Goal: Task Accomplishment & Management: Manage account settings

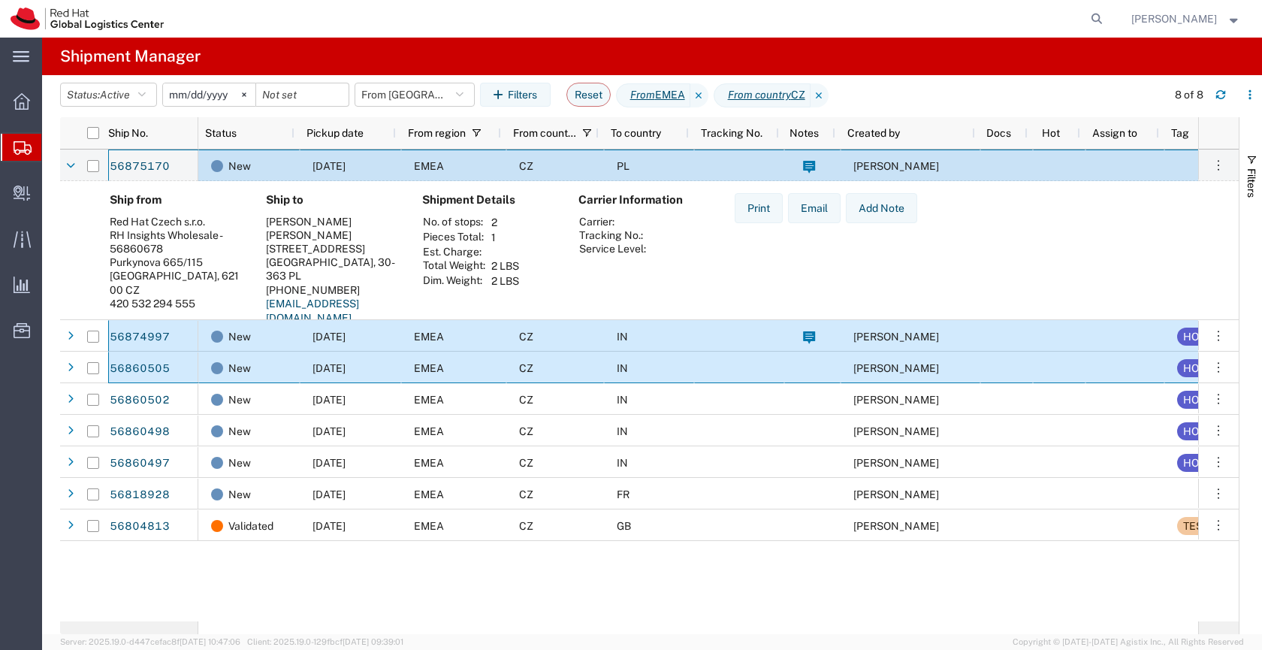
scroll to position [0, 5]
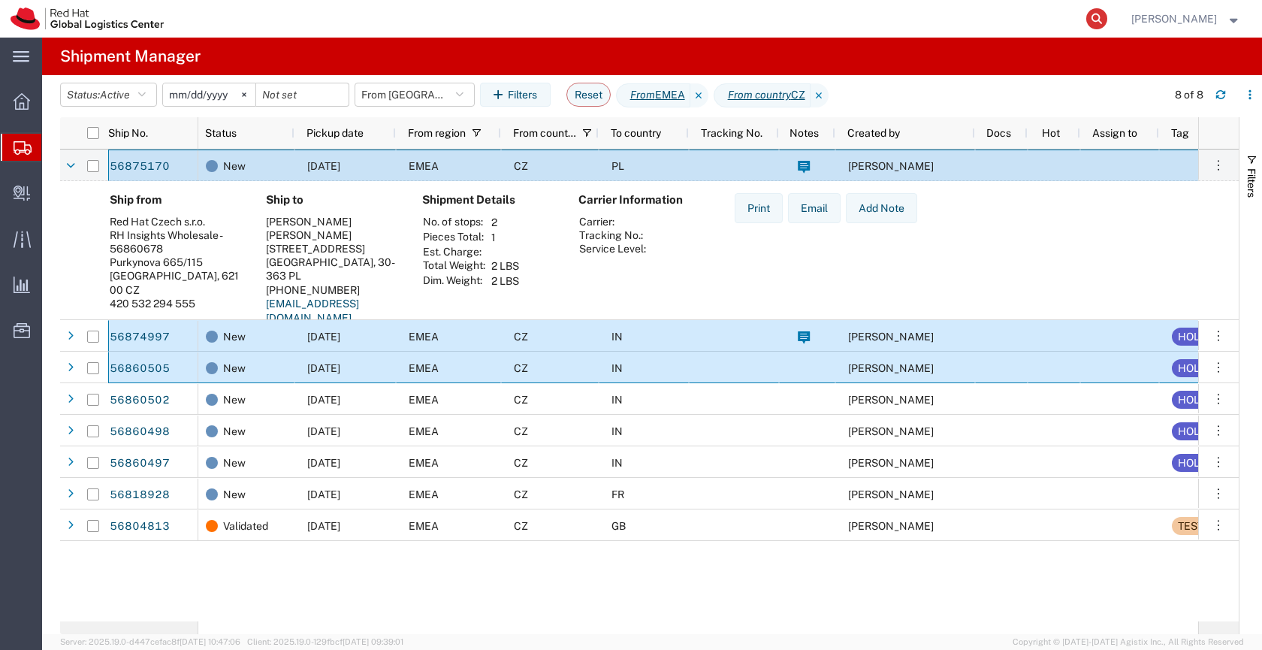
click at [1107, 16] on icon at bounding box center [1096, 18] width 21 height 21
click at [949, 26] on input "search" at bounding box center [857, 19] width 457 height 36
paste input "56819889"
type input "56819889"
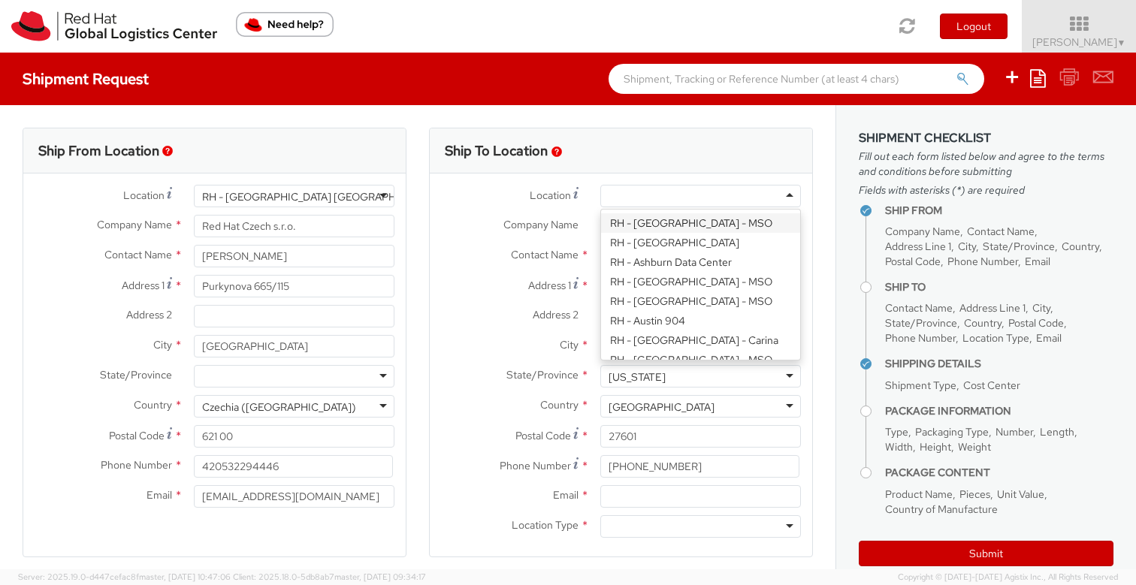
select select
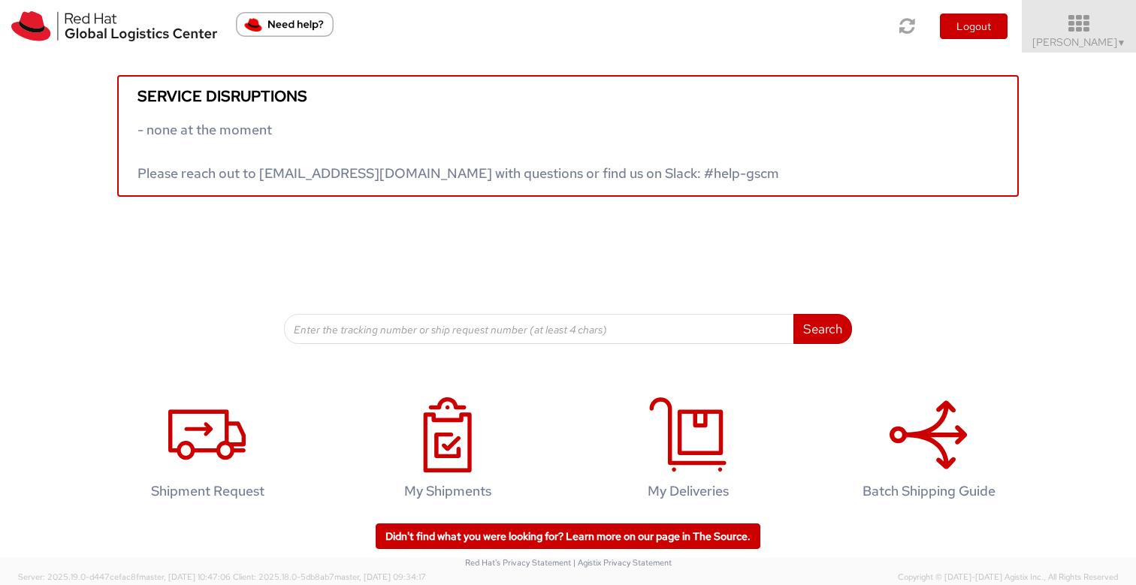
click at [1079, 41] on span "Sona Mala ▼" at bounding box center [1079, 42] width 94 height 14
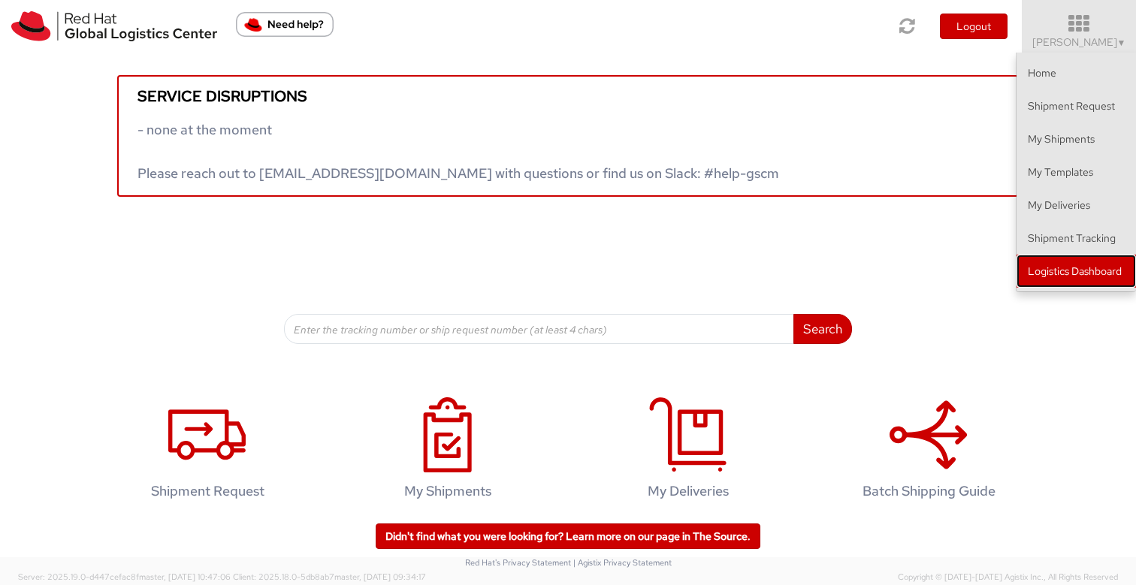
click at [1041, 270] on link "Logistics Dashboard" at bounding box center [1075, 271] width 119 height 33
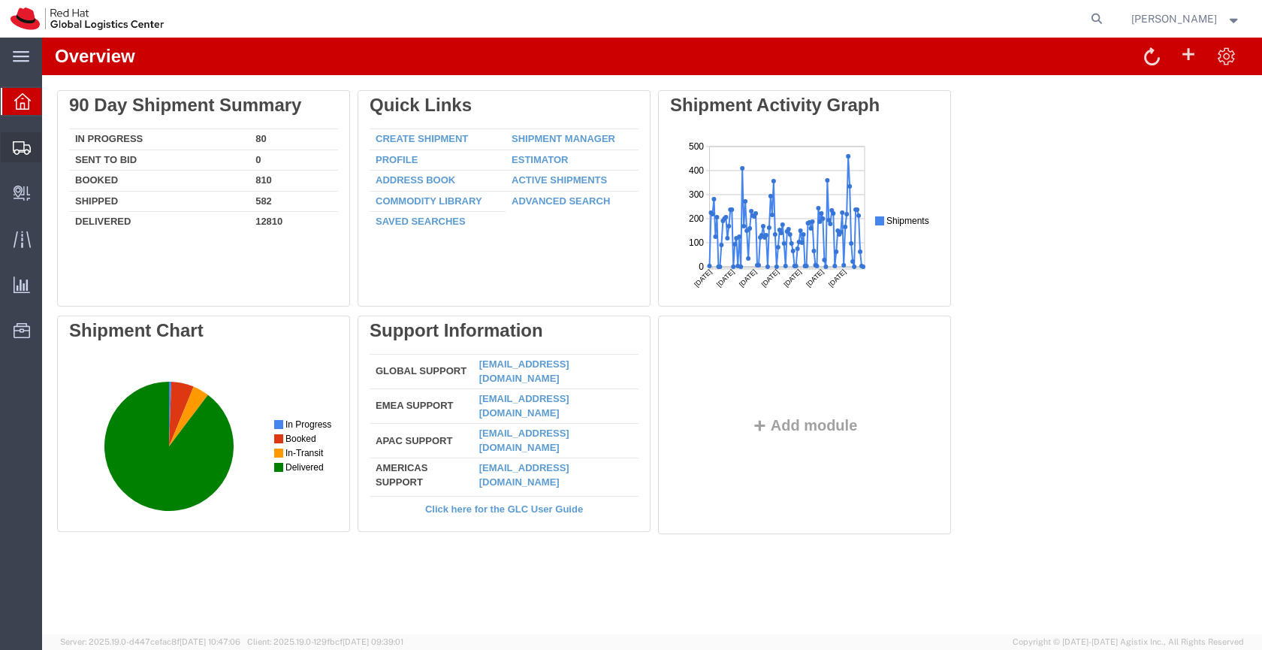
click at [26, 151] on icon at bounding box center [22, 148] width 18 height 14
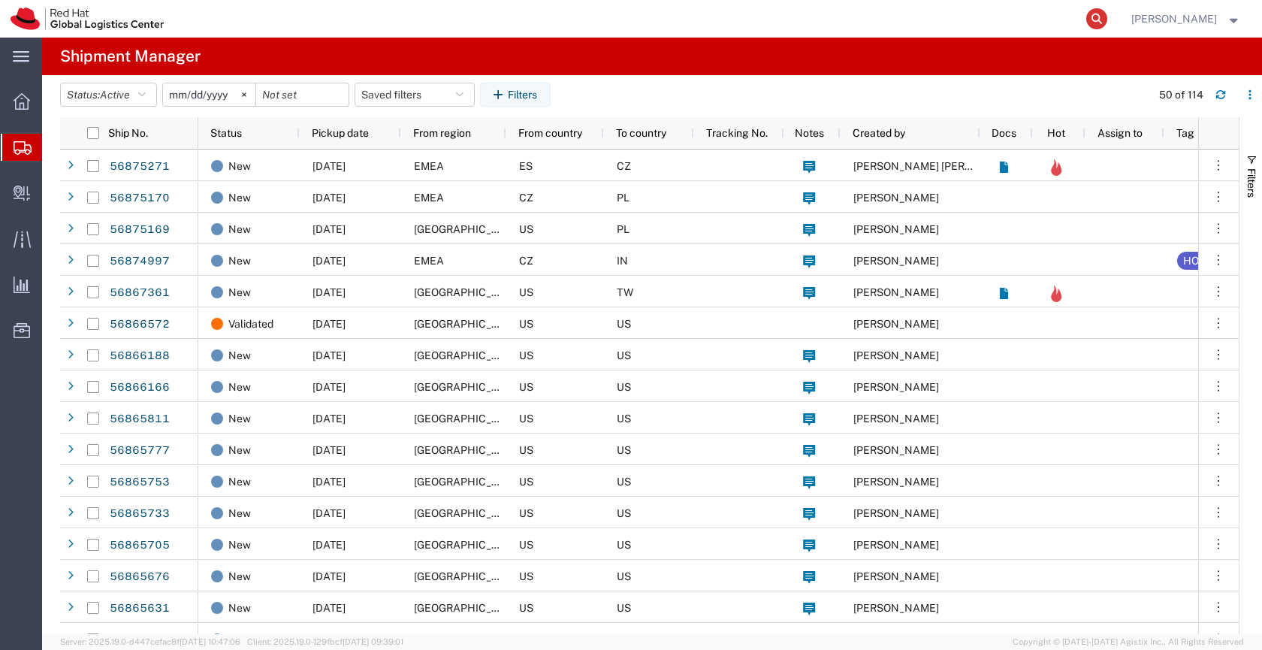
click at [1107, 17] on icon at bounding box center [1096, 18] width 21 height 21
click at [904, 22] on input "search" at bounding box center [857, 19] width 457 height 36
paste input "56819889"
type input "56819889"
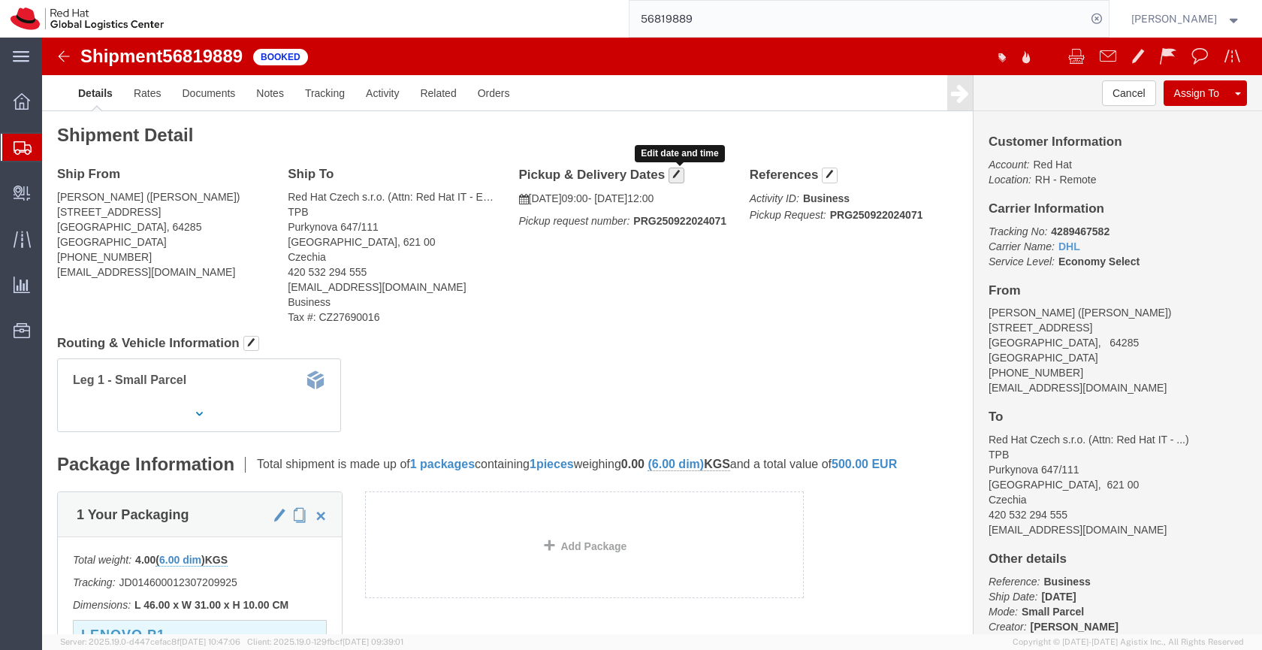
click span "button"
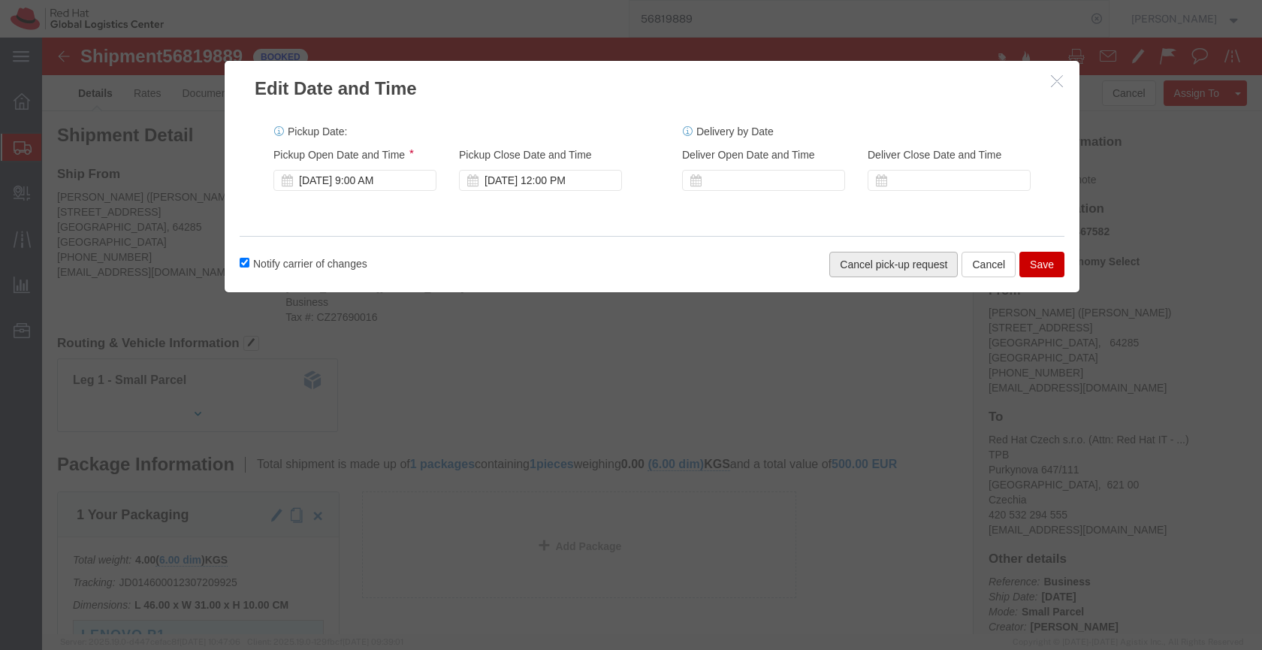
click button "Cancel pick-up request"
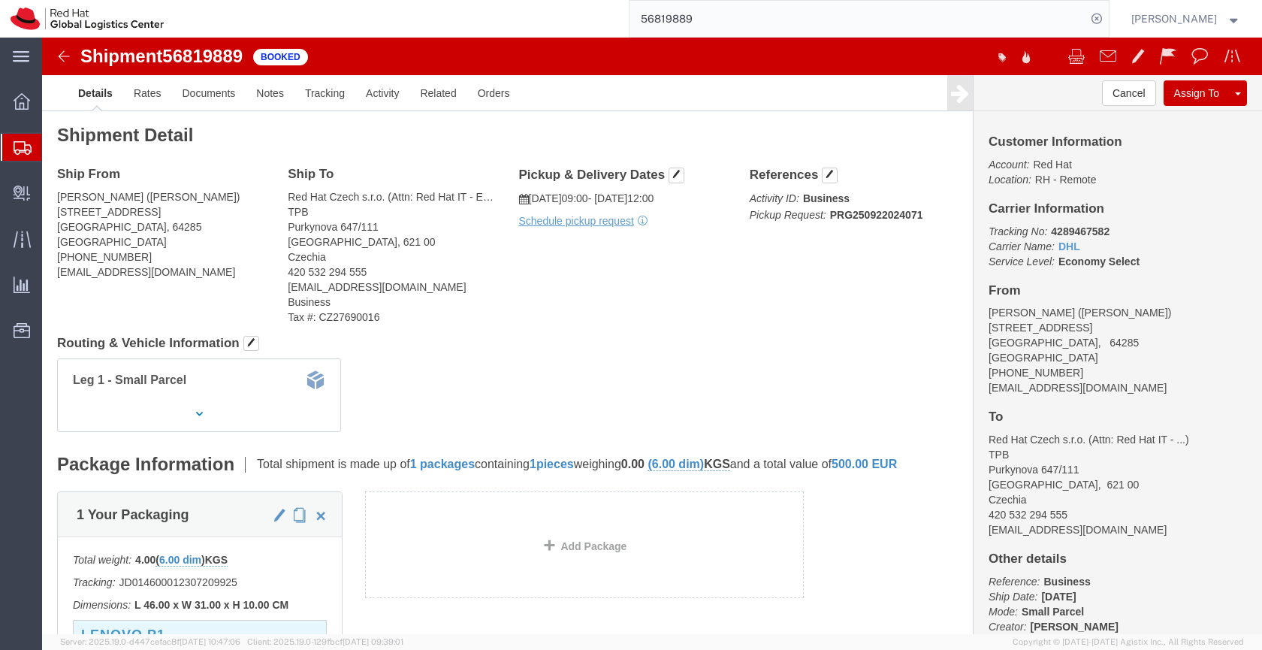
click at [24, 140] on svg-icon at bounding box center [23, 147] width 18 height 15
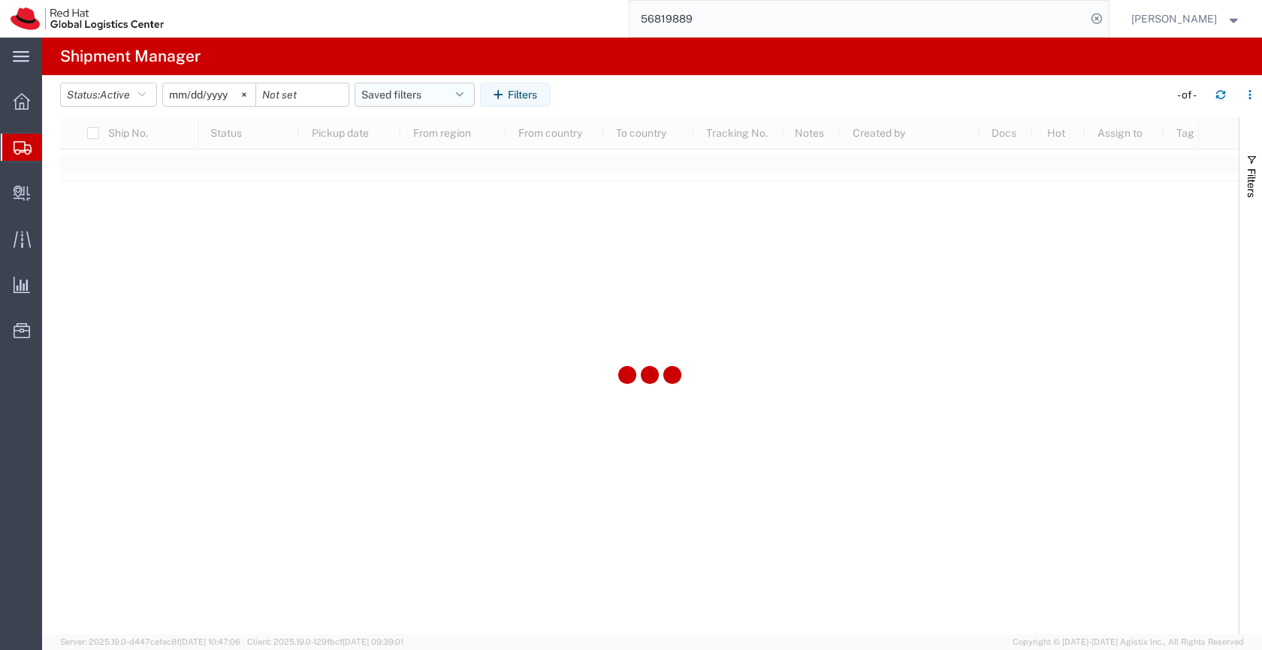
click at [370, 95] on button "Saved filters" at bounding box center [414, 95] width 120 height 24
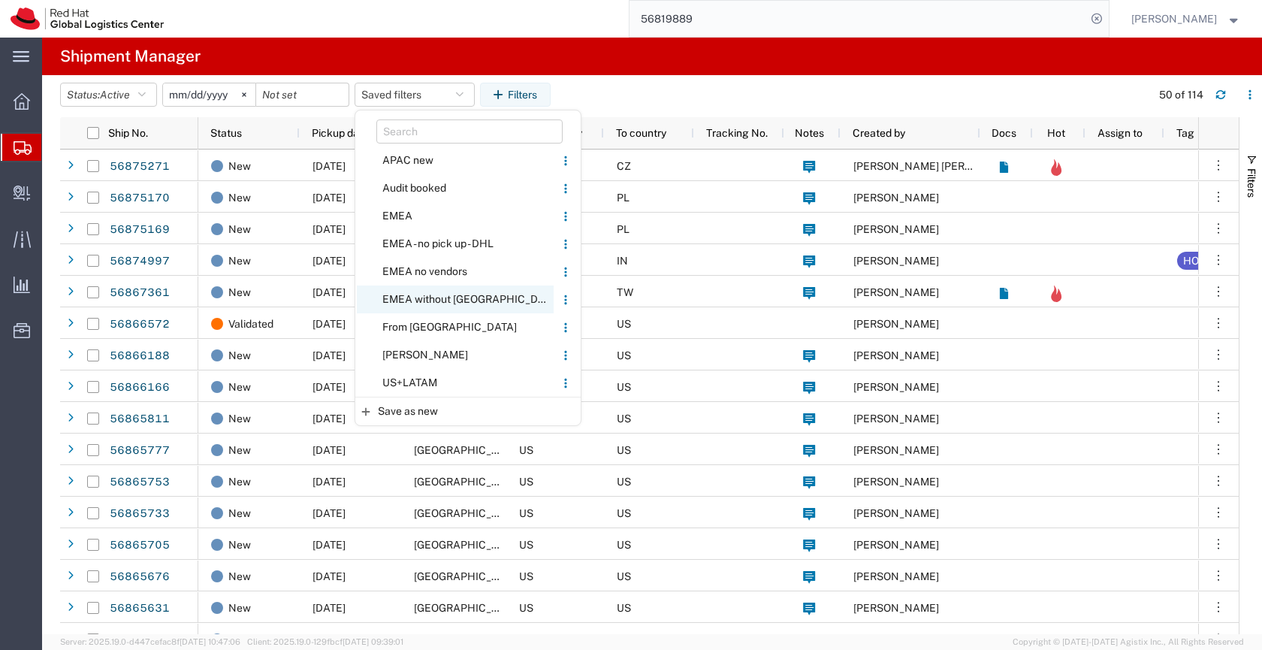
click at [415, 302] on span "EMEA without [GEOGRAPHIC_DATA]" at bounding box center [455, 299] width 197 height 28
type input "[DATE]"
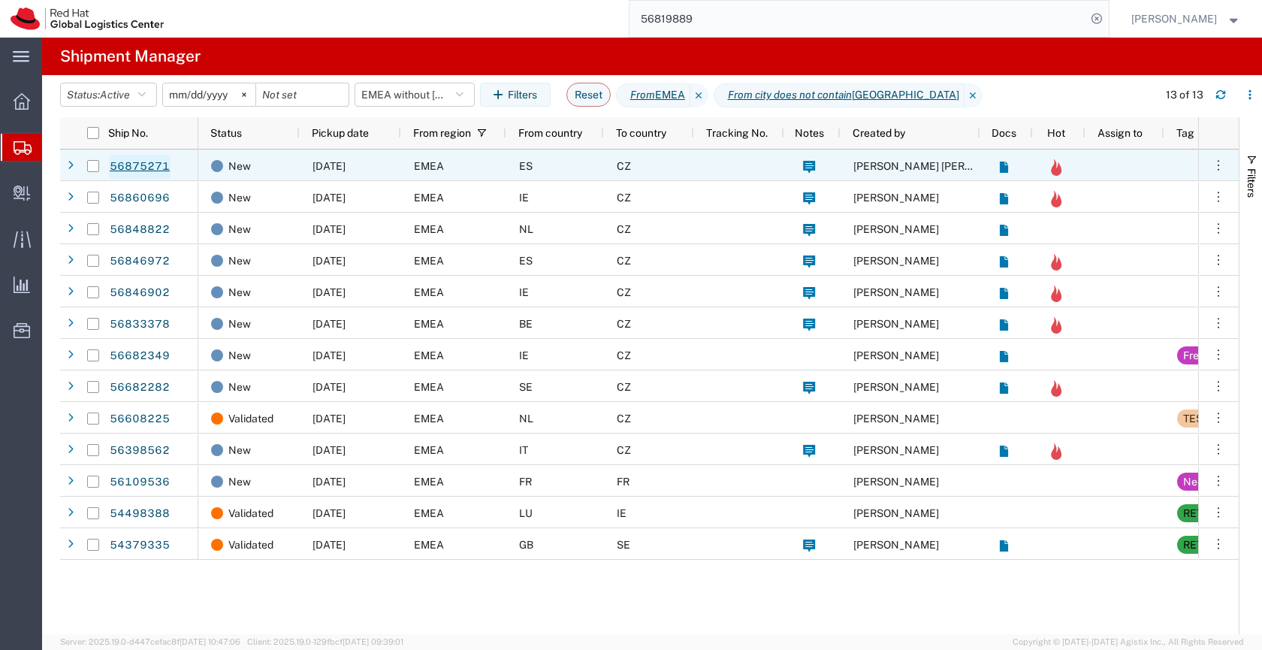
click at [155, 163] on link "56875271" at bounding box center [140, 167] width 62 height 24
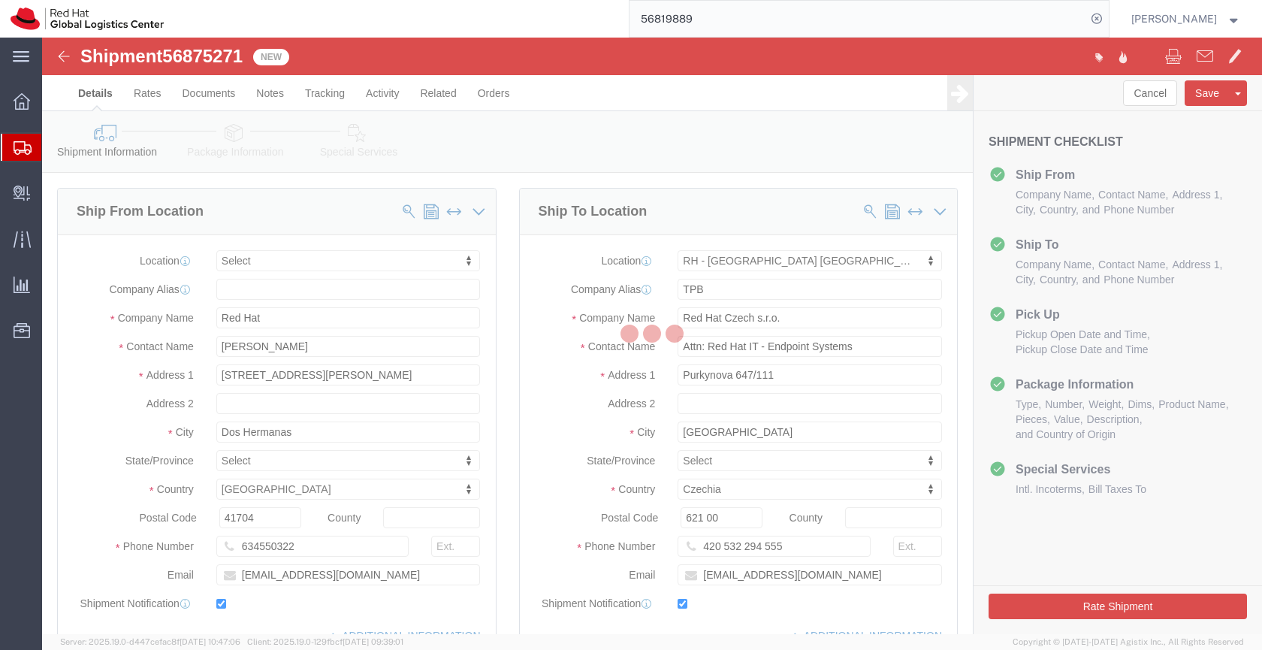
select select
select select "38036"
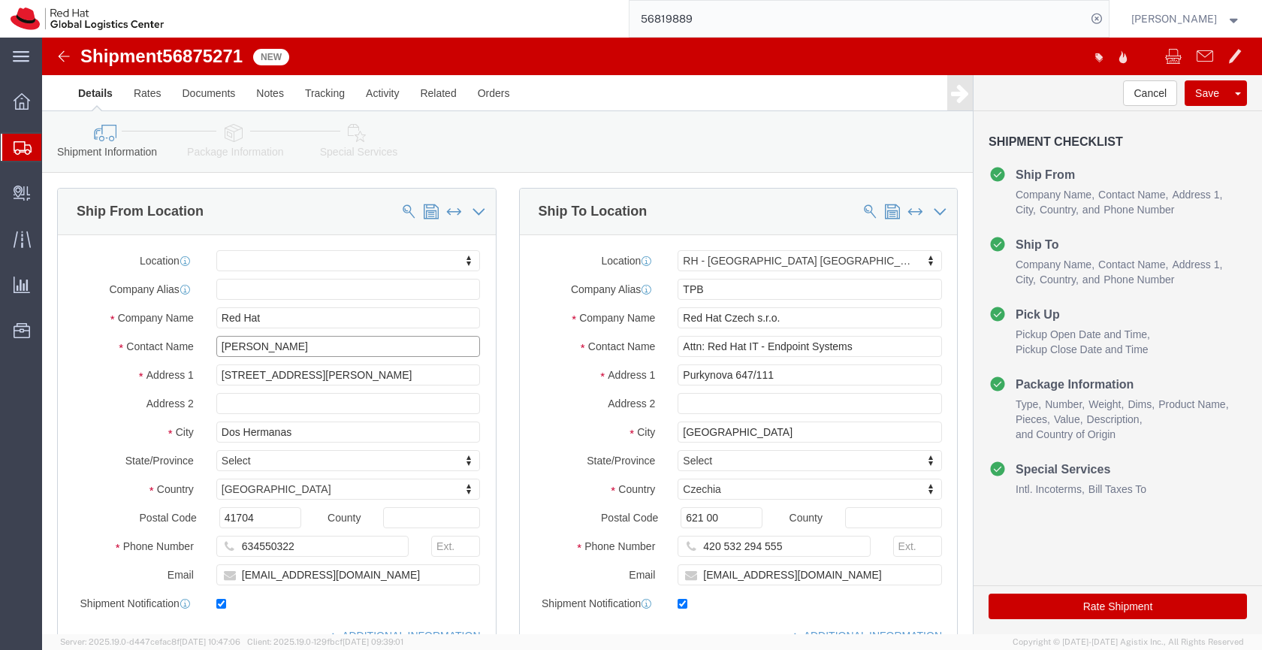
drag, startPoint x: 272, startPoint y: 305, endPoint x: 147, endPoint y: 303, distance: 124.7
click div "Contact Name Antonio Luna"
drag, startPoint x: 225, startPoint y: 273, endPoint x: 158, endPoint y: 272, distance: 66.9
click div "Company Name Red Hat"
drag, startPoint x: 226, startPoint y: 279, endPoint x: 164, endPoint y: 276, distance: 62.5
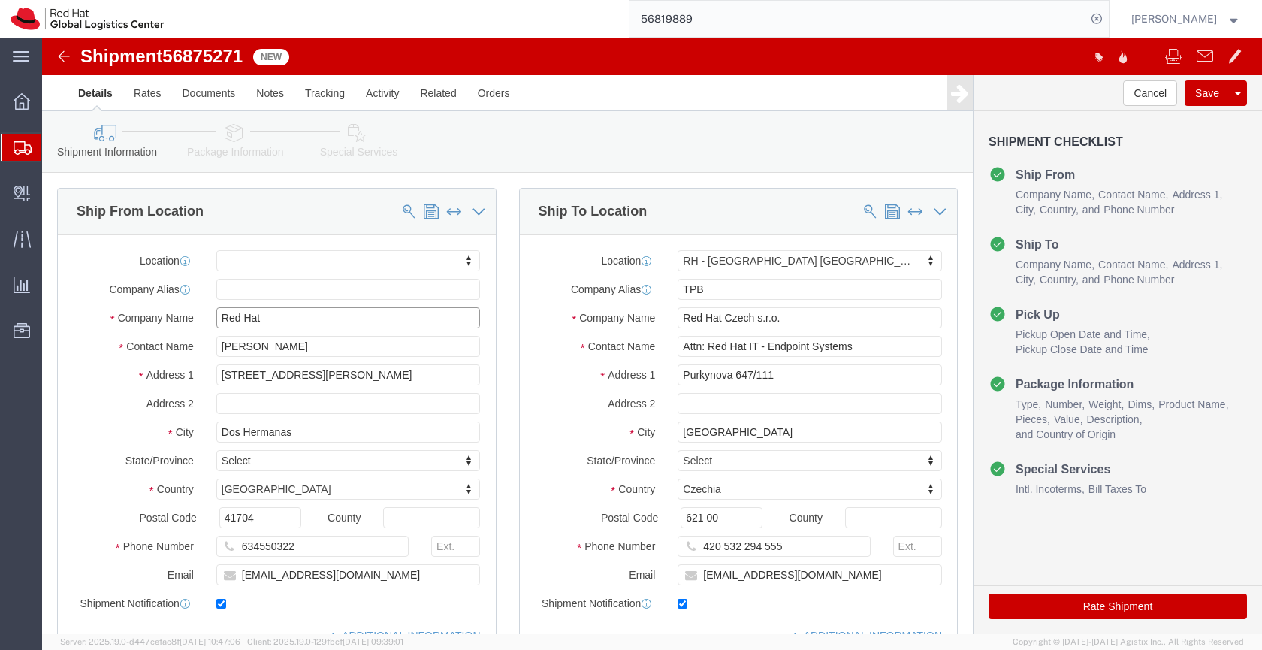
click div "Red Hat"
paste input "Antonio Luna"
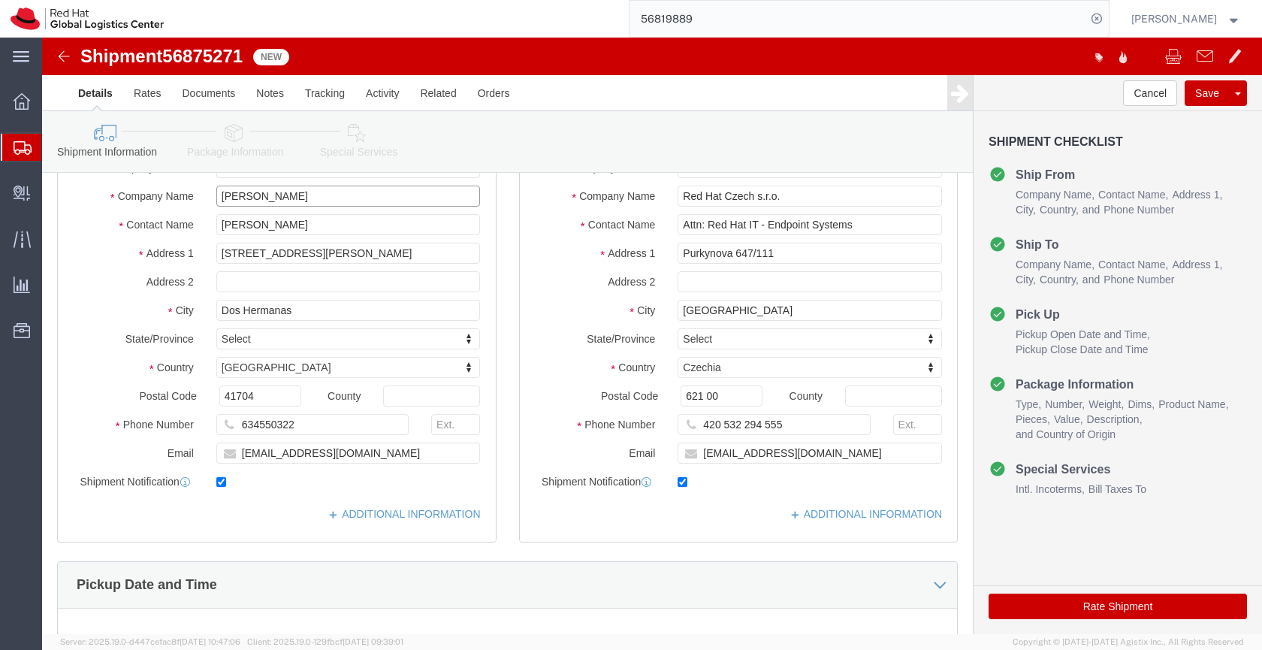
scroll to position [133, 0]
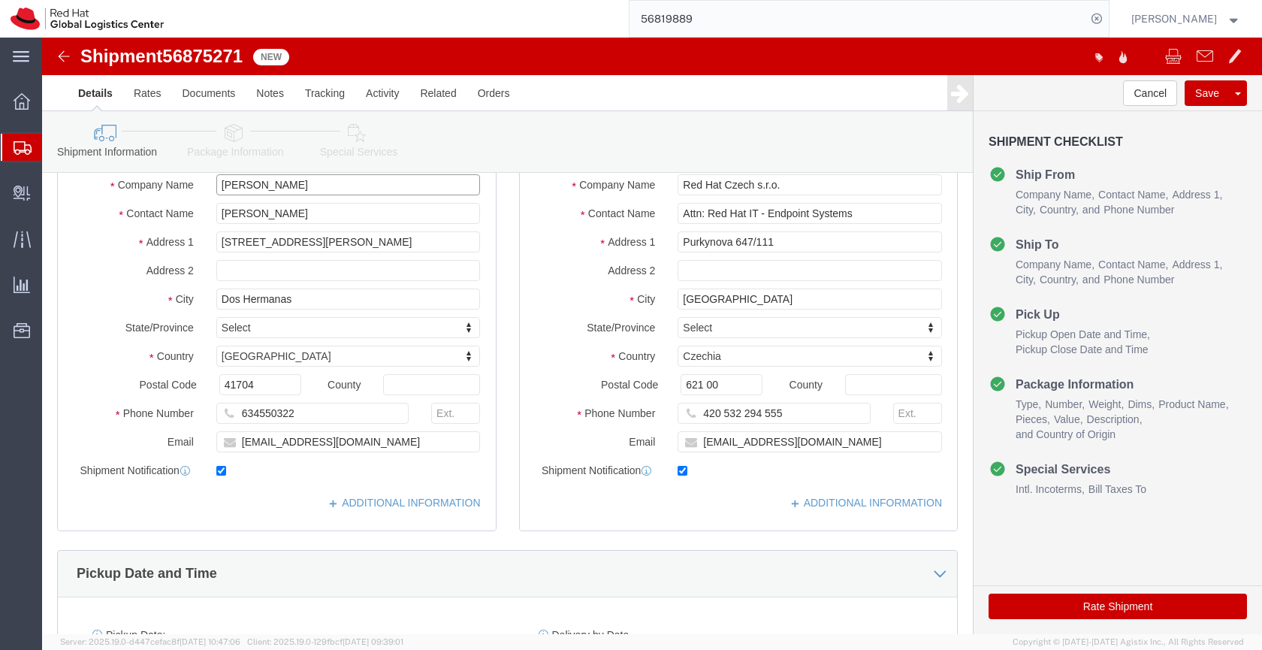
type input "Antonio Luna"
click icon
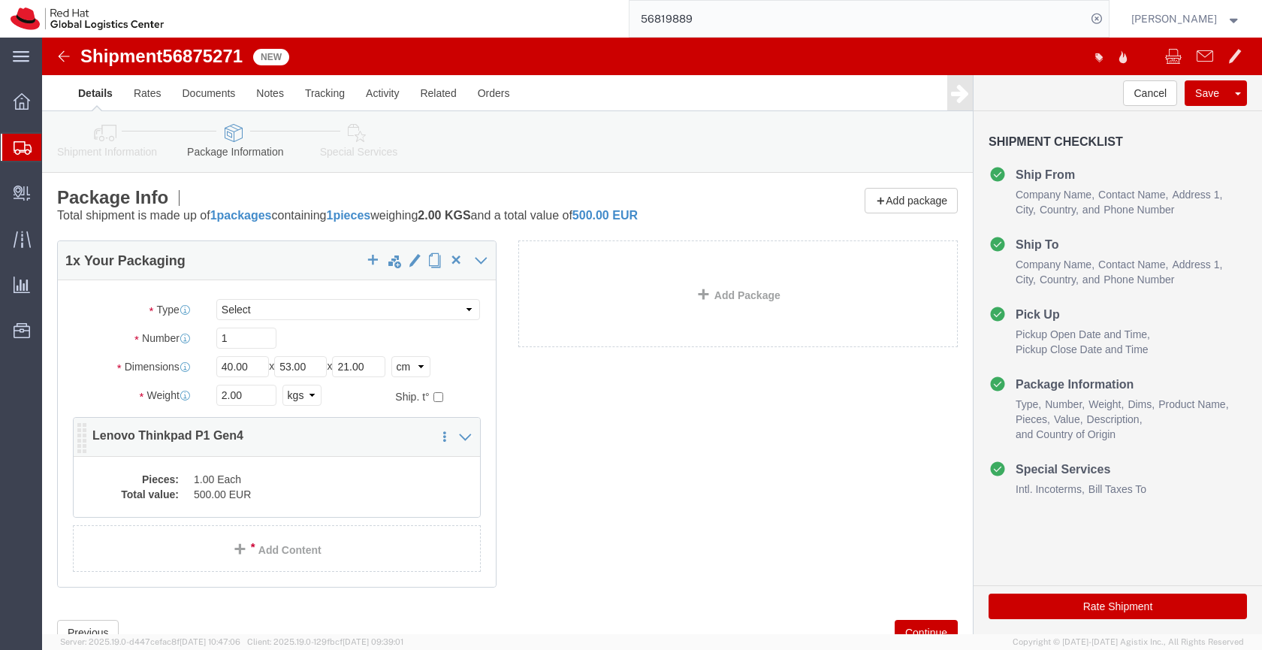
click dd "1.00 Each"
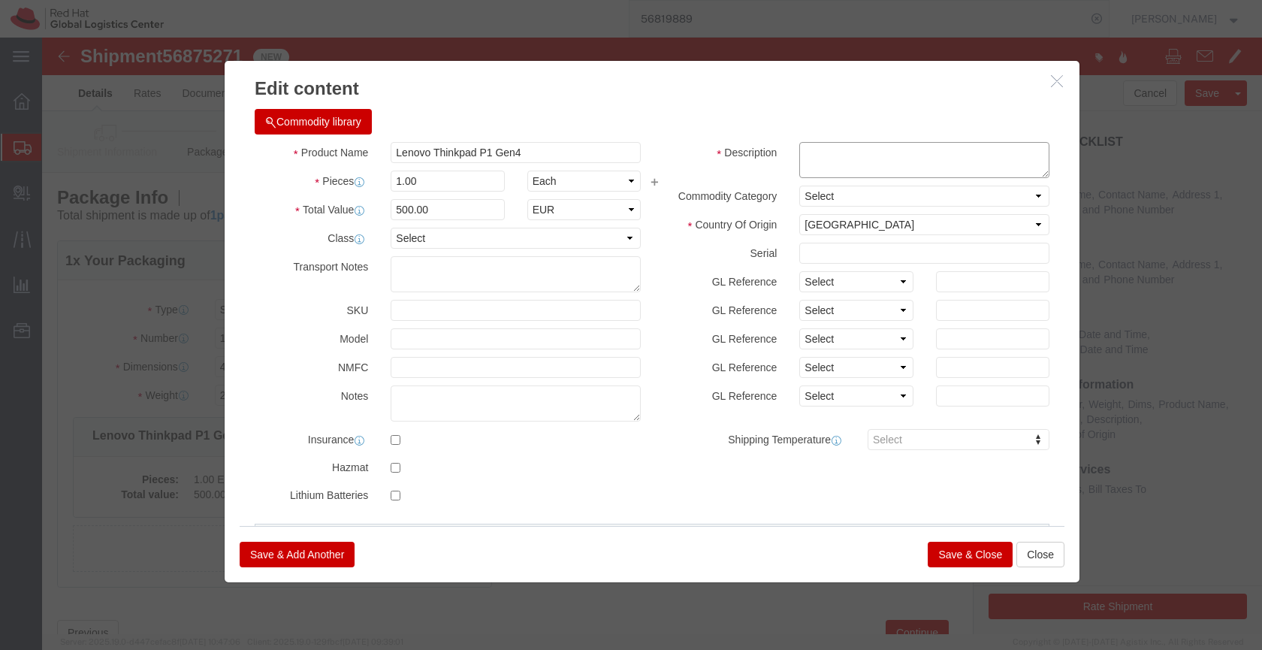
click textarea
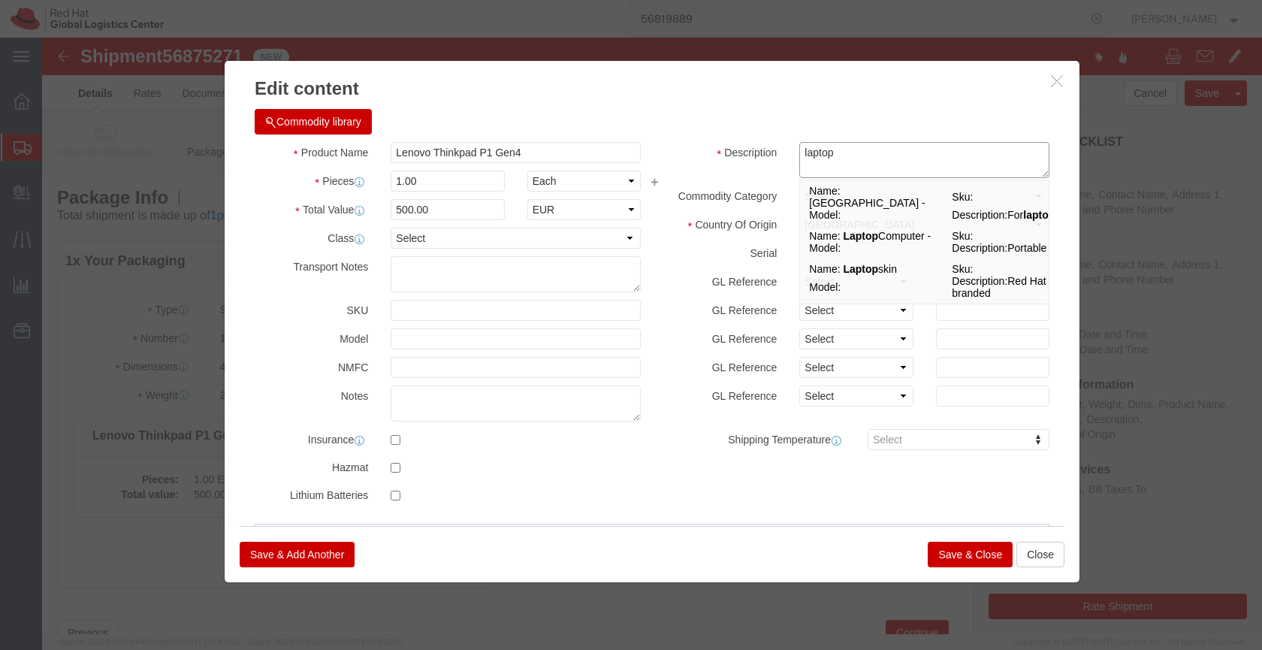
type textarea "laptop"
click button "Save & Close"
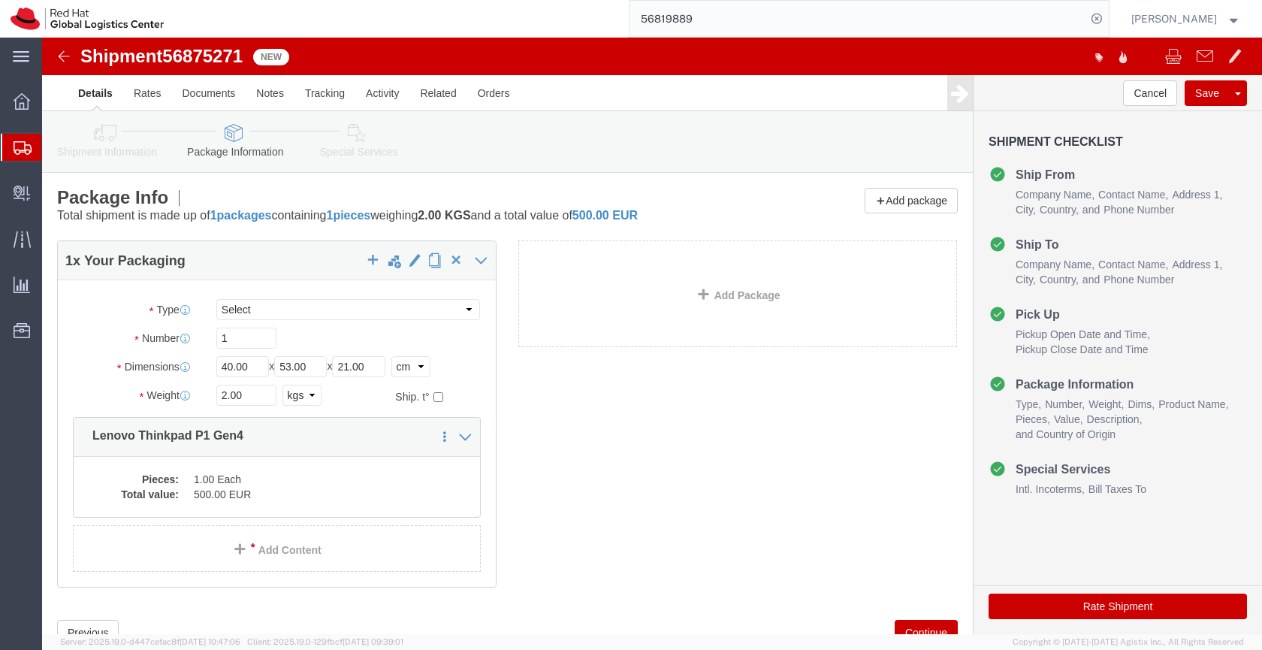
click icon
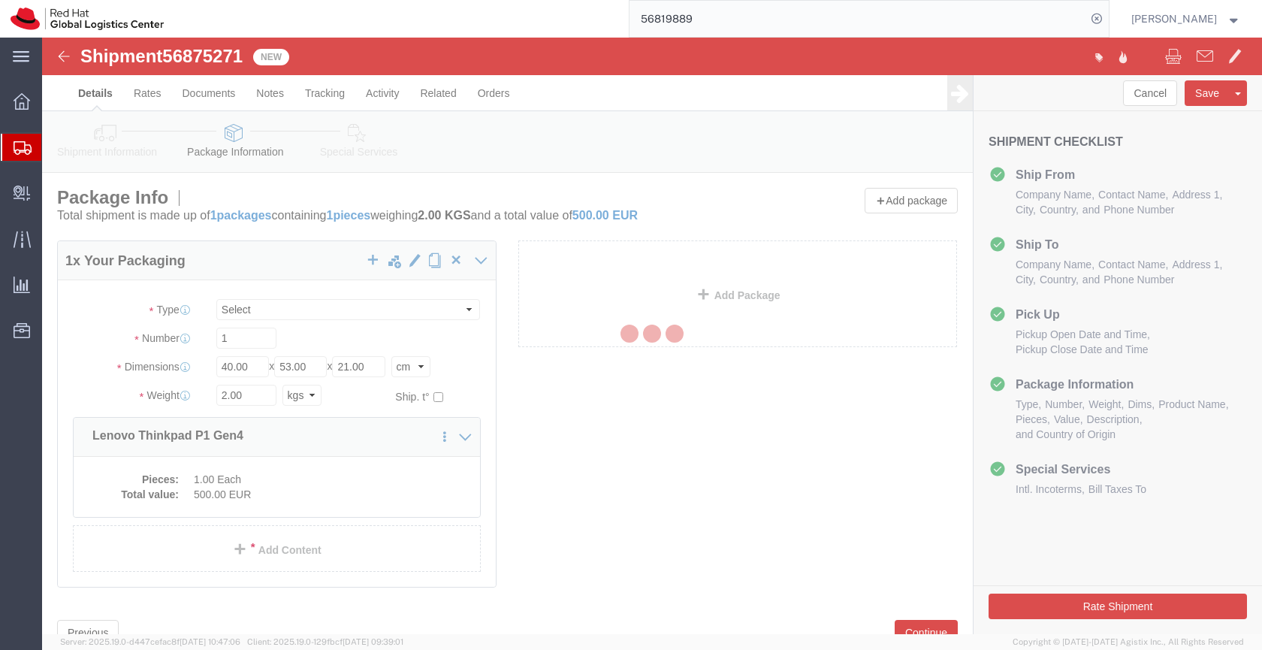
select select
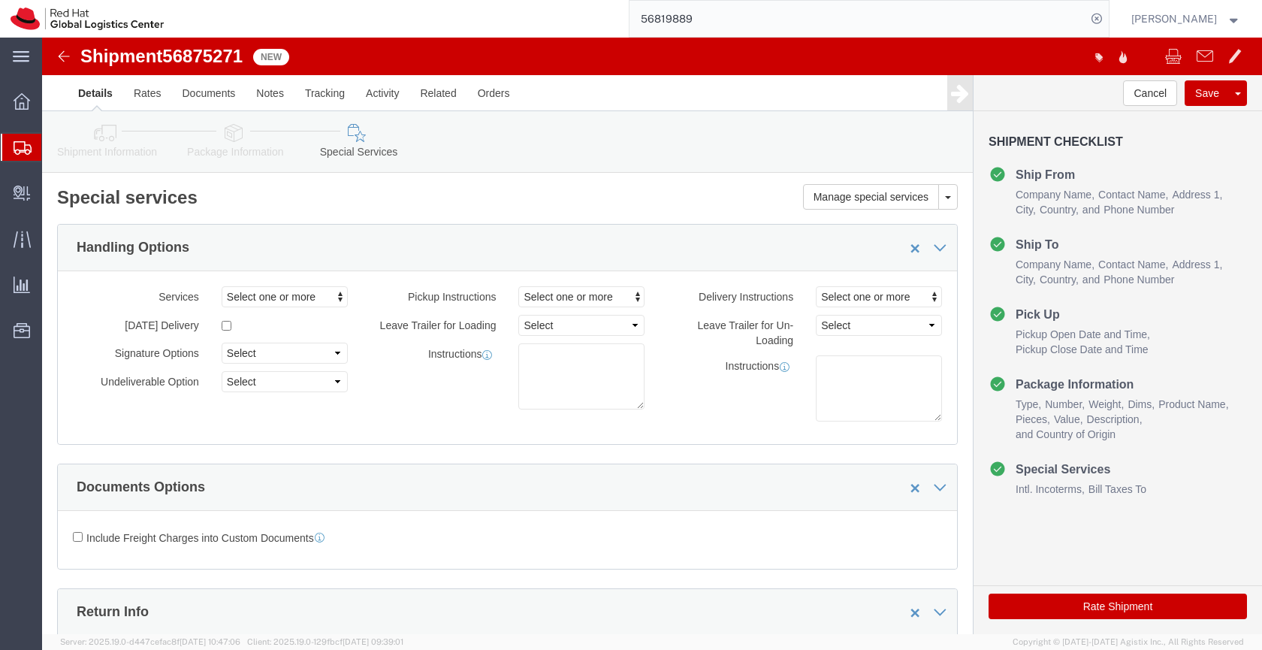
select select "COSTCENTER"
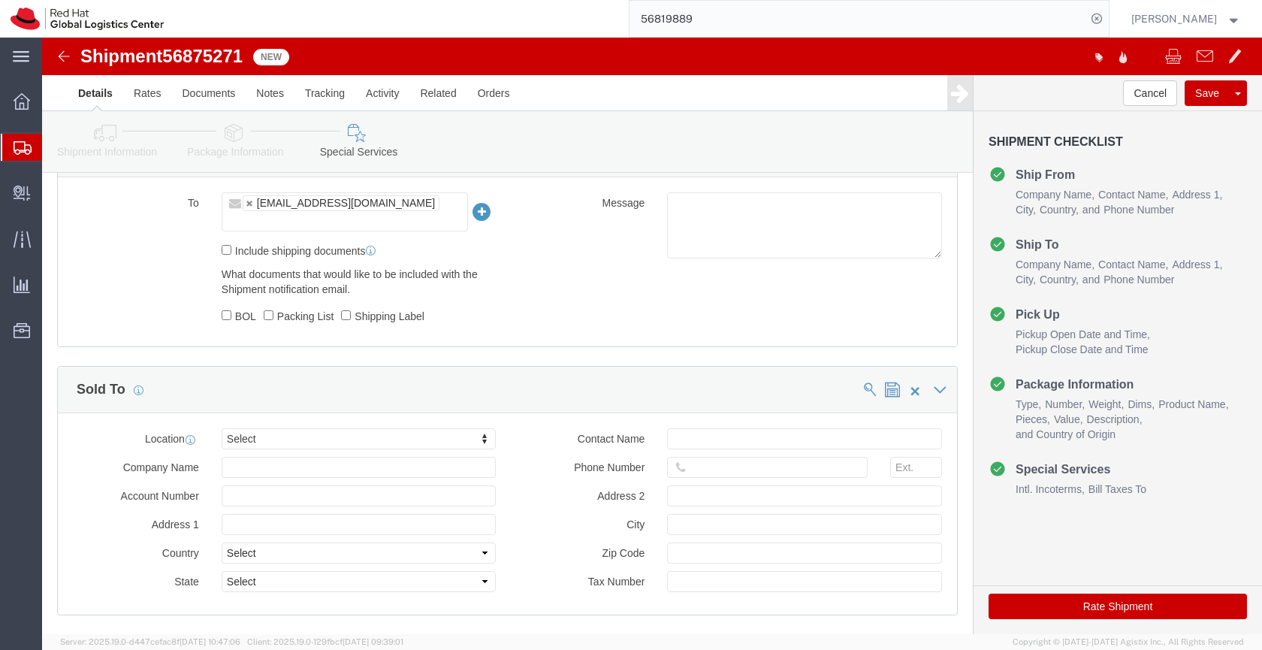
scroll to position [1015, 0]
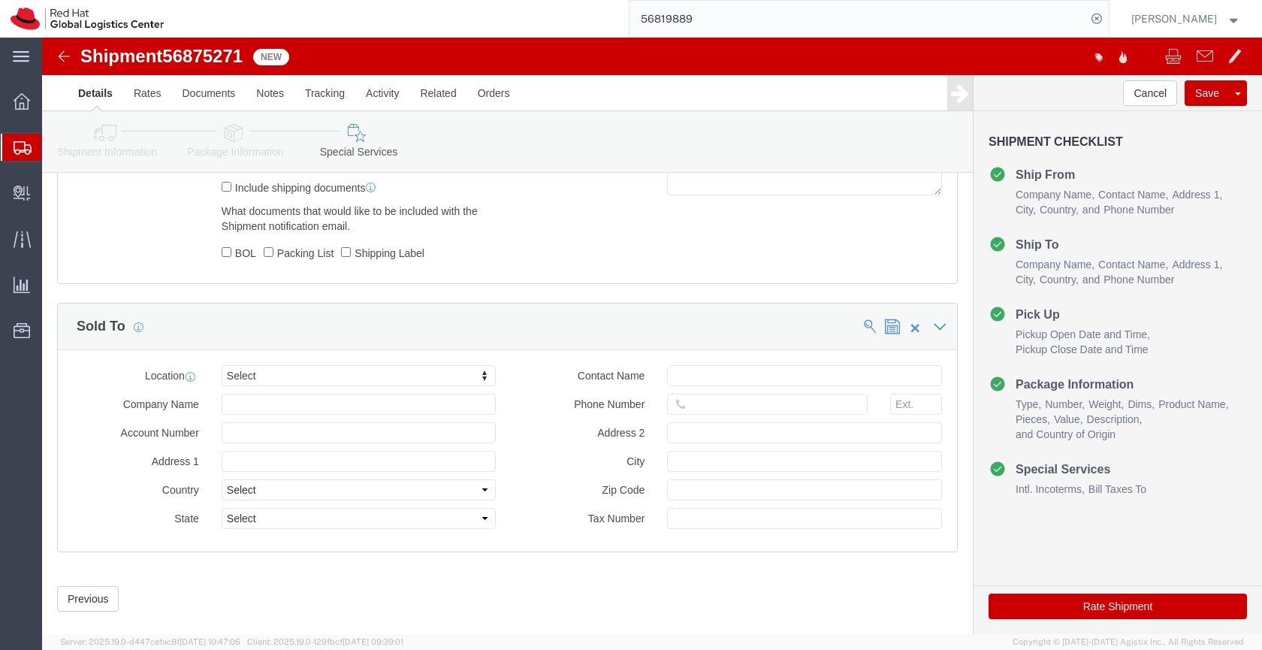
click button "Rate Shipment"
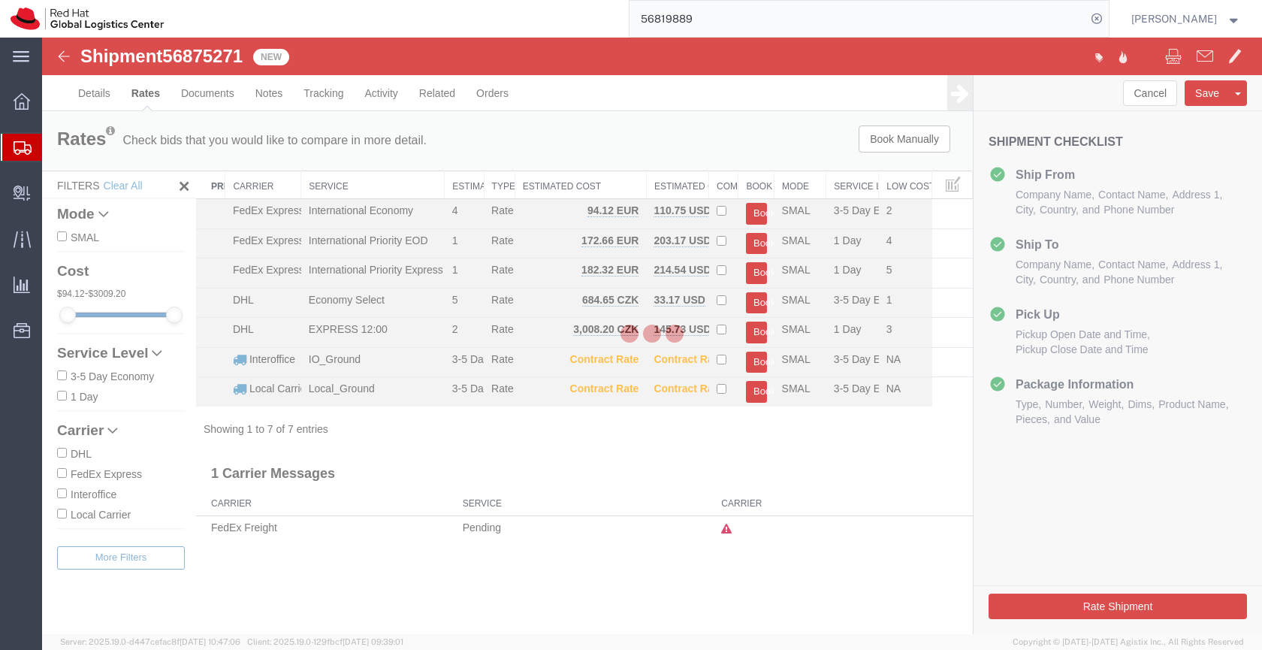
scroll to position [0, 0]
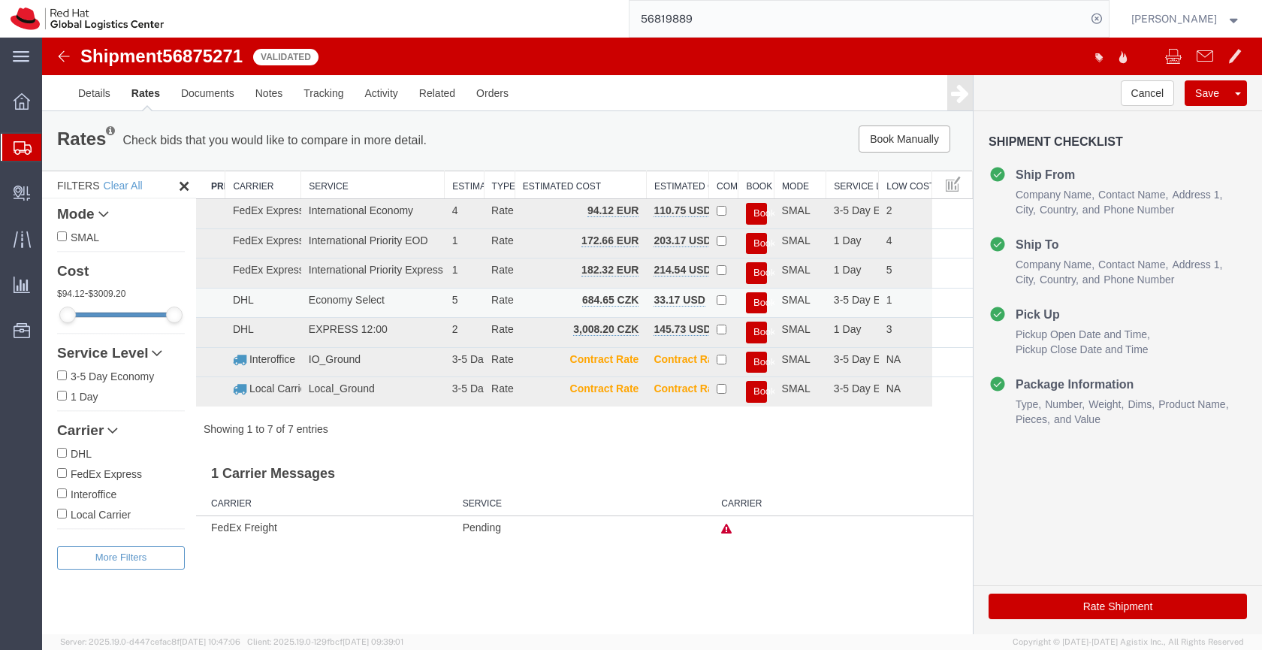
click at [759, 304] on button "Book" at bounding box center [756, 303] width 21 height 22
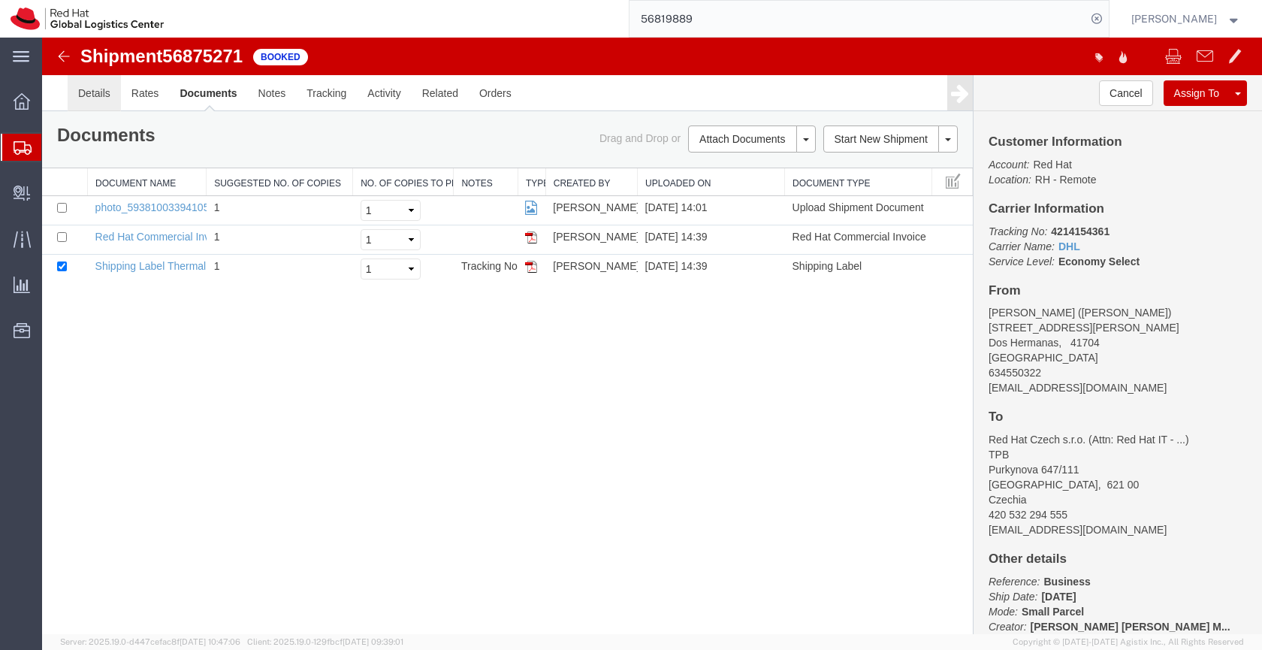
click at [98, 93] on link "Details" at bounding box center [94, 93] width 53 height 36
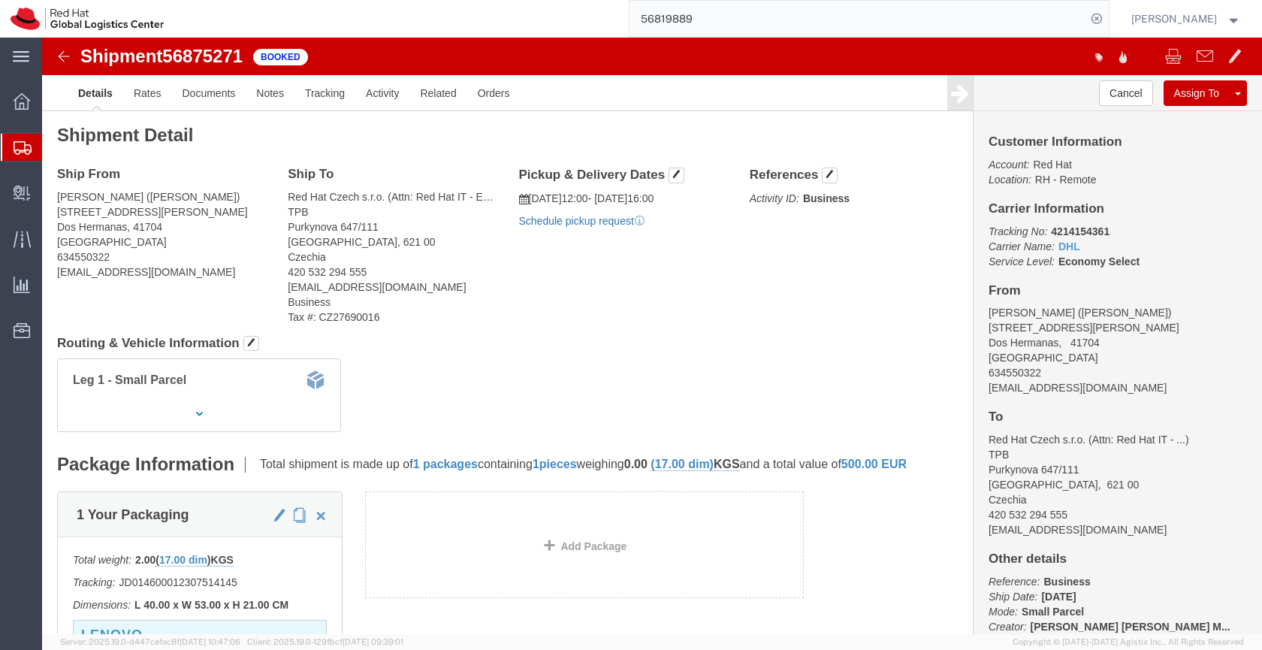
click link "Schedule pickup request"
drag, startPoint x: 1060, startPoint y: 353, endPoint x: 931, endPoint y: 350, distance: 128.5
click div "Customer Information Account: Red Hat Location: RH - Remote Carrier Information…"
copy address "alunamar@redhat.com"
click link "Documents"
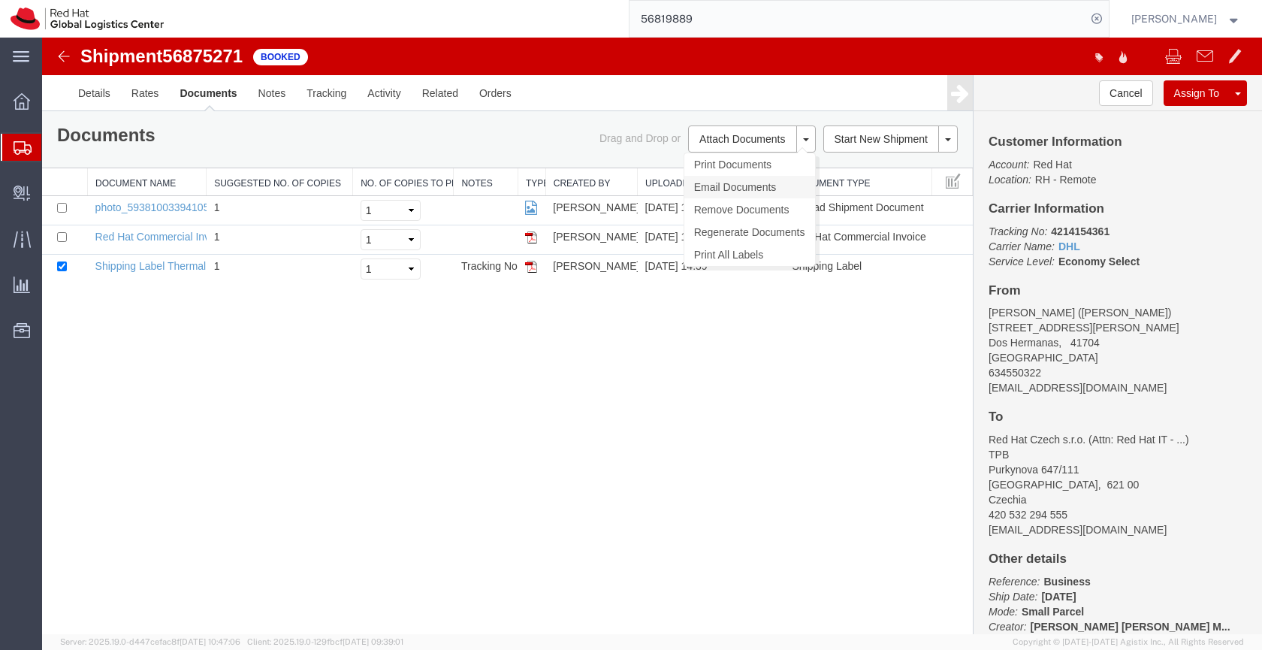
click at [723, 186] on link "Email Documents" at bounding box center [749, 187] width 131 height 23
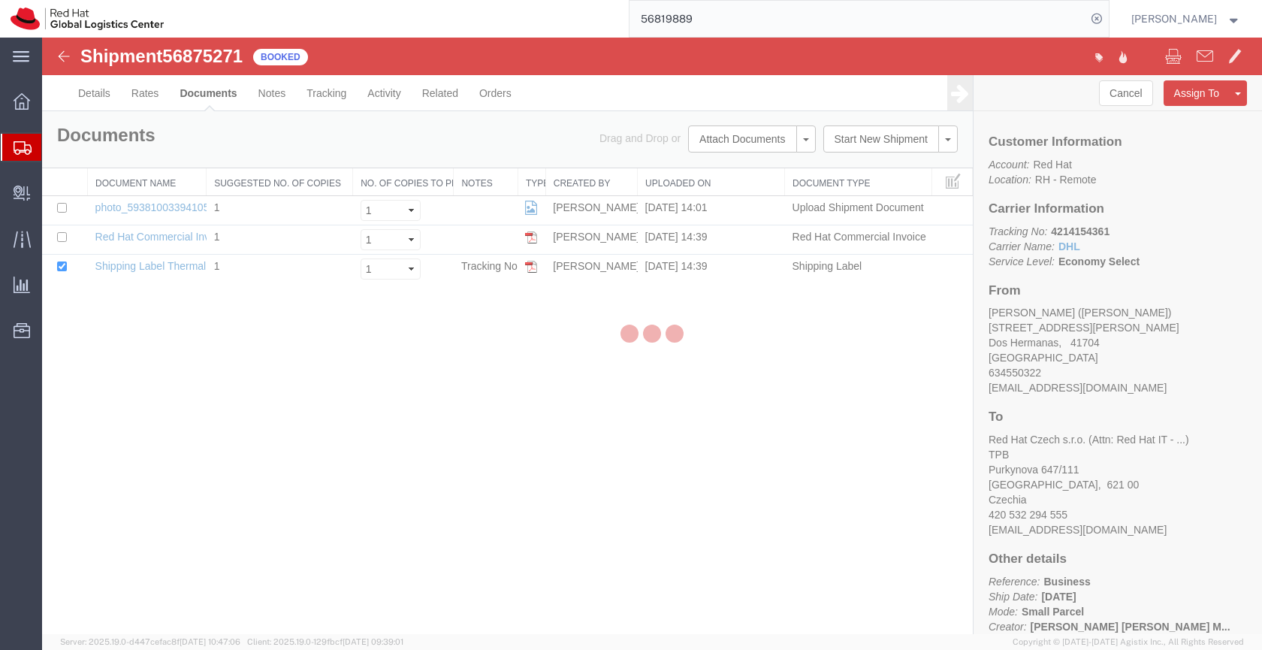
checkbox input "true"
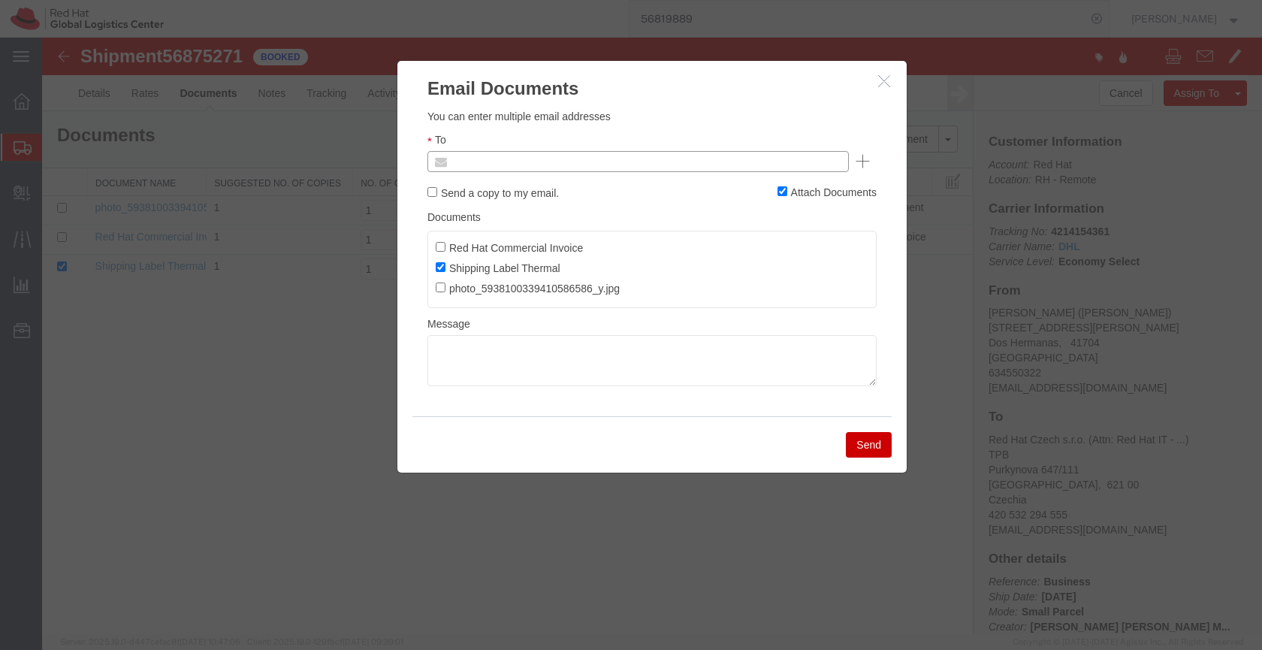
click at [547, 161] on input "text" at bounding box center [536, 162] width 176 height 20
paste input "alunamar@redhat.com"
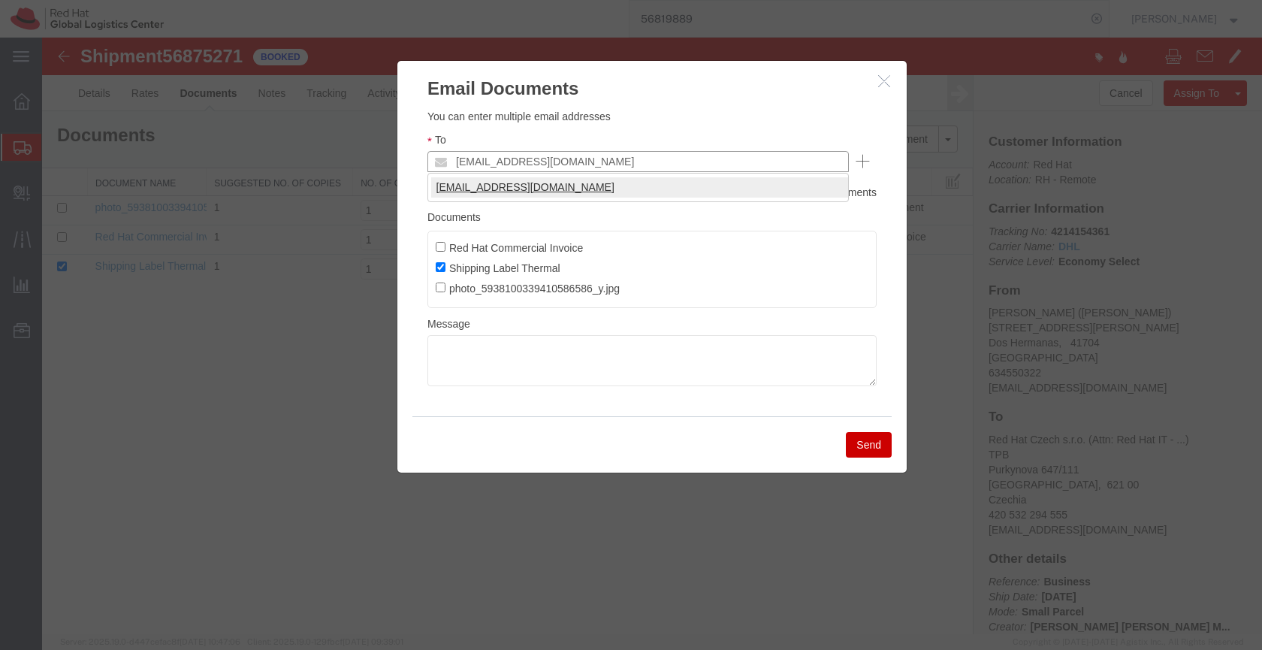
type input "alunamar@redhat.com"
click at [467, 364] on textarea at bounding box center [651, 360] width 449 height 51
paste textarea "Hi A, please find the label for your shipment to B attached to this email. Plea…"
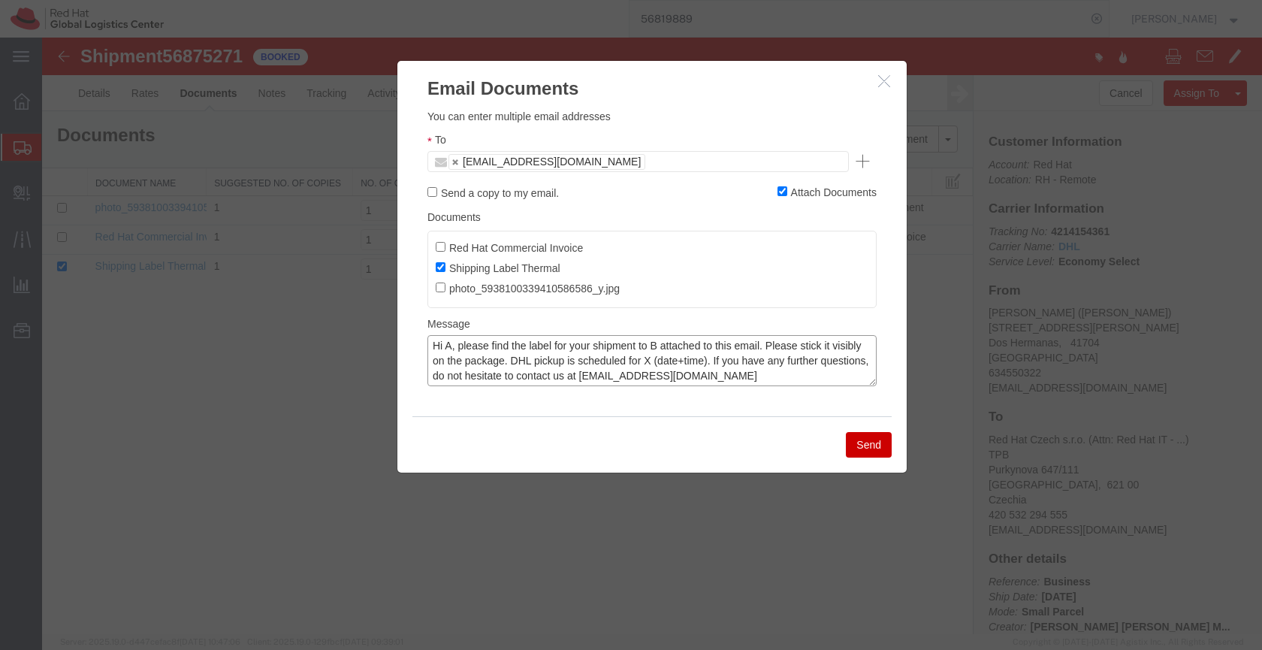
click at [452, 344] on textarea "Hi A, please find the label for your shipment to B attached to this email. Plea…" at bounding box center [651, 360] width 449 height 51
click at [682, 347] on textarea "Hi Antonio, please find the label for your shipment to B attached to this email…" at bounding box center [651, 360] width 449 height 51
click at [710, 361] on textarea "Hi Antonio, please find the label for your shipment to Brno,CZ attached to this…" at bounding box center [651, 360] width 449 height 51
click at [797, 358] on textarea "Hi Antonio, please find the label for your shipment to Brno,CZ attached to this…" at bounding box center [651, 360] width 449 height 51
type textarea "Hi Antonio, please find the label for your shipment to Brno,CZ attached to this…"
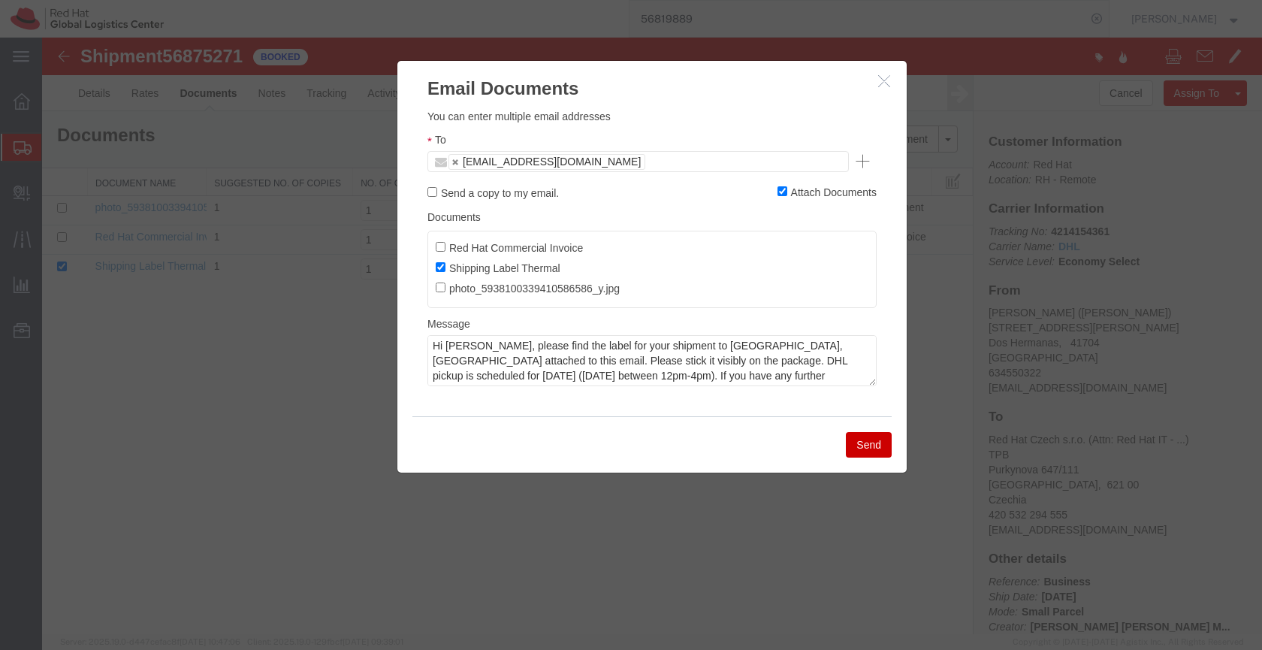
click at [861, 433] on button "Send" at bounding box center [869, 445] width 46 height 26
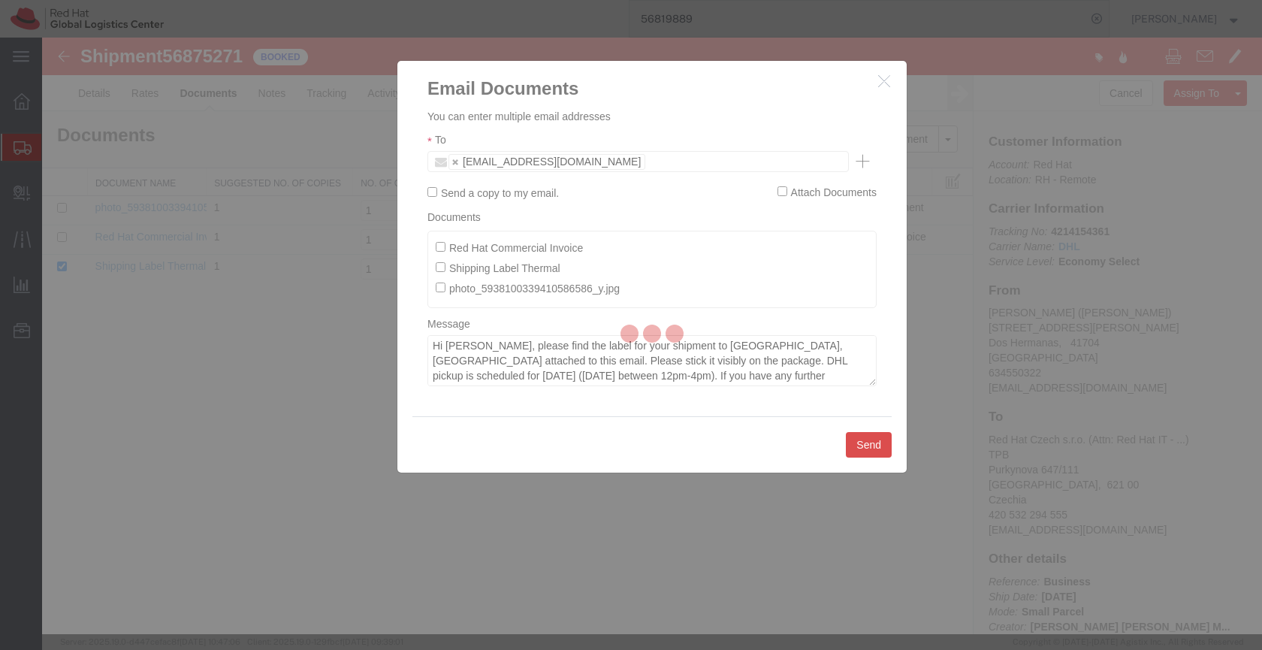
checkbox input "false"
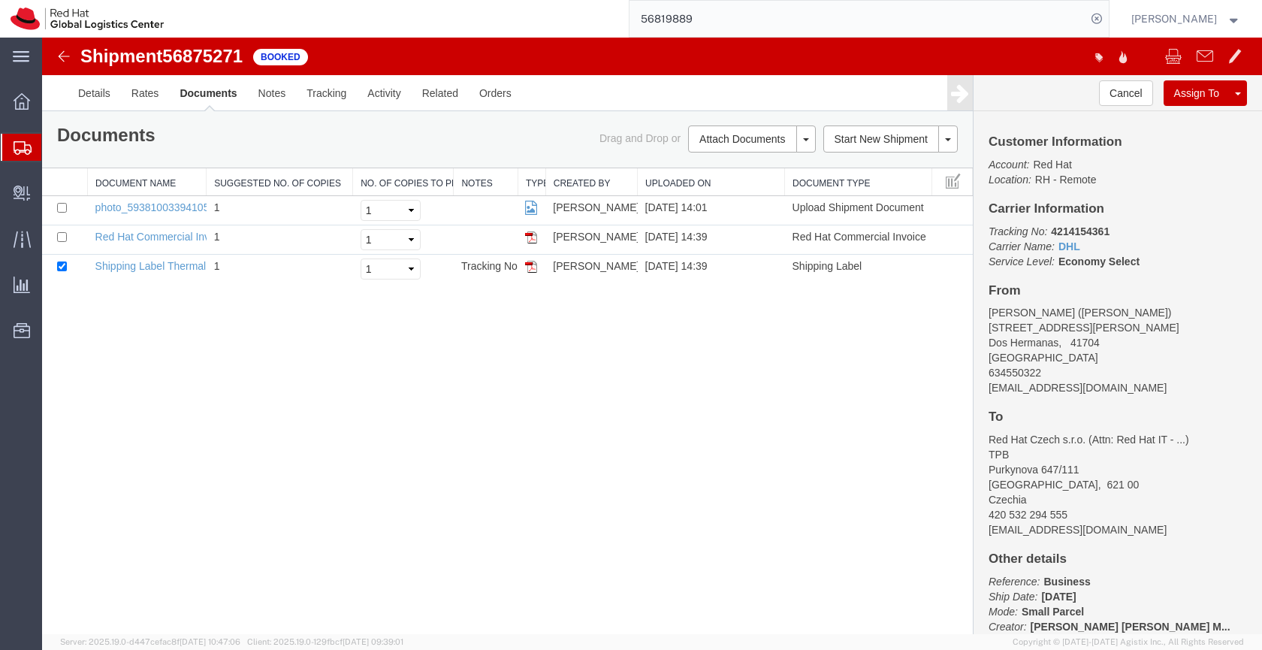
click at [18, 146] on icon at bounding box center [23, 148] width 18 height 14
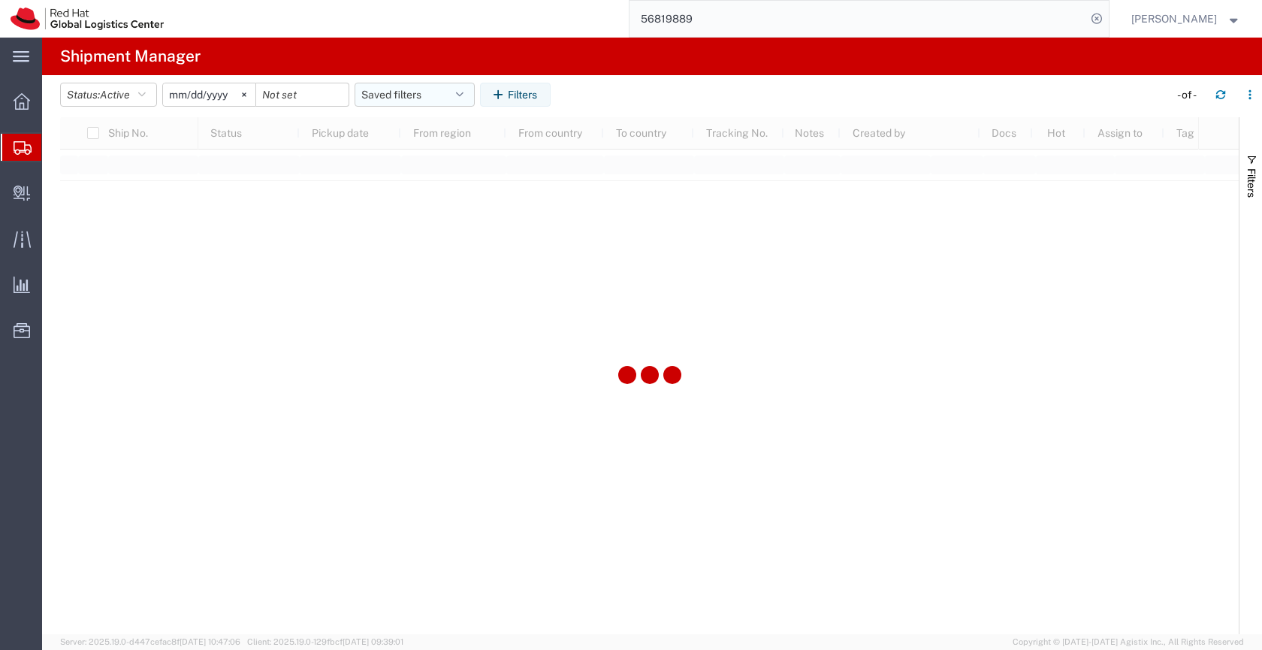
click at [397, 89] on button "Saved filters" at bounding box center [414, 95] width 120 height 24
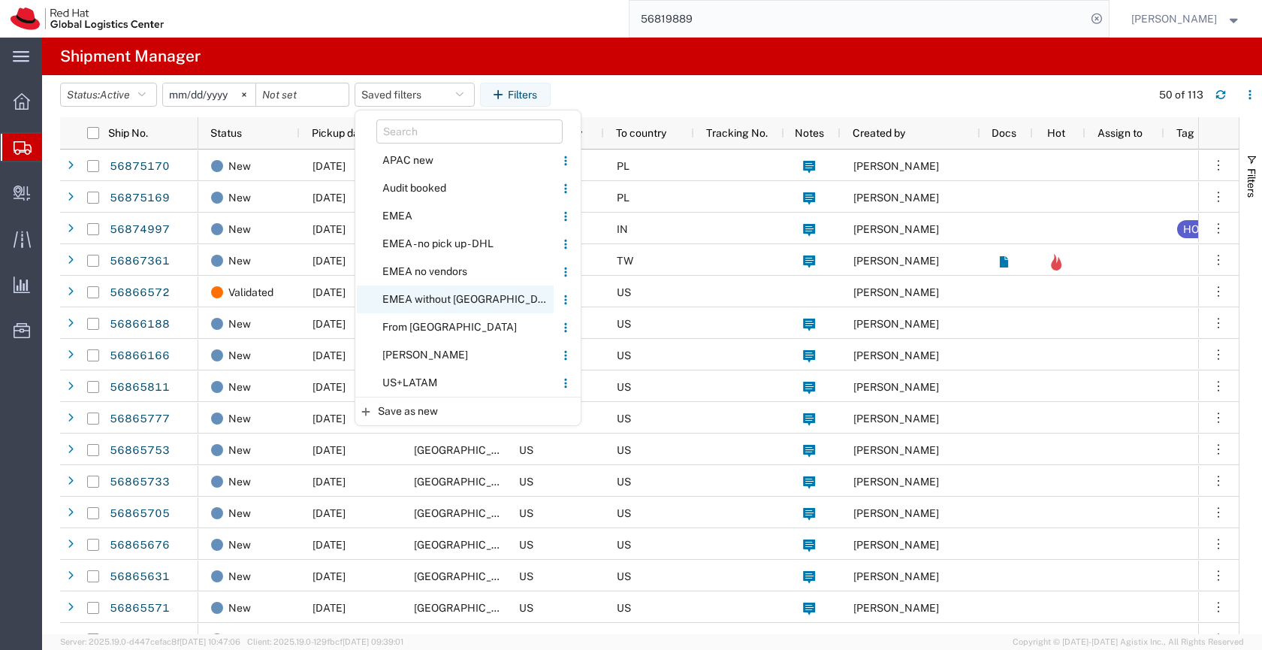
click at [414, 297] on span "EMEA without [GEOGRAPHIC_DATA]" at bounding box center [455, 299] width 197 height 28
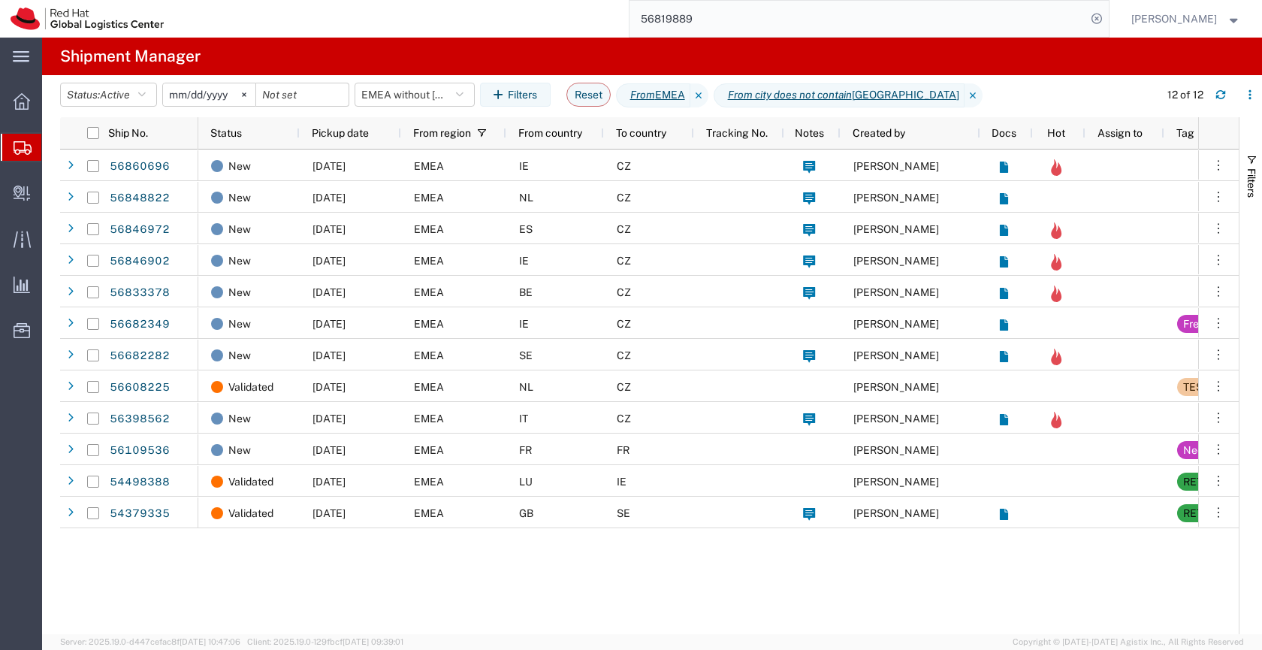
click at [20, 146] on icon at bounding box center [23, 148] width 18 height 14
click at [385, 92] on button "EMEA without [GEOGRAPHIC_DATA]" at bounding box center [414, 95] width 120 height 24
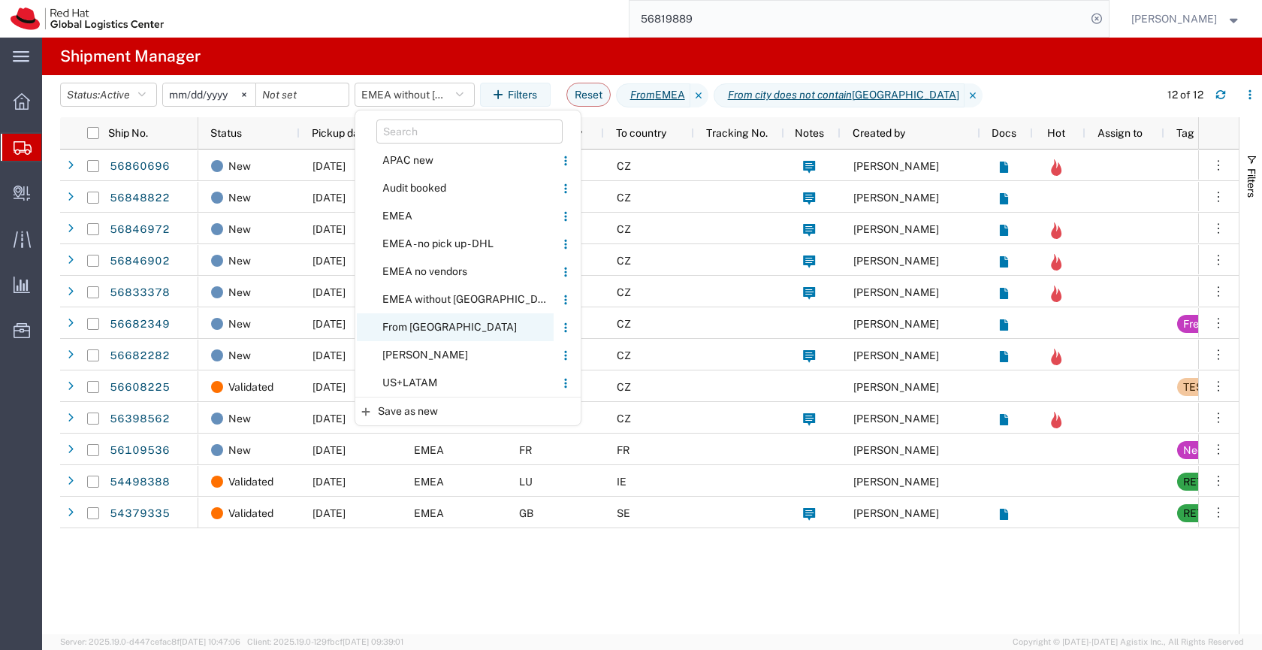
click at [412, 328] on span "From [GEOGRAPHIC_DATA]" at bounding box center [455, 327] width 197 height 28
type input "2020-05-05"
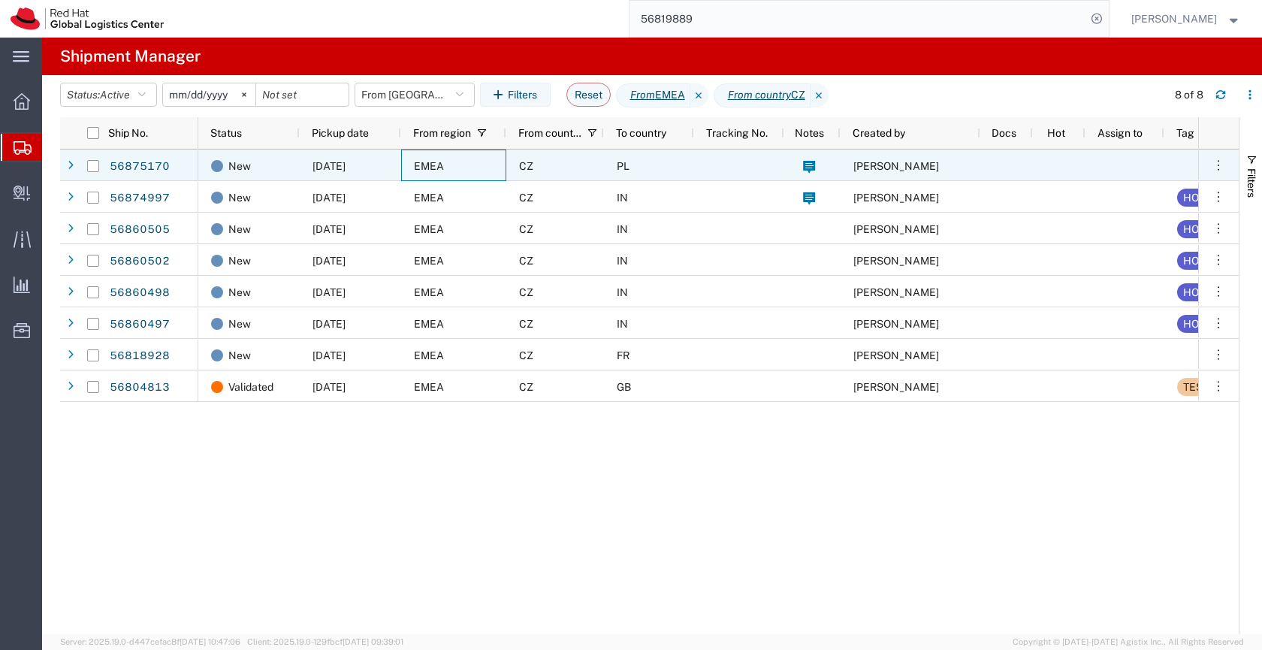
click at [490, 165] on div "EMEA" at bounding box center [453, 165] width 105 height 32
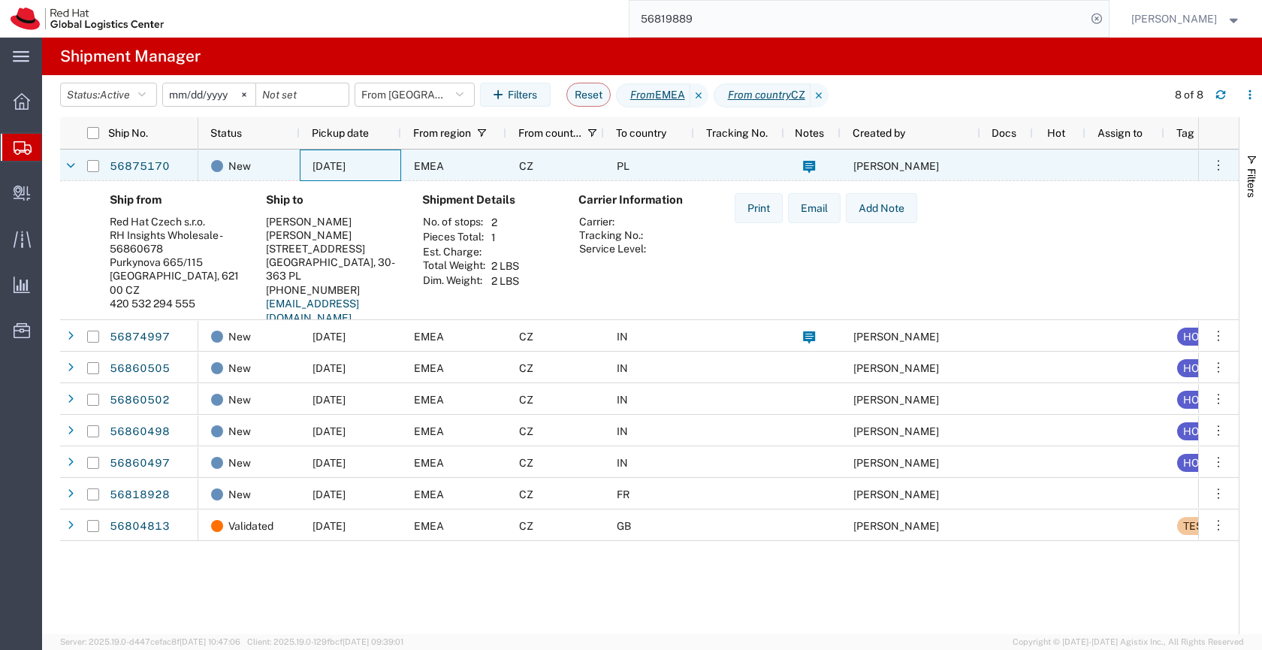
click at [345, 166] on span "[DATE]" at bounding box center [328, 166] width 33 height 12
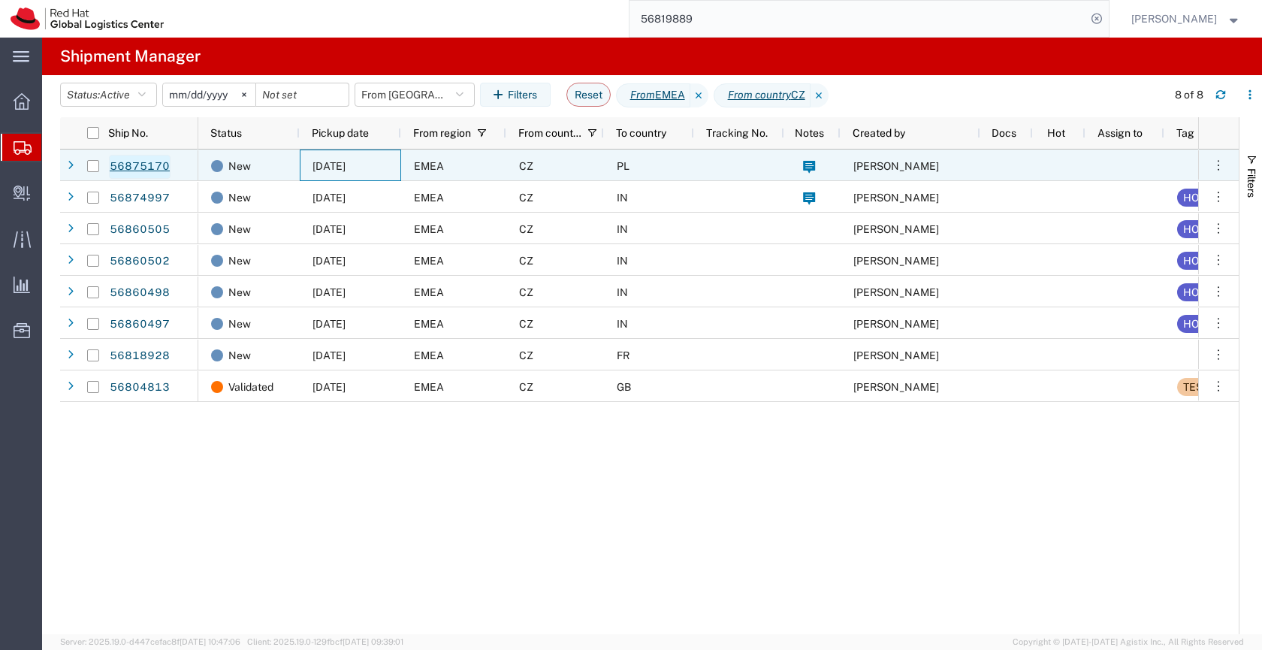
click at [161, 164] on link "56875170" at bounding box center [140, 167] width 62 height 24
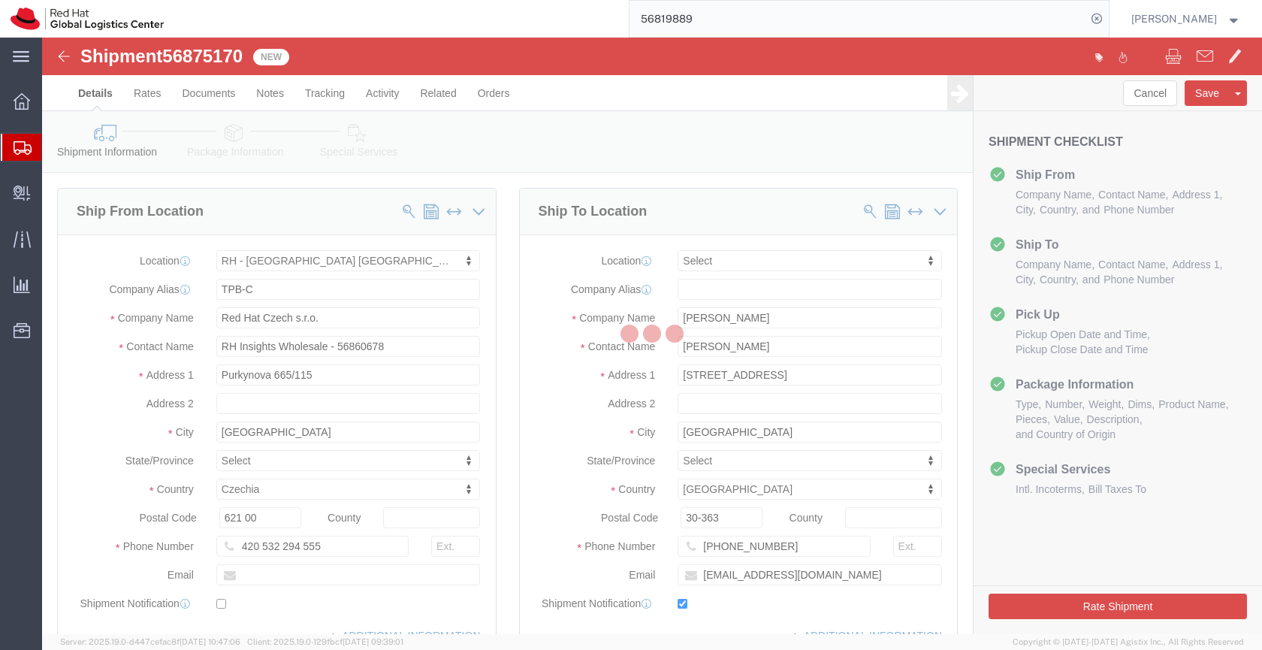
select select "38037"
select select
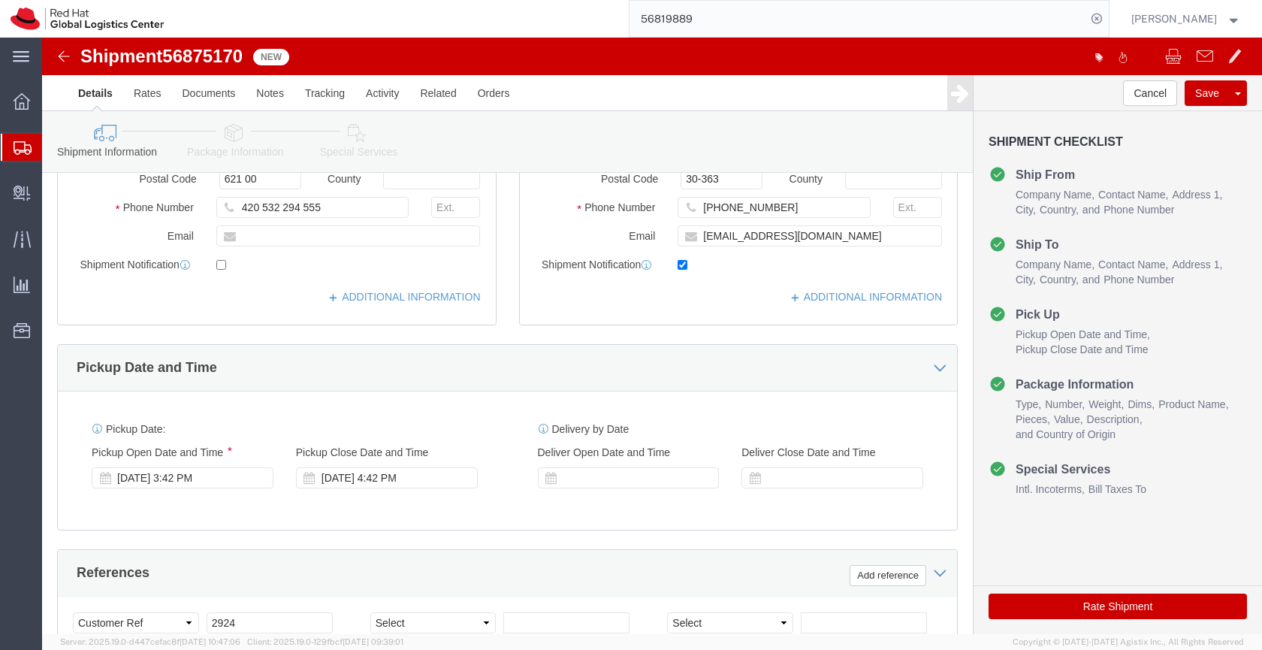
scroll to position [351, 0]
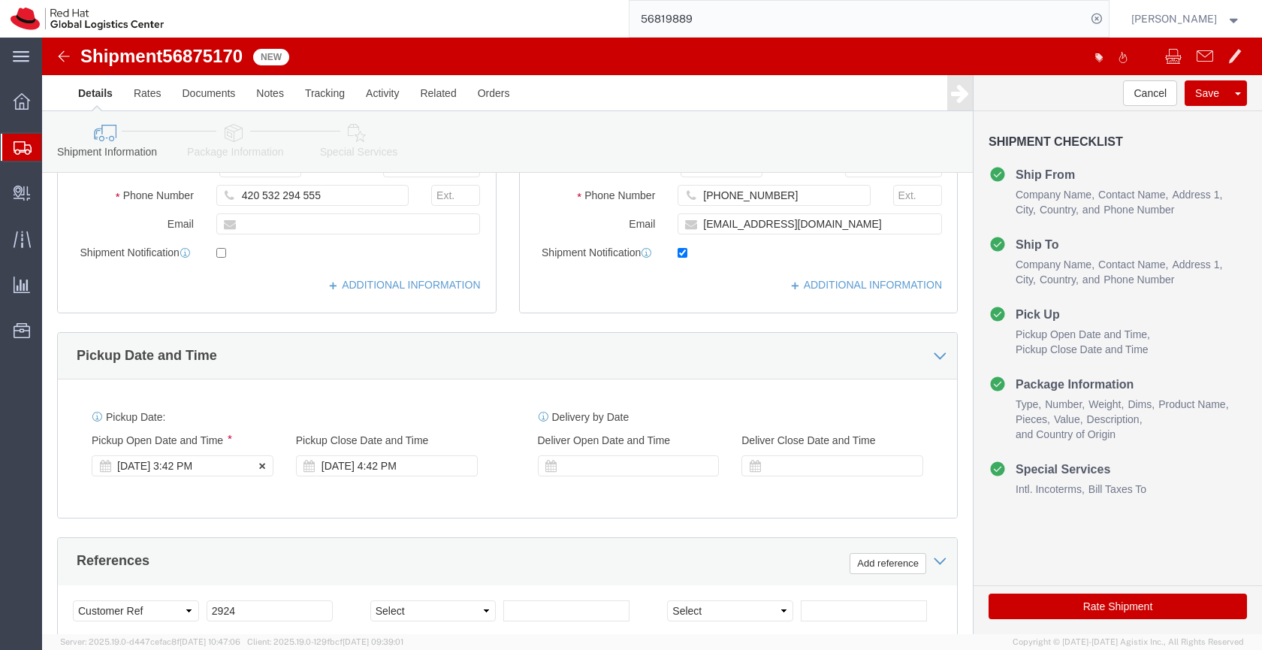
click div "Sep 19 2025 3:42 PM"
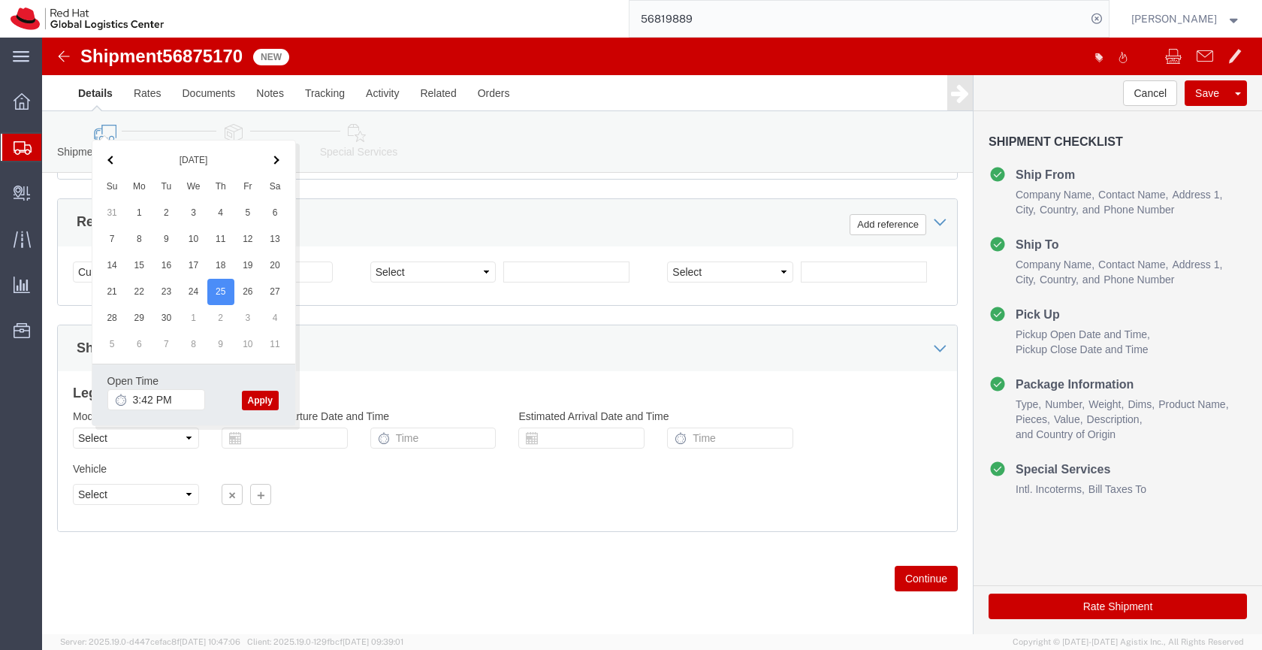
click button "Apply"
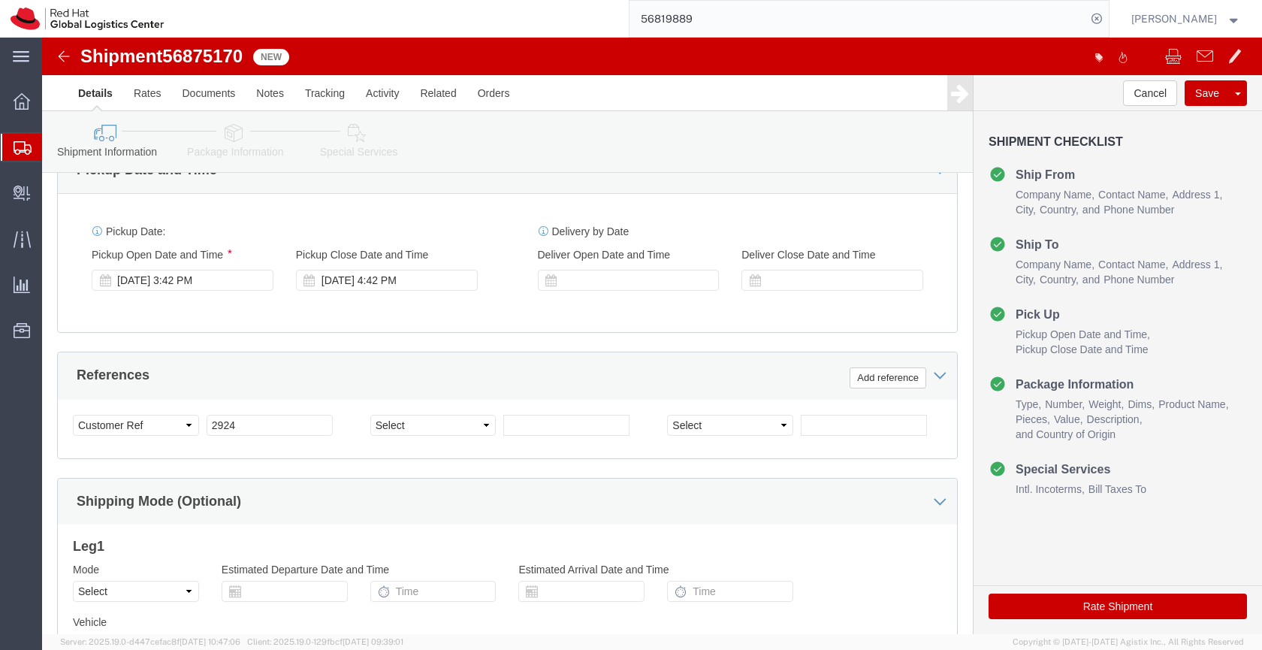
scroll to position [527, 0]
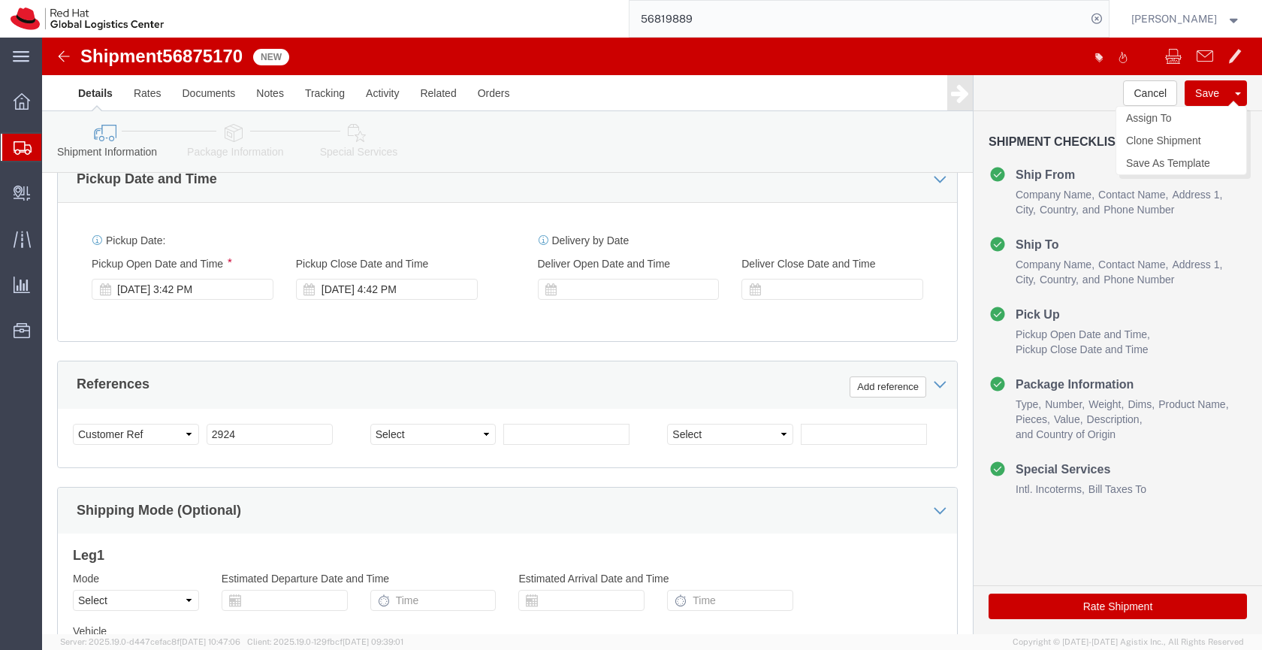
click button "Save"
click at [26, 141] on icon at bounding box center [23, 148] width 18 height 14
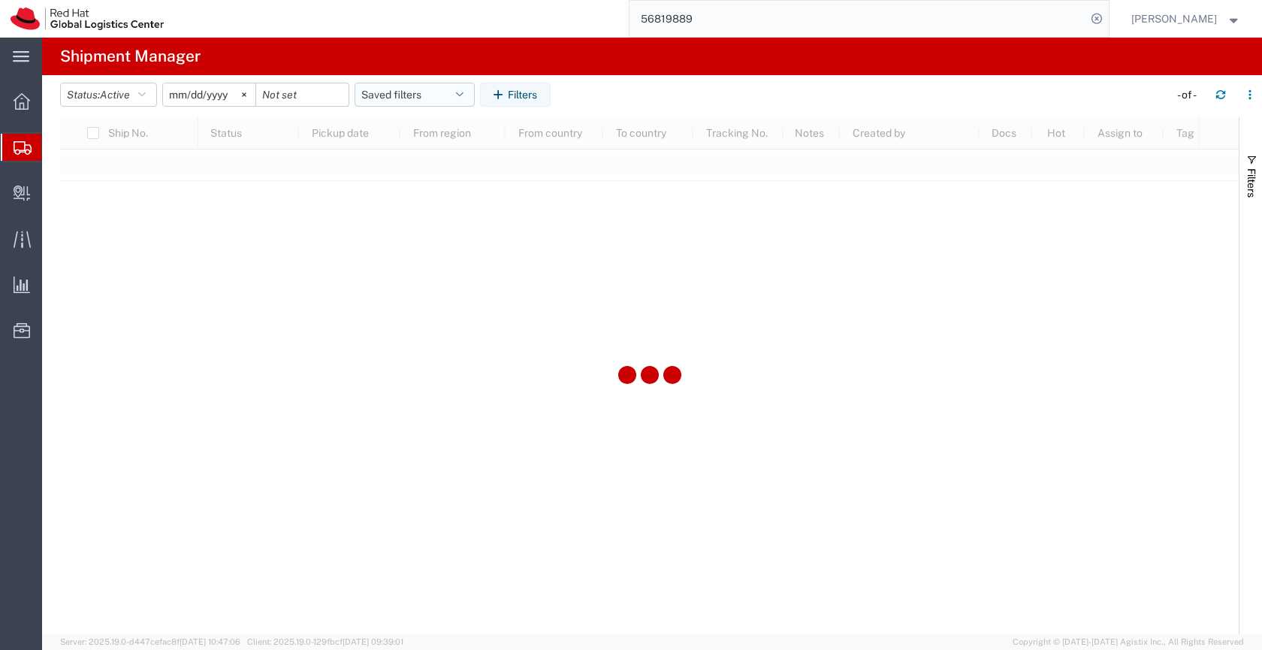
click at [427, 92] on button "Saved filters" at bounding box center [414, 95] width 120 height 24
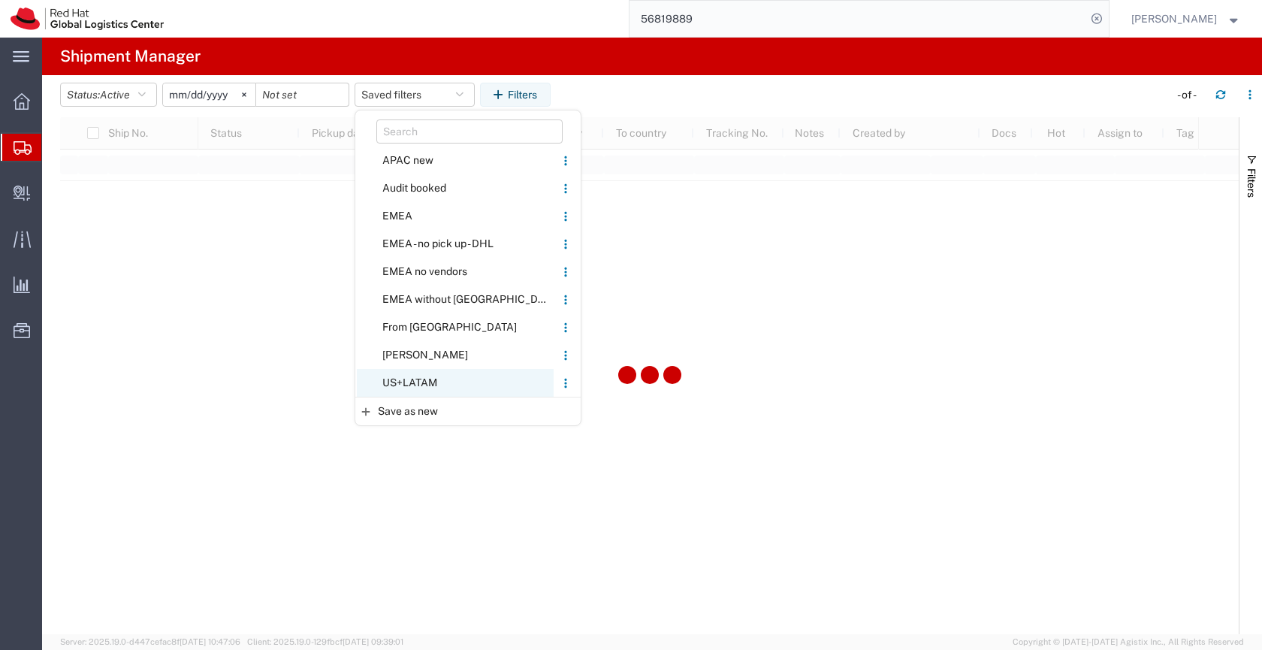
click at [420, 379] on span "US+LATAM" at bounding box center [455, 383] width 197 height 28
type input "[DATE]"
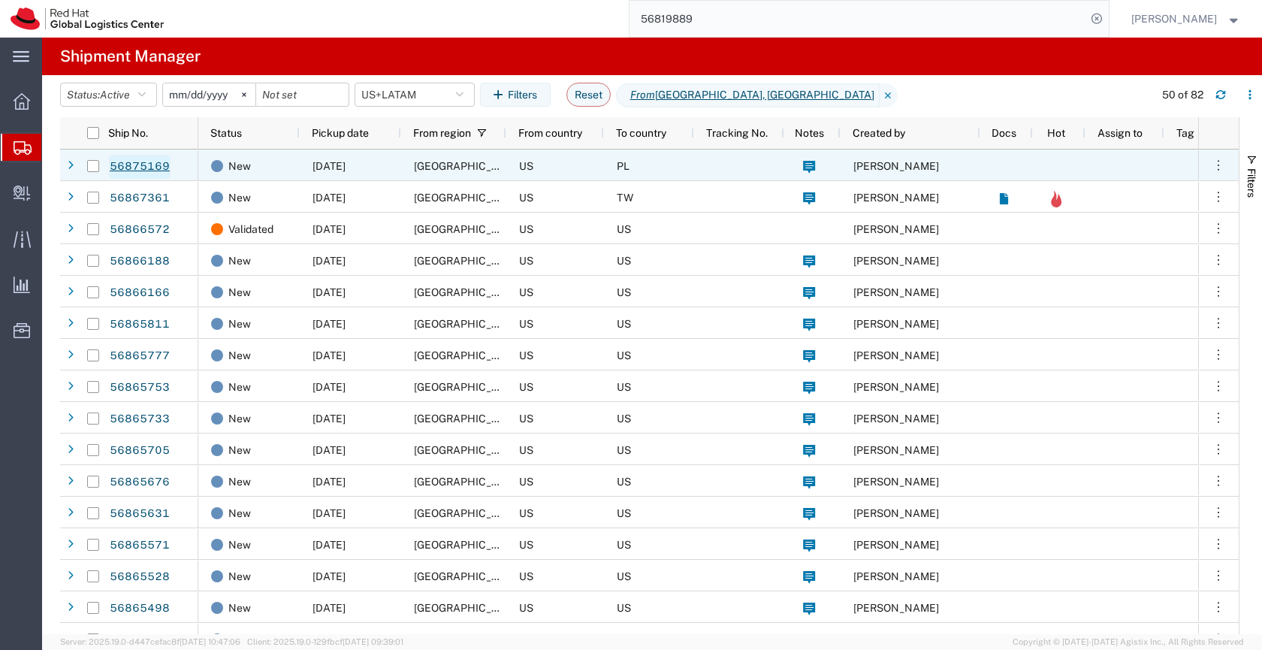
click at [157, 161] on link "56875169" at bounding box center [140, 167] width 62 height 24
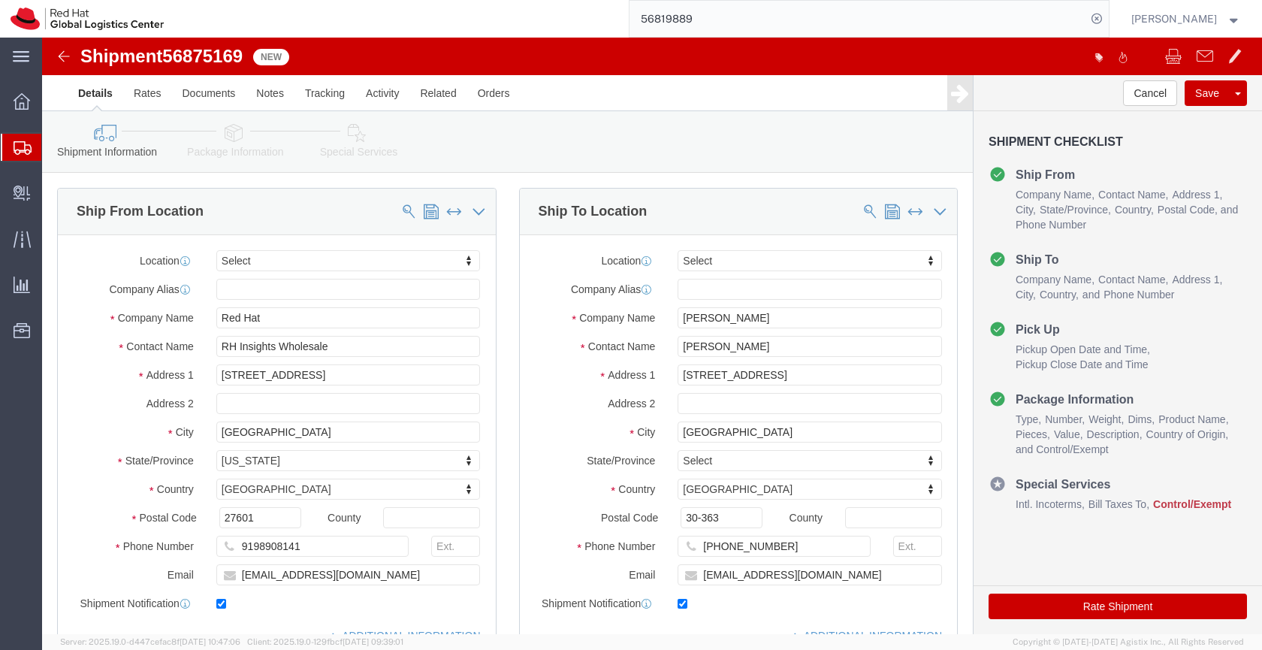
select select
click at [26, 143] on icon at bounding box center [23, 148] width 18 height 14
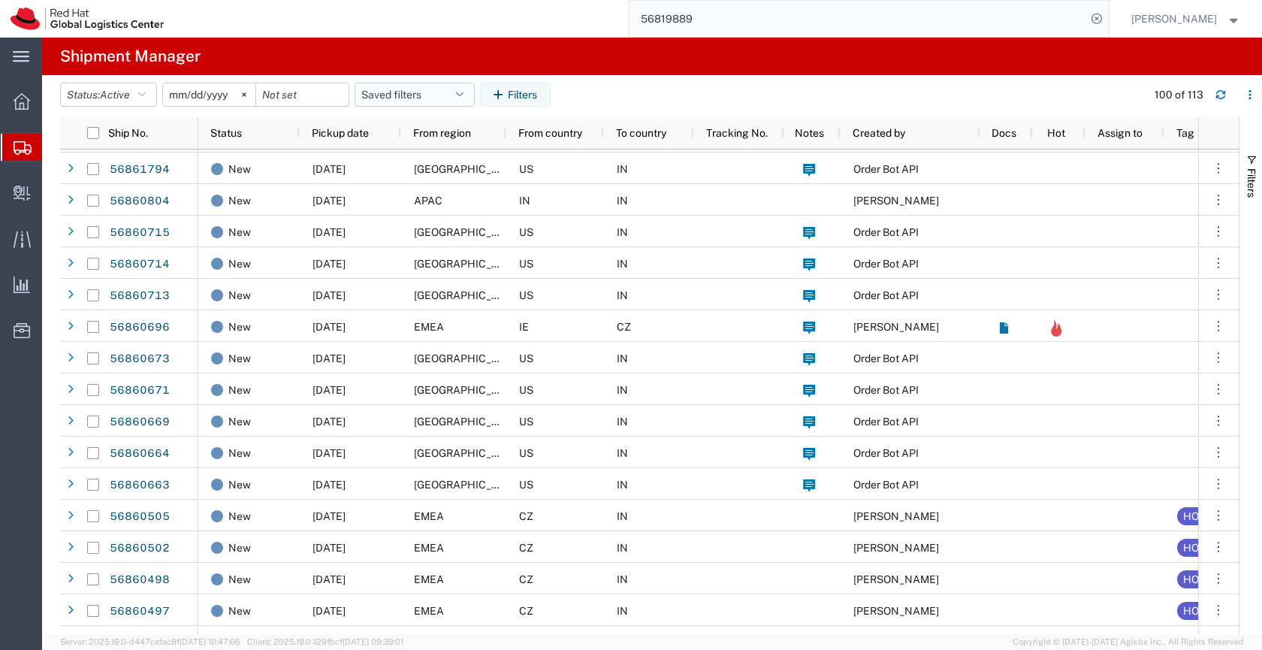
click at [379, 94] on button "Saved filters" at bounding box center [414, 95] width 120 height 24
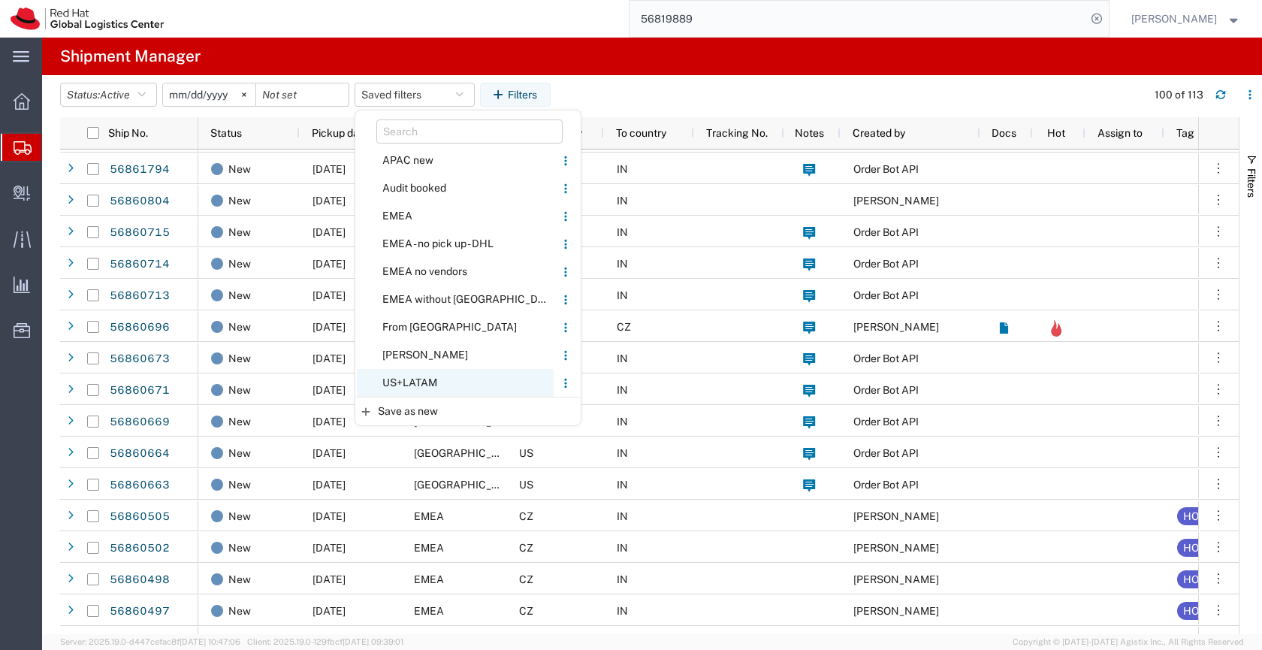
click at [394, 384] on span "US+LATAM" at bounding box center [455, 383] width 197 height 28
type input "[DATE]"
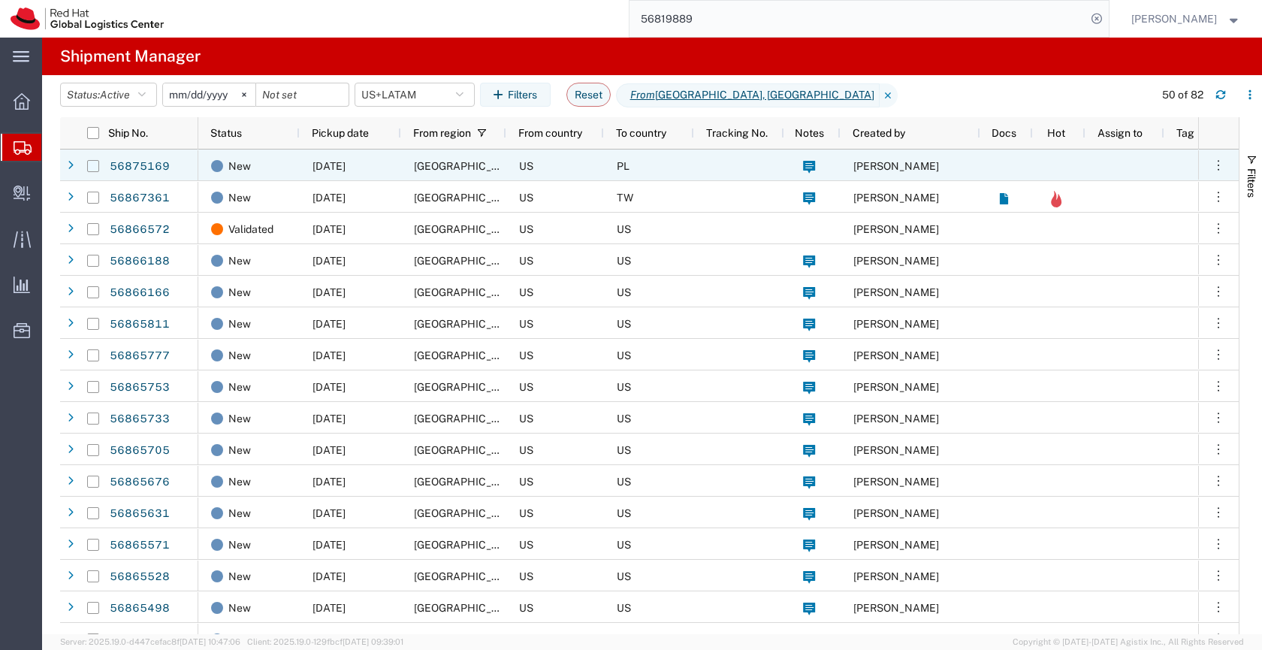
click at [97, 166] on input "Press Space to toggle row selection (unchecked)" at bounding box center [93, 166] width 12 height 12
checkbox input "true"
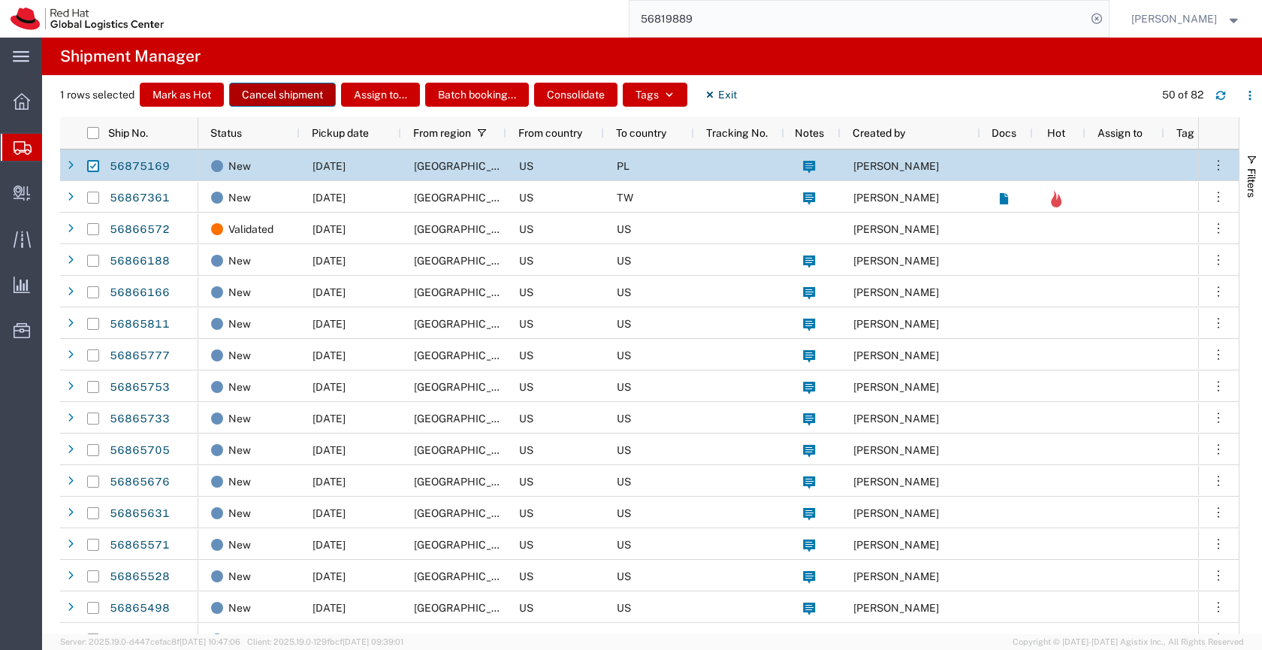
click at [277, 92] on button "Cancel shipment" at bounding box center [282, 95] width 107 height 24
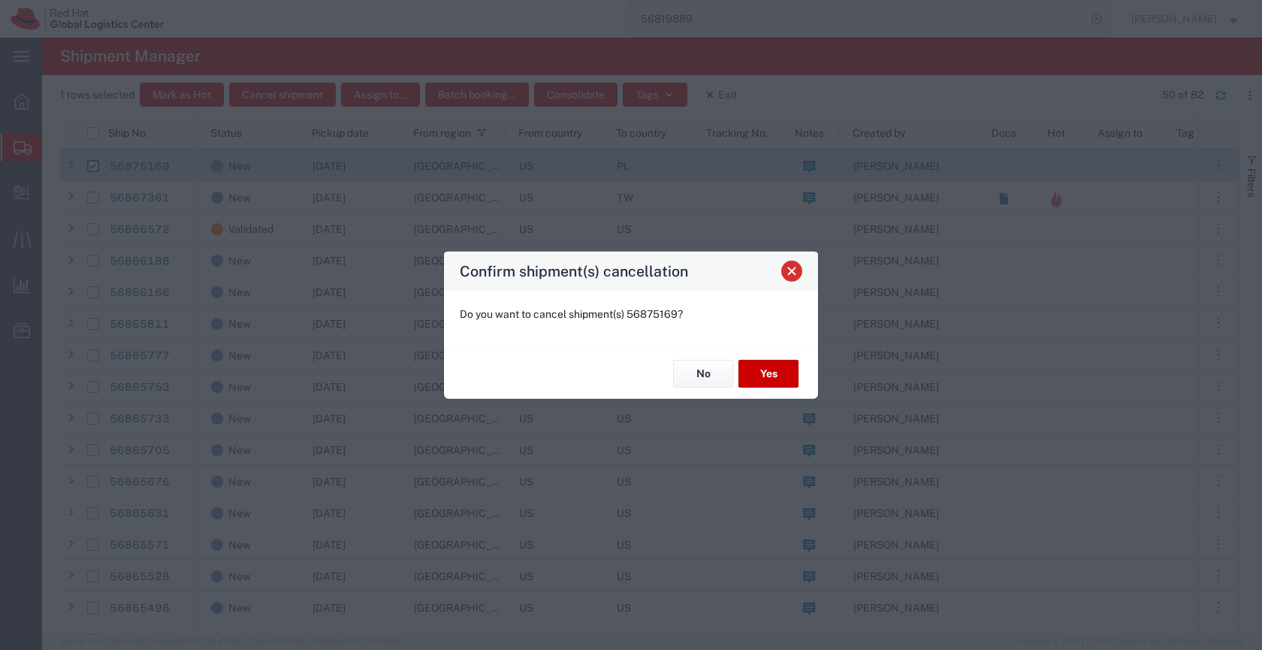
click at [792, 275] on span "Close" at bounding box center [791, 271] width 11 height 11
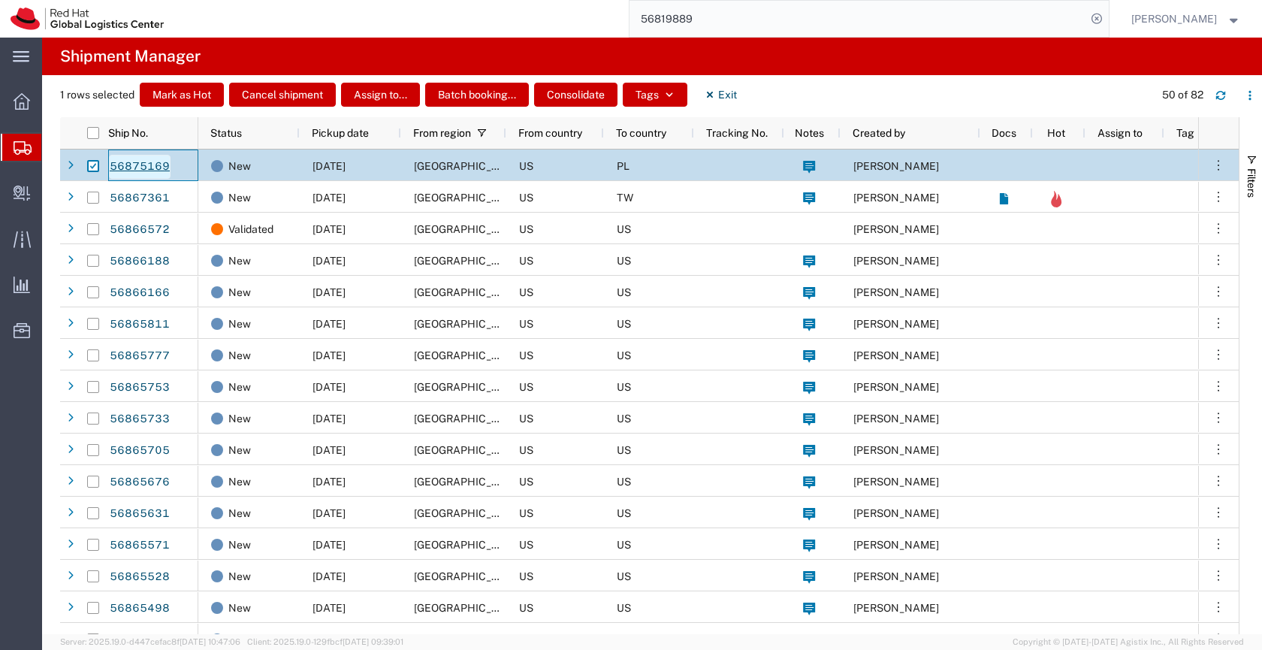
click at [152, 162] on link "56875169" at bounding box center [140, 167] width 62 height 24
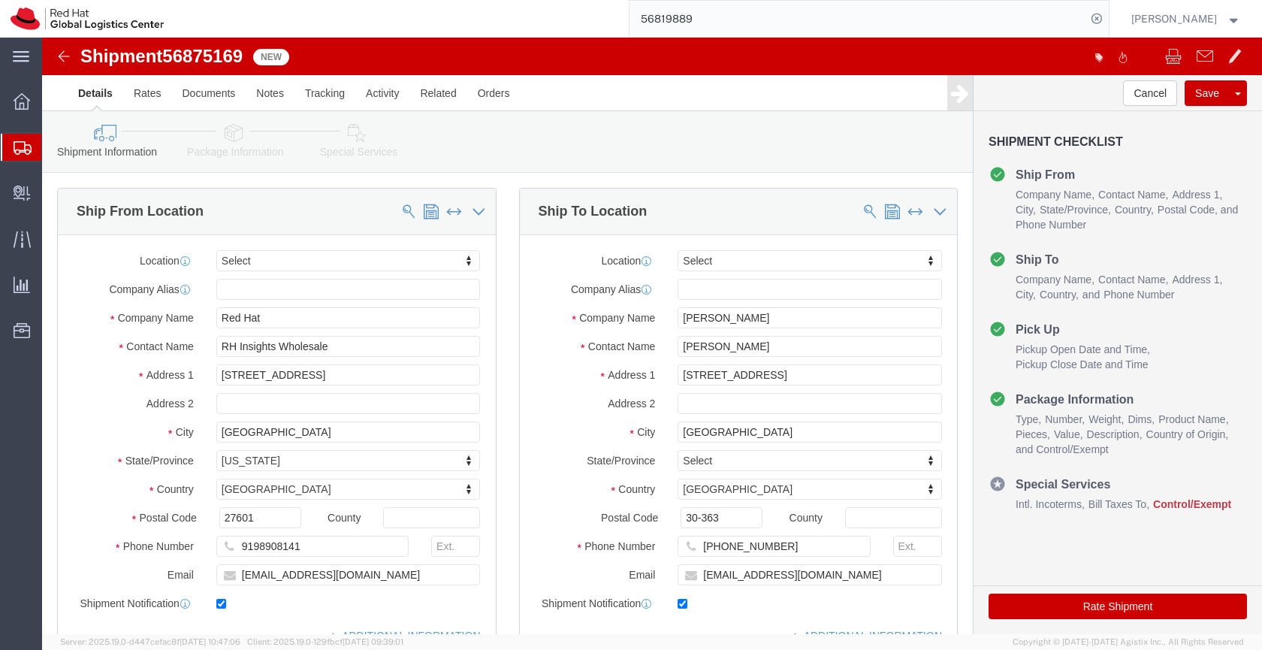
drag, startPoint x: 834, startPoint y: 578, endPoint x: 767, endPoint y: 540, distance: 77.3
select select
drag, startPoint x: 767, startPoint y: 540, endPoint x: 654, endPoint y: 538, distance: 112.7
click input "pkliczew@redhat.com"
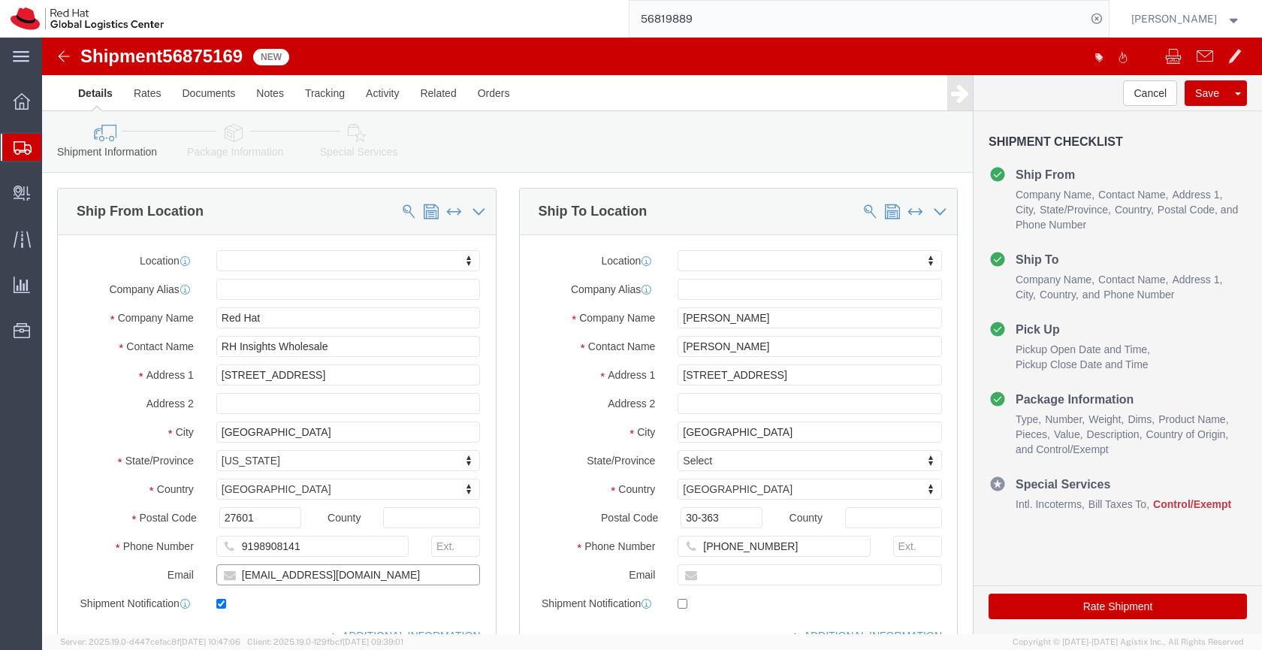
checkbox input "false"
drag, startPoint x: 326, startPoint y: 542, endPoint x: 215, endPoint y: 547, distance: 111.2
click input "[EMAIL_ADDRESS][DOMAIN_NAME]"
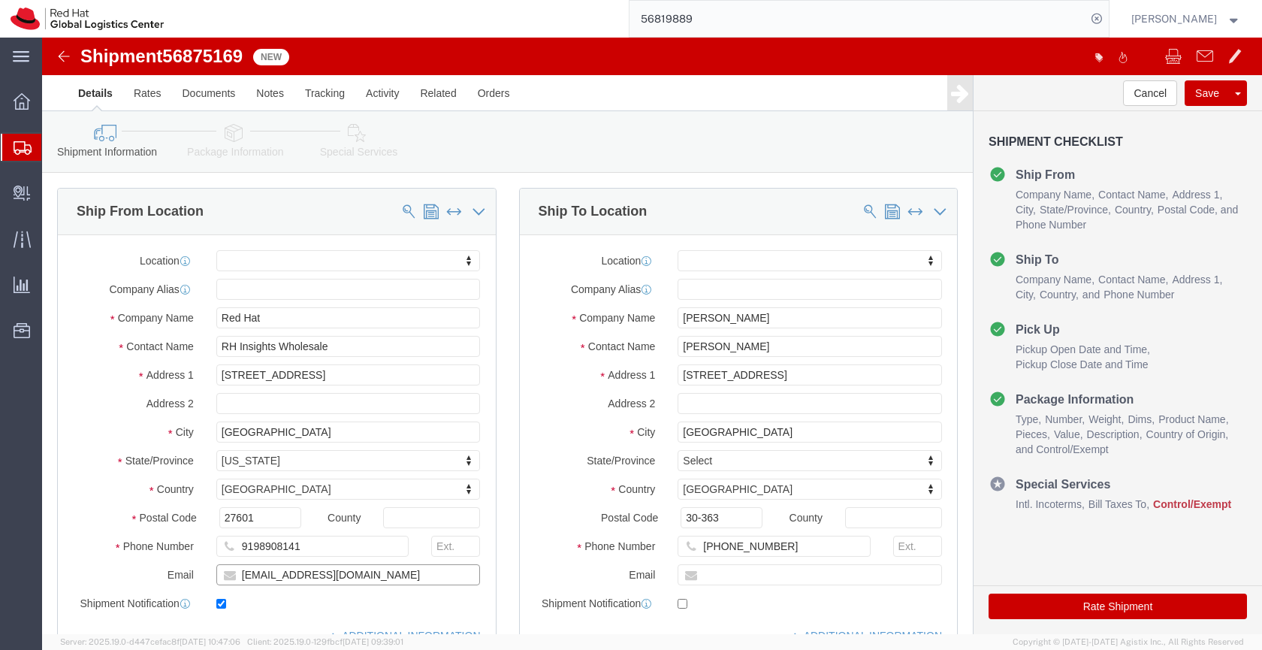
click input "[EMAIL_ADDRESS][DOMAIN_NAME]"
checkbox input "false"
click button "Cancel"
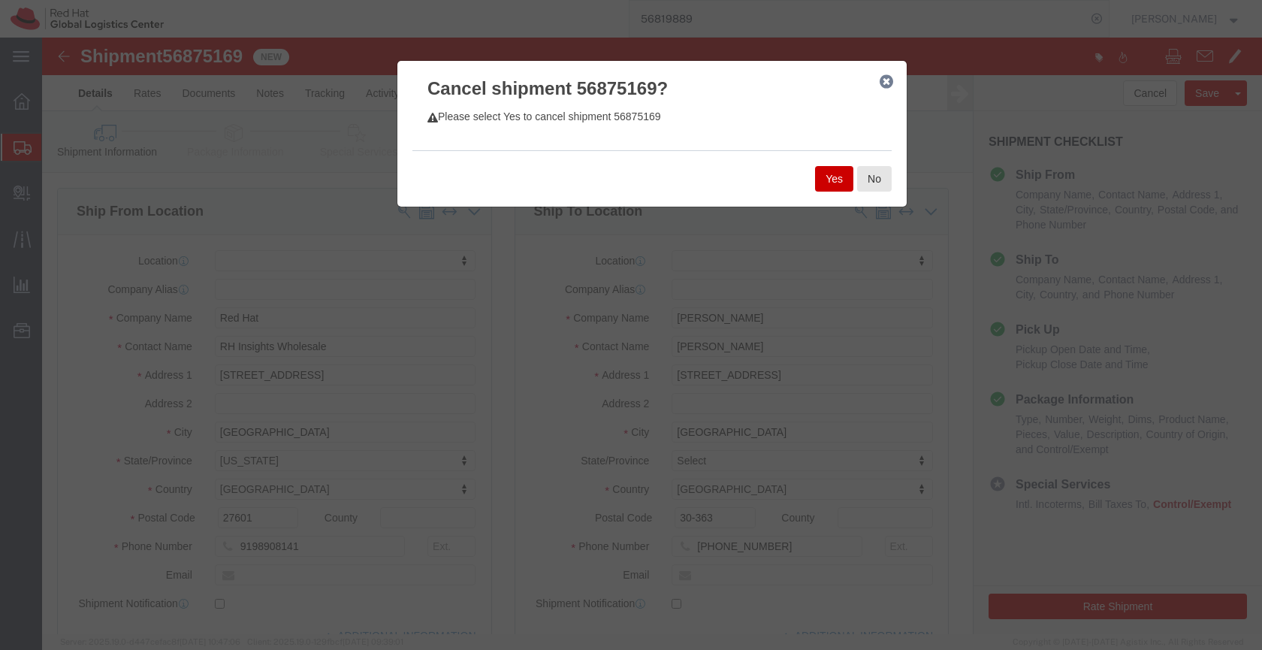
click icon "button"
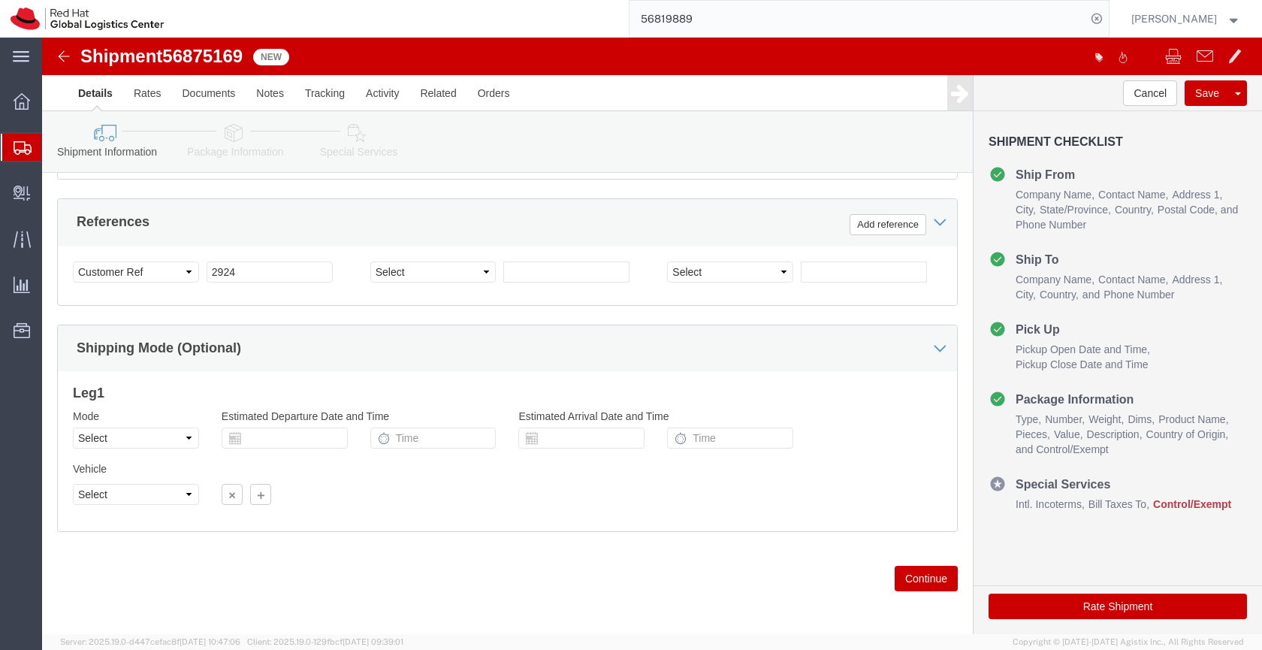
click icon
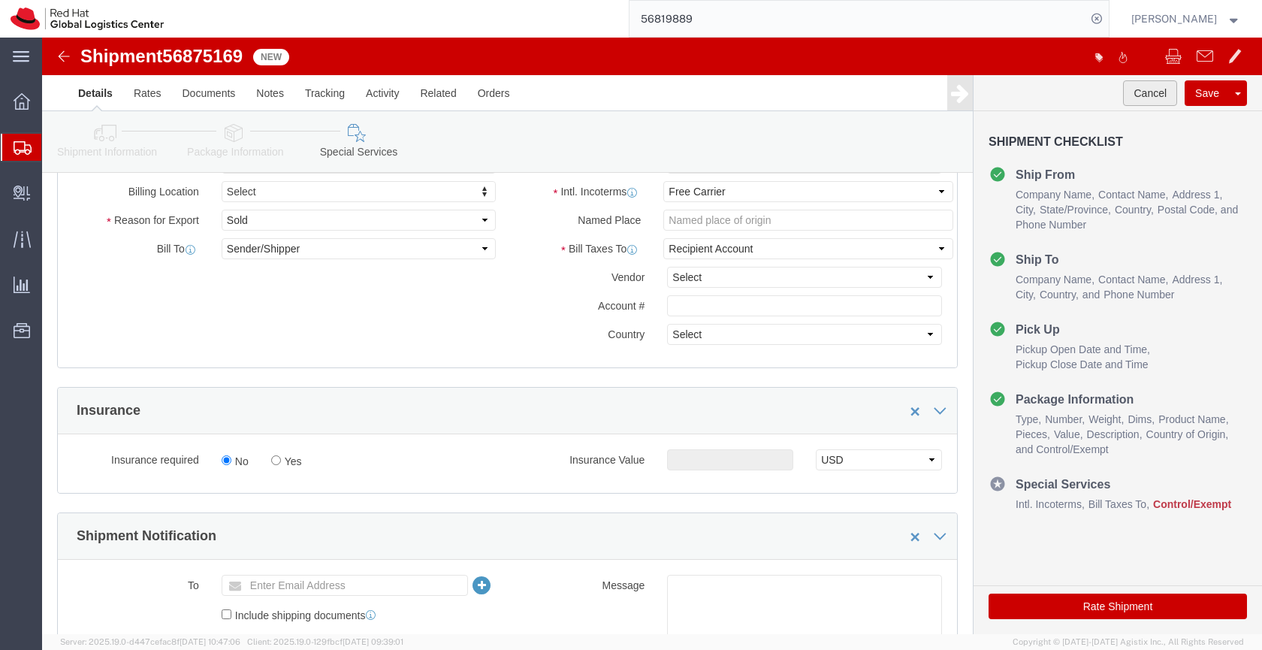
click button "Cancel"
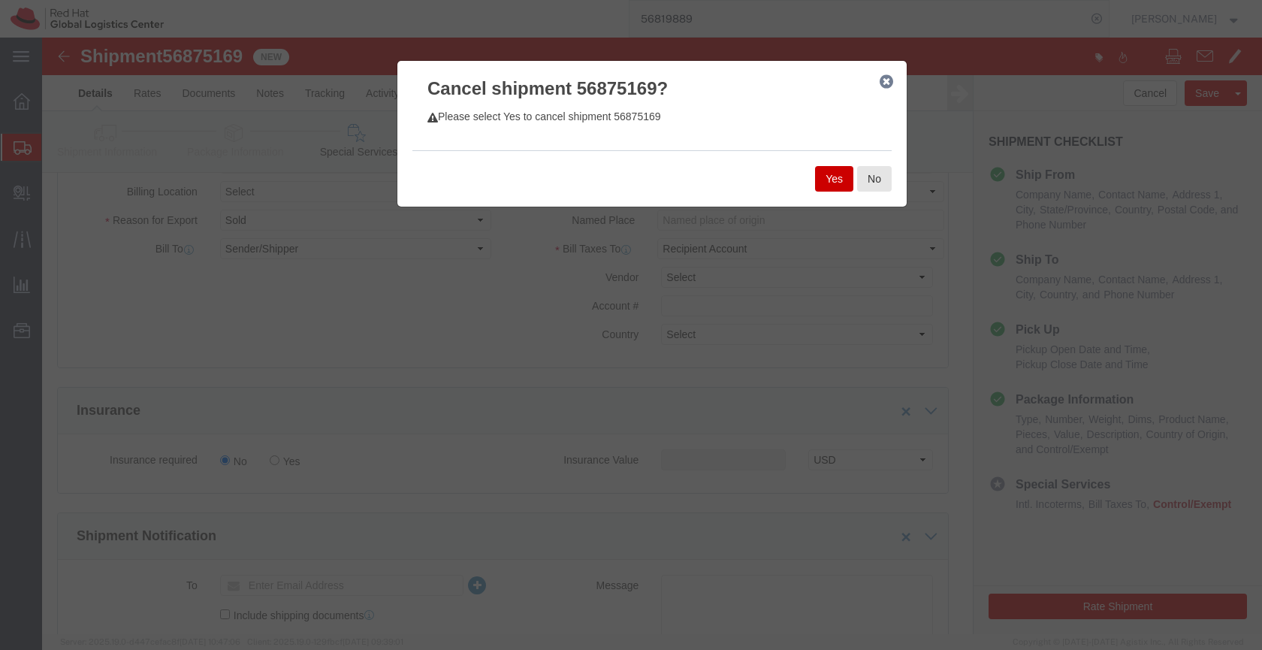
click button "Yes"
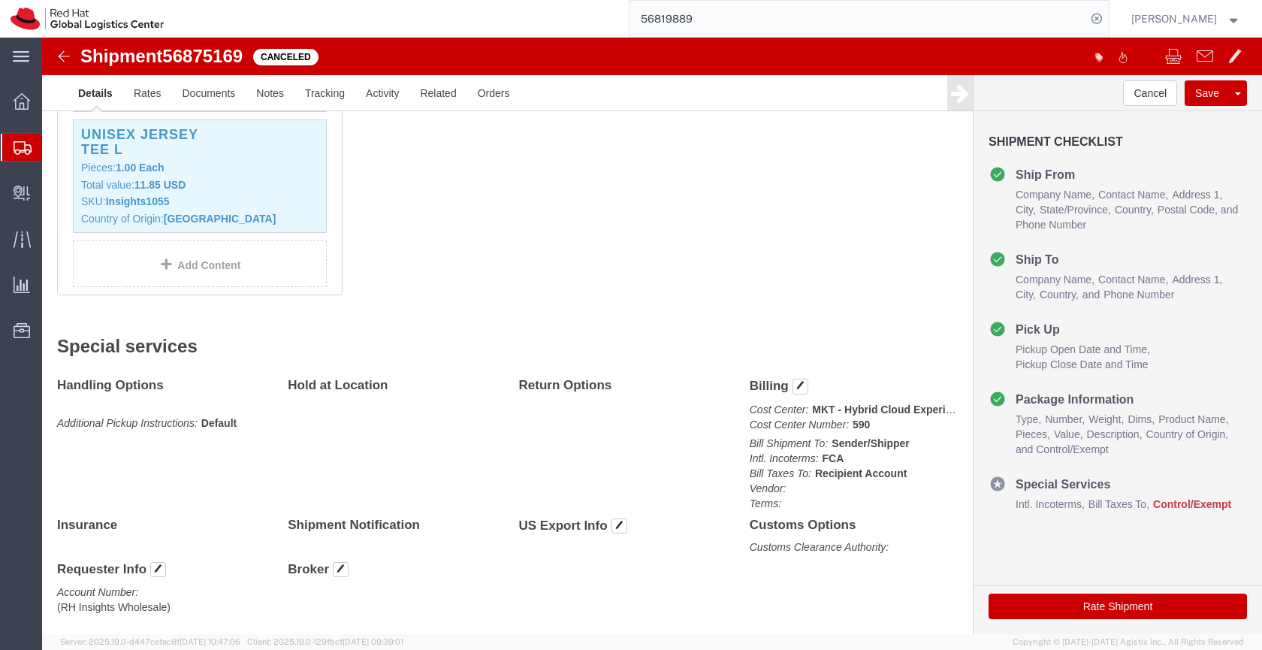
click at [23, 148] on icon at bounding box center [23, 148] width 18 height 14
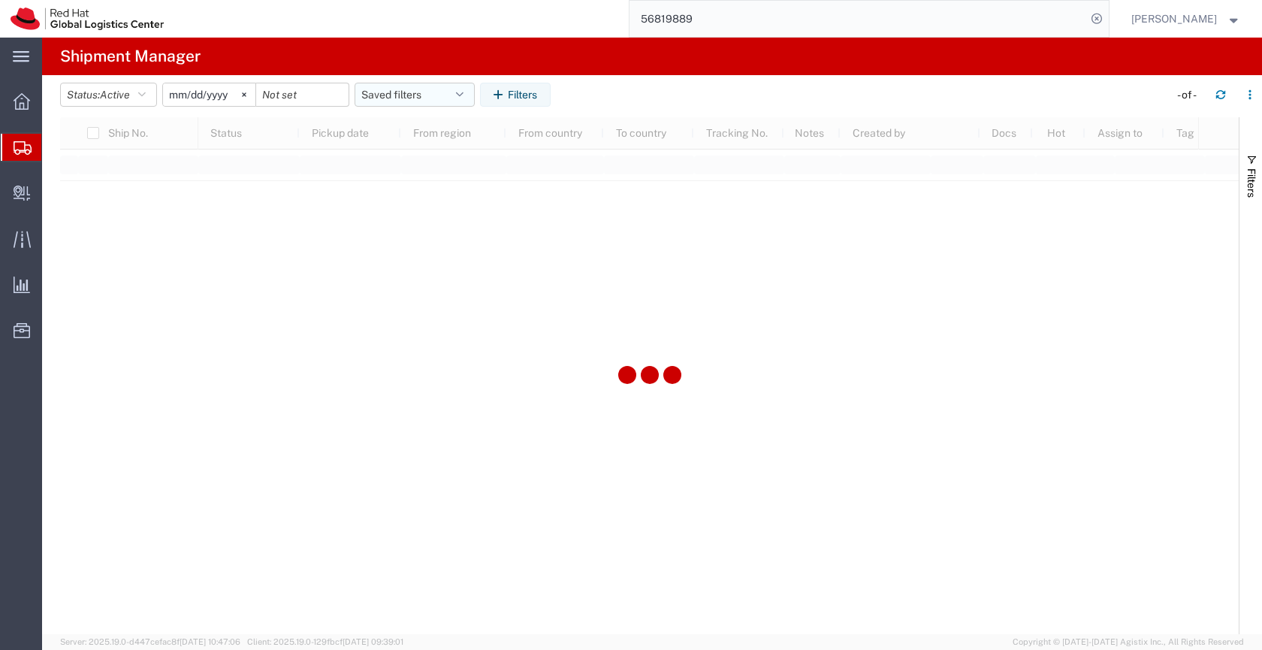
click at [399, 93] on button "Saved filters" at bounding box center [414, 95] width 120 height 24
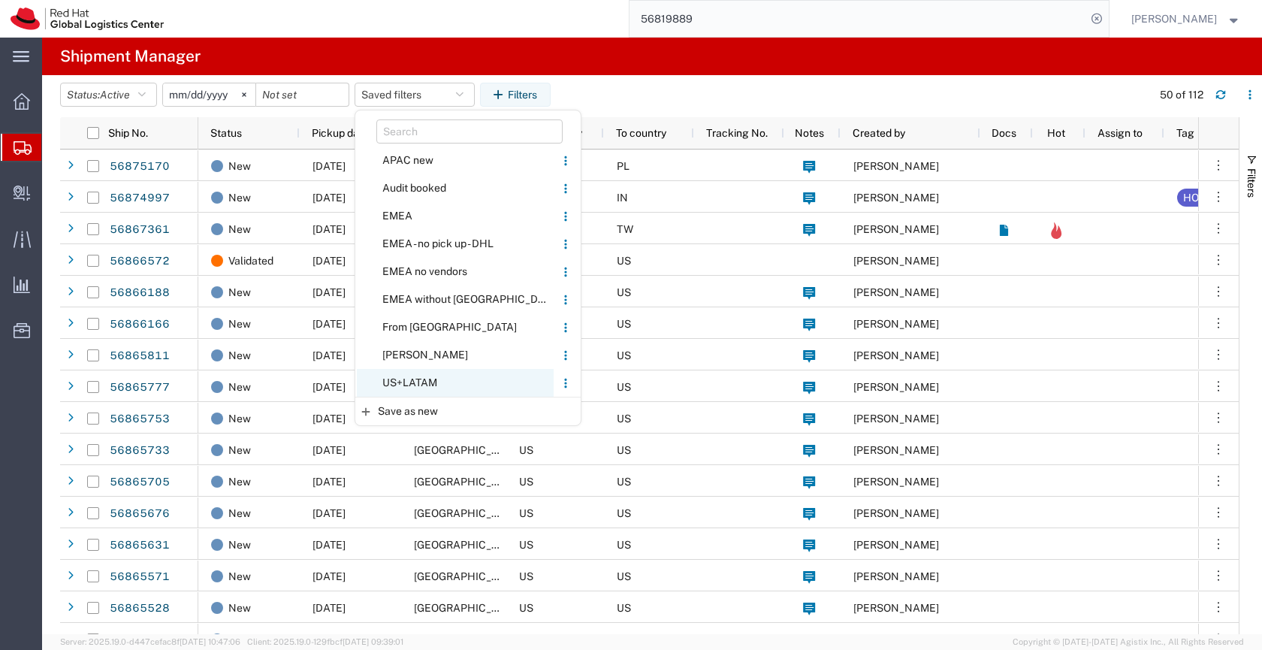
click at [406, 388] on span "US+LATAM" at bounding box center [455, 383] width 197 height 28
type input "[DATE]"
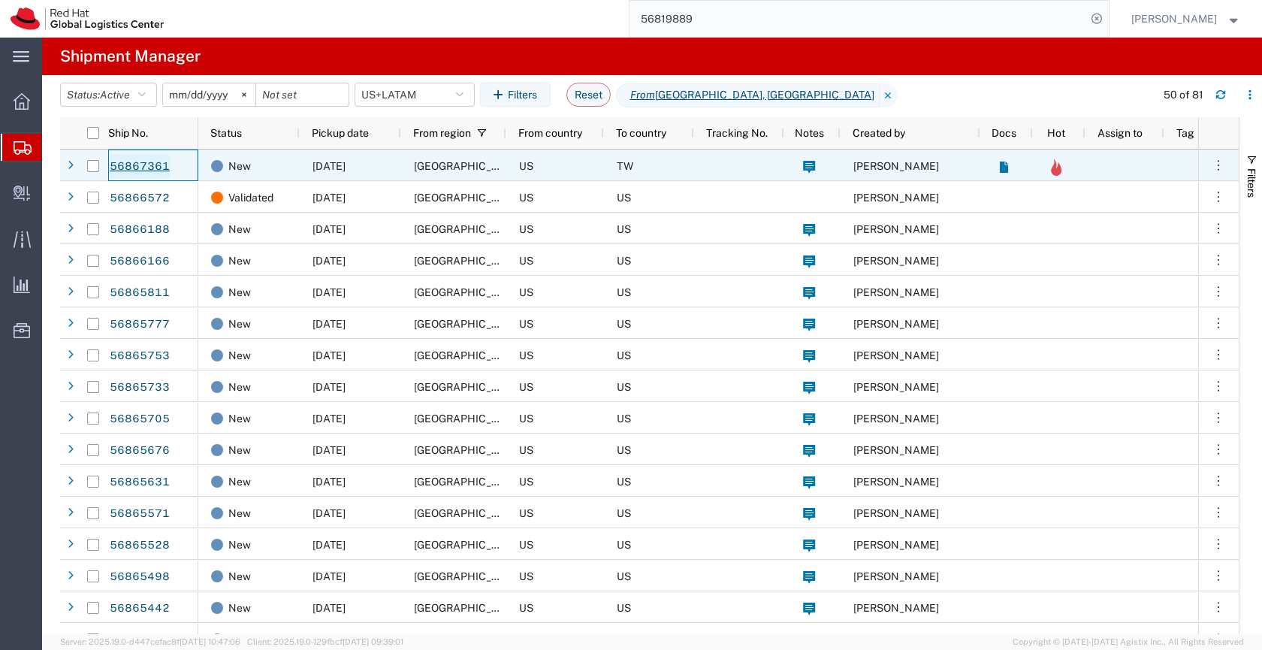
click at [150, 164] on link "56867361" at bounding box center [140, 167] width 62 height 24
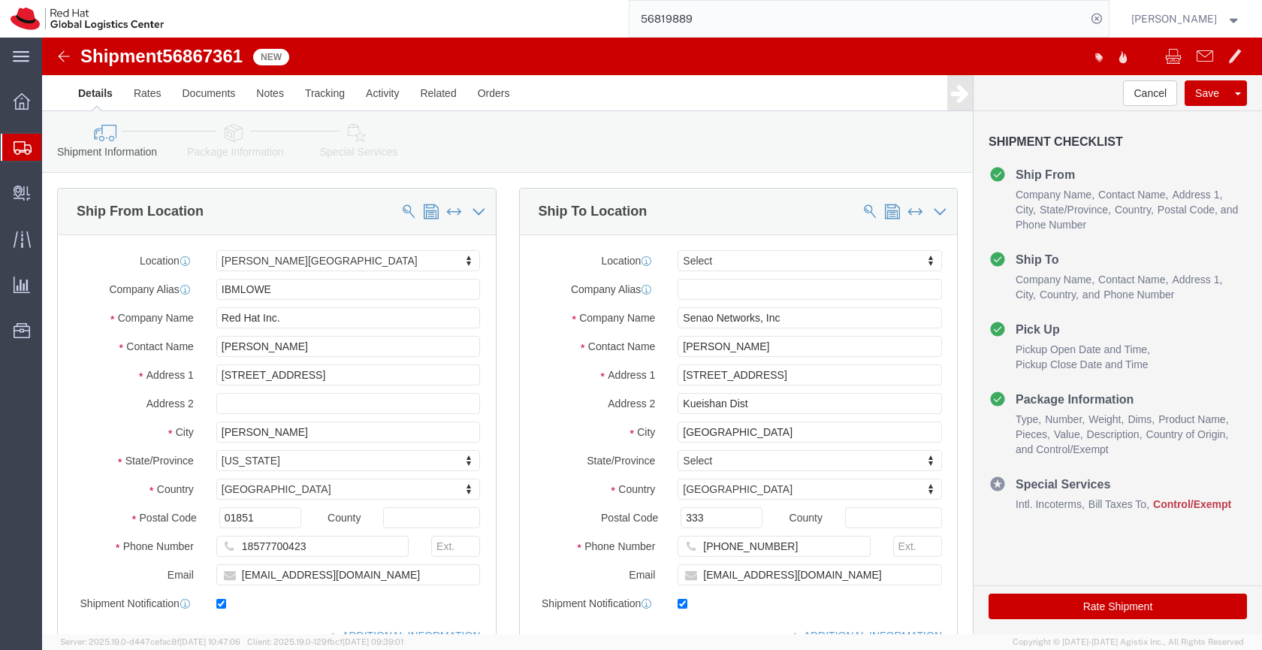
select select "65011"
select select
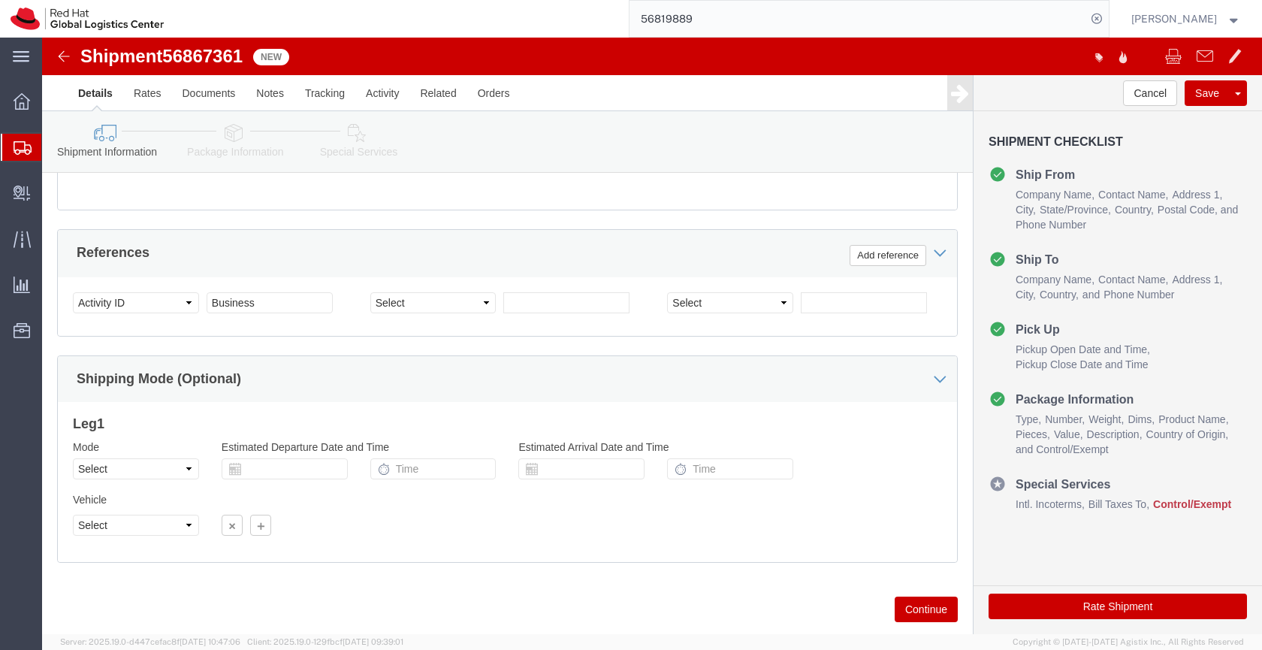
scroll to position [689, 0]
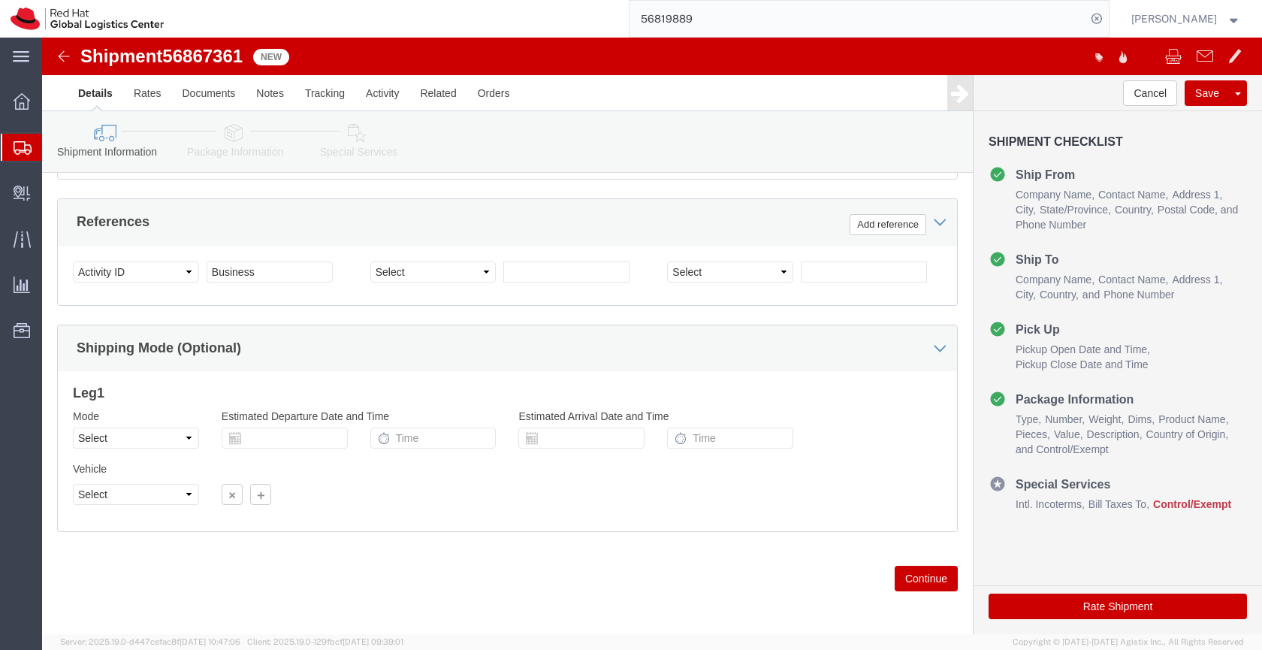
click link "Package Information"
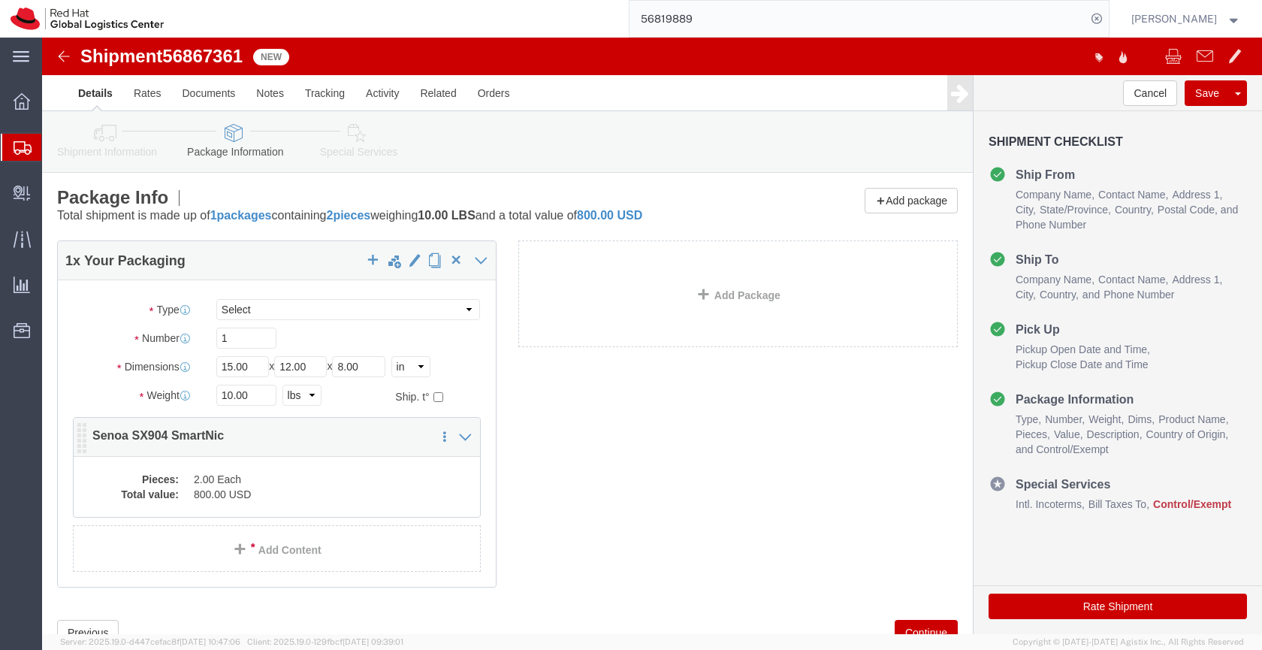
click dd "800.00 USD"
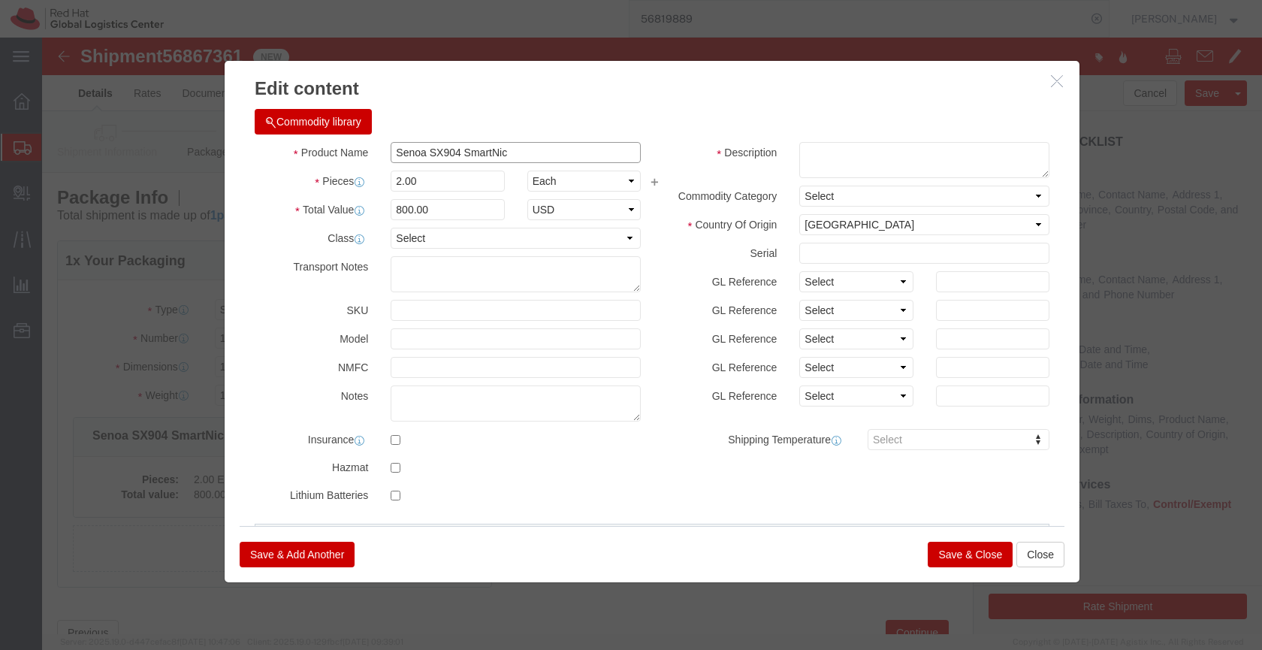
drag, startPoint x: 478, startPoint y: 112, endPoint x: 318, endPoint y: 109, distance: 160.0
click div "Product Name Senoa SX904 SmartNic"
click icon "button"
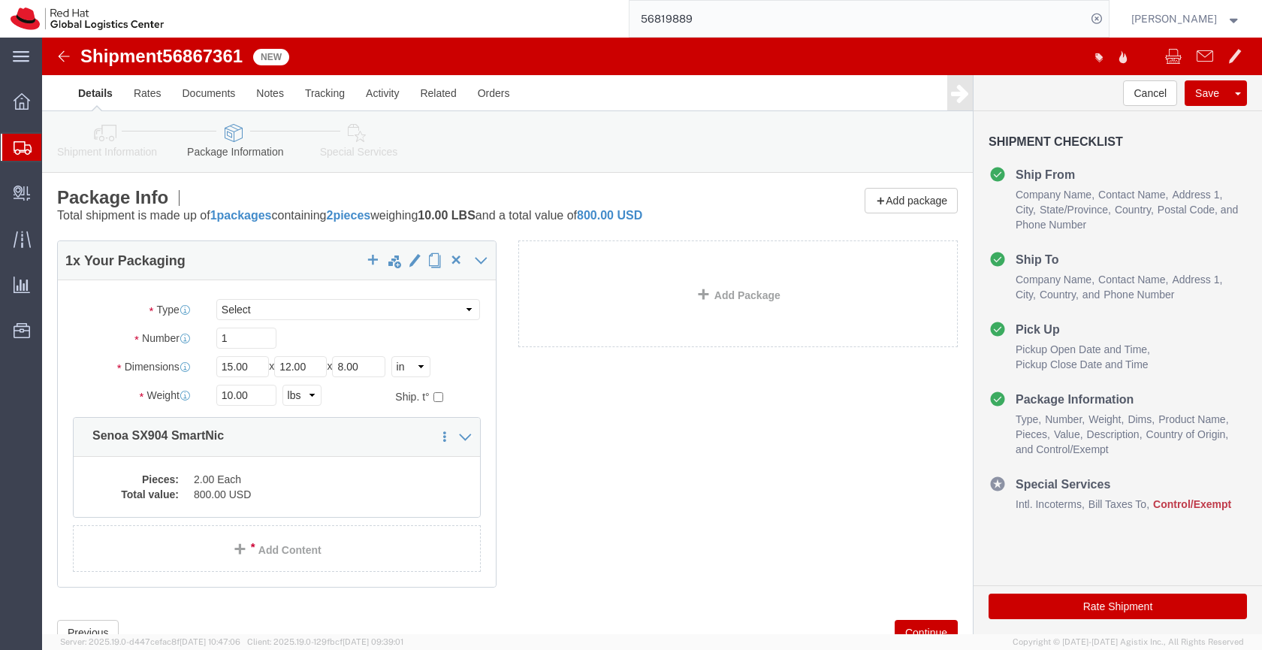
click icon
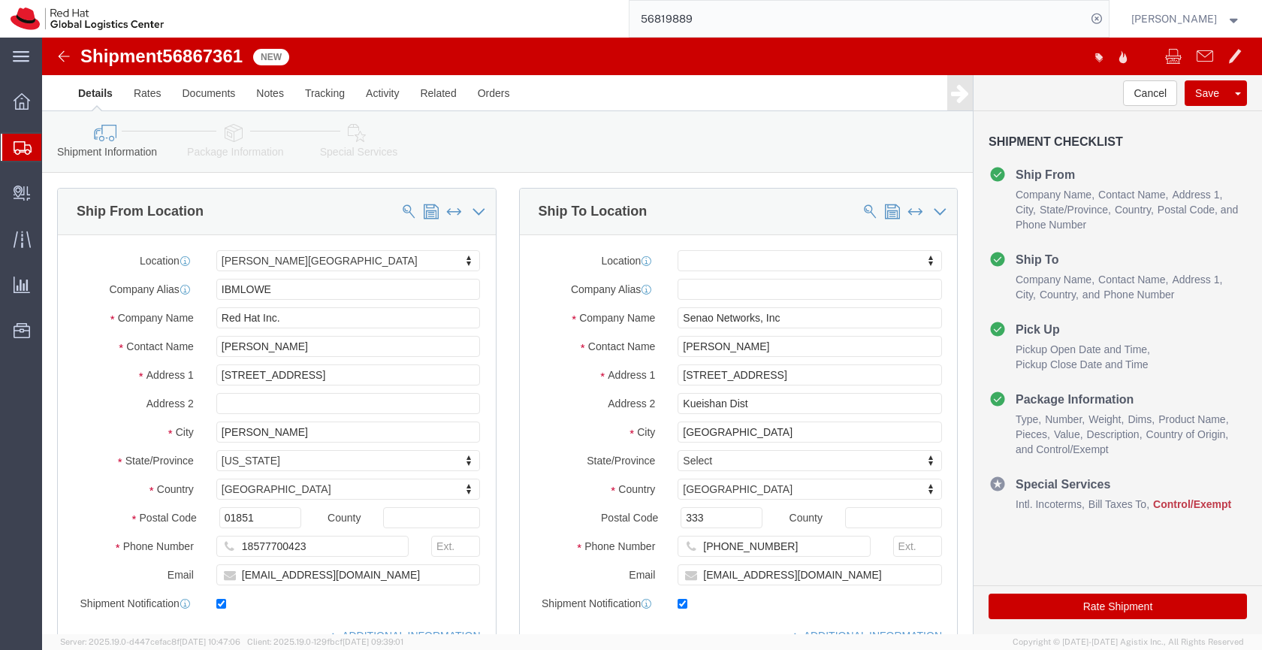
click link "Package Information"
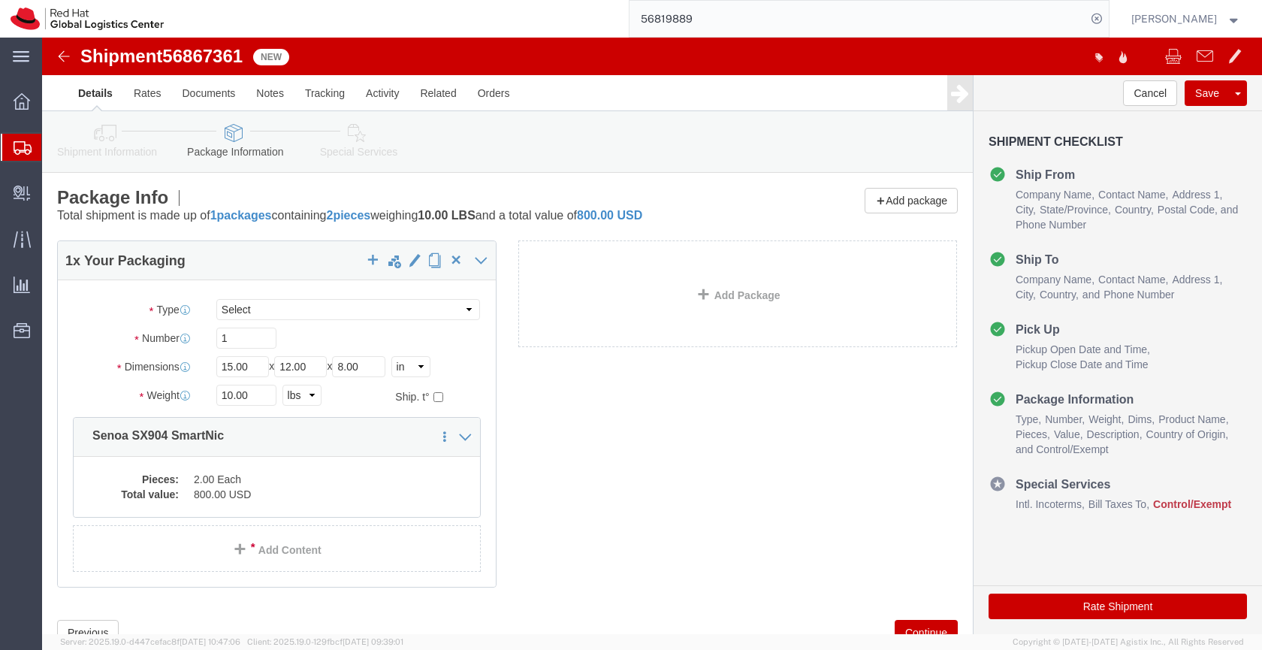
click icon
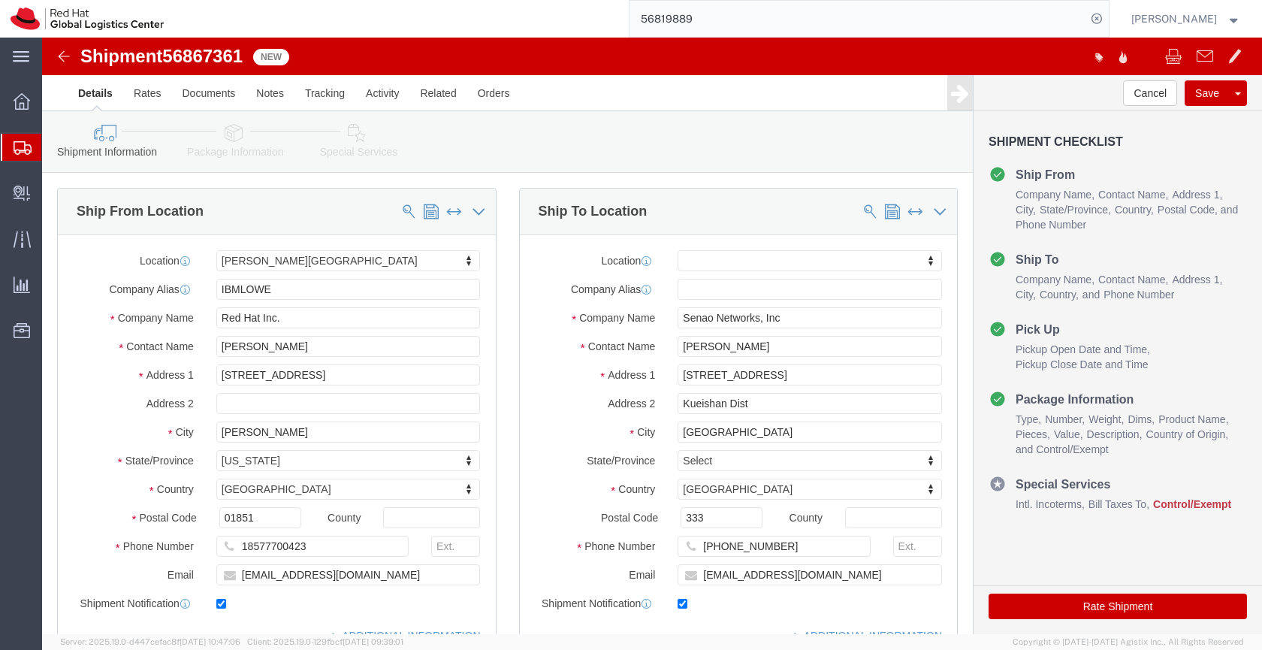
click span "56867361"
copy span "56867361"
drag, startPoint x: 304, startPoint y: 539, endPoint x: 198, endPoint y: 535, distance: 106.0
click input "jamccart@redhat.com"
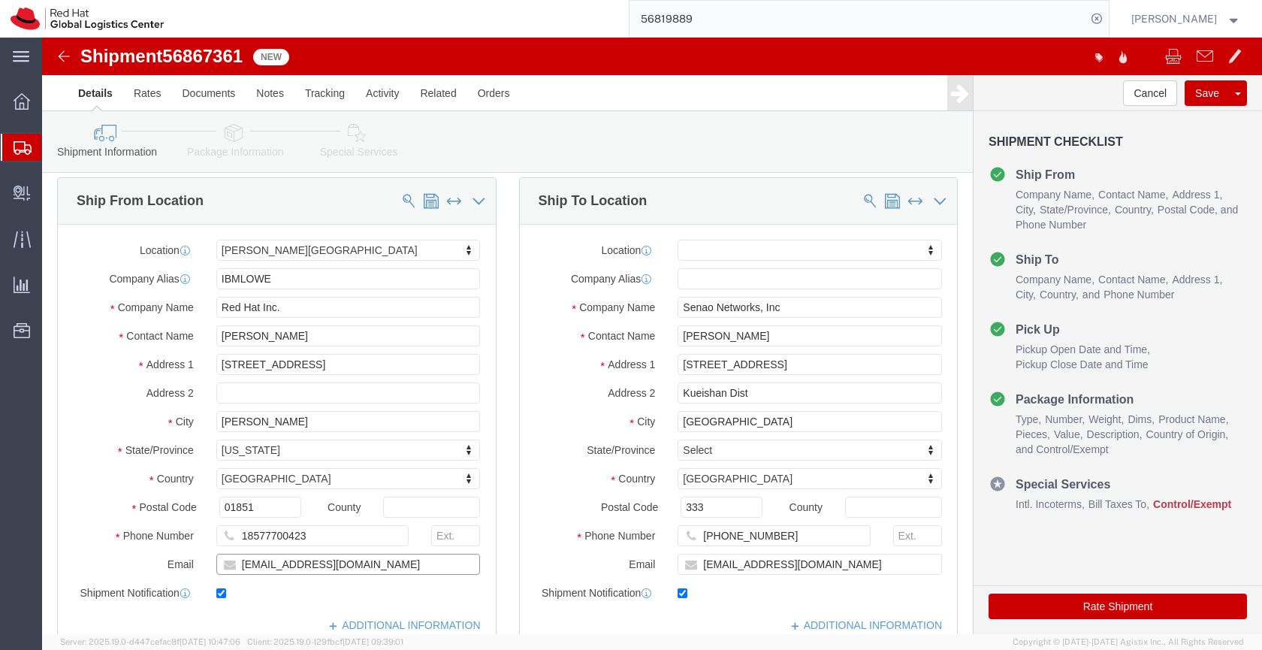
scroll to position [10, 0]
click icon
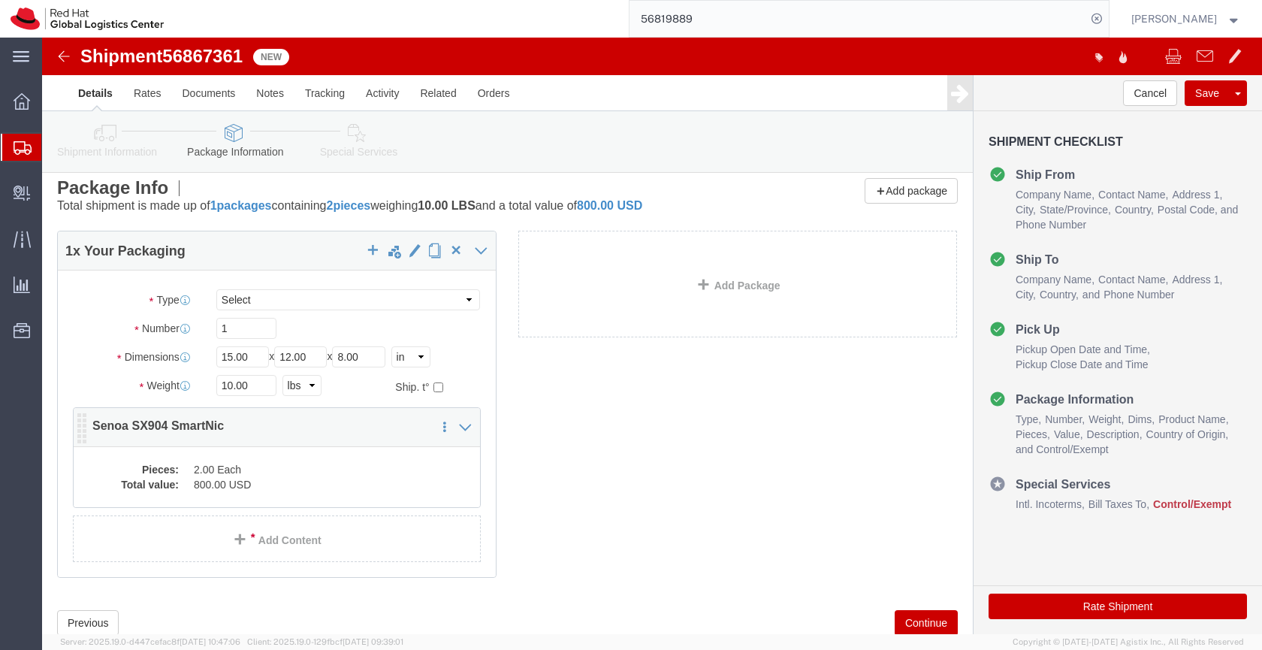
click p "Senoa SX904 SmartNic"
click dd "800.00 USD"
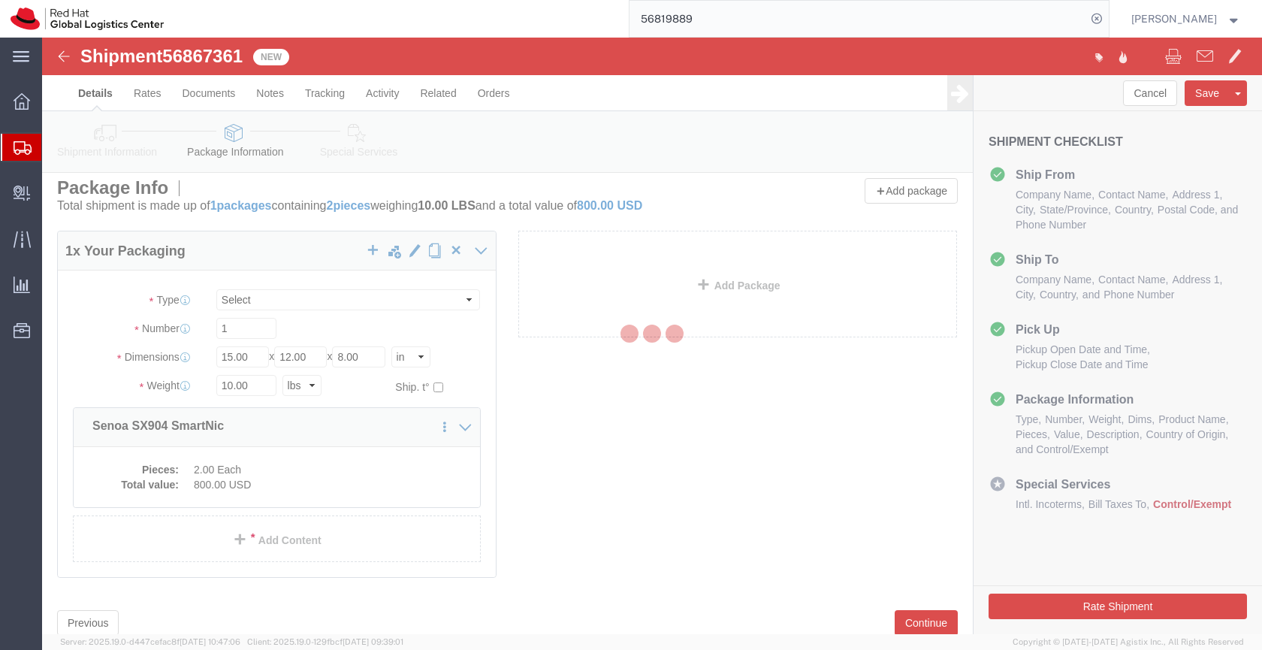
click at [297, 489] on div at bounding box center [652, 336] width 1220 height 596
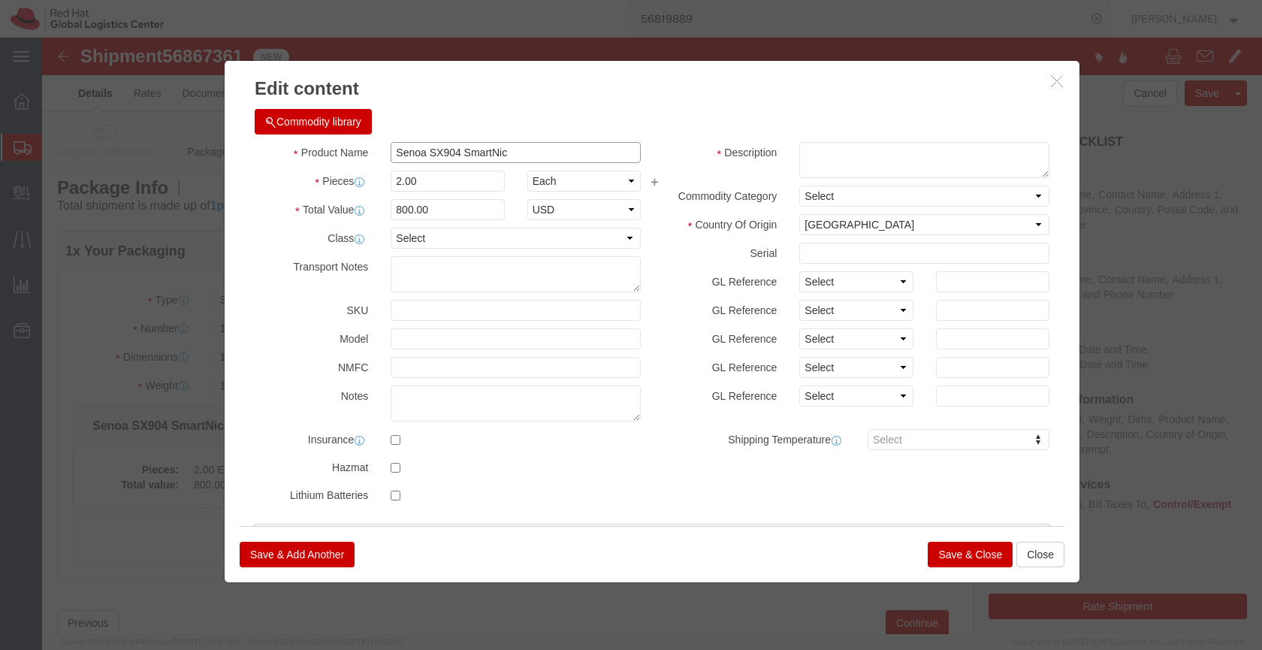
drag, startPoint x: 476, startPoint y: 113, endPoint x: 327, endPoint y: 116, distance: 148.7
click div "Product Name Senoa SX904 SmartNic"
click icon "button"
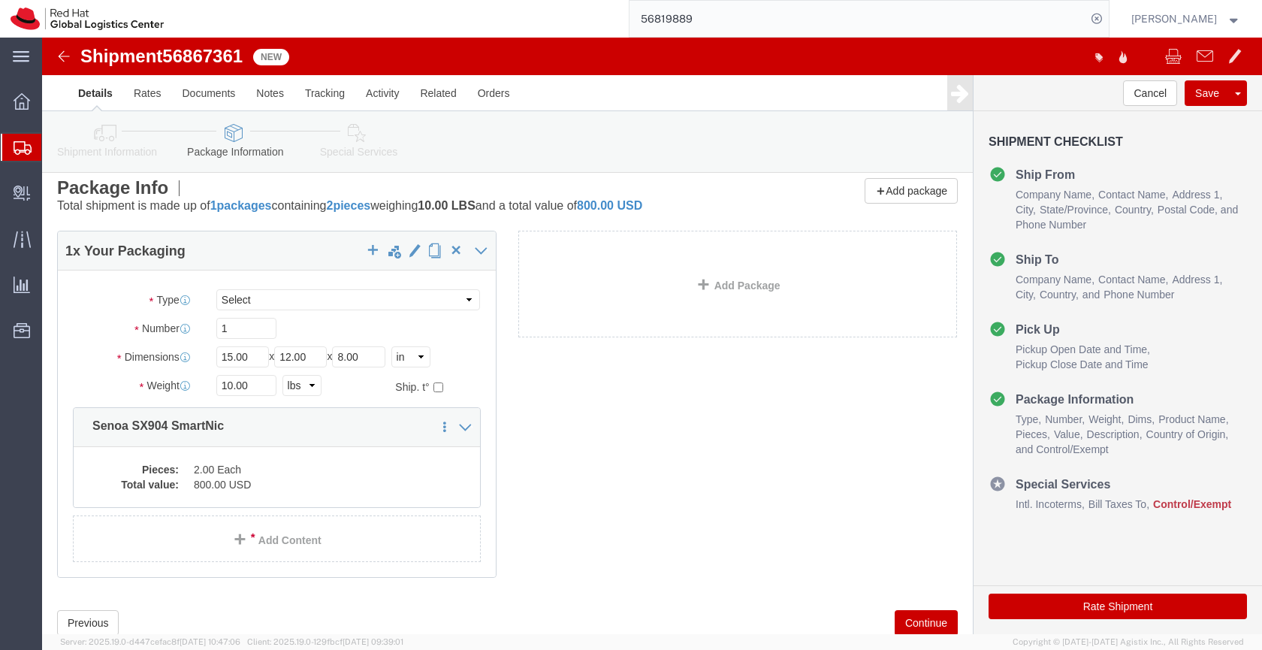
click link "Shipment Information"
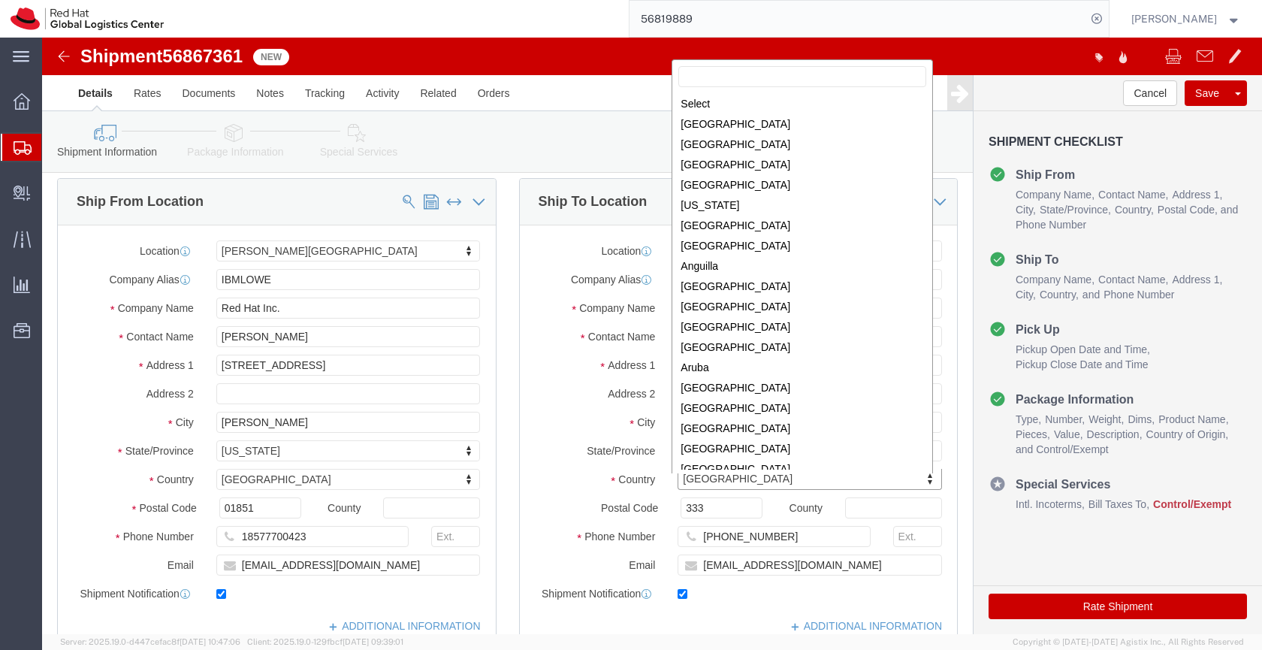
scroll to position [4157, 0]
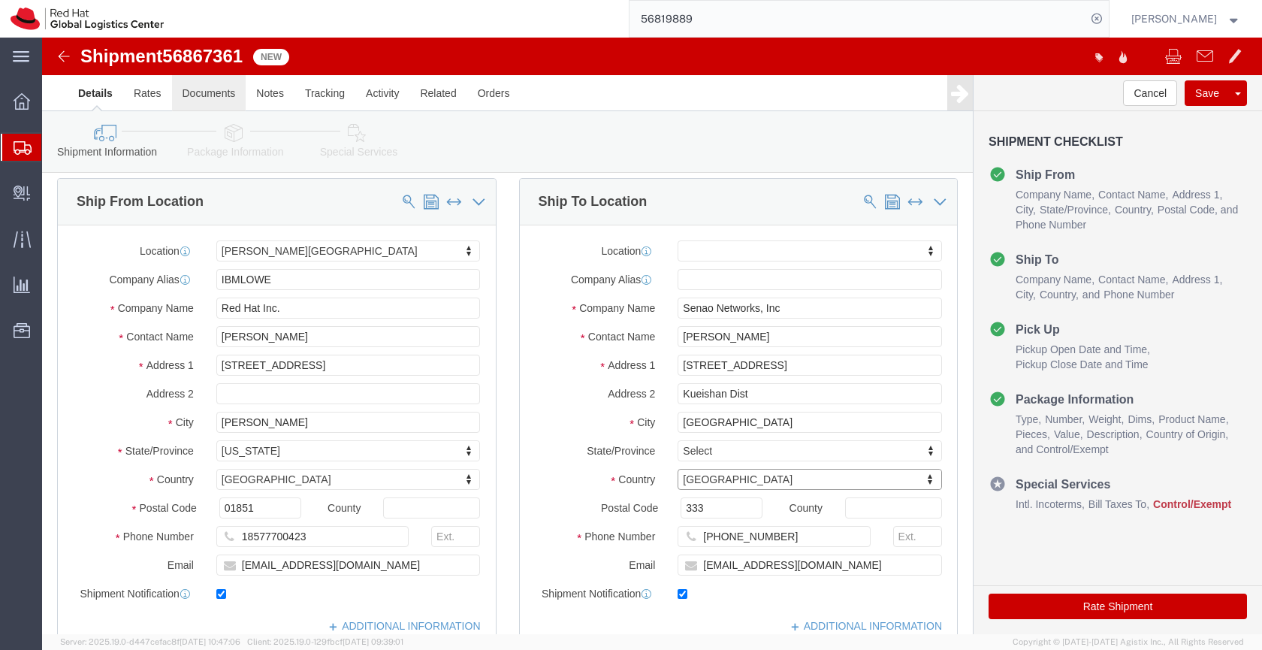
click link "Documents"
click div
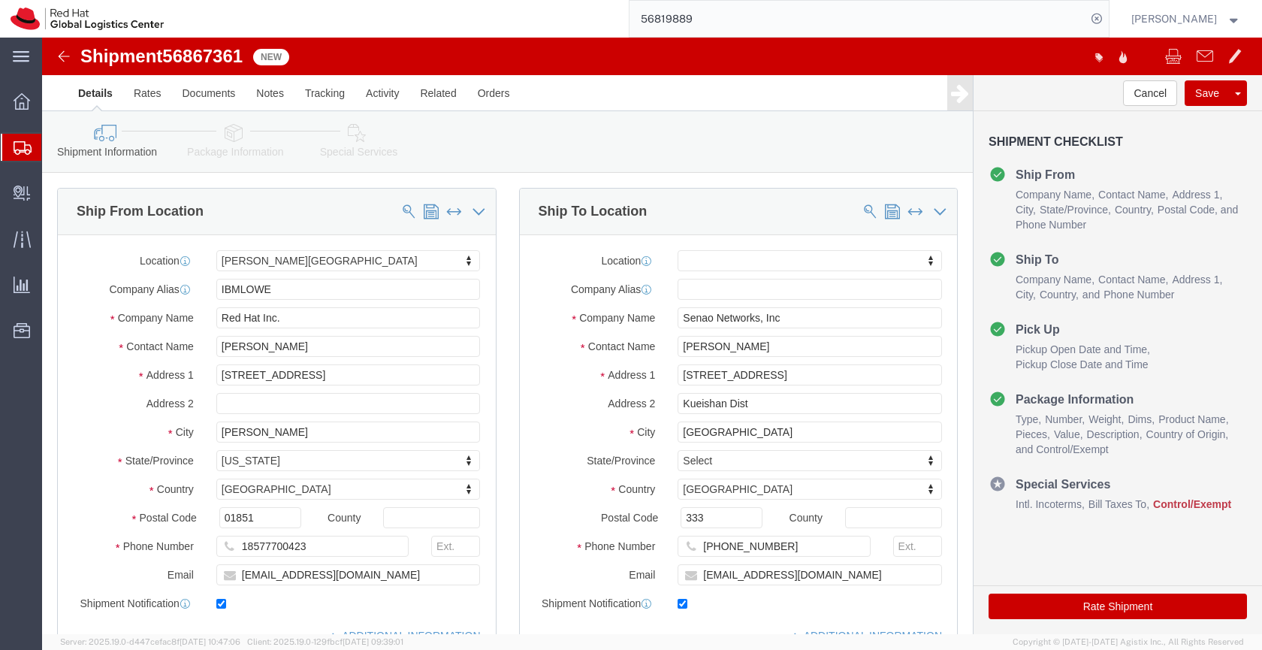
click div
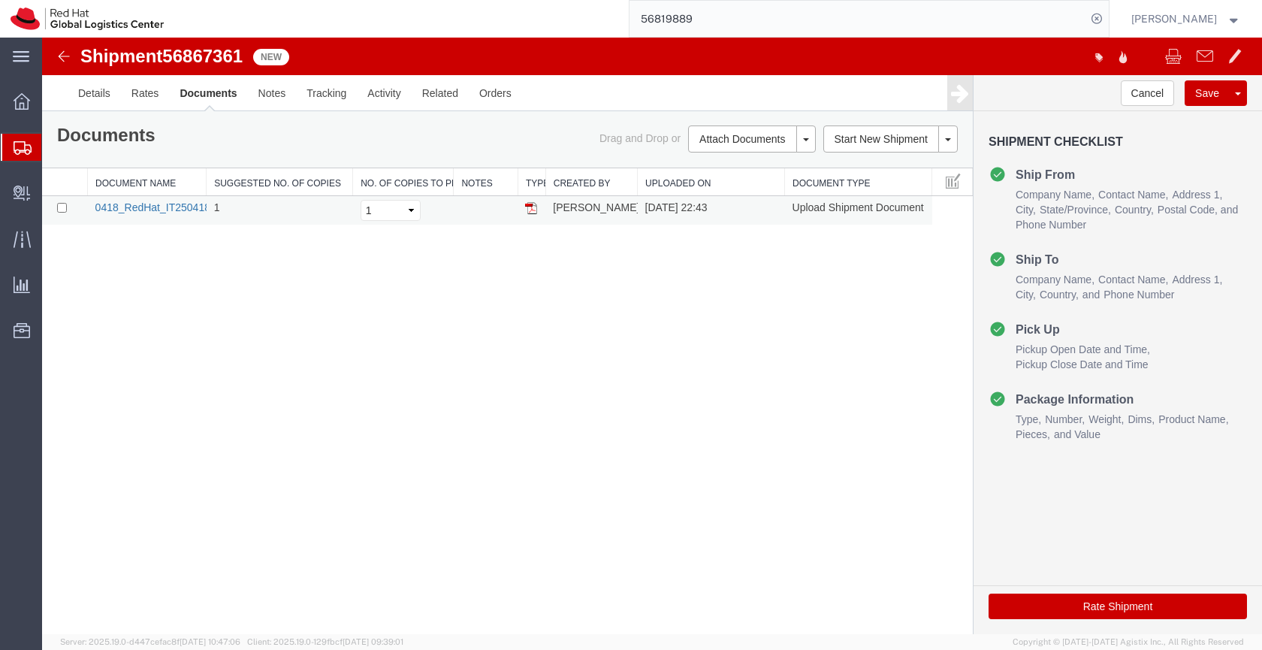
click at [165, 207] on link "0418_RedHat_IT250418AA_UPS_Expedited-To_MA.pdf" at bounding box center [226, 207] width 263 height 12
click at [99, 93] on link "Details" at bounding box center [94, 93] width 53 height 36
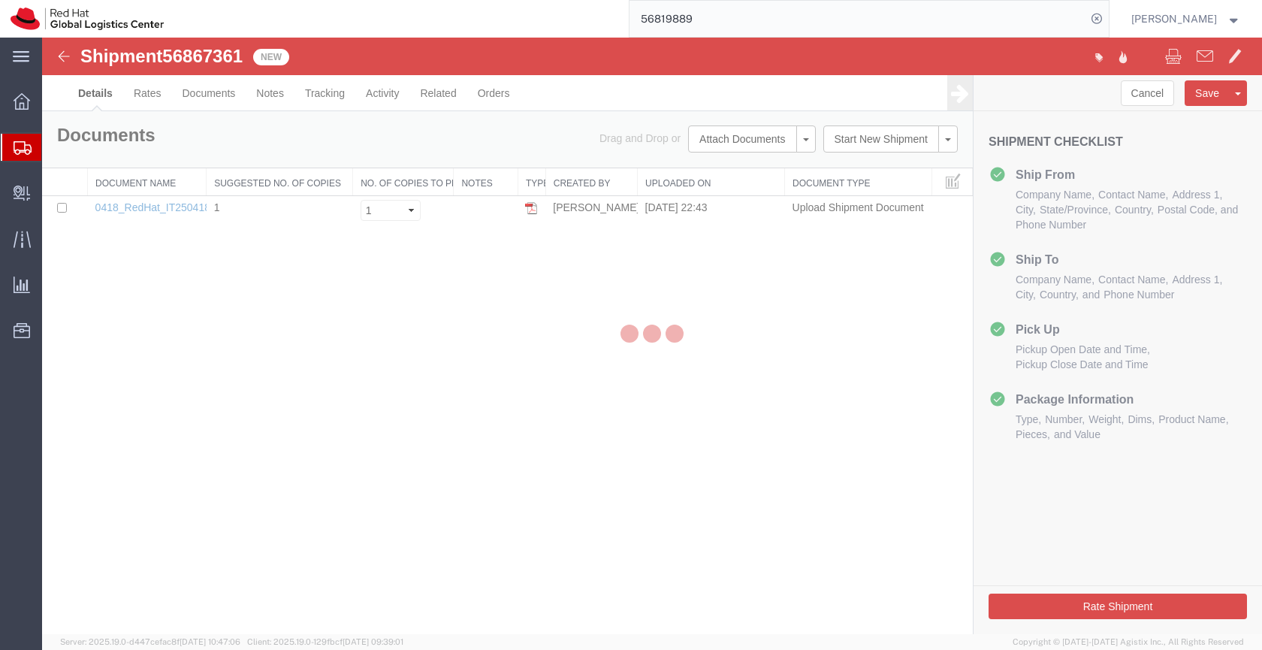
select select "65011"
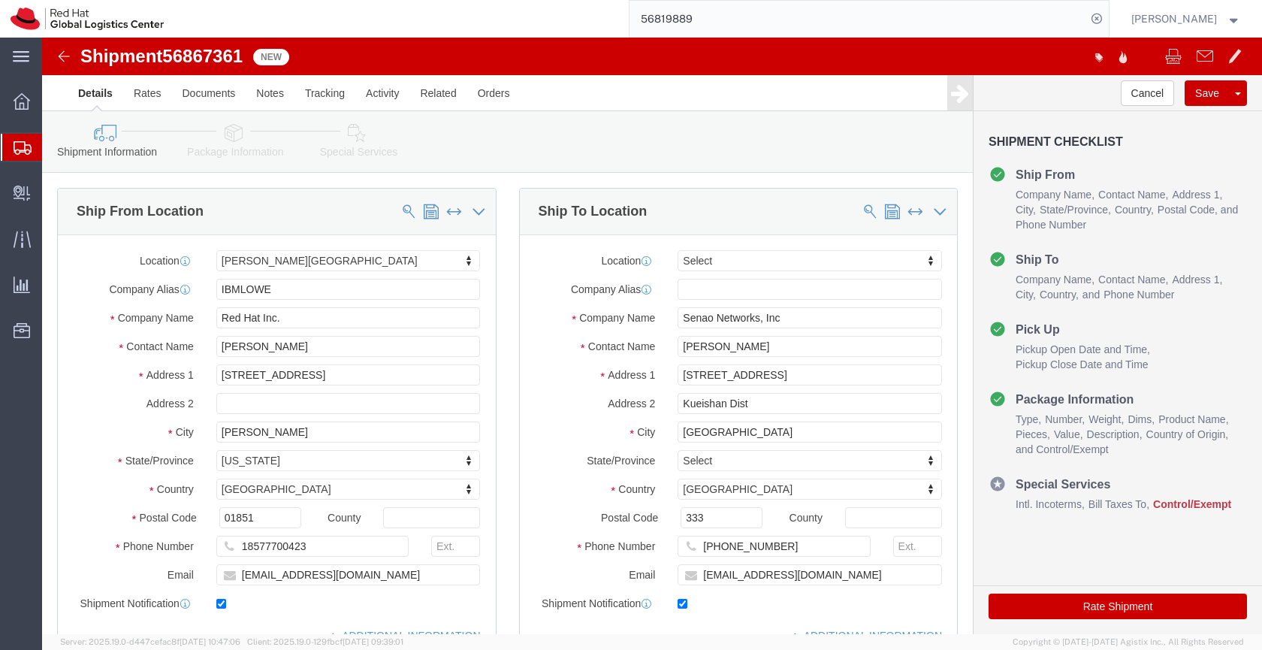
click icon
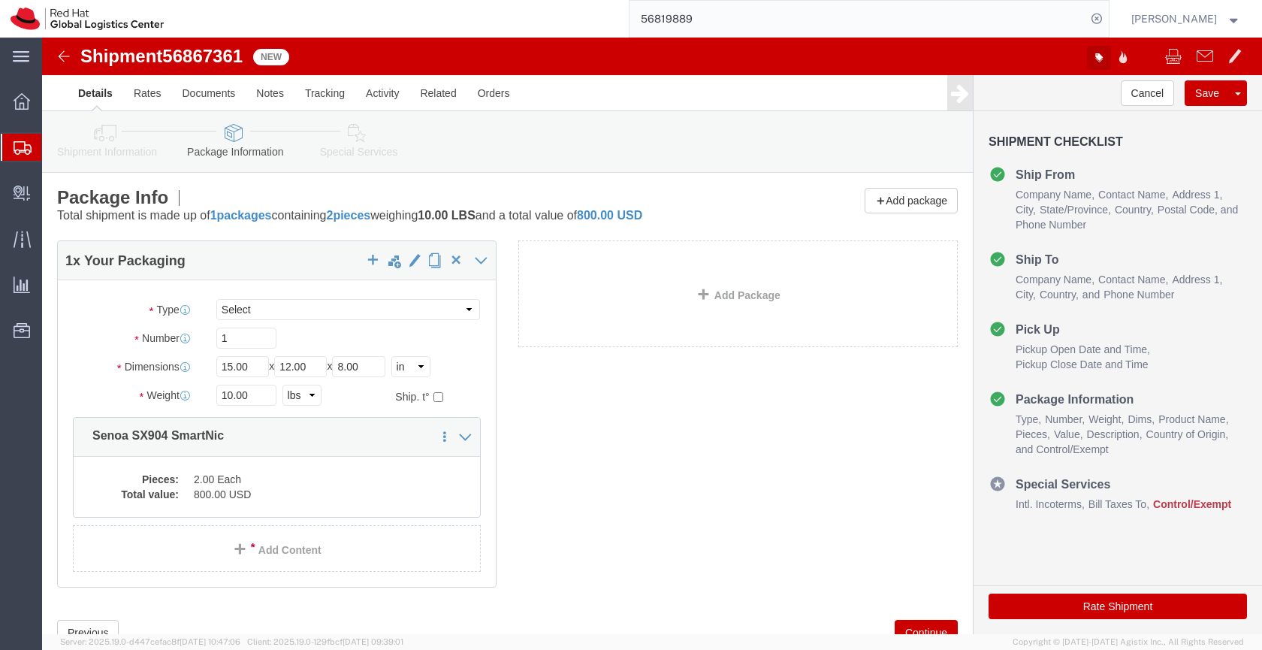
click icon "button"
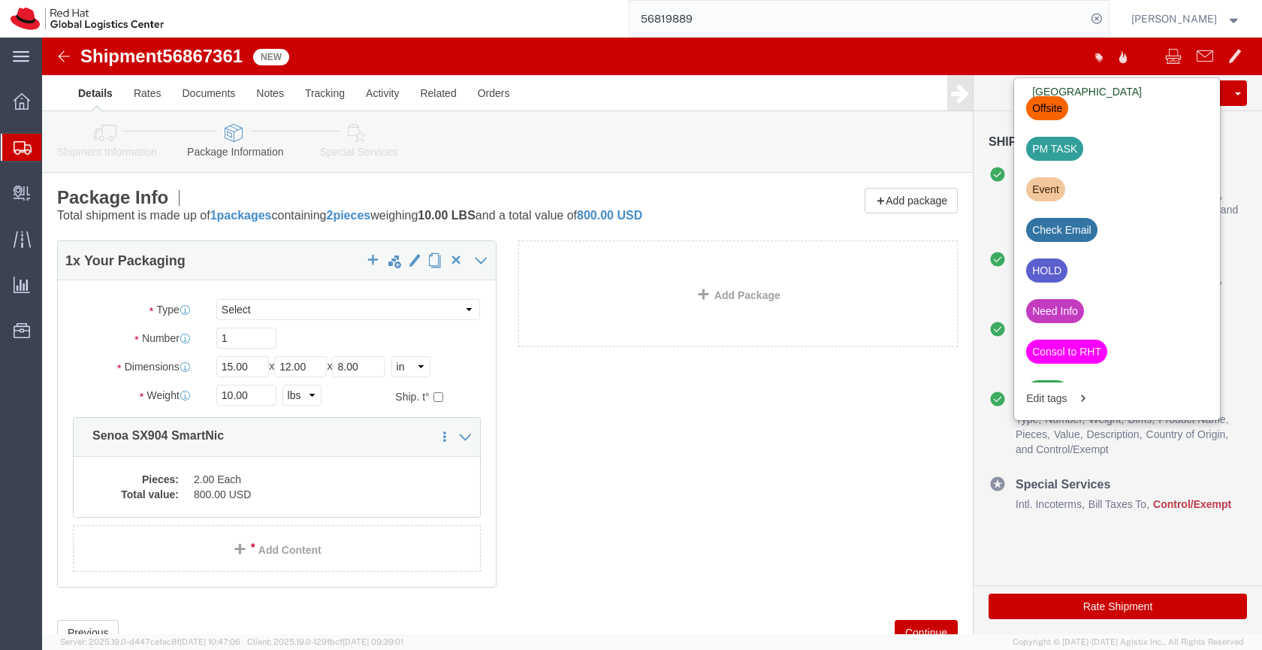
scroll to position [530, 0]
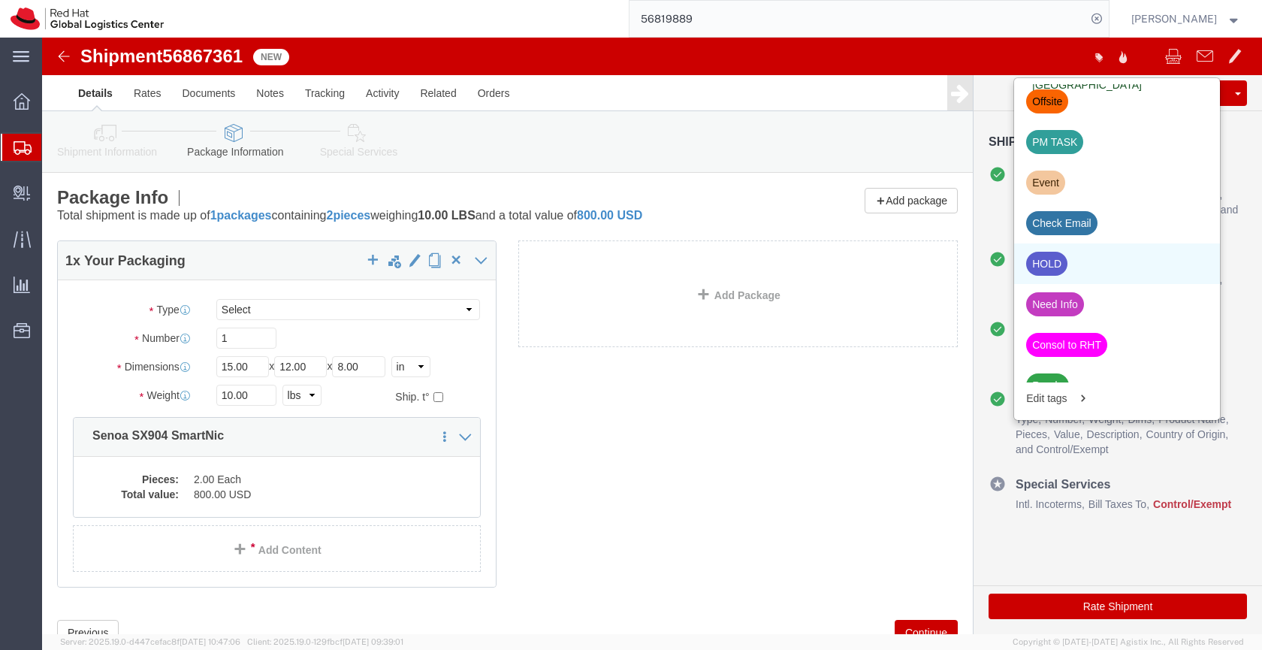
click div "HOLD"
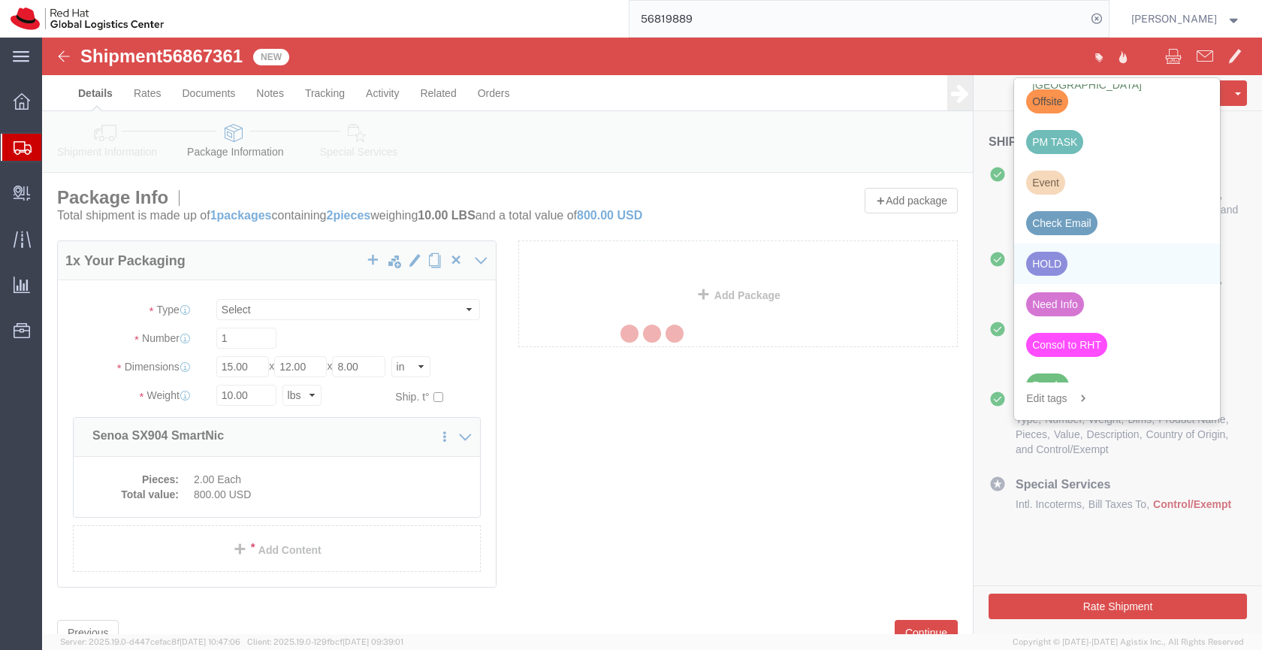
scroll to position [513, 0]
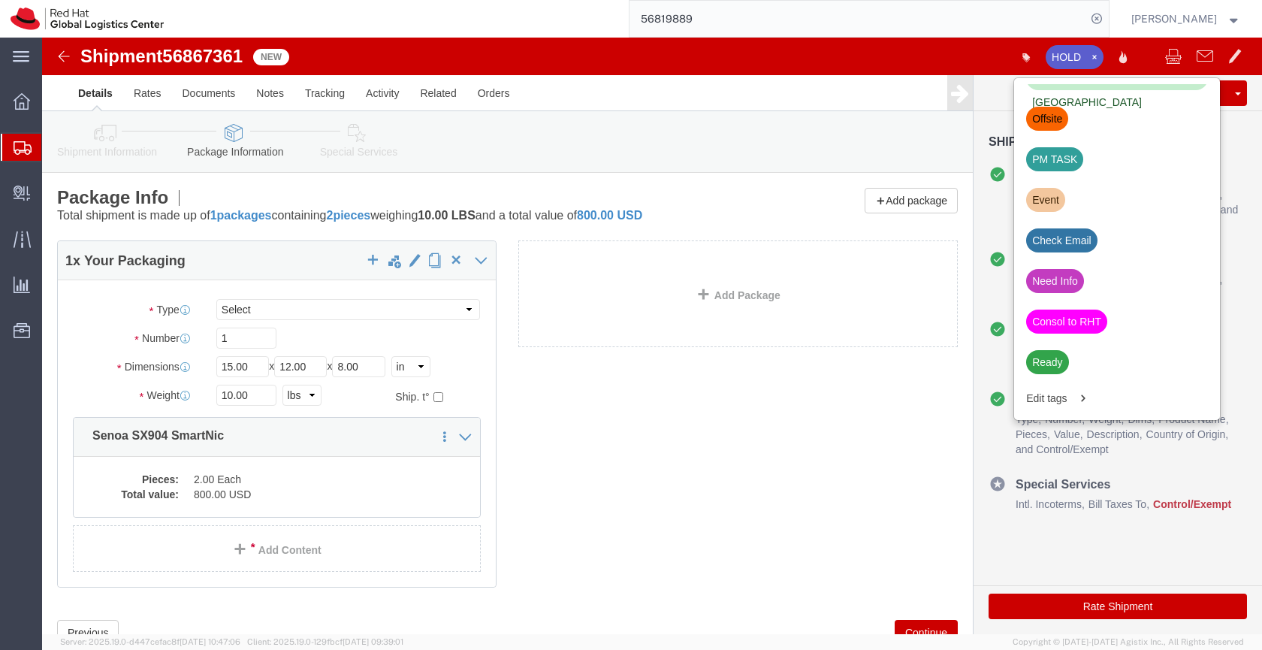
click at [16, 143] on icon at bounding box center [23, 148] width 18 height 14
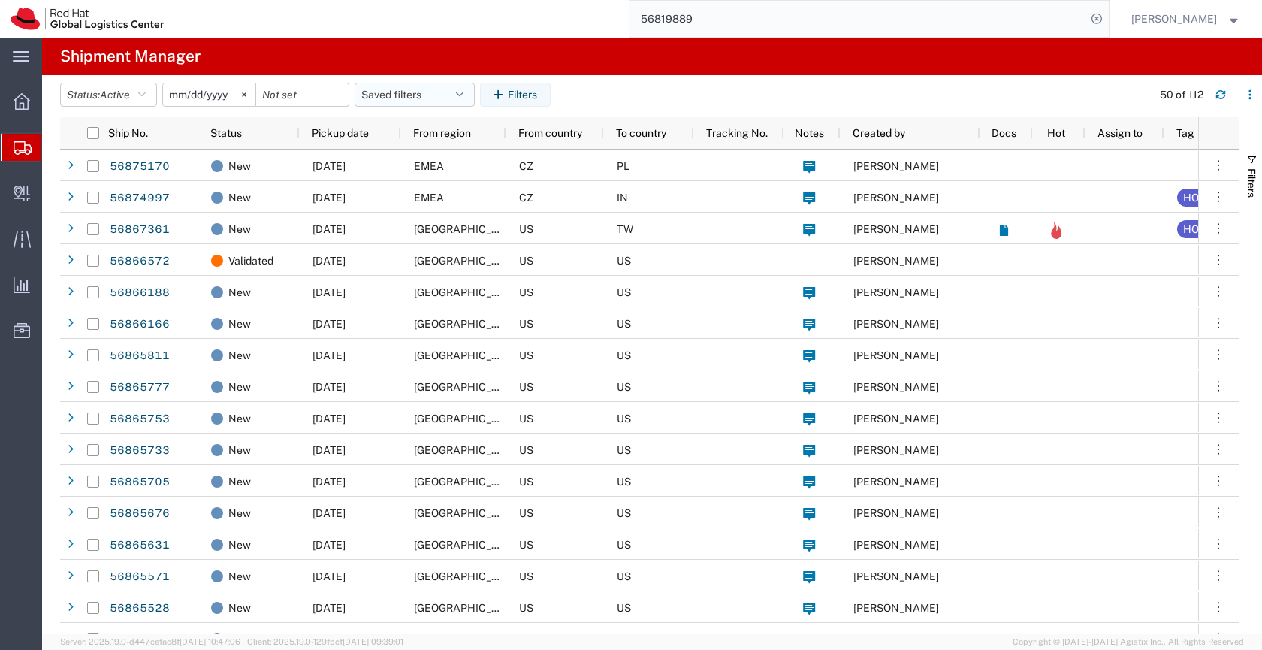
click at [405, 92] on button "Saved filters" at bounding box center [414, 95] width 120 height 24
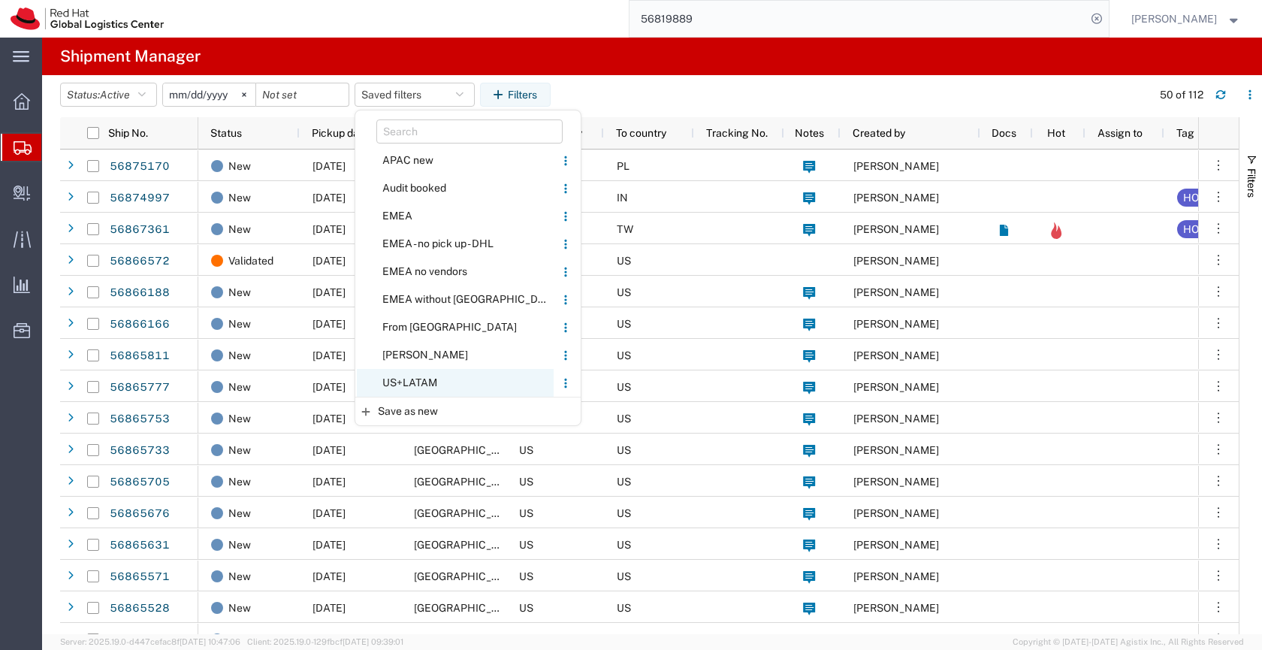
click at [409, 379] on span "US+LATAM" at bounding box center [455, 383] width 197 height 28
type input "[DATE]"
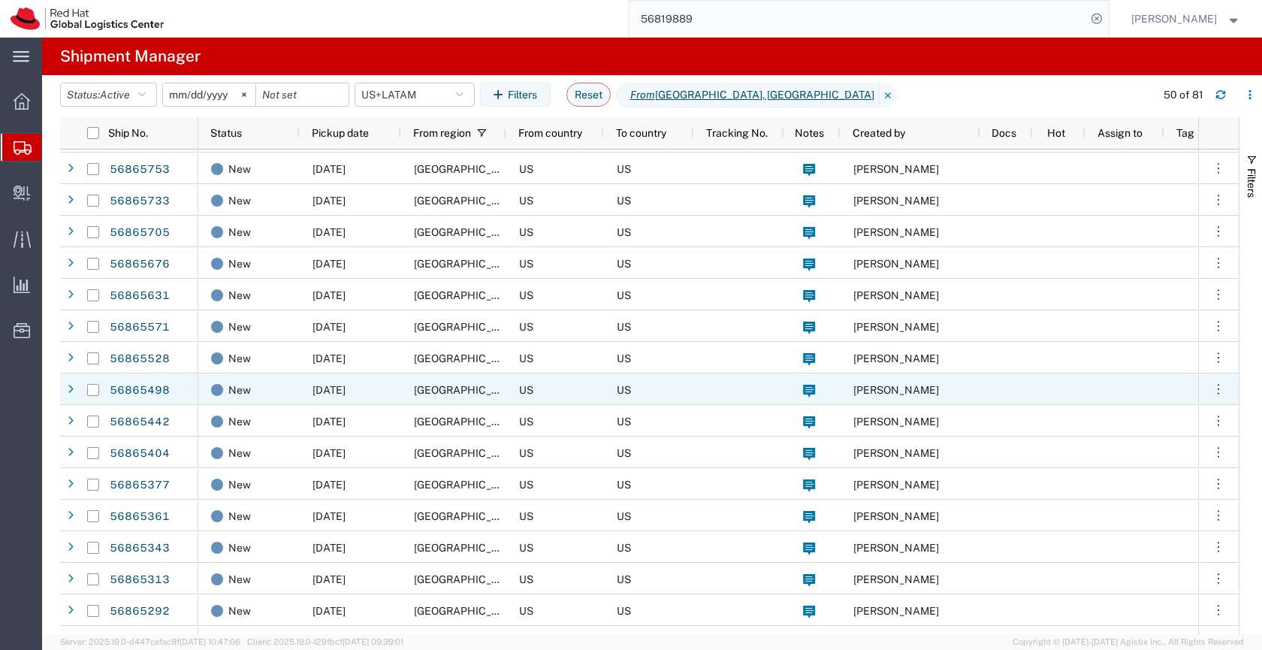
scroll to position [269, 0]
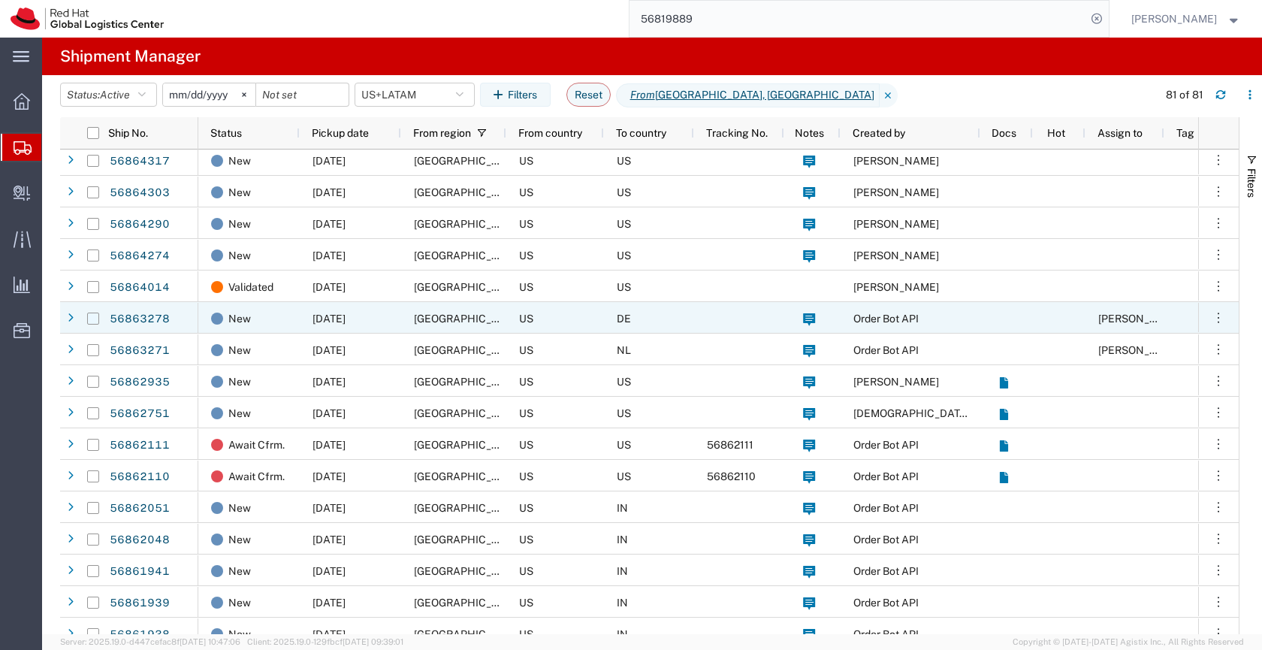
click at [92, 320] on input "Press Space to toggle row selection (unchecked)" at bounding box center [93, 318] width 12 height 12
checkbox input "true"
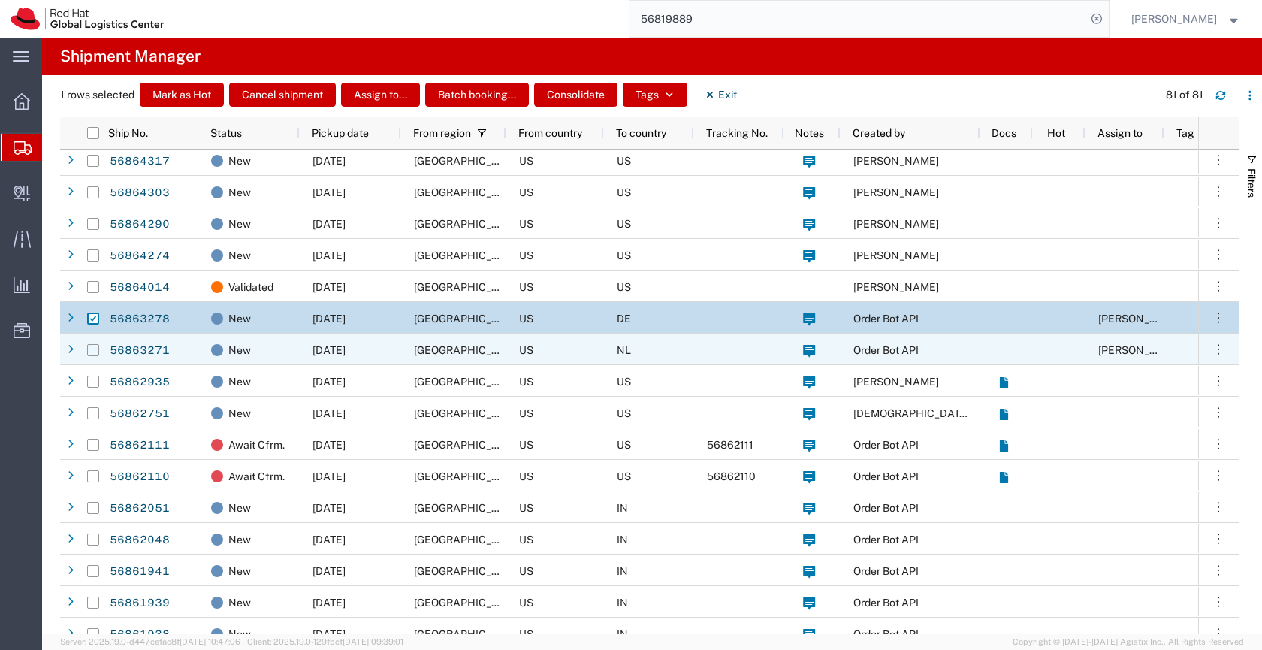
click at [95, 346] on input "Press Space to toggle row selection (unchecked)" at bounding box center [93, 350] width 12 height 12
checkbox input "true"
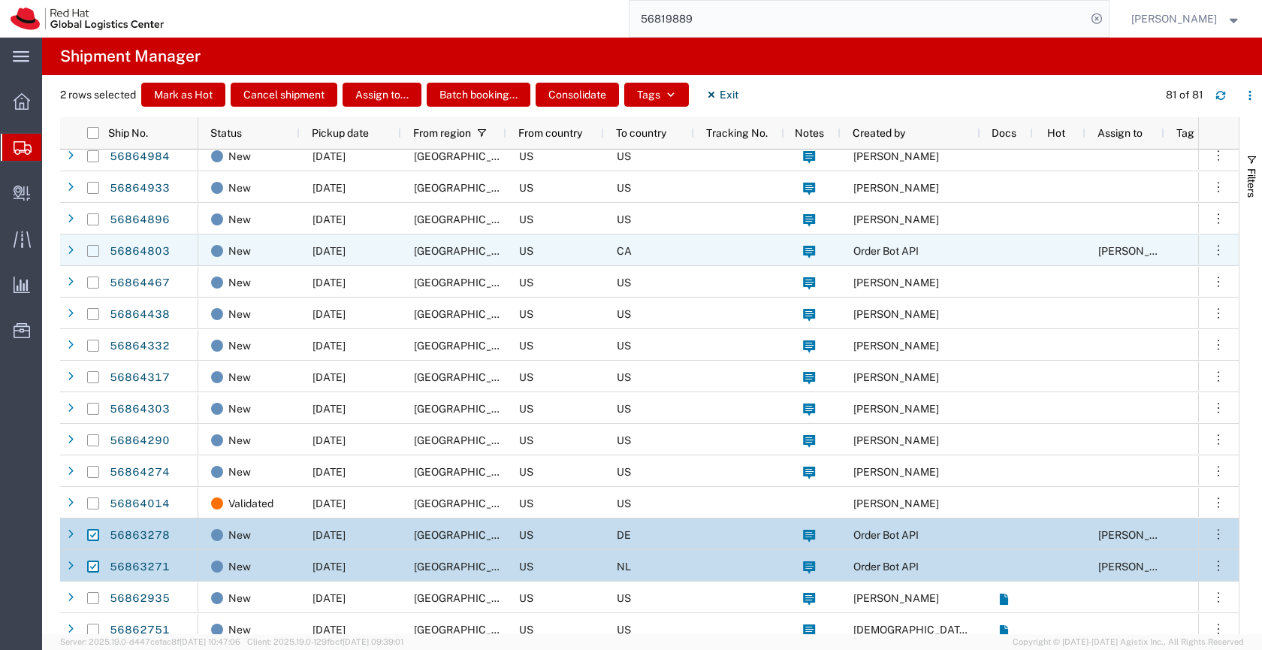
click at [93, 248] on input "Press Space to toggle row selection (unchecked)" at bounding box center [93, 251] width 12 height 12
checkbox input "true"
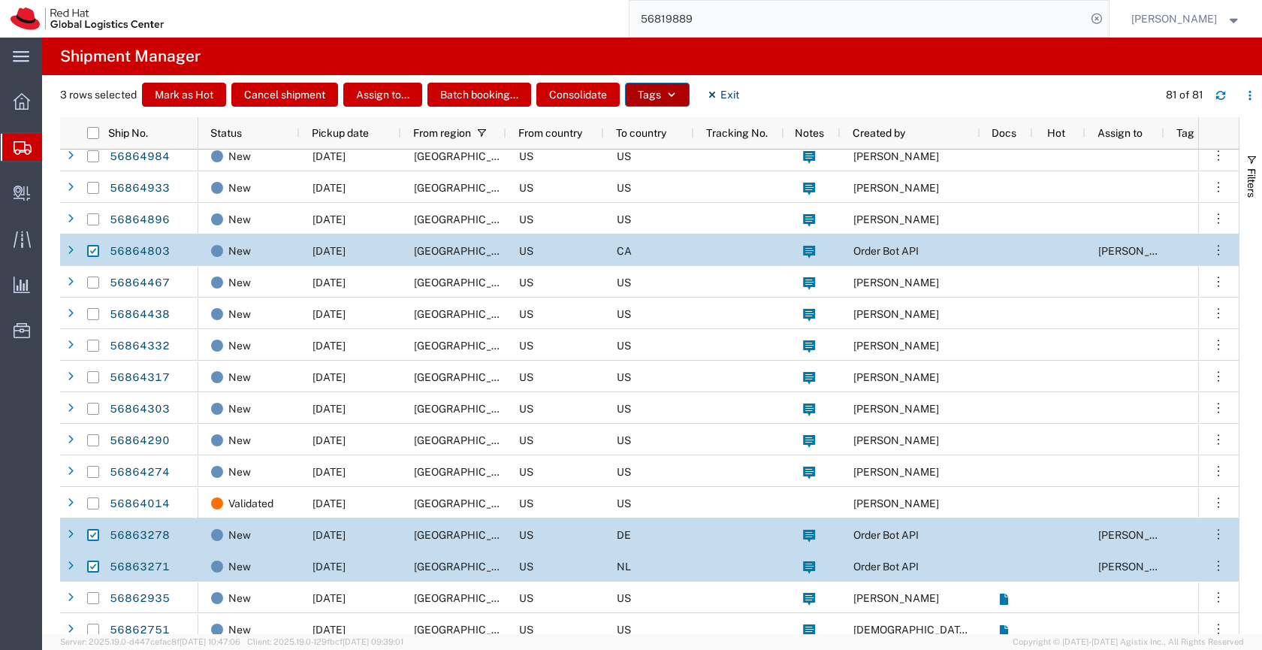
click at [638, 95] on button "Tags" at bounding box center [657, 95] width 65 height 24
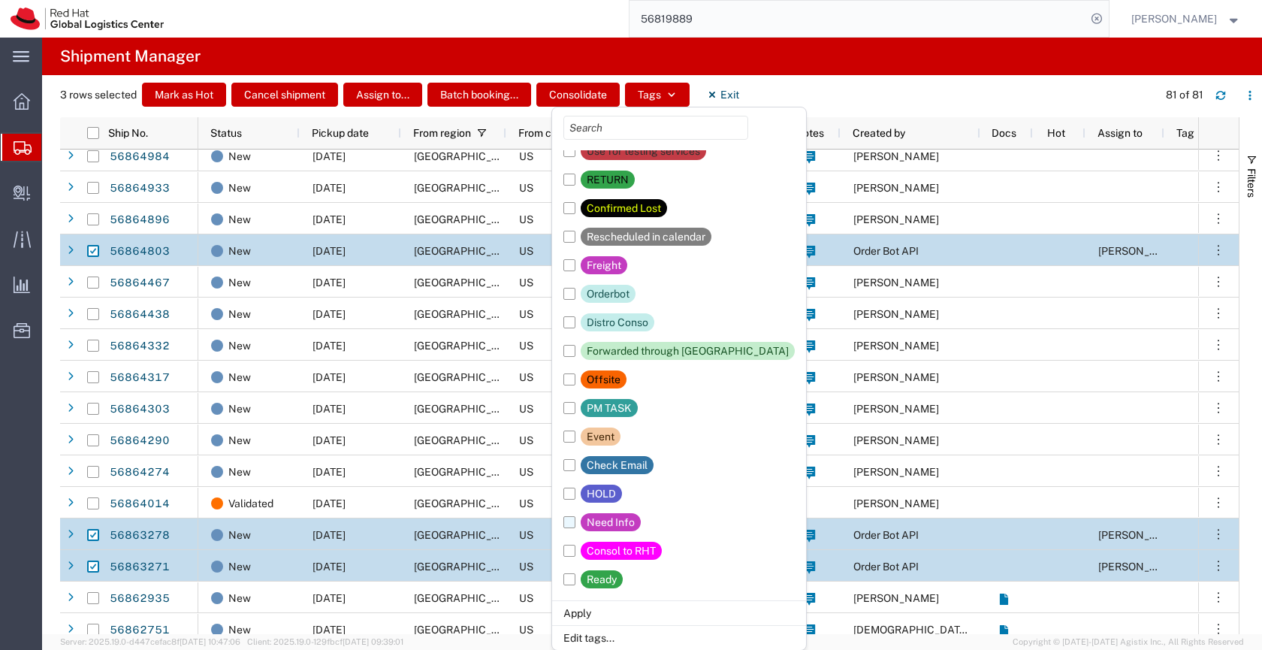
click at [614, 523] on div "Need Info" at bounding box center [611, 522] width 48 height 18
click at [0, 0] on input "Need Info" at bounding box center [0, 0] width 0 height 0
click at [611, 611] on li "Apply" at bounding box center [679, 612] width 254 height 25
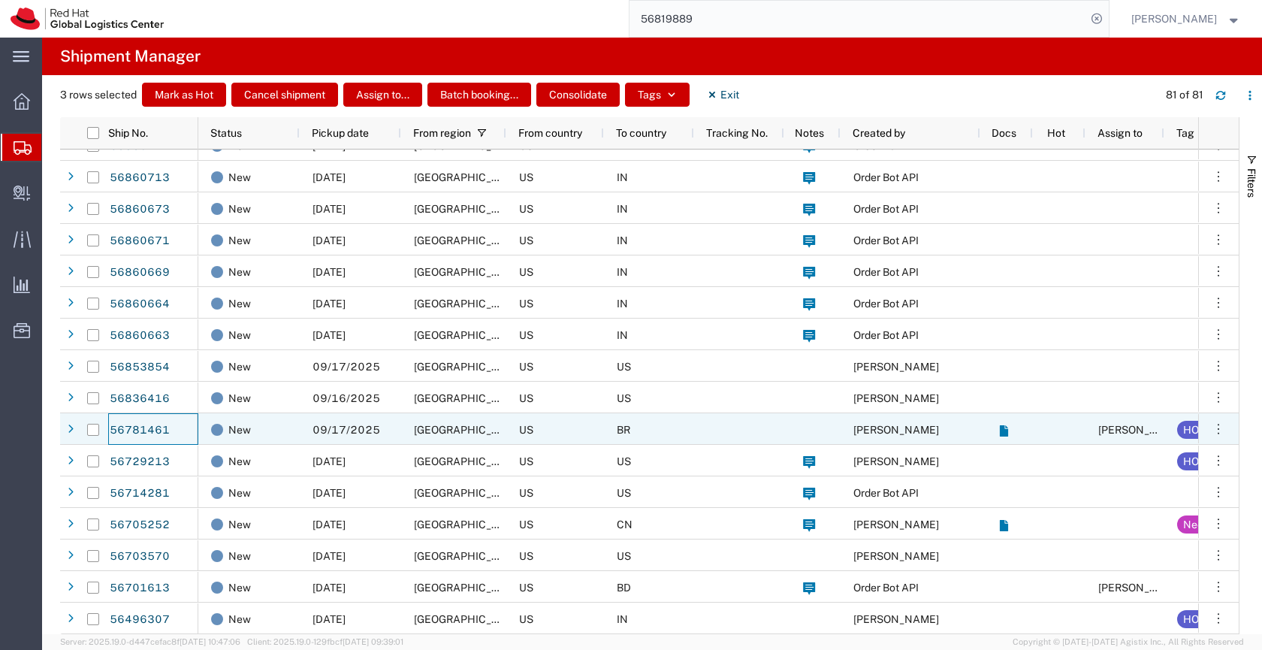
click at [181, 441] on div "56781461" at bounding box center [153, 429] width 90 height 32
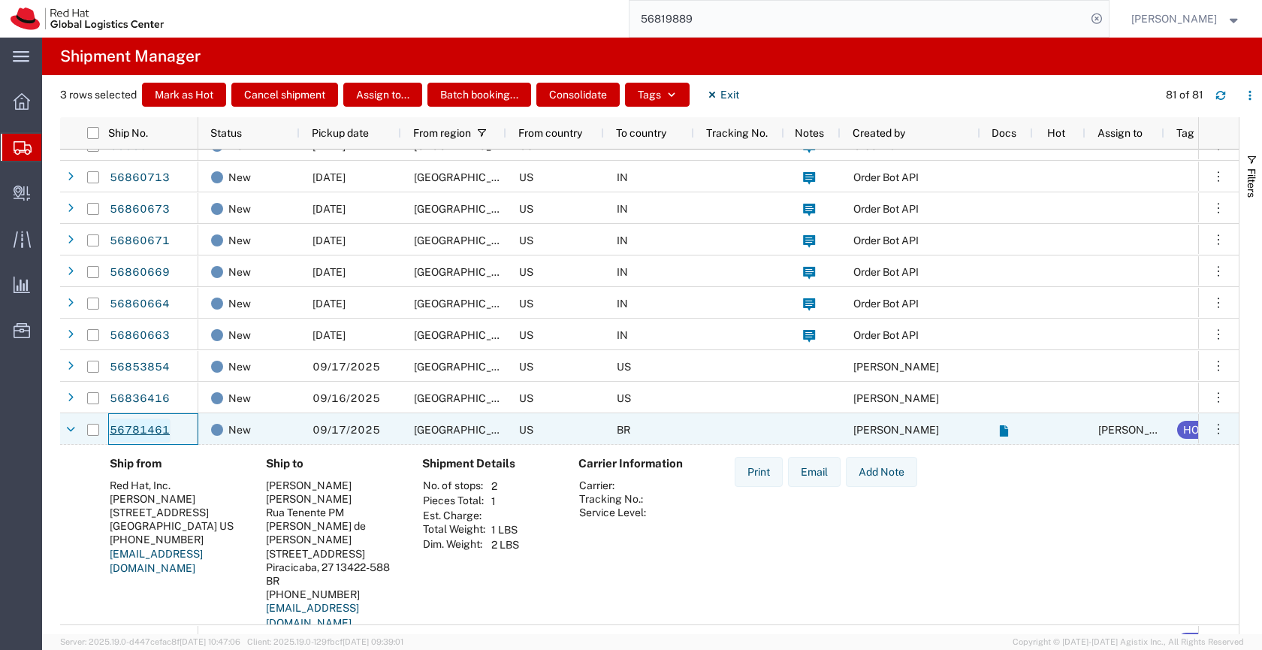
click at [163, 438] on link "56781461" at bounding box center [140, 430] width 62 height 24
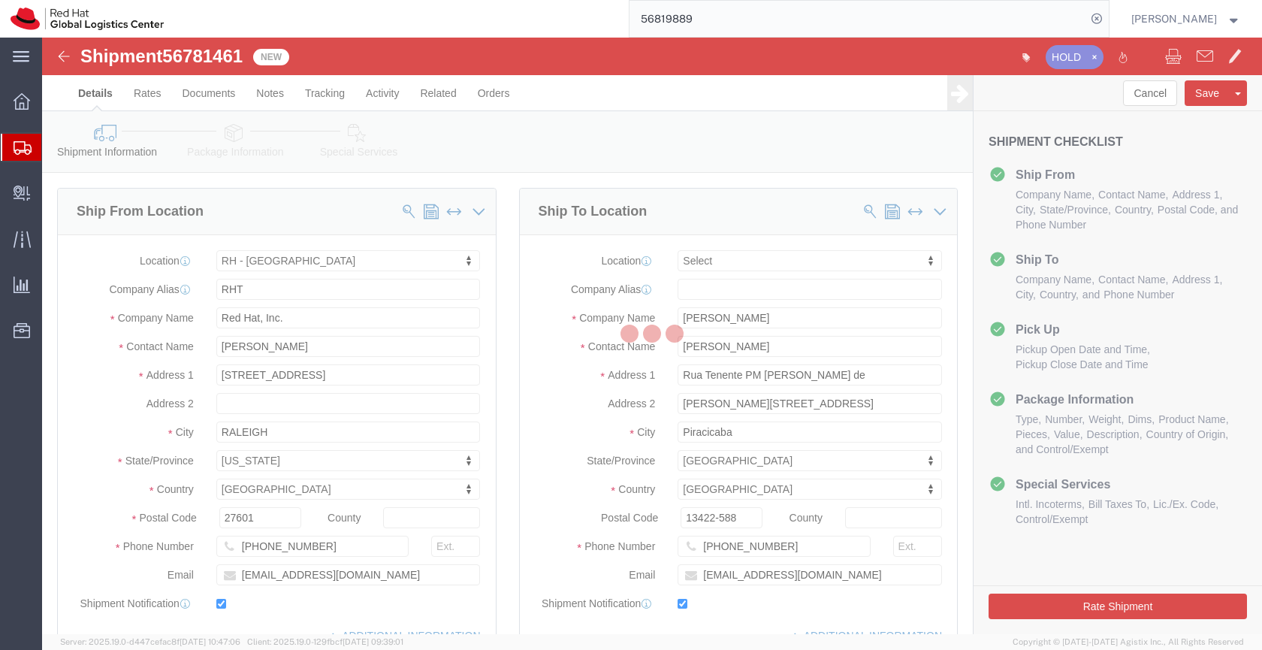
select select "38014"
select select
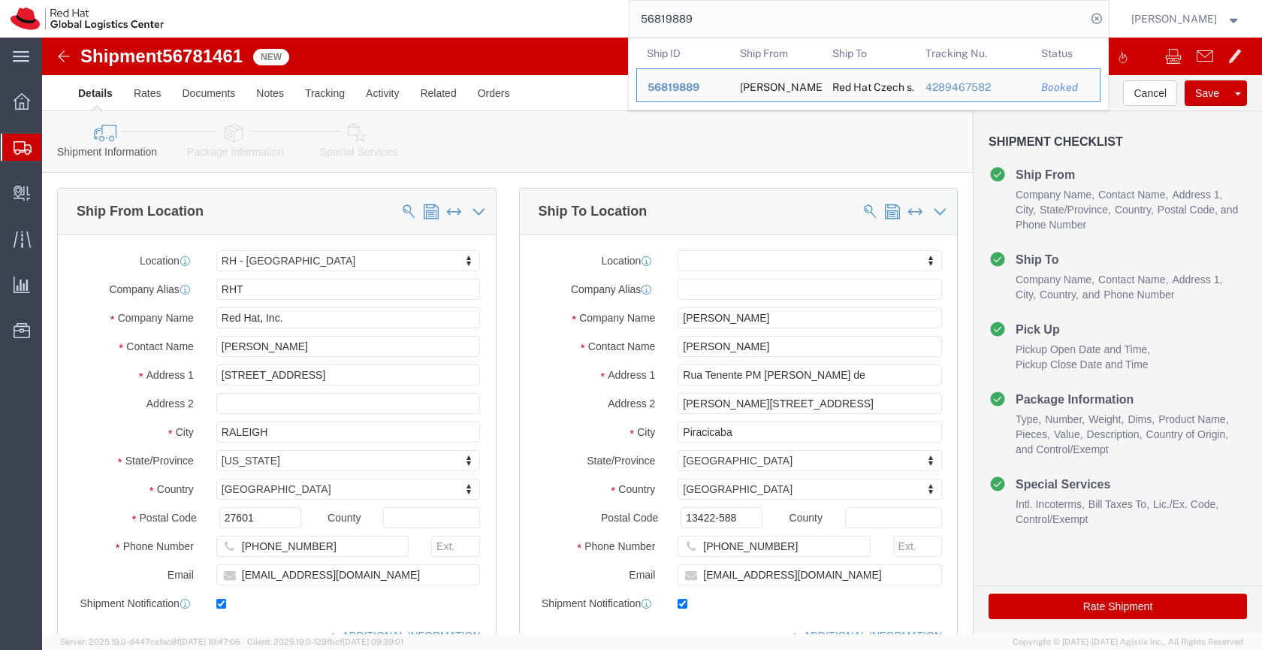
click at [702, 18] on input "56819889" at bounding box center [857, 19] width 457 height 36
paste input "64803"
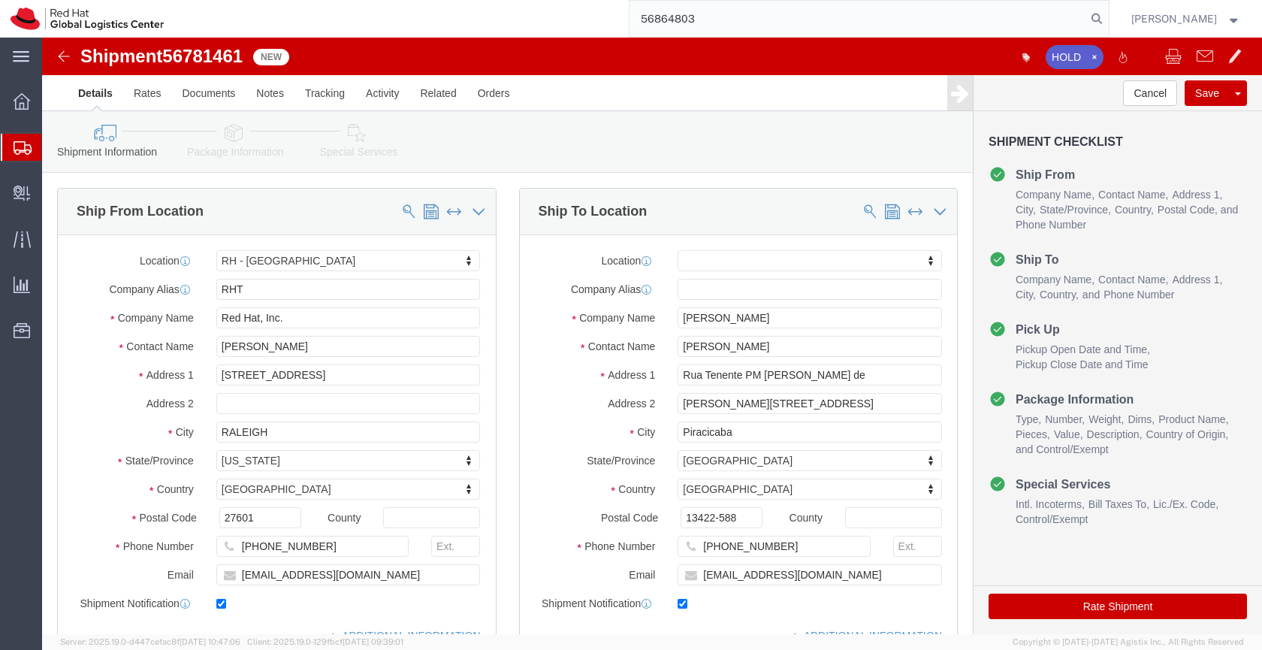
type input "56864803"
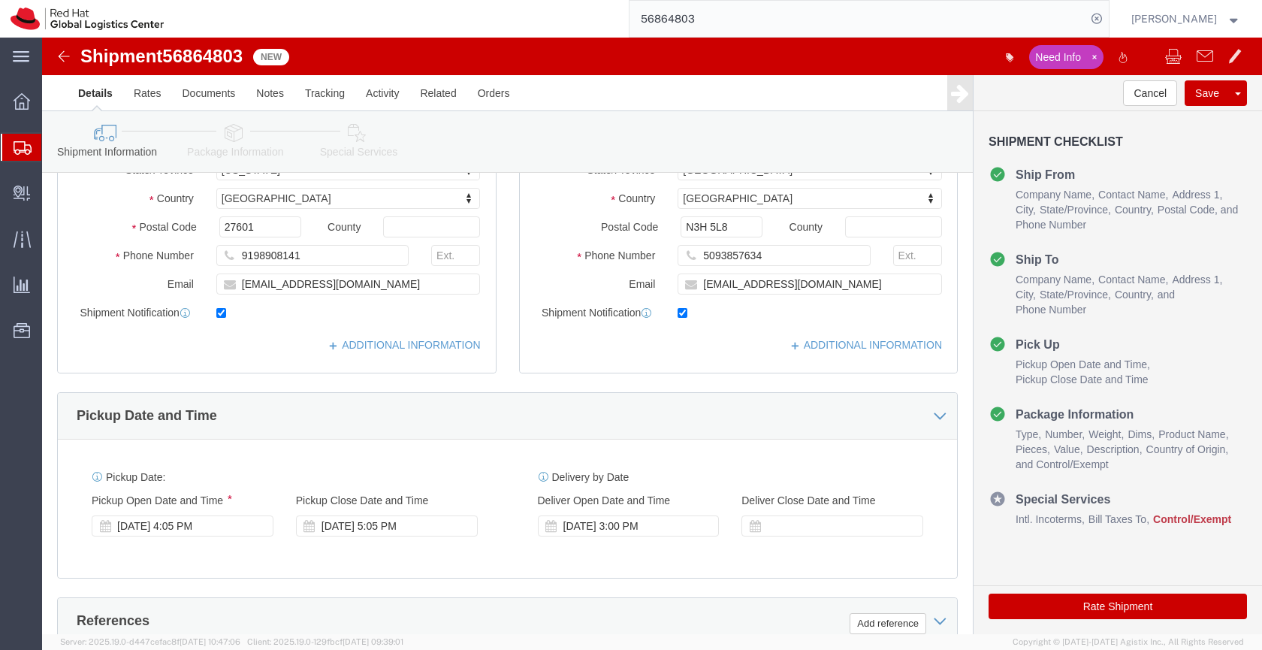
scroll to position [286, 0]
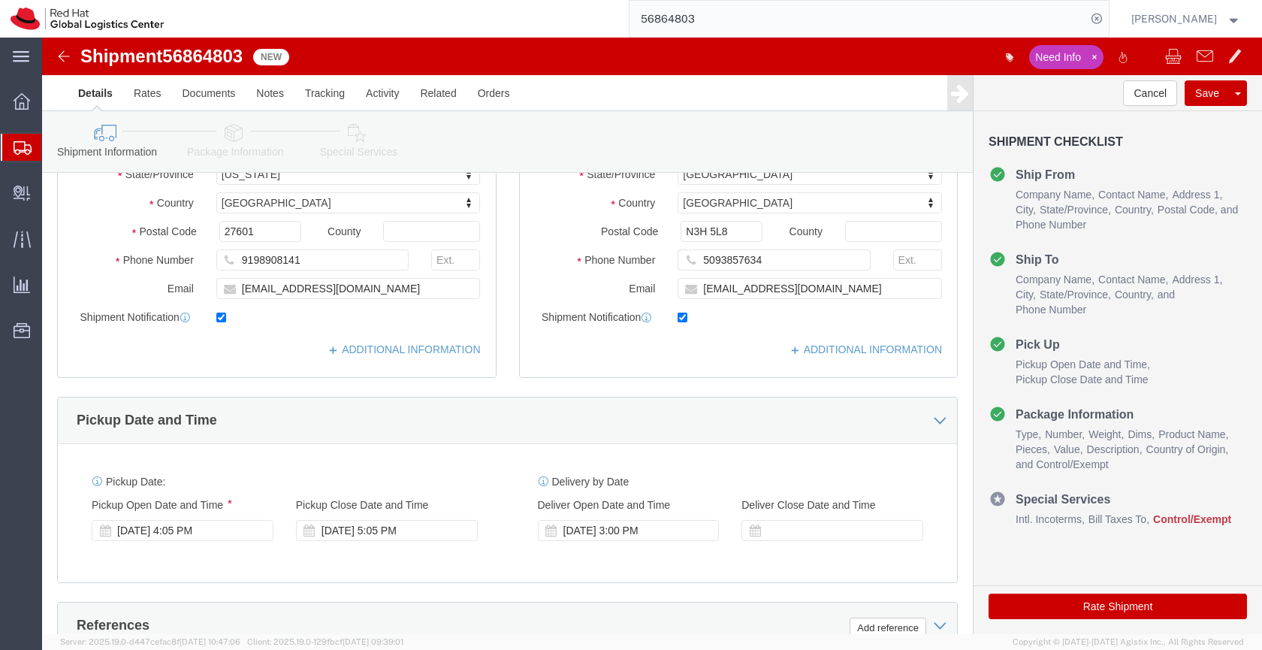
click icon
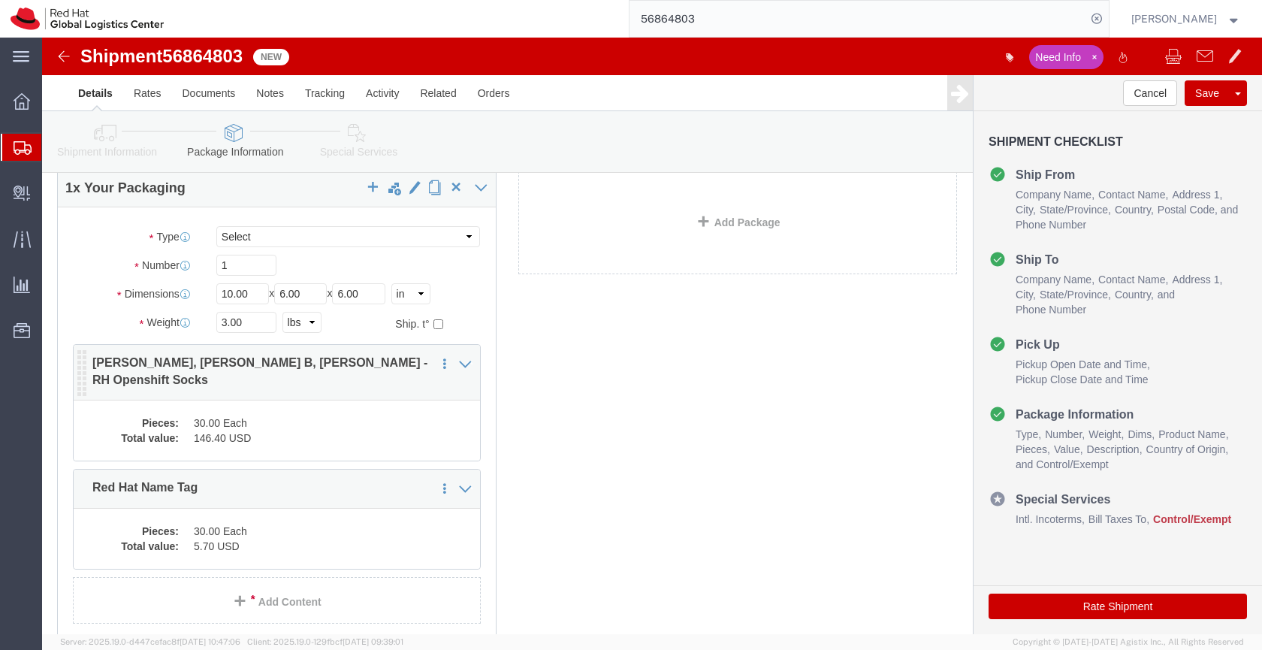
scroll to position [72, 0]
click dd "30.00 Each"
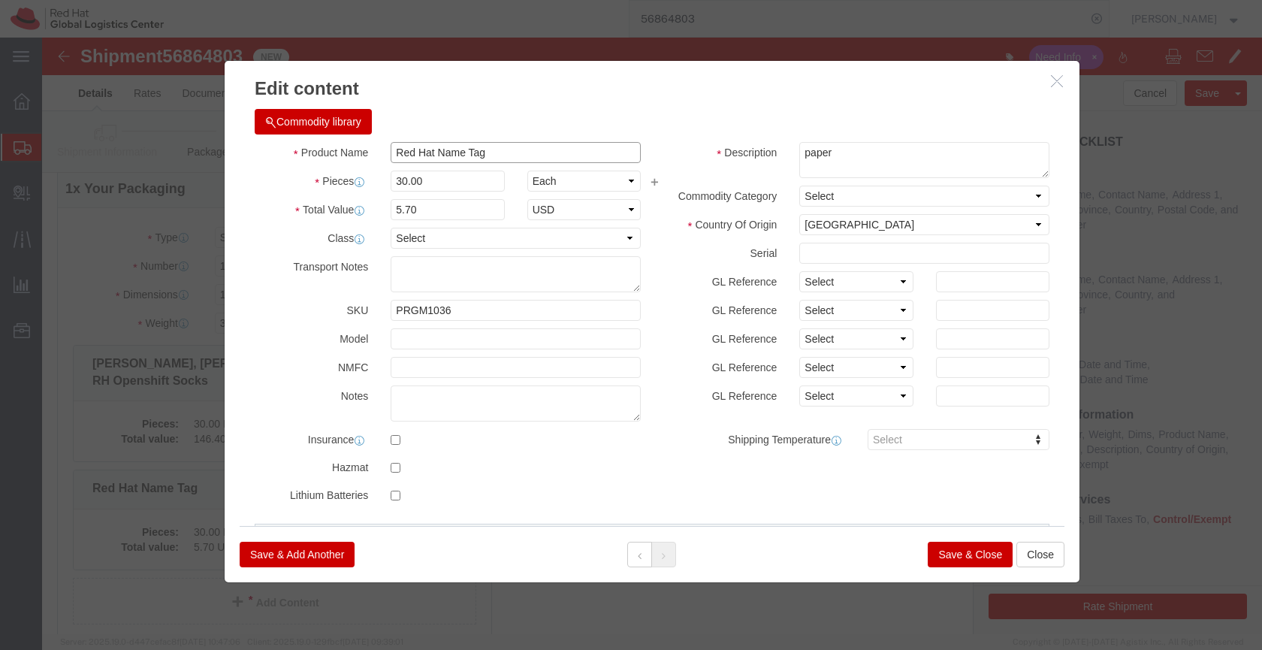
drag, startPoint x: 447, startPoint y: 116, endPoint x: 333, endPoint y: 107, distance: 113.8
click div "Red Hat Name Tag"
click icon "button"
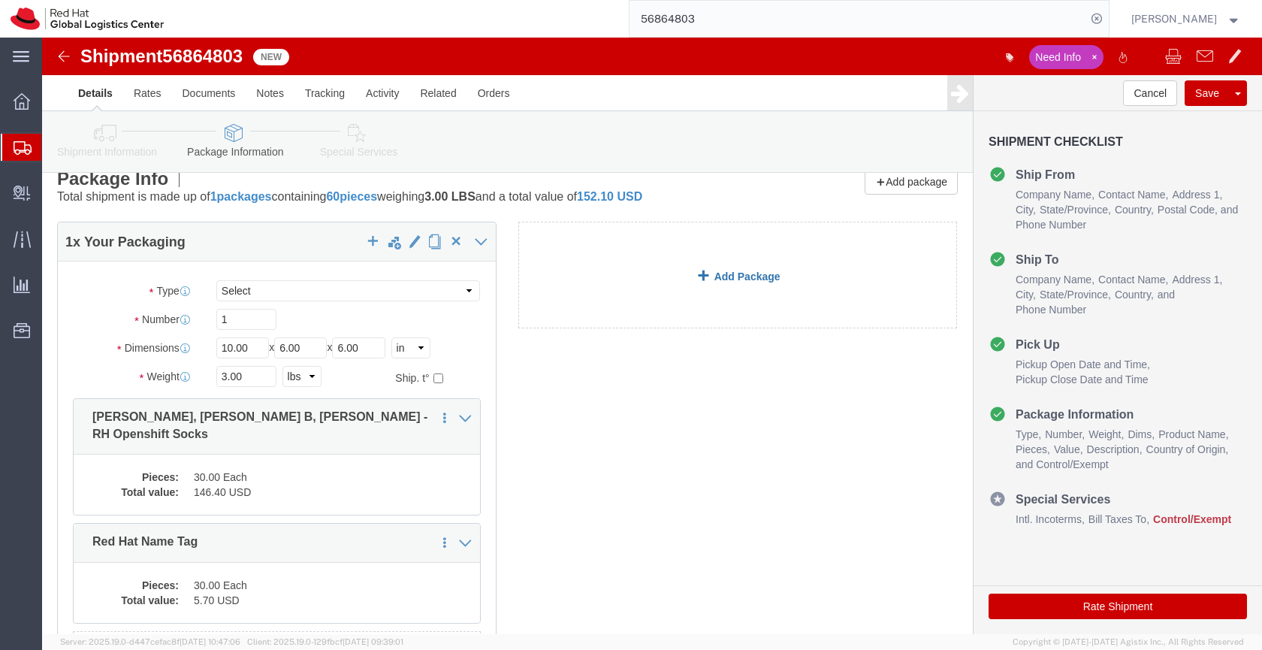
scroll to position [26, 0]
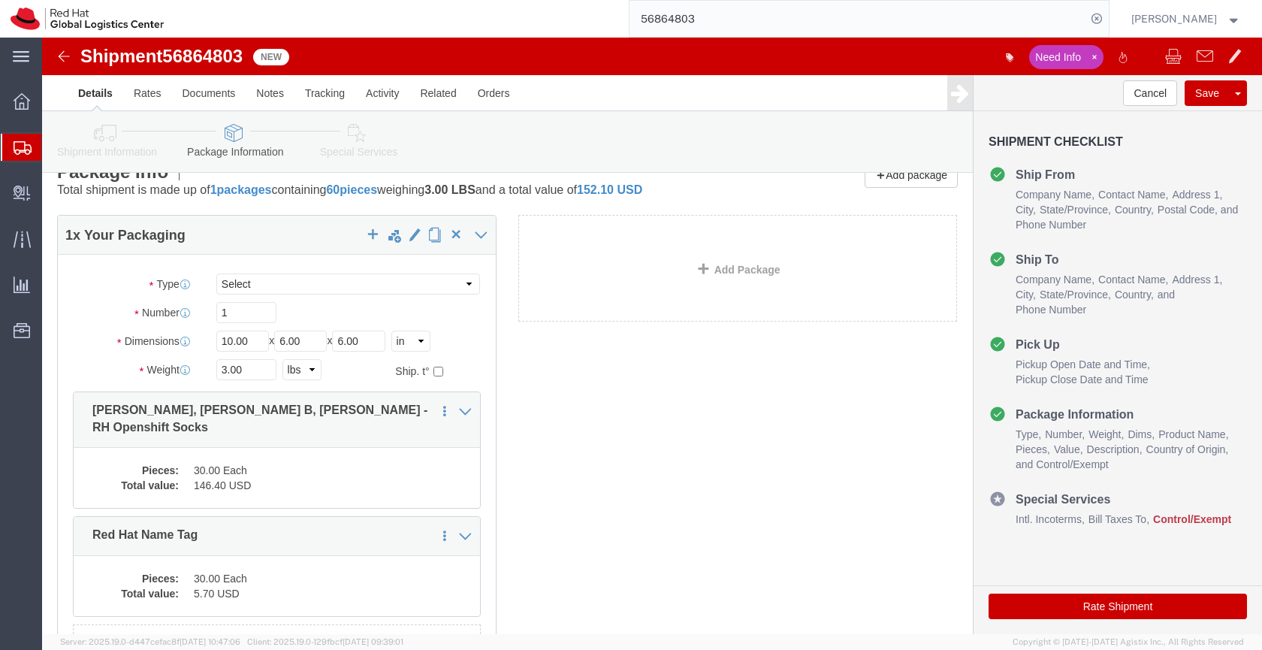
click at [23, 143] on icon at bounding box center [23, 148] width 18 height 14
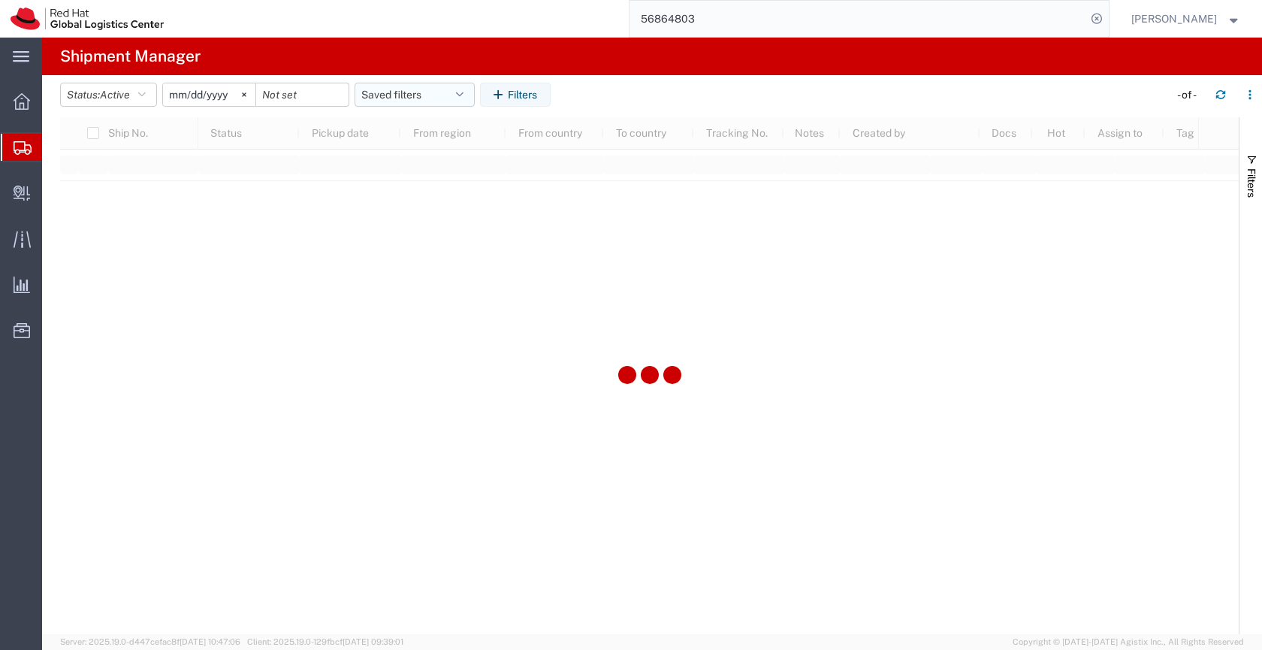
click at [405, 94] on button "Saved filters" at bounding box center [414, 95] width 120 height 24
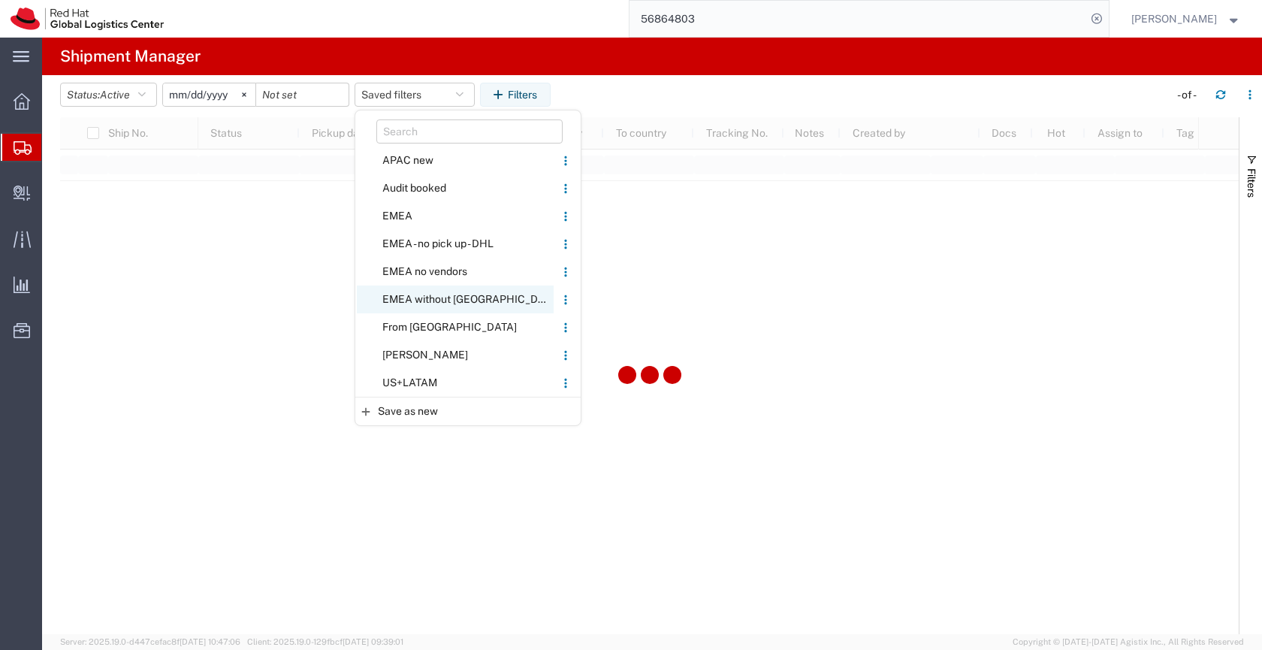
click at [427, 297] on span "EMEA without [GEOGRAPHIC_DATA]" at bounding box center [455, 299] width 197 height 28
type input "2023-06-14"
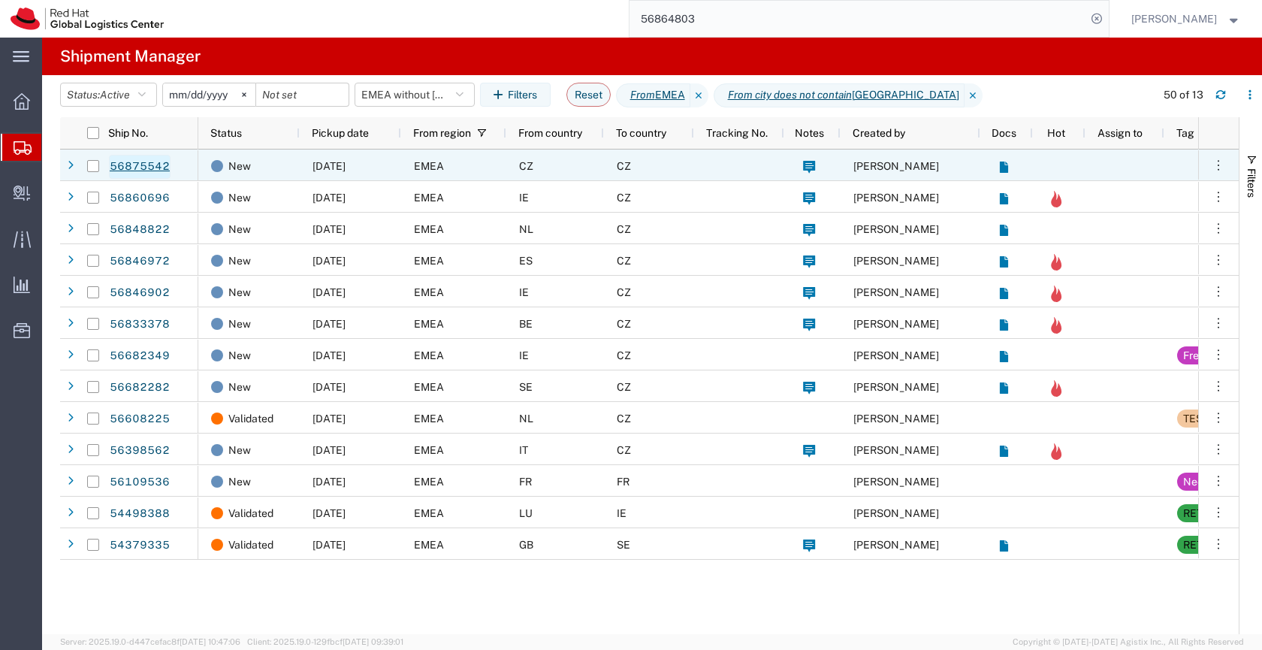
click at [152, 167] on link "56875542" at bounding box center [140, 167] width 62 height 24
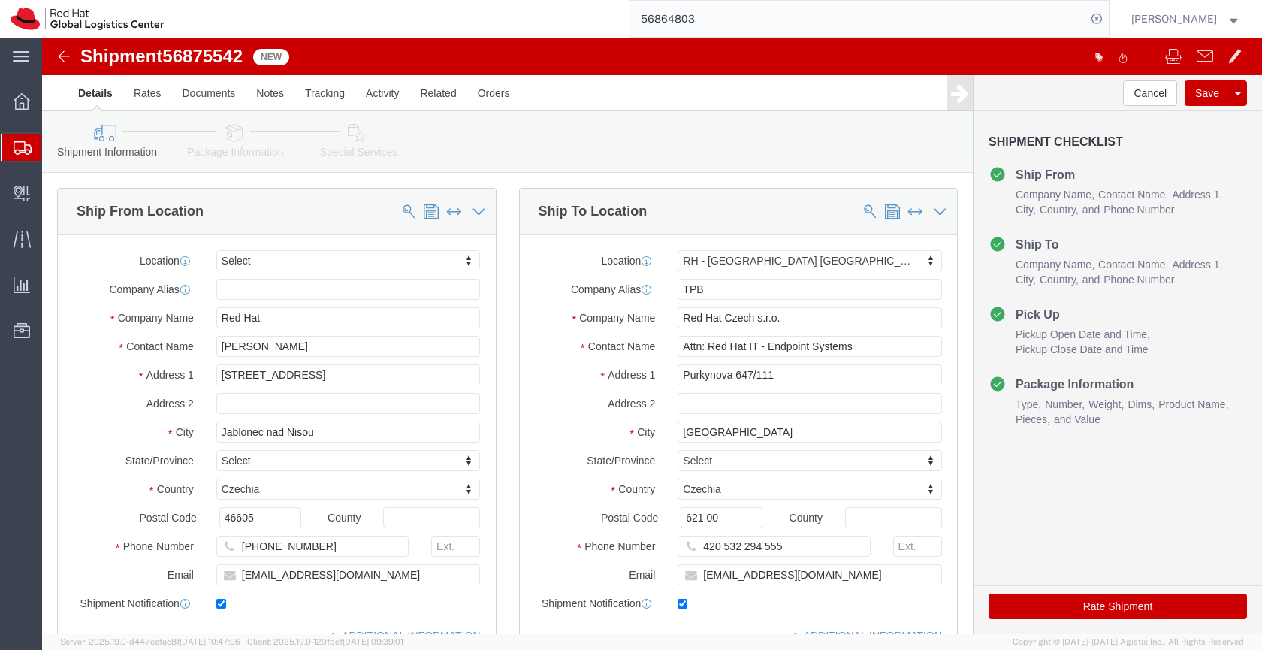
select select
select select "38036"
drag, startPoint x: 243, startPoint y: 309, endPoint x: 138, endPoint y: 306, distance: 104.4
click div "Contact Name Jiri Hnidek"
drag, startPoint x: 225, startPoint y: 280, endPoint x: 170, endPoint y: 274, distance: 55.2
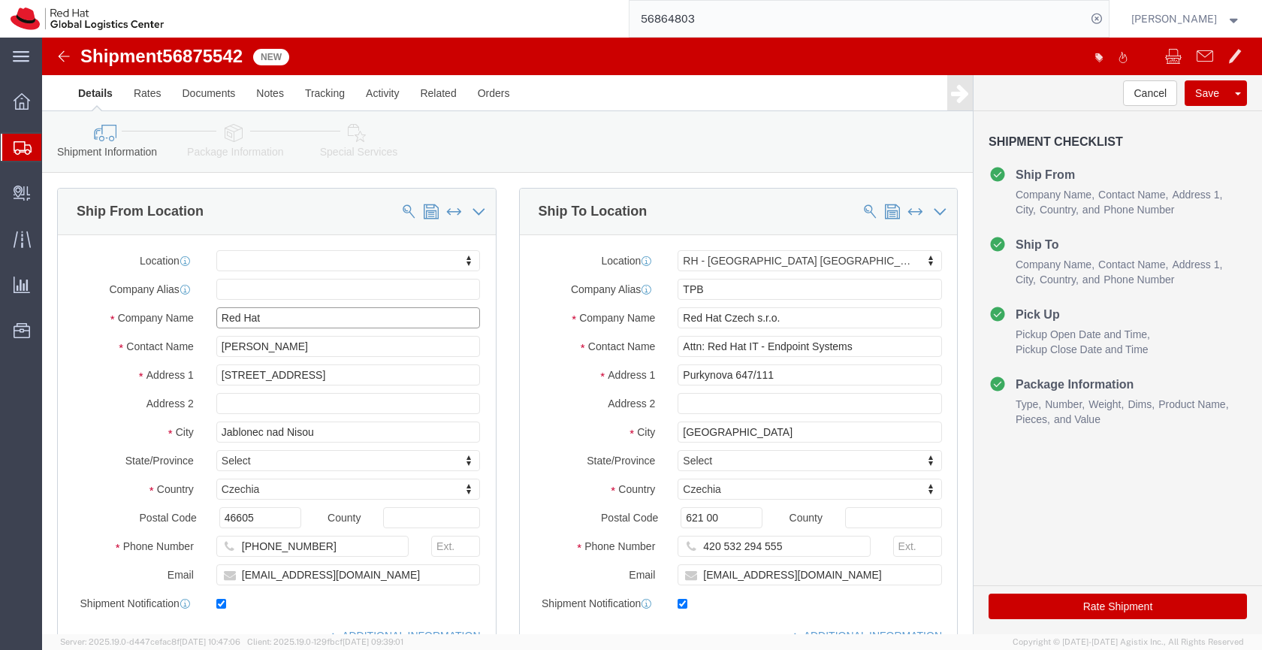
click input "Red Hat"
paste input "Jiri Hnidek"
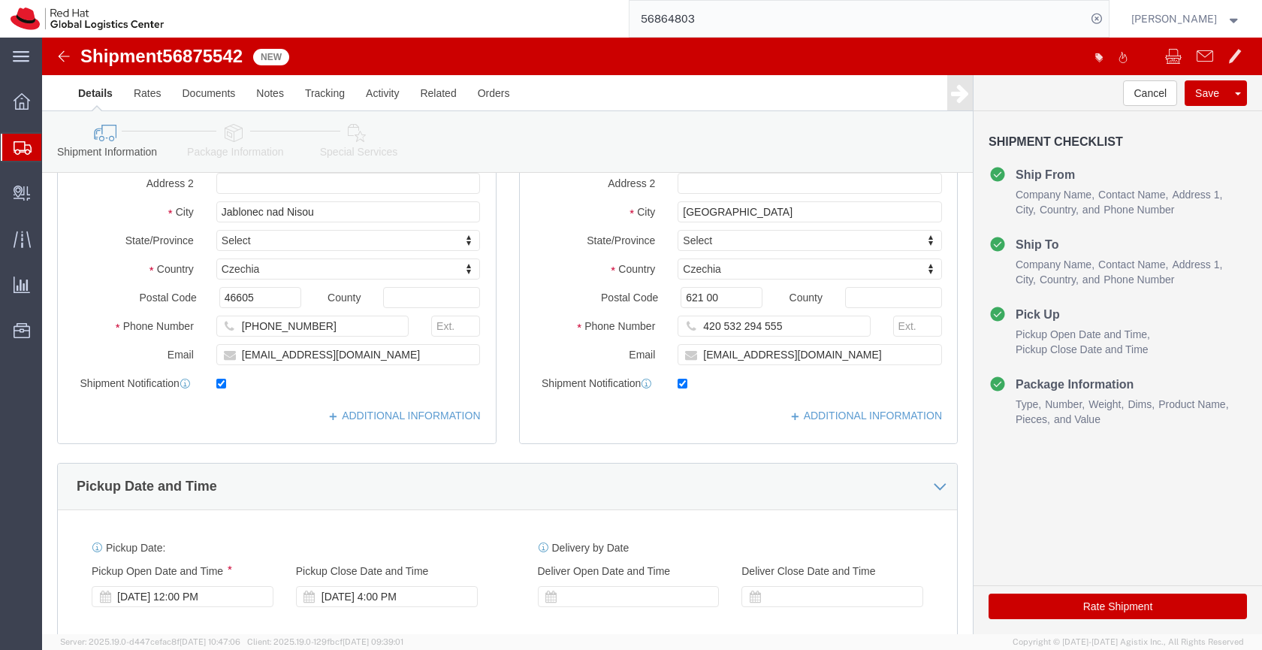
scroll to position [210, 0]
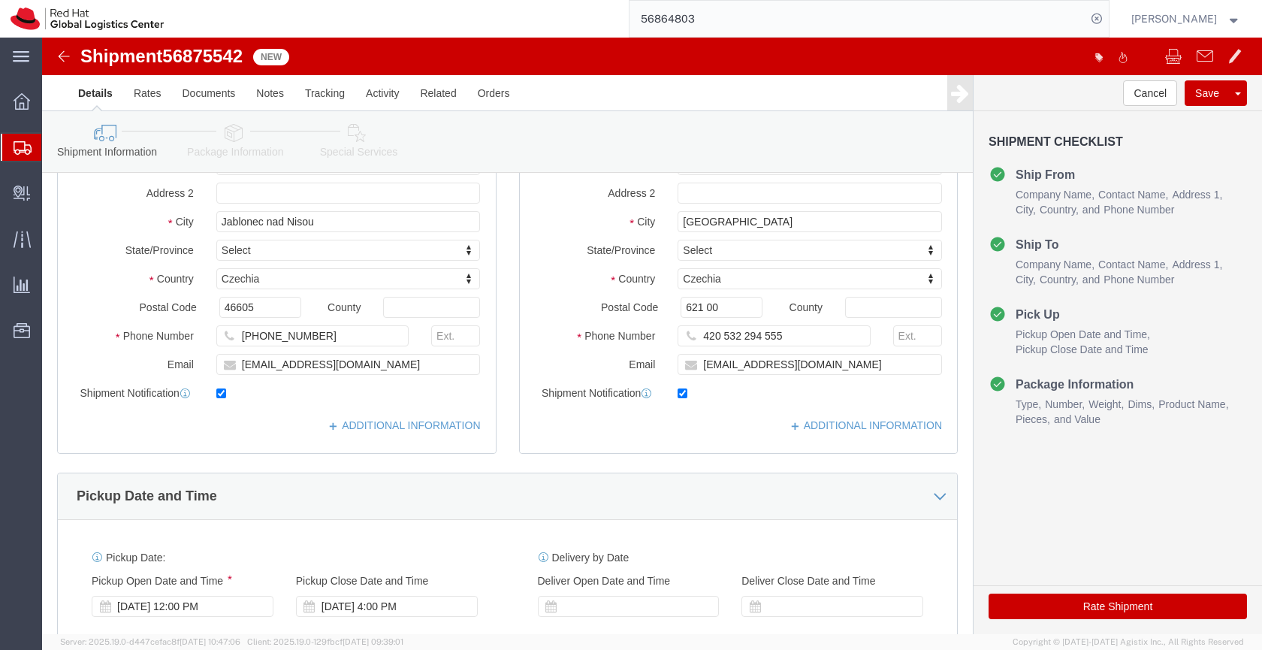
type input "Jiri Hnidek"
click icon
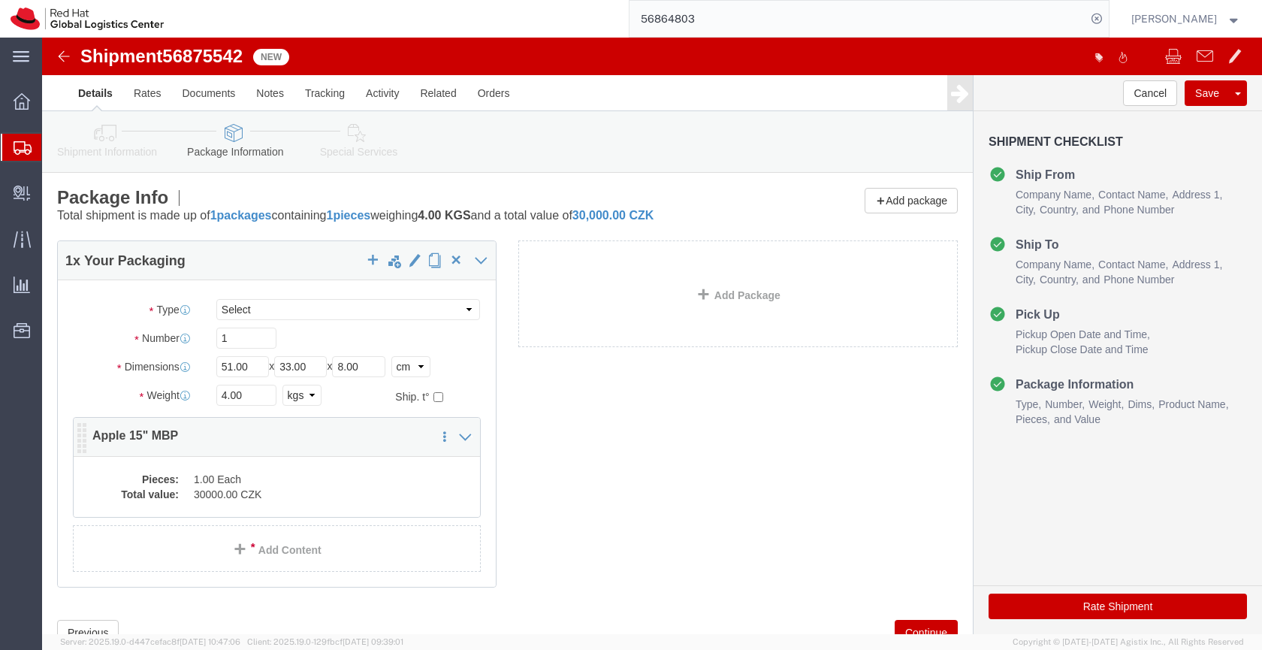
click dd "30000.00 CZK"
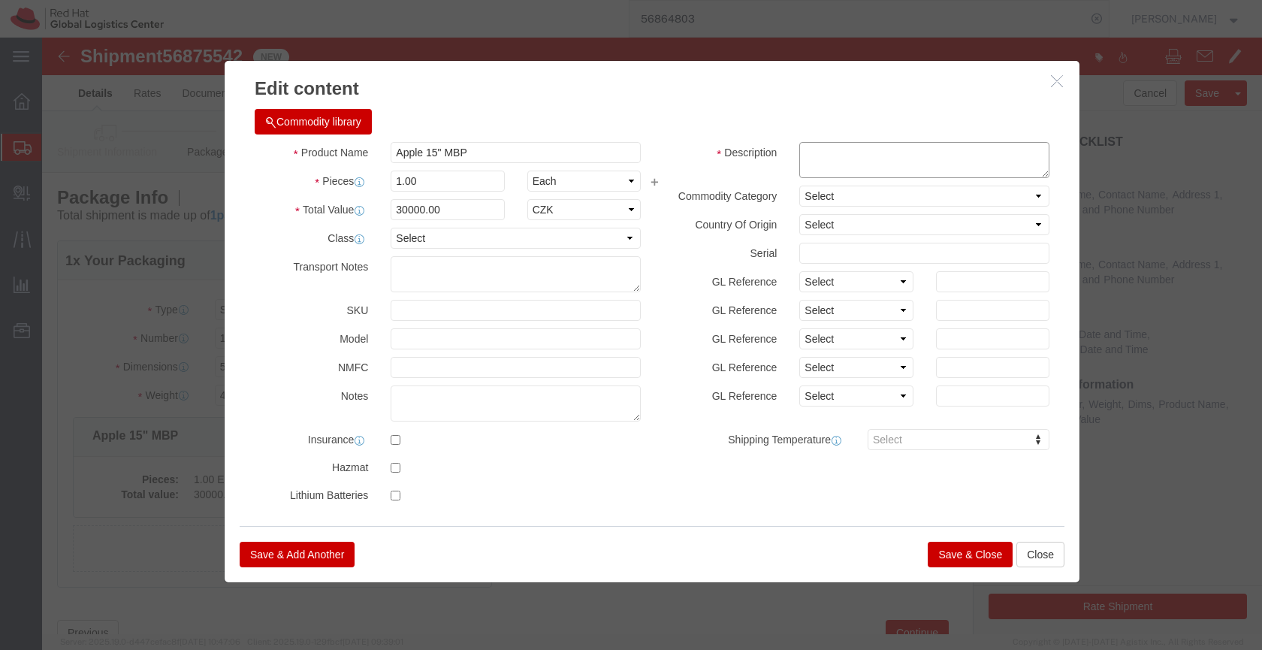
click textarea
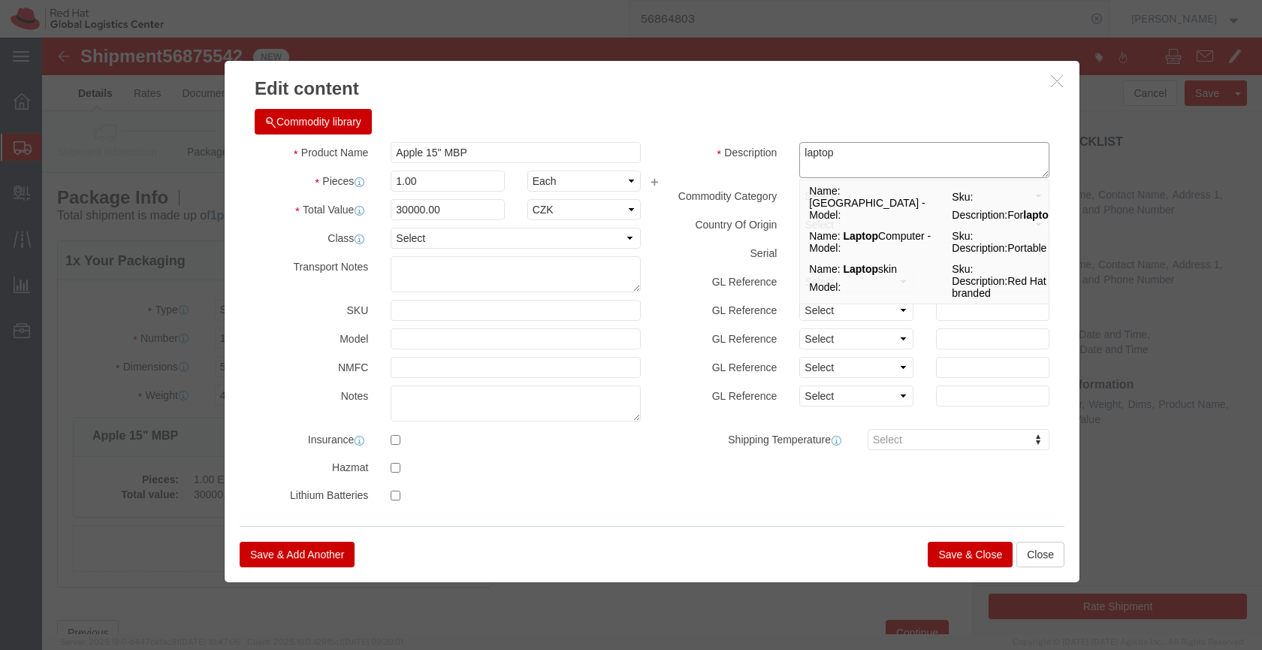
type textarea "laptop"
click button "Save & Close"
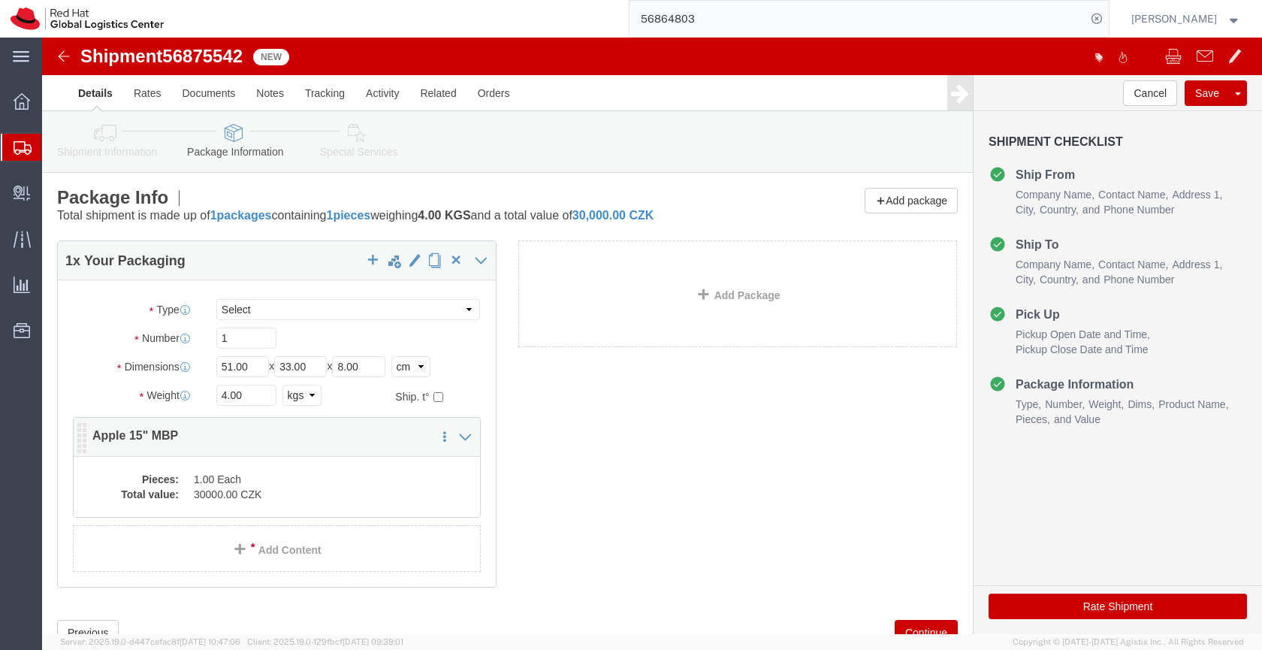
click dd "30000.00 CZK"
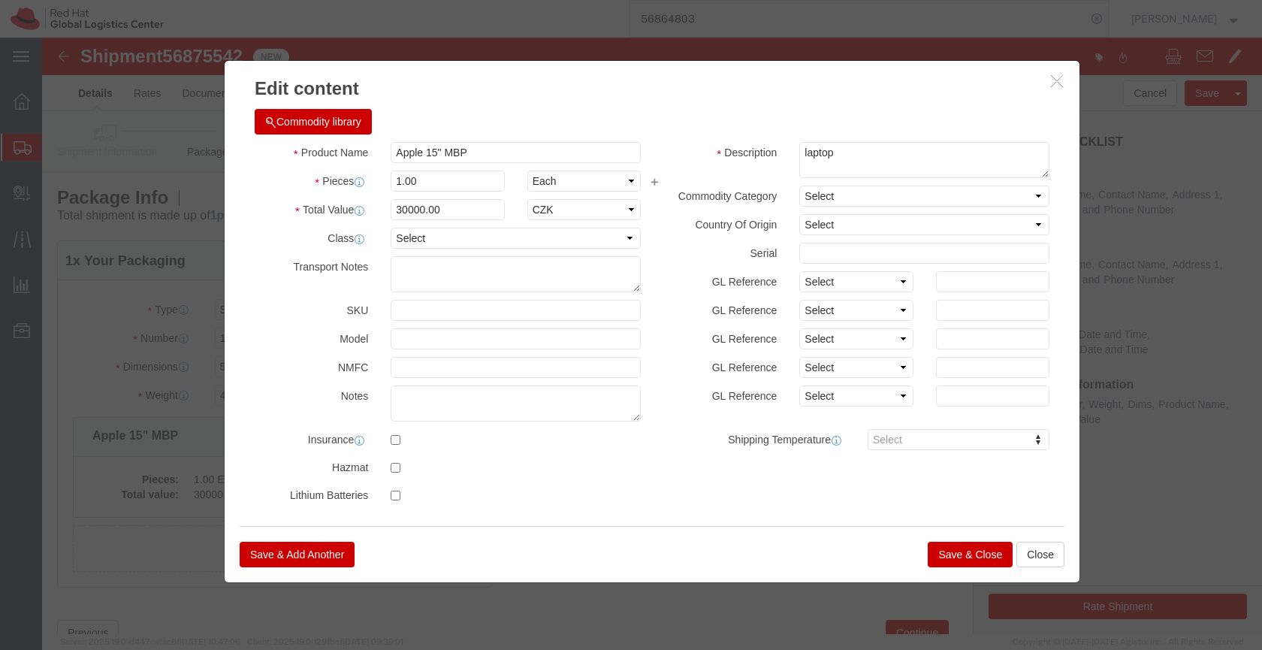
click button "Save & Close"
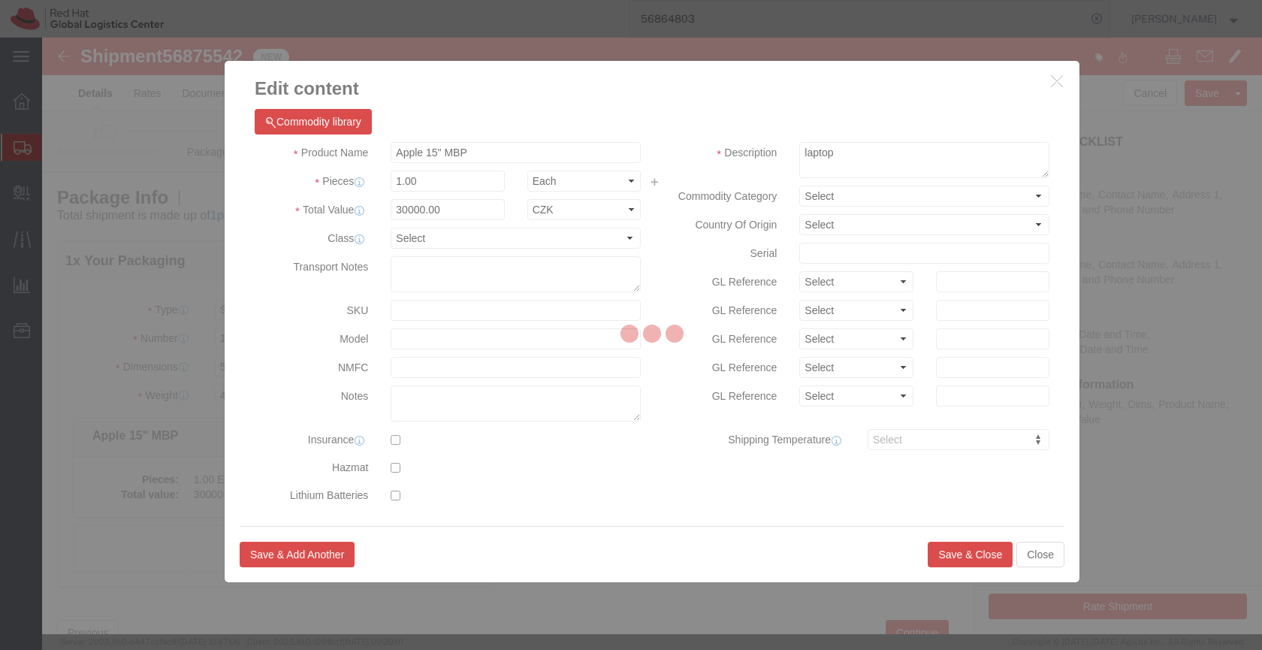
click at [832, 152] on div at bounding box center [652, 336] width 1220 height 596
click at [969, 189] on div at bounding box center [652, 336] width 1220 height 596
click at [1055, 84] on div at bounding box center [652, 336] width 1220 height 596
click at [1056, 85] on div at bounding box center [652, 336] width 1220 height 596
click at [1051, 78] on div at bounding box center [652, 336] width 1220 height 596
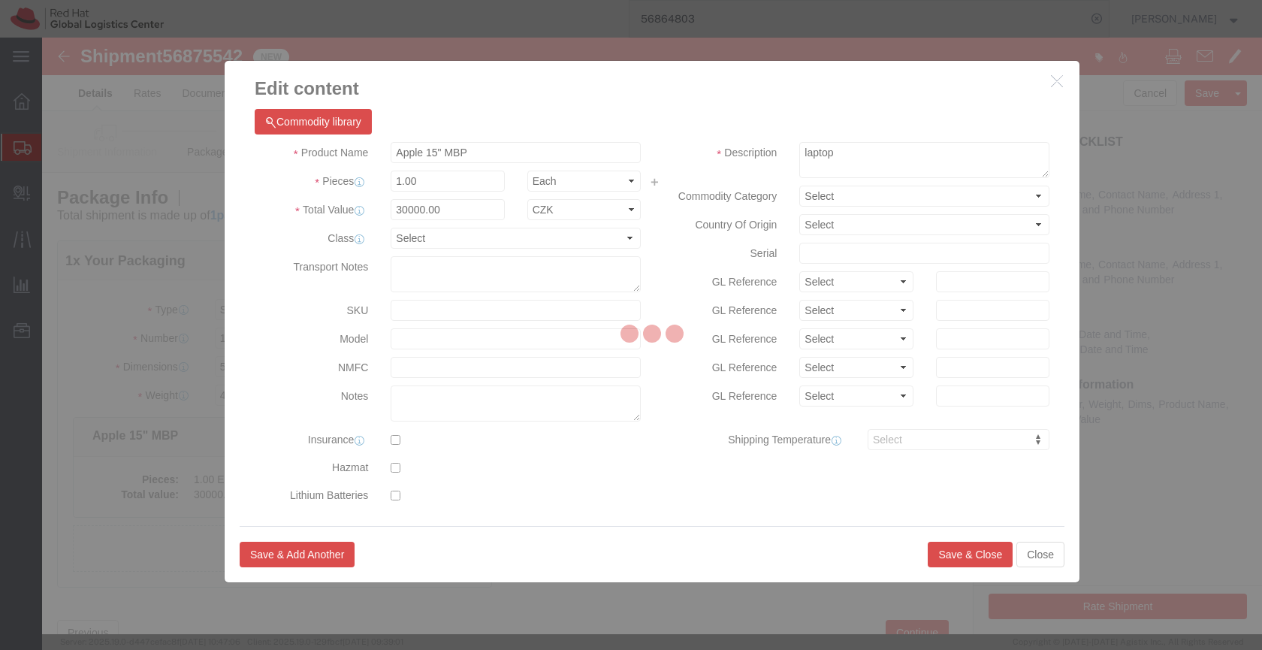
click at [1082, 45] on div at bounding box center [652, 336] width 1220 height 596
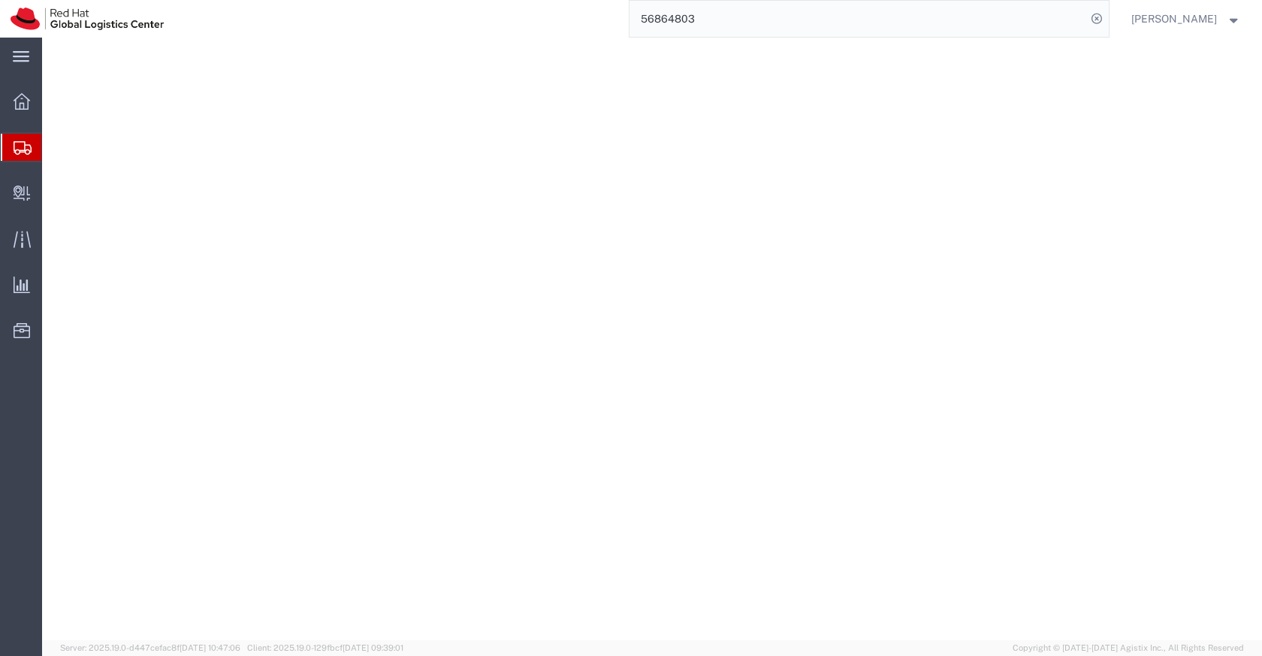
select select "YRPK"
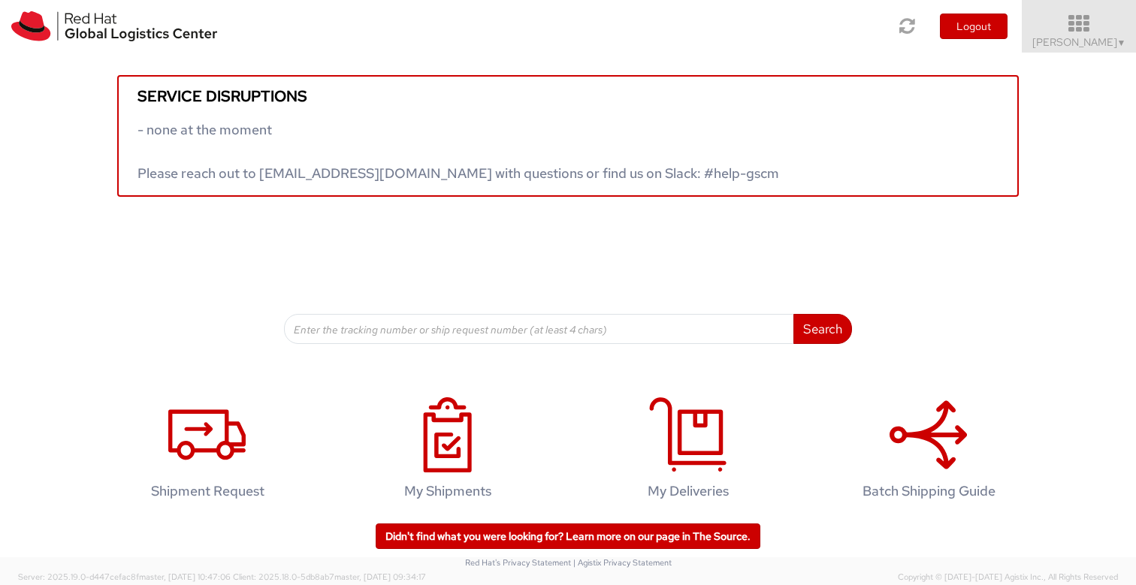
click at [1066, 39] on span "Sona Mala ▼" at bounding box center [1079, 42] width 94 height 14
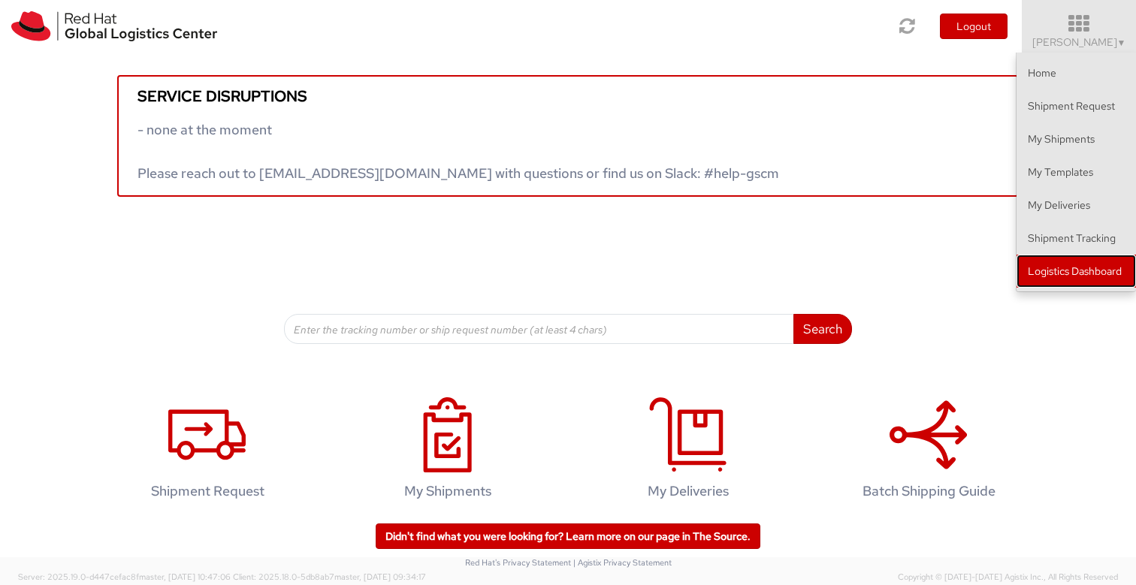
click at [1056, 270] on link "Logistics Dashboard" at bounding box center [1075, 271] width 119 height 33
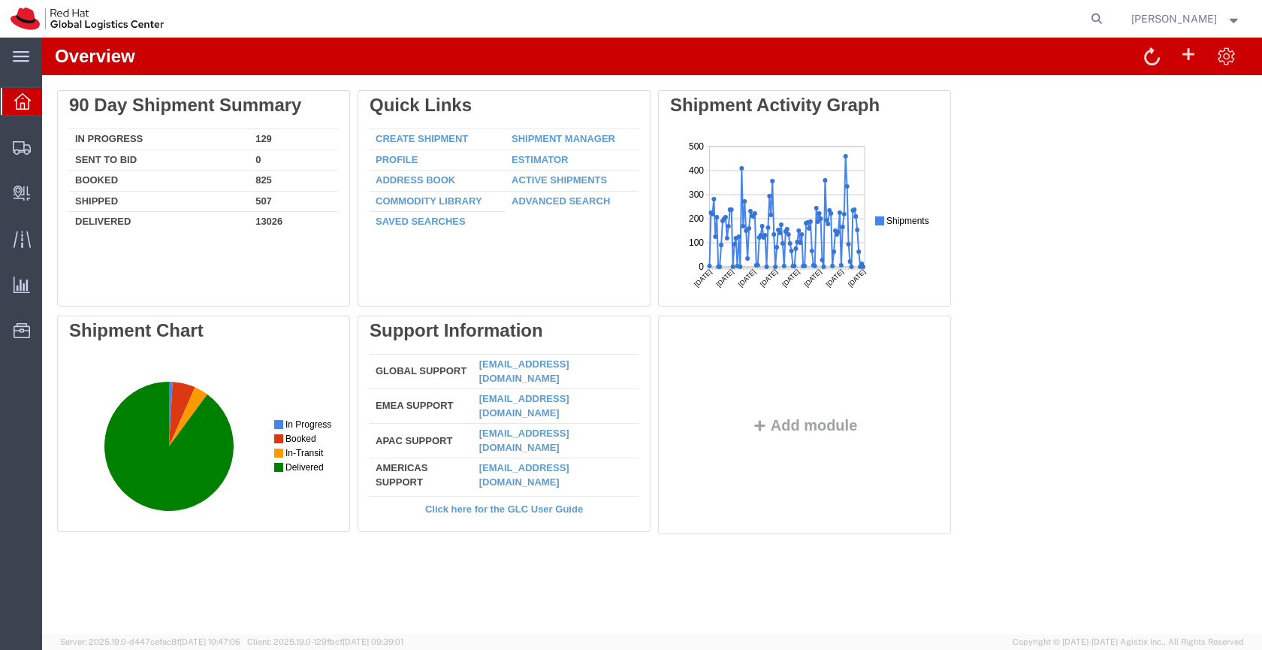
click at [19, 109] on icon at bounding box center [22, 101] width 17 height 17
click at [19, 146] on icon at bounding box center [22, 148] width 18 height 14
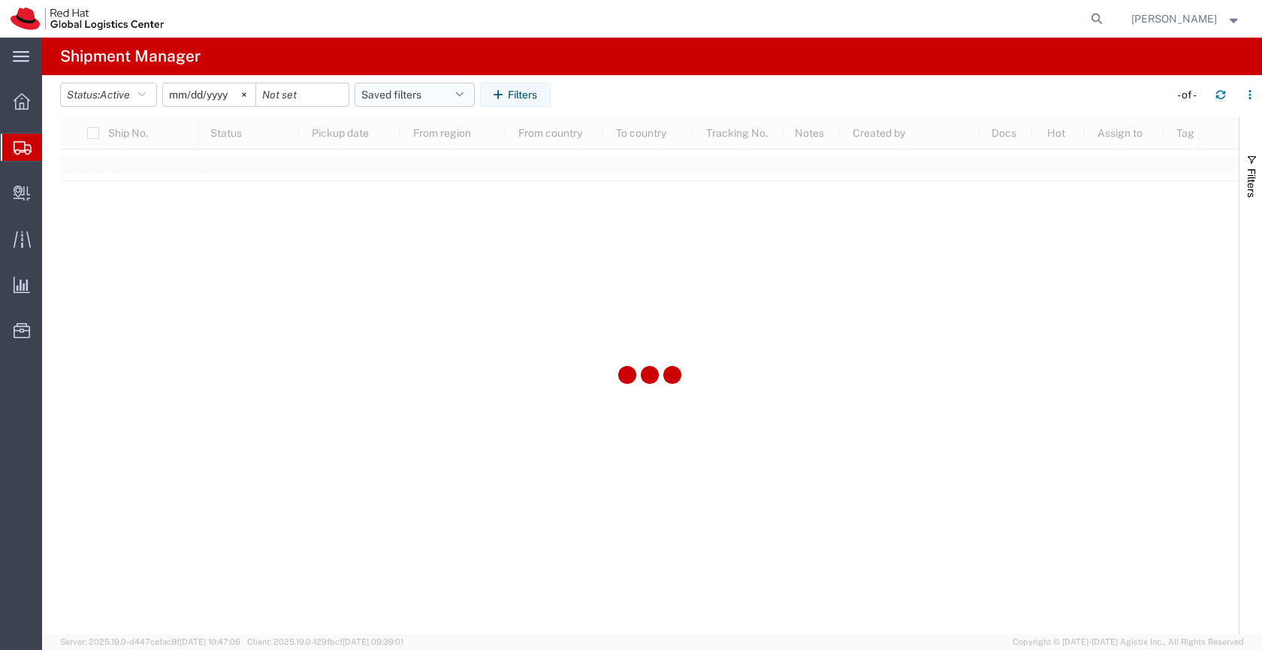
click at [389, 93] on button "Saved filters" at bounding box center [414, 95] width 120 height 24
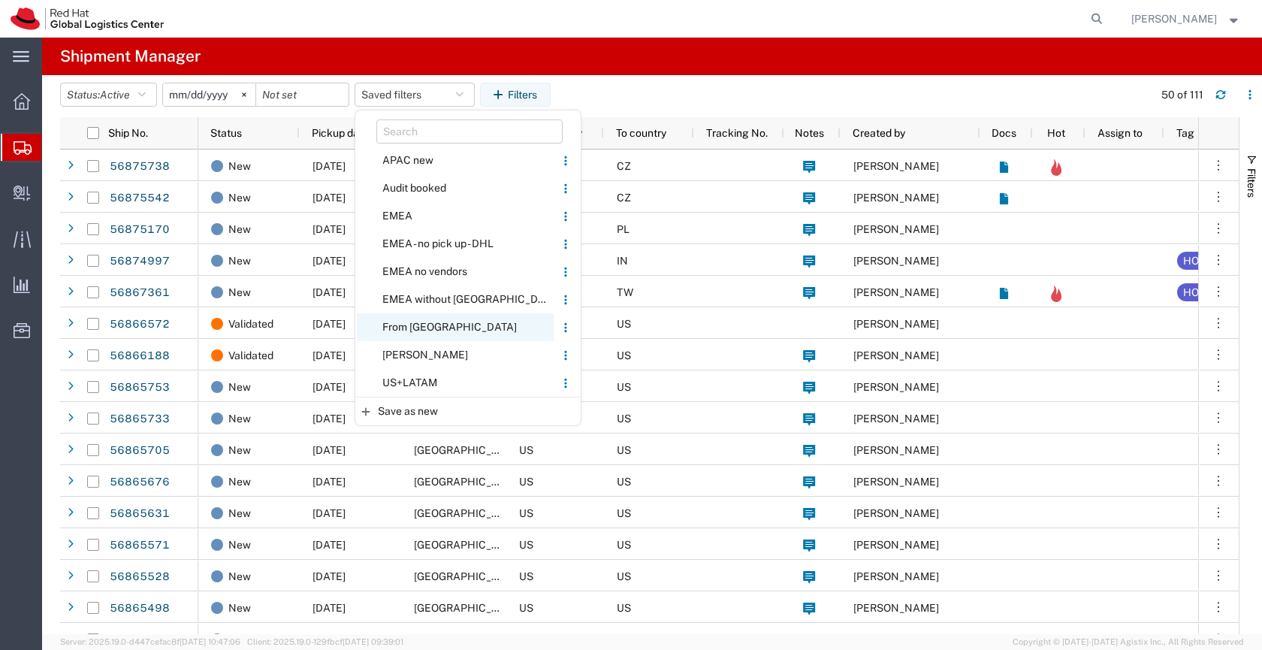
click at [406, 326] on span "From [GEOGRAPHIC_DATA]" at bounding box center [455, 327] width 197 height 28
type input "2020-05-05"
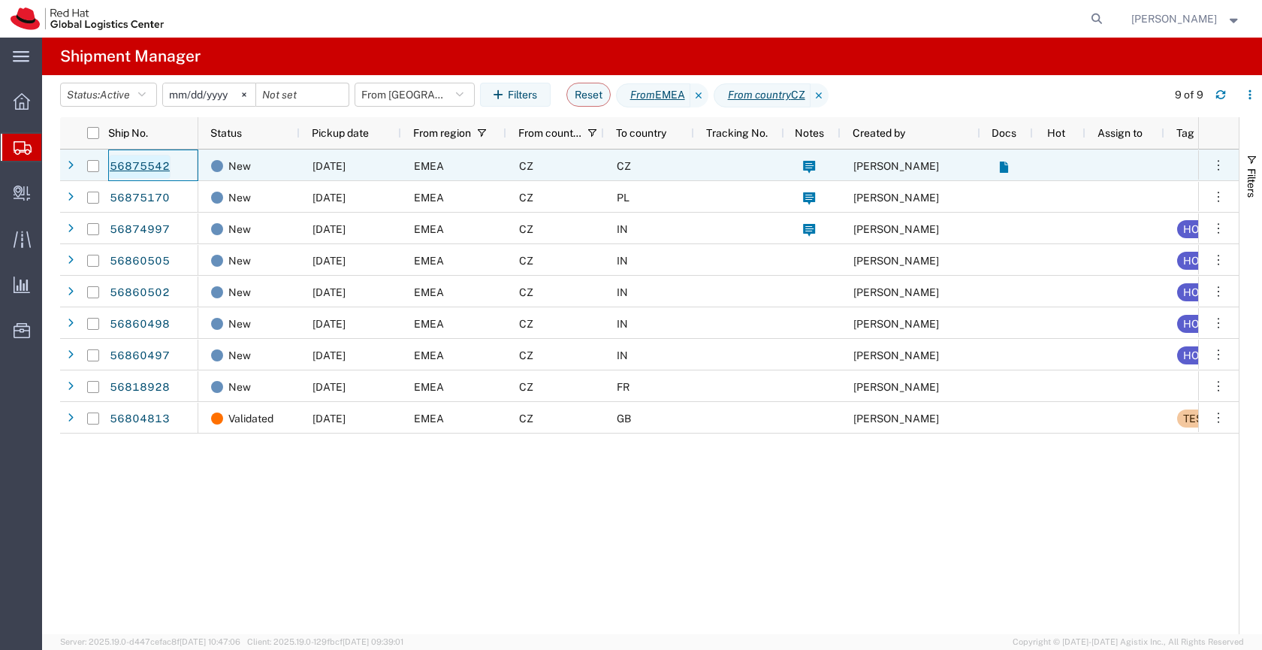
click at [143, 161] on link "56875542" at bounding box center [140, 167] width 62 height 24
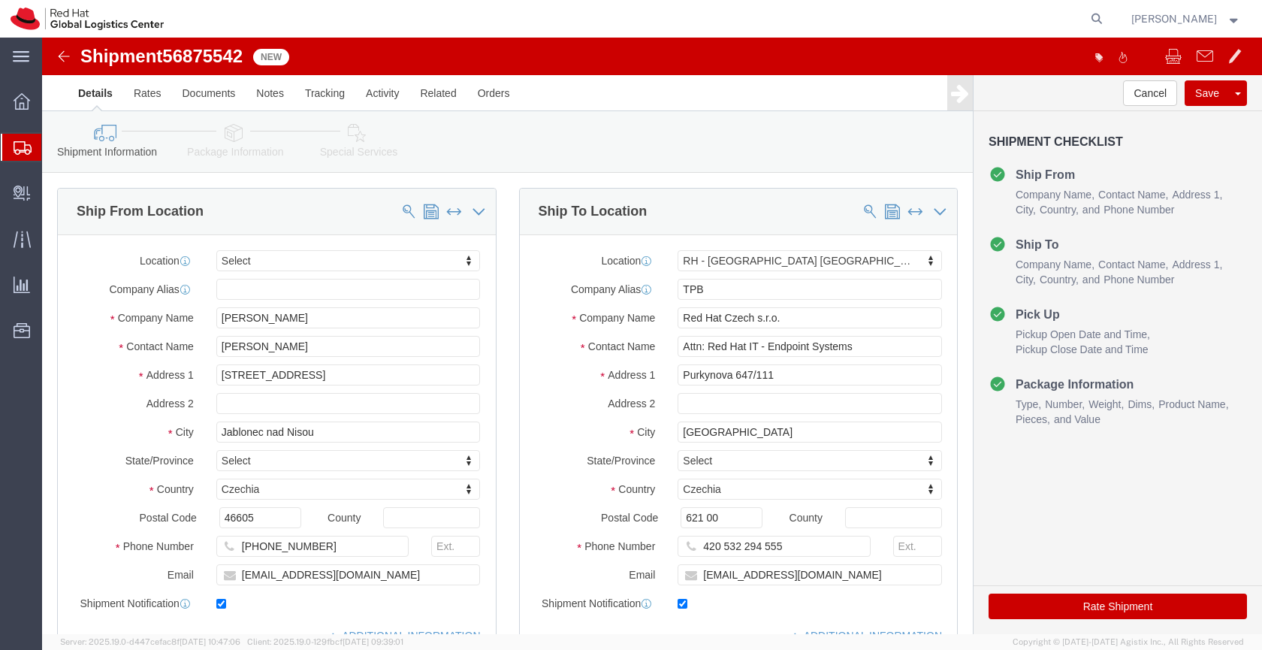
select select
select select "38036"
click icon
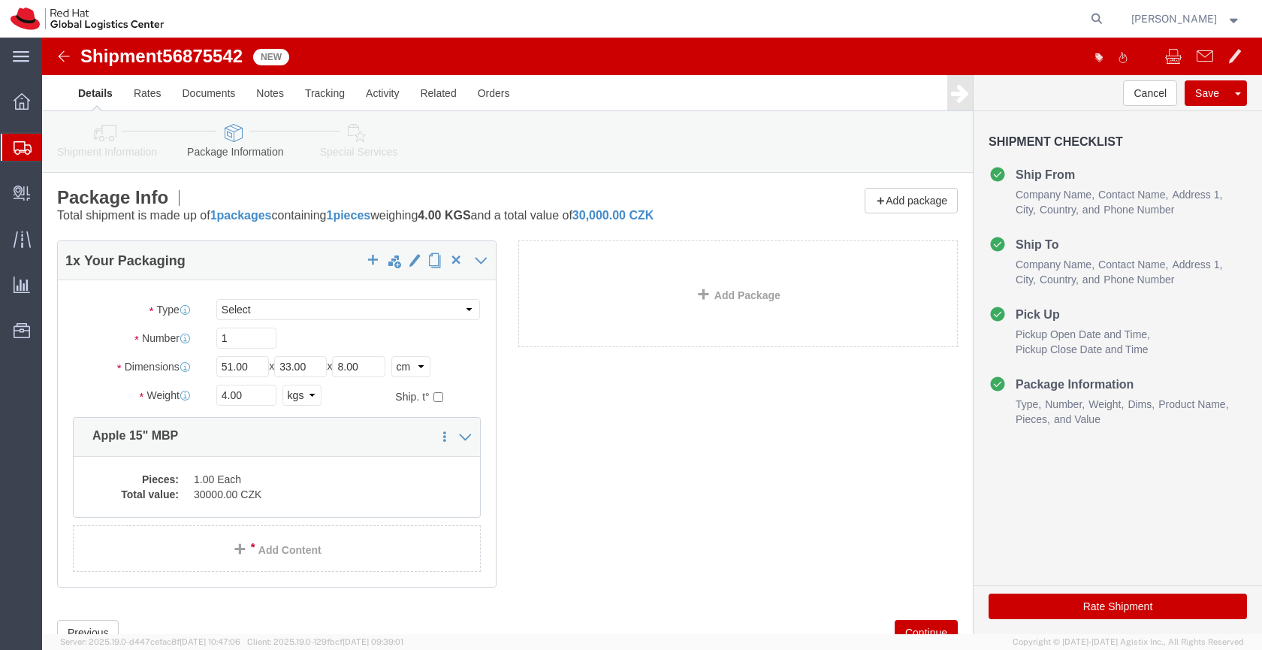
click icon
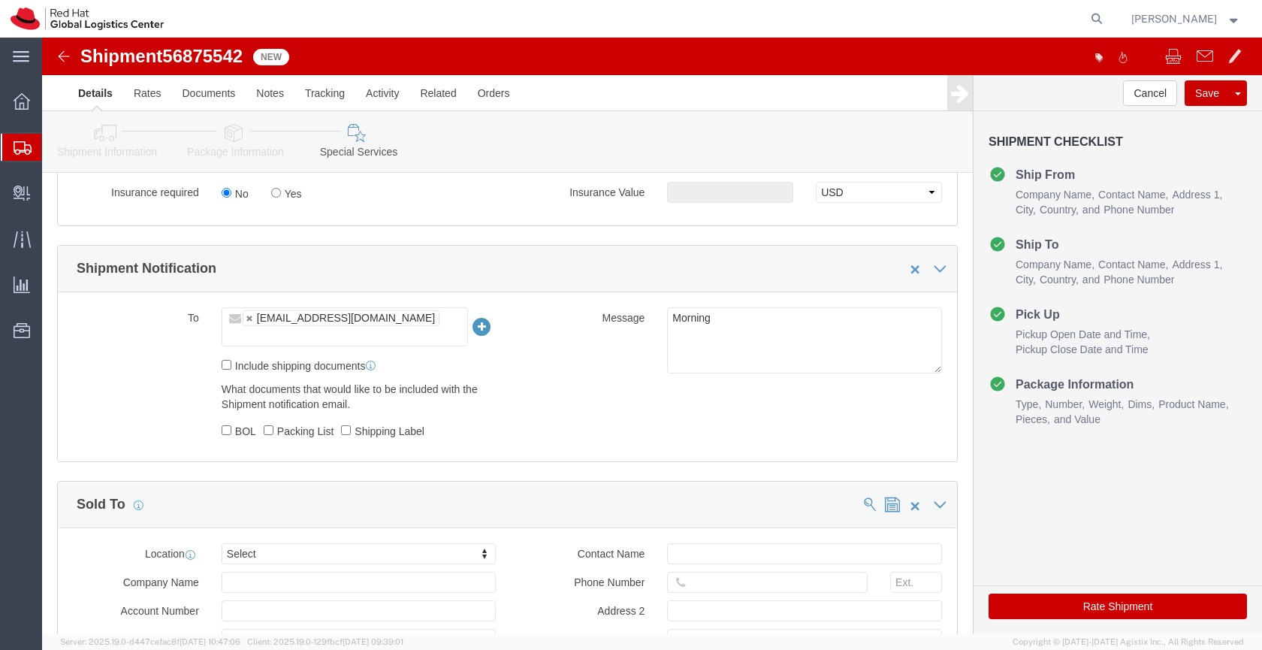
scroll to position [851, 0]
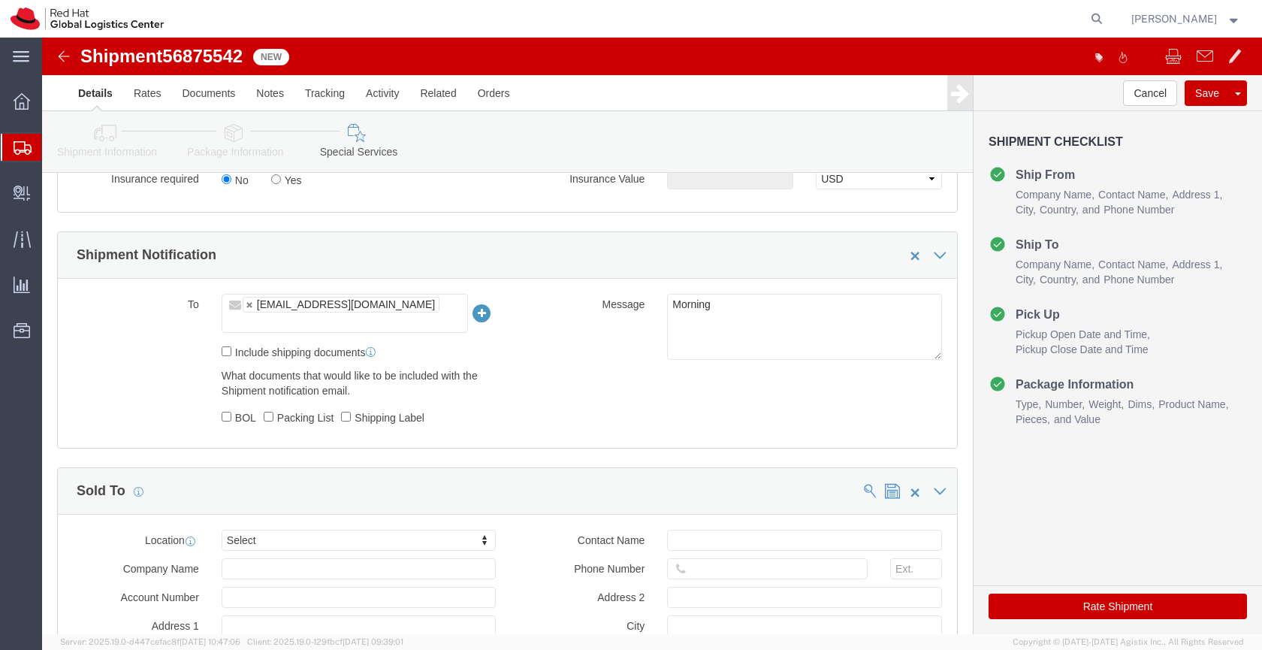
click button "Rate Shipment"
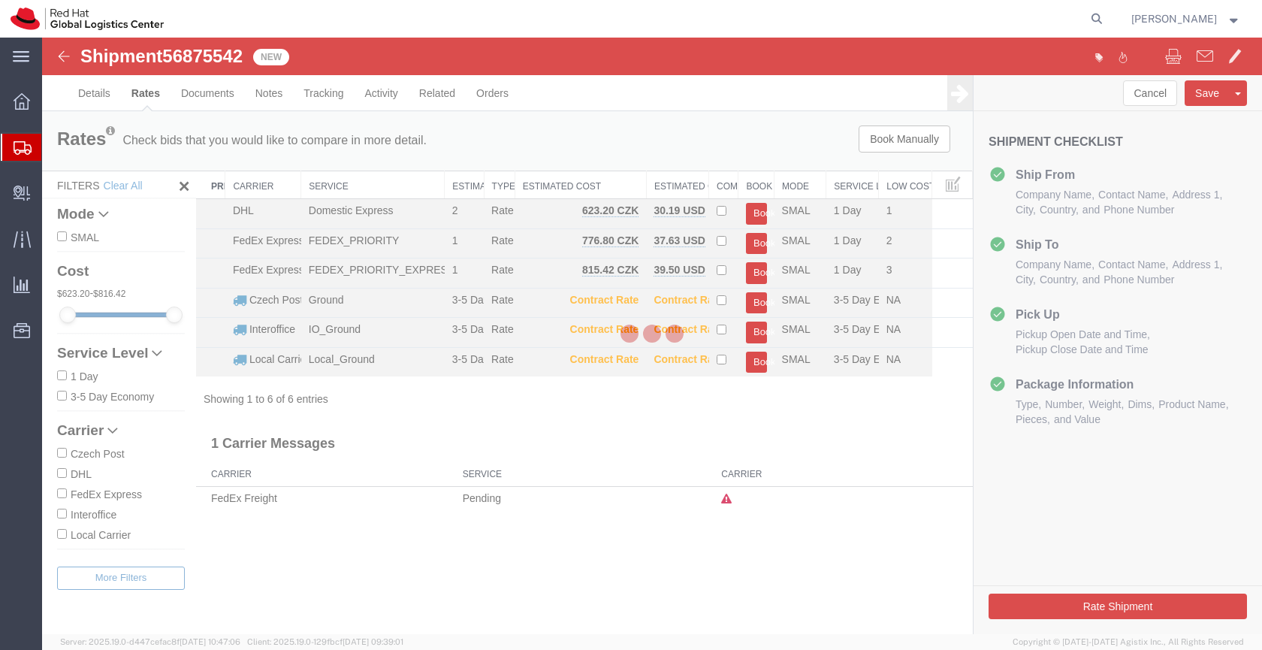
scroll to position [0, 0]
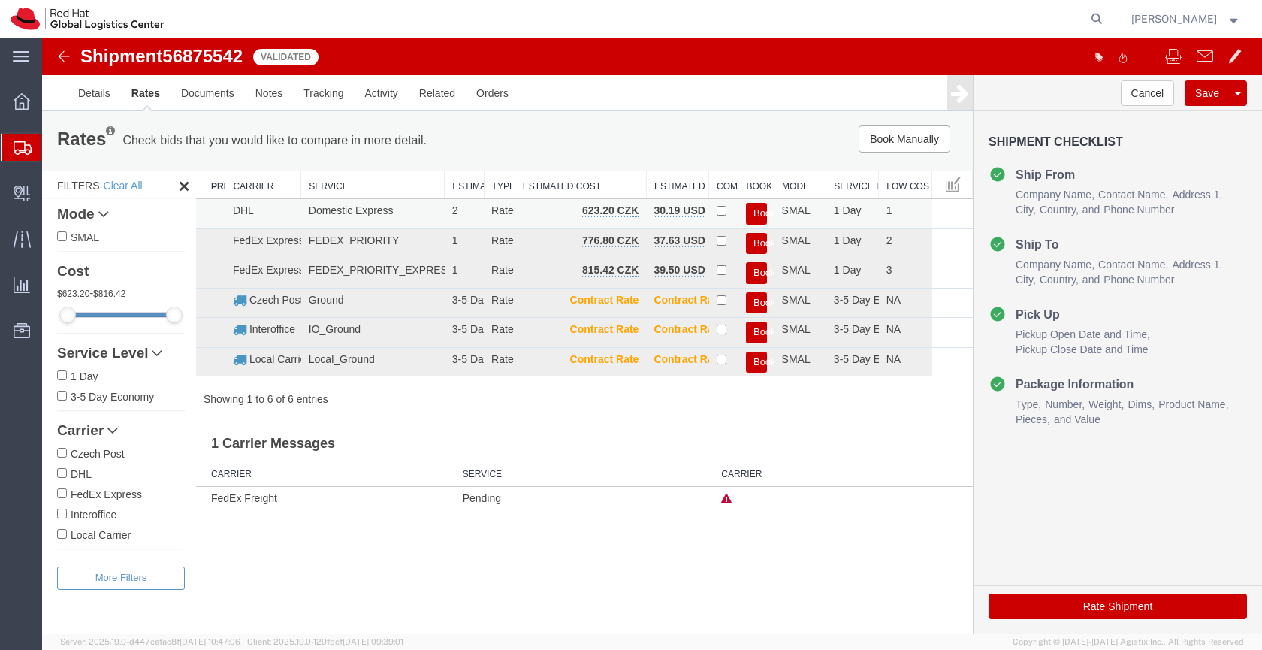
click at [758, 213] on button "Book" at bounding box center [756, 214] width 21 height 22
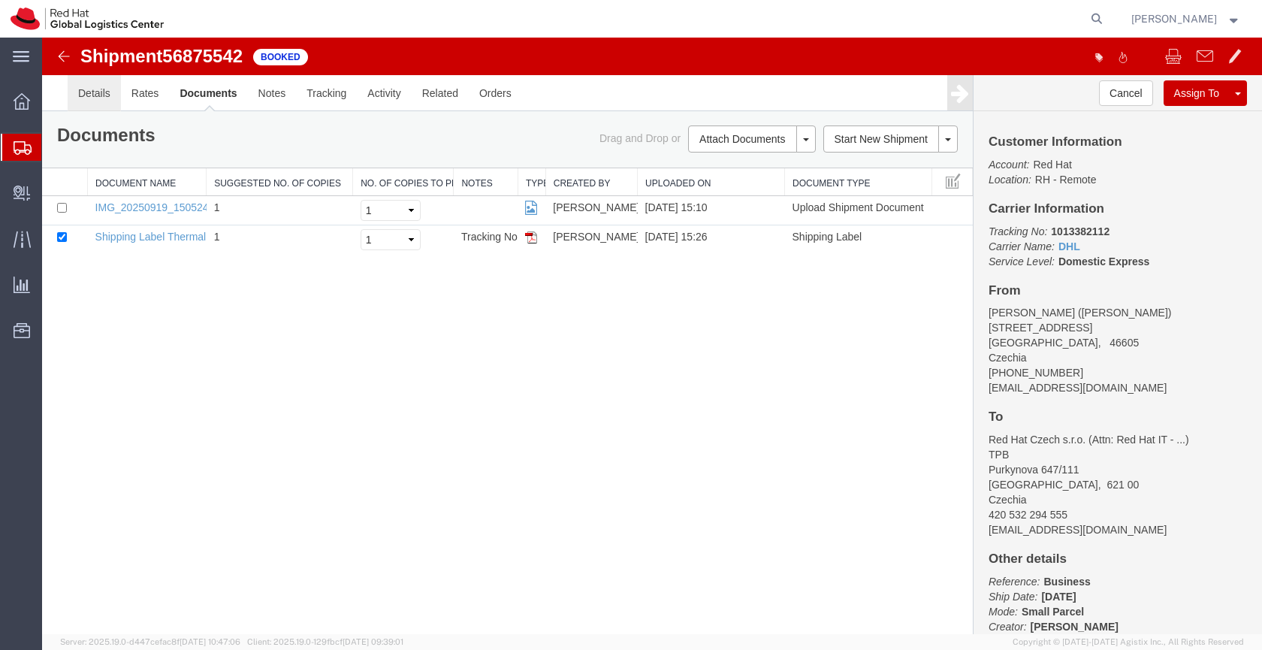
click at [97, 95] on link "Details" at bounding box center [94, 93] width 53 height 36
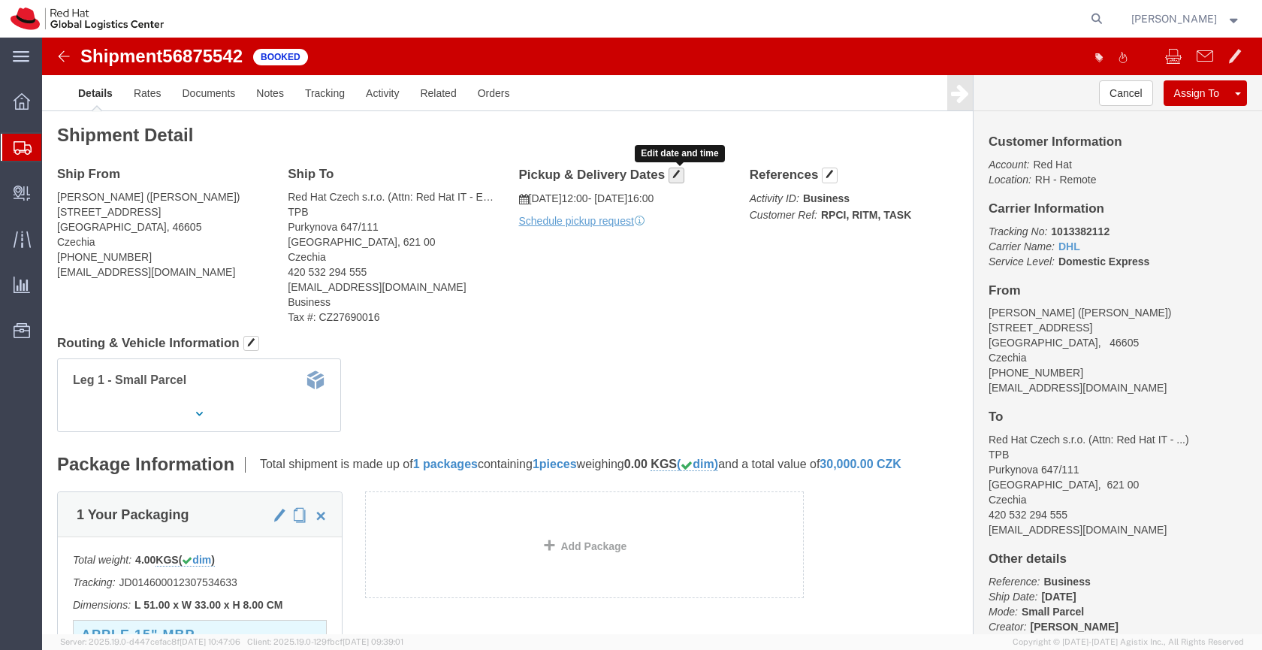
click span "button"
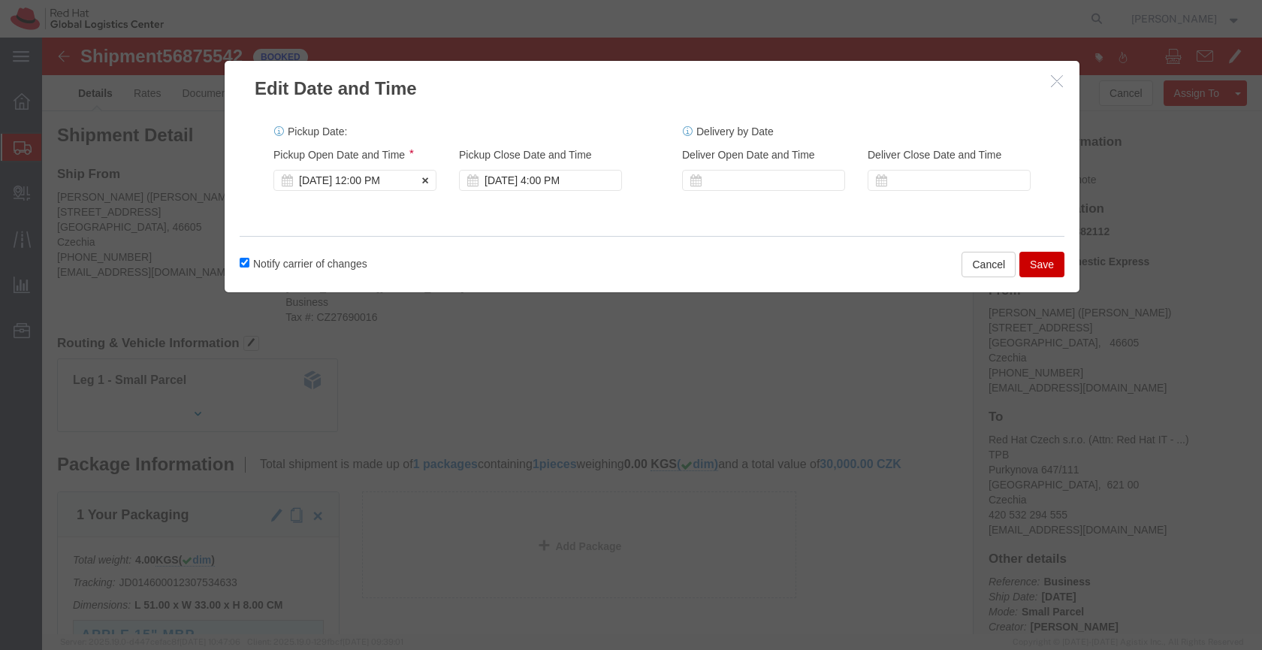
click div "Sep 22 2025 12:00 PM"
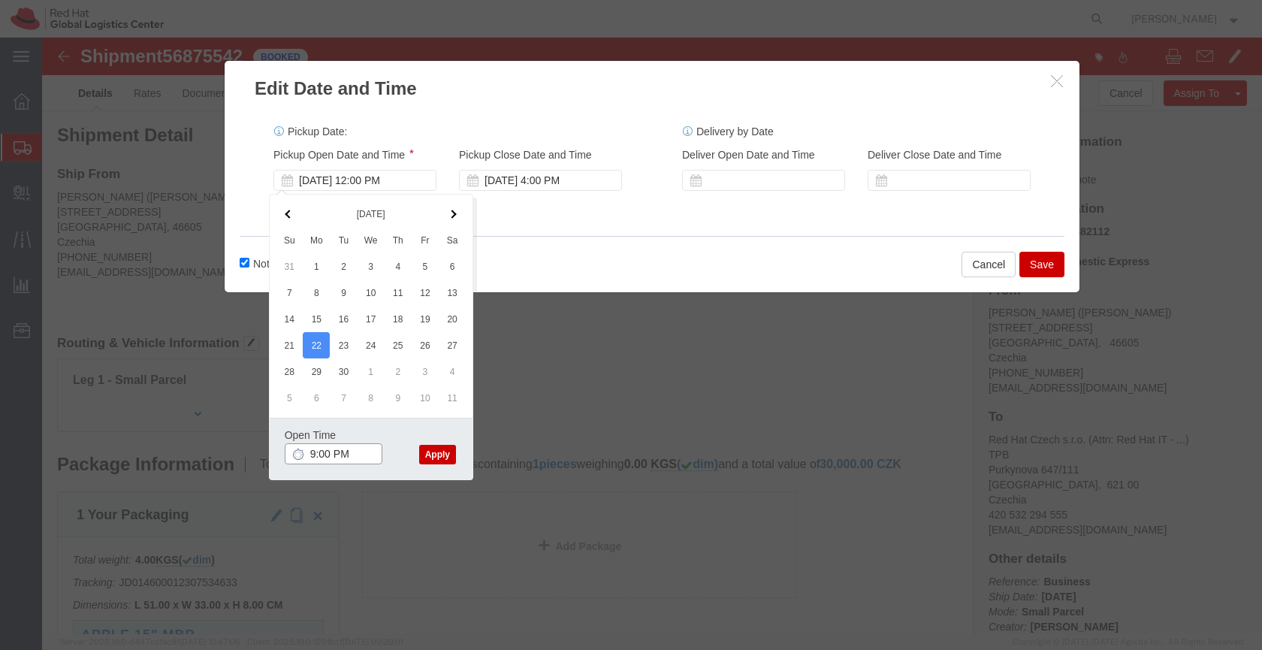
click input "9:00 PM"
type input "9:00 AM"
click button "Apply"
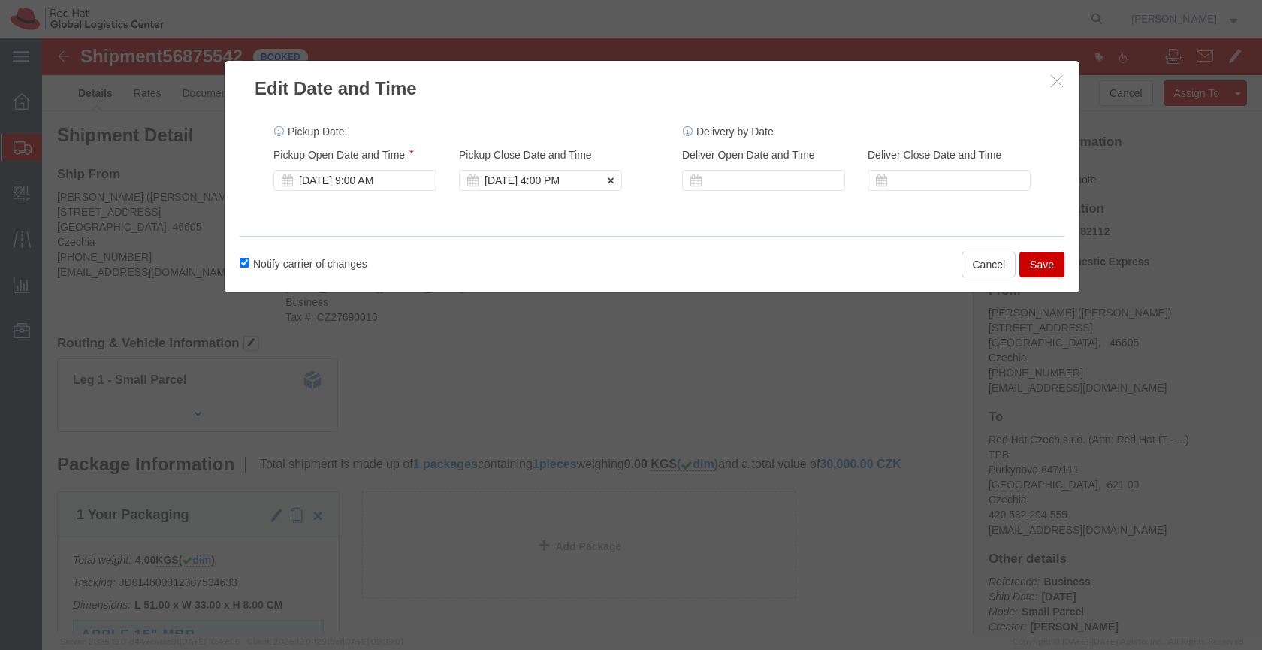
click div "Sep 22 2025 4:00 PM"
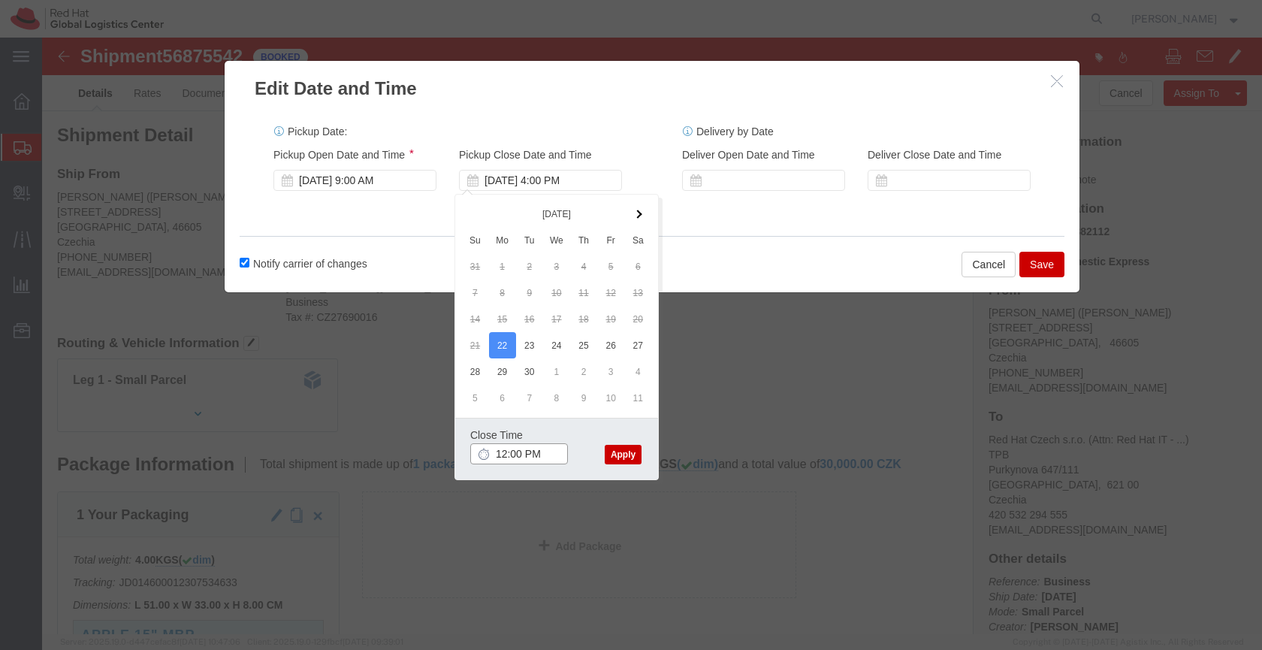
type input "12:00 PM"
click button "Apply"
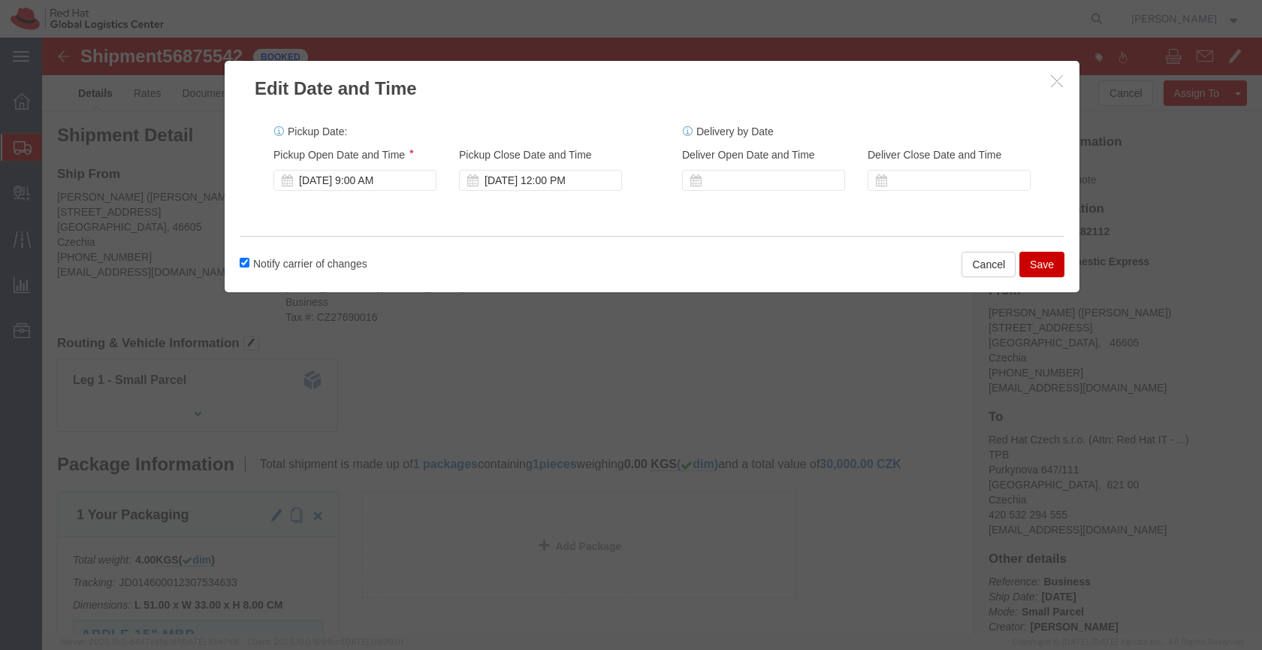
click button "Save"
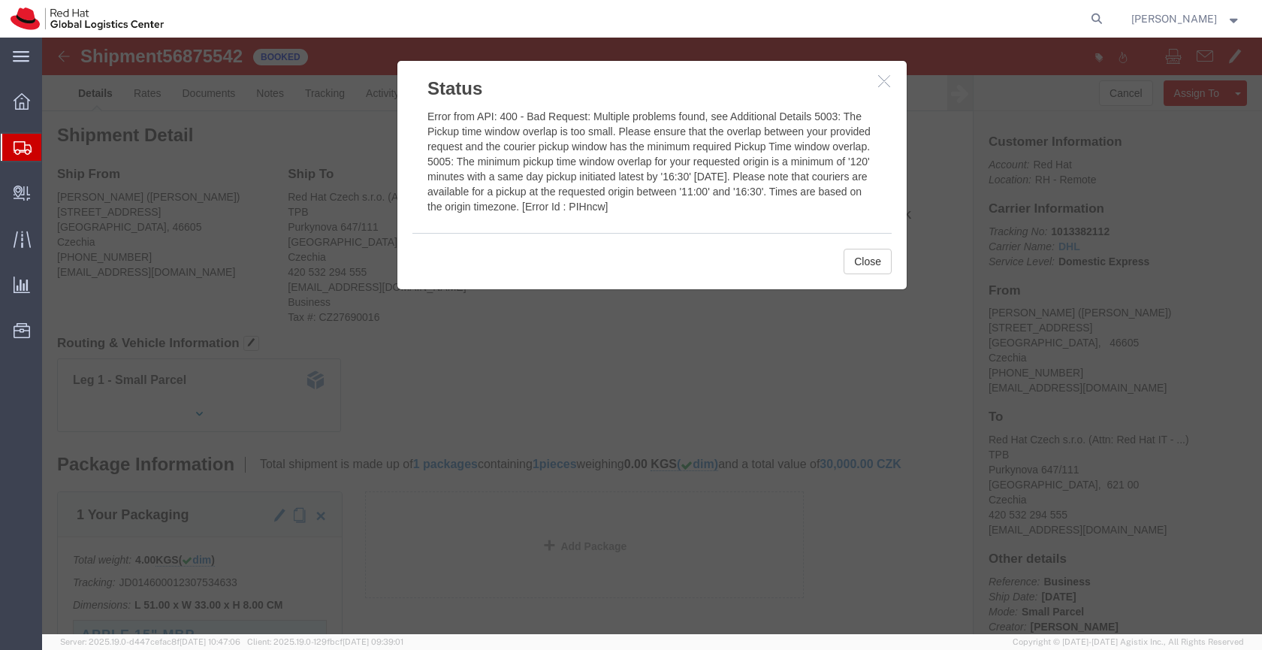
click icon "button"
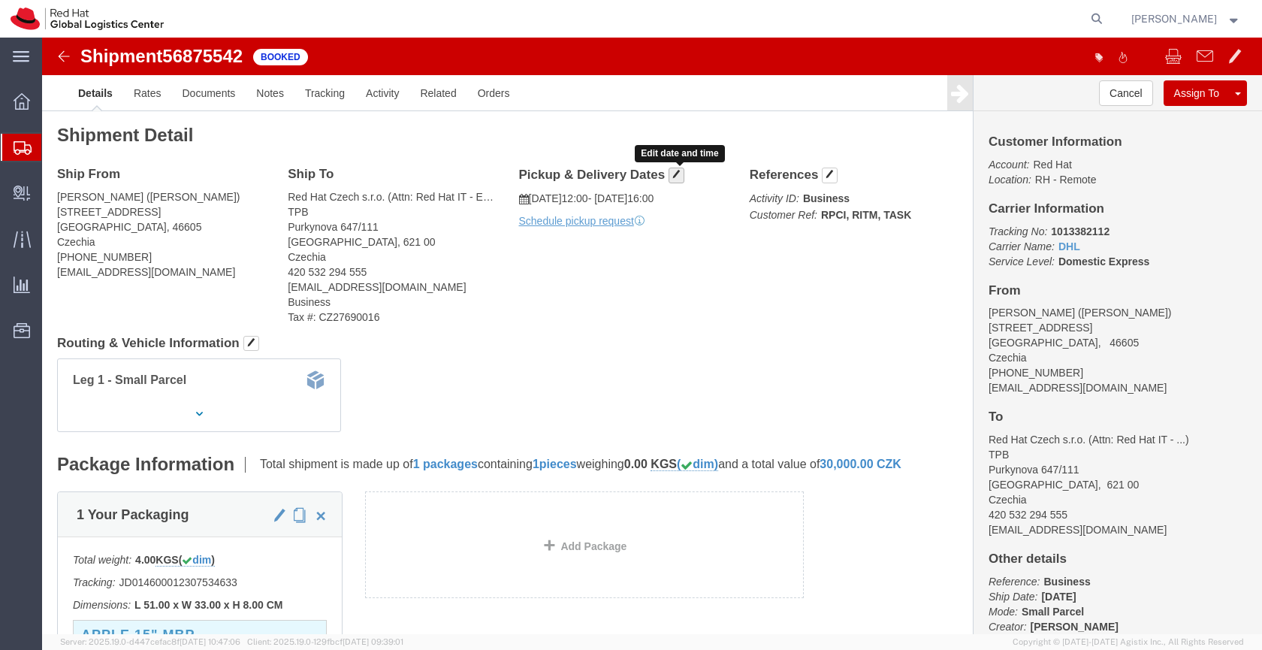
click span "button"
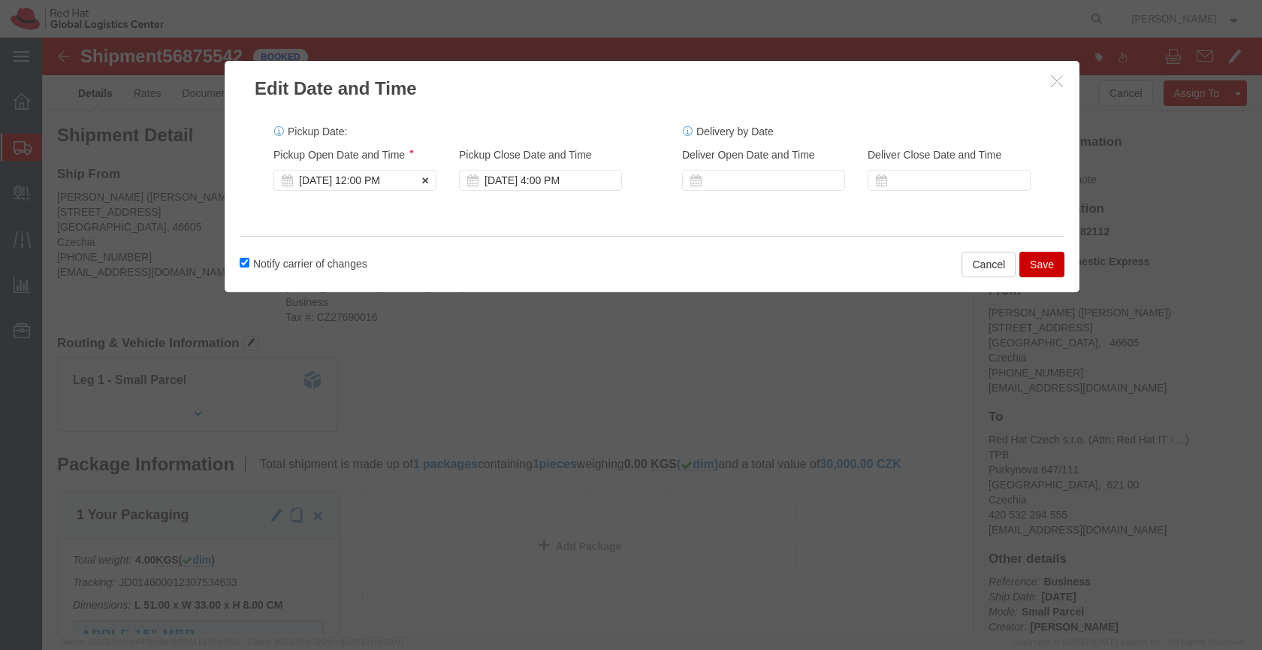
click div "Sep 22 2025 12:00 PM"
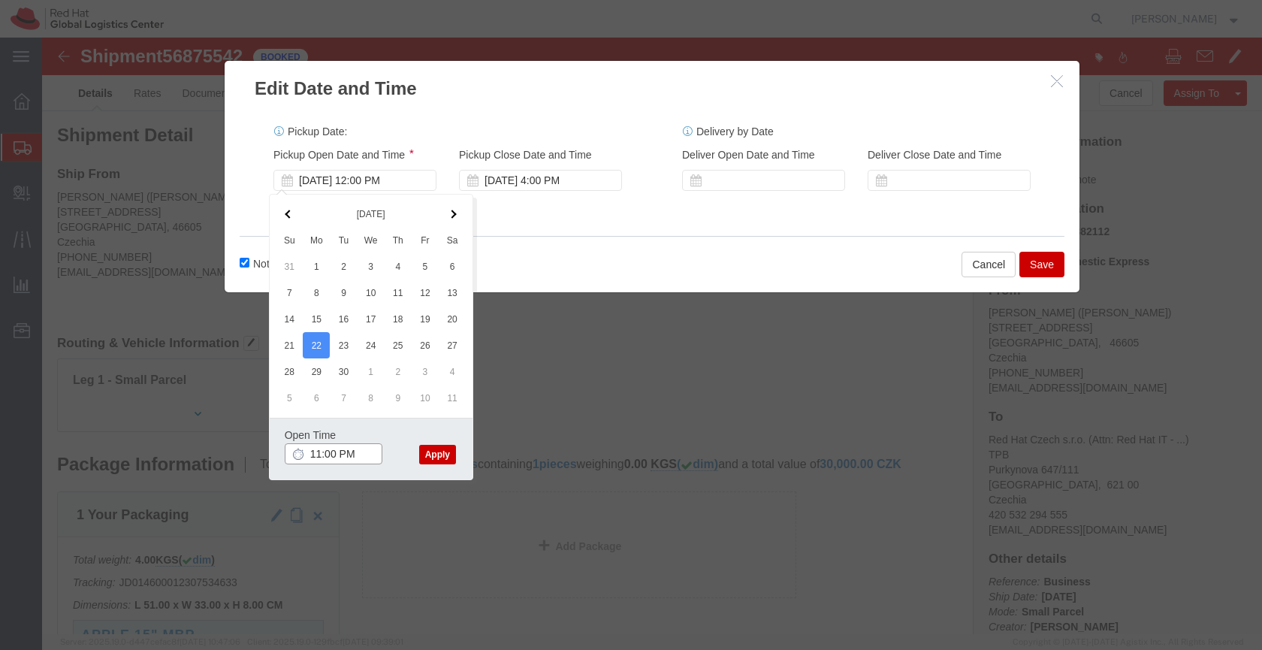
click input "11:00 PM"
type input "11:00 AM"
click button "Apply"
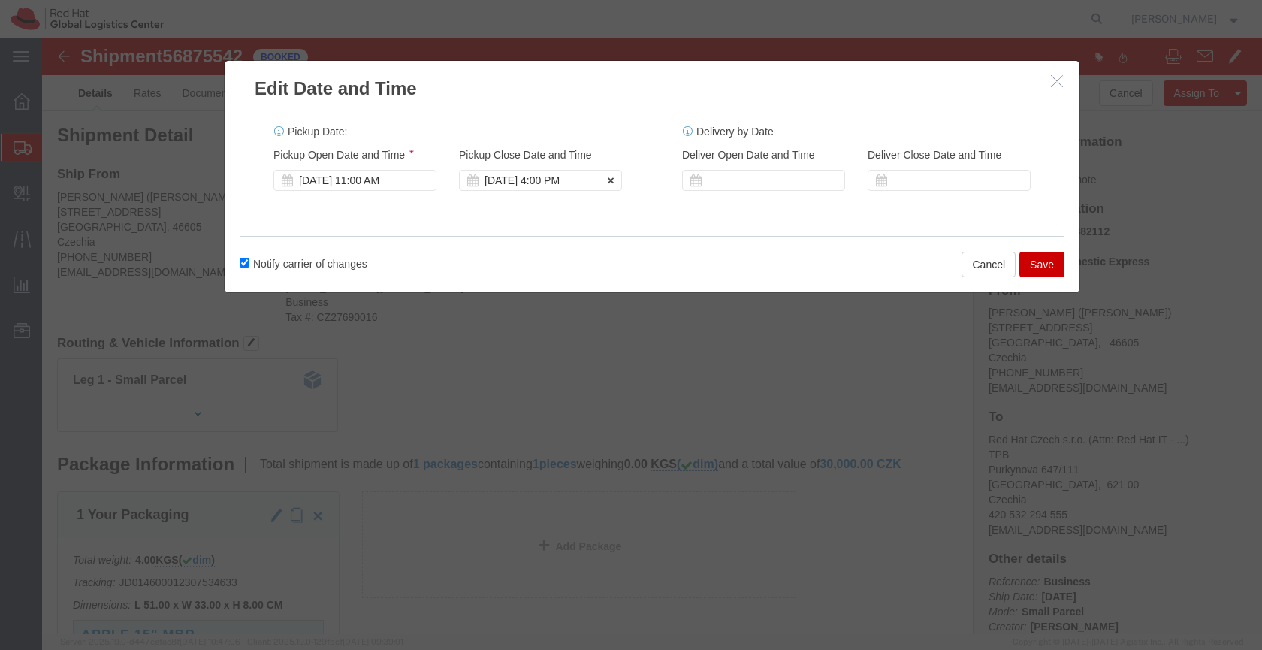
click div "Sep 22 2025 4:00 PM"
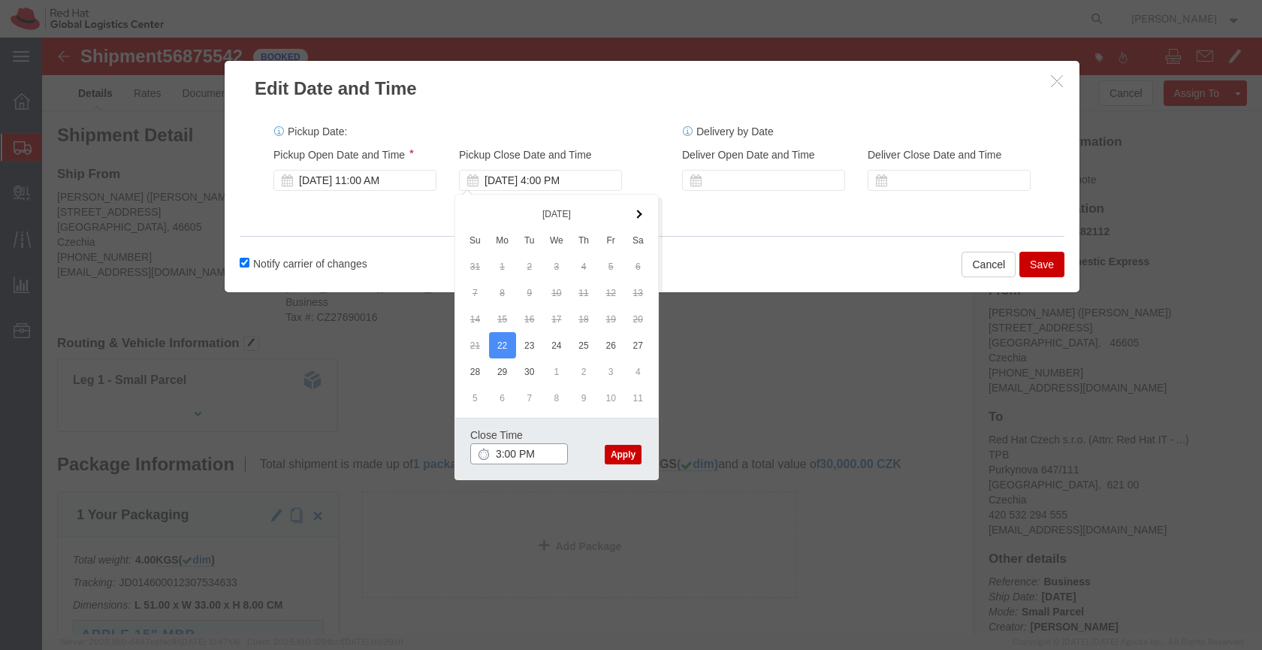
type input "3:00 PM"
click button "Apply"
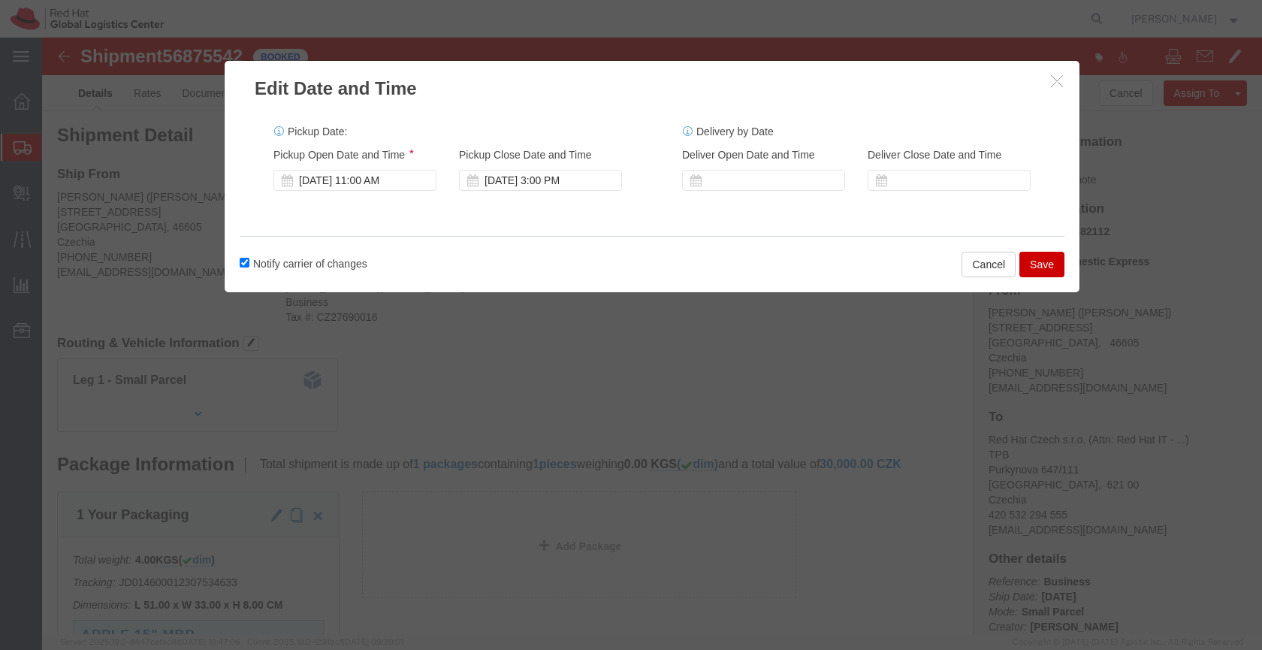
click button "Save"
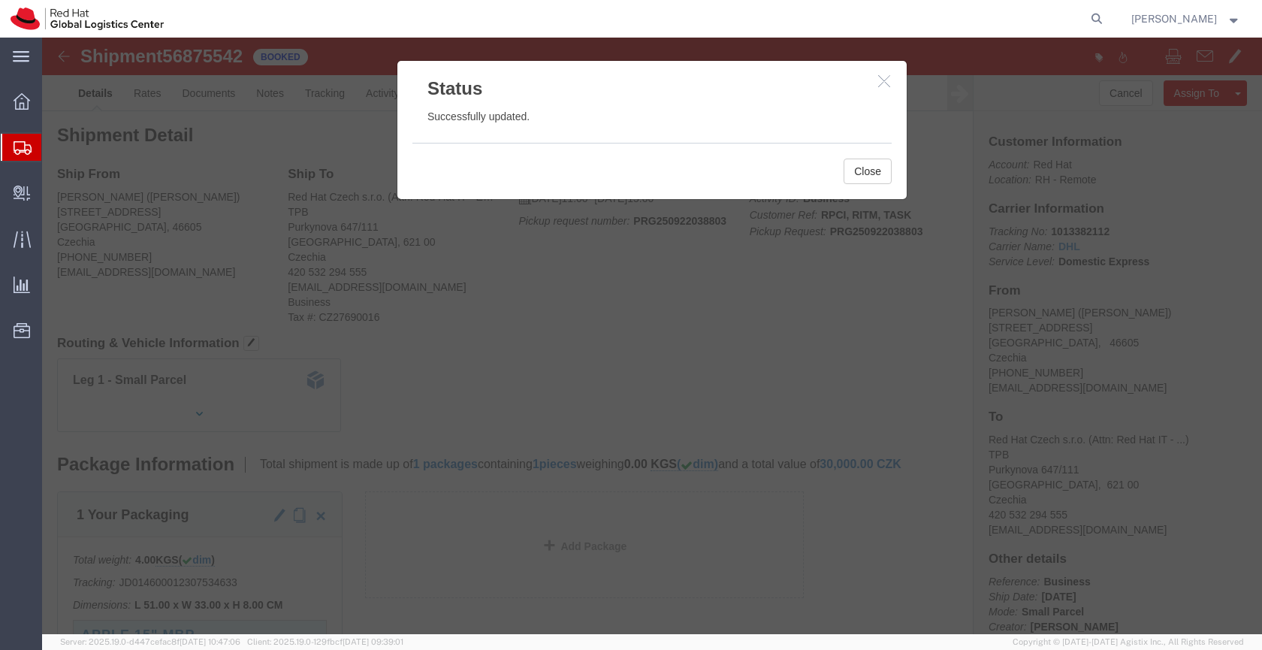
click icon "button"
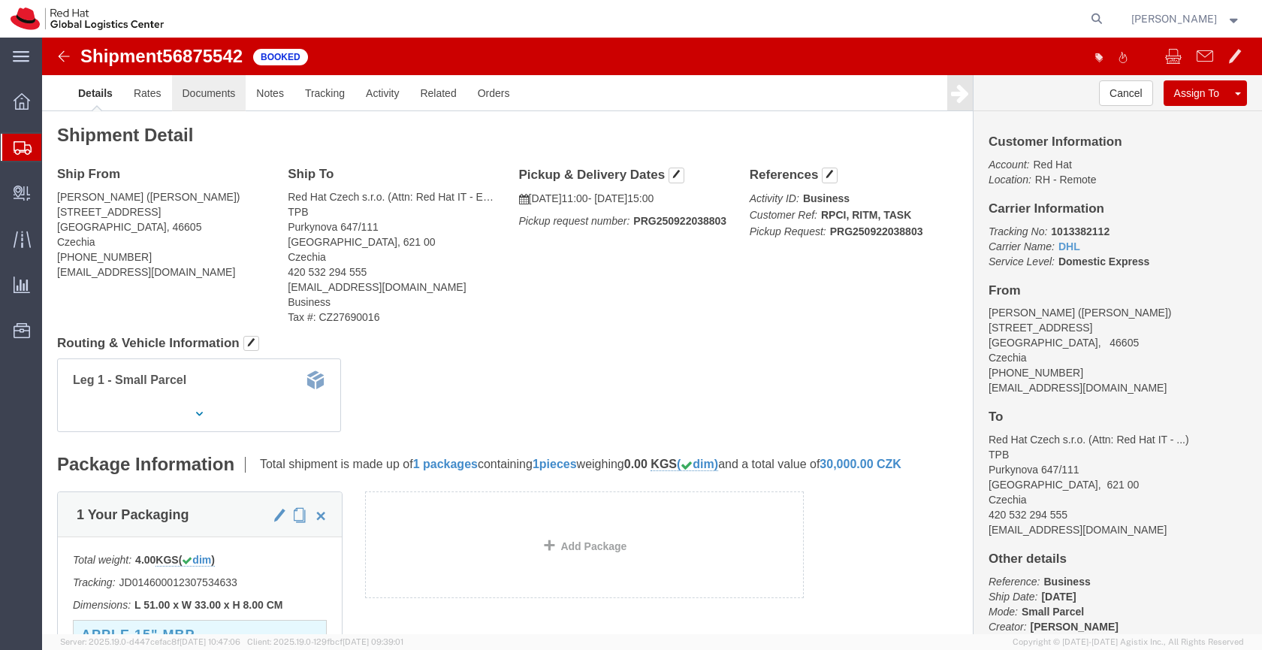
click link "Documents"
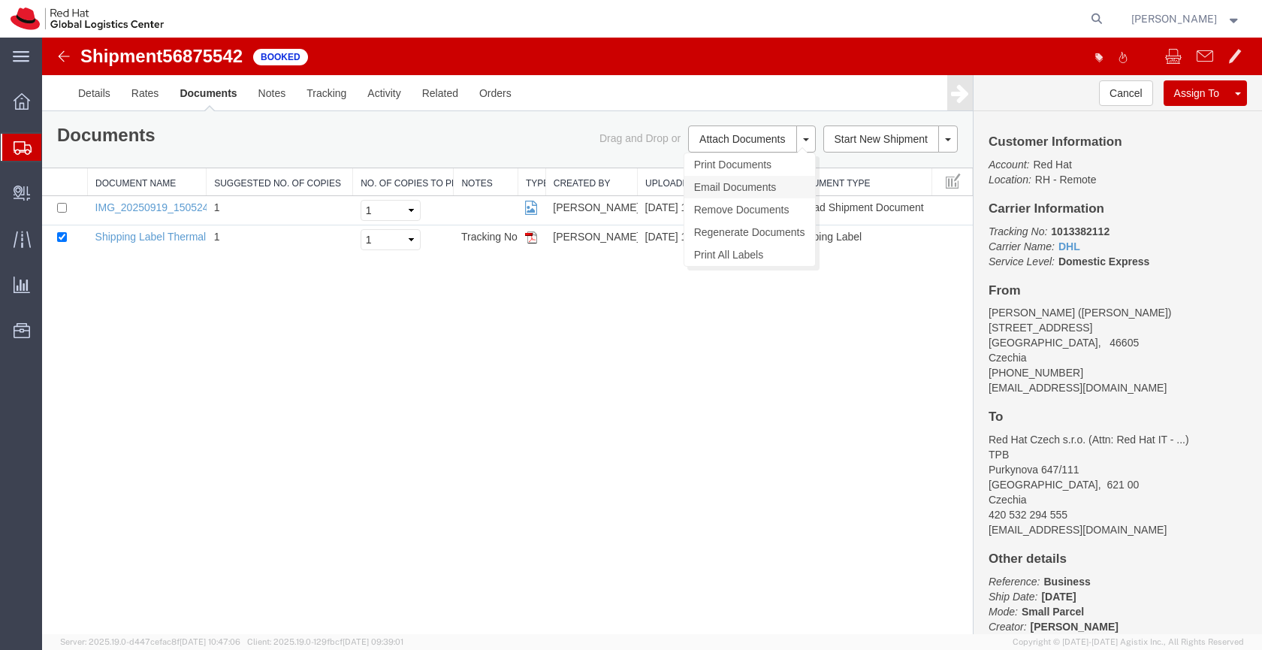
click at [751, 186] on link "Email Documents" at bounding box center [749, 187] width 131 height 23
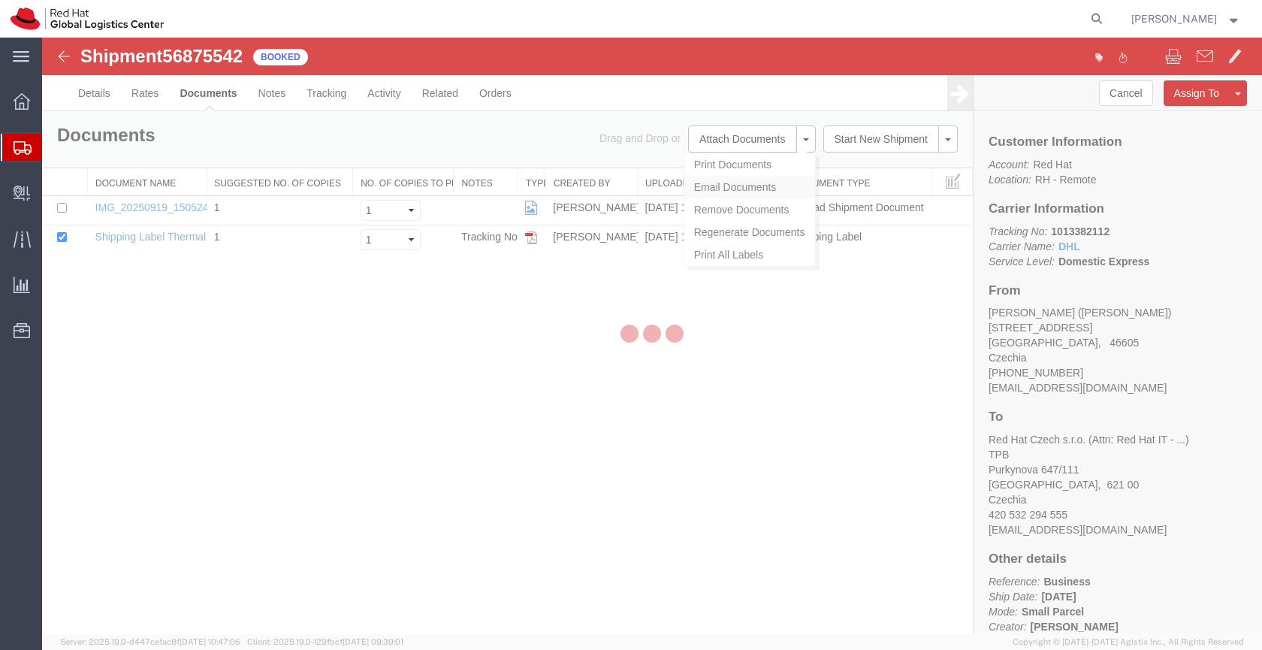
checkbox input "true"
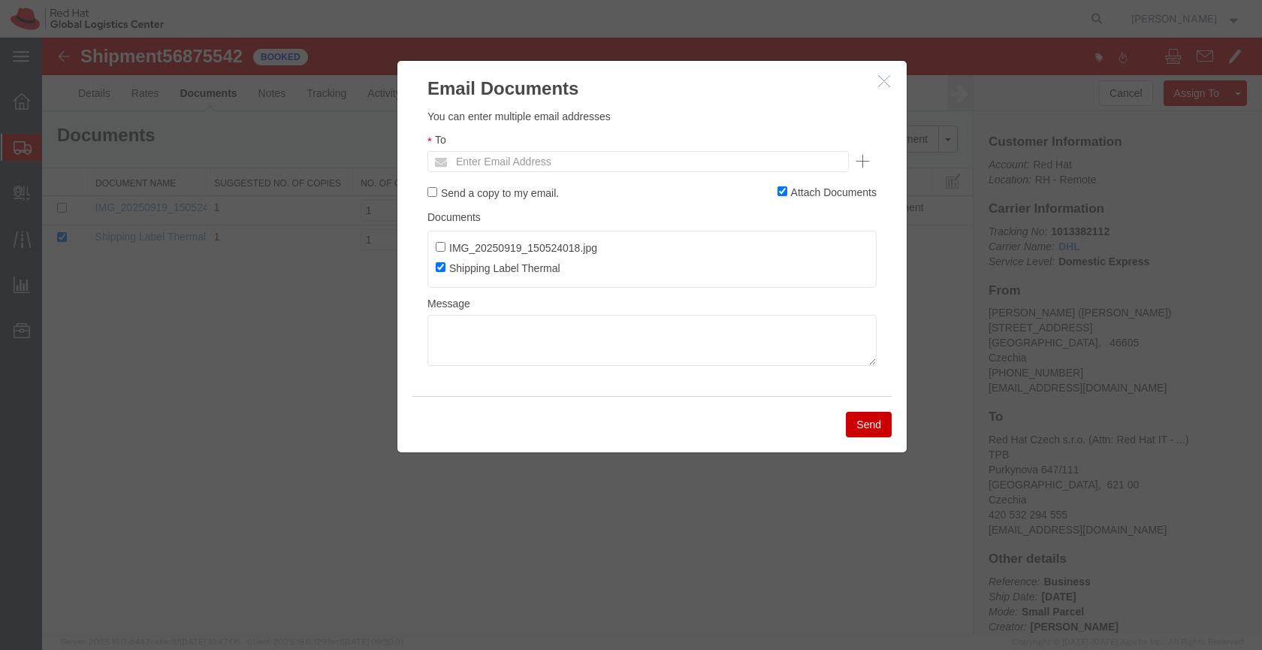
click at [884, 80] on icon "button" at bounding box center [884, 80] width 12 height 13
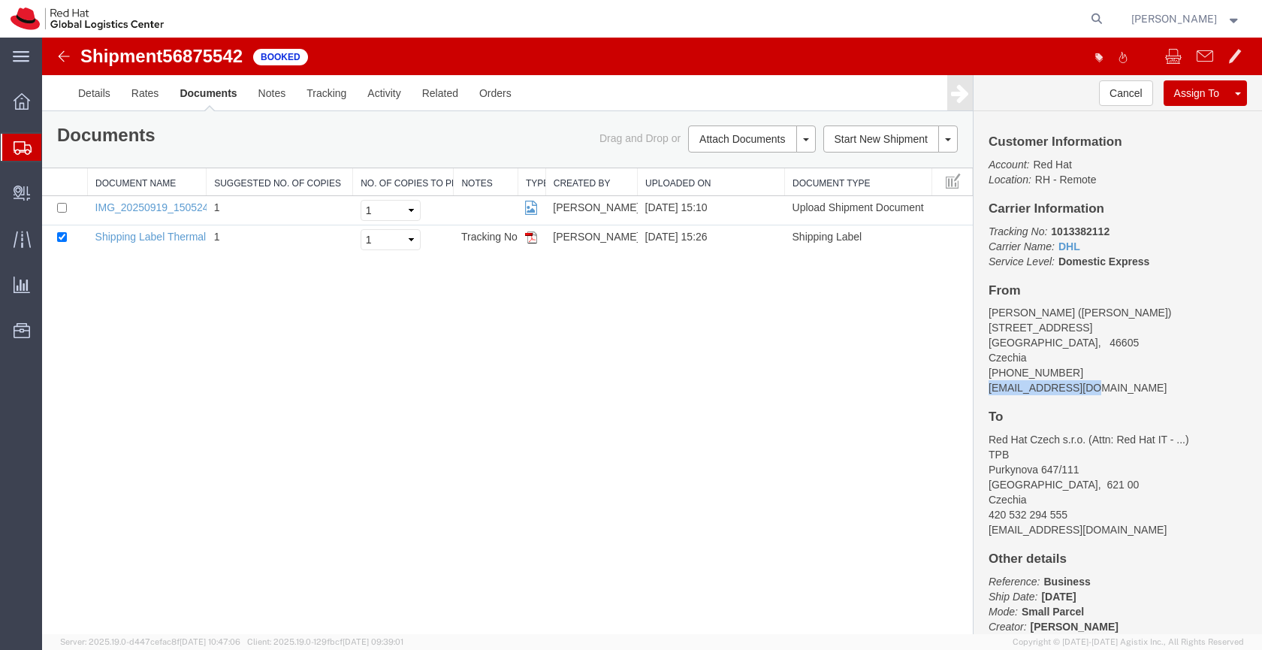
drag, startPoint x: 1090, startPoint y: 386, endPoint x: 981, endPoint y: 391, distance: 109.0
click at [981, 391] on div "Customer Information Account: Red Hat Location: RH - Remote Carrier Information…" at bounding box center [1117, 372] width 288 height 523
click at [1035, 392] on address "Jiri Hnidek (Jiri Hnidek) Andělská 3 Jablonec nad Nisou, 46605 Czechia +4207761…" at bounding box center [1117, 350] width 258 height 90
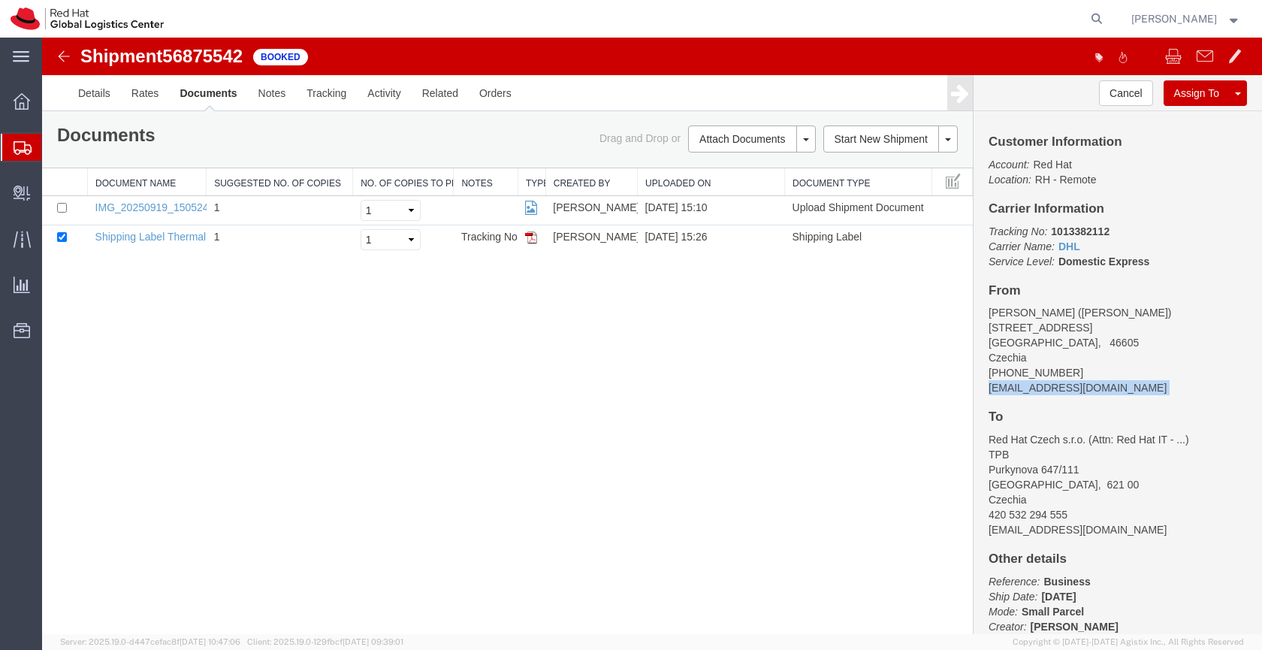
click at [1035, 392] on address "Jiri Hnidek (Jiri Hnidek) Andělská 3 Jablonec nad Nisou, 46605 Czechia +4207761…" at bounding box center [1117, 350] width 258 height 90
click at [747, 185] on link "Email Documents" at bounding box center [749, 187] width 131 height 23
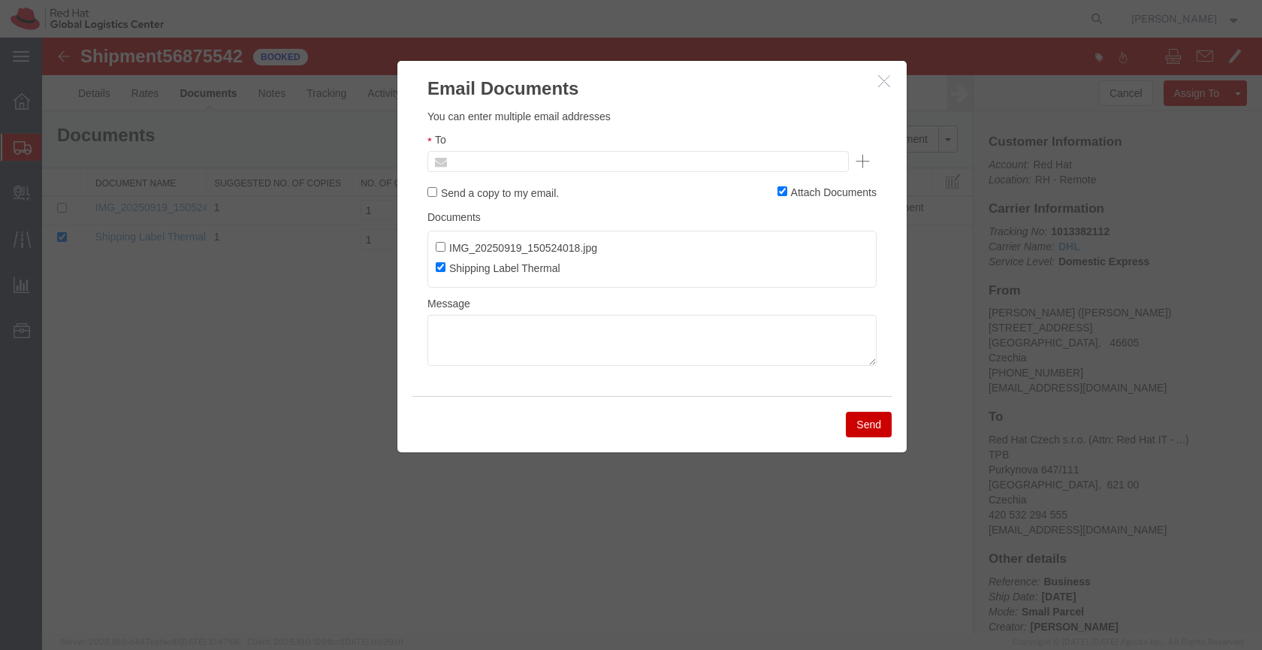
click at [569, 155] on input "text" at bounding box center [536, 162] width 176 height 20
paste input "jhnidek@redhat.com"
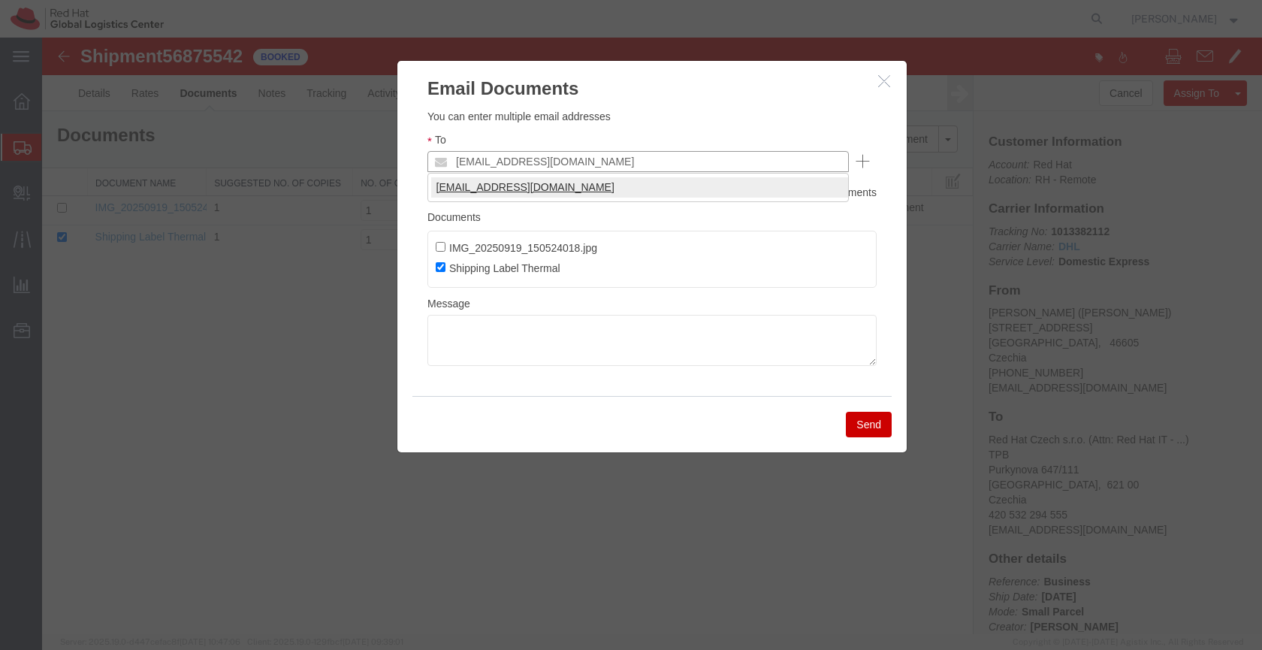
type input "jhnidek@redhat.com"
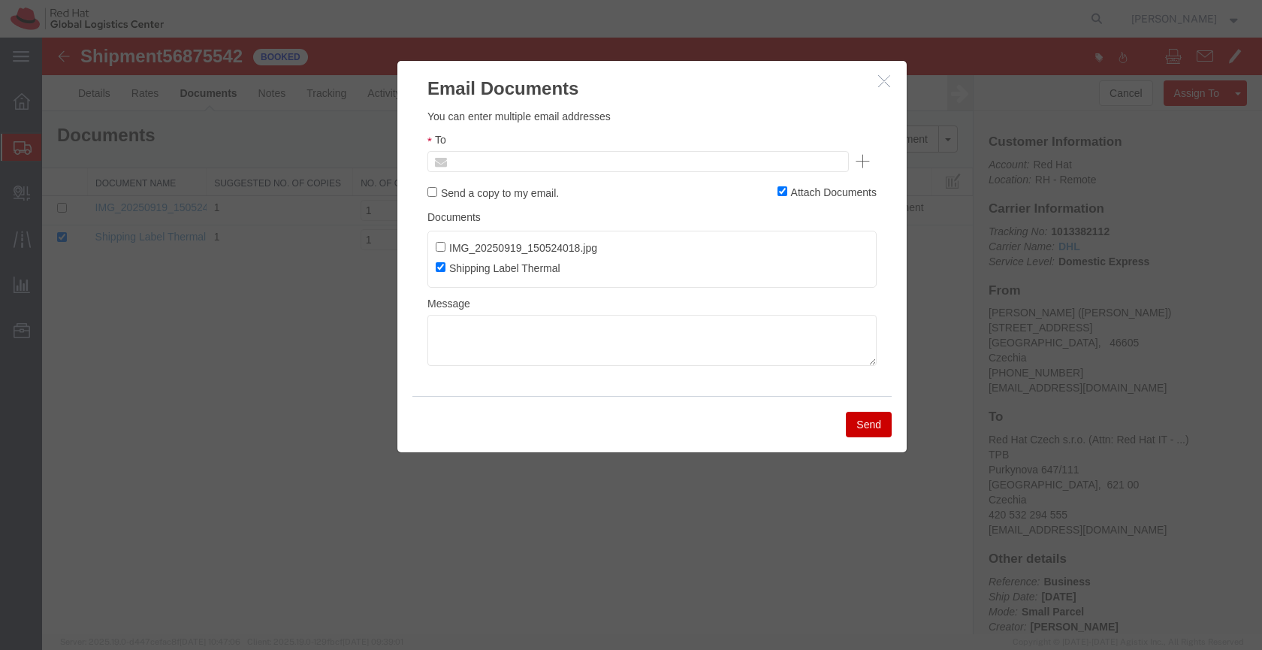
type input "Enter Email Address"
click at [509, 161] on ul "Enter Email Address" at bounding box center [638, 161] width 423 height 21
paste input "jhnidek@redhat.com"
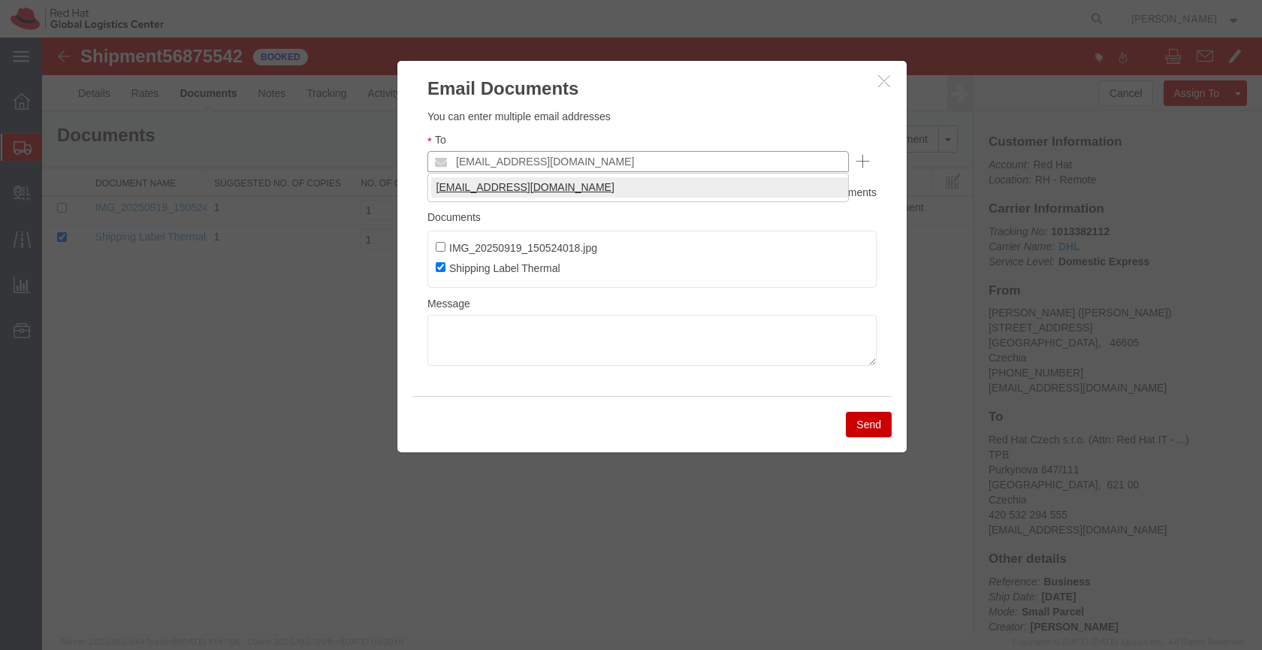
type input "jhnidek@redhat.com"
click at [476, 339] on textarea at bounding box center [651, 340] width 449 height 51
paste textarea "Hi A, please find the label for your shipment to B attached to this email. Plea…"
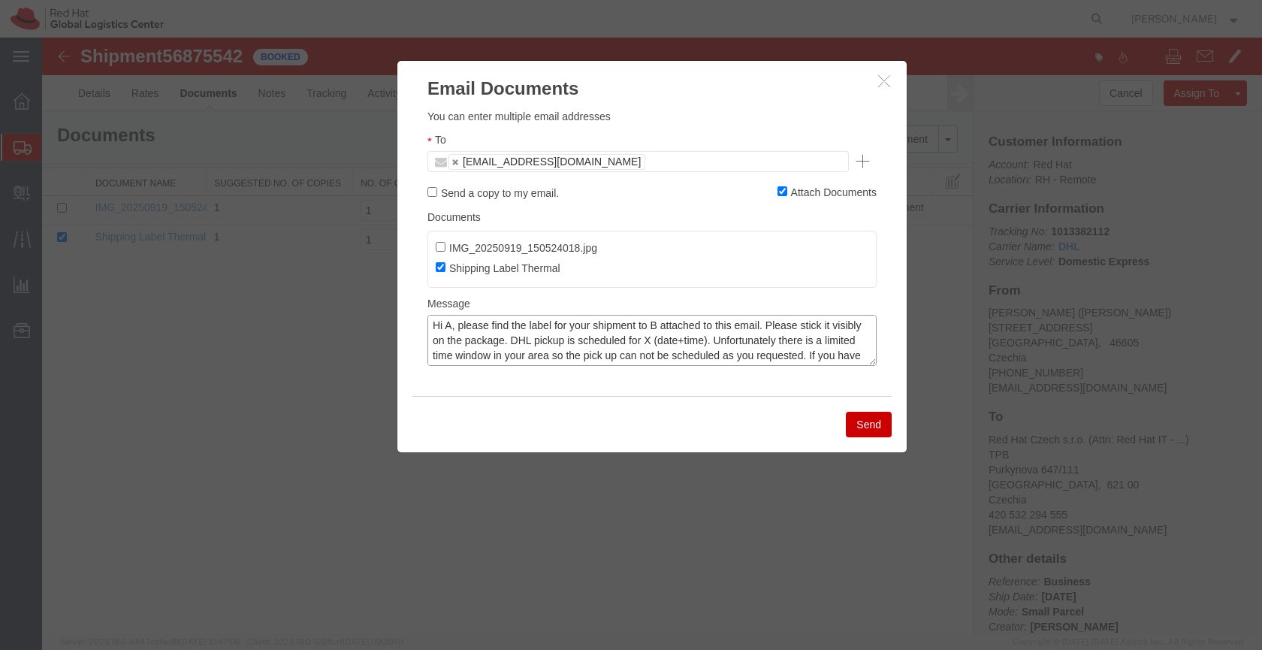
click at [449, 321] on textarea "Hi A, please find the label for your shipment to B attached to this email. Plea…" at bounding box center [651, 340] width 449 height 51
click at [662, 327] on textarea "Hi Jiří, please find the label for your shipment to B attached to this email. P…" at bounding box center [651, 340] width 449 height 51
click at [678, 335] on textarea "Hi Jiří, please find the label for your shipment to Brno, attached to this emai…" at bounding box center [651, 340] width 449 height 51
click at [765, 338] on textarea "Hi Jiří, please find the label for your shipment to Brno, attached to this emai…" at bounding box center [651, 340] width 449 height 51
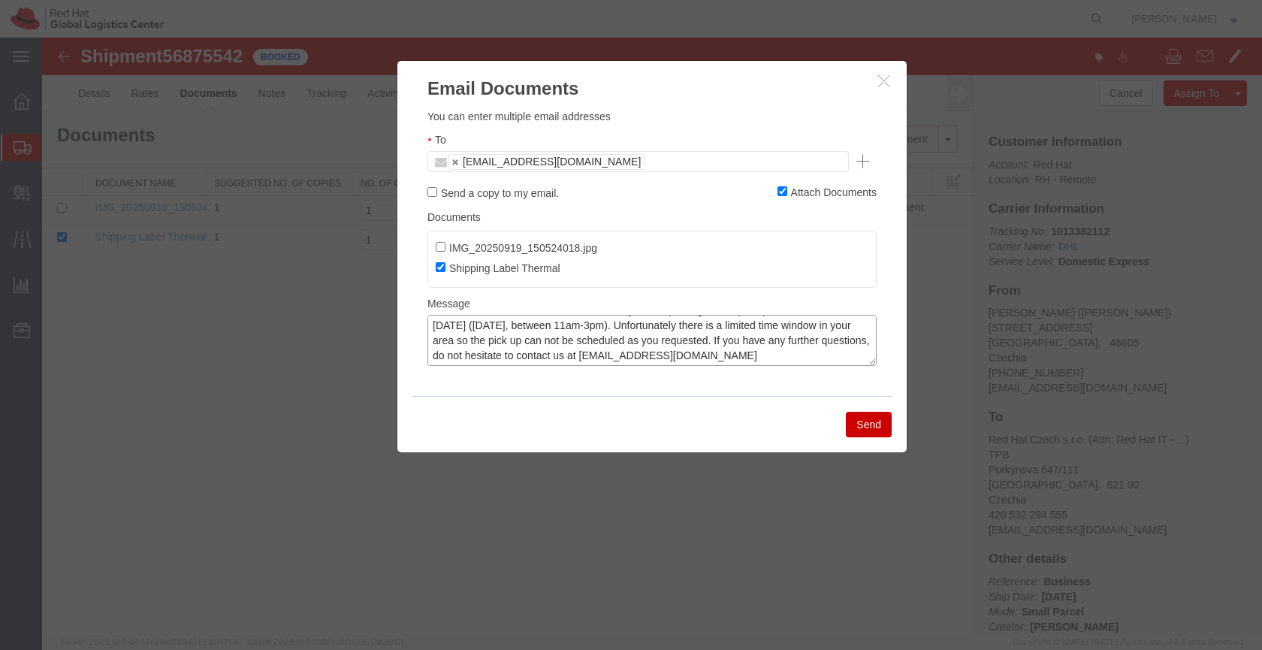
type textarea "Hi Jiří, please find the label for your shipment to Brno, attached to this emai…"
click at [869, 431] on button "Send" at bounding box center [869, 425] width 46 height 26
click at [876, 418] on div at bounding box center [652, 336] width 1220 height 596
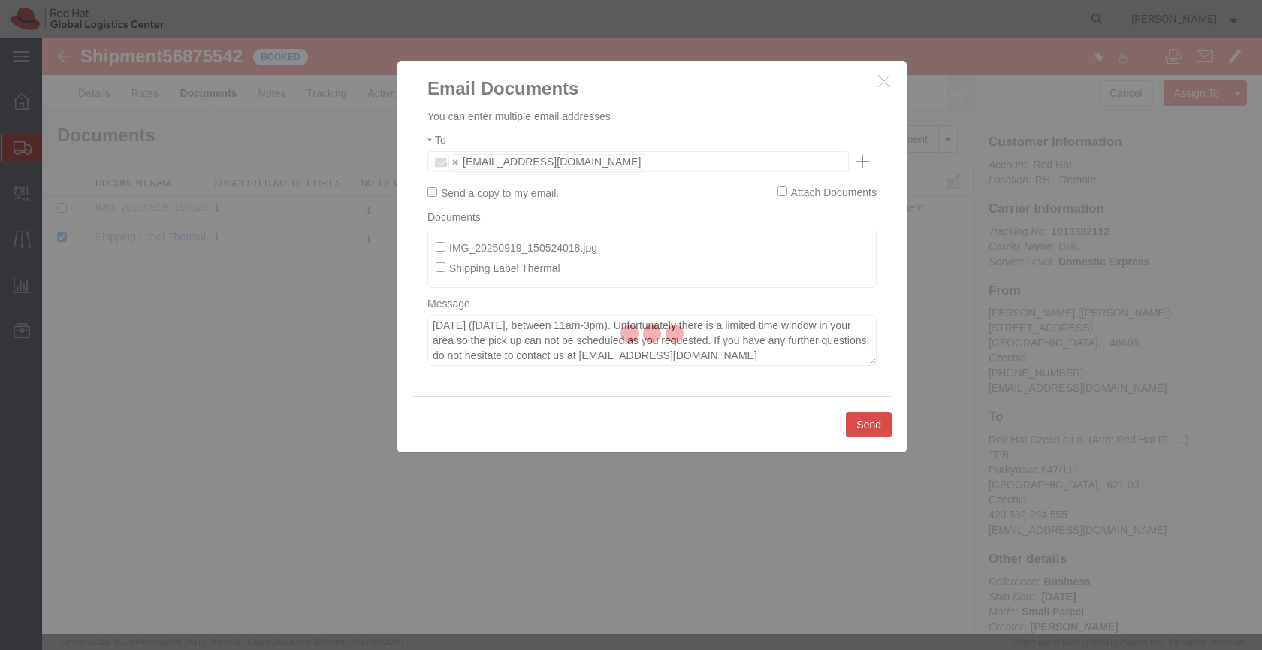
checkbox input "false"
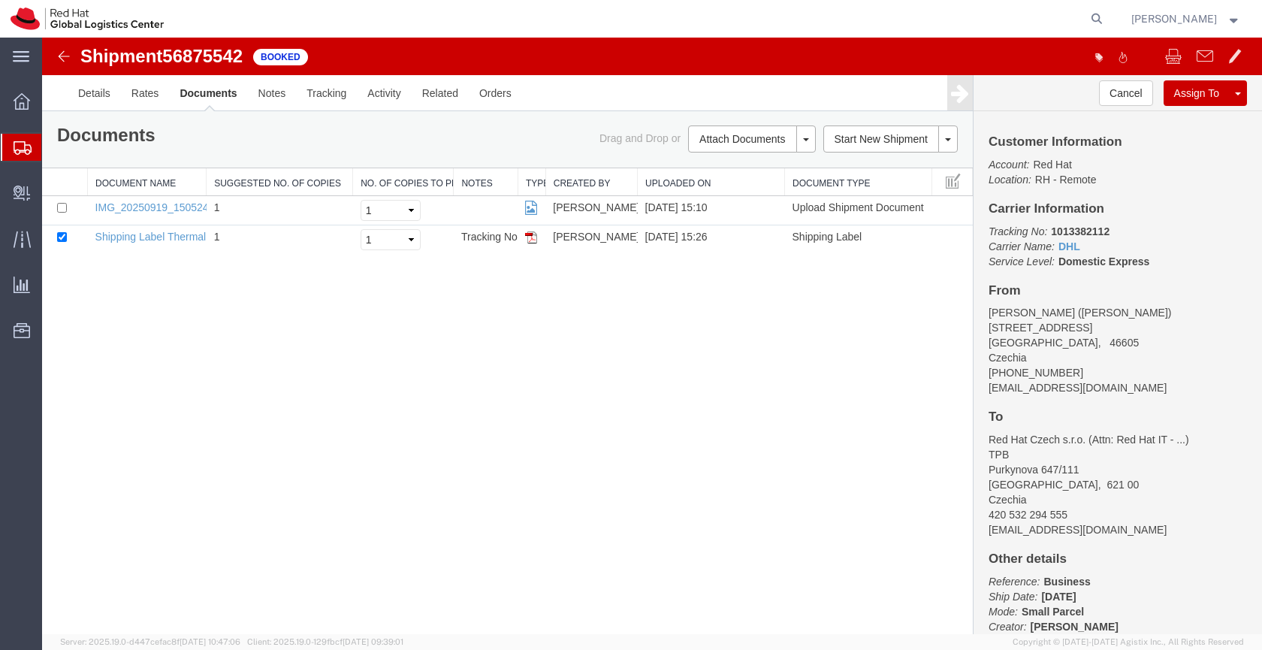
click at [22, 144] on icon at bounding box center [23, 148] width 18 height 14
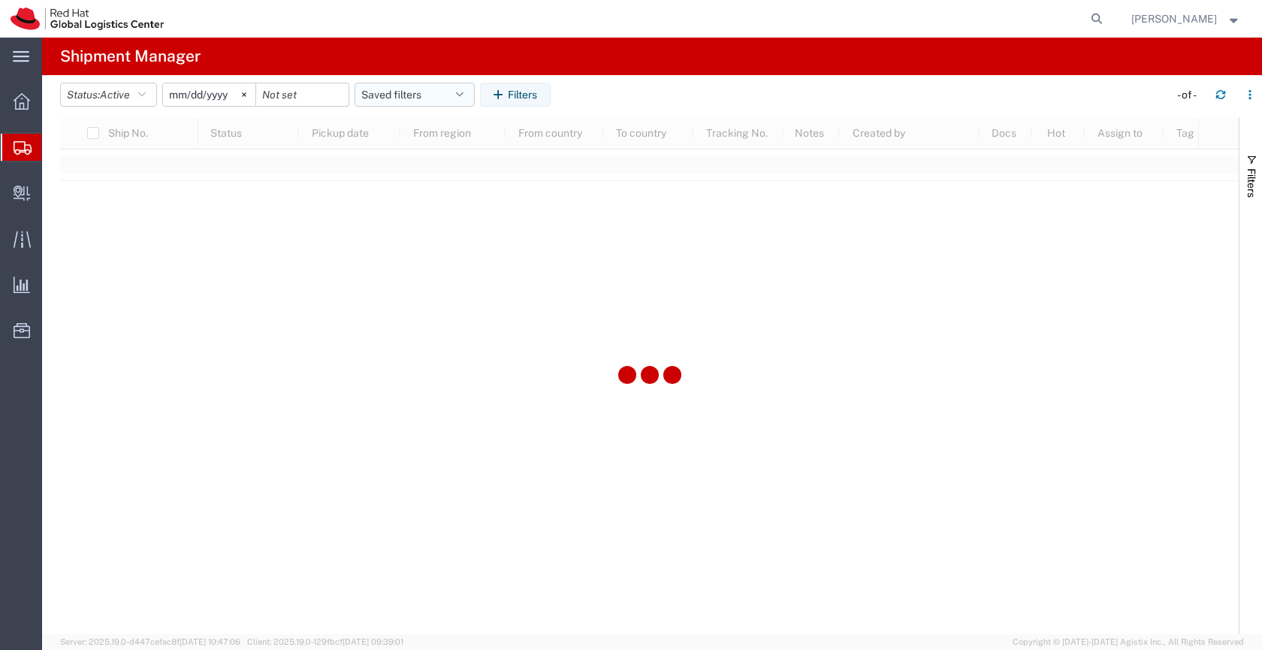
click at [385, 94] on button "Saved filters" at bounding box center [414, 95] width 120 height 24
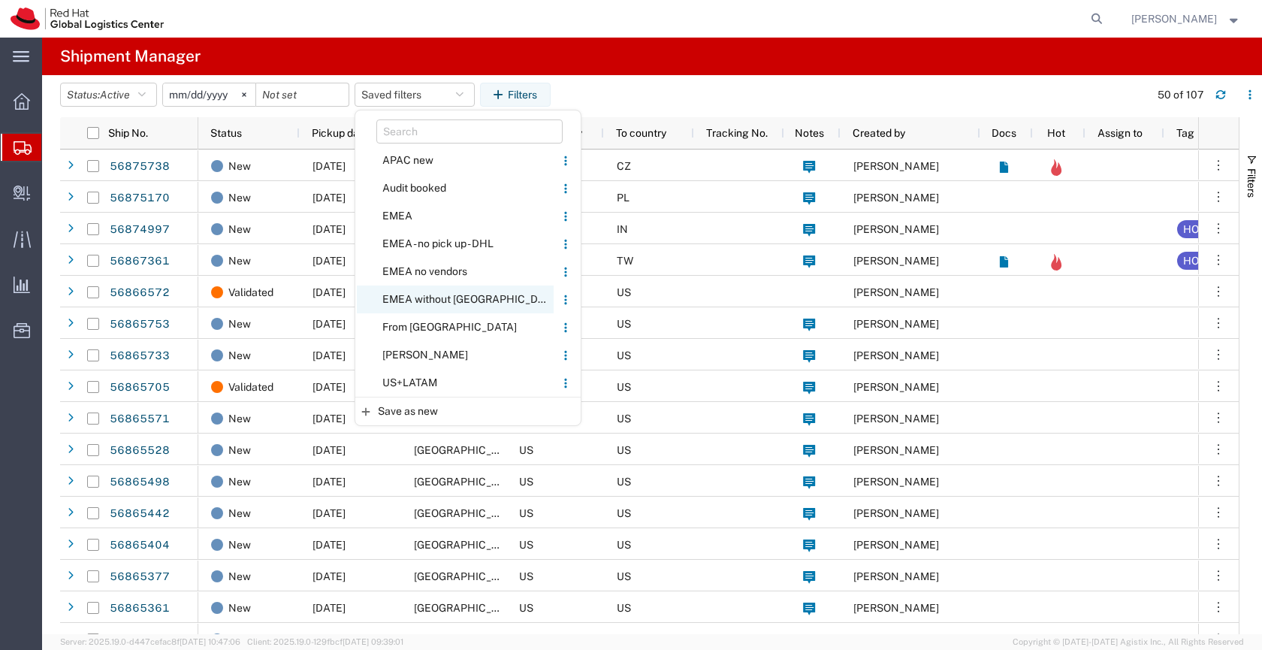
click at [440, 296] on span "EMEA without [GEOGRAPHIC_DATA]" at bounding box center [455, 299] width 197 height 28
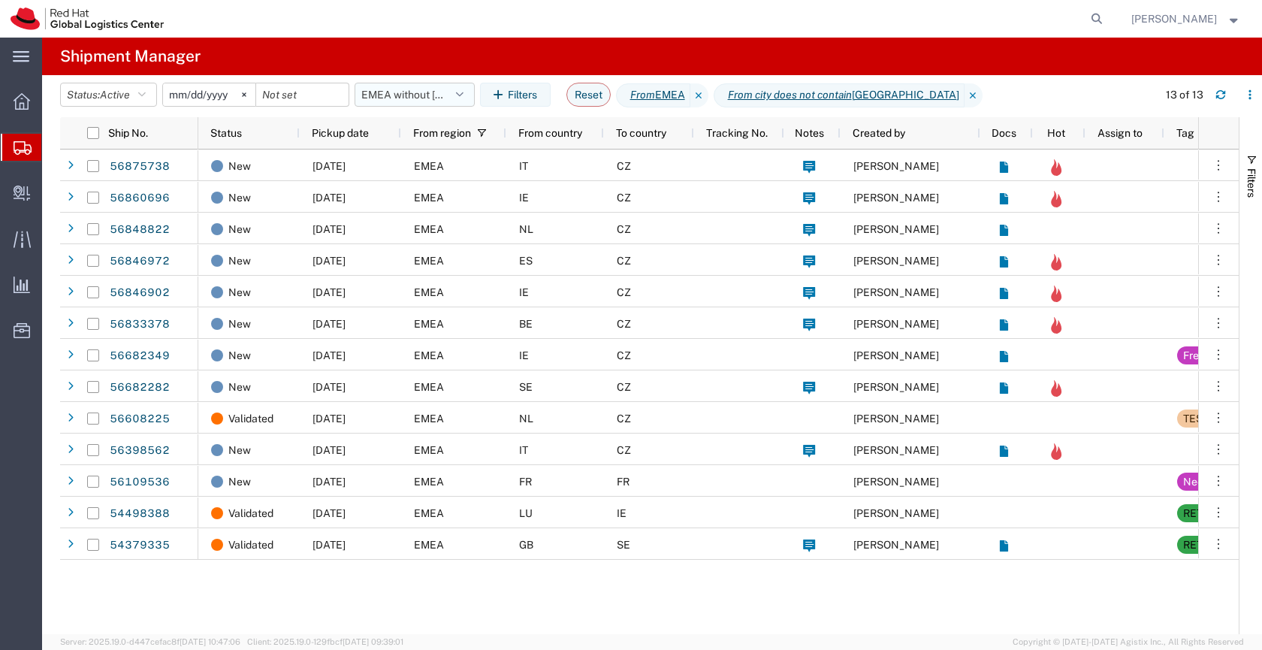
click at [404, 89] on button "EMEA without [GEOGRAPHIC_DATA]" at bounding box center [414, 95] width 120 height 24
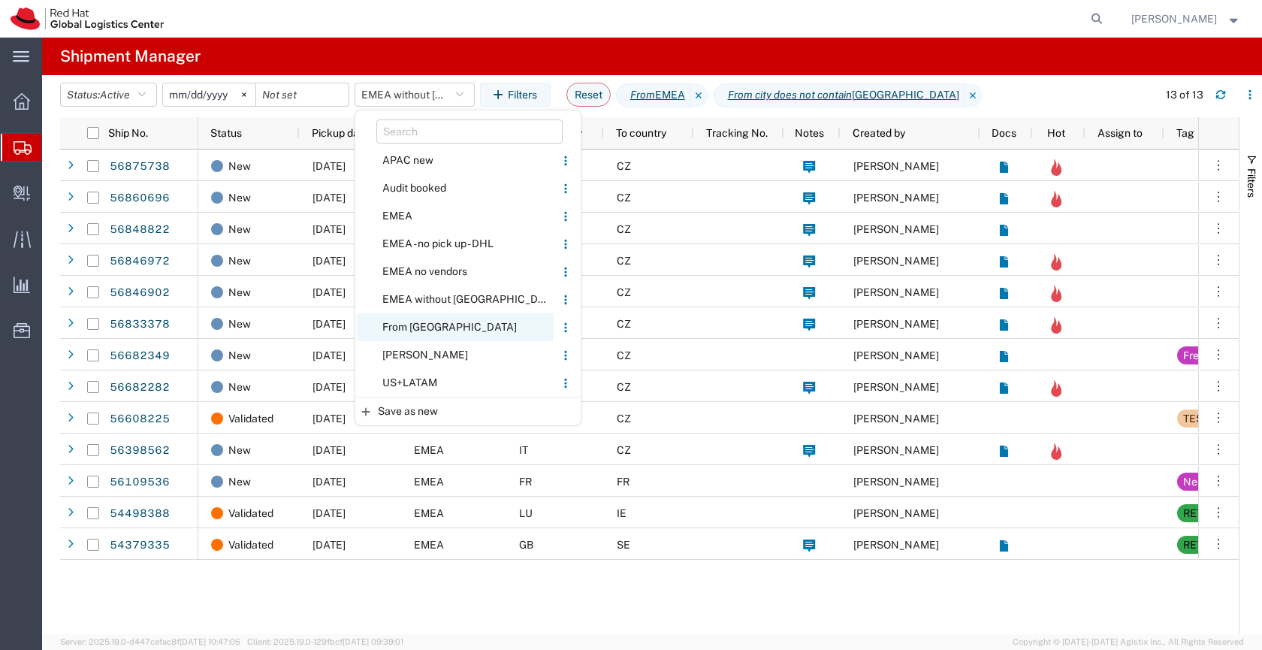
click at [403, 323] on span "From [GEOGRAPHIC_DATA]" at bounding box center [455, 327] width 197 height 28
type input "2020-05-05"
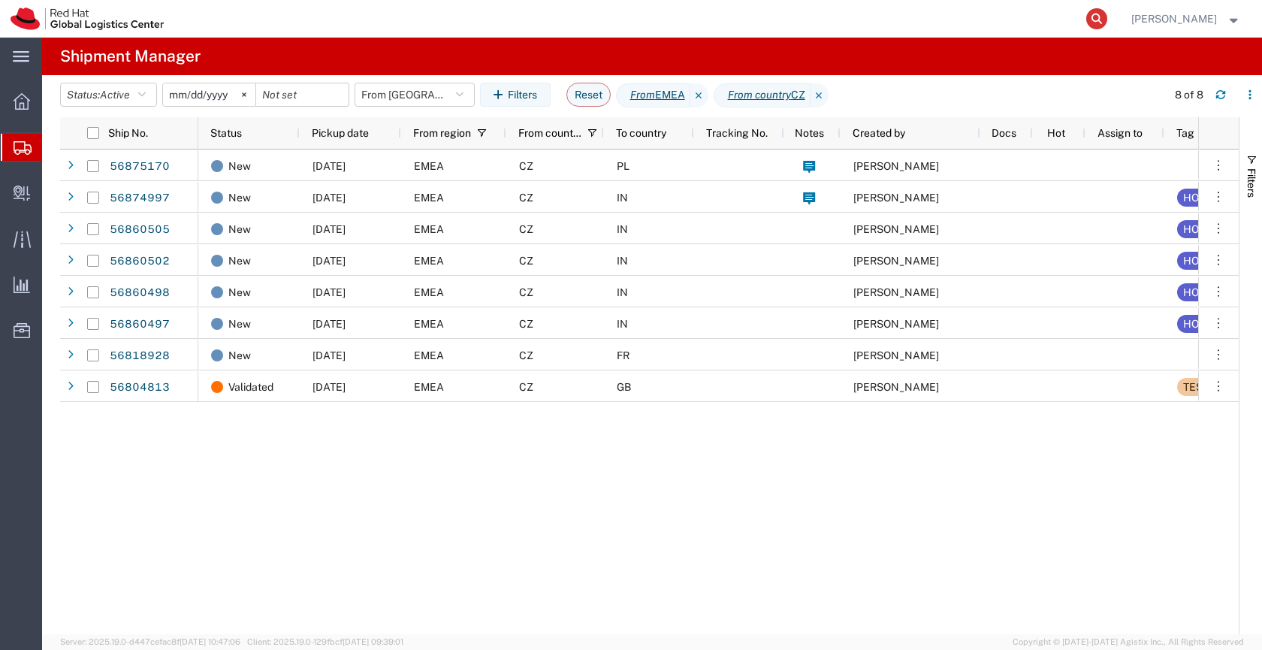
click at [1107, 18] on icon at bounding box center [1096, 18] width 21 height 21
click at [849, 27] on input "search" at bounding box center [857, 19] width 457 height 36
paste input "56864803"
type input "56864803"
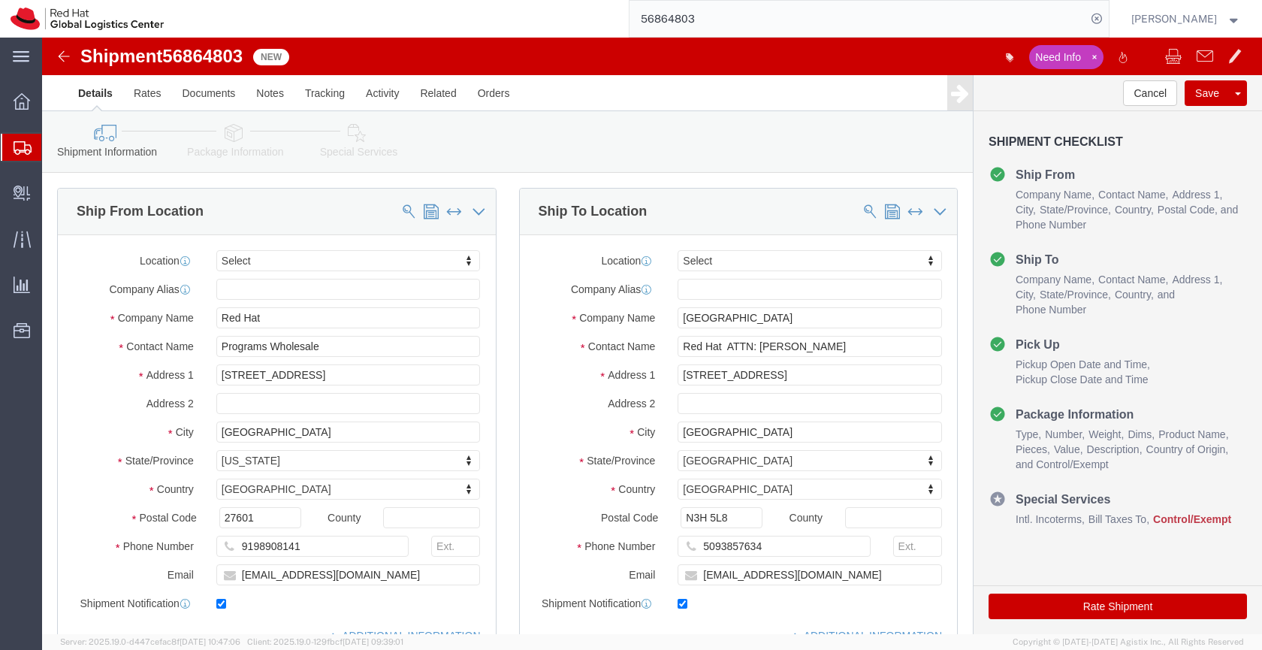
select select
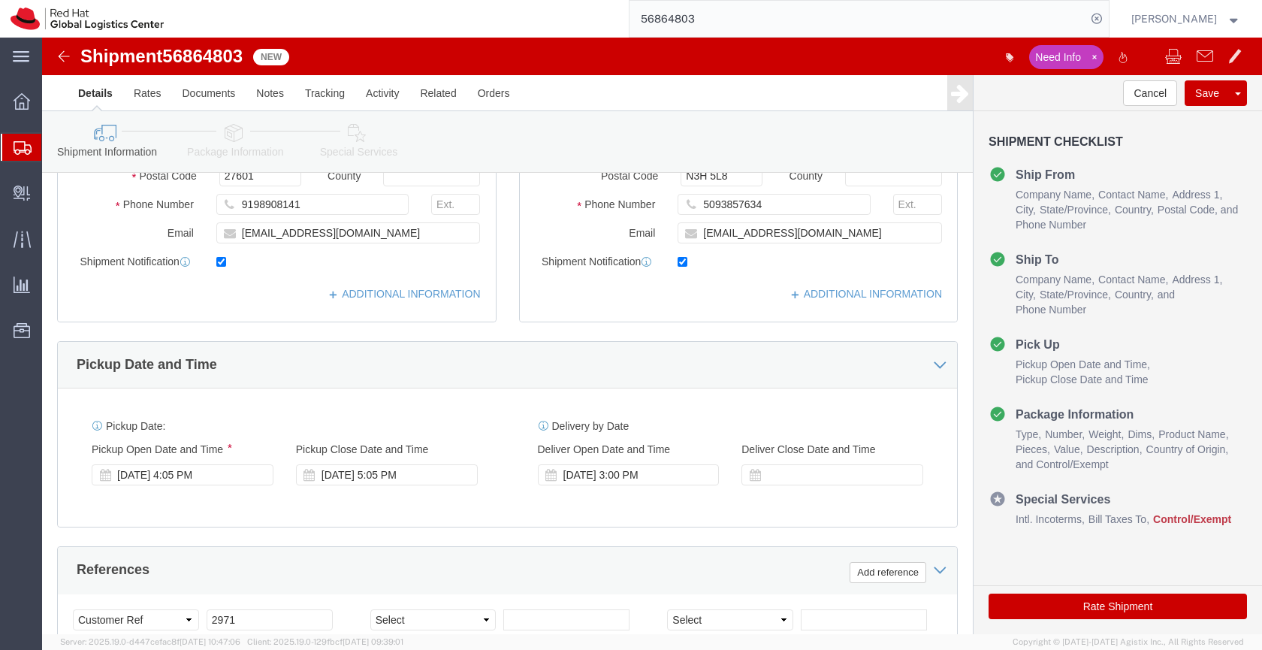
scroll to position [371, 0]
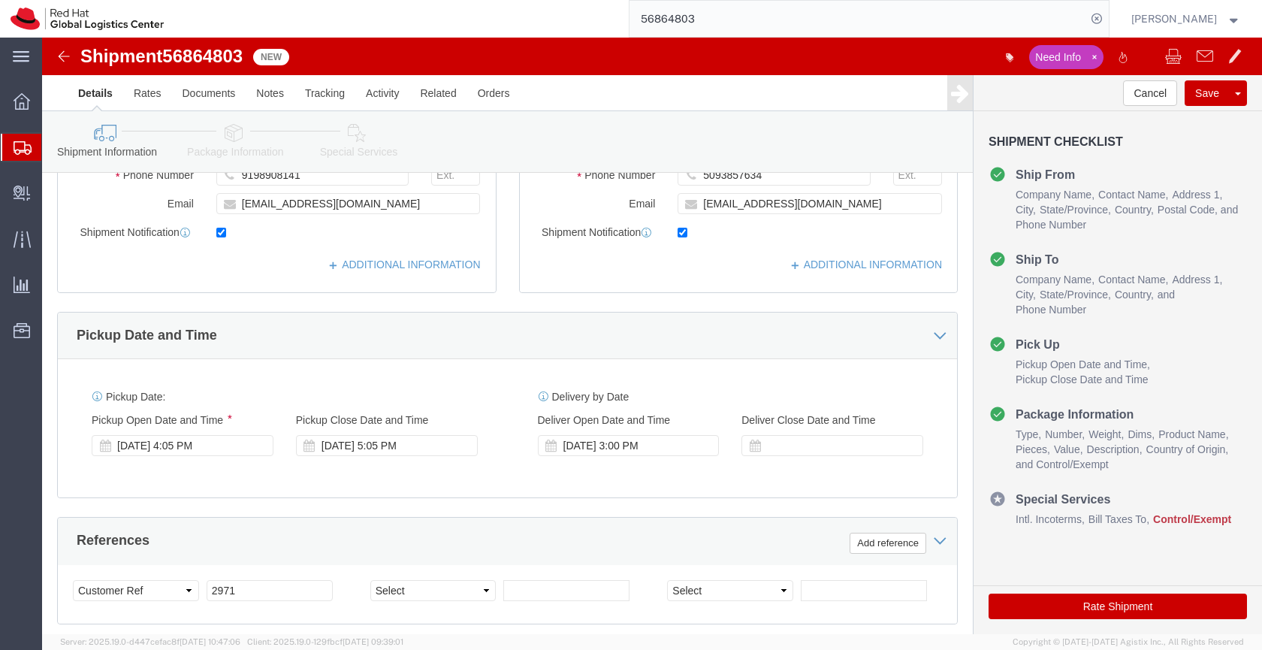
click icon
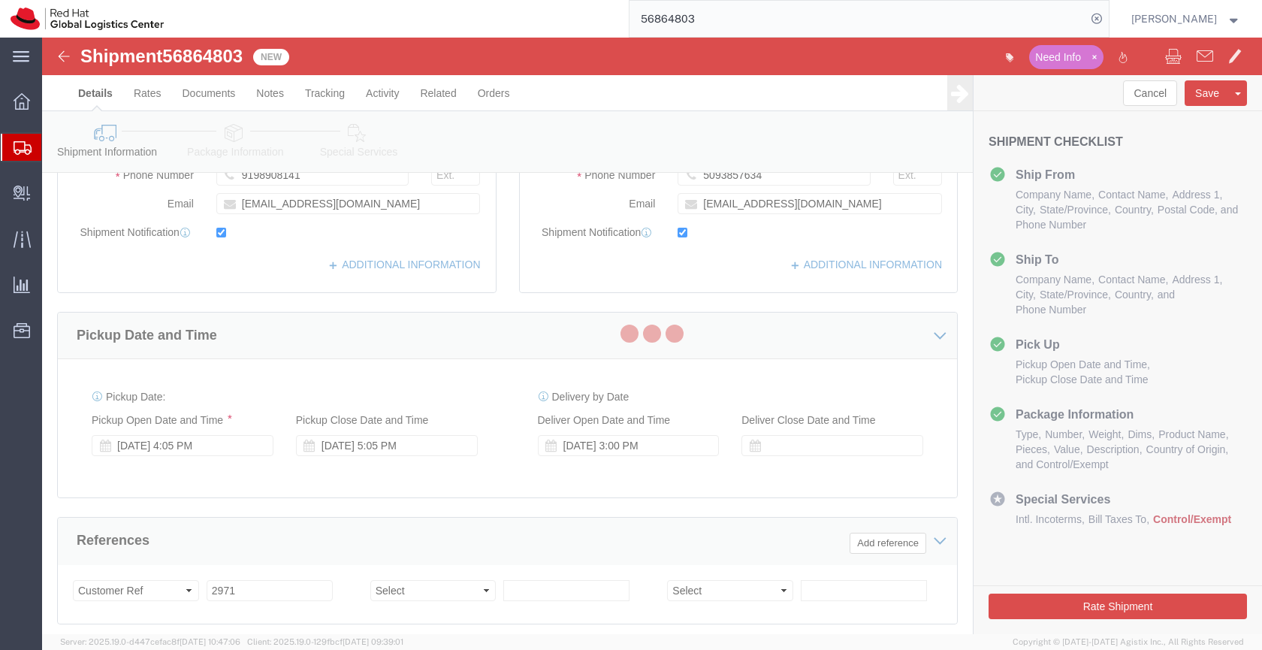
scroll to position [77, 0]
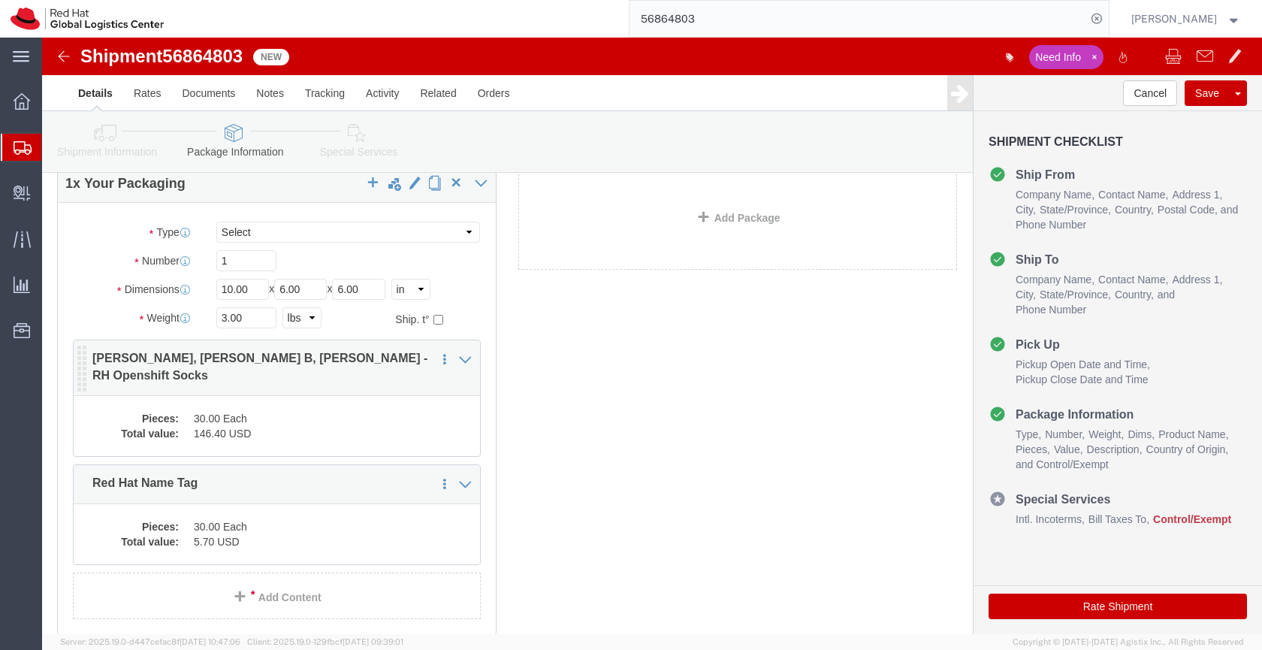
click dd "146.40 USD"
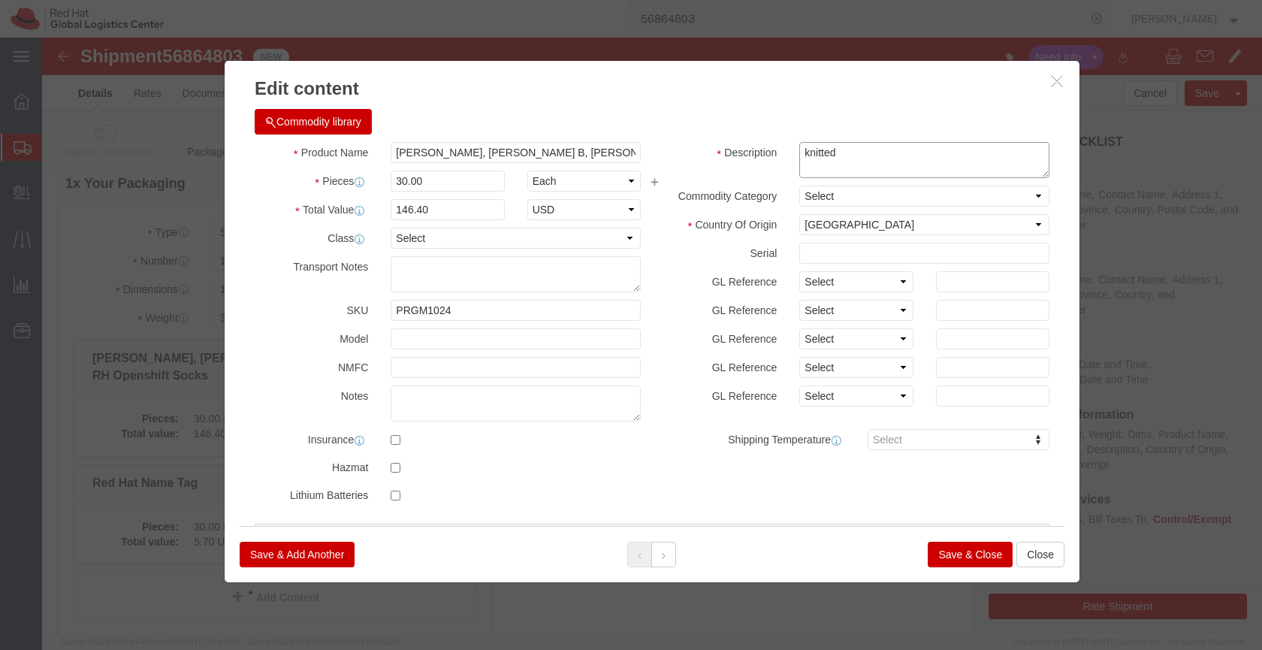
drag, startPoint x: 801, startPoint y: 121, endPoint x: 747, endPoint y: 111, distance: 55.7
click div "knitted"
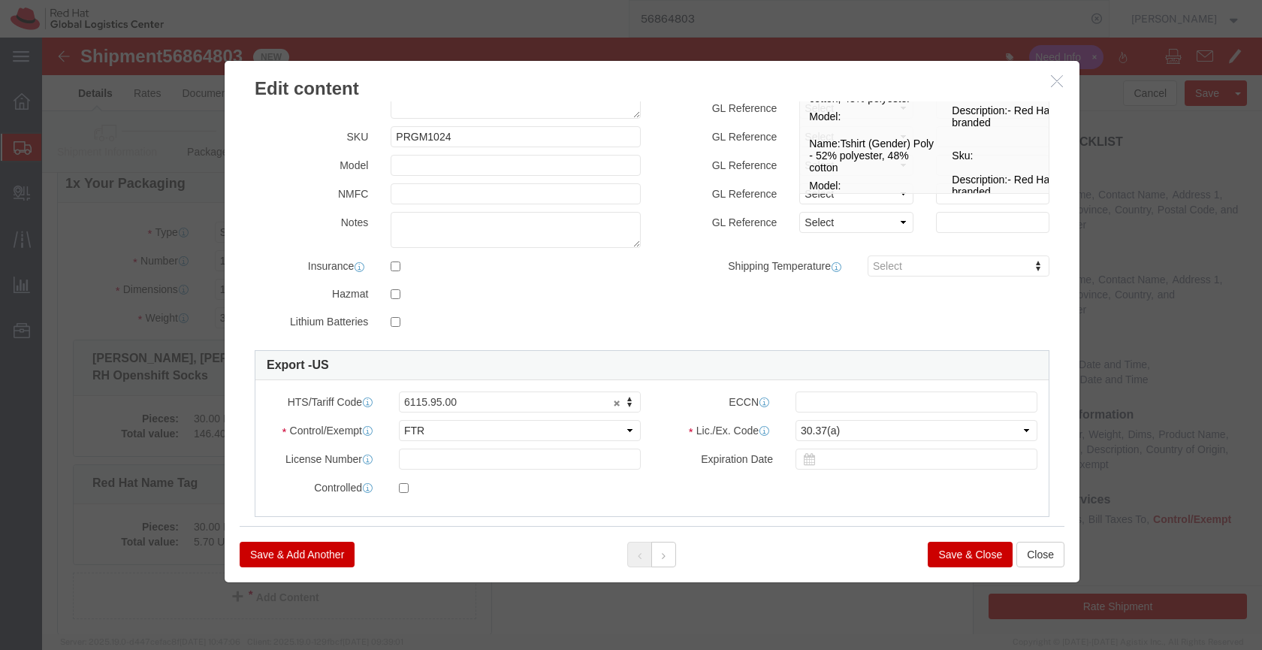
scroll to position [0, 0]
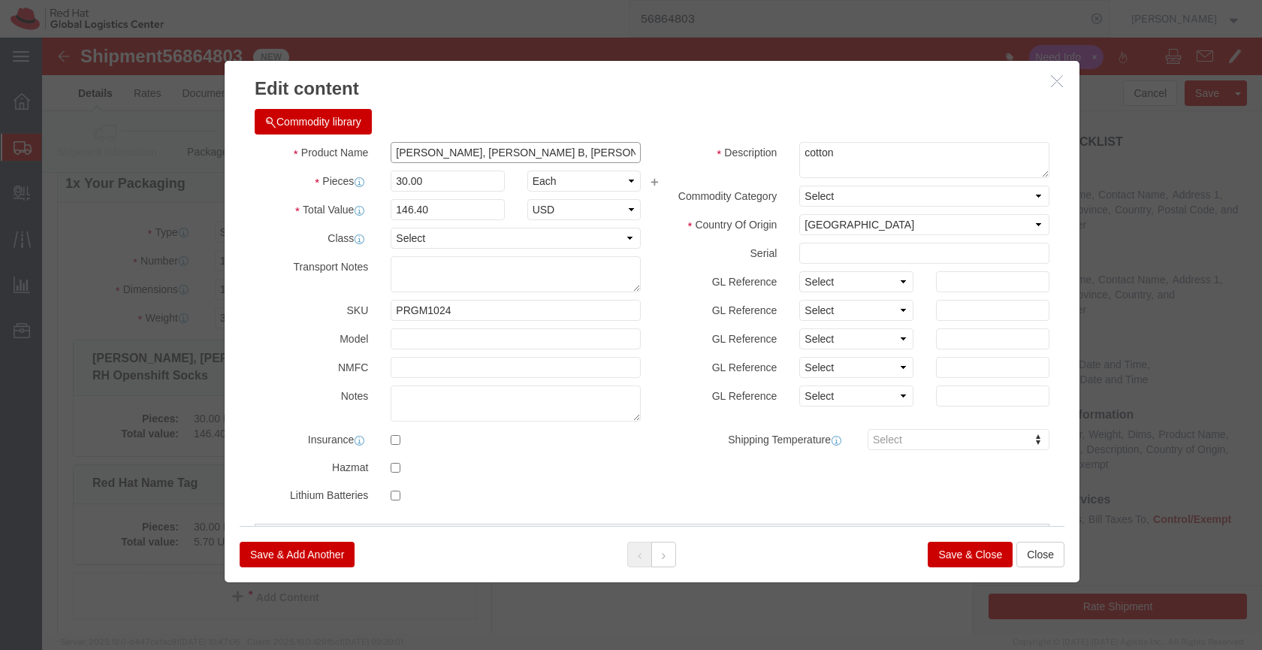
drag, startPoint x: 495, startPoint y: 119, endPoint x: 345, endPoint y: 113, distance: 150.3
click input "Alyssa G, Neysha B, Katie H. - RH Openshift Socks"
click div "Commodity library"
drag, startPoint x: 557, startPoint y: 116, endPoint x: 348, endPoint y: 112, distance: 208.1
click input "Alyssa G, Neysha B, Katie H. - RH Openshift Socks"
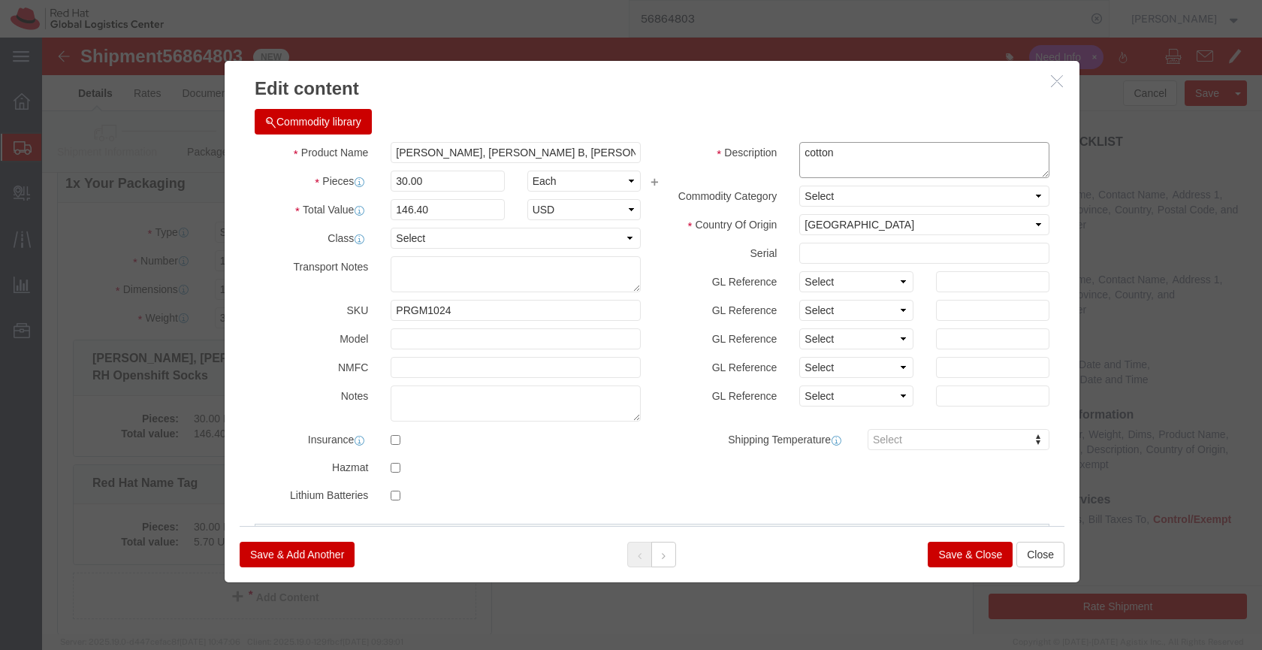
click textarea "knitted"
paste textarea "Alyssa G, Neysha B, Katie H. - RH Openshift"
type textarea "cotton Alyssa G, Neysha B, Katie H. - RH Openshift"
click input "Alyssa G, Neysha B, Katie H. - RH Openshift Socks"
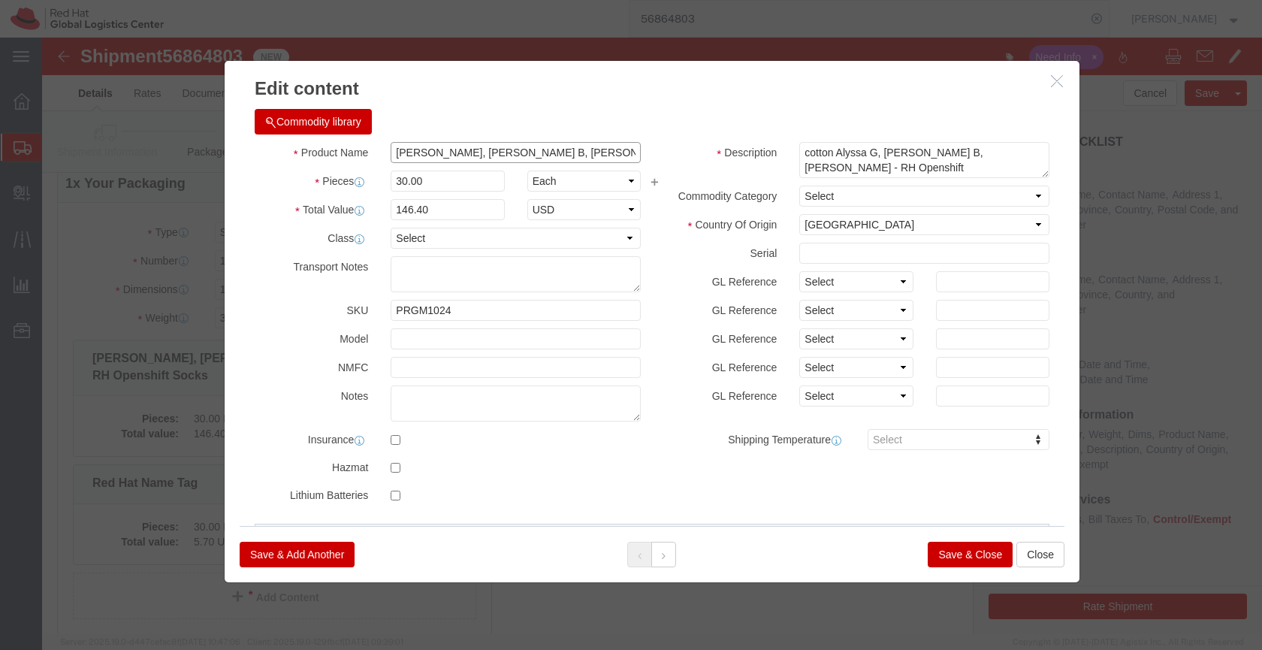
click input "Alyssa G, Neysha B, Katie H. - RH Openshift Socks"
drag, startPoint x: 557, startPoint y: 114, endPoint x: 326, endPoint y: 116, distance: 231.3
click div "Product Name Alyssa G, Neysha B, Katie H. - RH Openshift Socks"
click input "Socks"
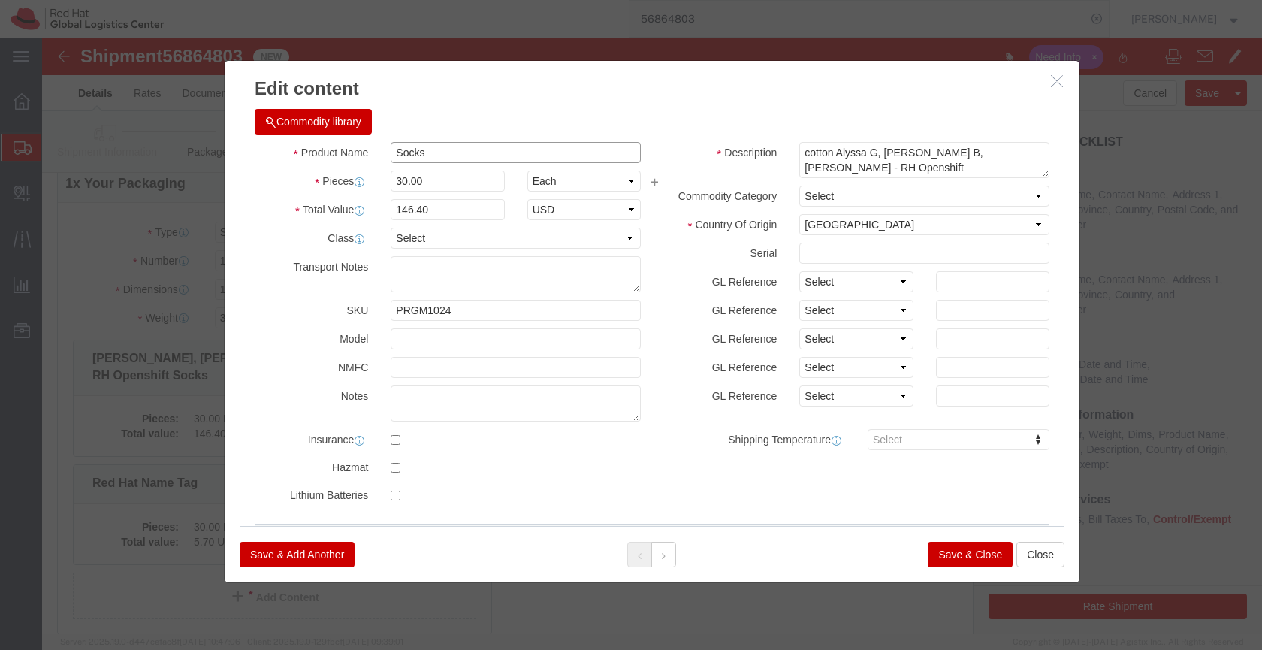
type input "Socks"
click textarea "knitted"
drag, startPoint x: 864, startPoint y: 130, endPoint x: 786, endPoint y: 130, distance: 78.9
click textarea "knitted"
drag, startPoint x: 870, startPoint y: 114, endPoint x: 888, endPoint y: 140, distance: 31.9
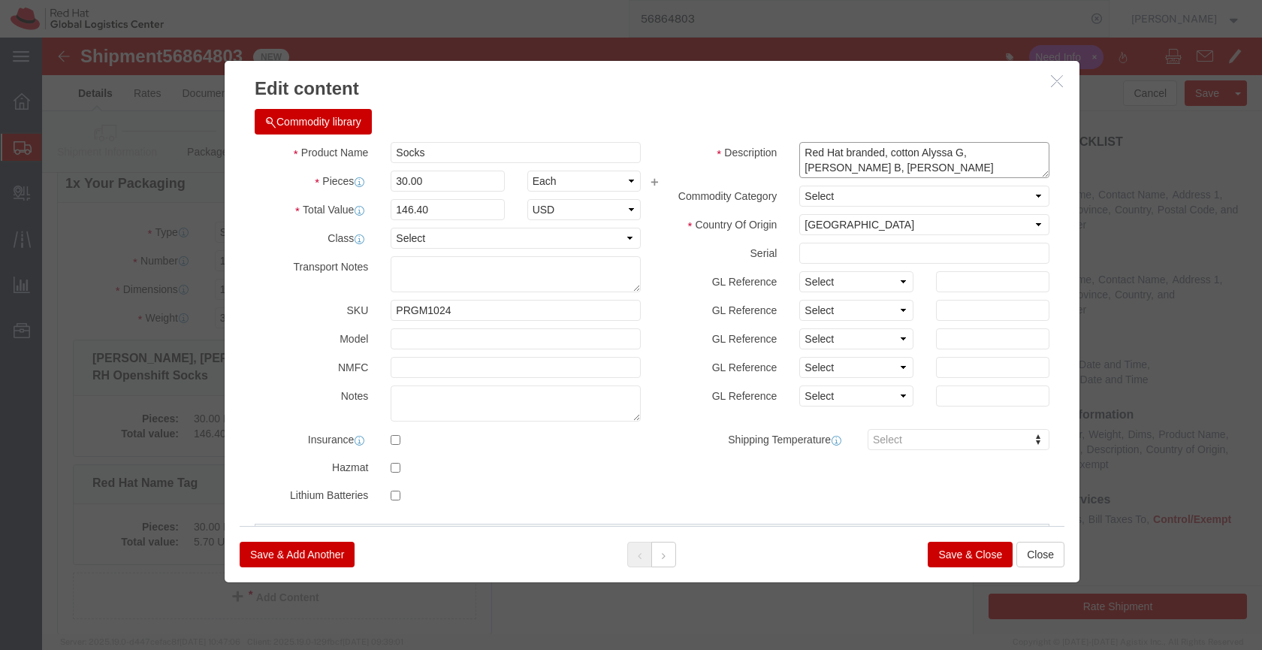
click div "Description knitted cotton Commodity Category Select Country Of Origin Select A…"
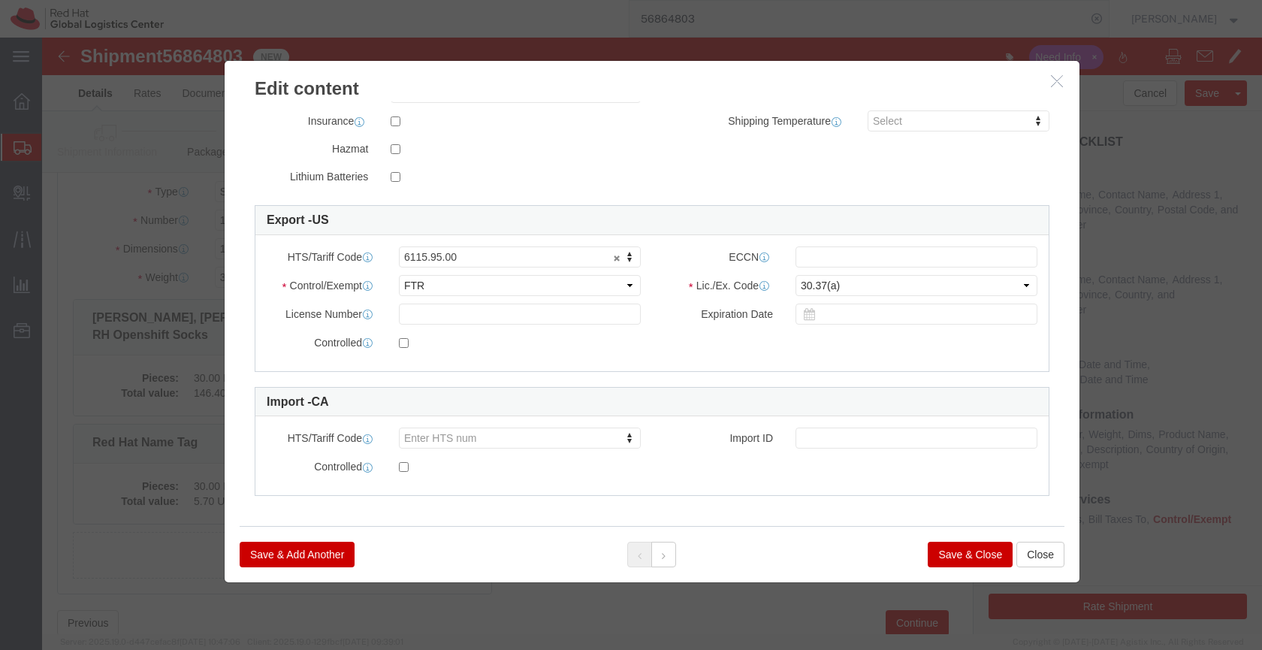
scroll to position [148, 0]
type textarea "Red Hat branded, cotton"
click button
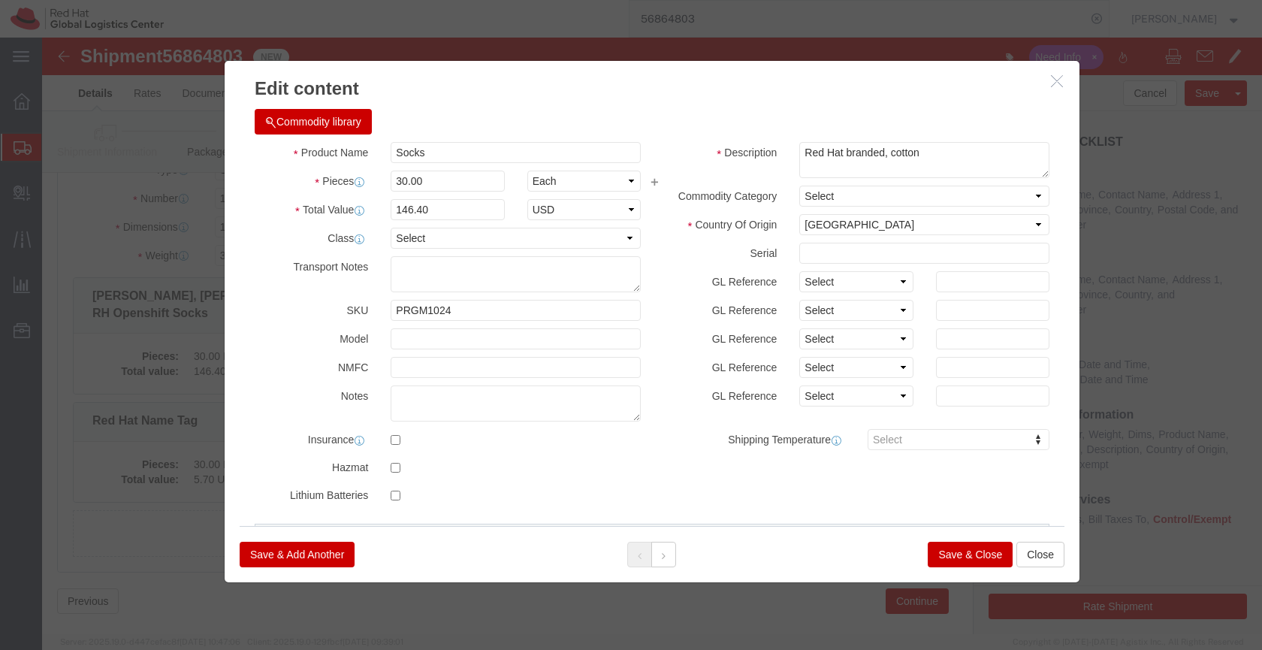
scroll to position [119, 0]
click button "Save & Close"
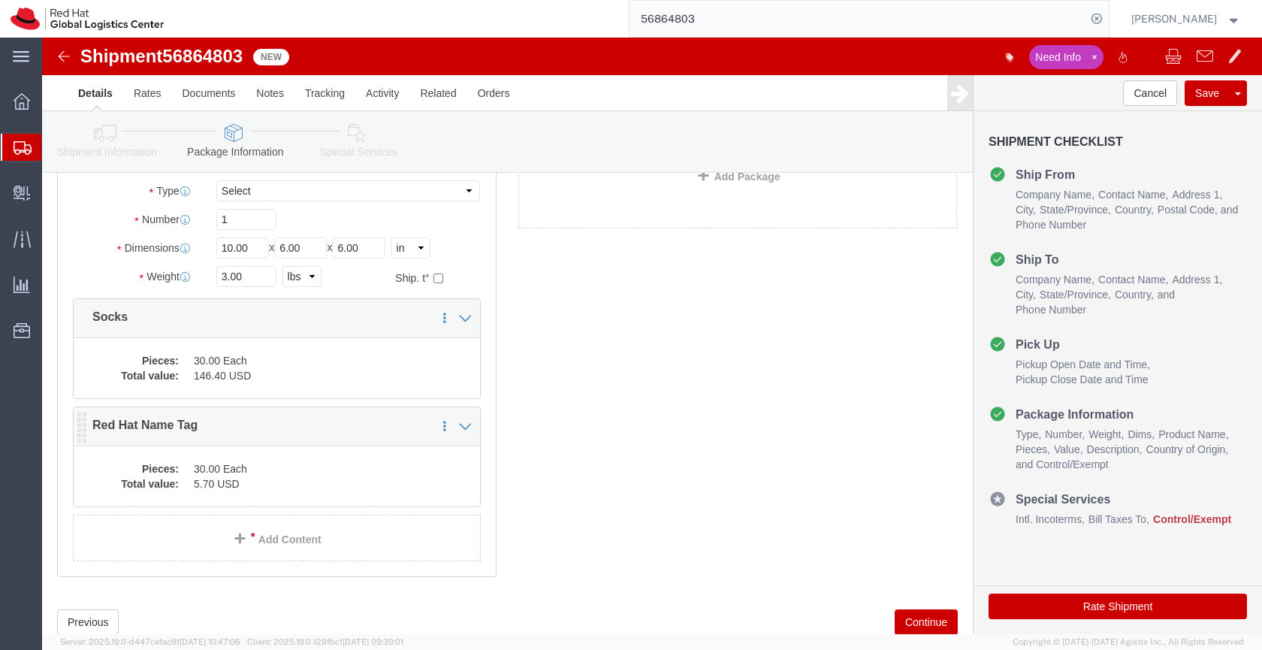
click dd "5.70 USD"
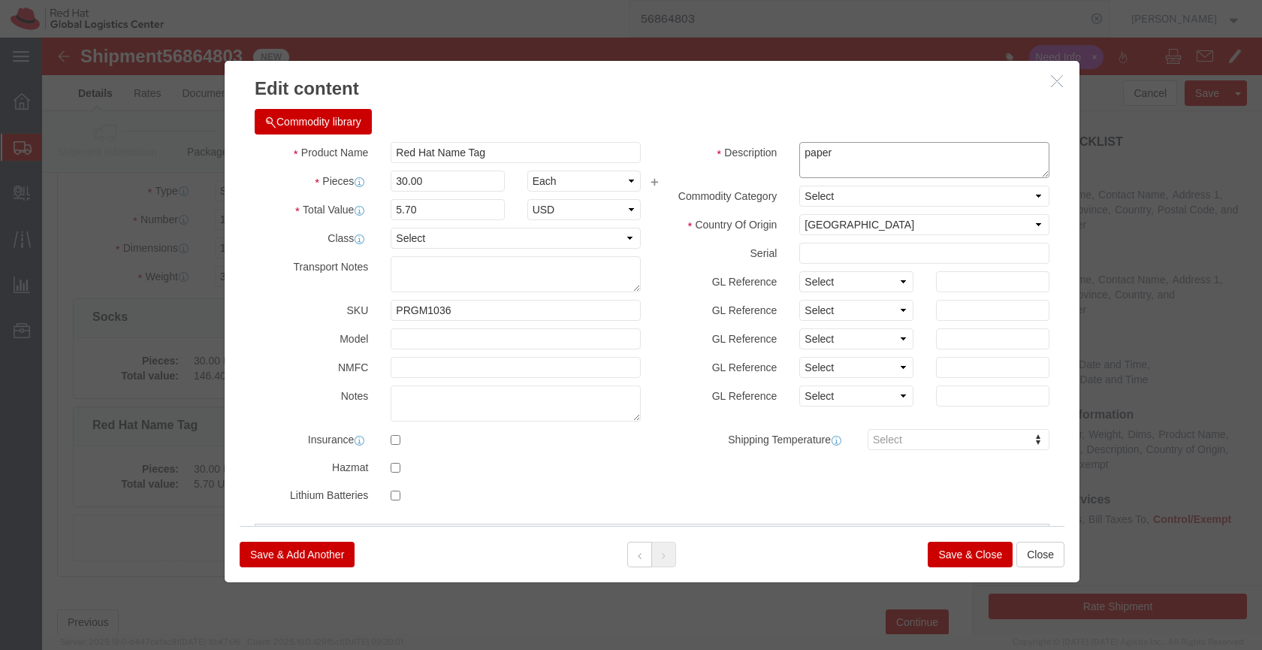
click textarea "paper"
type textarea "p"
drag, startPoint x: 390, startPoint y: 112, endPoint x: 349, endPoint y: 113, distance: 40.6
click input "Red Hat Name Tag"
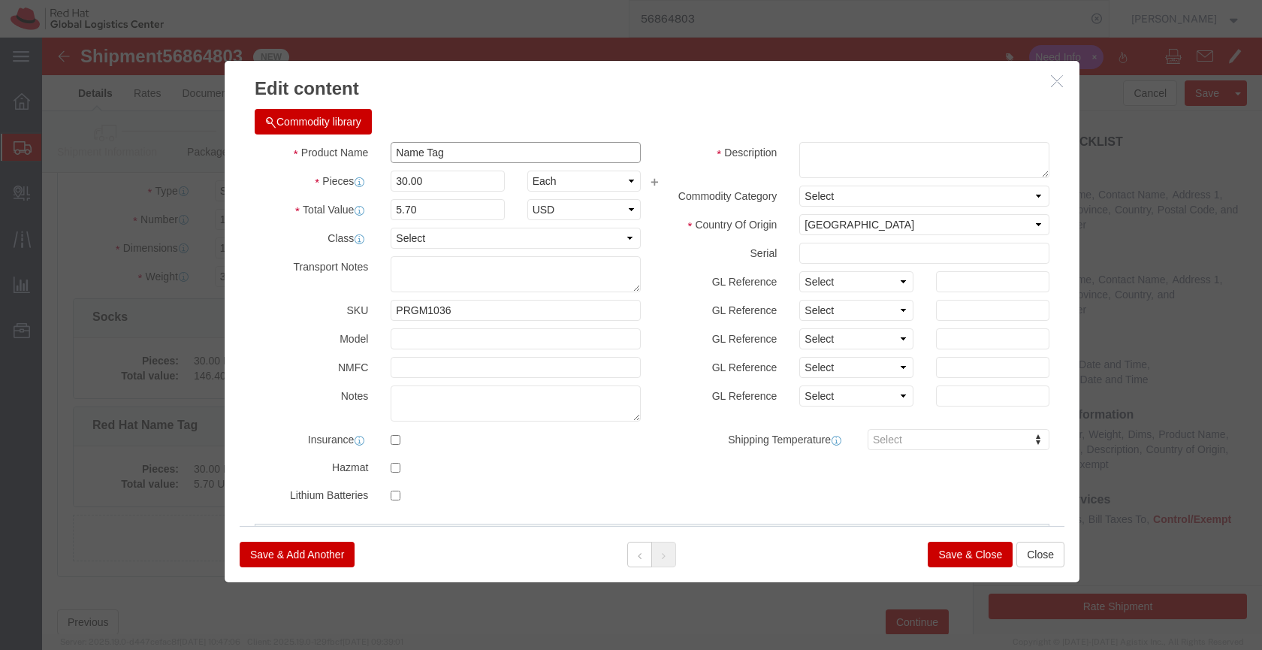
type input "Name Tag"
click textarea "paper"
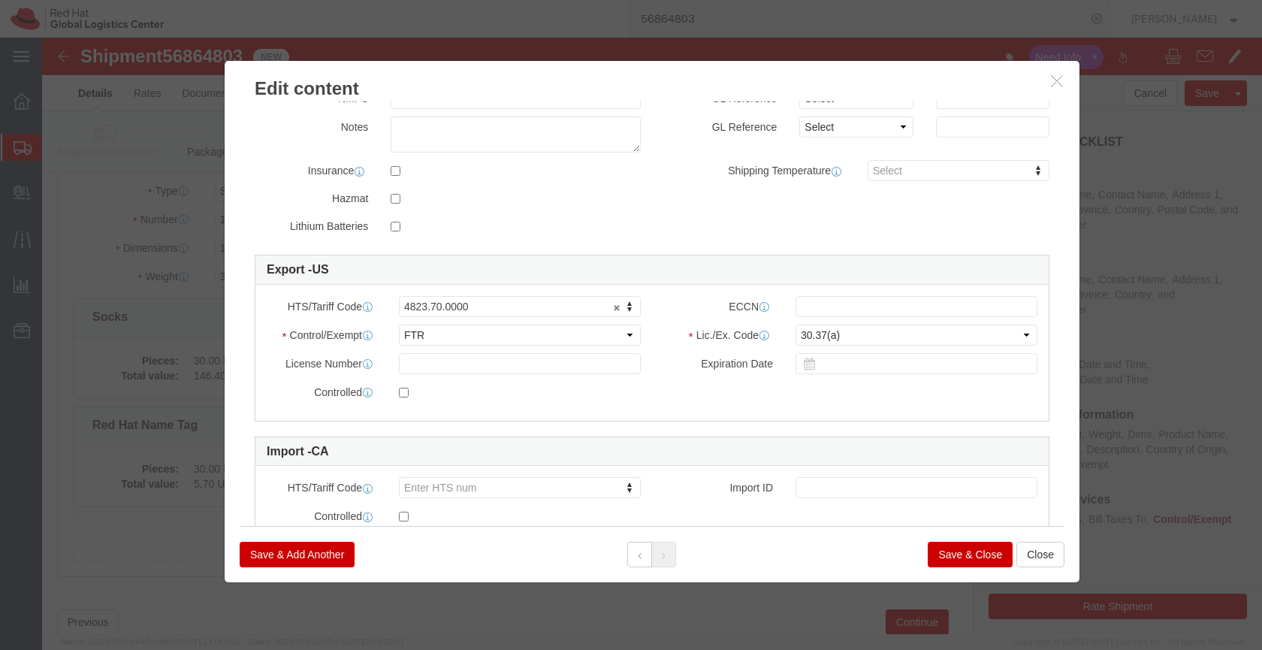
scroll to position [261, 0]
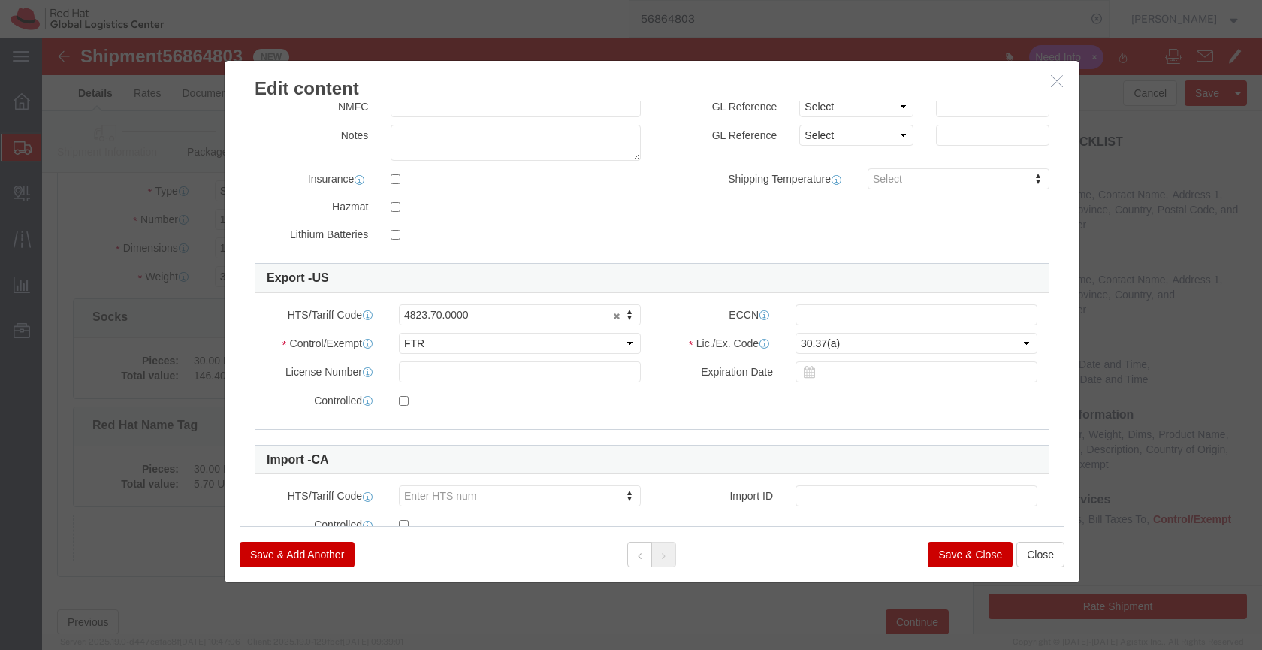
type textarea "Red Hat branded, PVC"
click button "Save & Close"
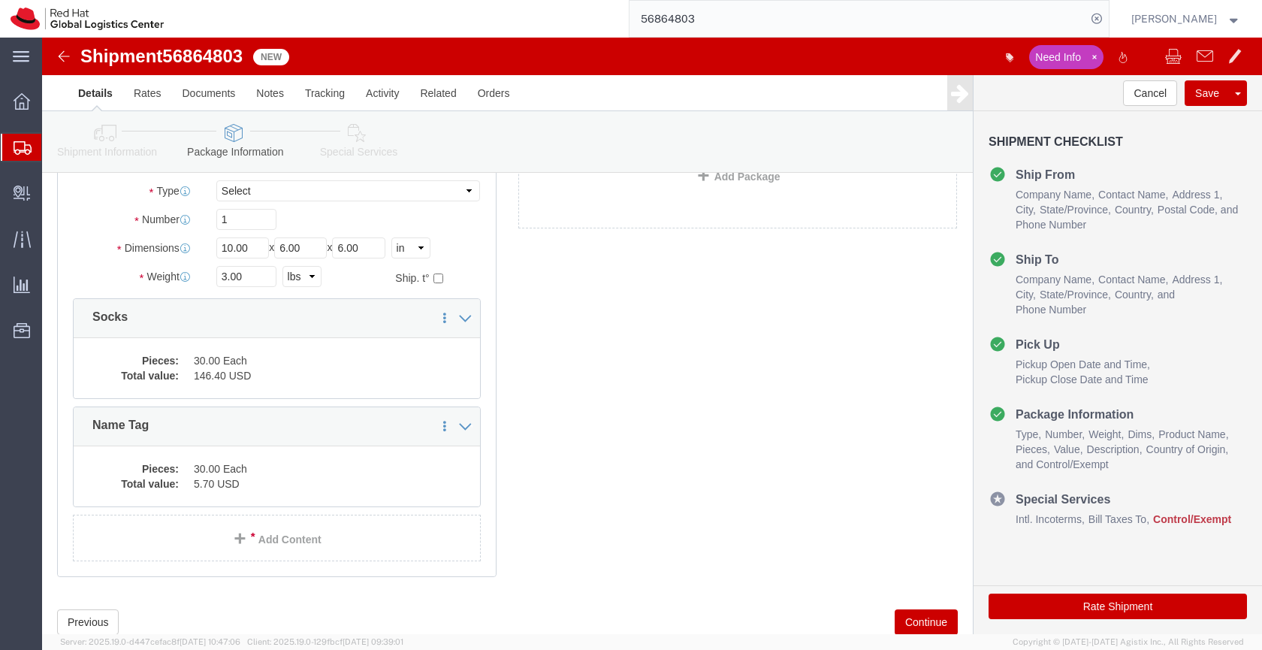
click link "Special Services"
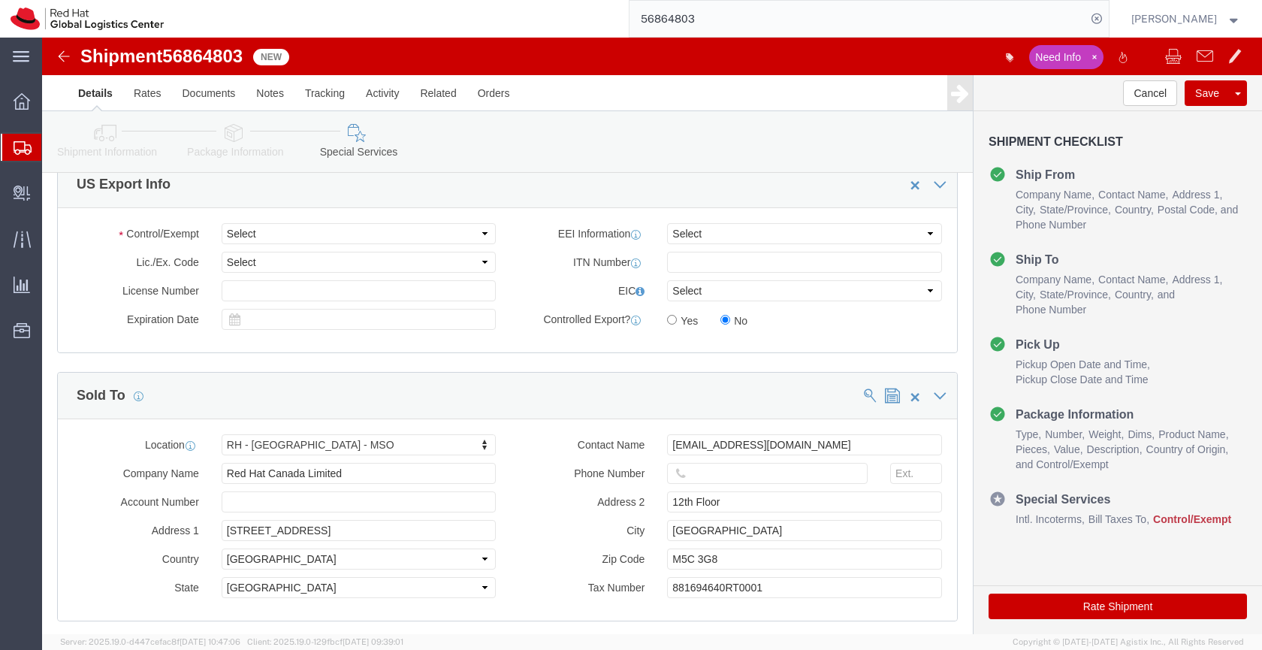
scroll to position [1226, 0]
click select "Select ATF BIS DEA EPA FDA FTR ITAR OFAC Other (OPA)"
select select "FTR"
click select "Select ATF BIS DEA EPA FDA FTR ITAR OFAC Other (OPA)"
click select "Select 30.2(d)(2) 30.36 30.37(a) 30.37(f) 30.37(g) 30.37(h) 30.37(i) 30.37(j) 3…"
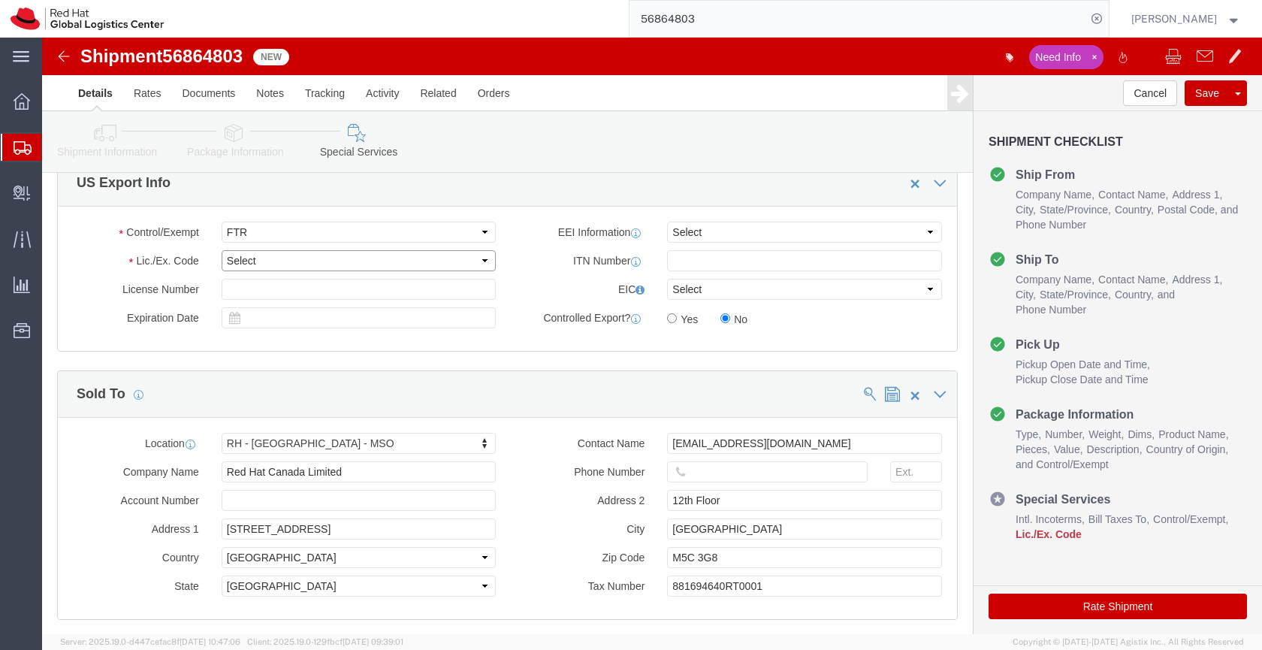
select select "30.37(a)"
click select "Select 30.2(d)(2) 30.36 30.37(a) 30.37(f) 30.37(g) 30.37(h) 30.37(i) 30.37(j) 3…"
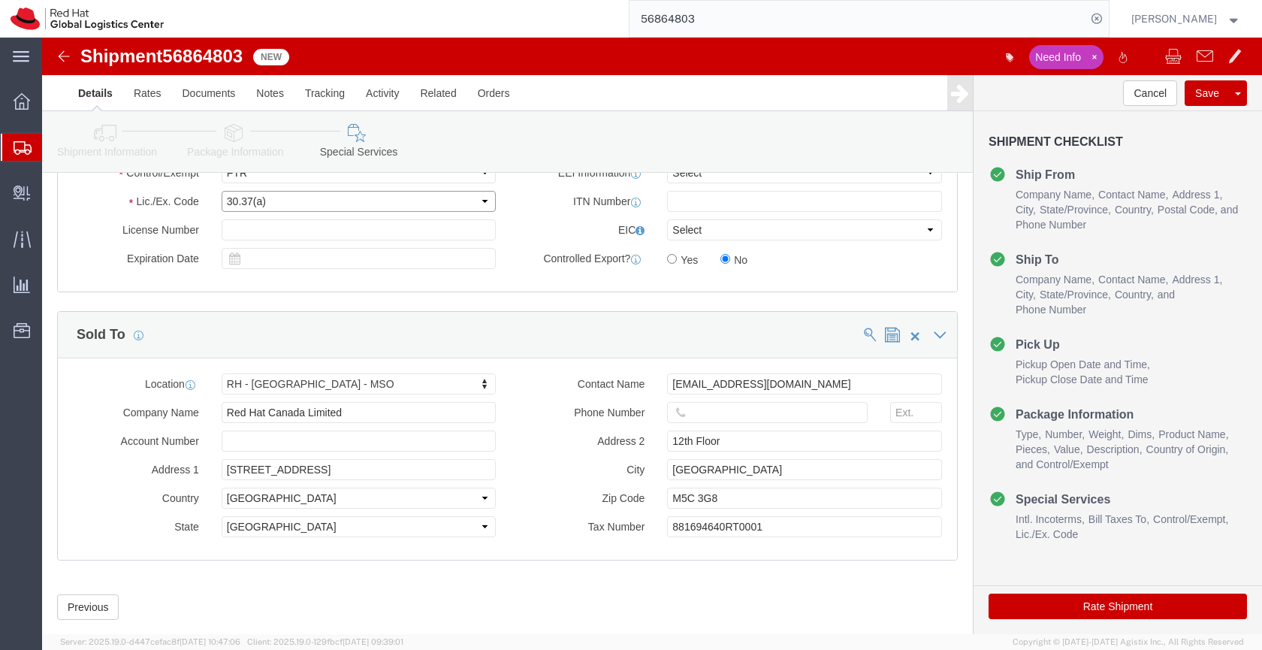
scroll to position [1312, 0]
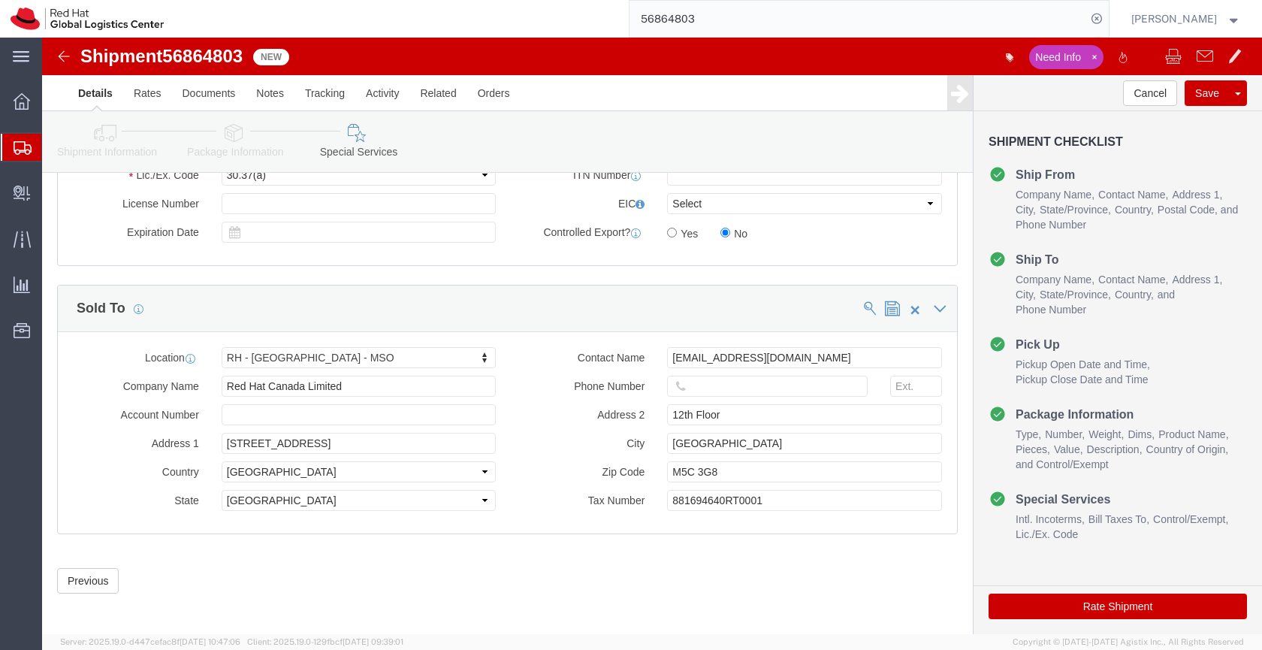
click link "Shipment Information"
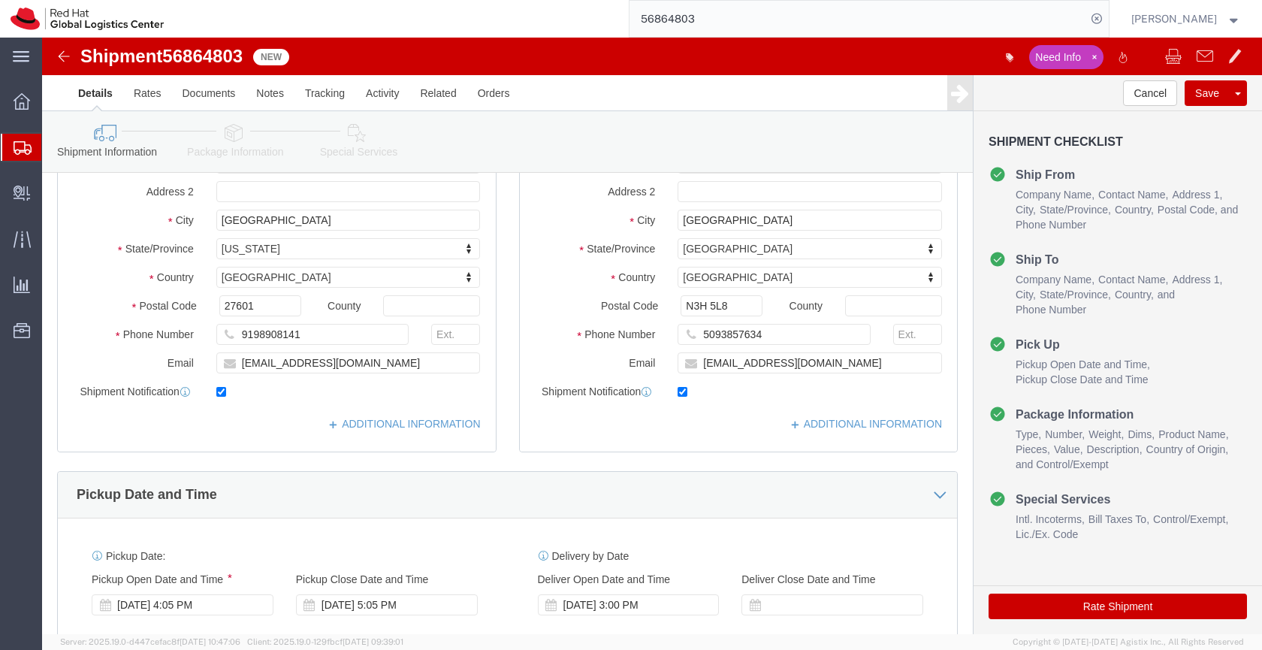
scroll to position [207, 0]
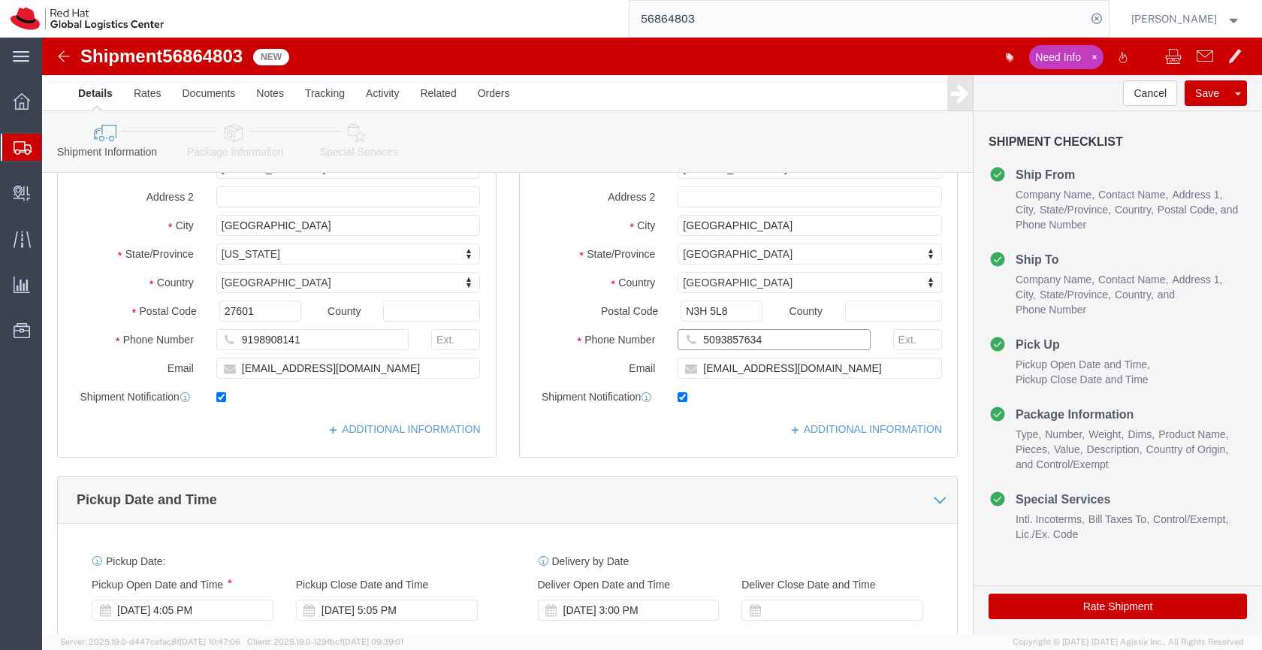
drag, startPoint x: 730, startPoint y: 306, endPoint x: 644, endPoint y: 303, distance: 86.4
click div "5093857634"
click icon
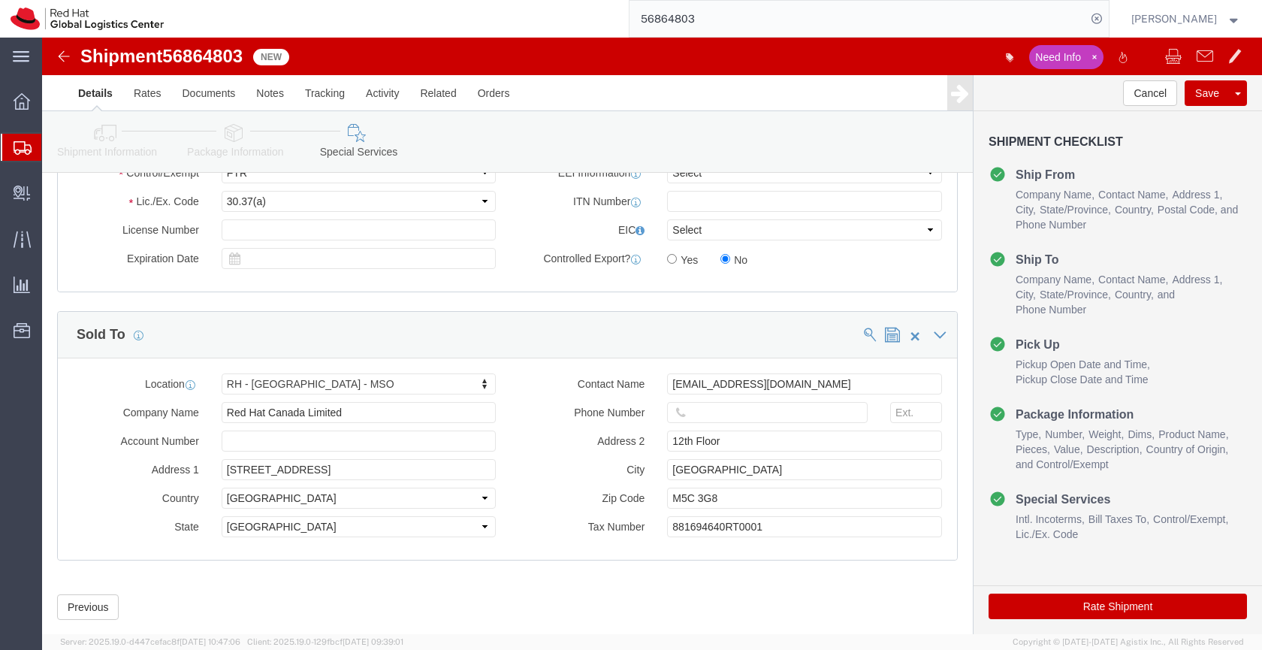
scroll to position [1312, 0]
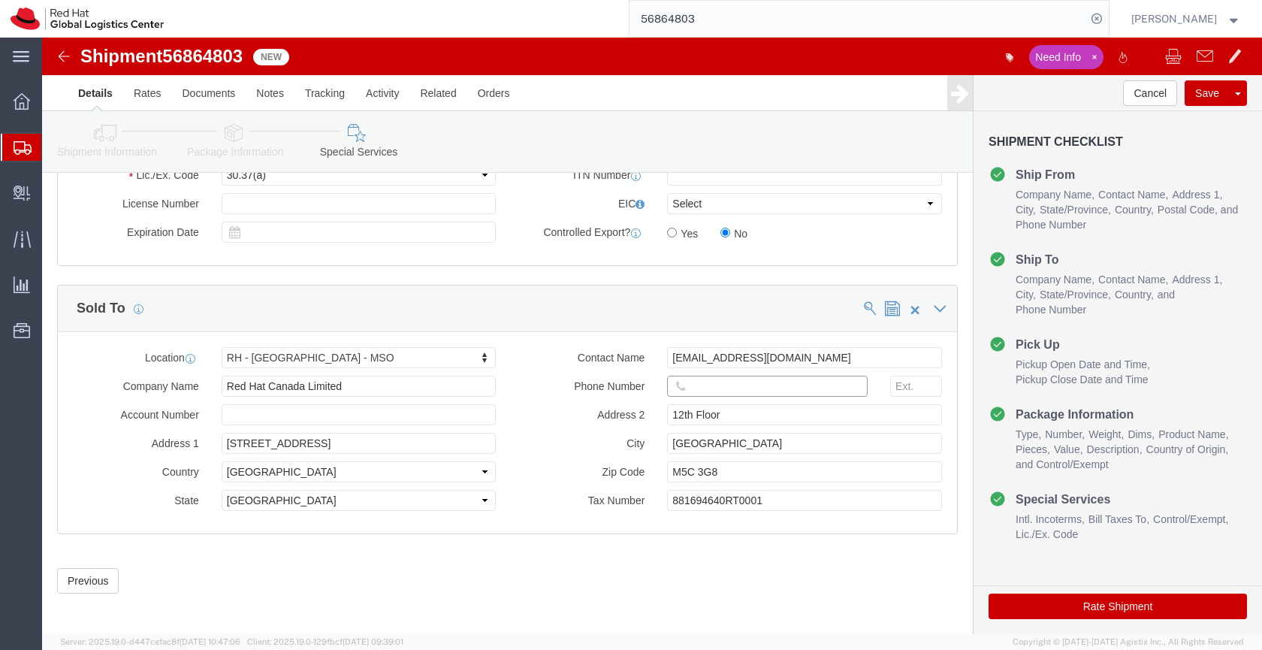
click input "text"
paste input "5093857634"
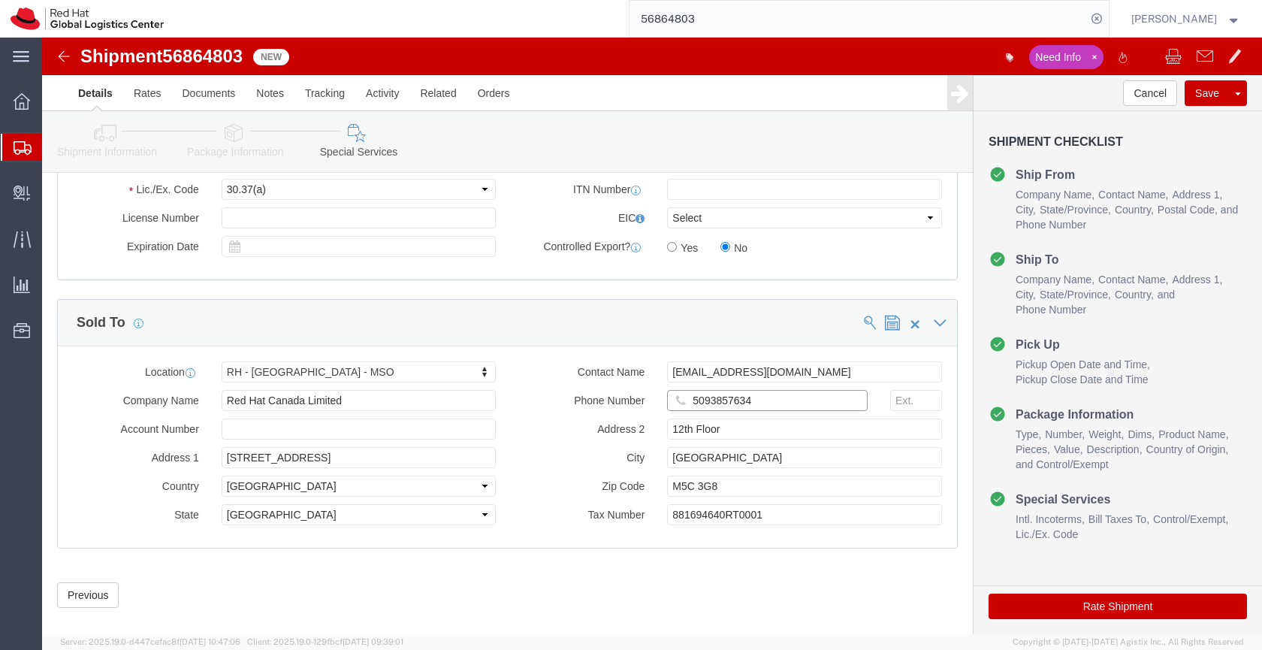
scroll to position [1297, 0]
type input "5093857634"
click button "Rate Shipment"
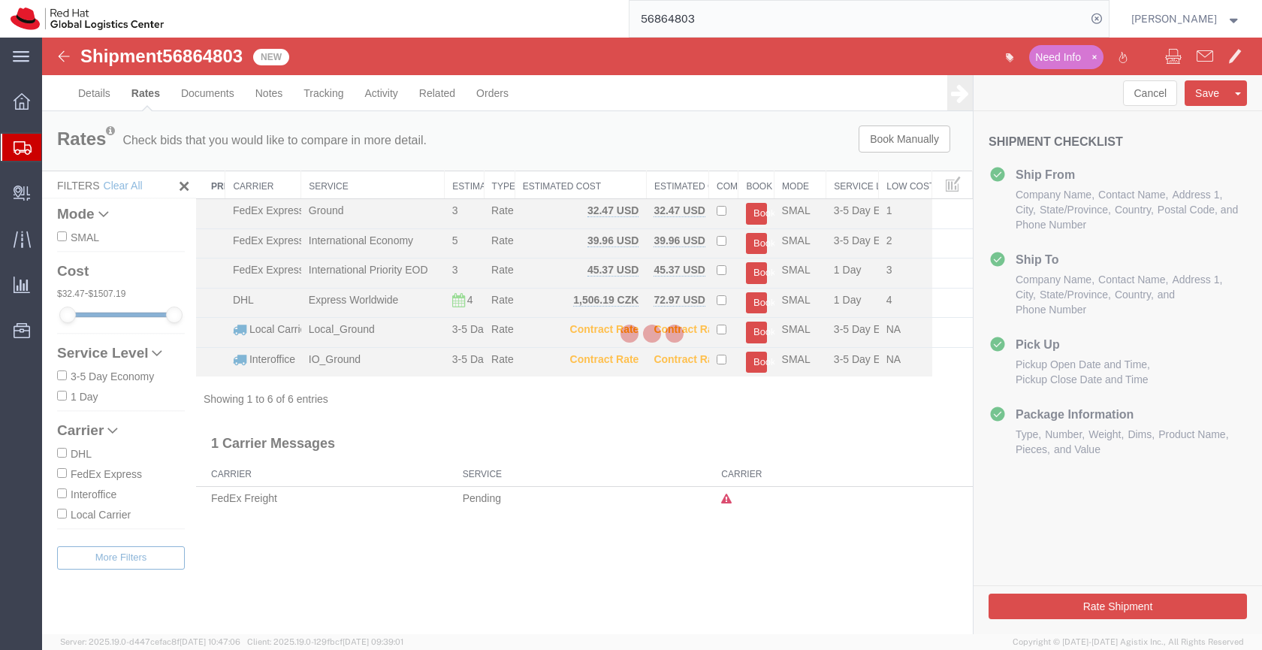
scroll to position [0, 0]
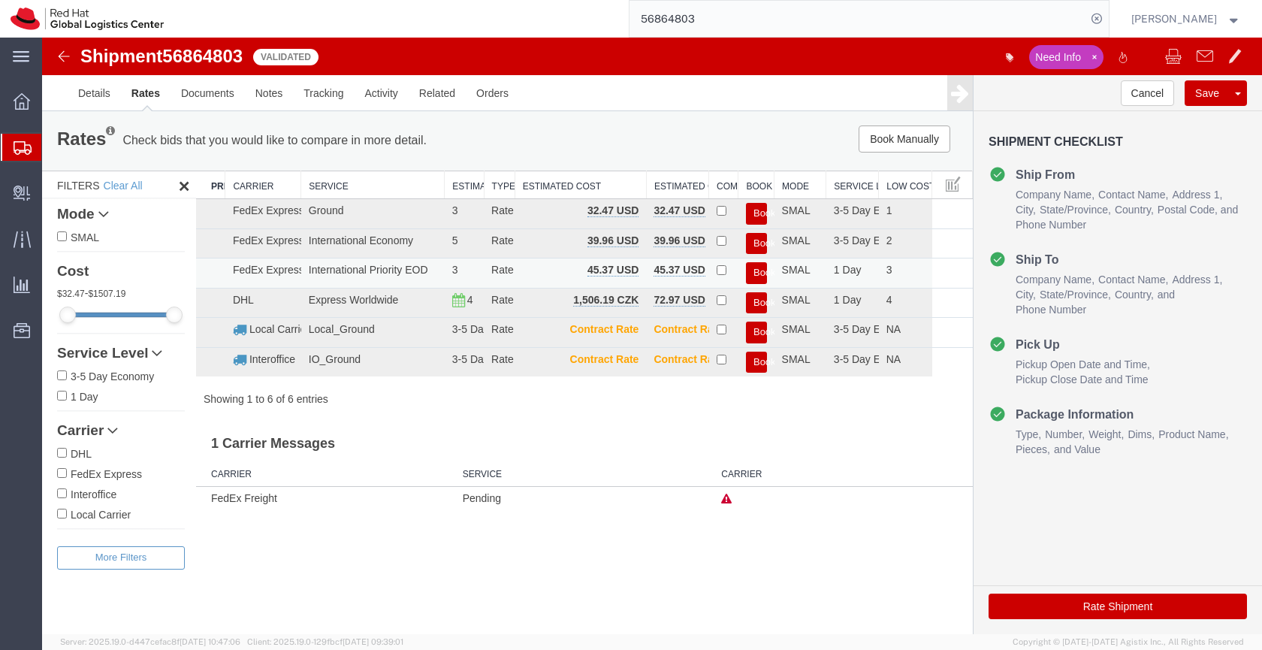
click at [758, 268] on button "Book" at bounding box center [756, 273] width 21 height 22
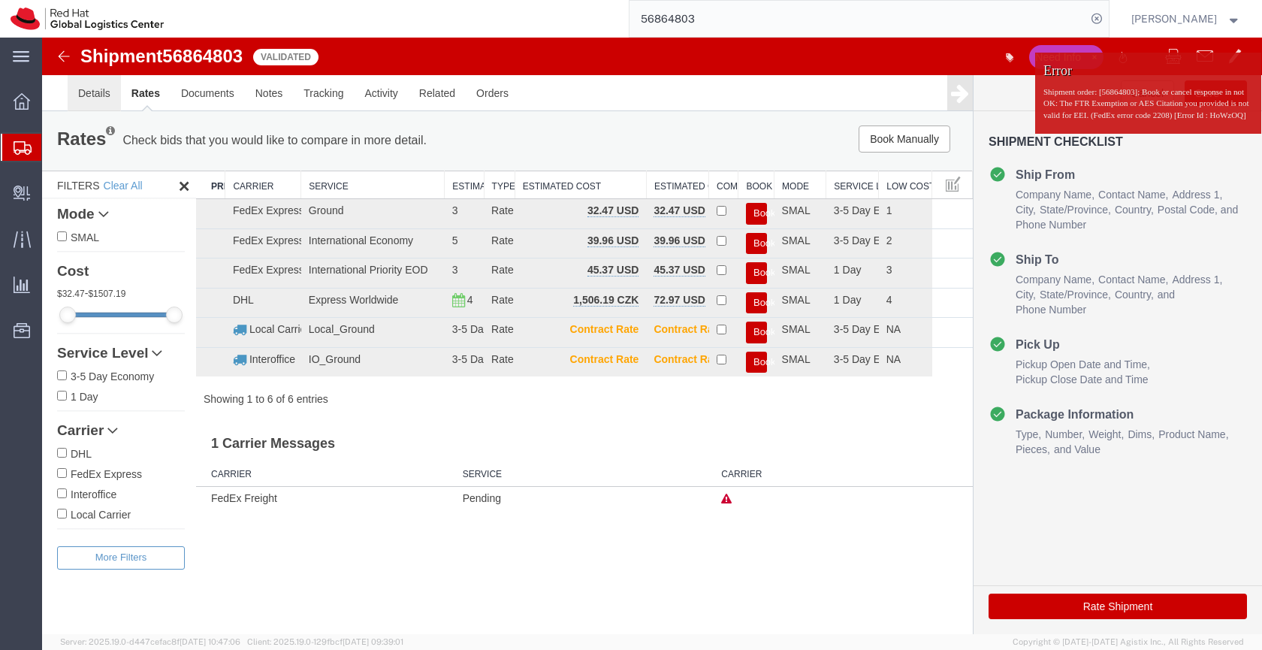
click at [92, 98] on link "Details" at bounding box center [94, 93] width 53 height 36
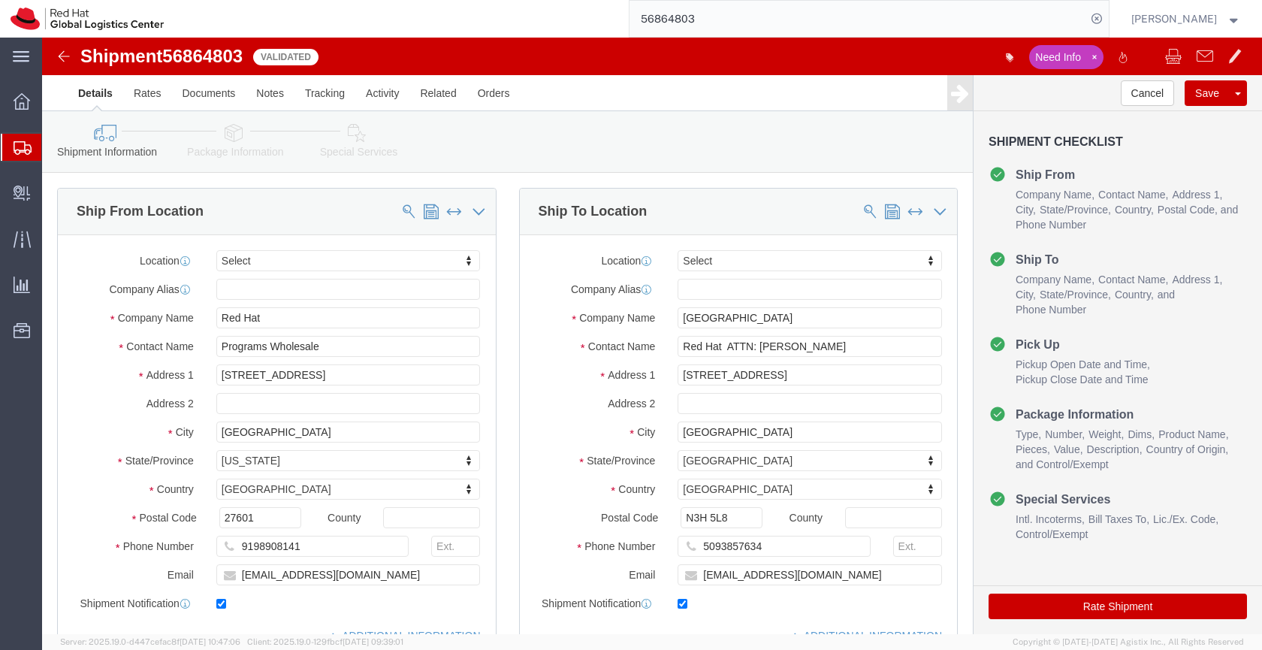
click icon
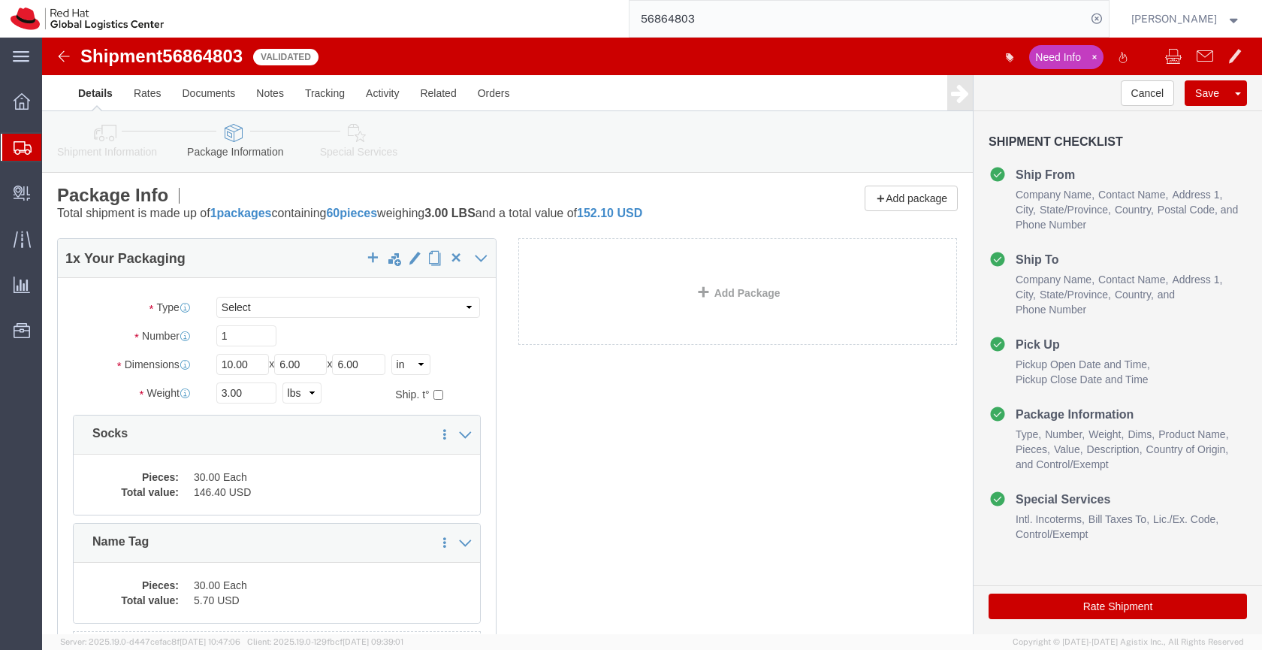
scroll to position [38, 0]
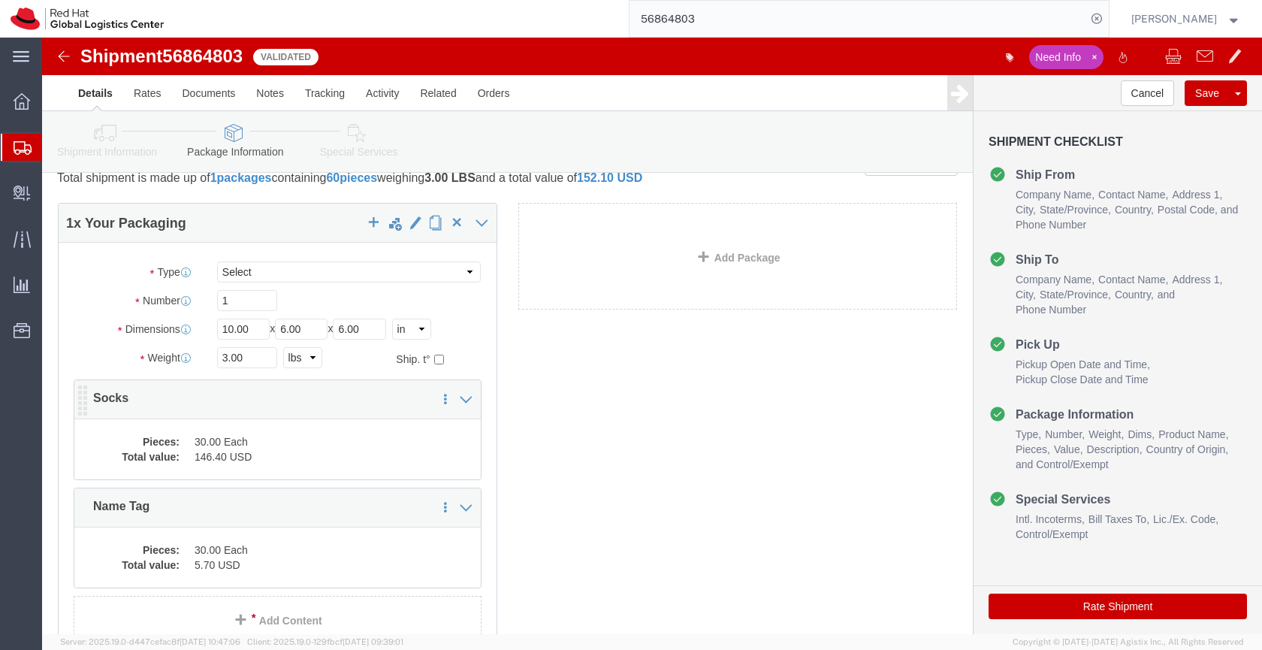
click div "1 x Your Packaging Package Type Select Case(s) Crate(s) Envelope Large Box Medi…"
click dd "146.40 USD"
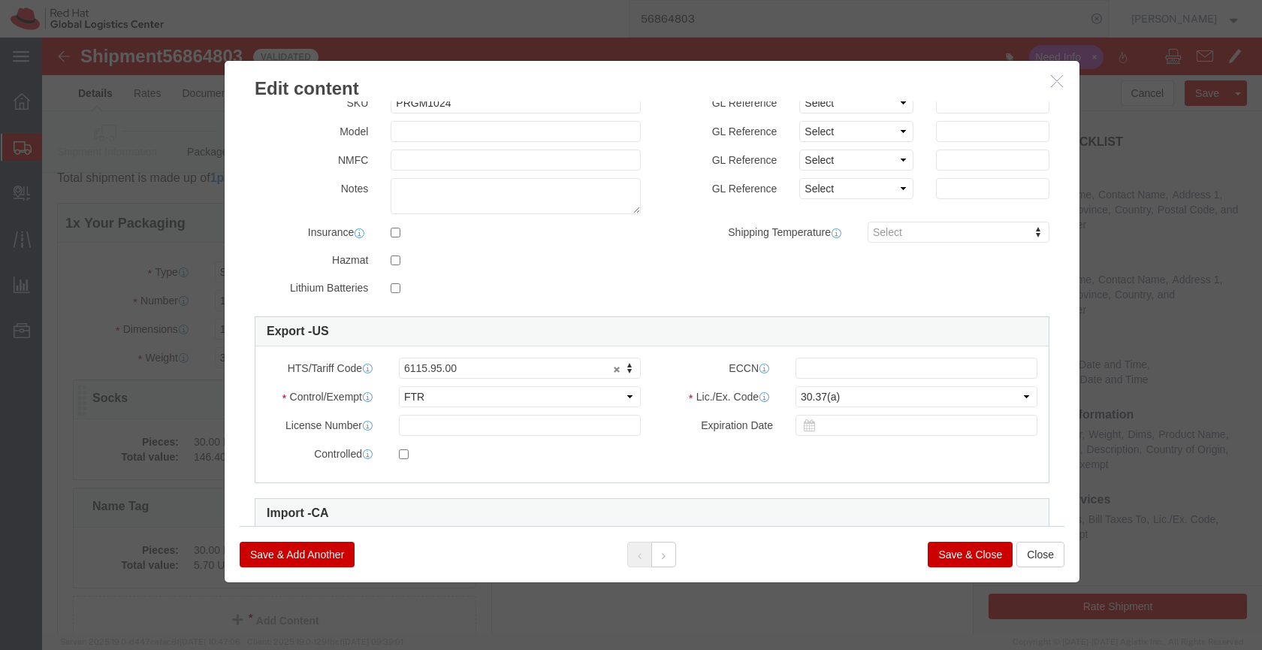
scroll to position [235, 0]
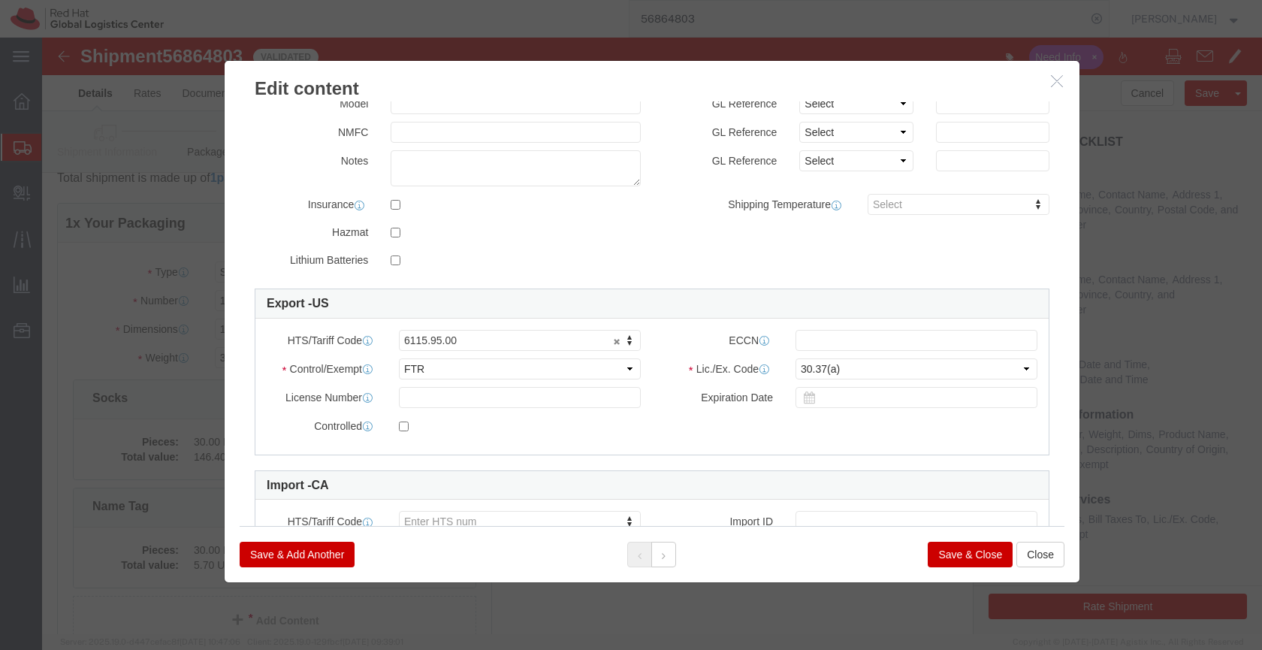
click button "Save & Close"
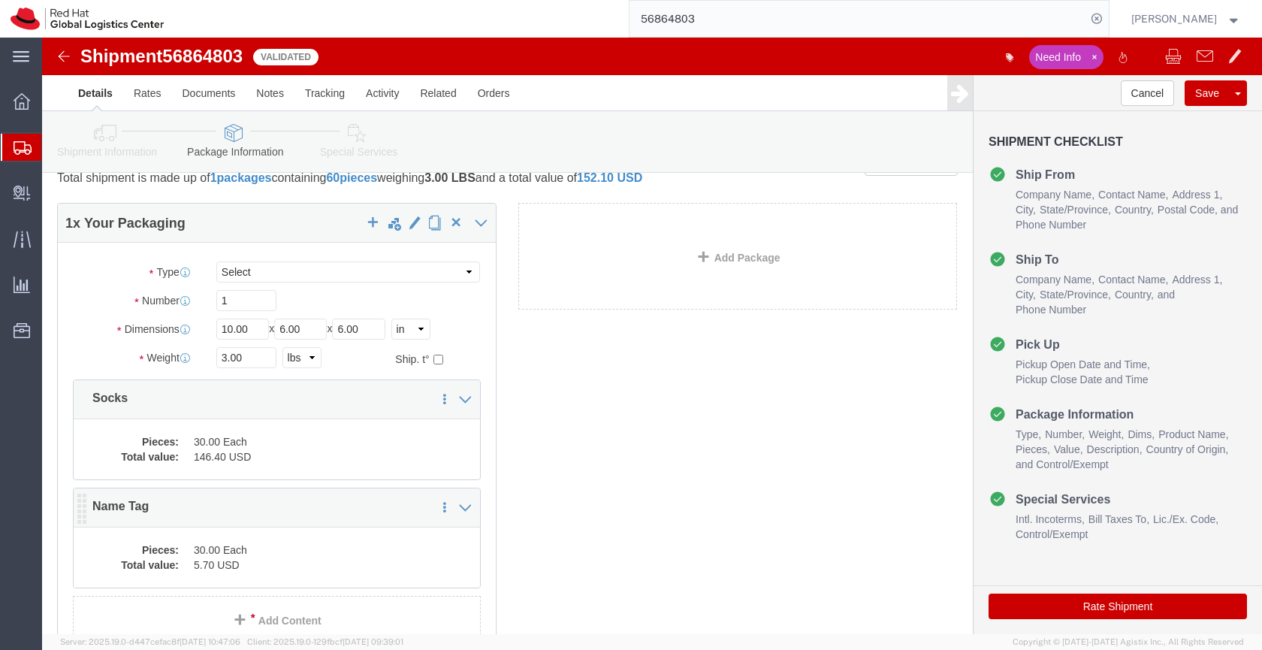
click dd "5.70 USD"
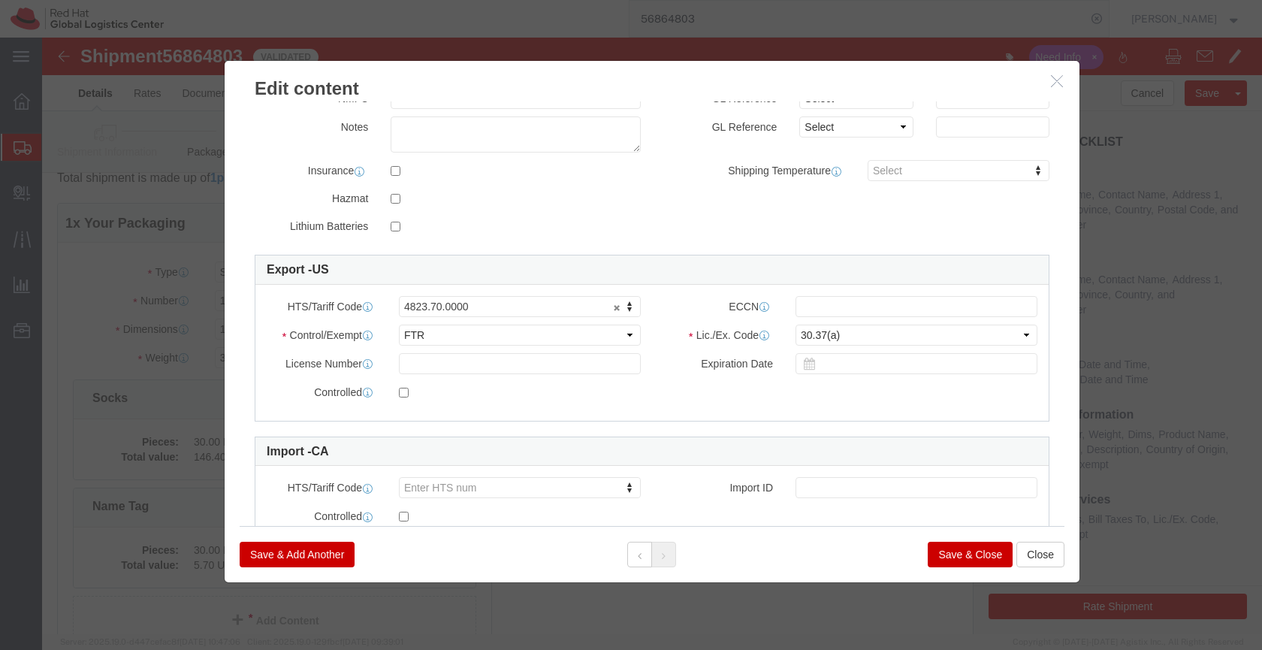
scroll to position [270, 0]
click button "Save & Close"
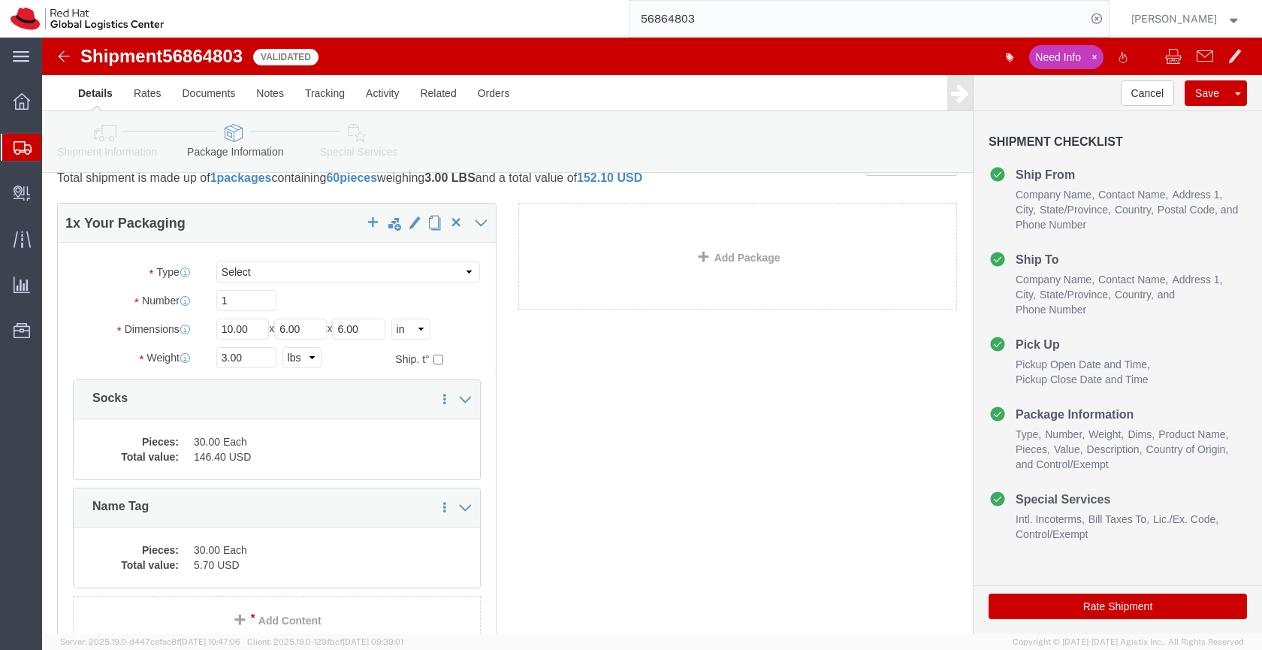
click link "Special Services"
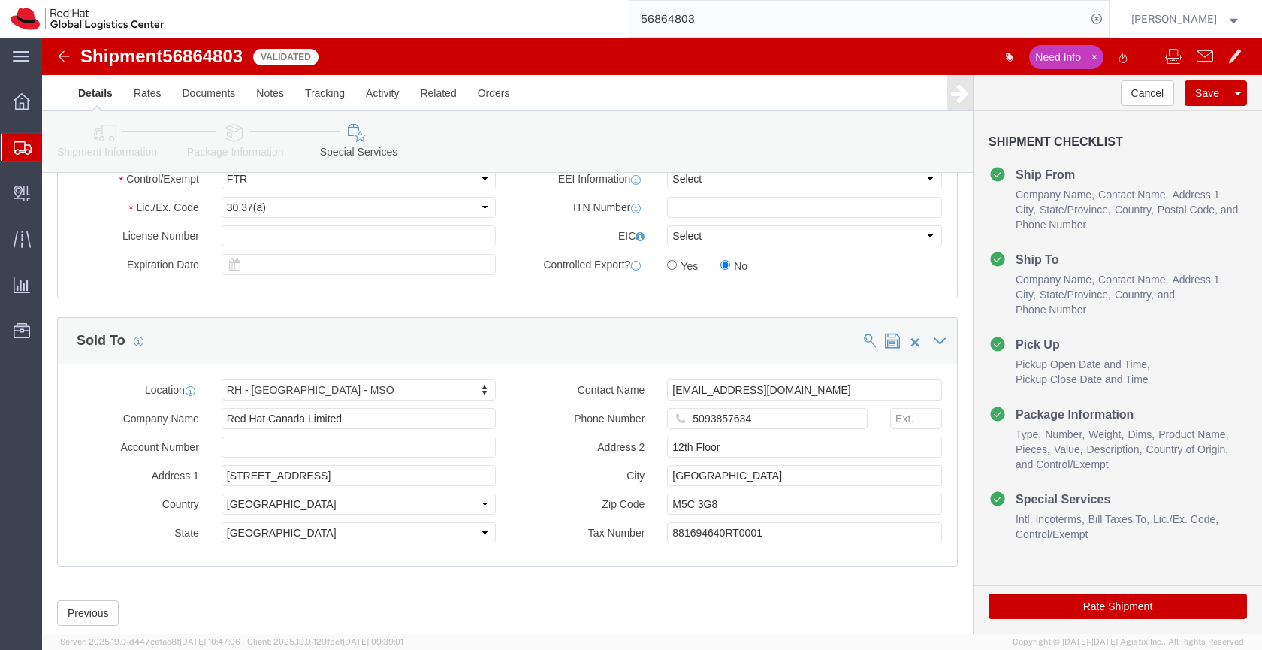
scroll to position [1275, 0]
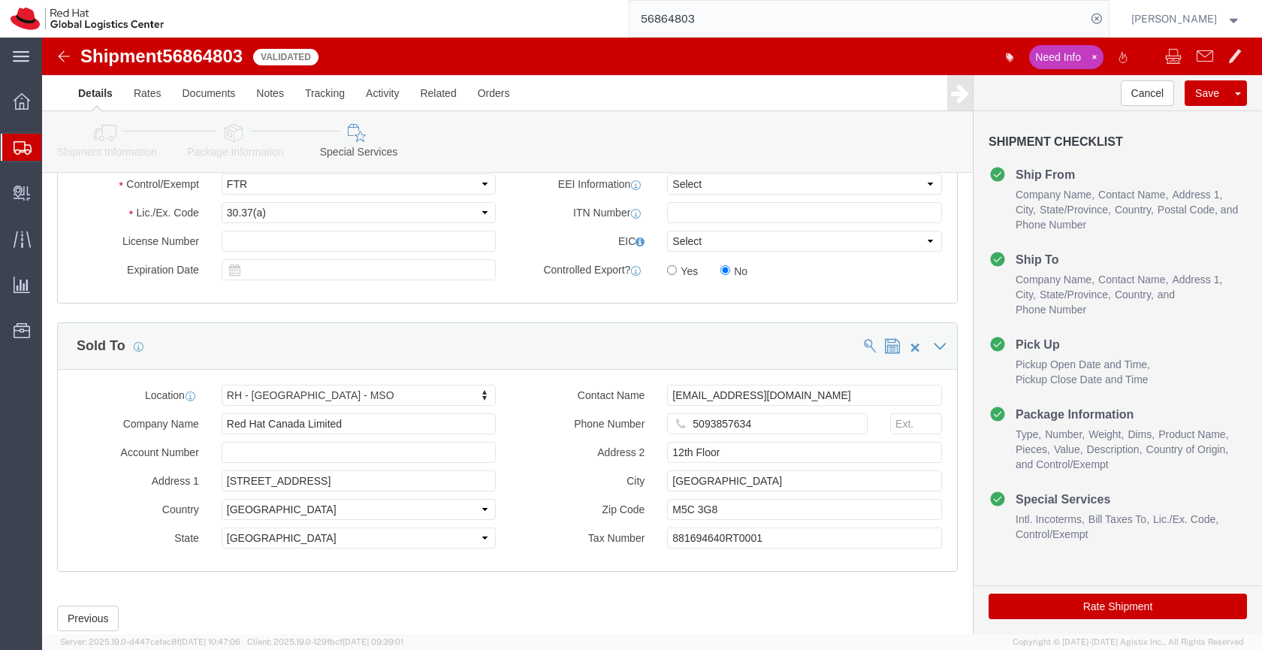
click button "Rate Shipment"
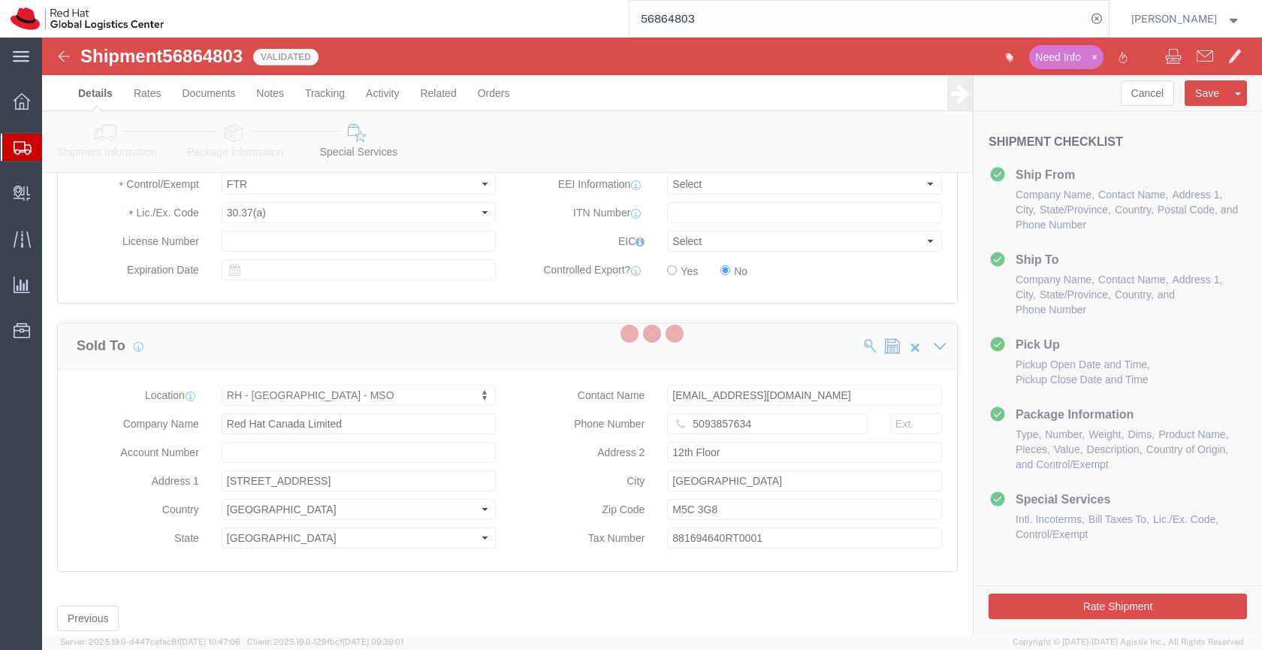
scroll to position [0, 0]
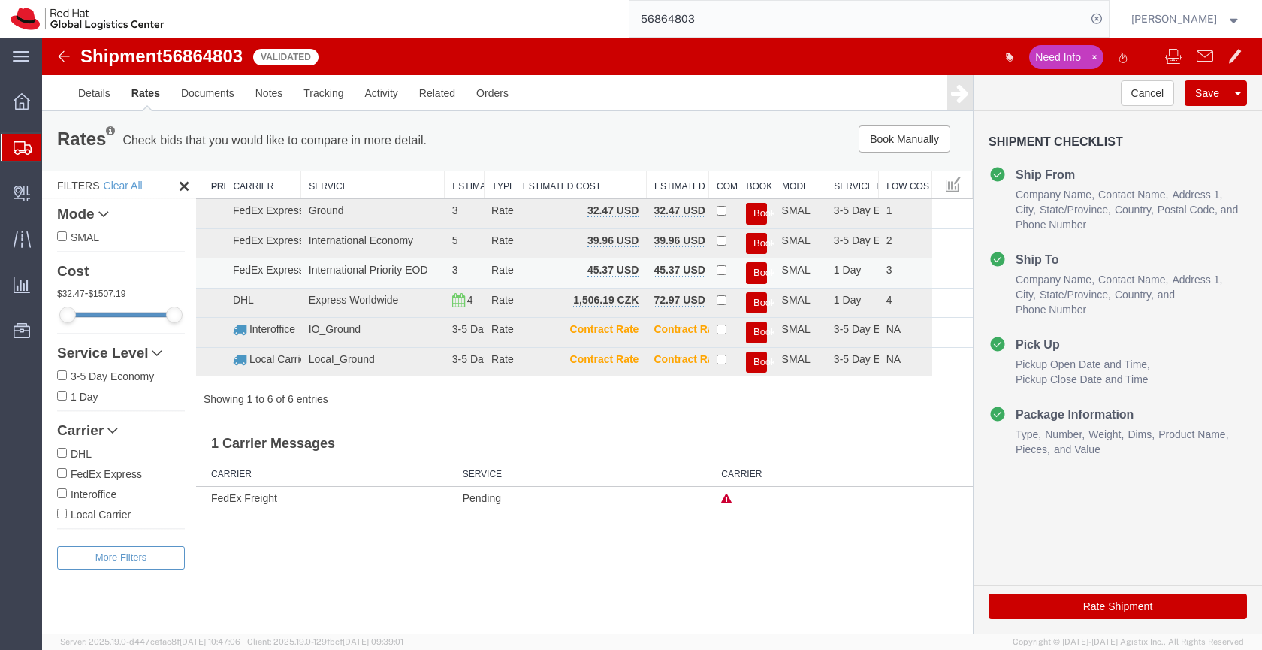
click at [758, 271] on button "Book" at bounding box center [756, 273] width 21 height 22
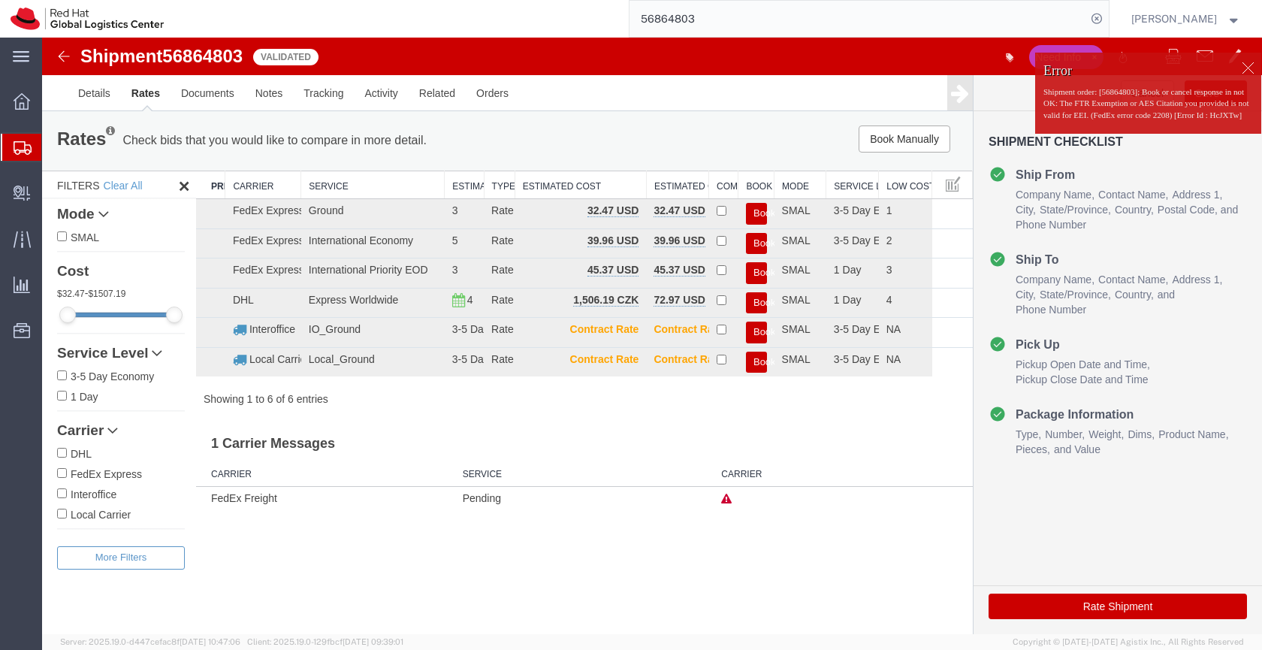
click at [1044, 93] on p "Shipment order: [56864803]; Book or cancel response in not OK: The FTR Exemptio…" at bounding box center [1148, 103] width 210 height 35
drag, startPoint x: 1131, startPoint y: 102, endPoint x: 1211, endPoint y: 115, distance: 81.4
click at [1211, 116] on p "Shipment order: [56864803]; Book or cancel response in not OK: The FTR Exemptio…" at bounding box center [1148, 103] width 210 height 35
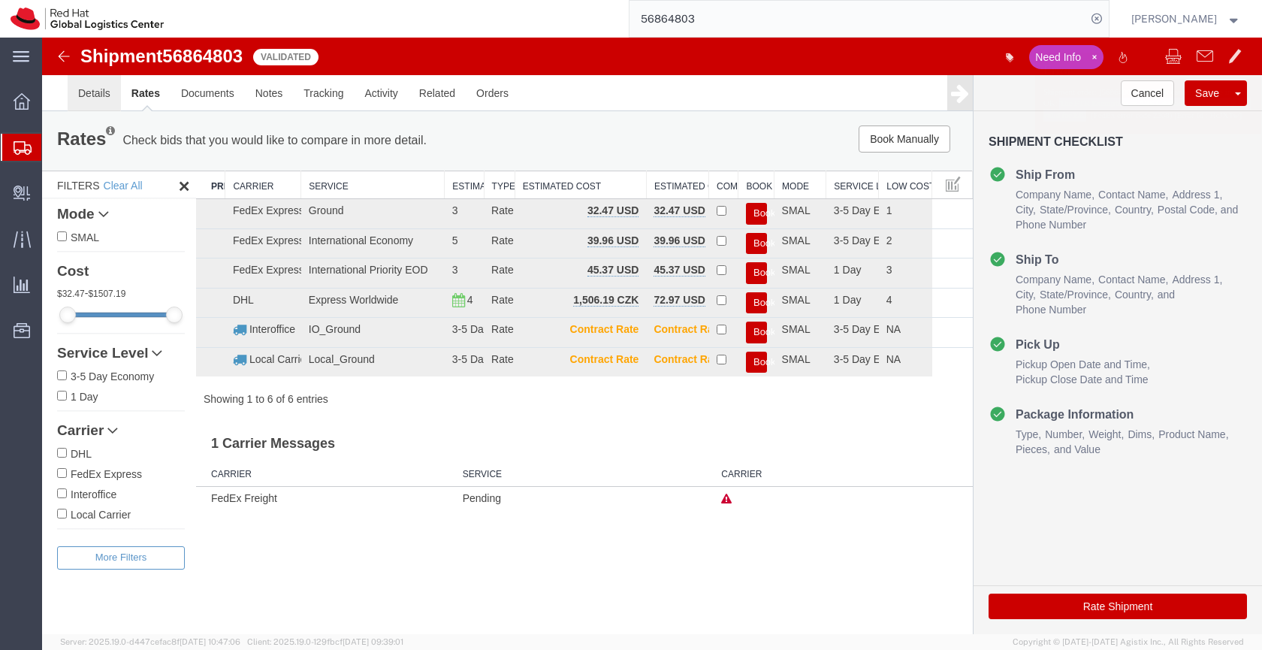
click at [98, 101] on link "Details" at bounding box center [94, 93] width 53 height 36
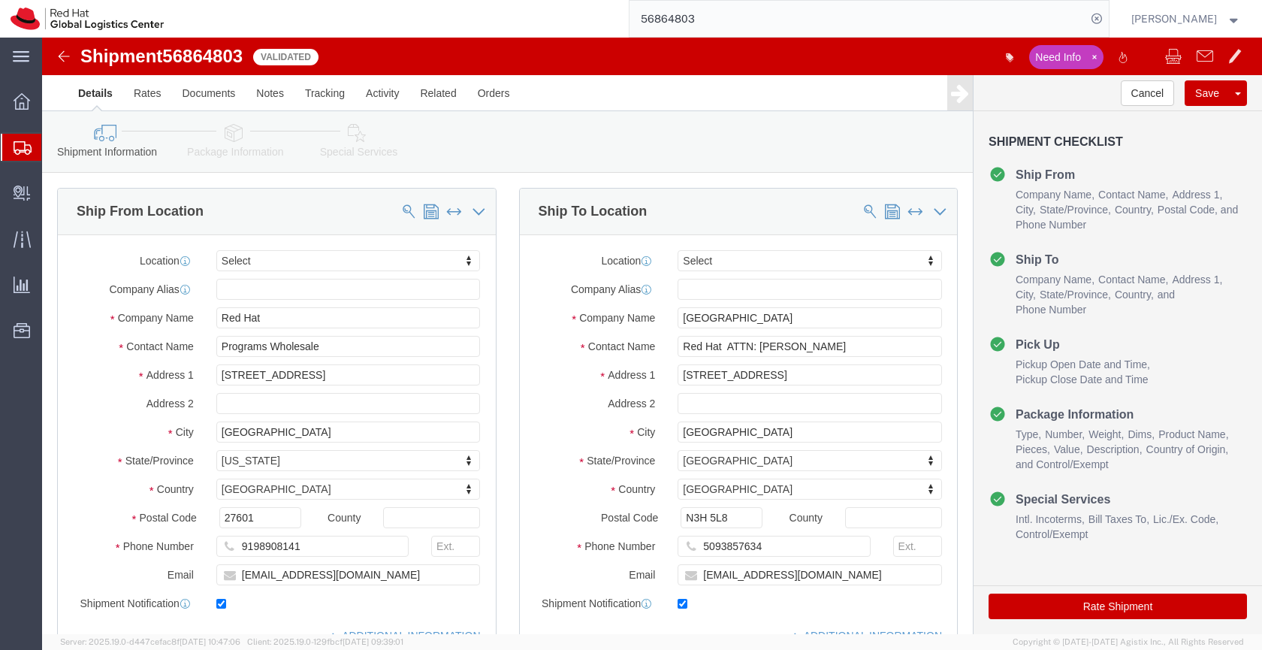
click icon
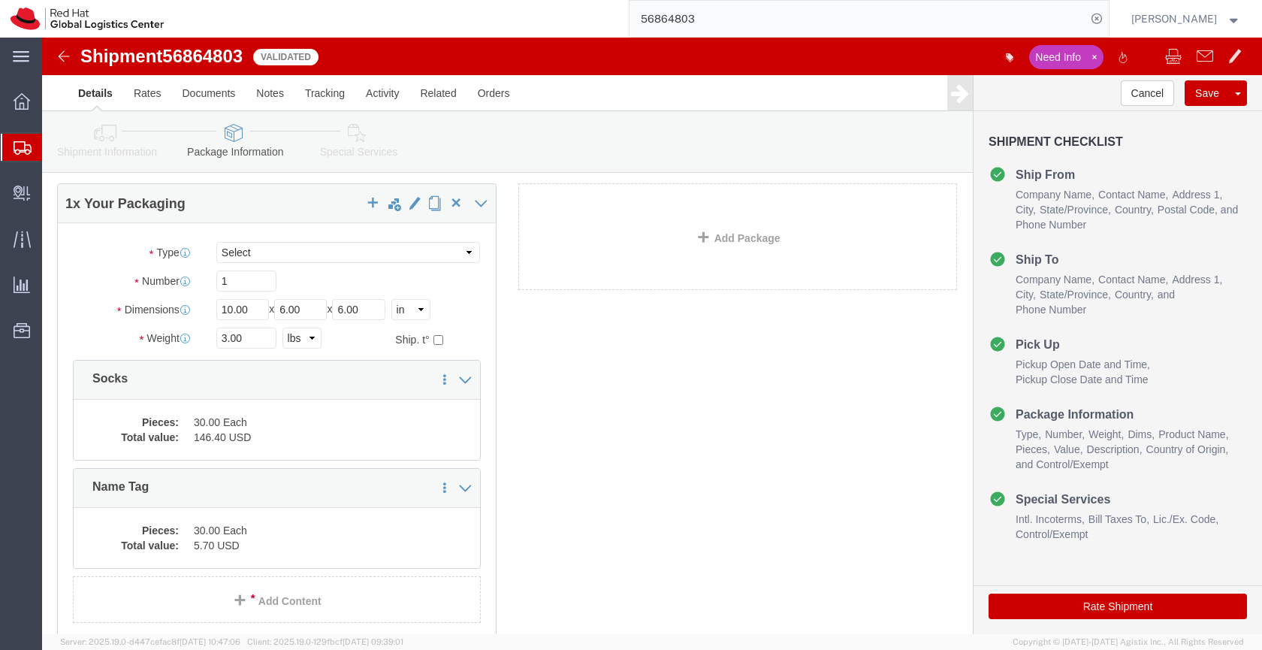
scroll to position [59, 0]
click dd "30.00 Each"
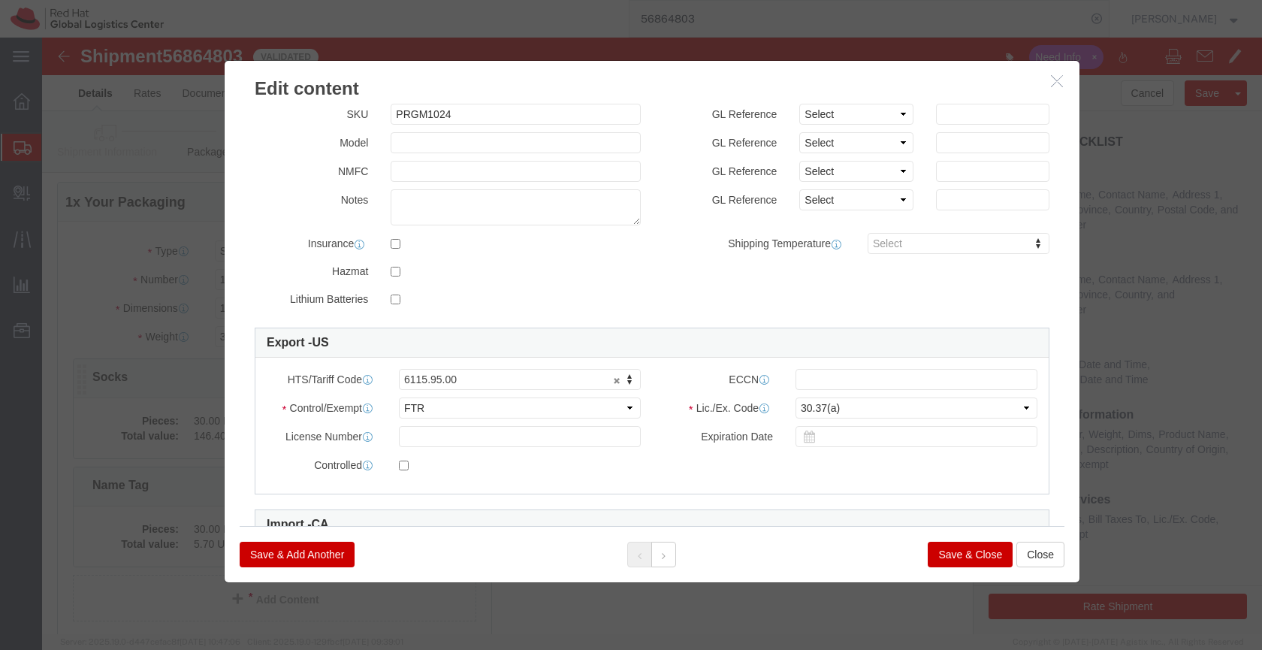
scroll to position [203, 0]
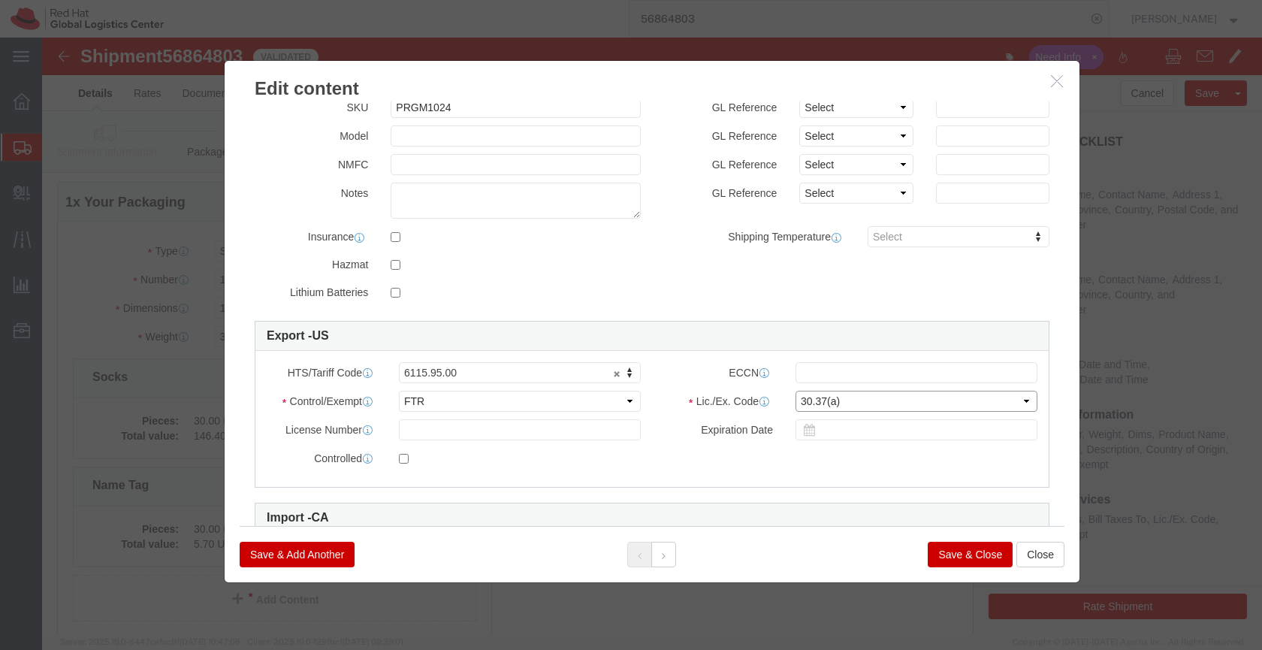
click select "Select 30.2(d)(2) 30.36 30.37(a) 30.37(f) 30.37(g) 30.37(h) 30.37(i) 30.37(j) 3…"
select select "30.37(h)"
click select "Select 30.2(d)(2) 30.36 30.37(a) 30.37(f) 30.37(g) 30.37(h) 30.37(i) 30.37(j) 3…"
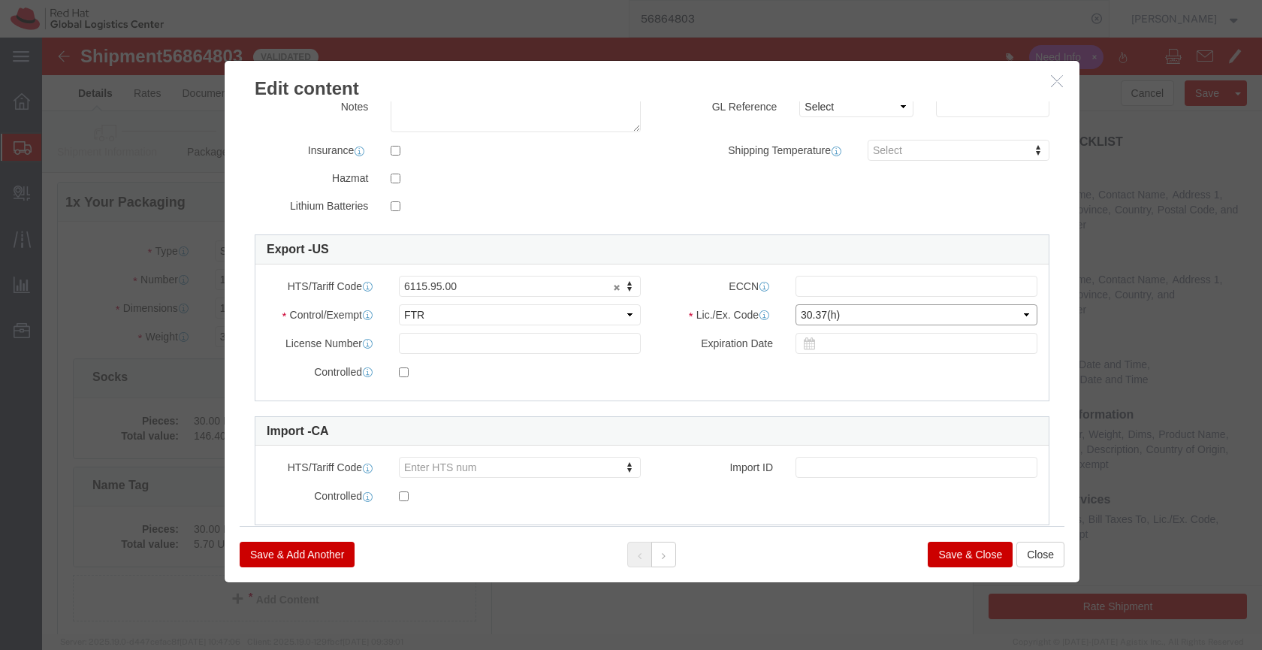
scroll to position [291, 0]
click button "Save & Close"
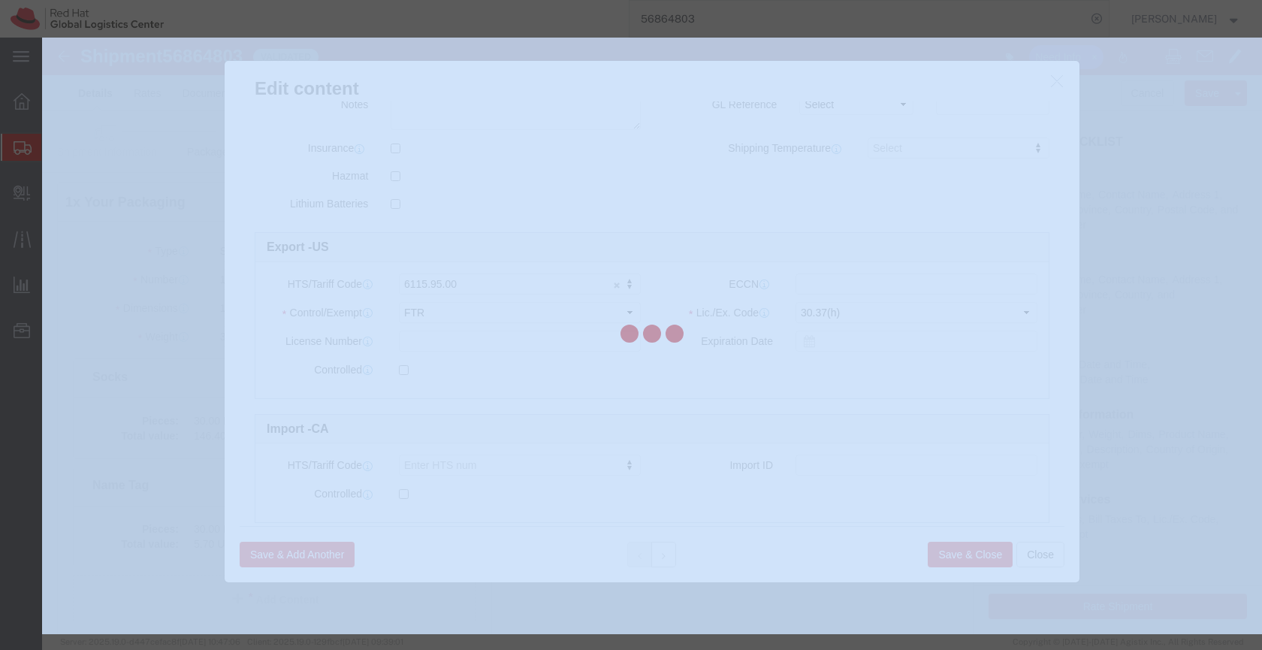
click at [953, 550] on div at bounding box center [652, 336] width 1220 height 596
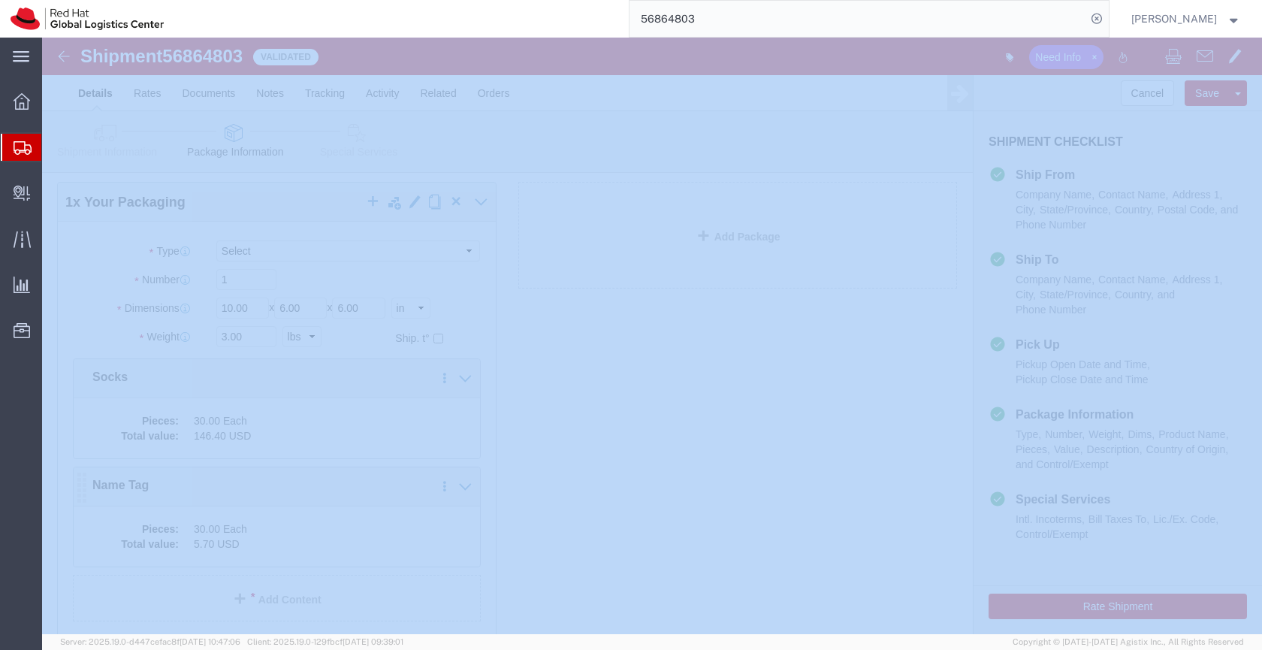
click div "Pieces: 30.00 Each Total value: 5.70 USD"
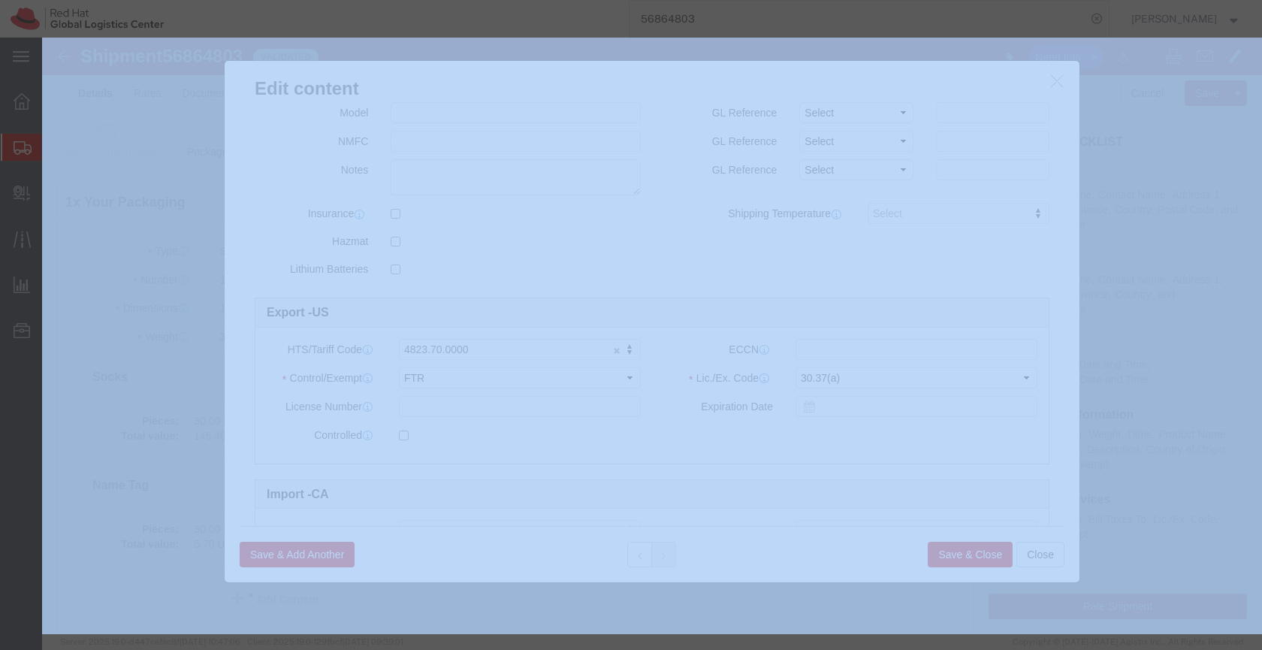
scroll to position [219, 0]
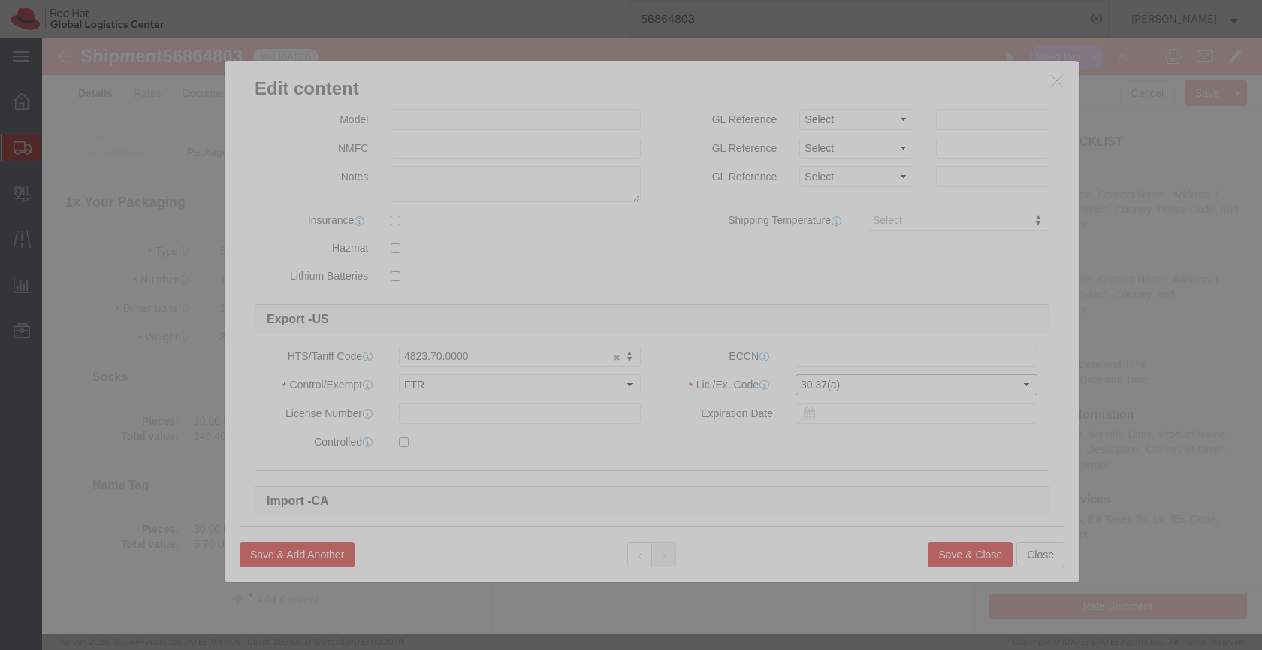
click select "Select 30.2(d)(2) 30.36 30.37(a) 30.37(f) 30.37(g) 30.37(h) 30.37(i) 30.37(j) 3…"
select select "30.37(h)"
click select "Select 30.2(d)(2) 30.36 30.37(a) 30.37(f) 30.37(g) 30.37(h) 30.37(i) 30.37(j) 3…"
click button "Save & Close"
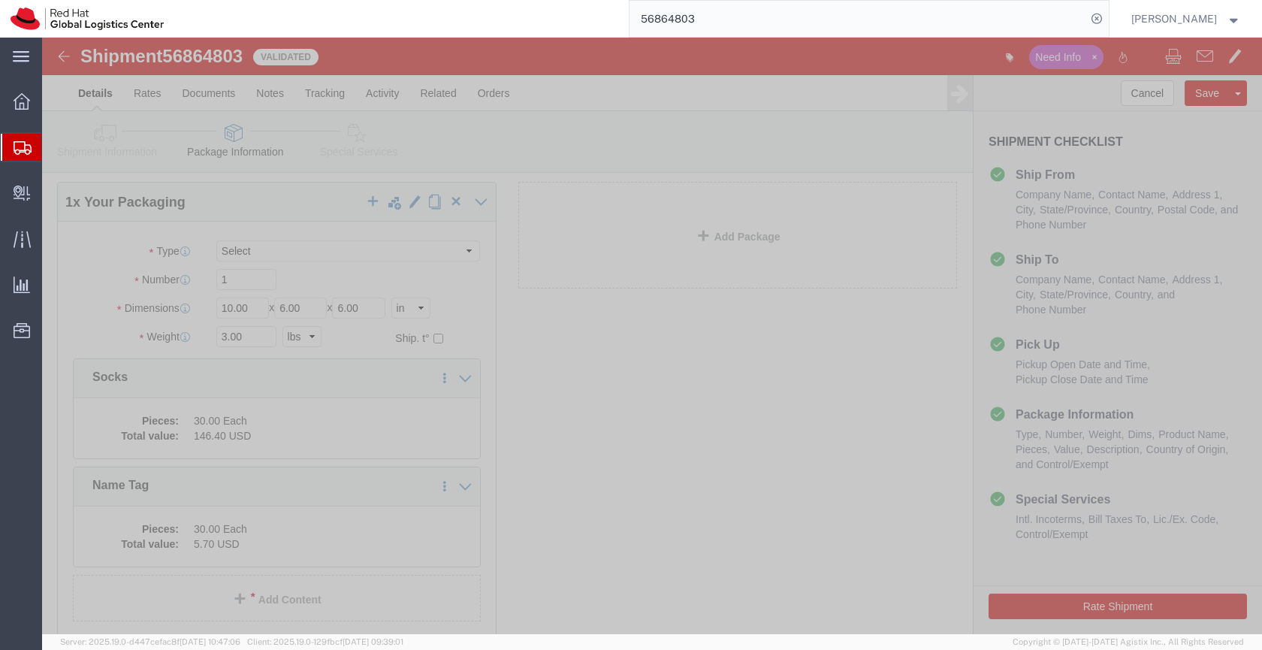
click link "Special Services"
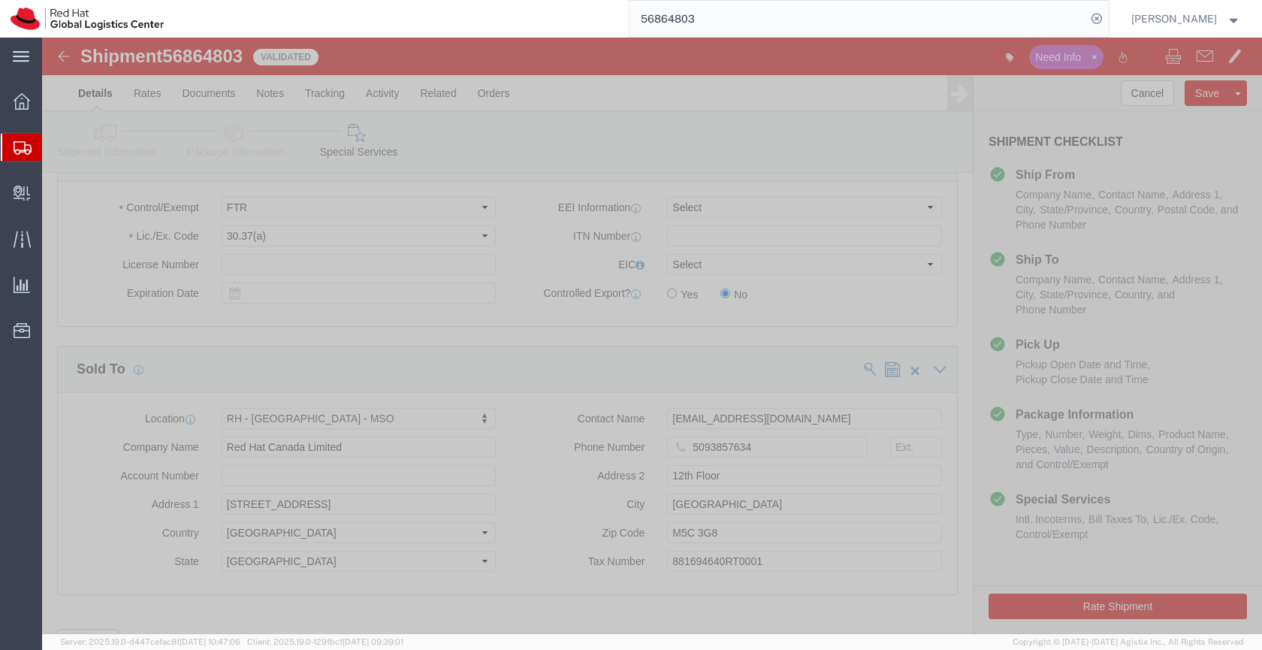
scroll to position [1254, 0]
click select "Select 30.2(d)(2) 30.36 30.37(a) 30.37(f) 30.37(g) 30.37(h) 30.37(i) 30.37(j) 3…"
select select "30.37(h)"
click select "Select 30.2(d)(2) 30.36 30.37(a) 30.37(f) 30.37(g) 30.37(h) 30.37(i) 30.37(j) 3…"
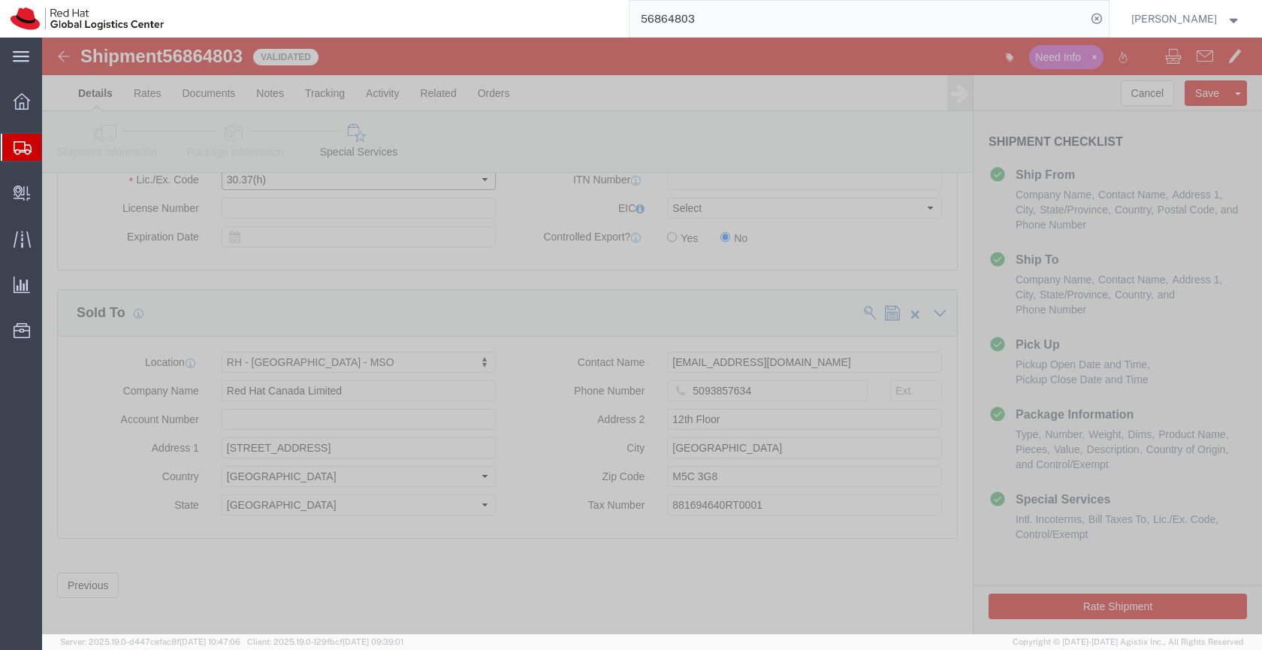
scroll to position [1312, 0]
click button "Rate Shipment"
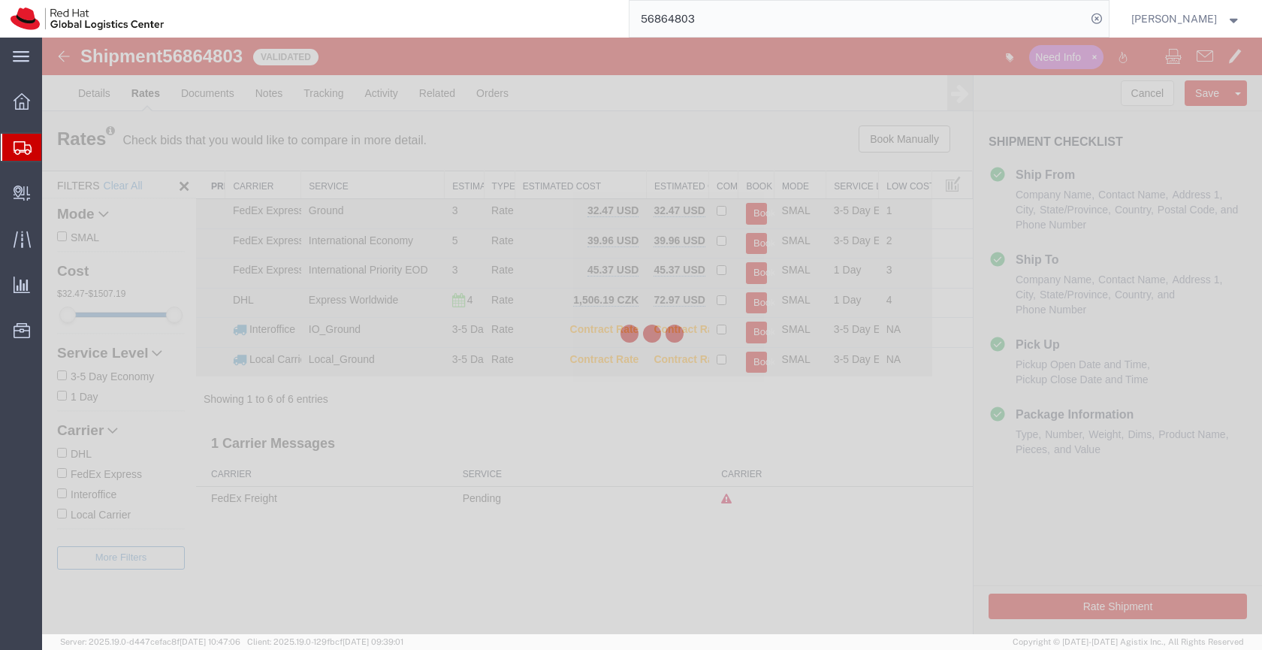
scroll to position [0, 0]
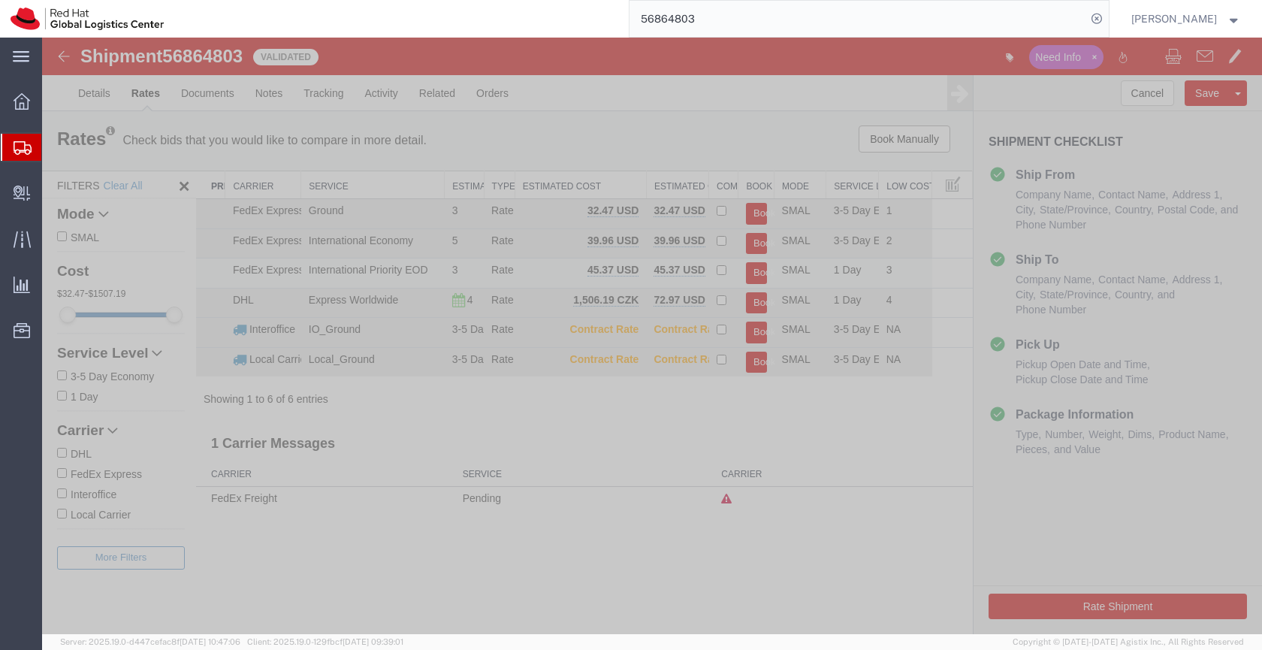
click at [756, 269] on button "Book" at bounding box center [756, 273] width 21 height 22
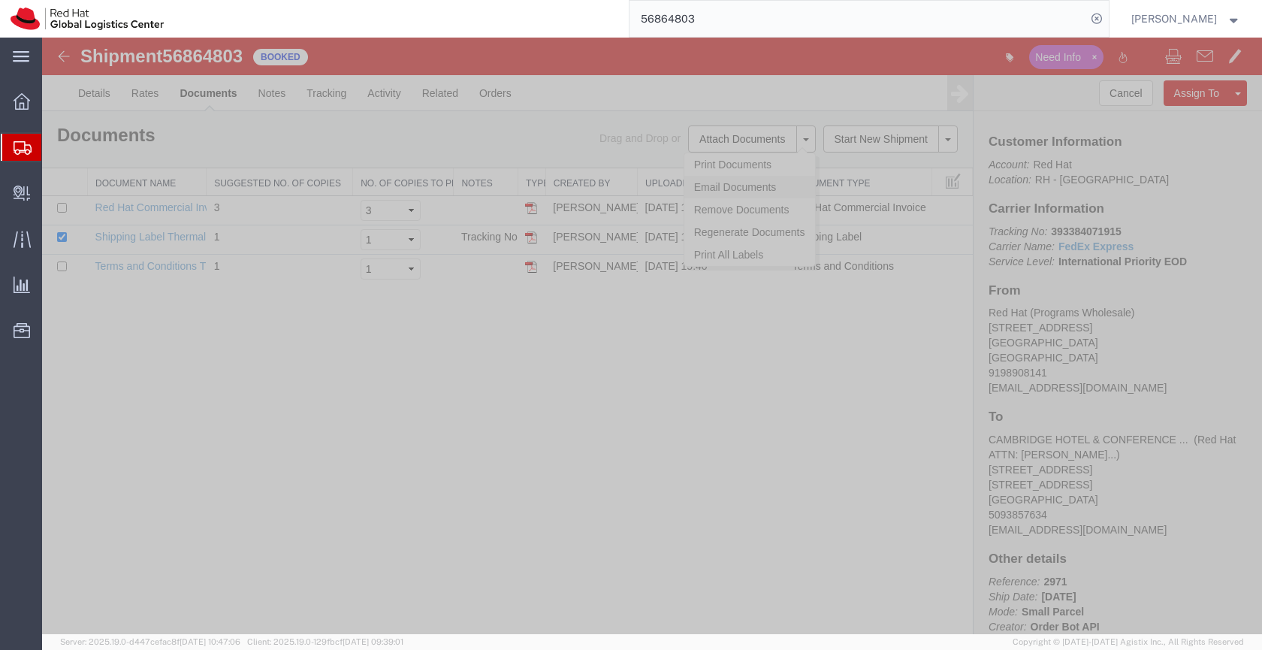
click at [729, 183] on link "Email Documents" at bounding box center [749, 187] width 131 height 23
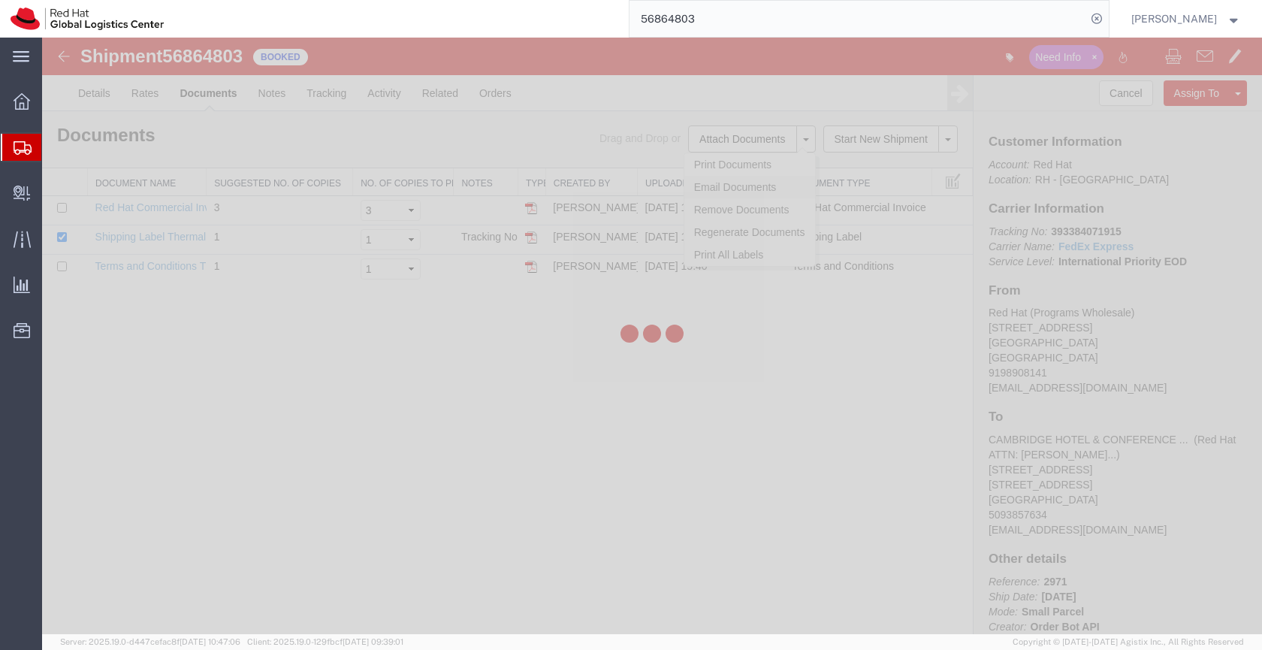
checkbox input "true"
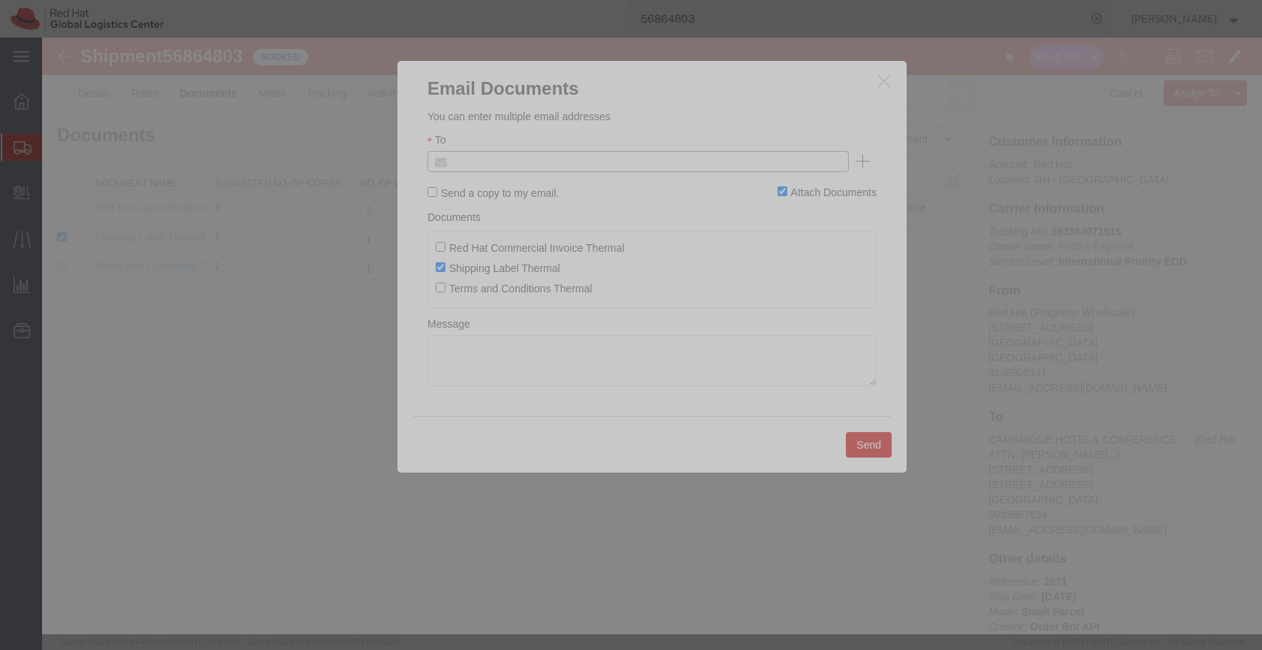
click at [578, 156] on input "text" at bounding box center [536, 162] width 176 height 20
type input "Americaslogistics@redhat.com"
click at [448, 354] on textarea at bounding box center [651, 360] width 449 height 51
type textarea "Programs Wholesale - Canada"
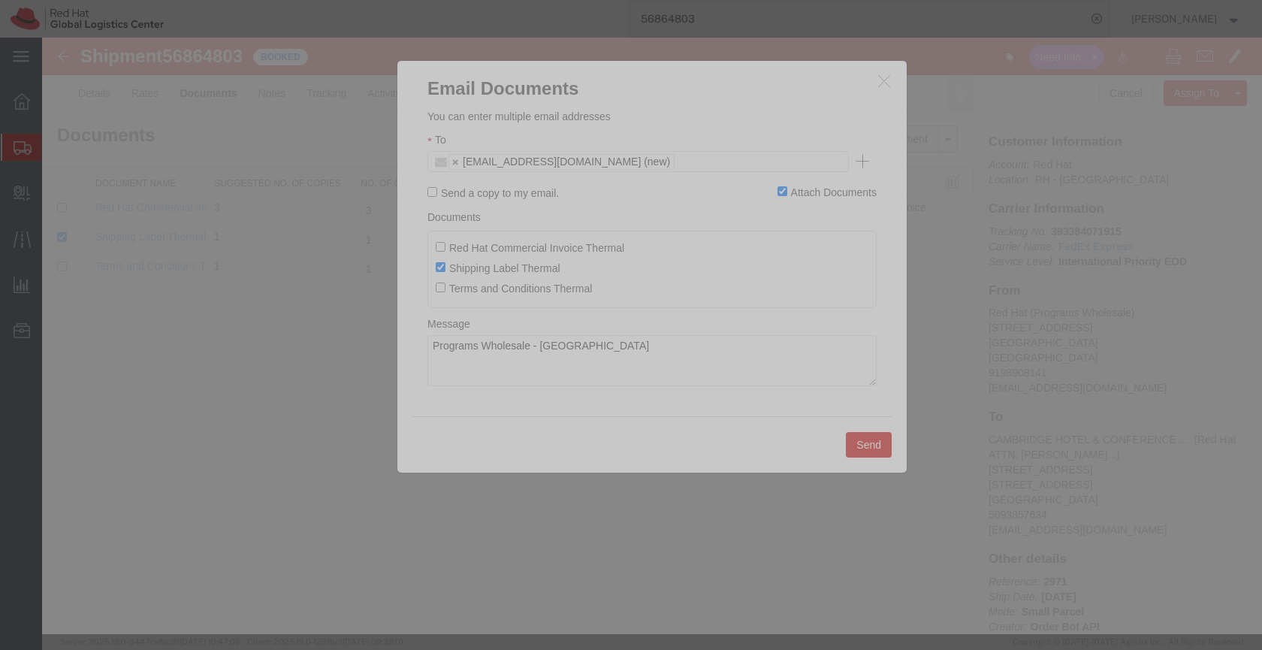
click at [868, 446] on button "Send" at bounding box center [869, 445] width 46 height 26
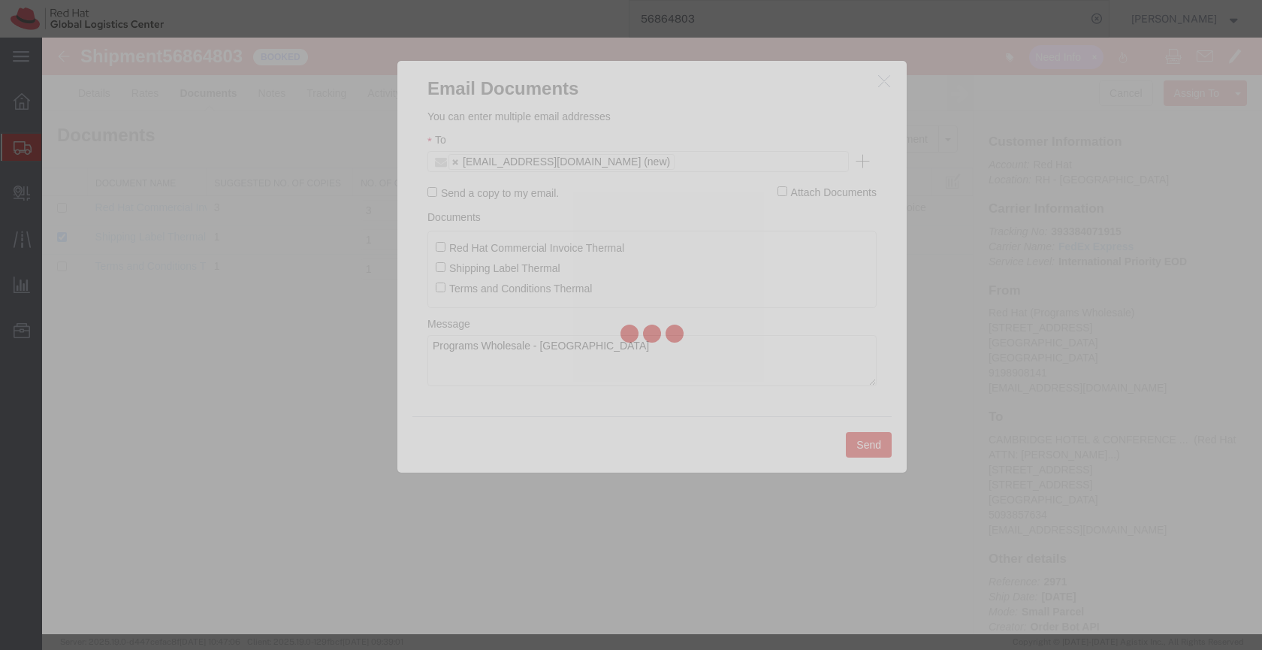
checkbox input "false"
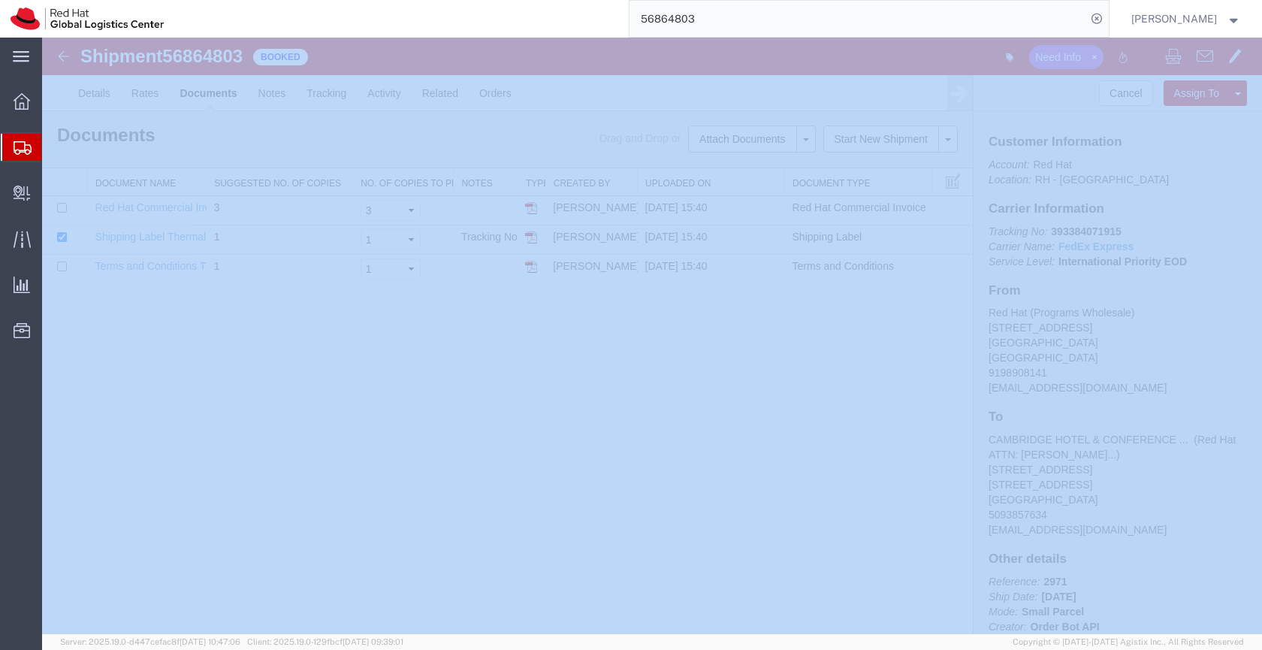
click at [17, 146] on icon at bounding box center [23, 148] width 18 height 14
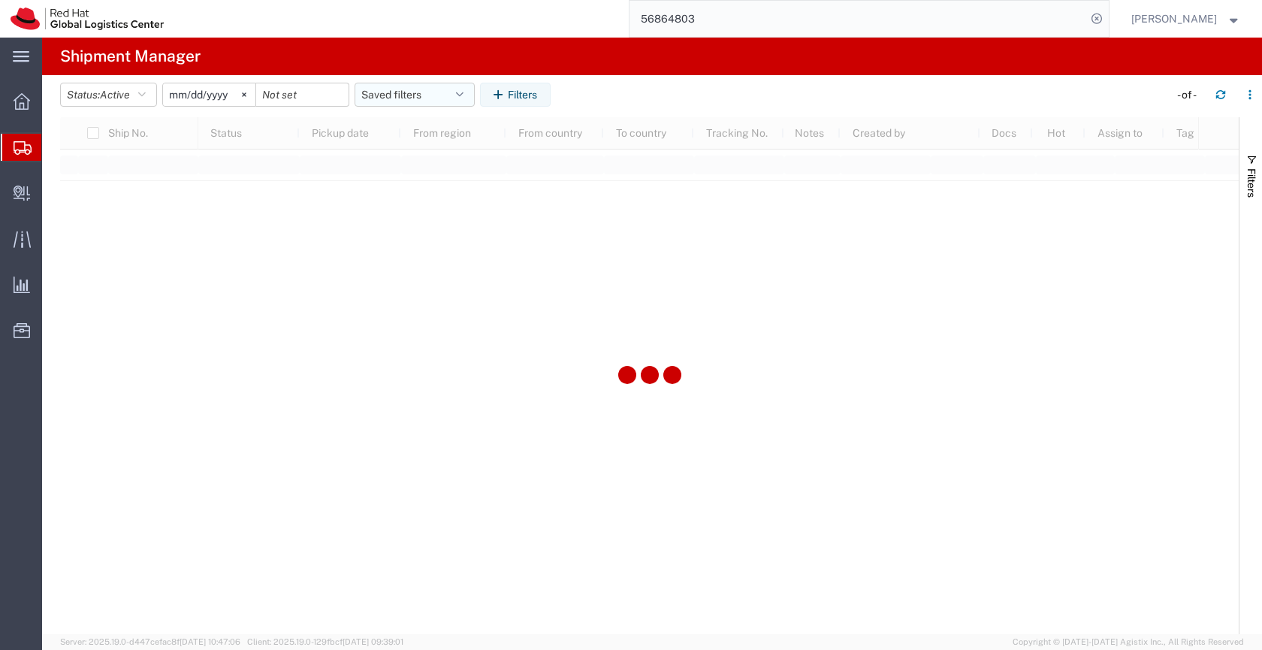
click at [415, 94] on button "Saved filters" at bounding box center [414, 95] width 120 height 24
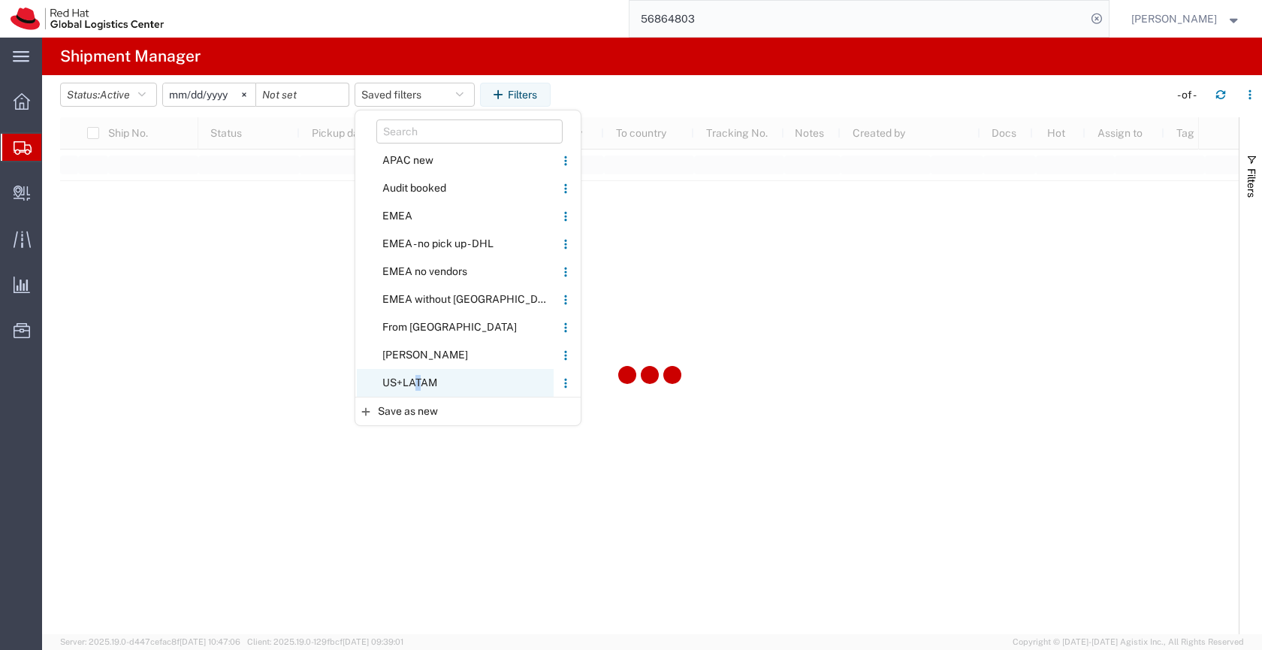
click at [416, 385] on span "US+LATAM" at bounding box center [455, 383] width 197 height 28
type input "[DATE]"
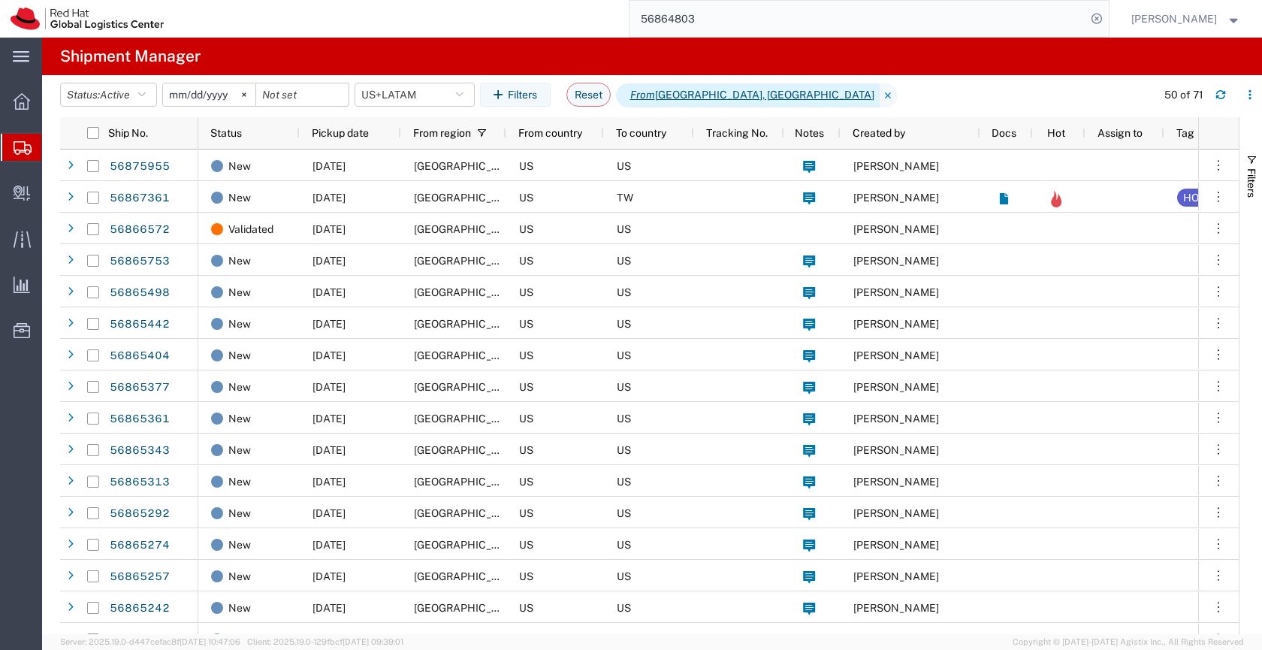
click at [763, 95] on span "From Latin America, North America" at bounding box center [748, 95] width 264 height 24
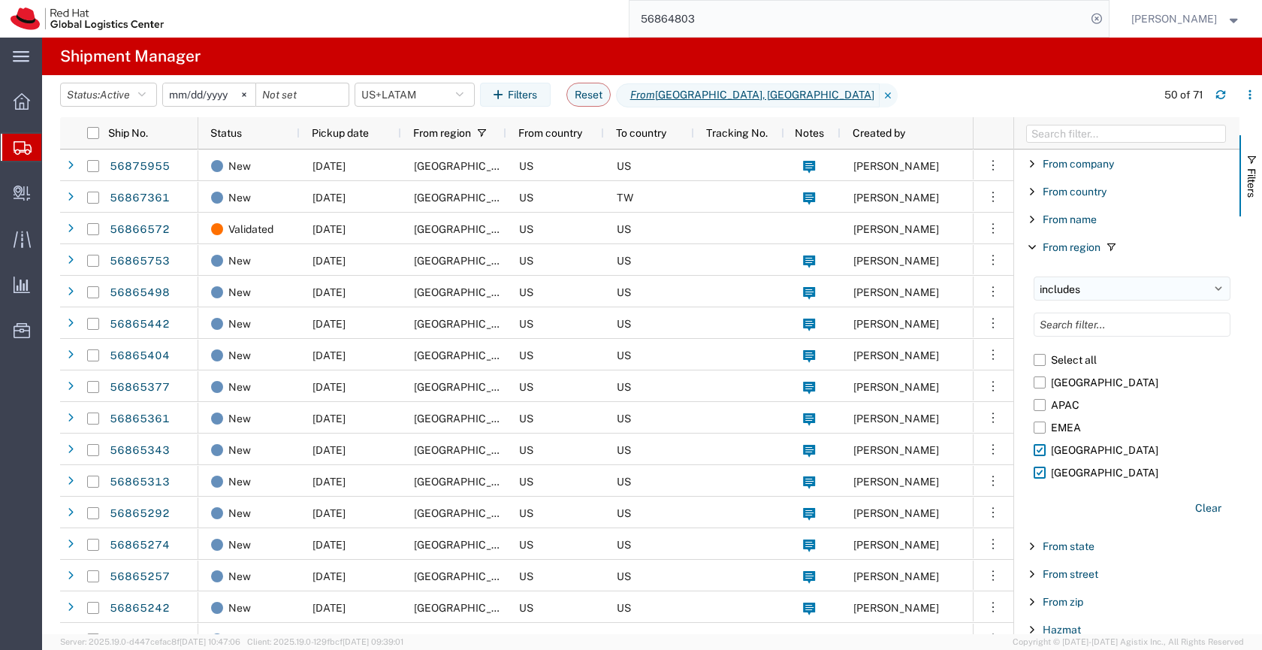
click at [1082, 282] on select "includes excludes" at bounding box center [1131, 288] width 197 height 24
click at [1033, 276] on select "includes excludes" at bounding box center [1131, 288] width 197 height 24
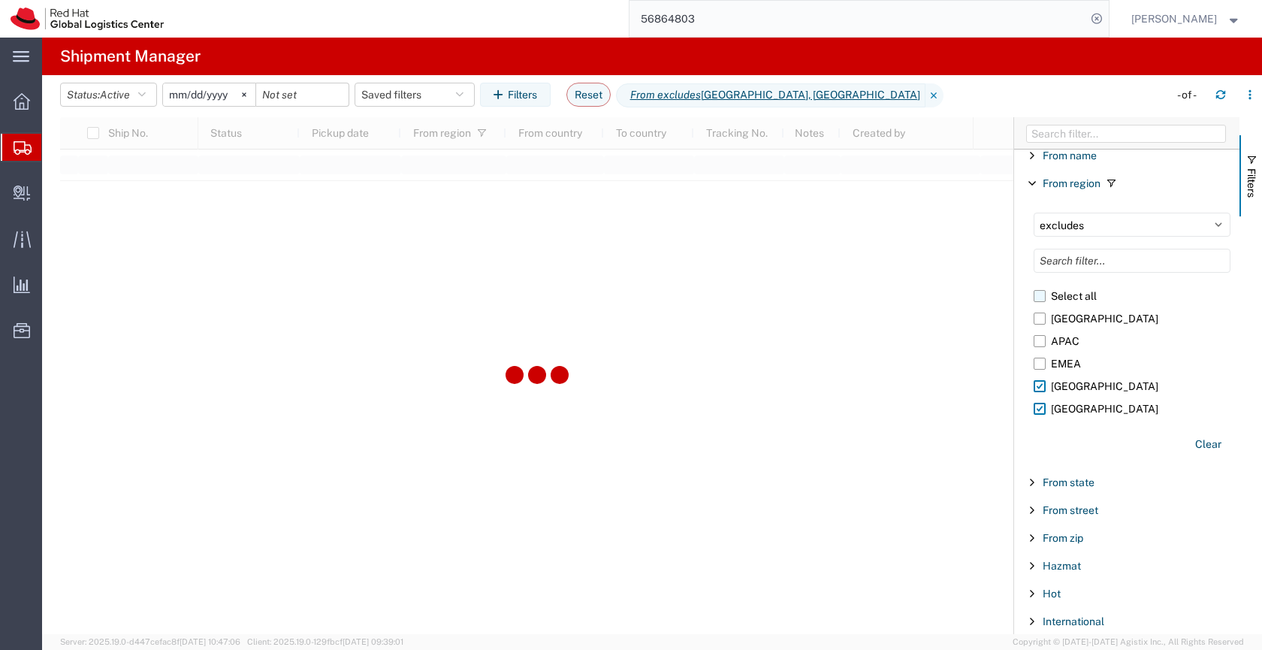
scroll to position [561, 0]
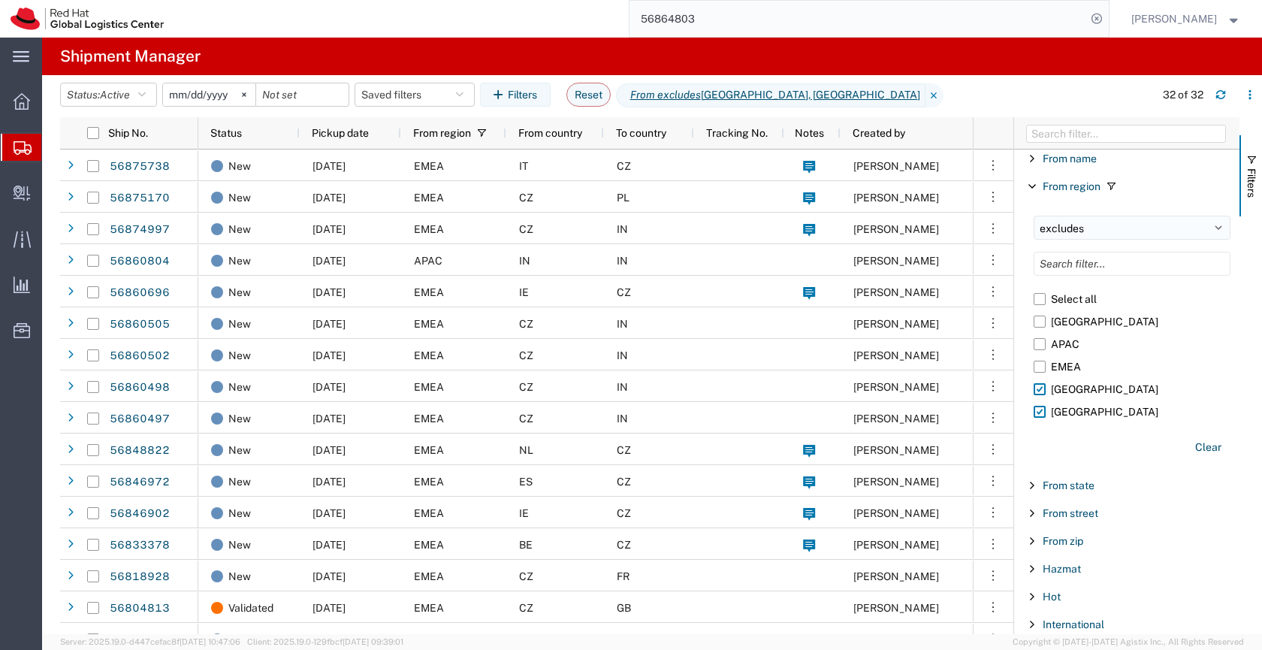
click at [1214, 217] on select "includes excludes" at bounding box center [1131, 228] width 197 height 24
select select "in"
click at [1033, 216] on select "includes excludes" at bounding box center [1131, 228] width 197 height 24
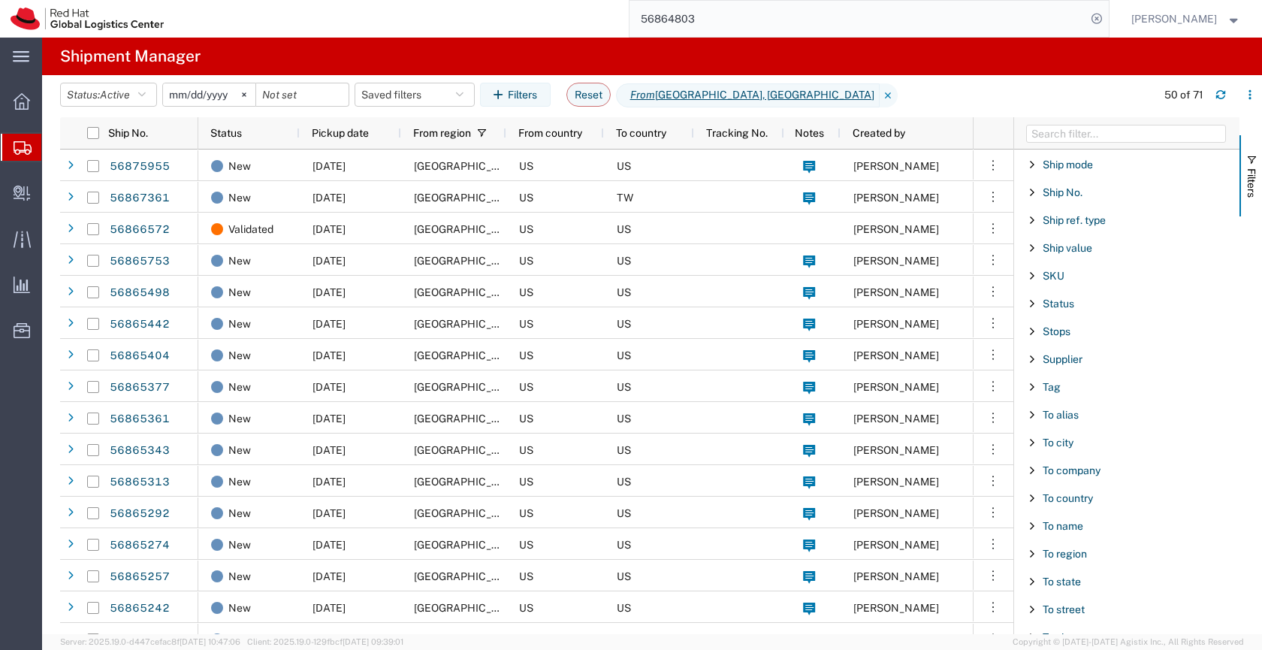
scroll to position [1600, 0]
click at [1066, 412] on span "To country" at bounding box center [1067, 418] width 50 height 12
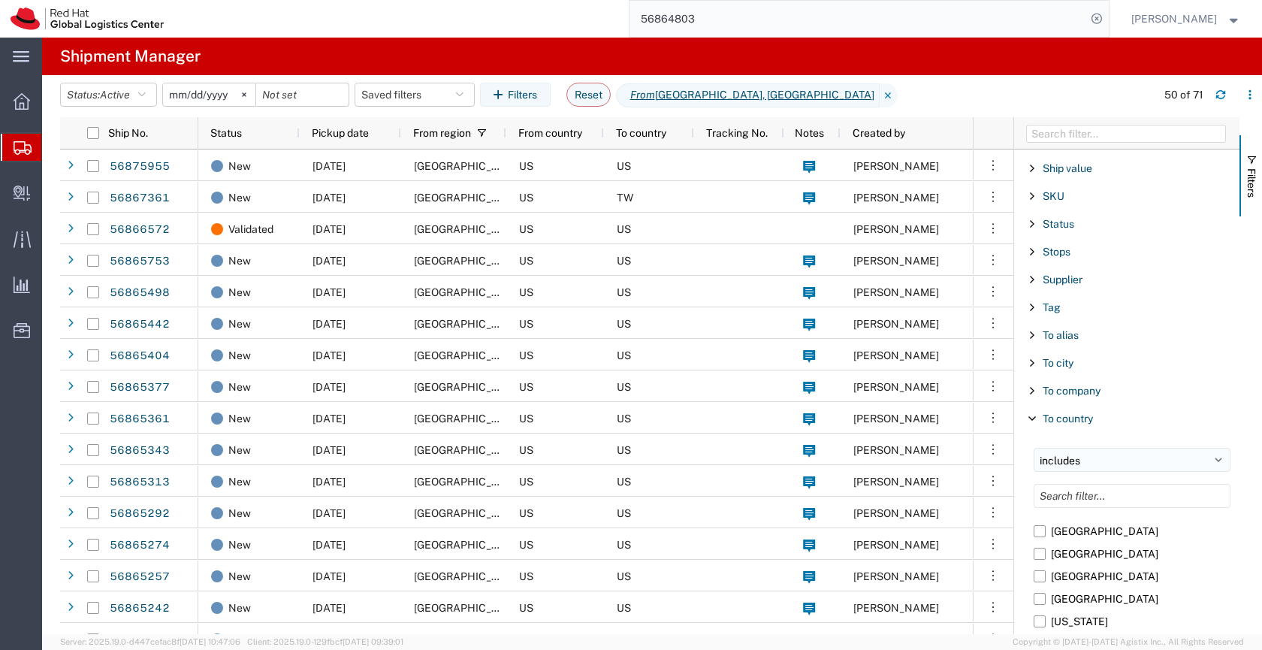
click at [1086, 448] on select "includes excludes" at bounding box center [1131, 460] width 197 height 24
select select "notin"
click at [1033, 448] on select "includes excludes" at bounding box center [1131, 460] width 197 height 24
click at [1087, 484] on input "Filter List 66 Filters" at bounding box center [1131, 496] width 197 height 24
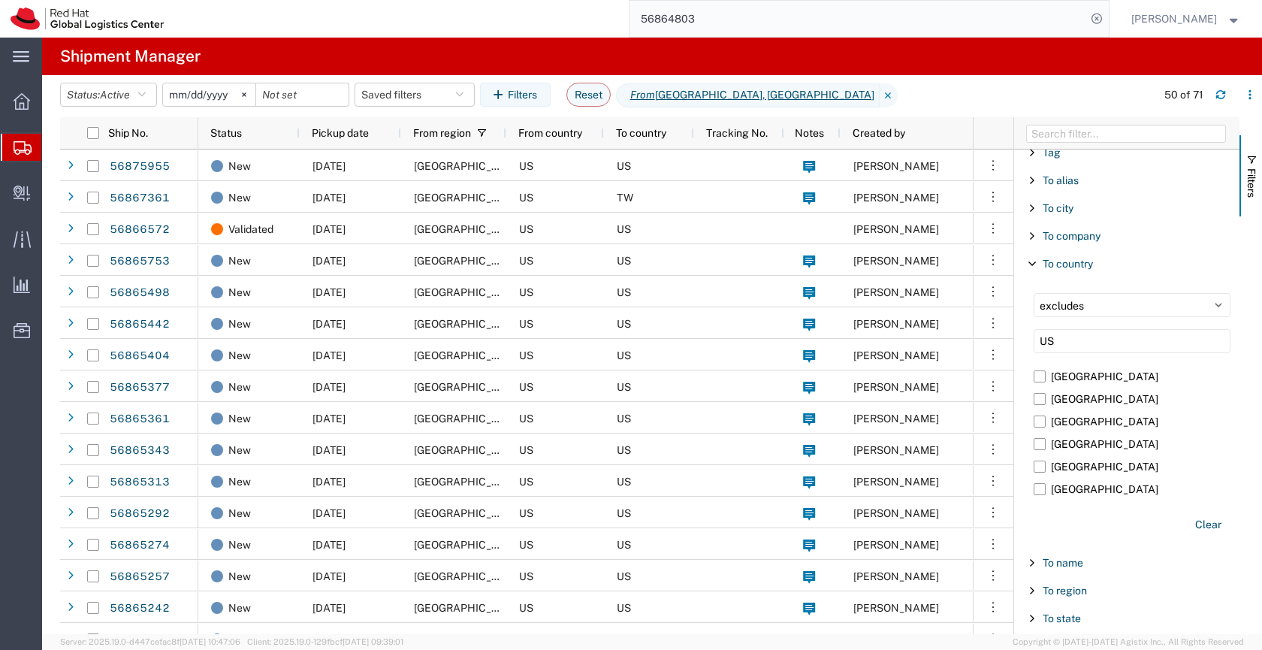
scroll to position [1733, 0]
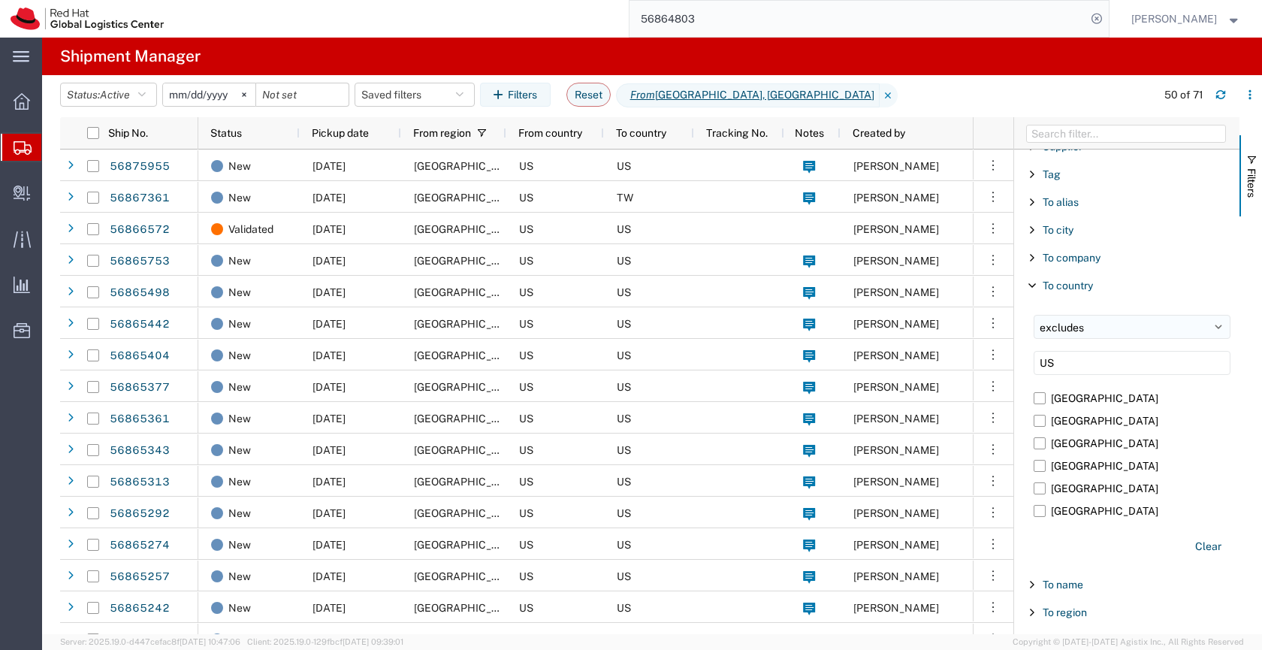
type input "US"
click at [1108, 315] on select "includes excludes" at bounding box center [1131, 327] width 197 height 24
click at [1033, 315] on select "includes excludes" at bounding box center [1131, 327] width 197 height 24
click at [1091, 315] on select "includes excludes" at bounding box center [1131, 327] width 197 height 24
click at [1033, 315] on select "includes excludes" at bounding box center [1131, 327] width 197 height 24
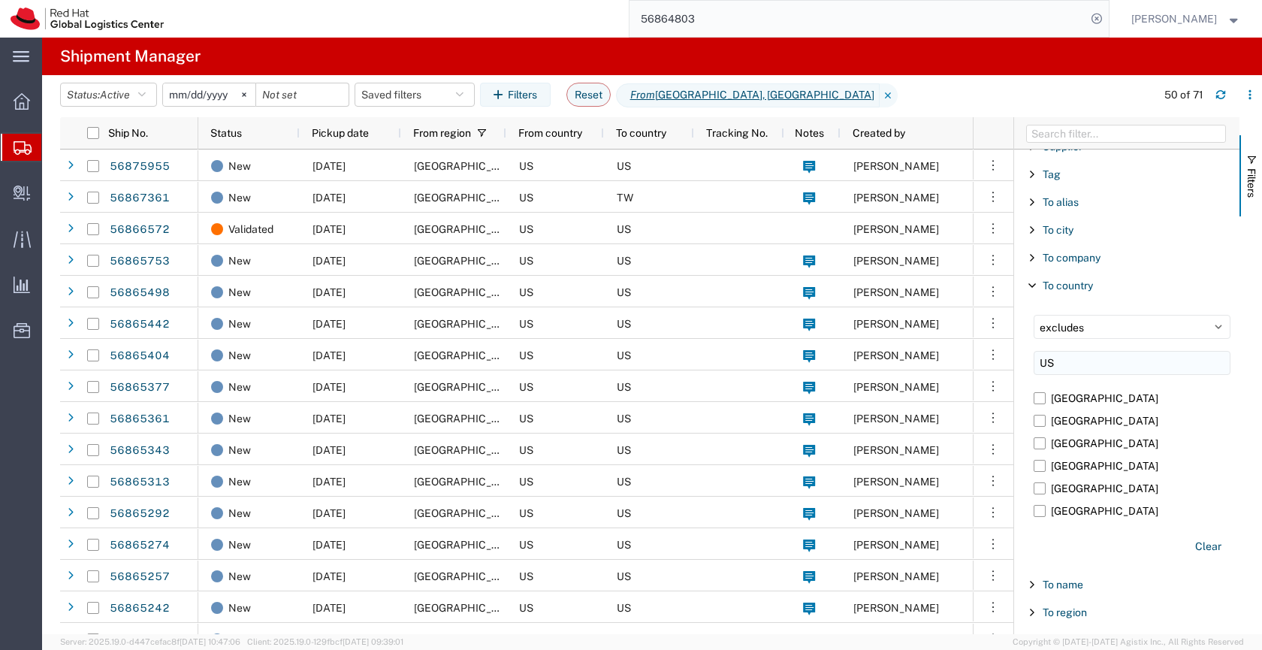
click at [1085, 351] on input "US" at bounding box center [1131, 363] width 197 height 24
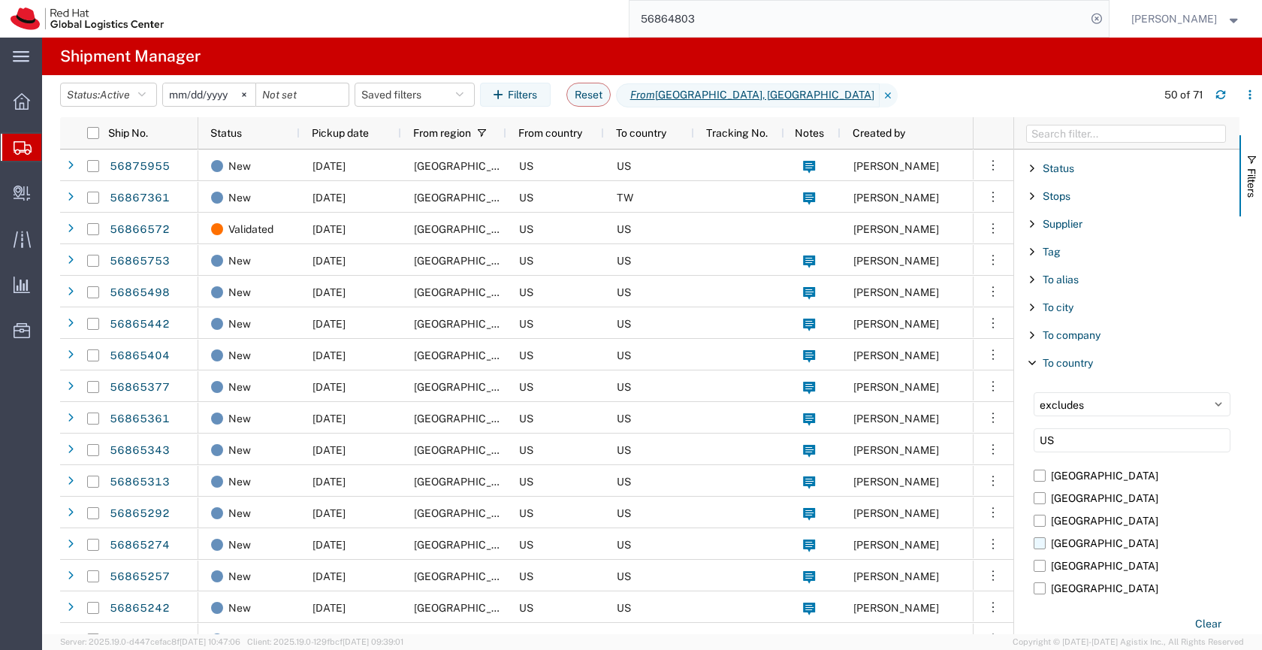
scroll to position [1661, 0]
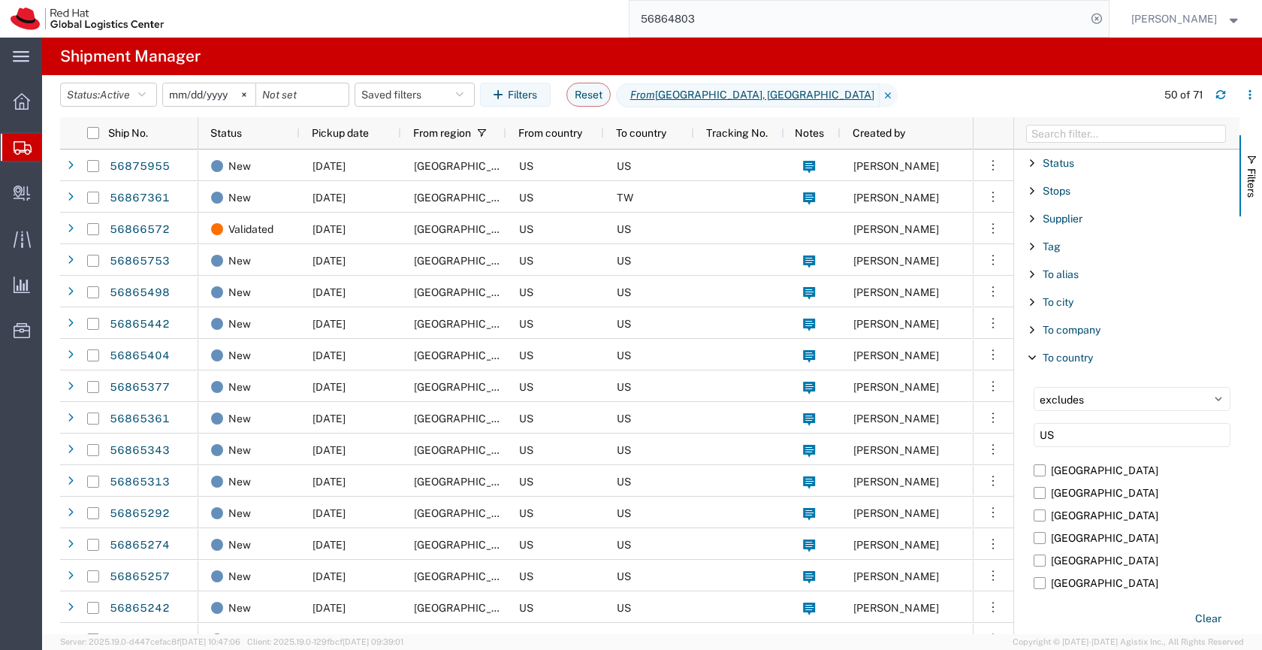
click at [1183, 315] on div "To company Enabled To company" at bounding box center [1126, 329] width 225 height 28
click at [397, 95] on button "Saved filters" at bounding box center [414, 95] width 120 height 24
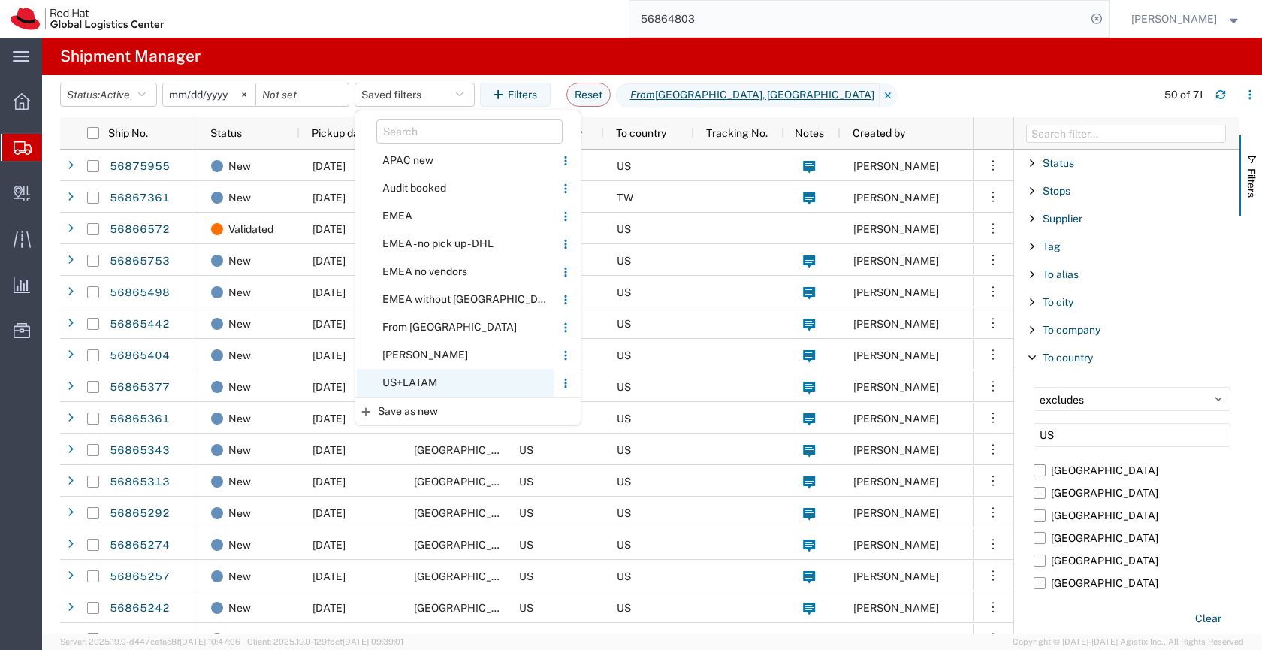
click at [424, 382] on span "US+LATAM" at bounding box center [455, 383] width 197 height 28
select select "in"
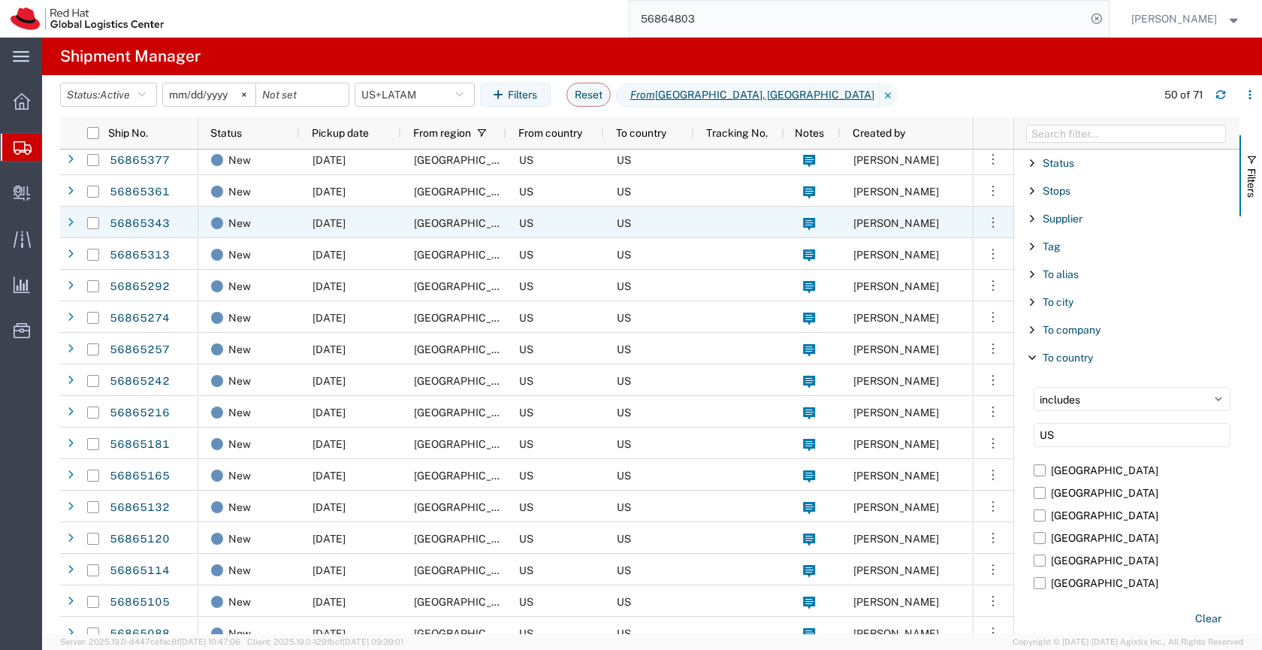
scroll to position [288, 0]
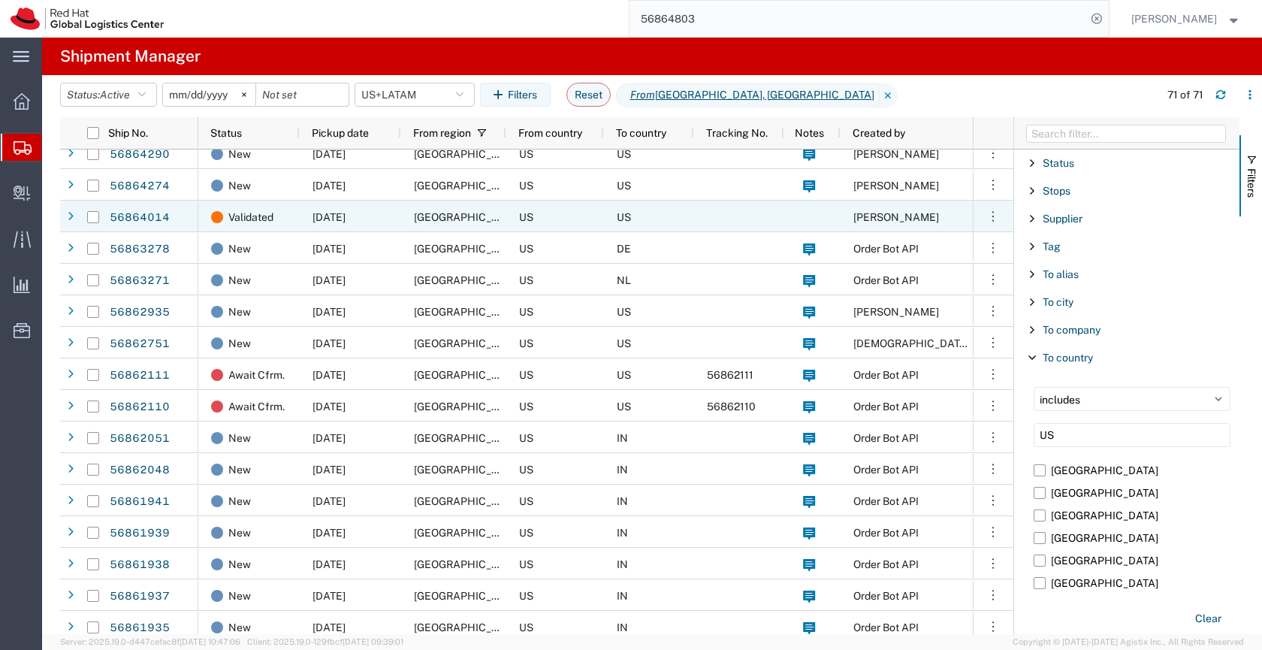
click at [554, 220] on div "US" at bounding box center [555, 217] width 98 height 32
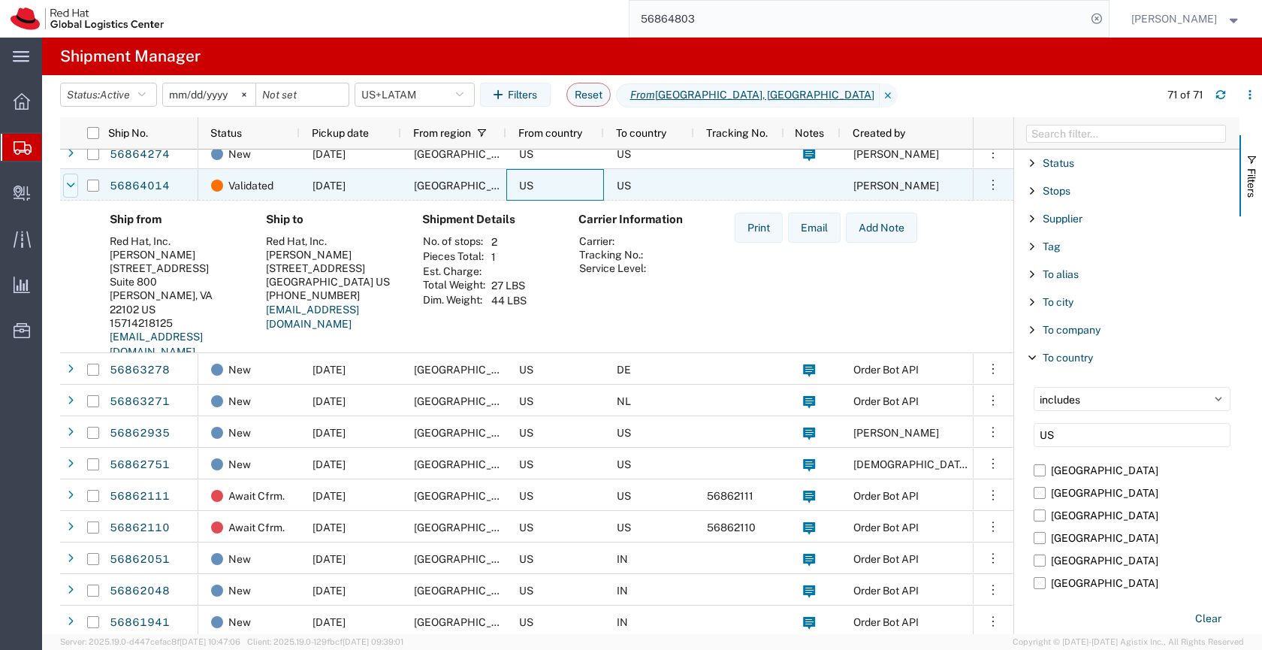
click at [71, 184] on icon at bounding box center [71, 185] width 8 height 11
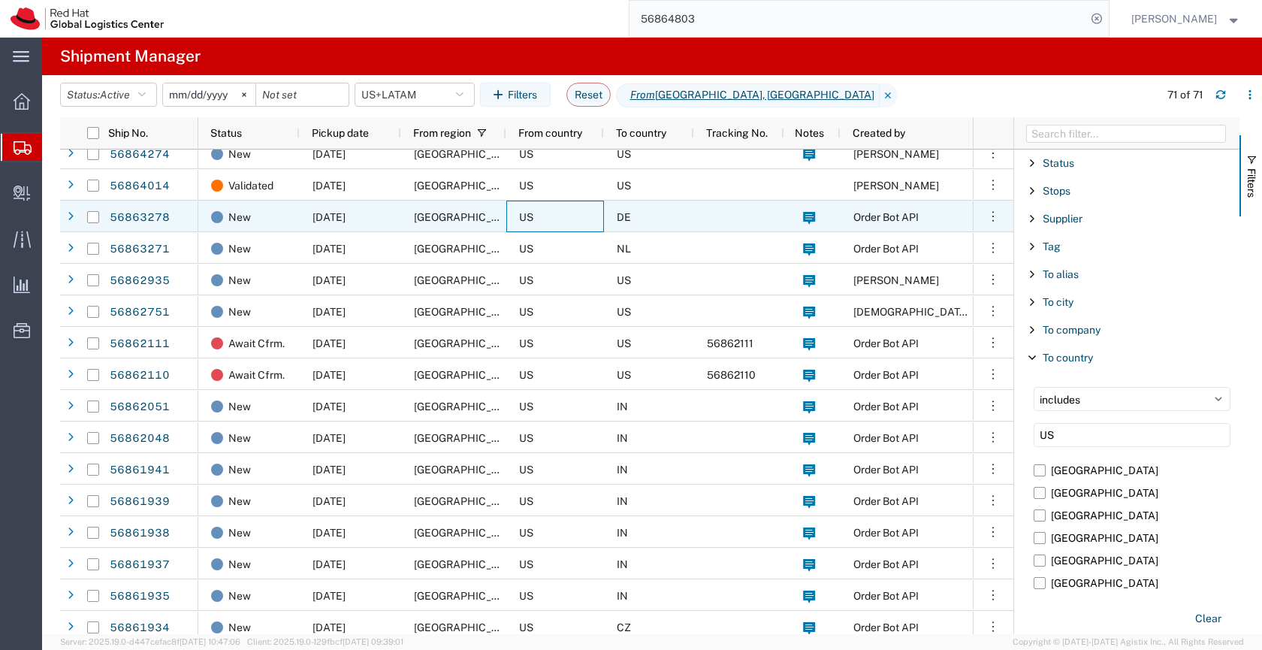
click at [580, 213] on div "US" at bounding box center [555, 217] width 98 height 32
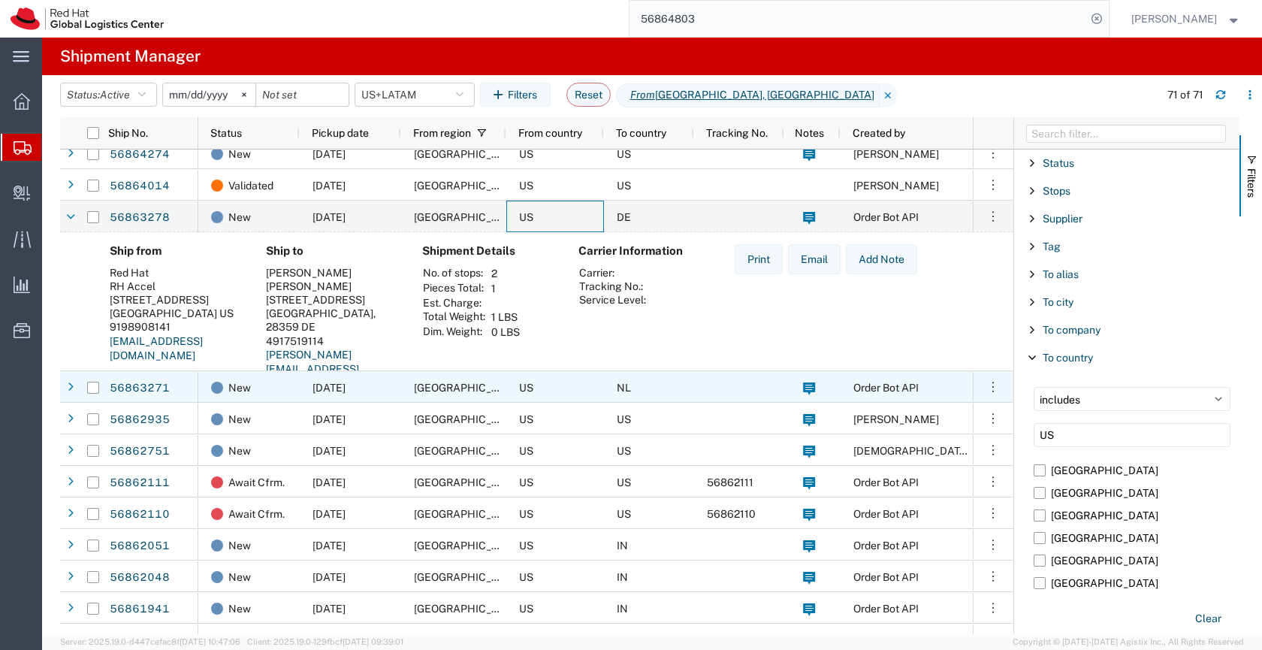
click at [591, 381] on div "US" at bounding box center [555, 387] width 98 height 32
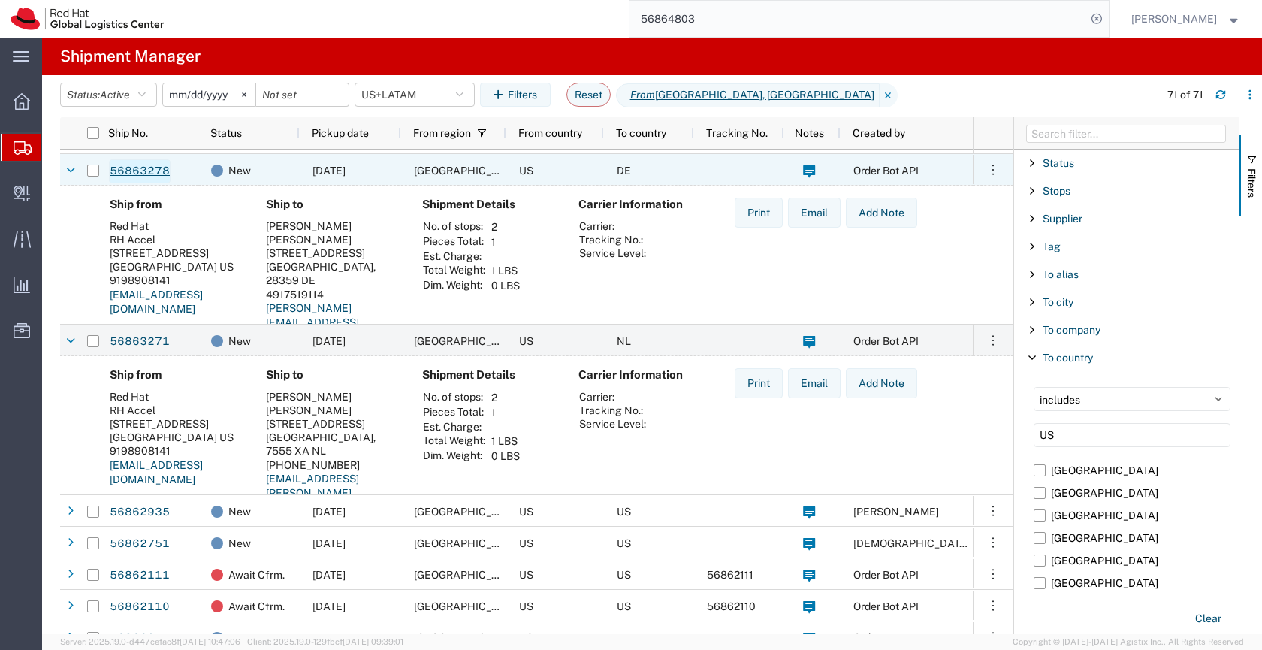
drag, startPoint x: 173, startPoint y: 188, endPoint x: 167, endPoint y: 180, distance: 10.2
click at [167, 180] on div "56862935 56862751 56862111 56862110 56862051 56862048 56861941 56861939 5686193…" at bounding box center [536, 391] width 953 height 484
drag, startPoint x: 163, startPoint y: 405, endPoint x: 88, endPoint y: 403, distance: 75.1
click at [88, 403] on div "Ship from Red Hat RH Accel 100 E DAVIE STREET Raleigh, NC 27601 US 9198908141 k…" at bounding box center [536, 447] width 953 height 183
copy div "RH Accel"
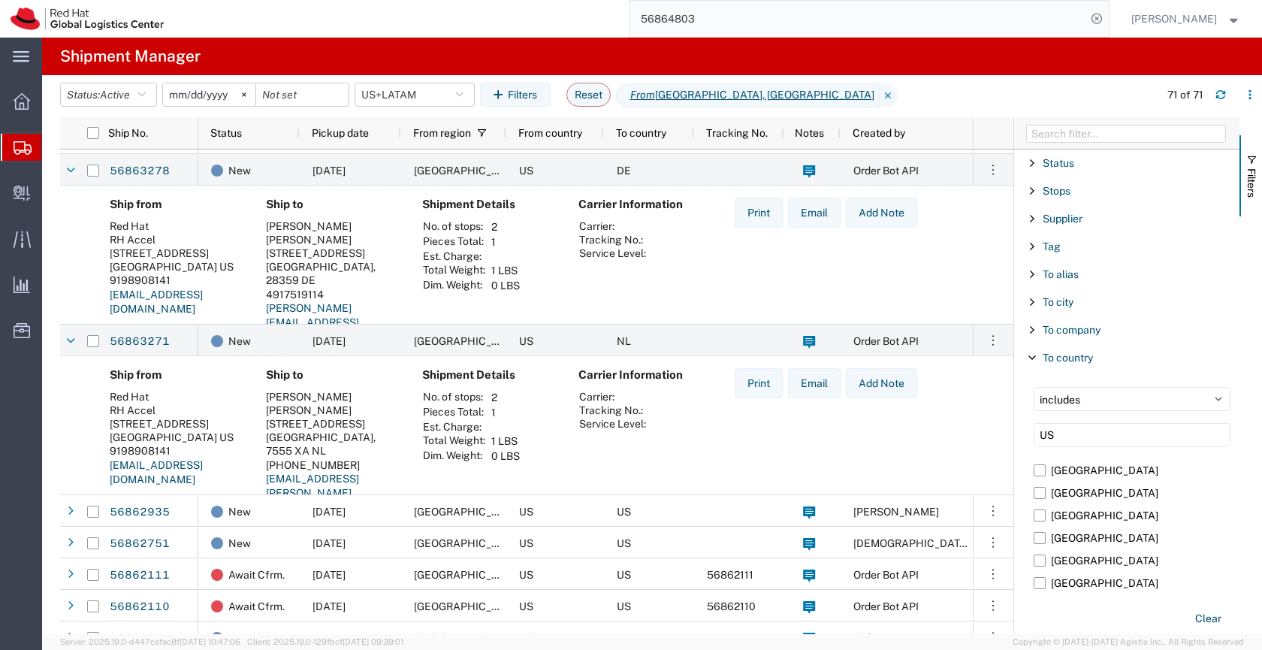
click at [697, 24] on input "56864803" at bounding box center [857, 19] width 457 height 36
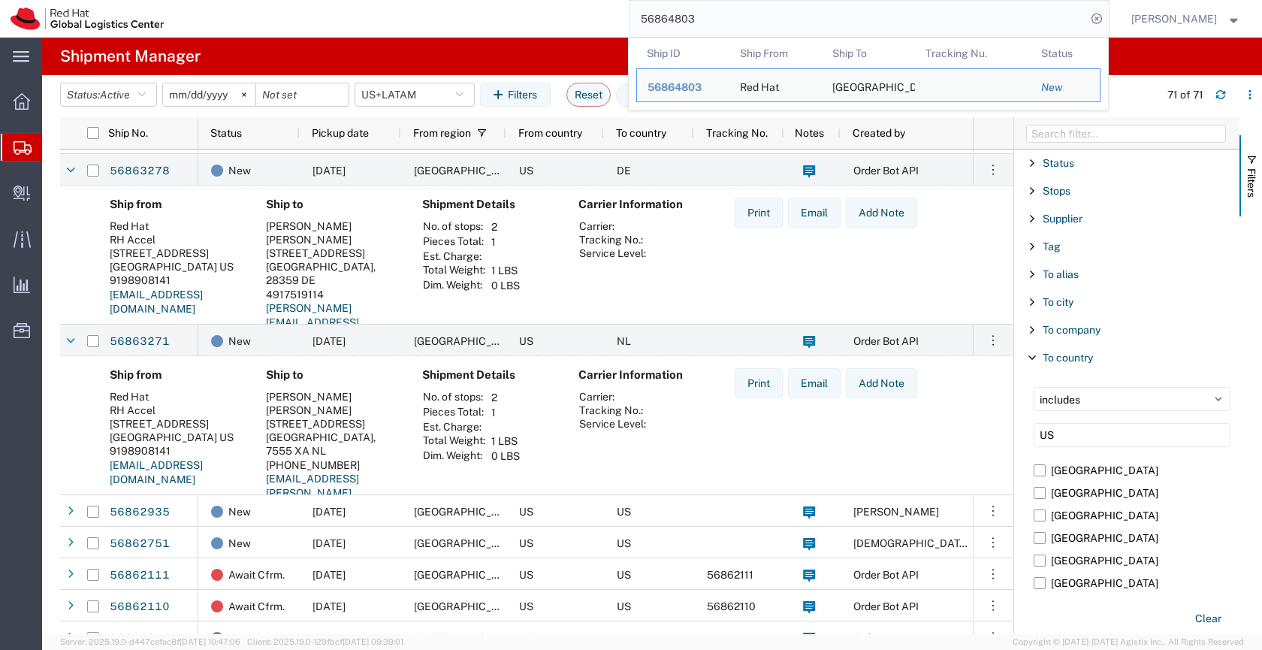
click at [697, 24] on input "56864803" at bounding box center [857, 19] width 457 height 36
paste input "3278"
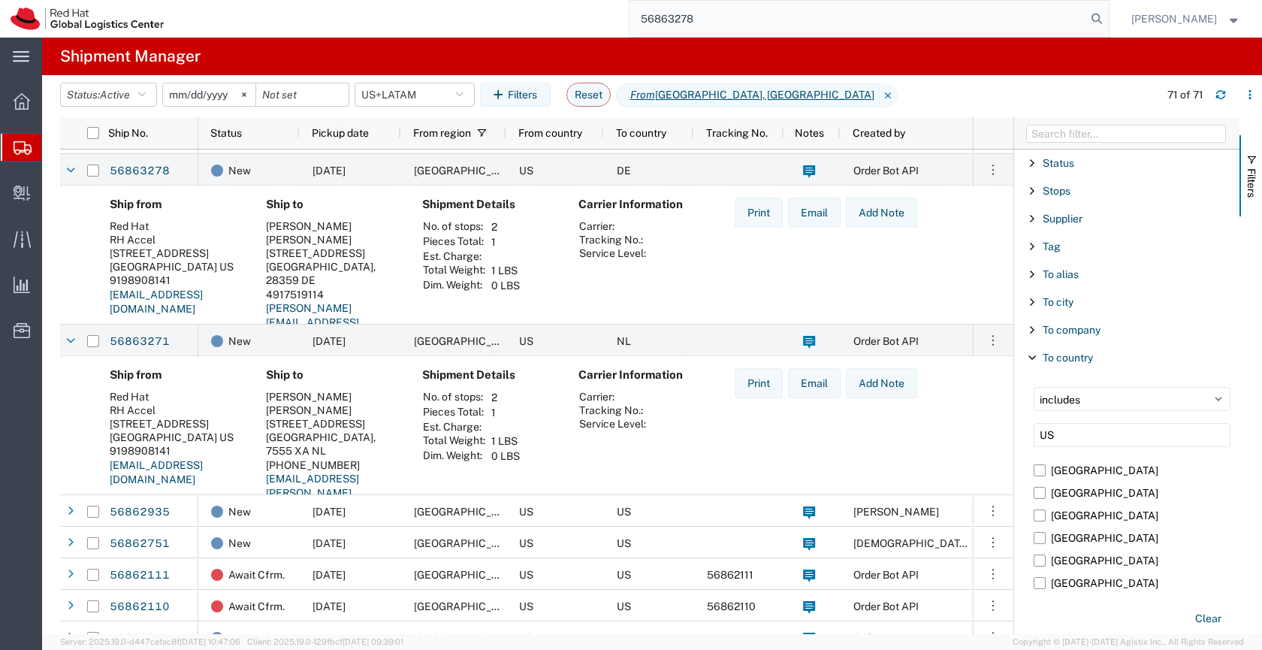
type input "56863278"
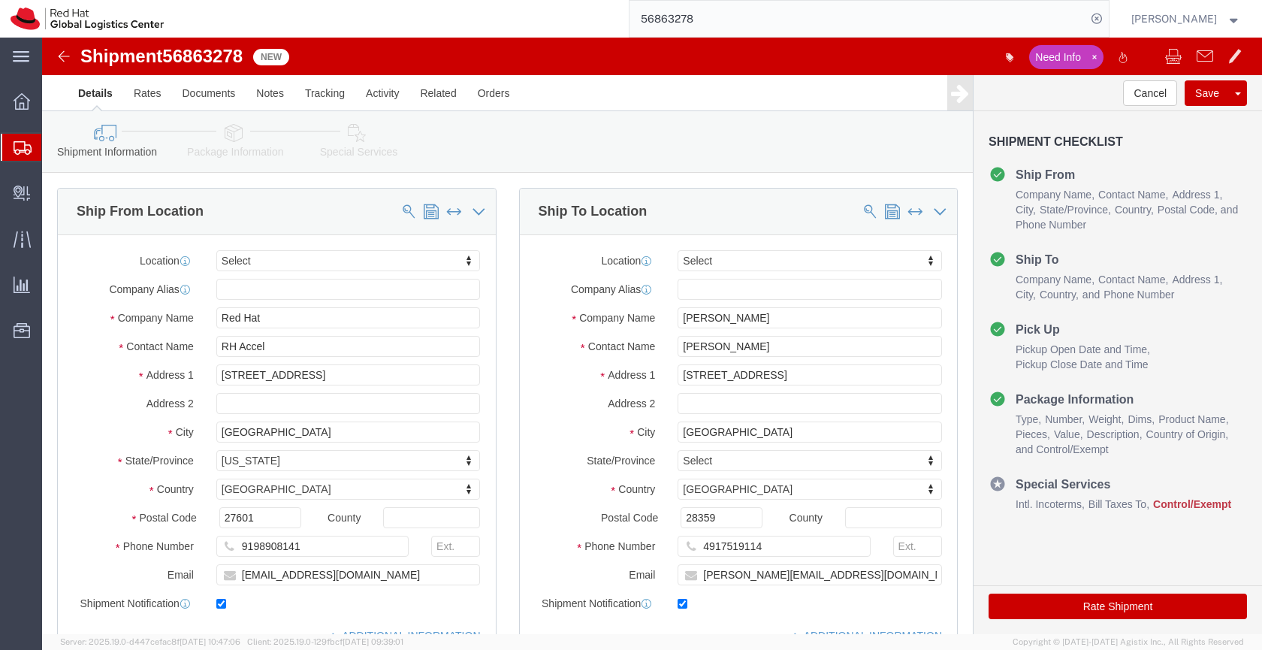
select select
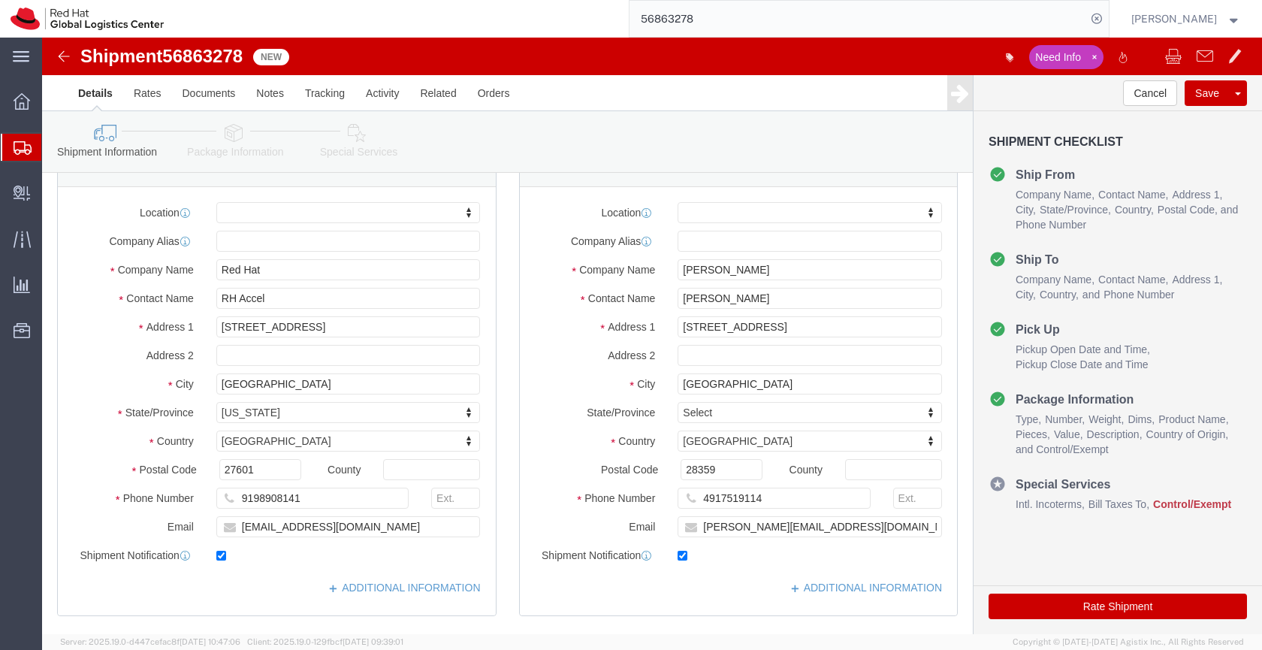
scroll to position [53, 0]
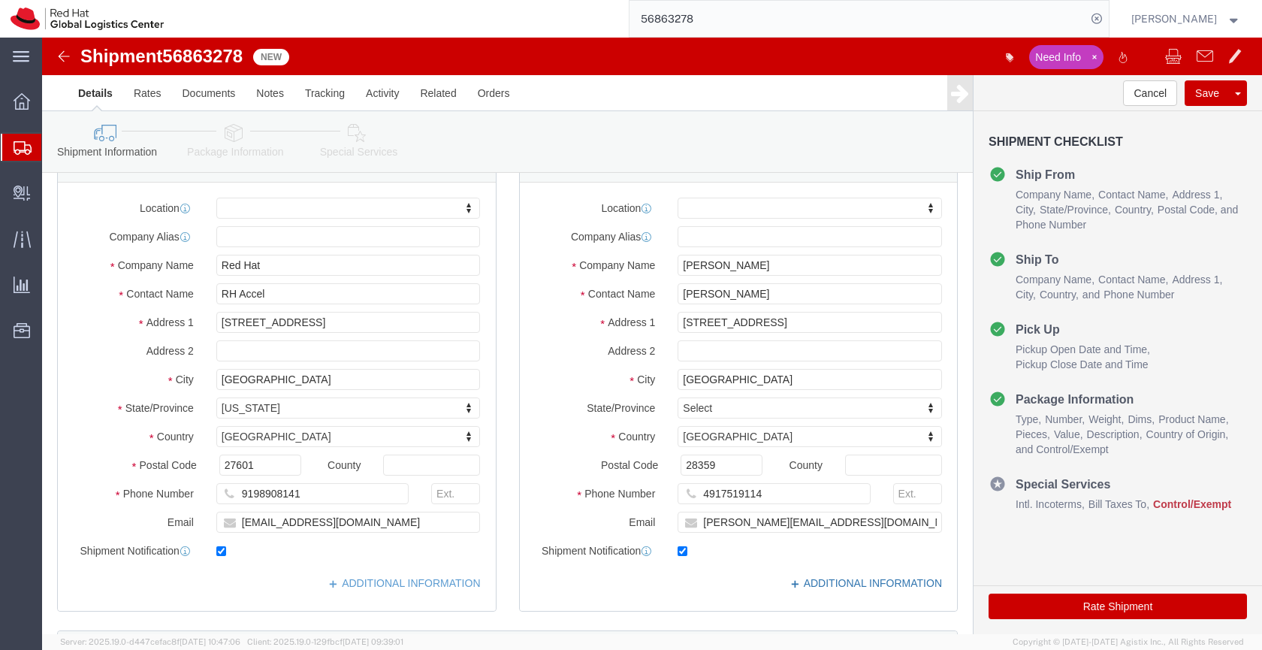
click link "ADDITIONAL INFORMATION"
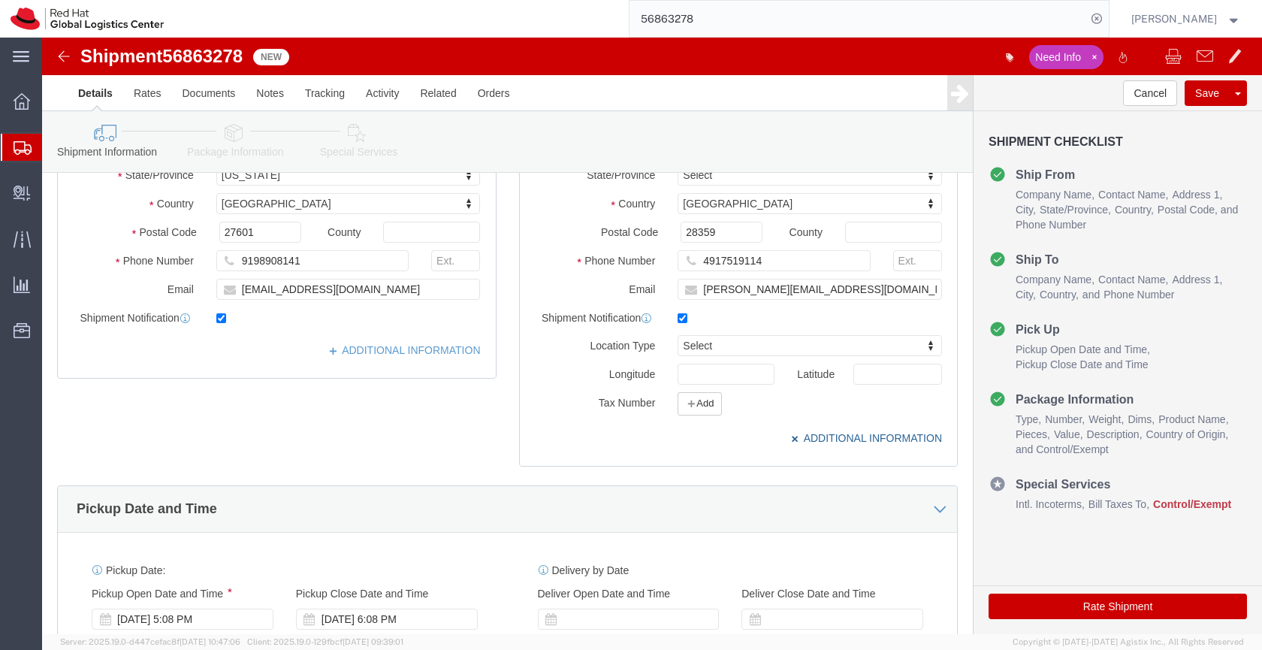
scroll to position [284, 0]
click button "Add"
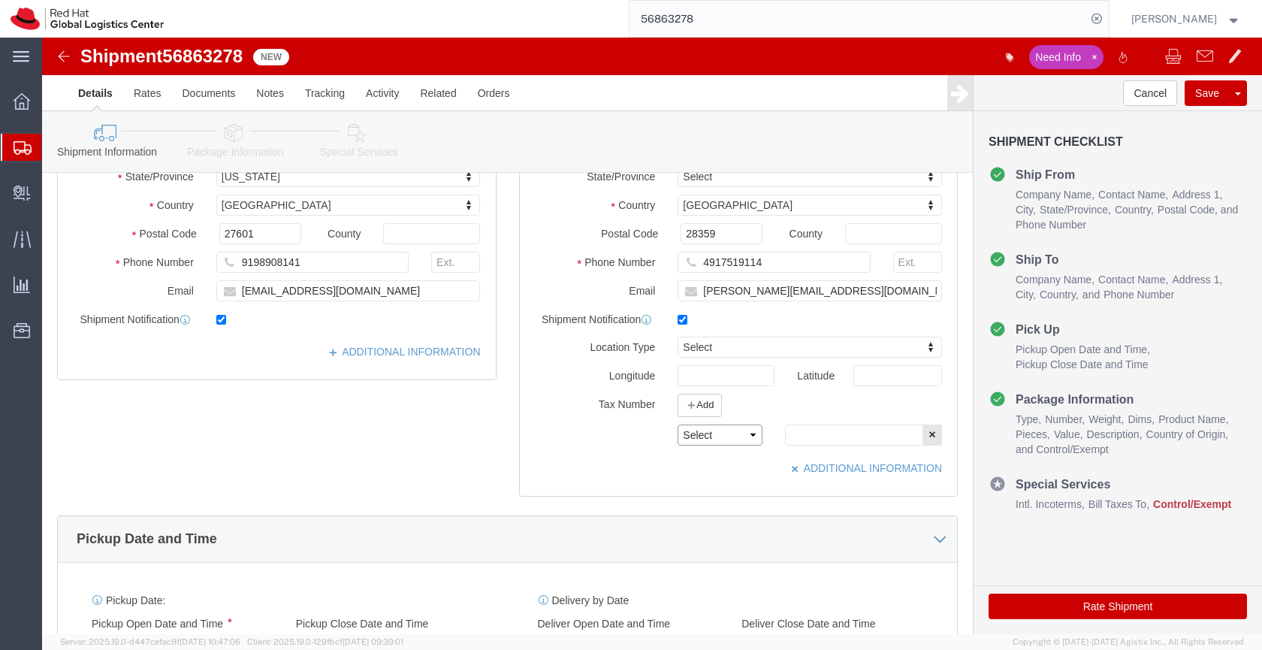
click select "Select EIN EORI TIN VAT Other"
select select "EORI"
click select "Select EIN EORI TIN VAT Other"
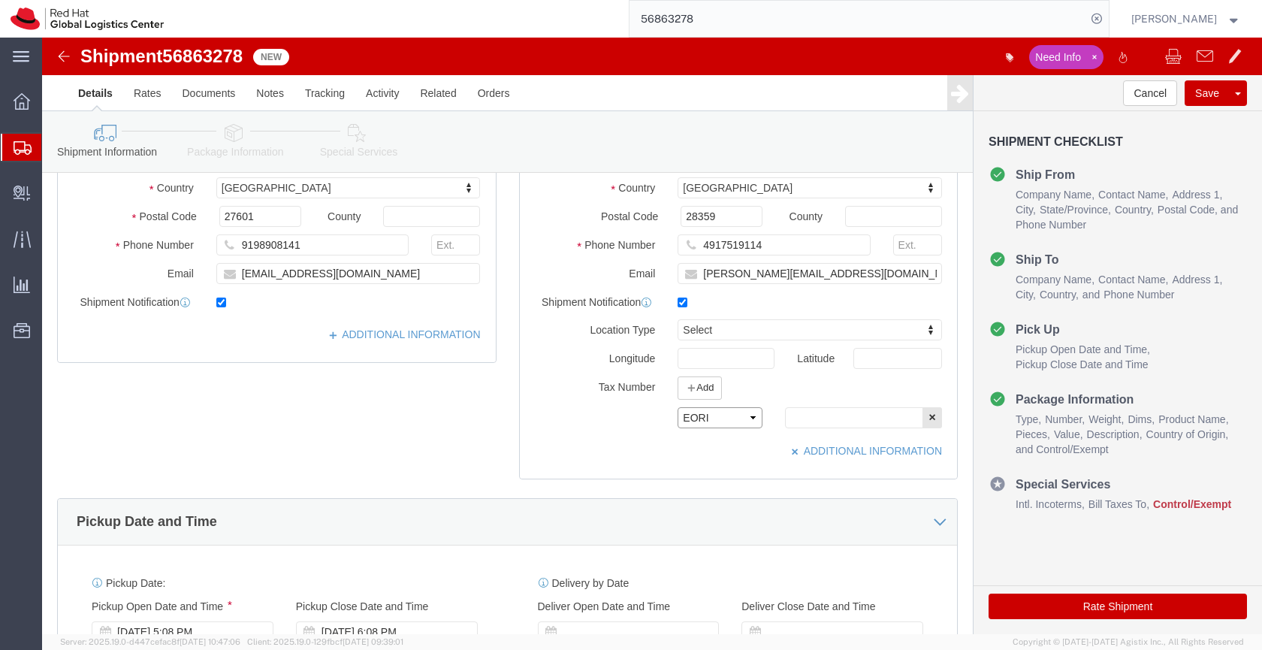
scroll to position [314, 0]
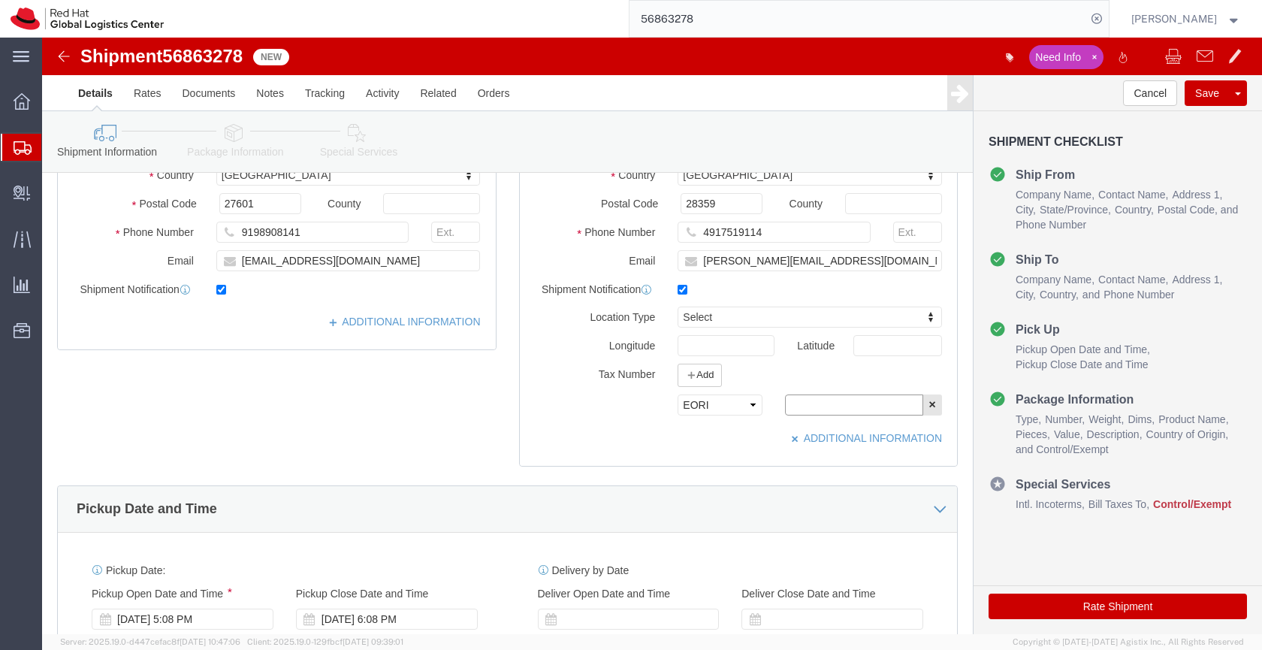
click input "text"
paste input "DE1919040"
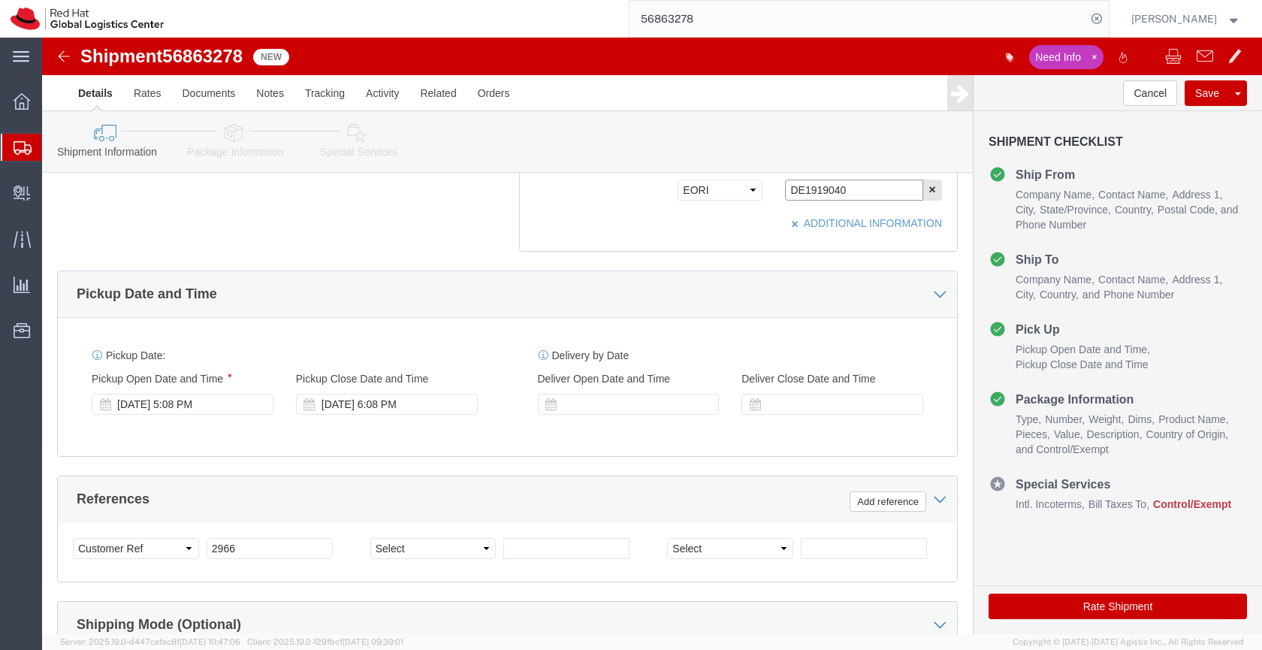
scroll to position [542, 0]
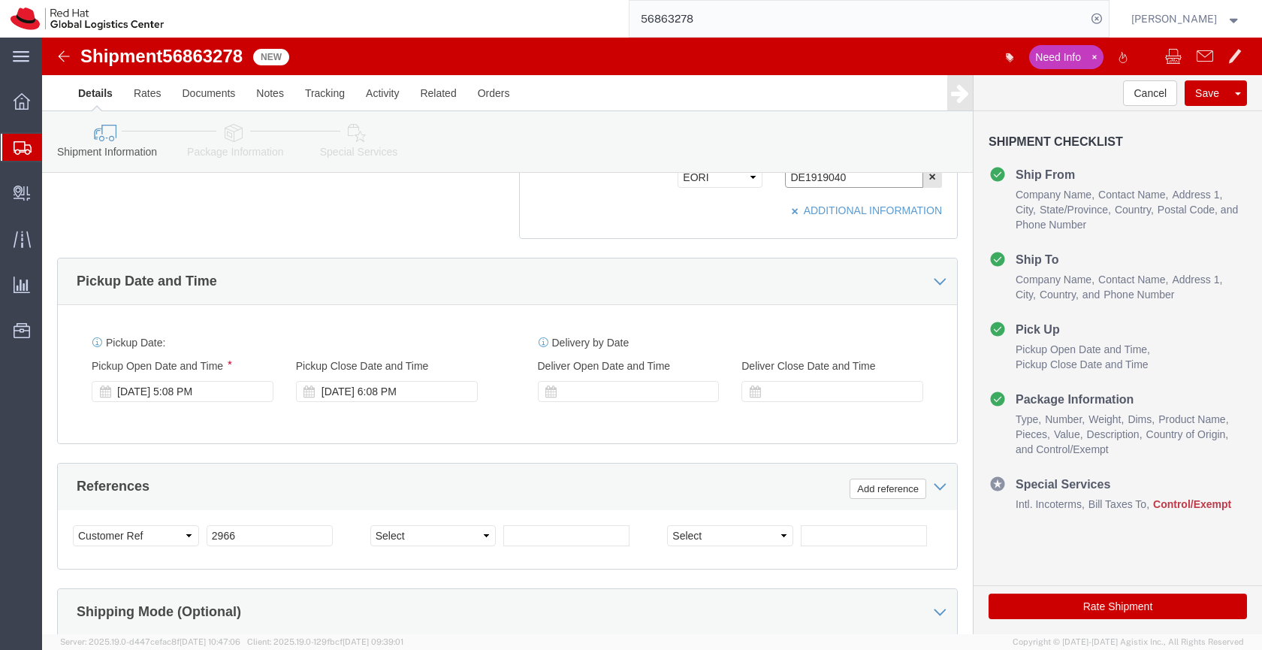
type input "DE1919040"
click icon
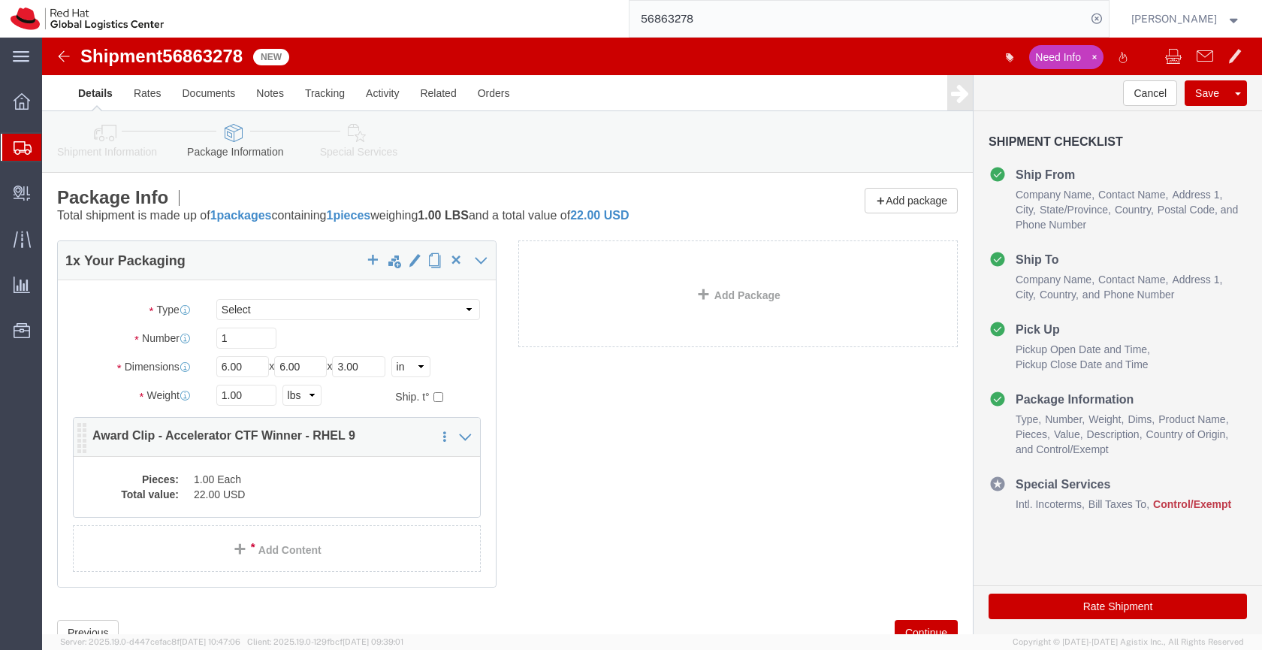
click dd "1.00 Each"
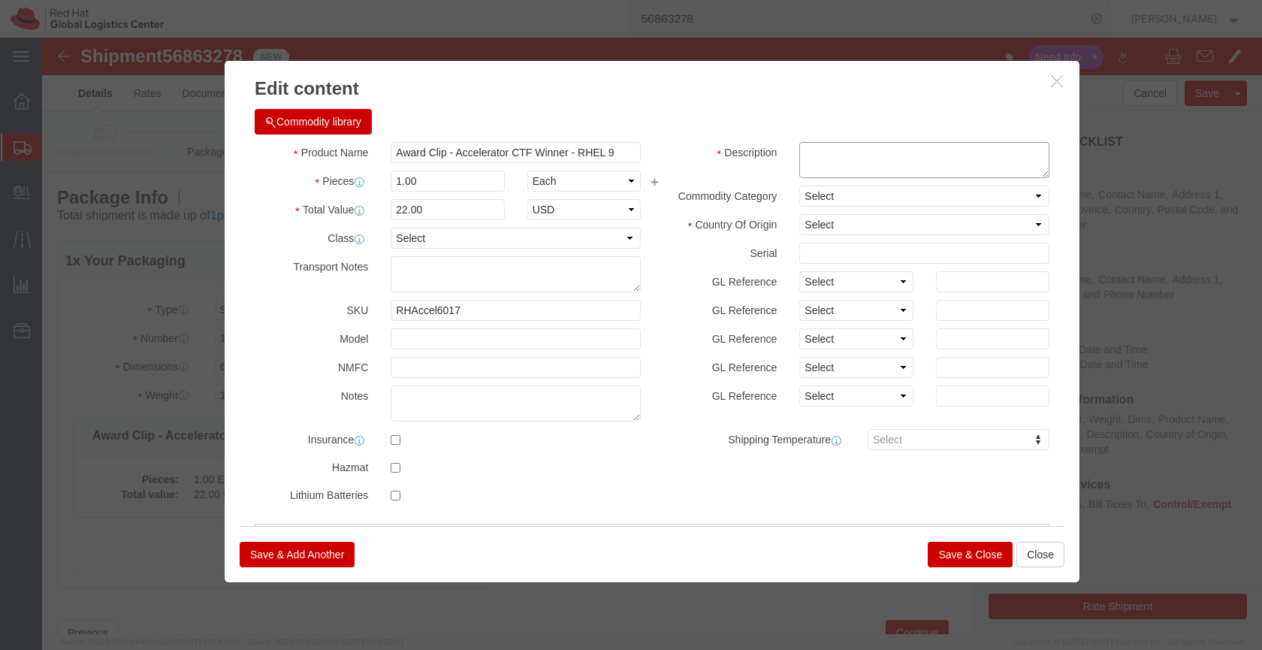
click textarea
paste textarea "3" X 1.50" X 1/2" Clear Acrylic Block"
type textarea "3" X 1.50" X 1/2" Clear Acrylic Block"
drag, startPoint x: 568, startPoint y: 117, endPoint x: 382, endPoint y: 113, distance: 186.3
click input "Award Clip - Accelerator CTF Winner - RHEL 9"
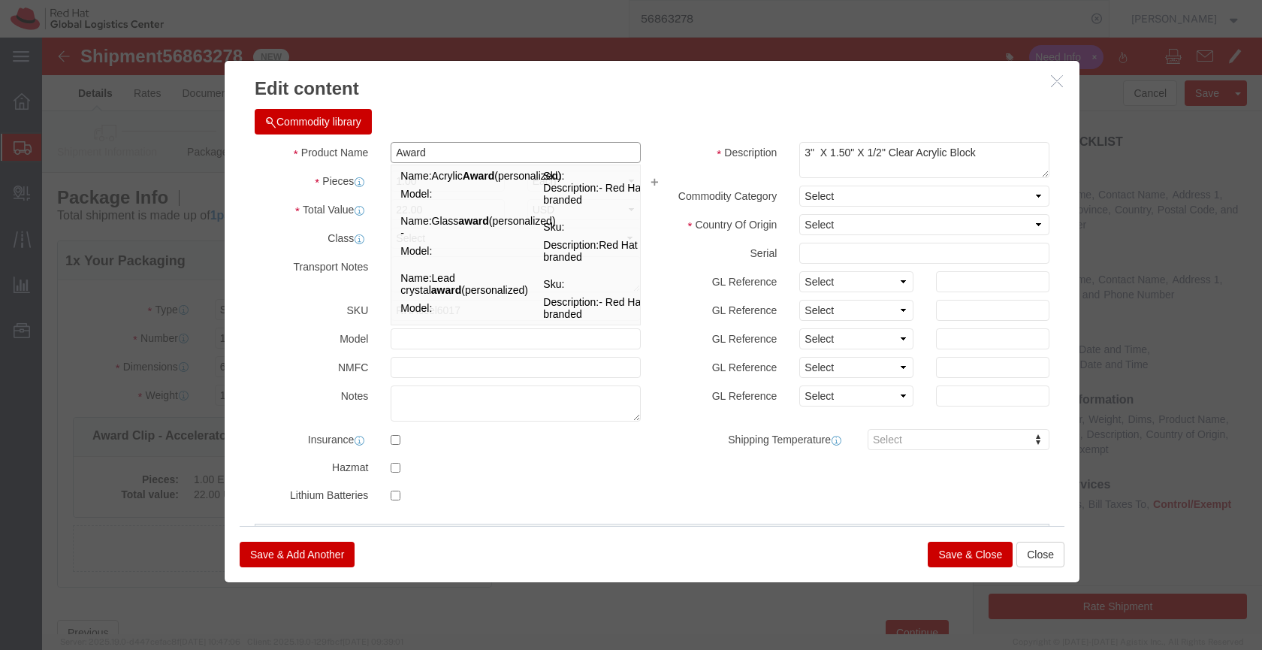
type input "Award"
click h3 "Edit content"
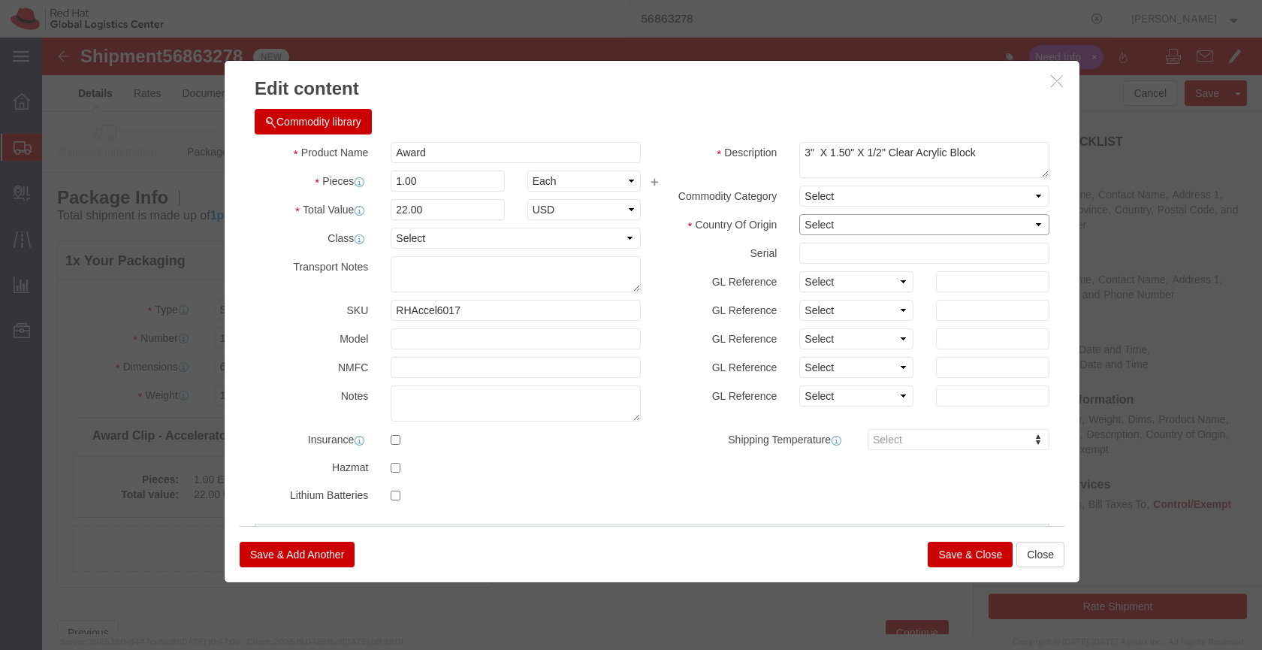
click select "Select Afghanistan Åland Islands Albania Algeria American Samoa Andorra Angola …"
select select "US"
click select "Select Afghanistan Åland Islands Albania Algeria American Samoa Andorra Angola …"
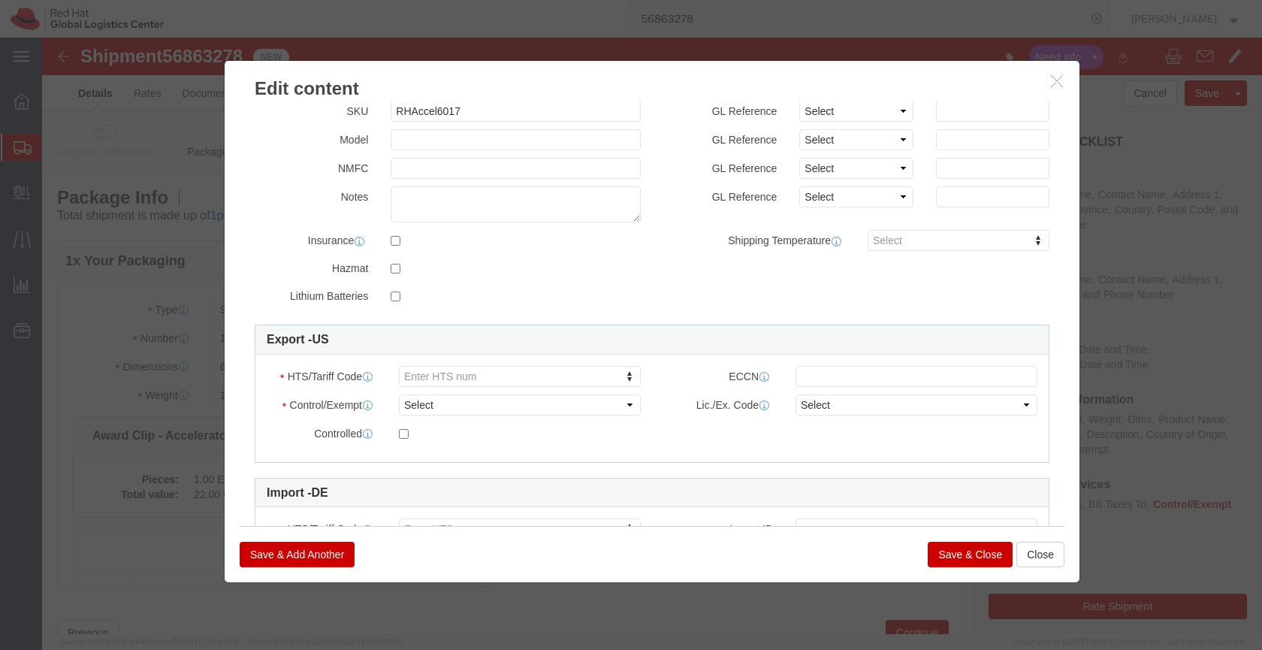
scroll to position [201, 0]
click select "Select ATF BIS DEA EPA FDA FTR ITAR OFAC Other (OPA)"
select select "FTR"
click select "Select ATF BIS DEA EPA FDA FTR ITAR OFAC Other (OPA)"
click select "Select 30.2(d)(2) 30.36 30.37(a) 30.37(f) 30.37(g) 30.37(h) 30.37(i) 30.37(j) 3…"
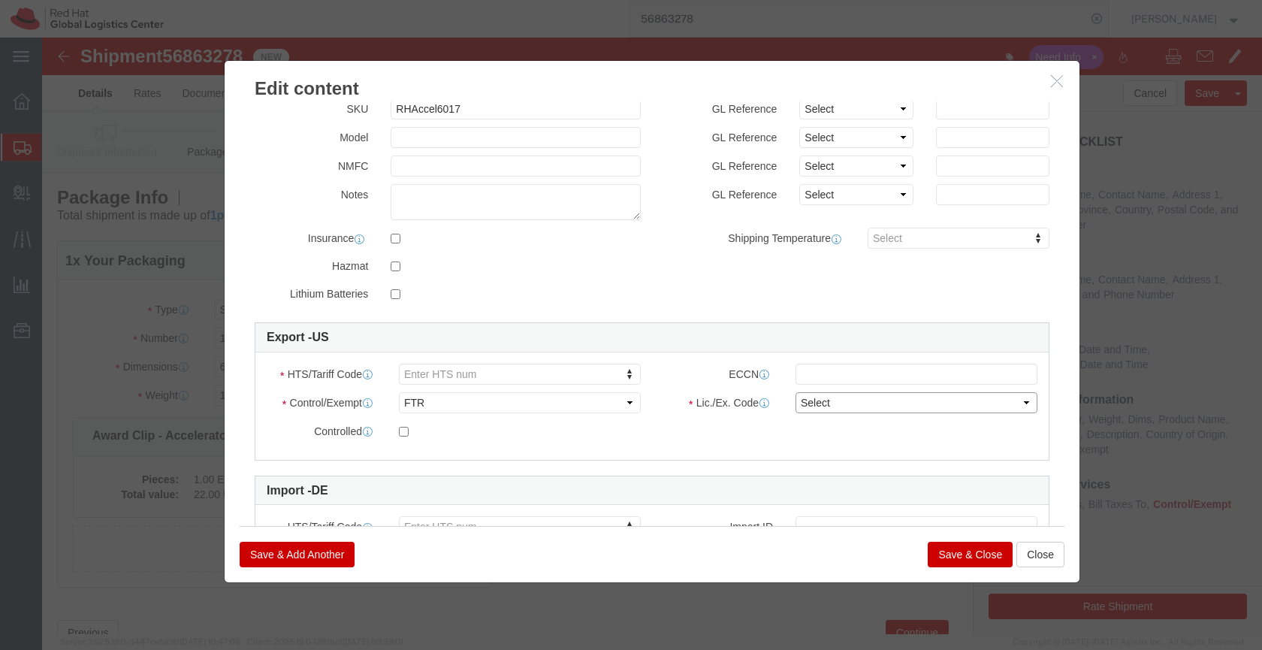
select select "30.37(a)"
click select "Select 30.2(d)(2) 30.36 30.37(a) 30.37(f) 30.37(g) 30.37(h) 30.37(i) 30.37(j) 3…"
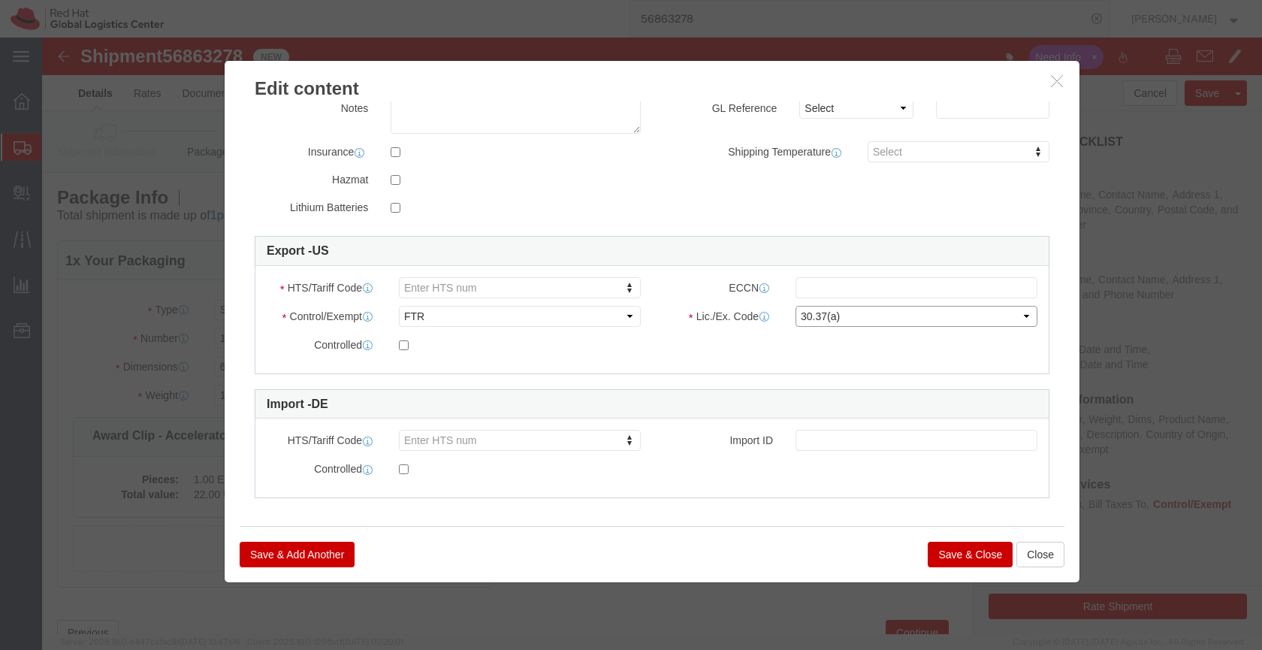
scroll to position [290, 0]
paste input "3926.40"
type input "3926.40"
click button "Save & Close"
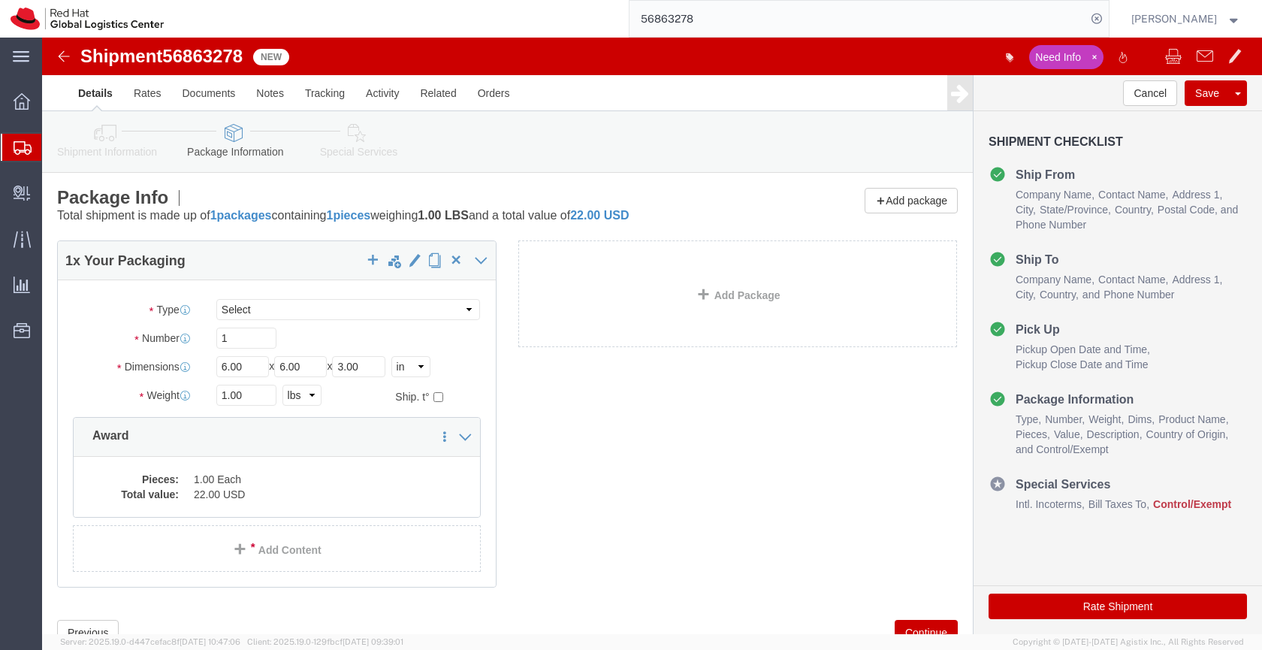
click icon
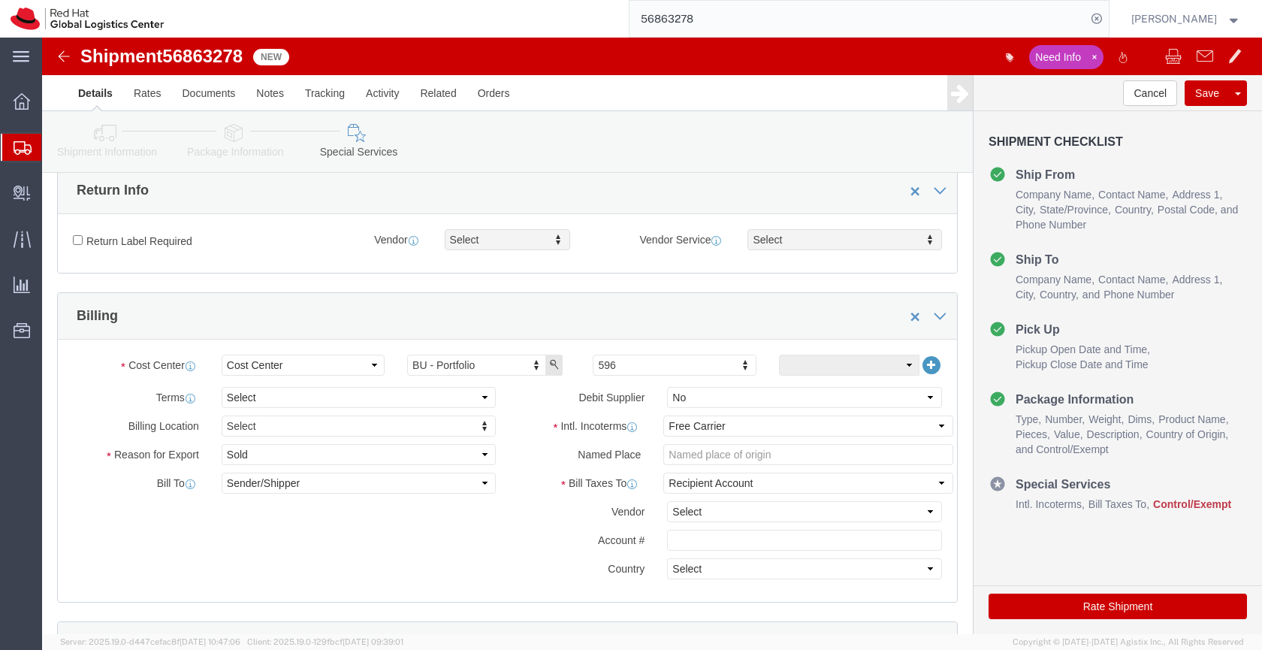
scroll to position [436, 0]
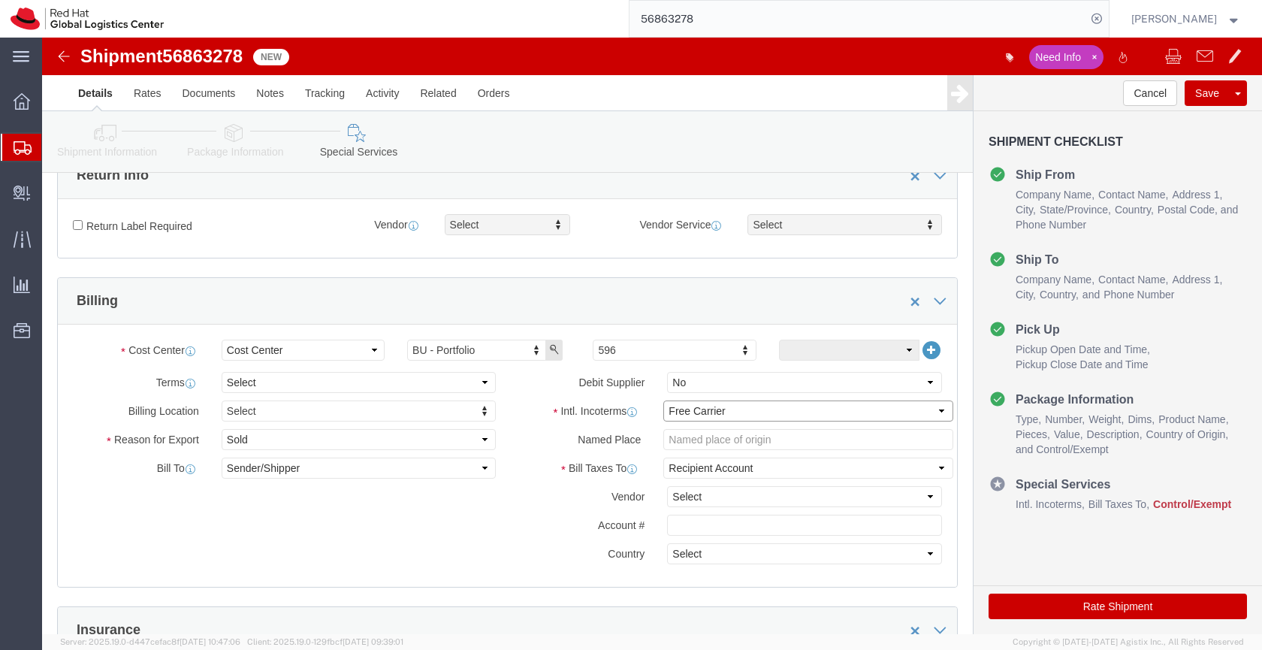
click select "Select Carriage Insurance Paid Carriage Paid To Cost and Freight Cost Insurance…"
select select "DDP"
click select "Select Carriage Insurance Paid Carriage Paid To Cost and Freight Cost Insurance…"
select select "SHIP"
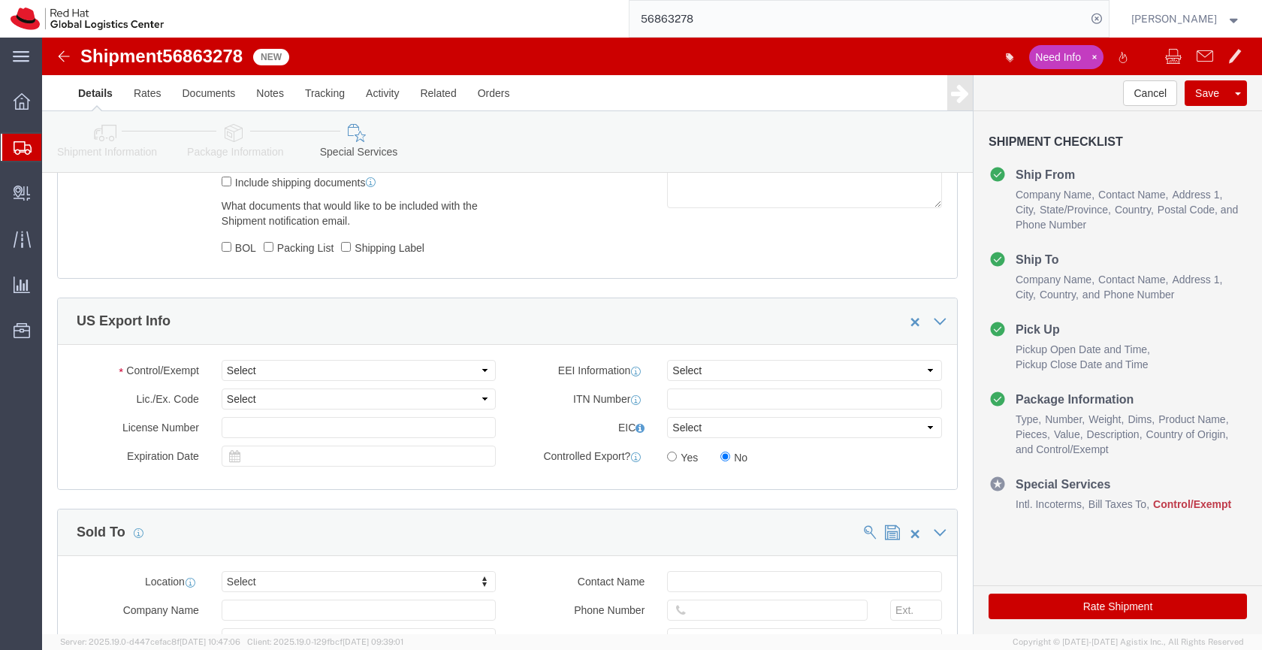
scroll to position [1019, 0]
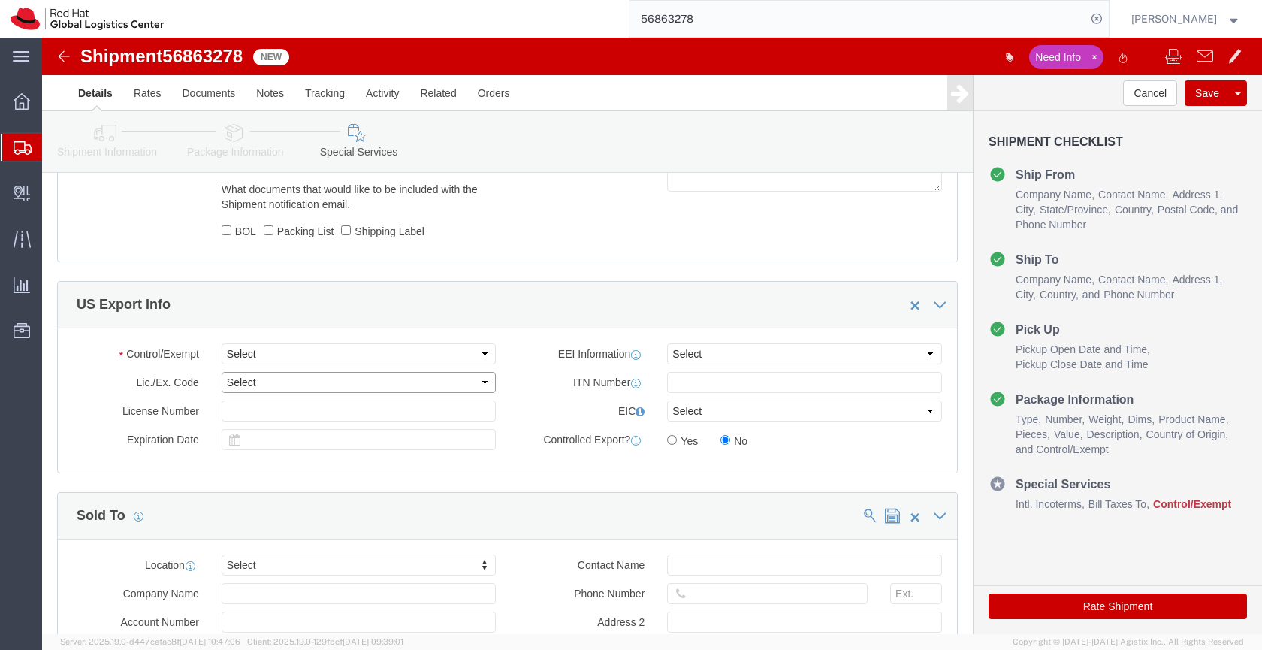
click select "Select"
click select "Select ATF BIS DEA EPA FDA FTR ITAR OFAC Other (OPA)"
select select "FTR"
click select "Select ATF BIS DEA EPA FDA FTR ITAR OFAC Other (OPA)"
click select "Select 30.2(d)(2) 30.36 30.37(a) 30.37(f) 30.37(g) 30.37(h) 30.37(i) 30.37(j) 3…"
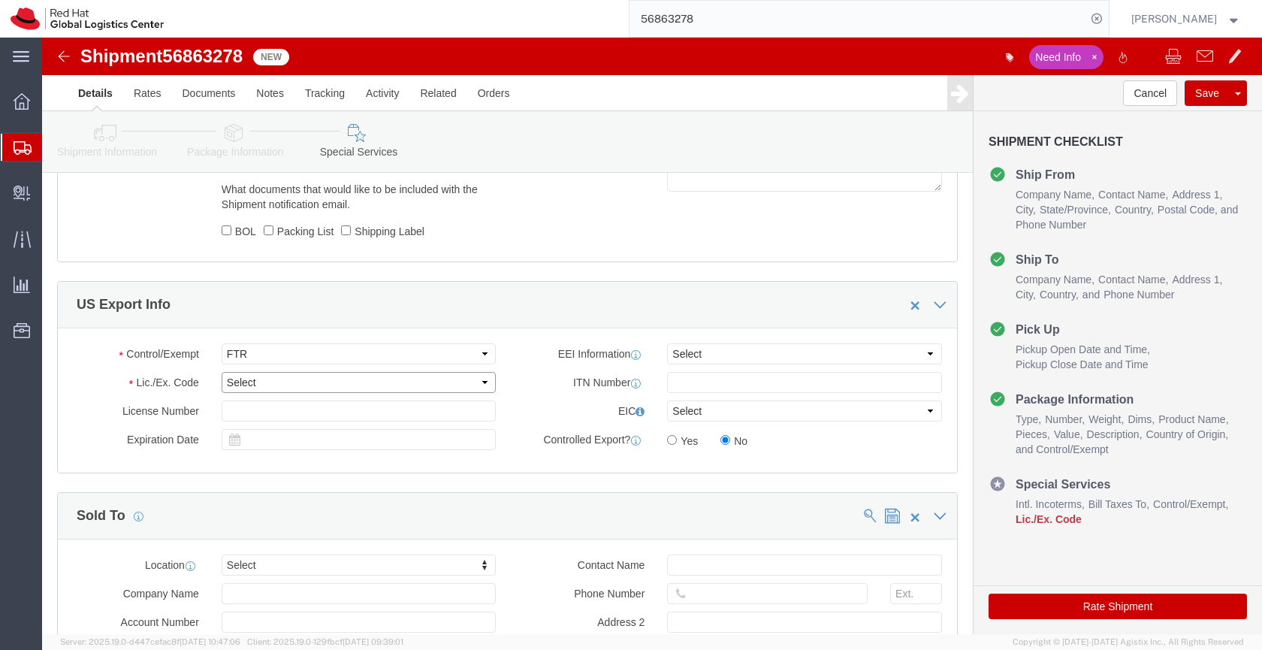
select select "30.37(a)"
click select "Select 30.2(d)(2) 30.36 30.37(a) 30.37(f) 30.37(g) 30.37(h) 30.37(i) 30.37(j) 3…"
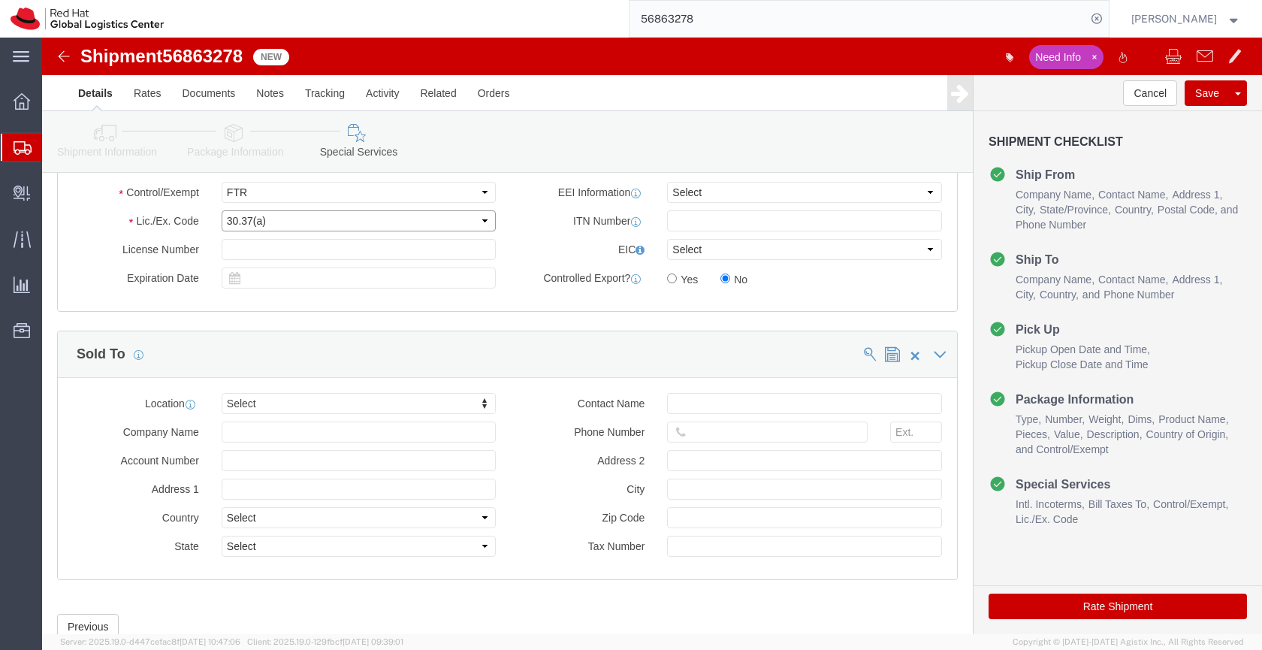
scroll to position [1182, 0]
type input "mun"
select select "37988"
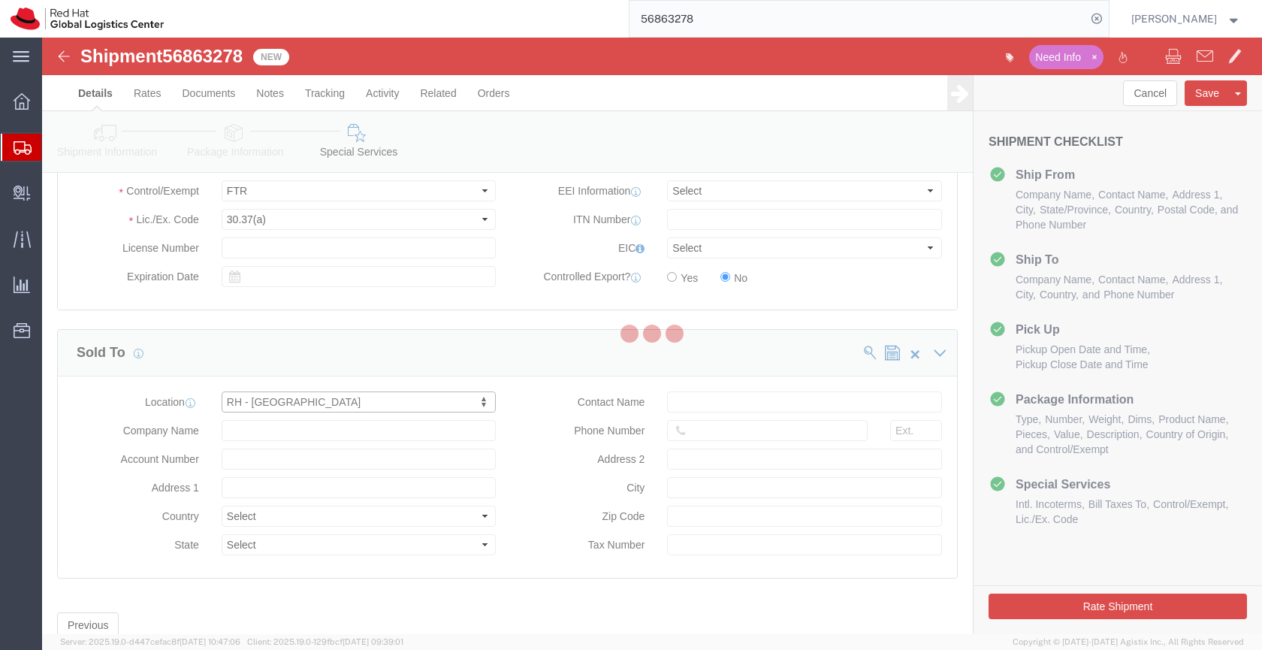
type input "Werner-von-Siemens-Ring 12"
select select "DE"
type input "49 89 205071 0"
type input "Technopark II"
type input "MUNICH"
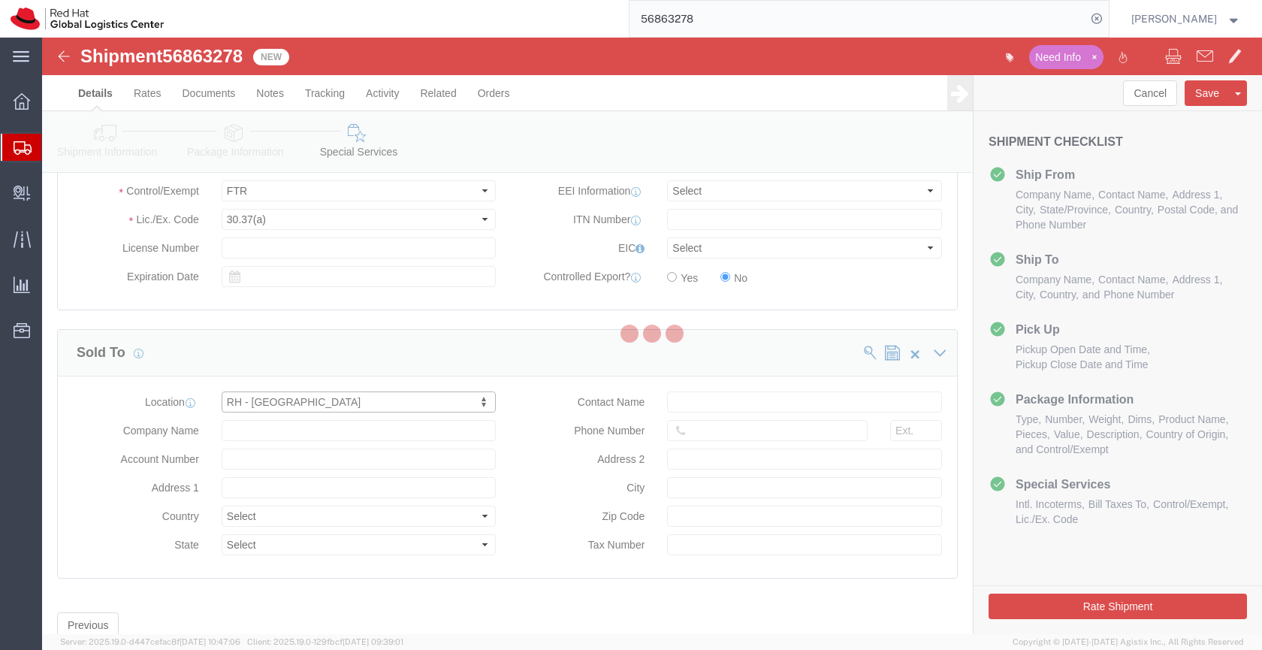
type input "85630"
type input "DE329796935"
type input "Red Hat GmbH"
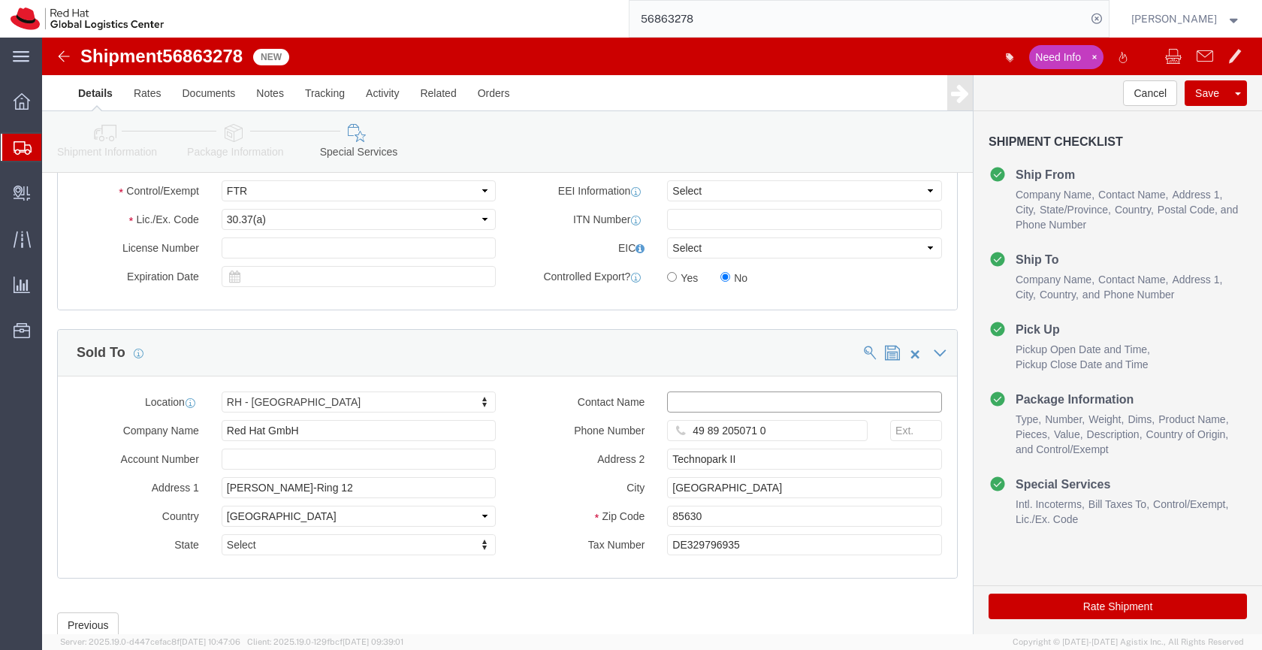
click input "text"
type input "[EMAIL_ADDRESS][DOMAIN_NAME]"
click button "Rate Shipment"
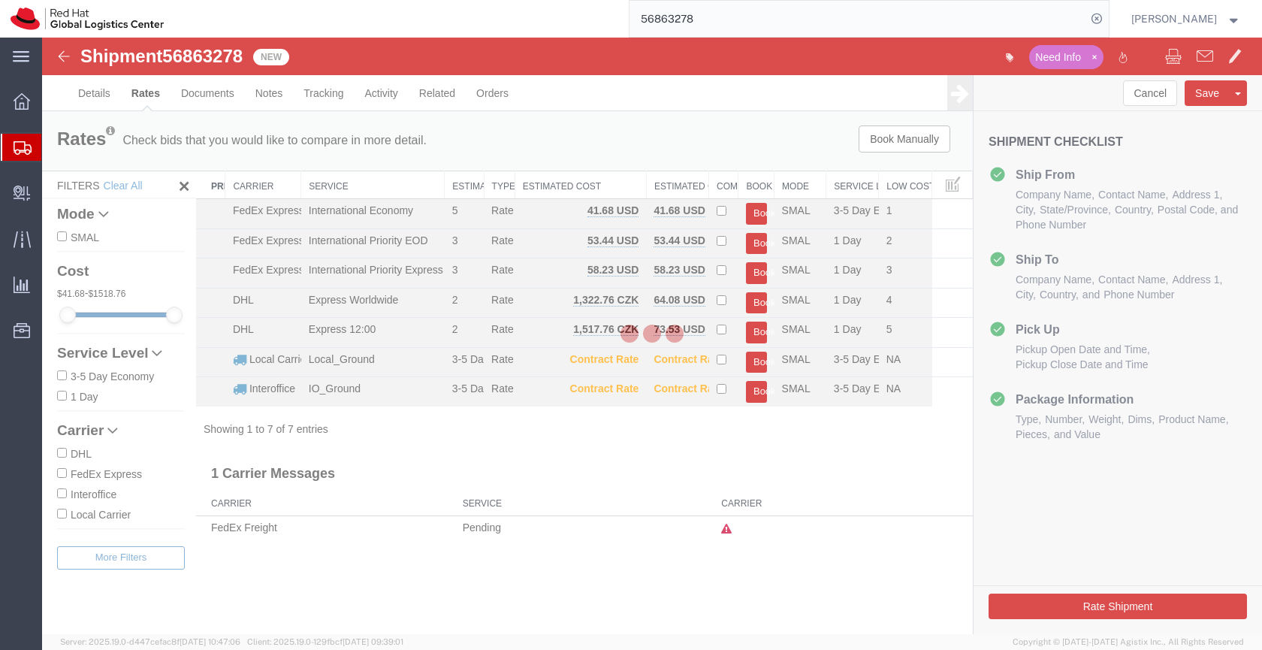
scroll to position [0, 0]
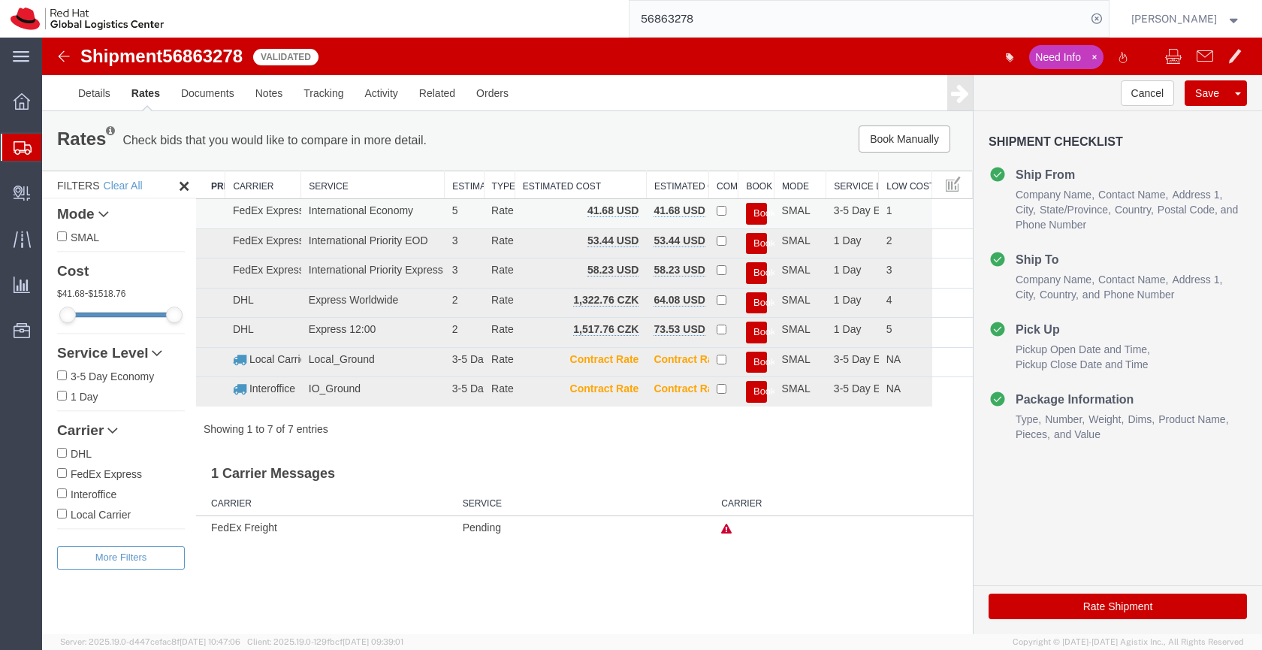
click at [759, 208] on button "Book" at bounding box center [756, 214] width 21 height 22
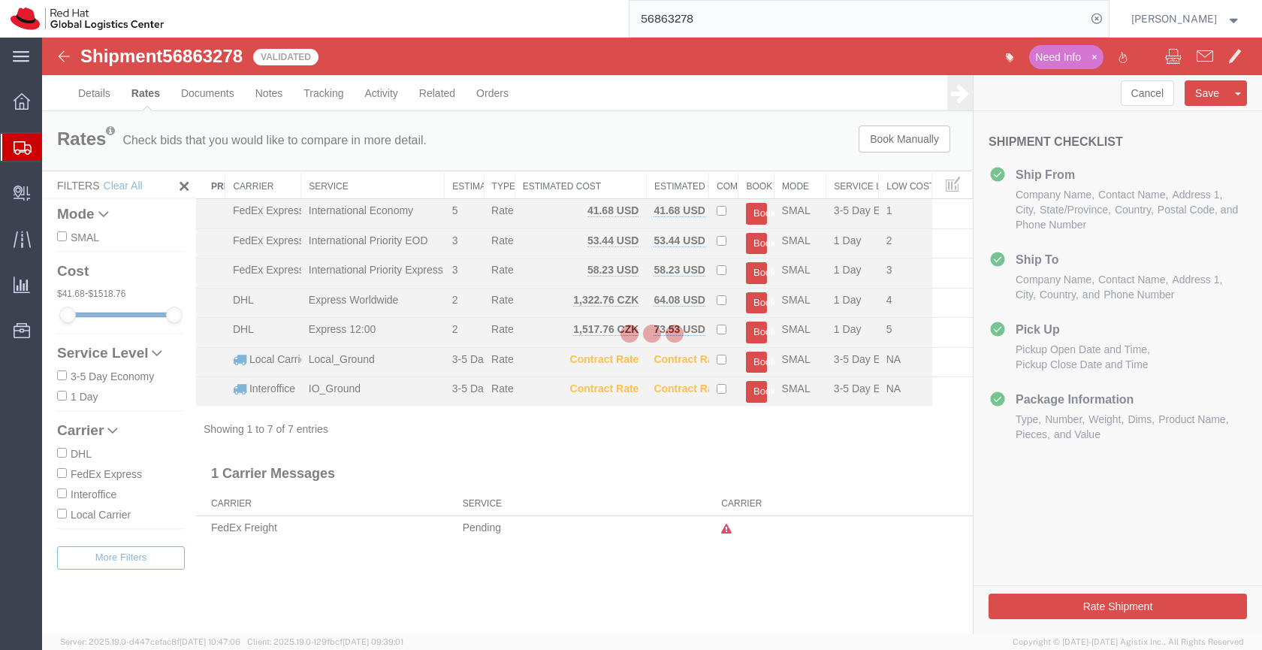
click at [236, 50] on div at bounding box center [652, 336] width 1220 height 596
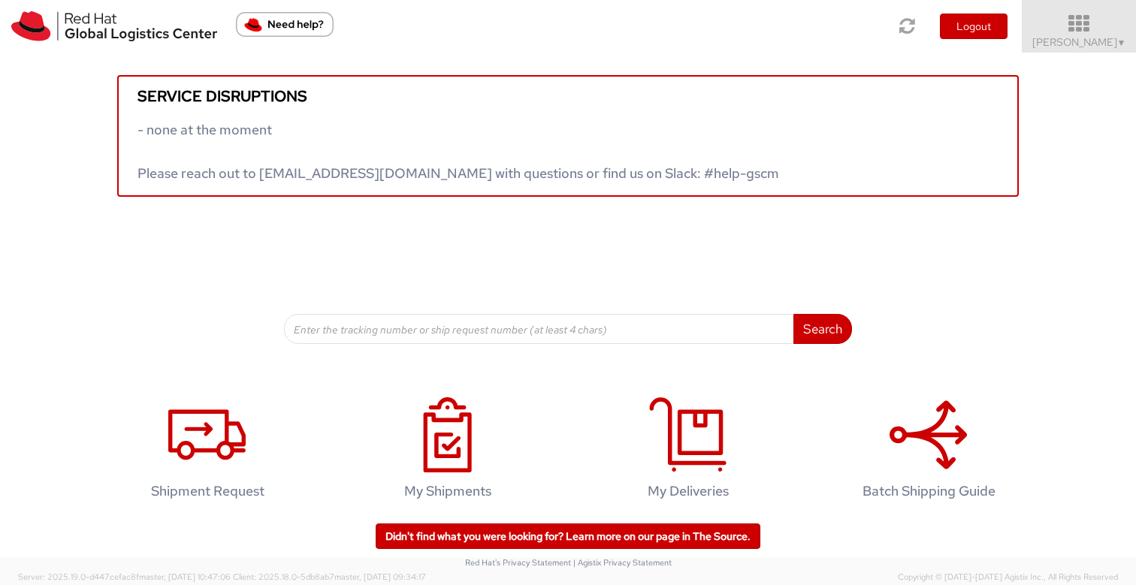
click at [1075, 38] on span "Sona Mala ▼" at bounding box center [1079, 42] width 94 height 14
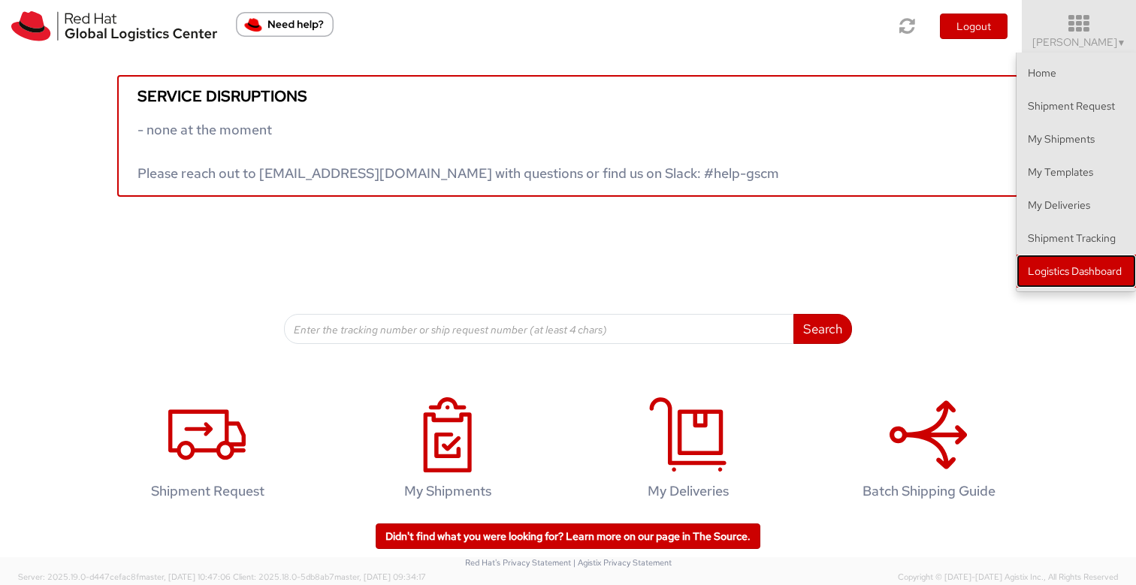
click at [1060, 273] on link "Logistics Dashboard" at bounding box center [1075, 271] width 119 height 33
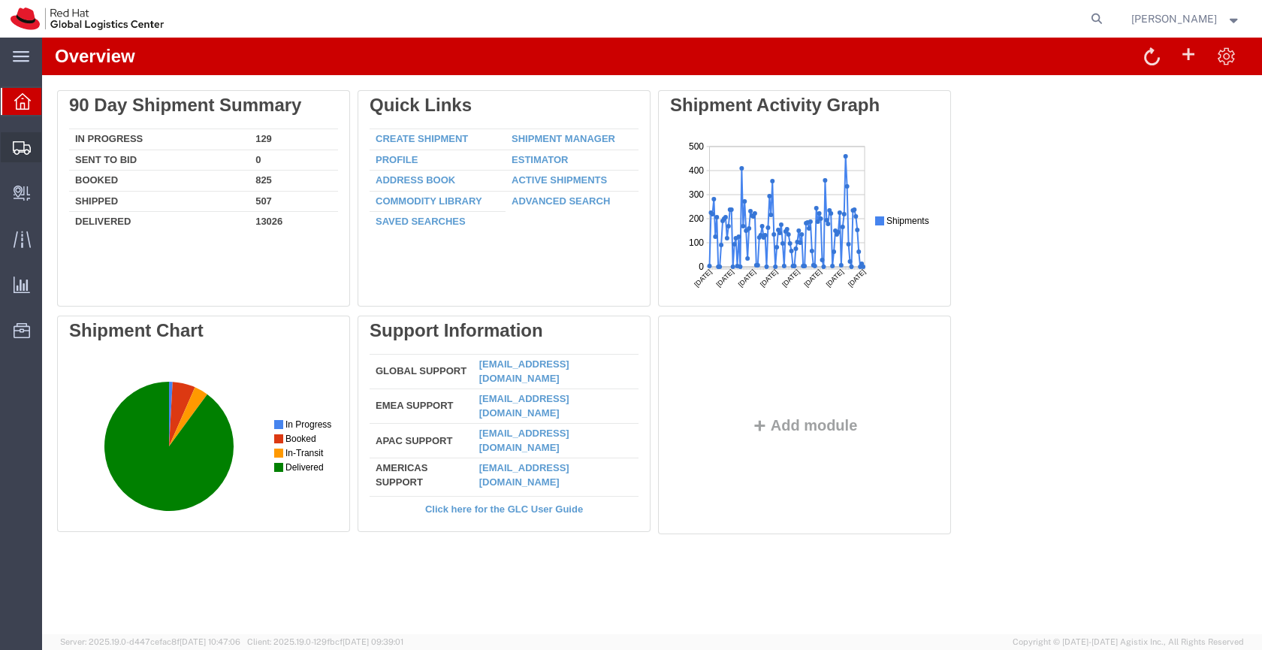
click at [19, 146] on icon at bounding box center [22, 148] width 18 height 14
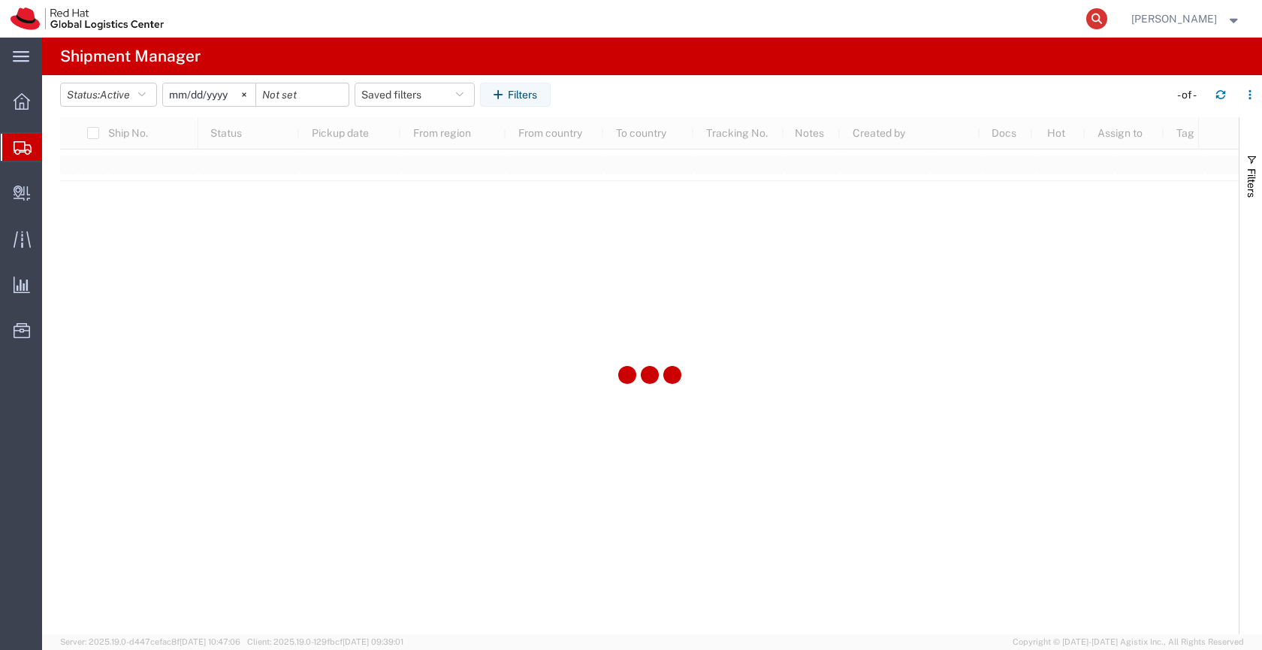
click at [1107, 17] on icon at bounding box center [1096, 18] width 21 height 21
click at [1012, 20] on input "search" at bounding box center [857, 19] width 457 height 36
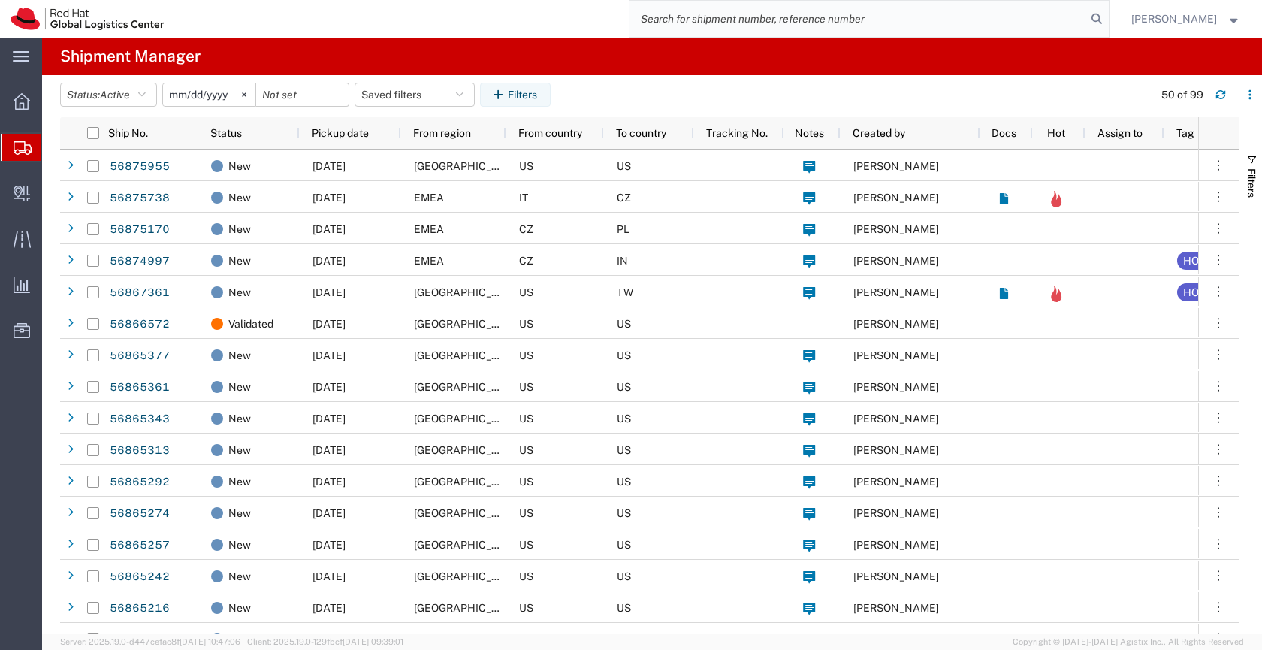
click at [961, 20] on input "search" at bounding box center [857, 19] width 457 height 36
paste input "56863278"
type input "56863278"
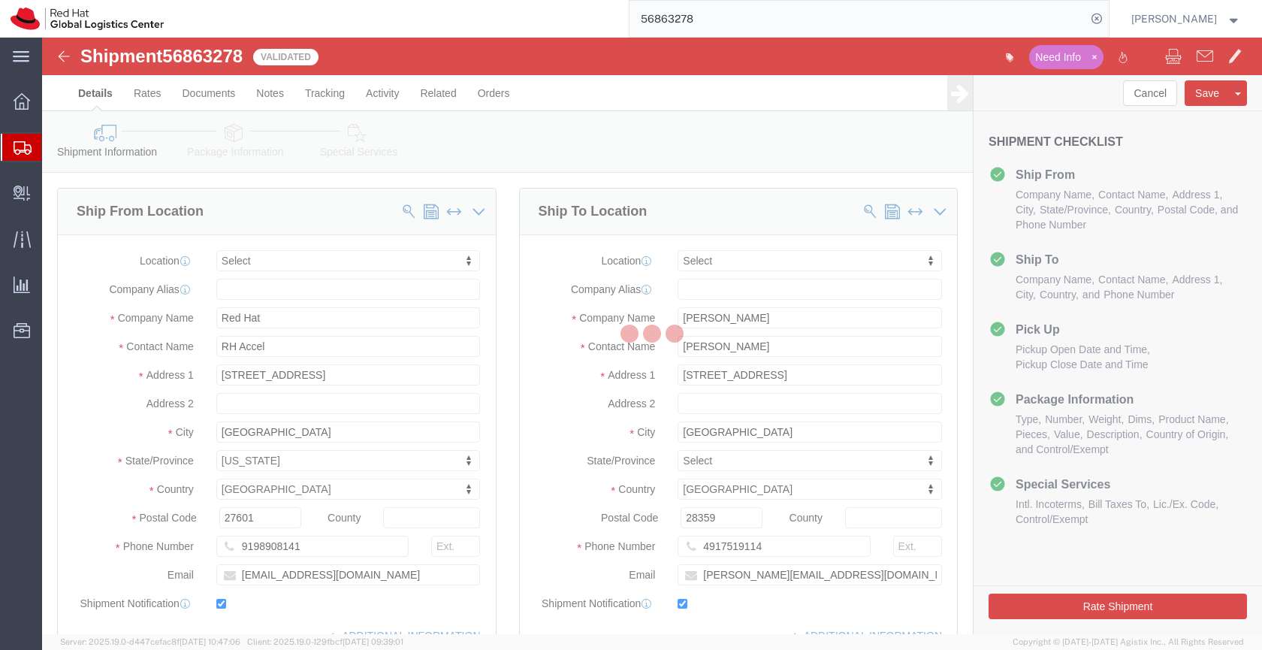
select select
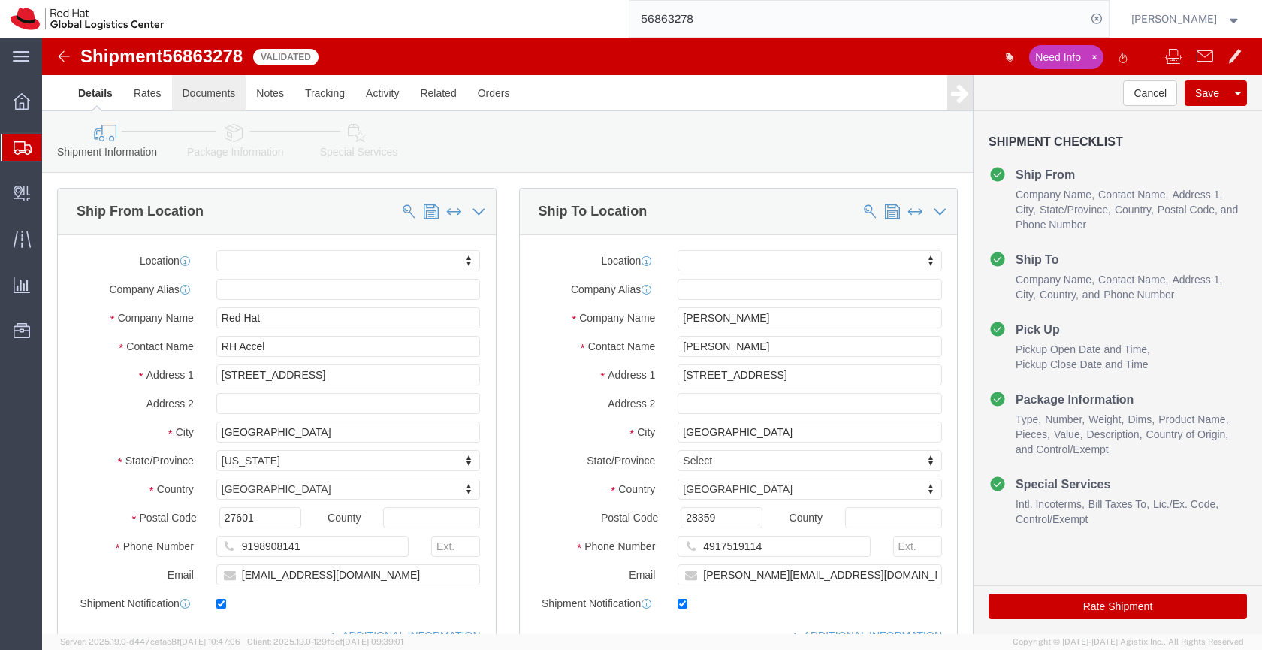
click link "Documents"
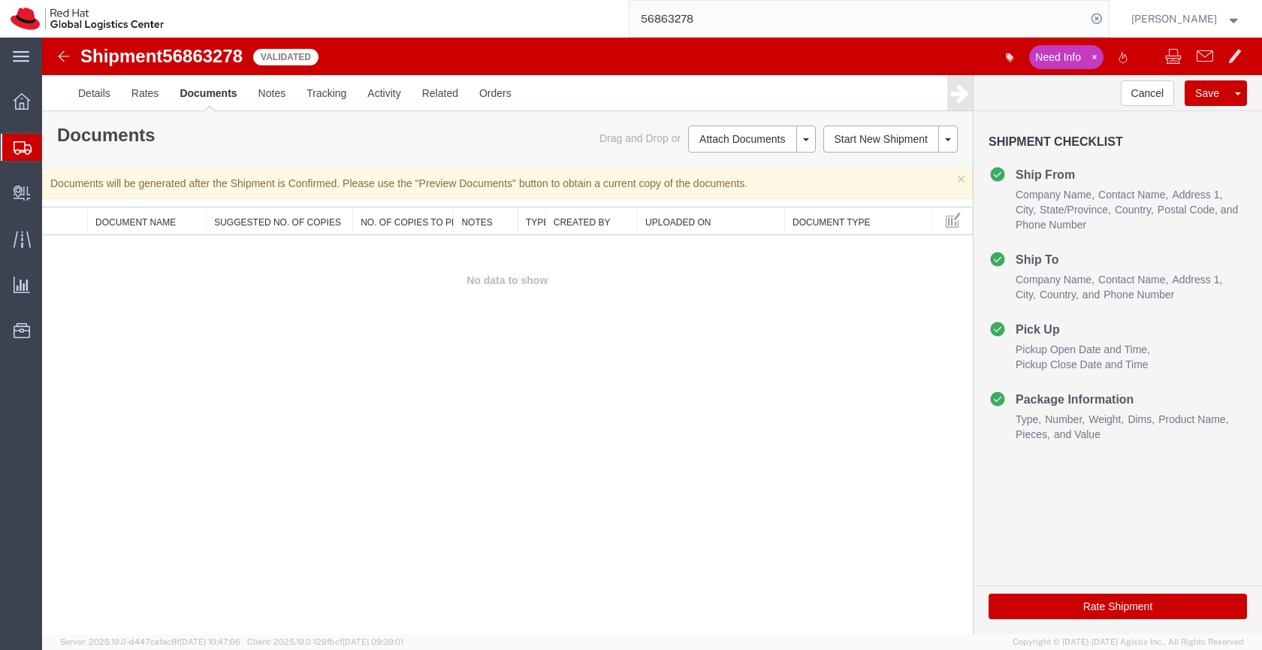
click at [1077, 604] on button "Rate Shipment" at bounding box center [1117, 606] width 258 height 26
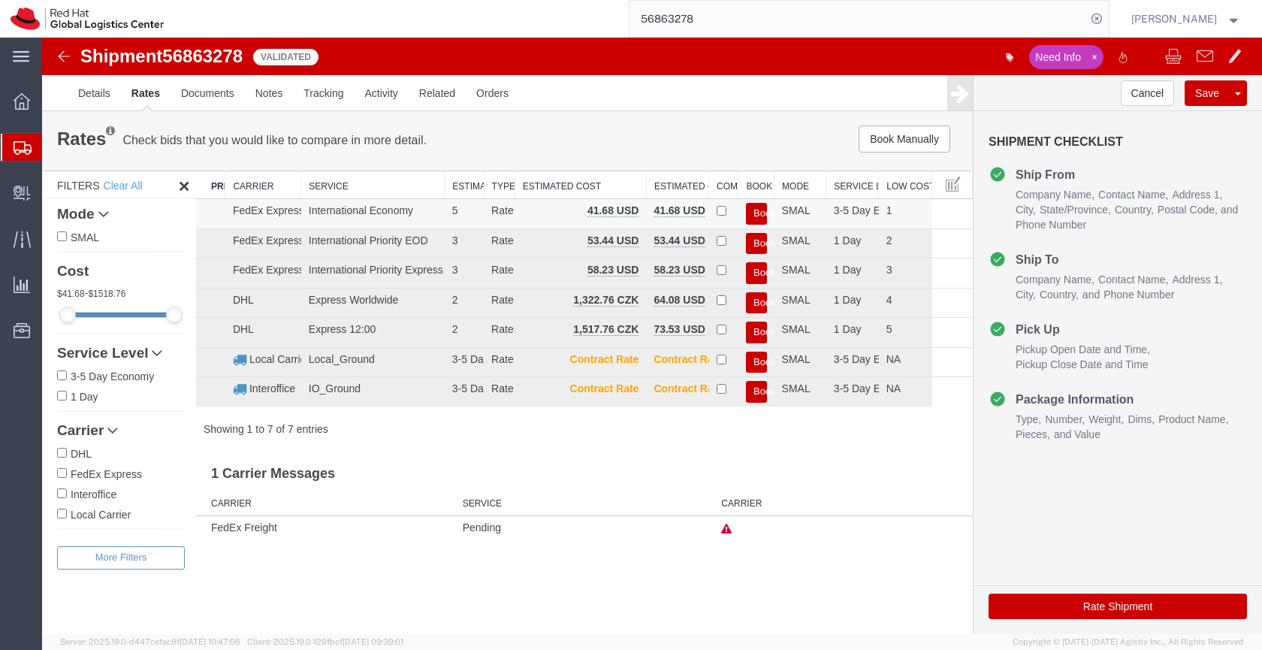
click at [753, 216] on button "Book" at bounding box center [756, 214] width 21 height 22
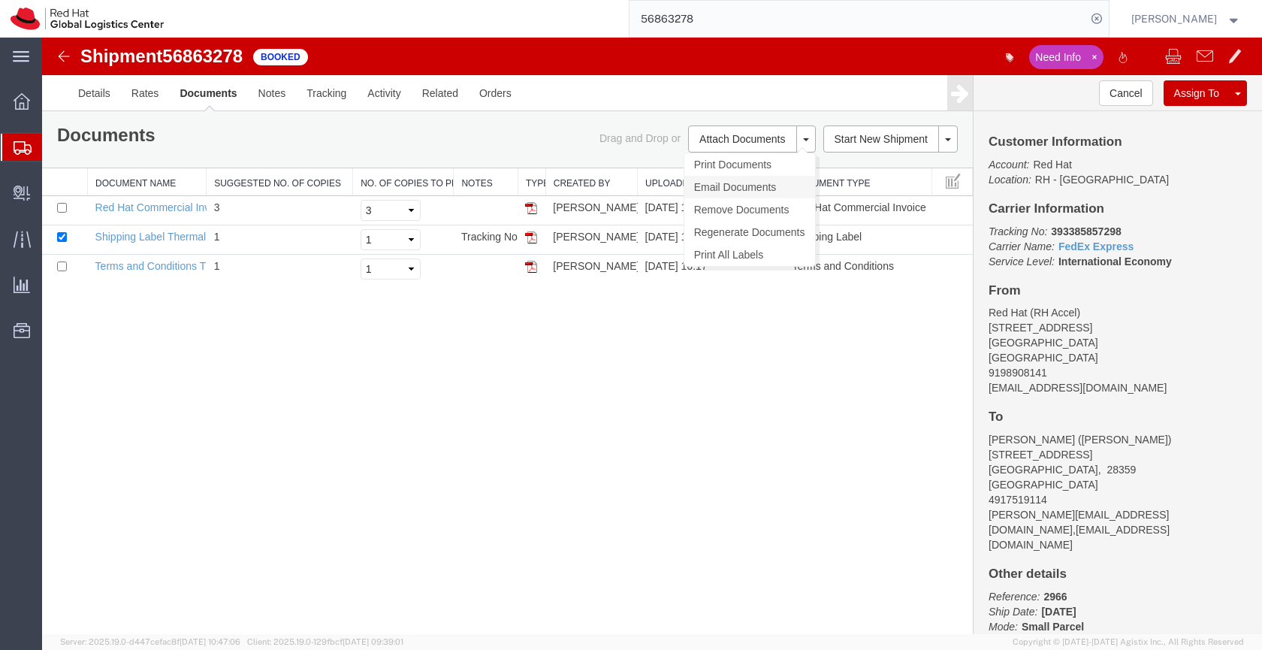
click at [741, 185] on link "Email Documents" at bounding box center [749, 187] width 131 height 23
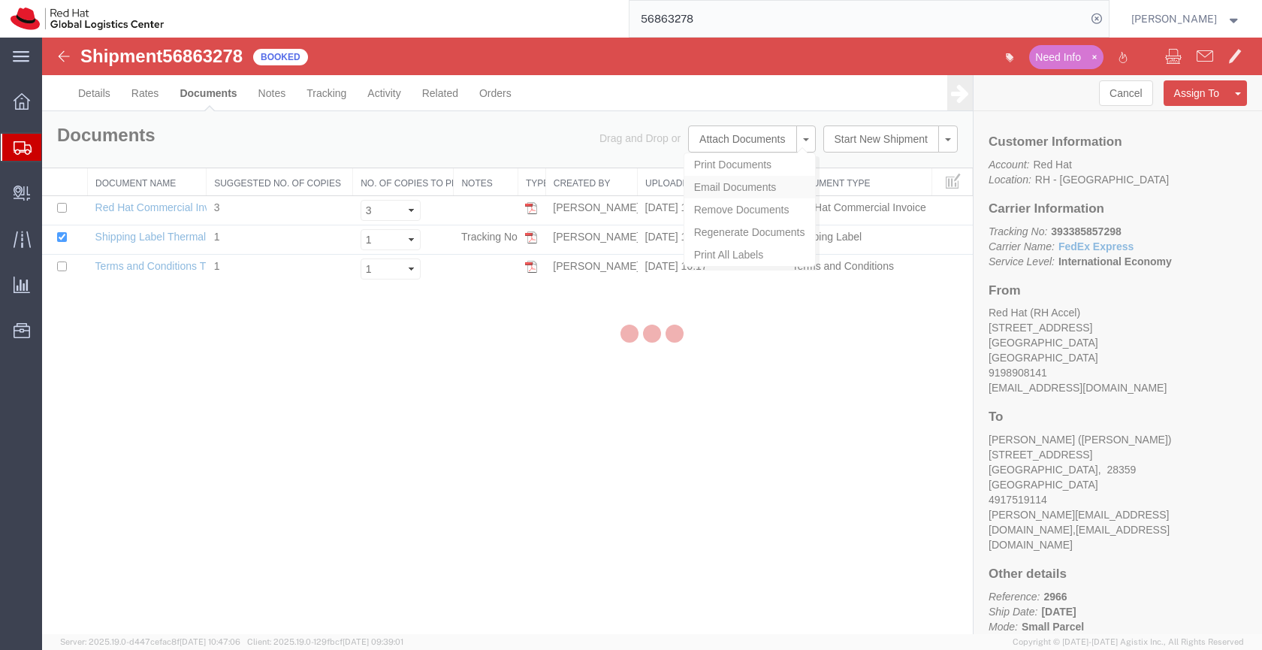
checkbox input "true"
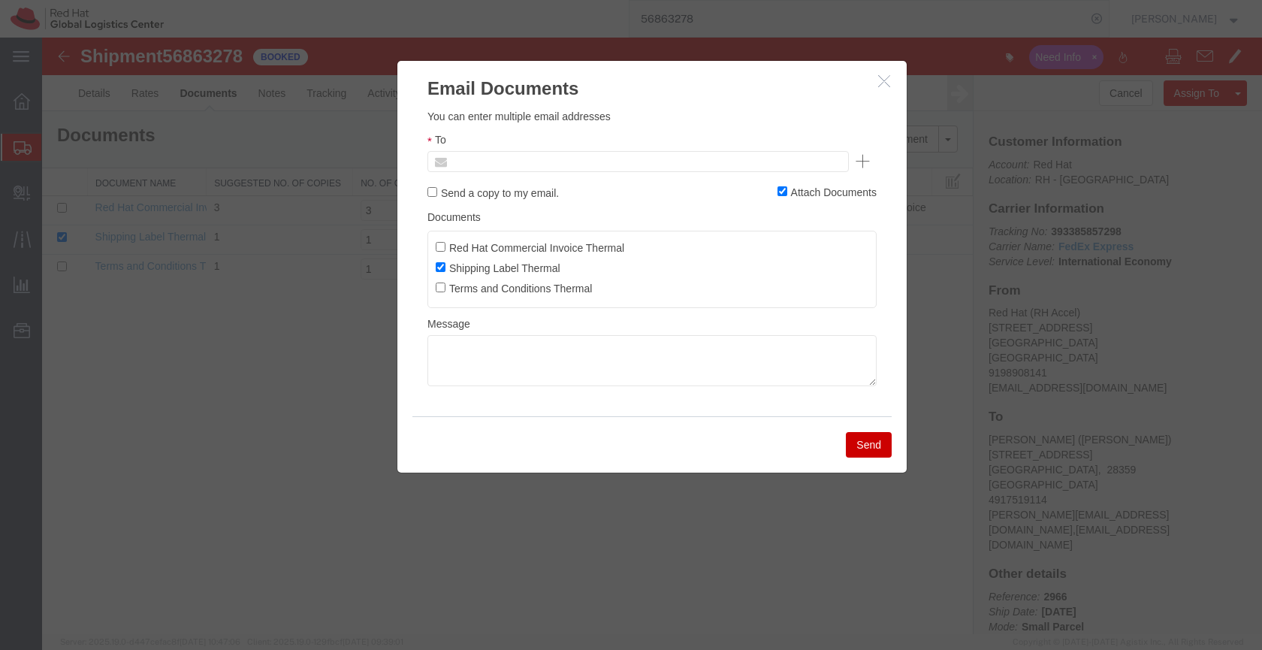
click at [543, 164] on input "text" at bounding box center [536, 162] width 176 height 20
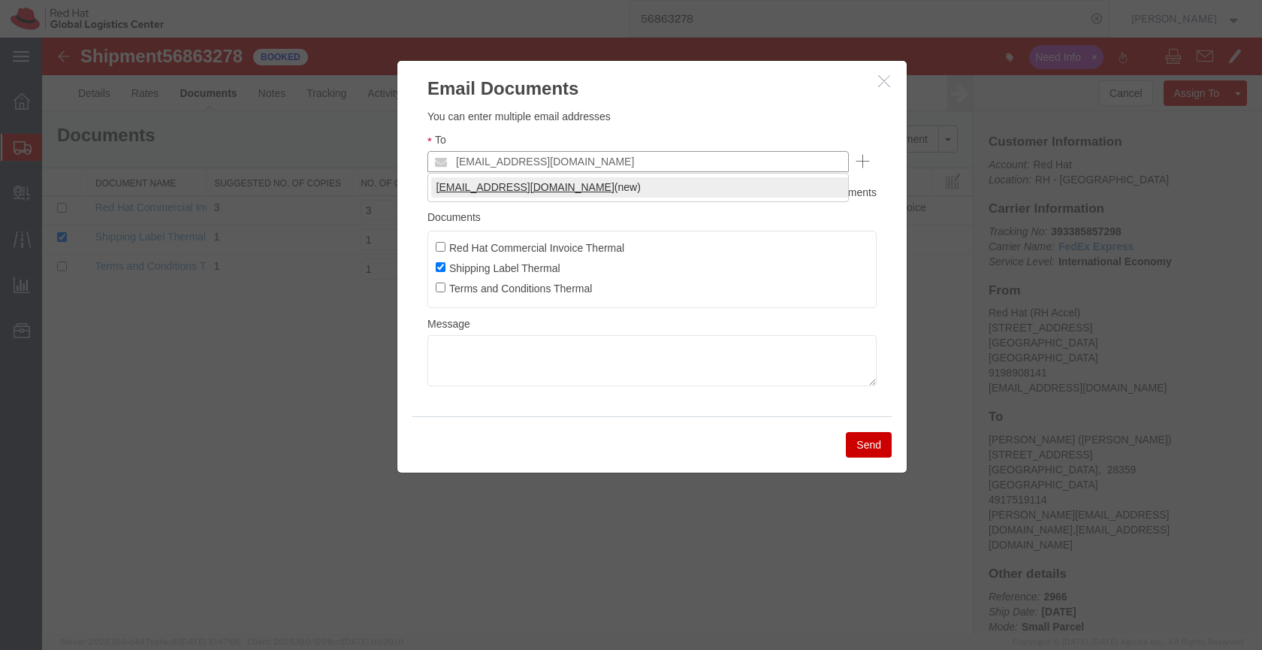
type input "Americaslogistics@redhat.com"
click at [459, 358] on textarea at bounding box center [651, 360] width 449 height 51
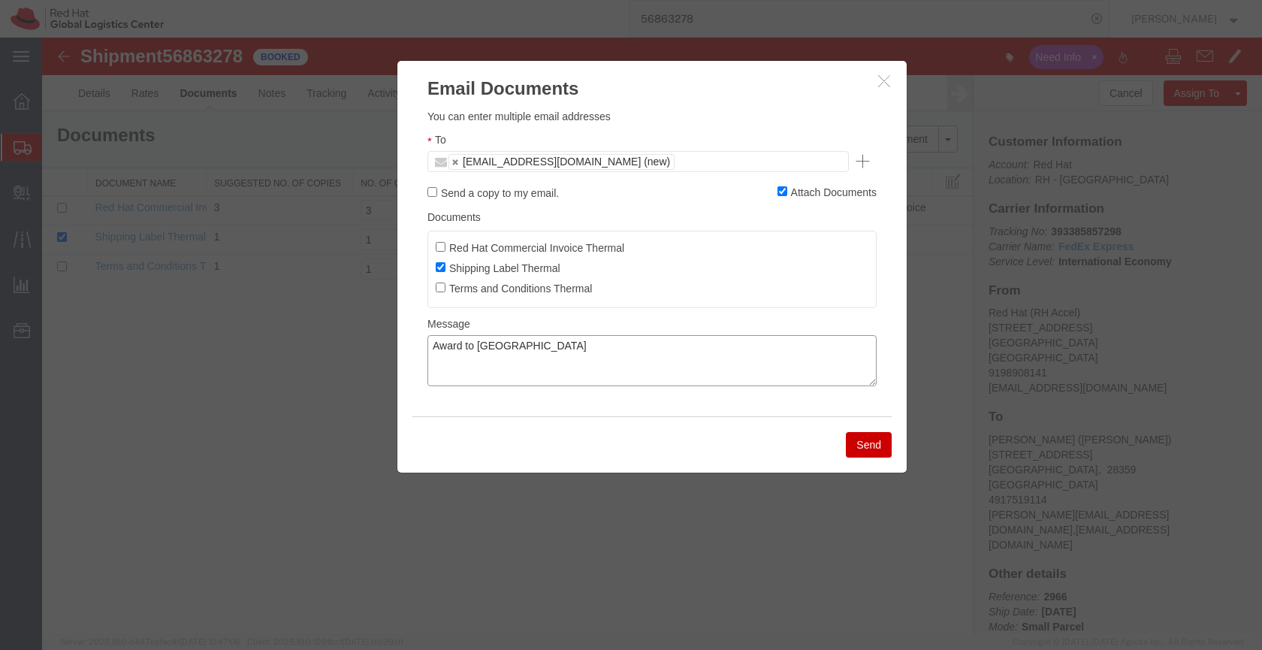
type textarea "Award to Germany"
click at [865, 445] on button "Send" at bounding box center [869, 445] width 46 height 26
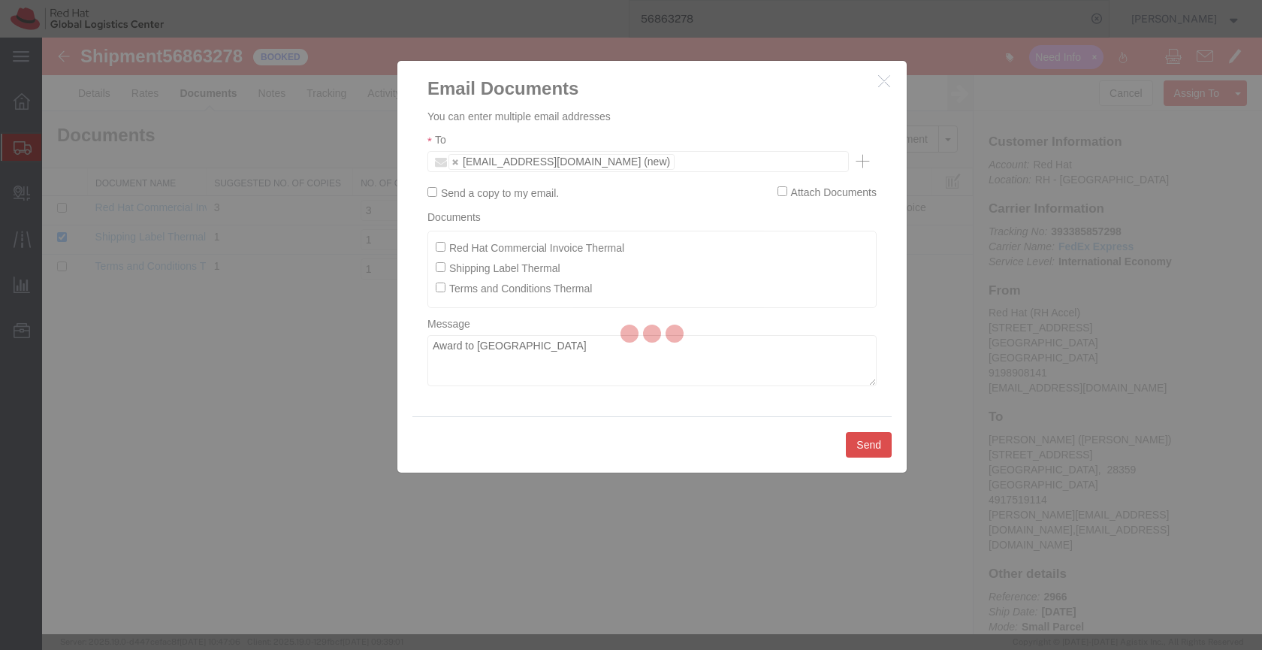
checkbox input "false"
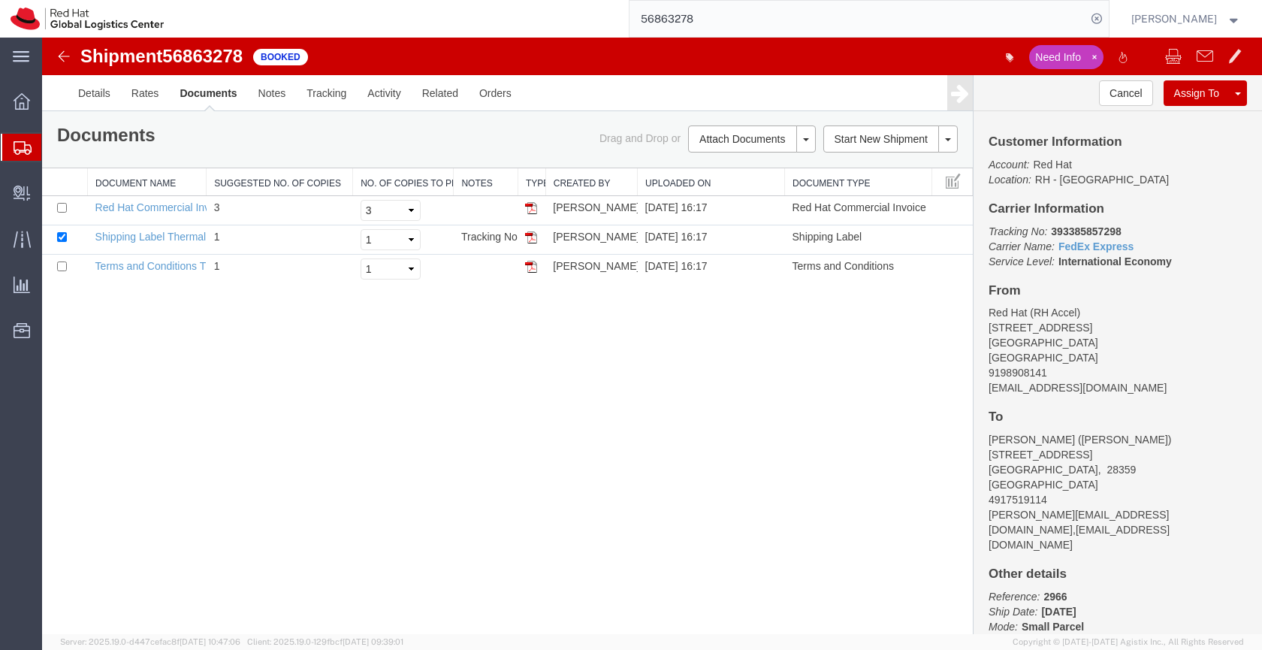
click at [21, 147] on icon at bounding box center [23, 148] width 18 height 14
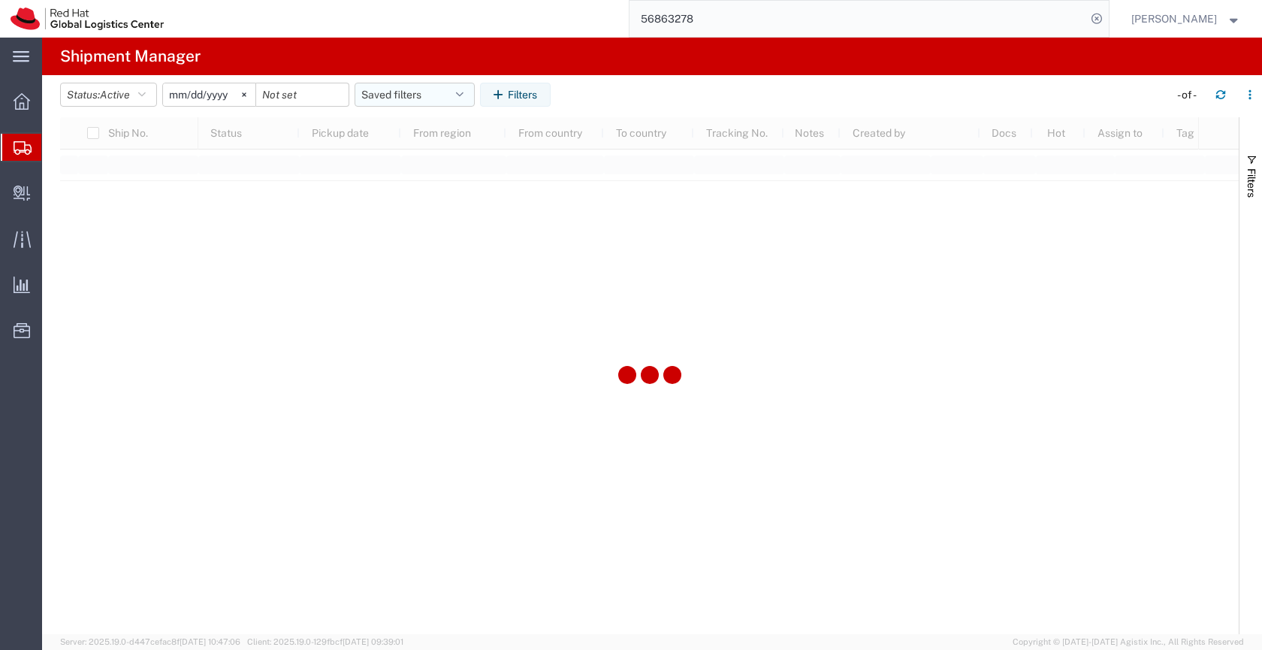
click at [402, 91] on button "Saved filters" at bounding box center [414, 95] width 120 height 24
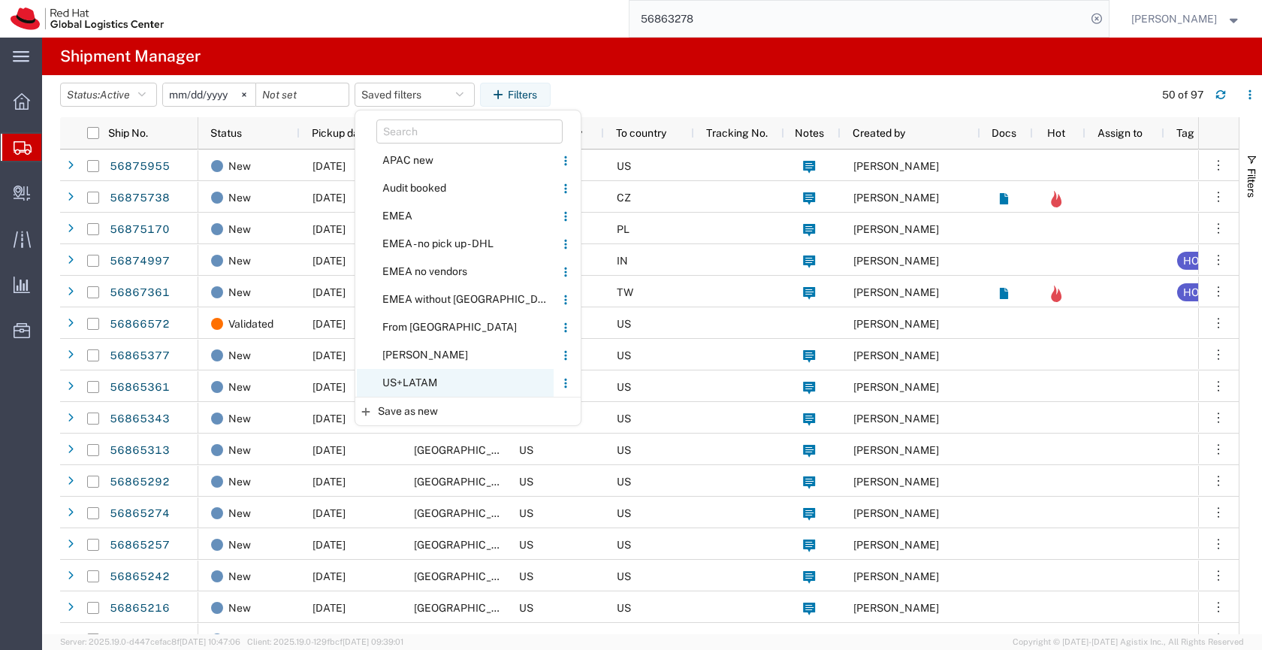
click at [412, 383] on span "US+LATAM" at bounding box center [455, 383] width 197 height 28
type input "[DATE]"
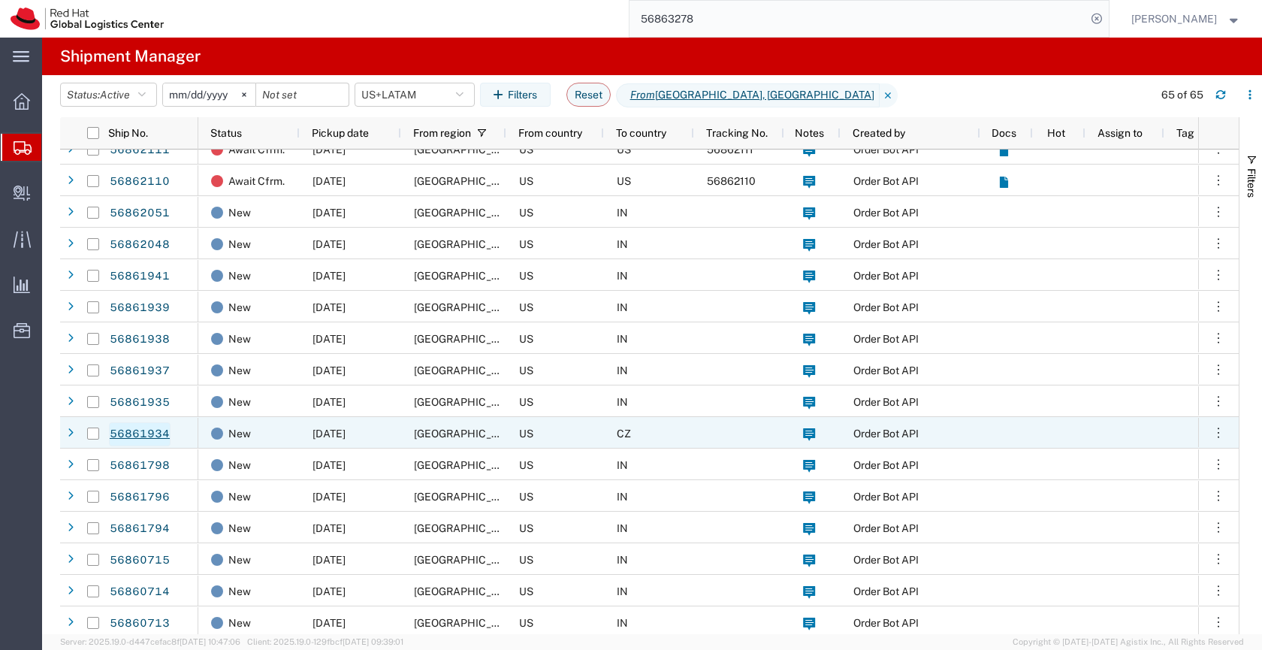
click at [158, 431] on link "56861934" at bounding box center [140, 434] width 62 height 24
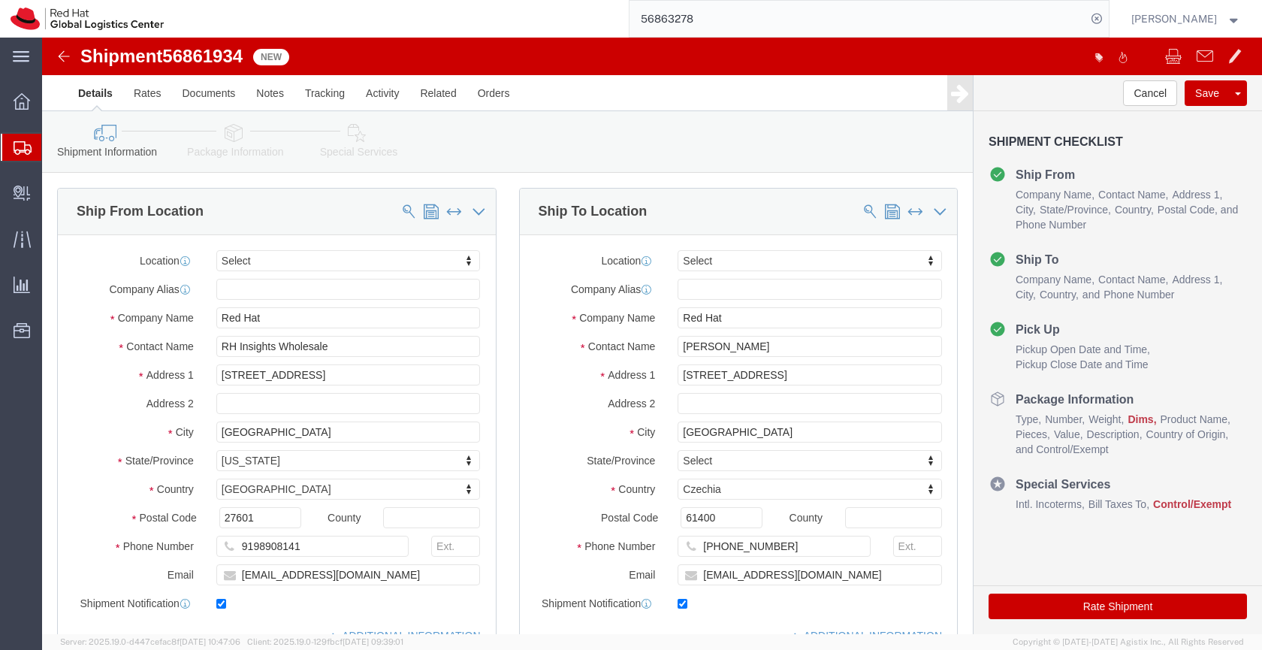
select select
drag, startPoint x: 722, startPoint y: 312, endPoint x: 622, endPoint y: 311, distance: 99.9
click div "Hugo Hežel"
drag, startPoint x: 699, startPoint y: 273, endPoint x: 596, endPoint y: 272, distance: 103.7
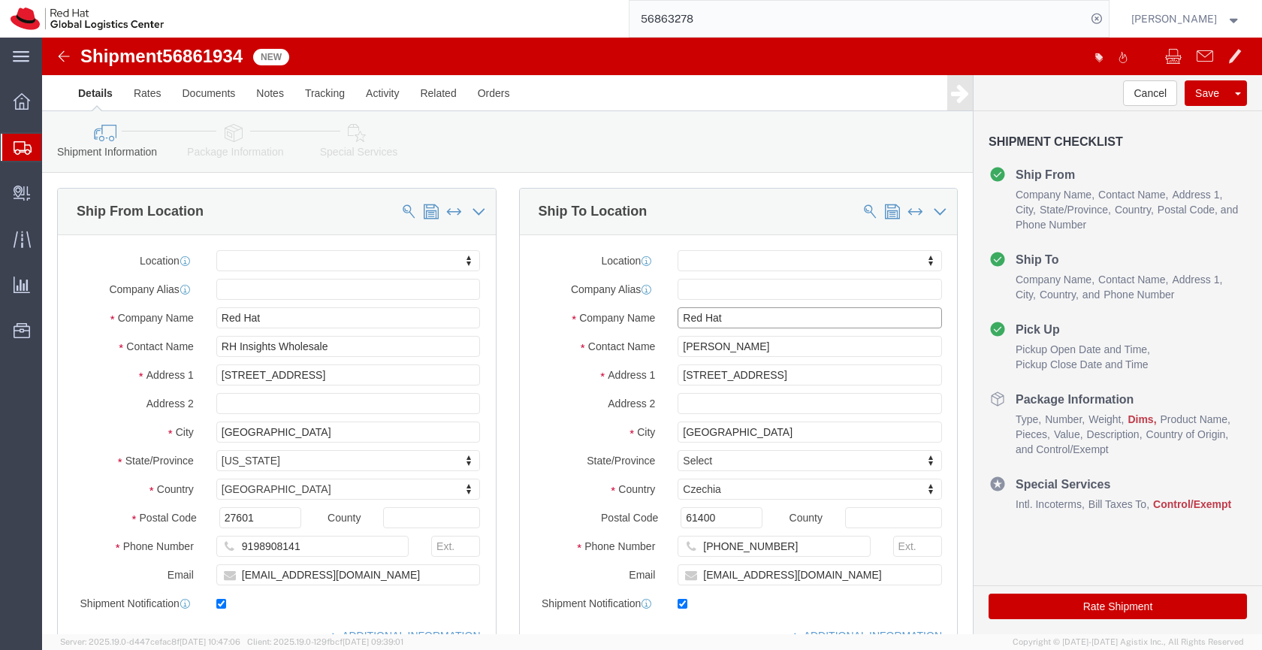
click div "Company Name Red Hat"
drag, startPoint x: 687, startPoint y: 282, endPoint x: 617, endPoint y: 278, distance: 70.0
click div "Company Name Red Hat"
paste input "Hugo Hežel"
click input "Hugo Hežel"
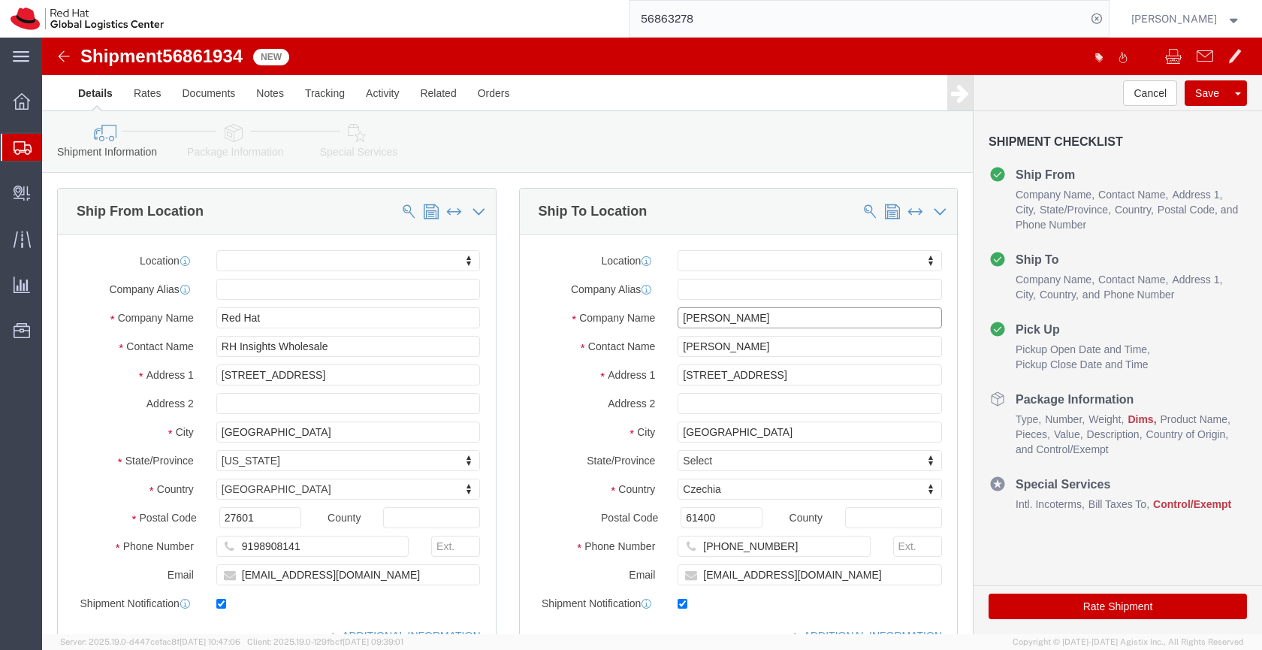
type input "[PERSON_NAME]"
click input "Hugo Hežel"
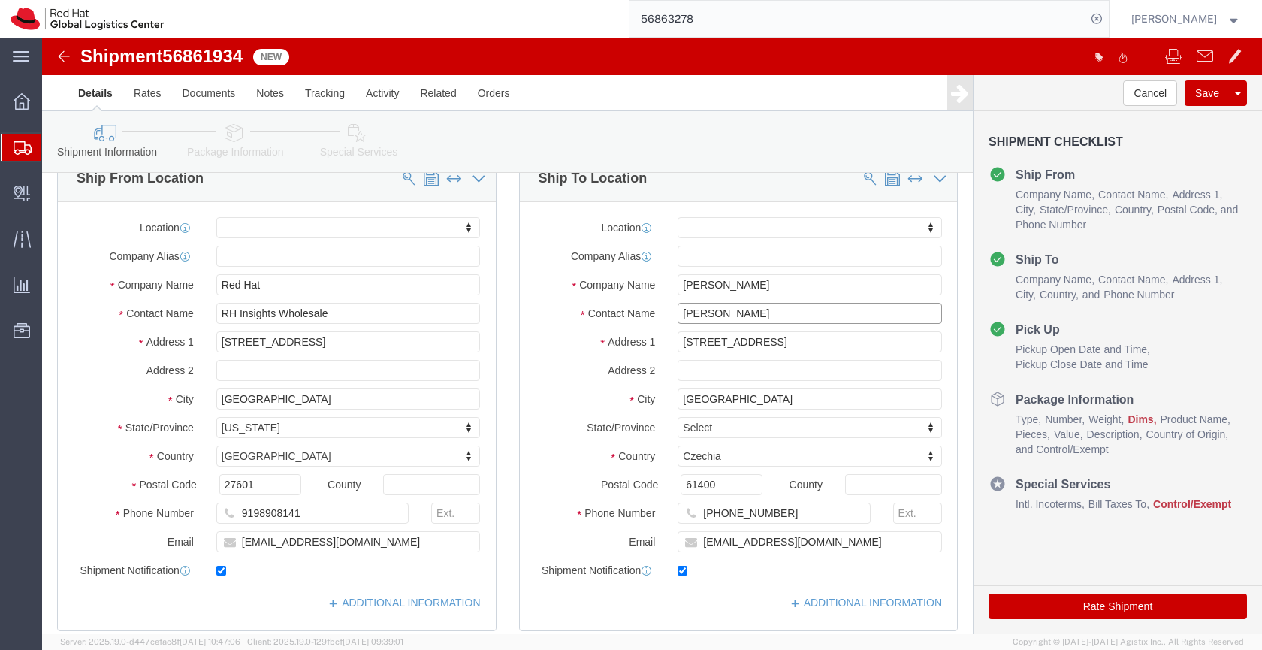
type input "[PERSON_NAME]"
click input "Nováckova 65"
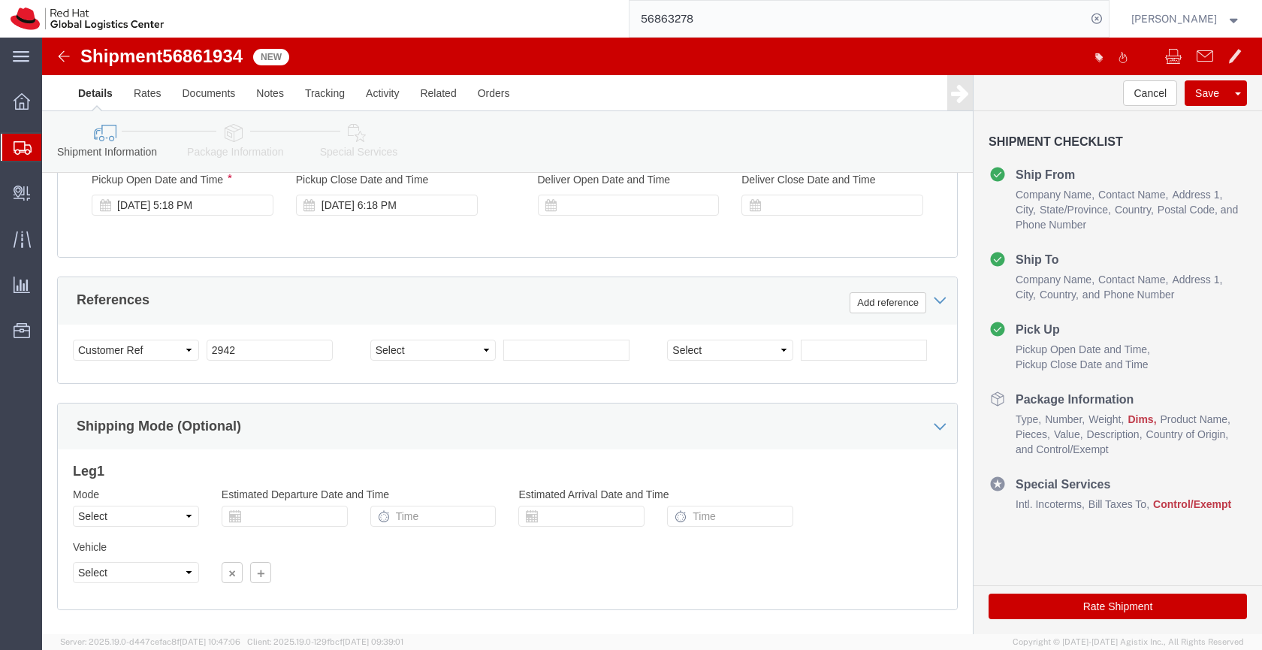
type input "Novackova 65"
select select
click icon
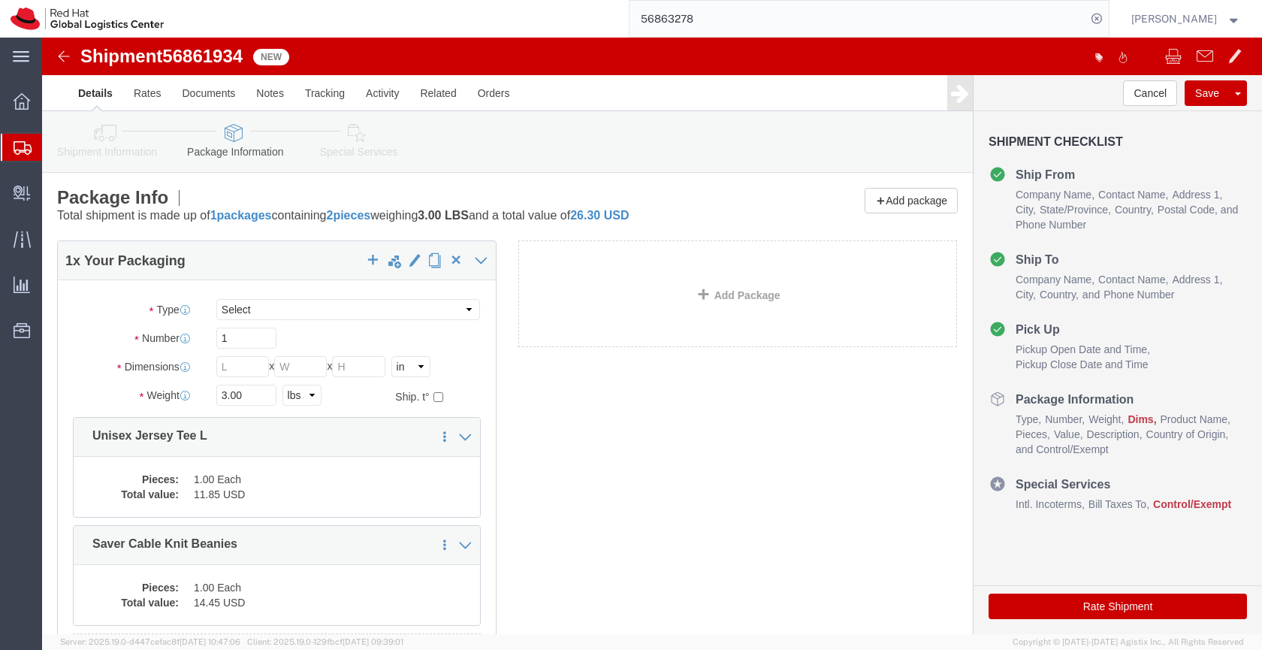
click at [23, 142] on icon at bounding box center [23, 148] width 18 height 14
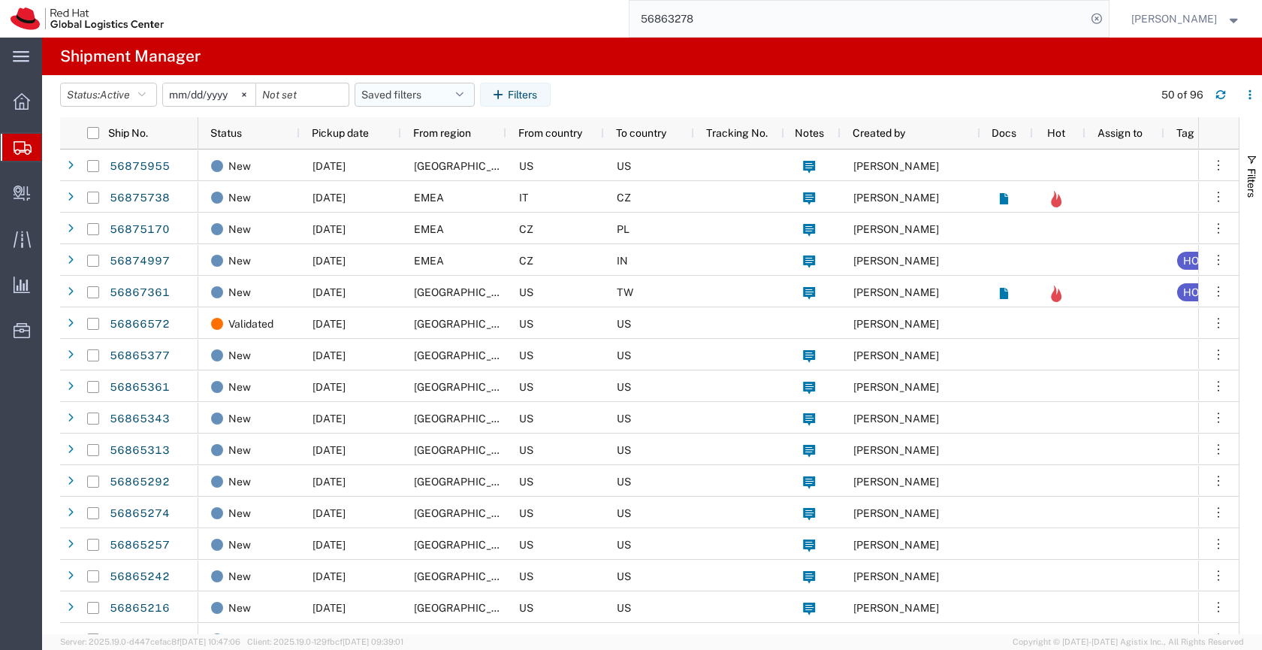
click at [431, 93] on button "Saved filters" at bounding box center [414, 95] width 120 height 24
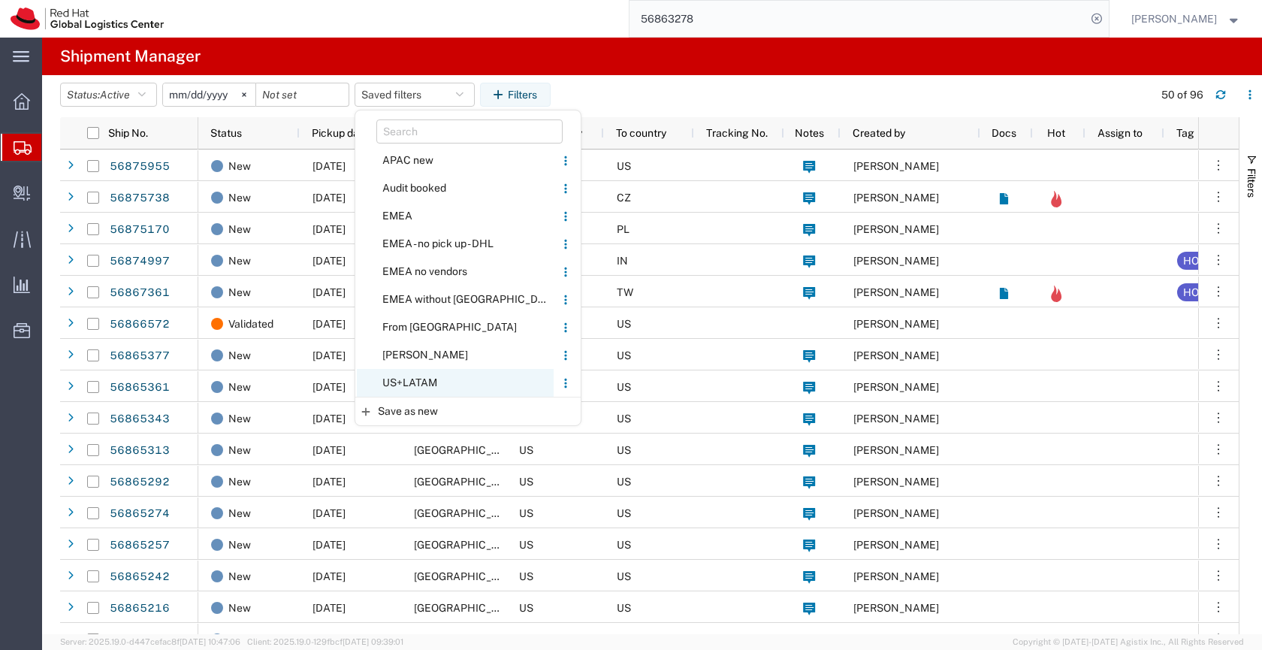
click at [436, 383] on span "US+LATAM" at bounding box center [455, 383] width 197 height 28
type input "[DATE]"
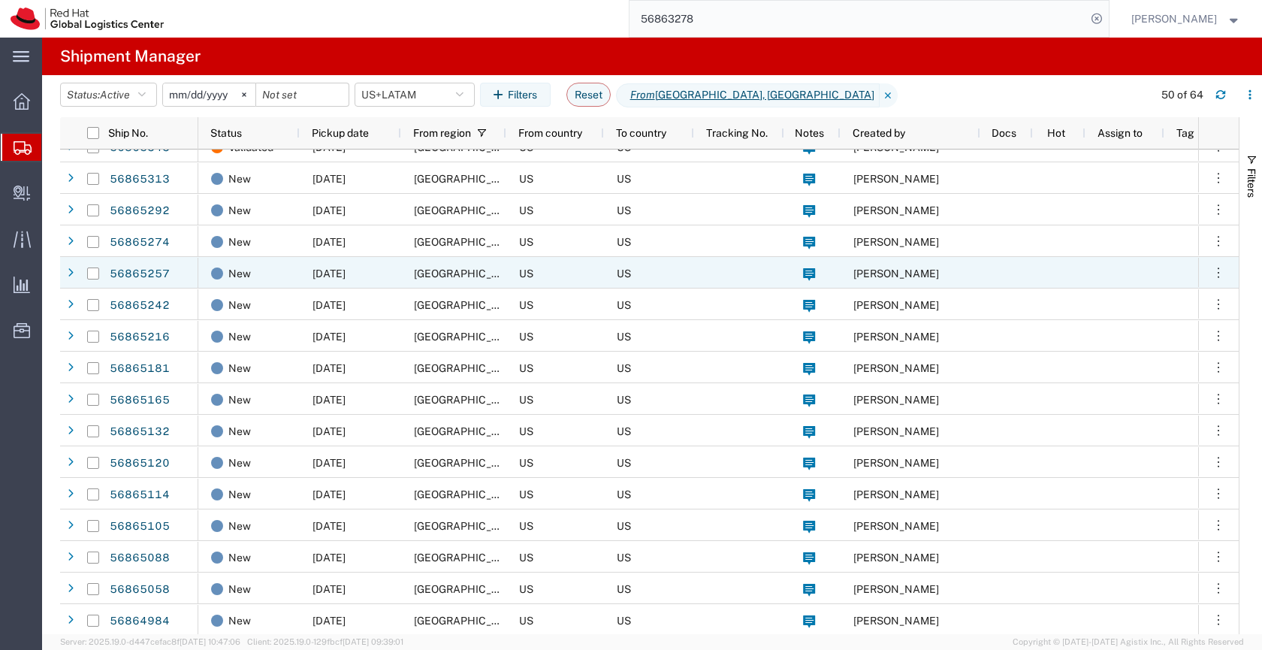
scroll to position [254, 0]
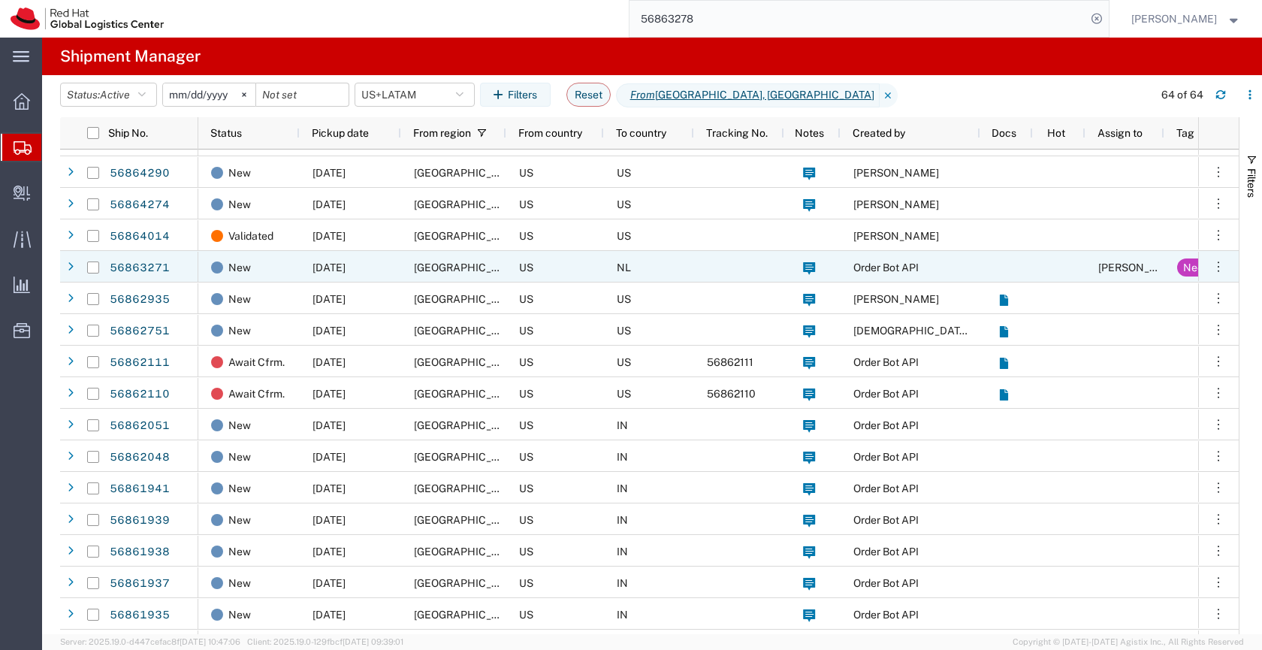
click at [604, 266] on div "NL" at bounding box center [649, 267] width 90 height 32
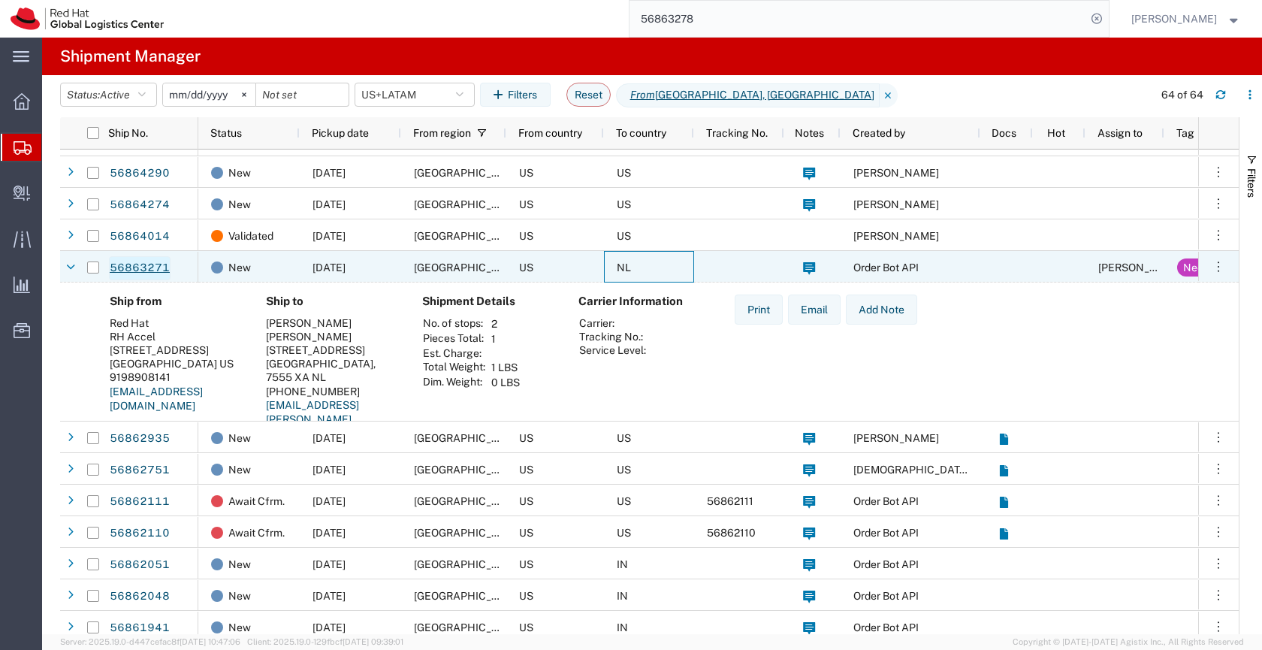
click at [158, 265] on link "56863271" at bounding box center [140, 268] width 62 height 24
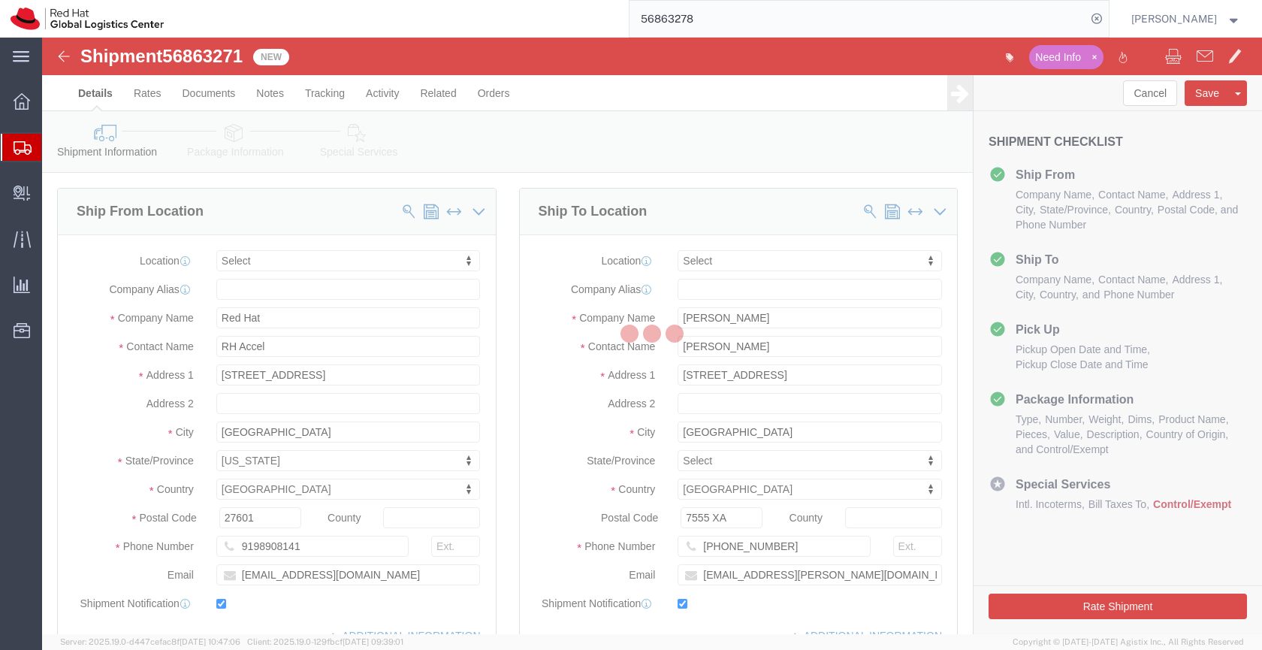
select select
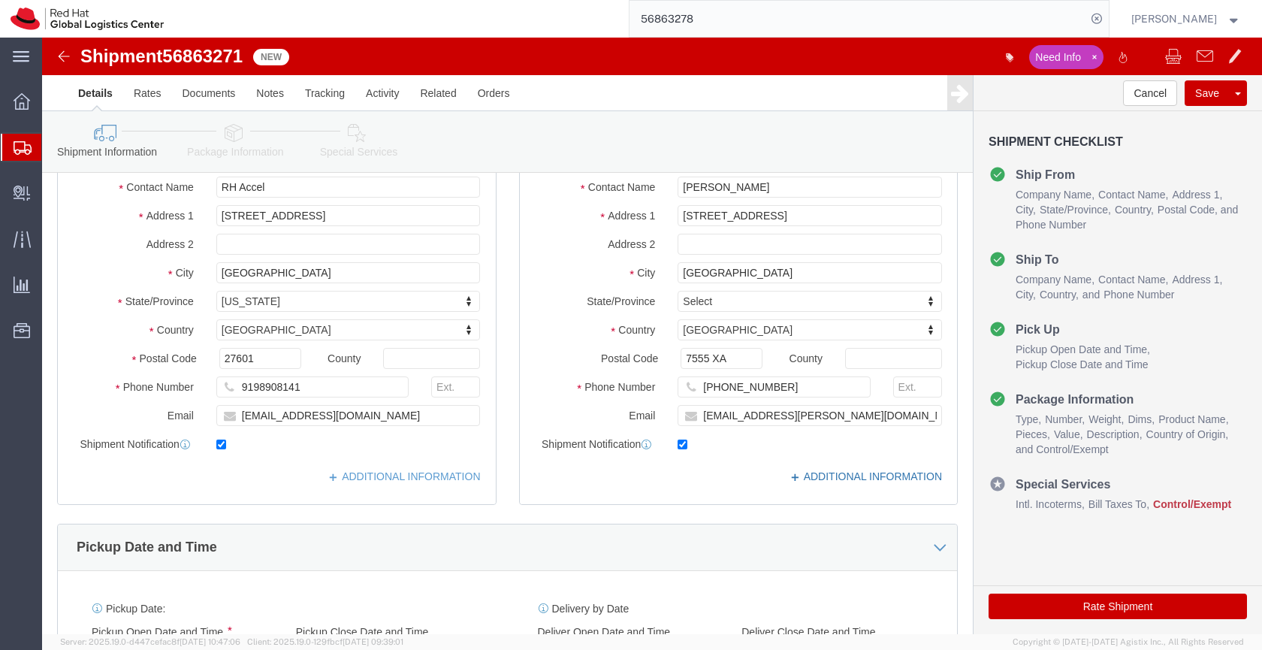
click link "ADDITIONAL INFORMATION"
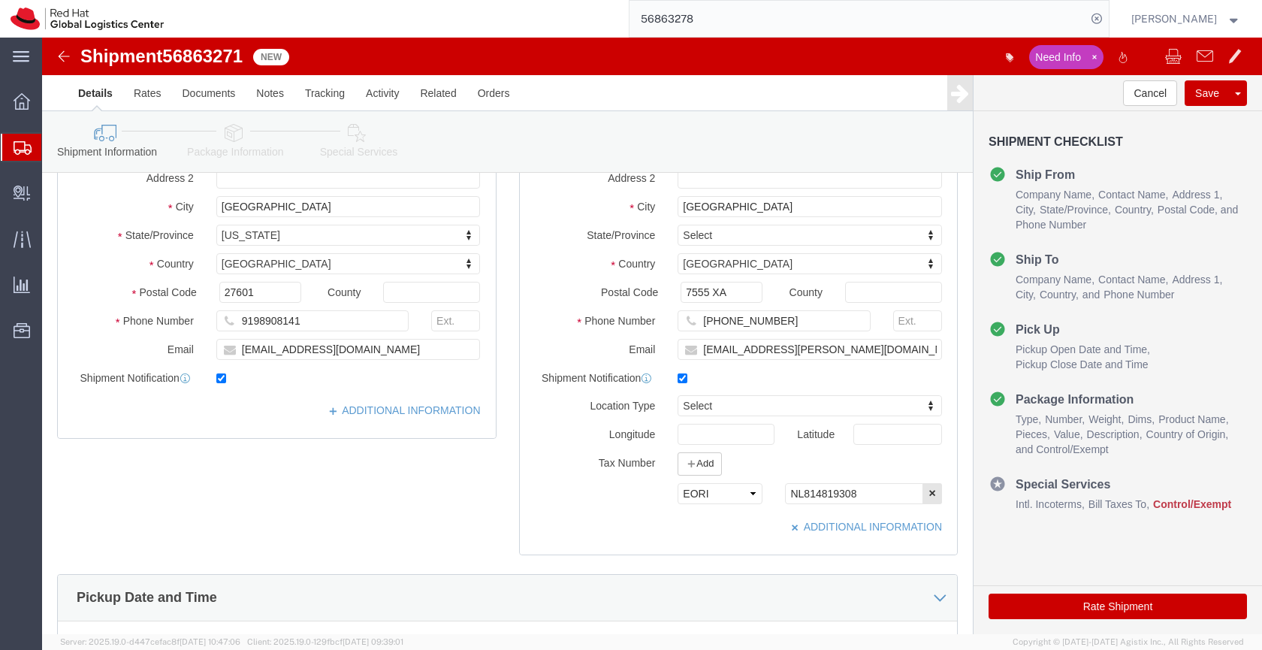
click link "Package Information"
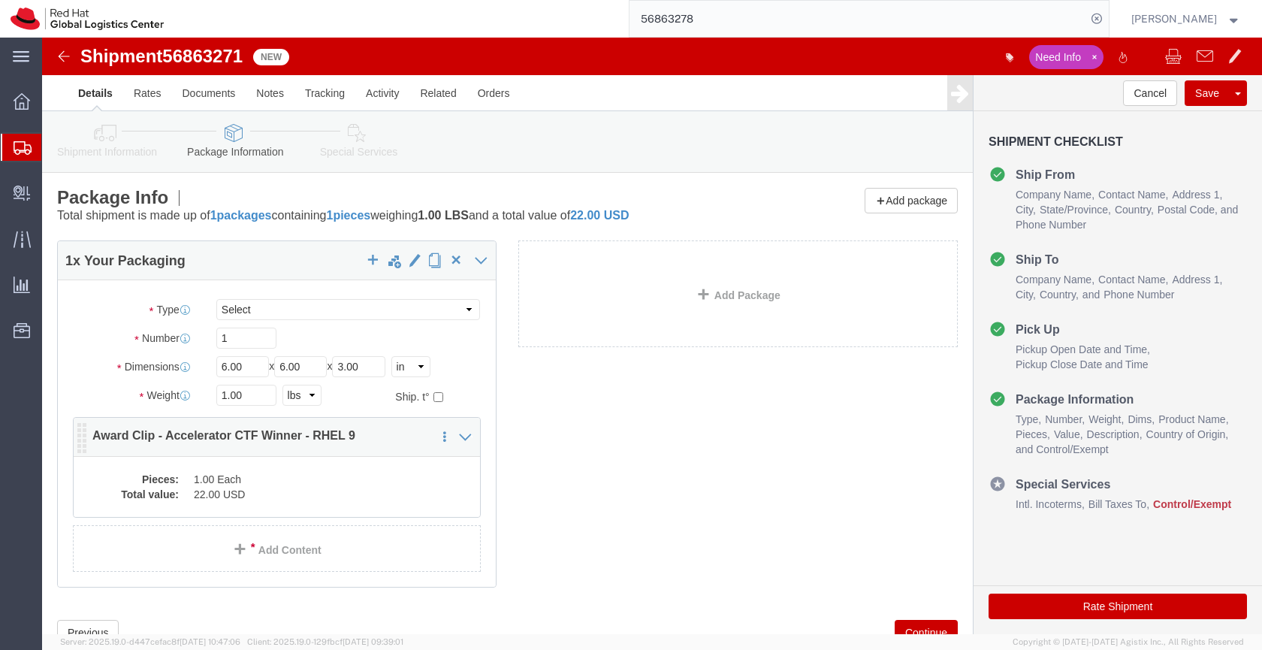
click dd "1.00 Each"
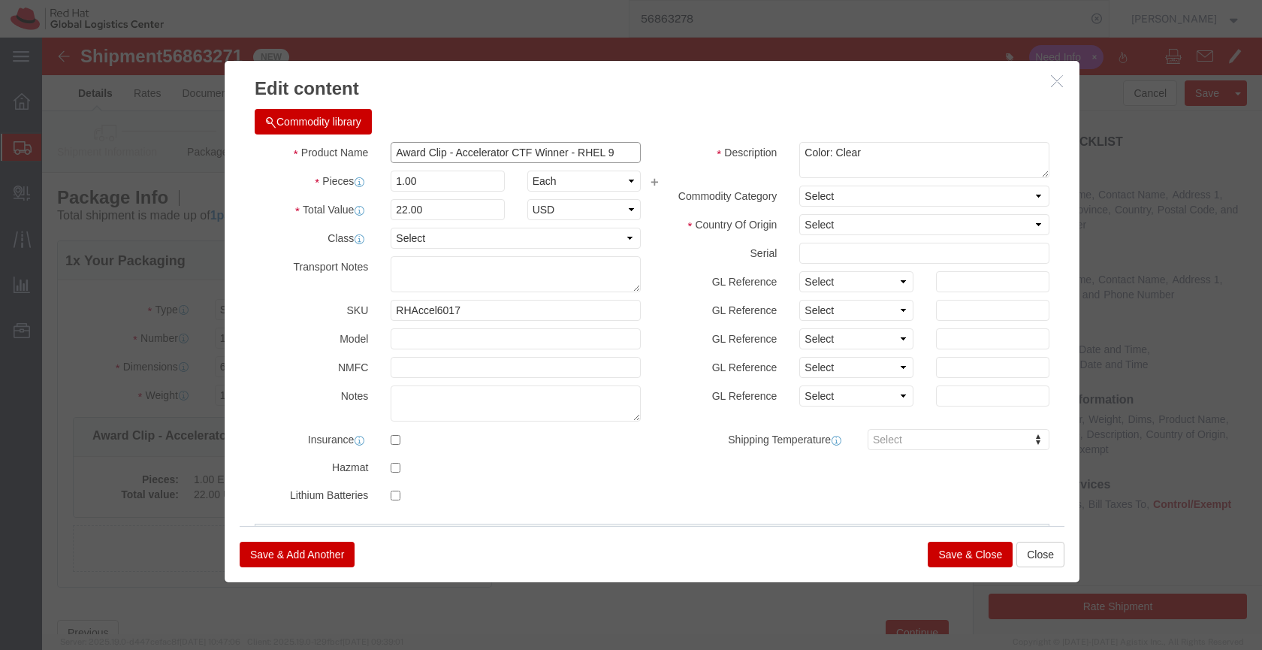
drag, startPoint x: 382, startPoint y: 115, endPoint x: 595, endPoint y: 118, distance: 213.3
click div "Award Clip - Accelerator CTF Winner - RHEL 9"
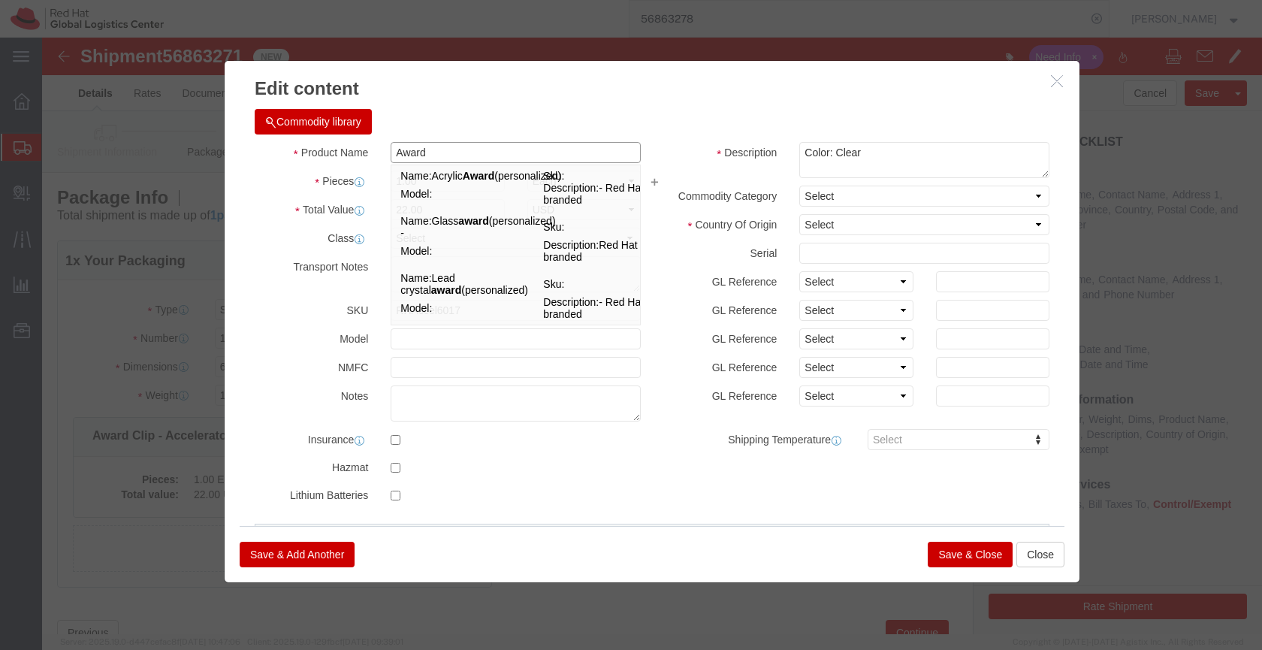
type input "Award"
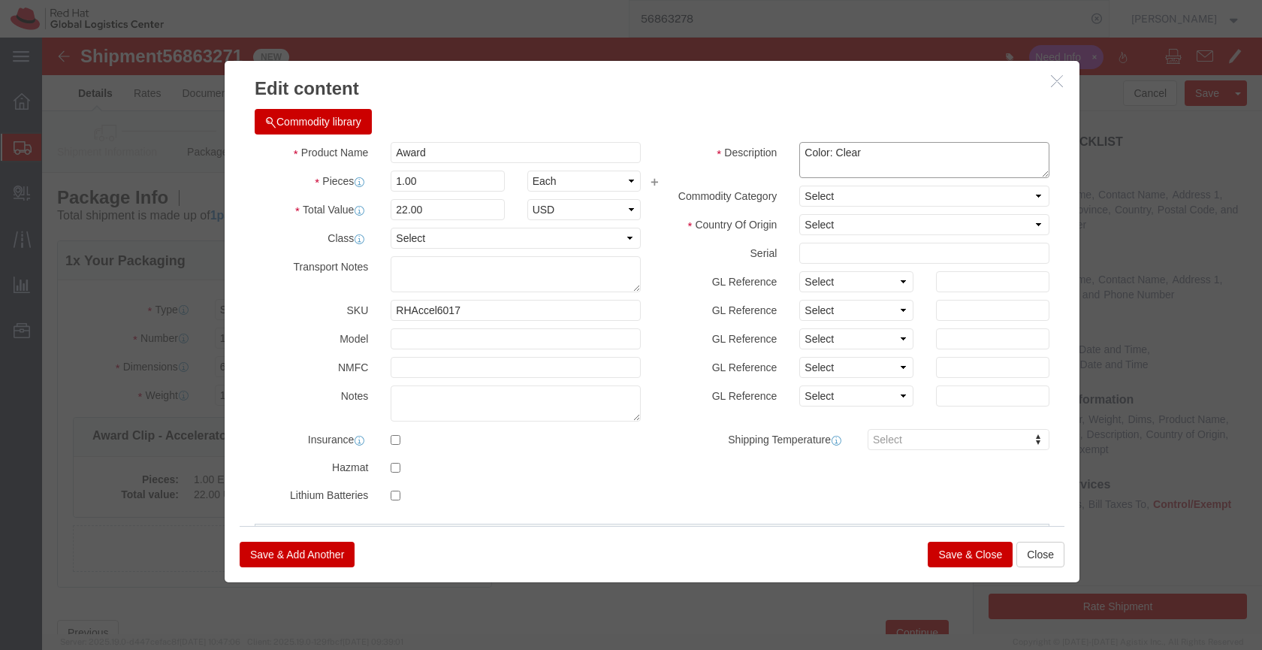
click textarea "Color: Clear"
drag, startPoint x: 822, startPoint y: 119, endPoint x: 744, endPoint y: 117, distance: 78.1
click div "Color: Clear"
type textarea "Acrylic block, clear"
click select "Select Afghanistan Åland Islands Albania Algeria American Samoa Andorra Angola …"
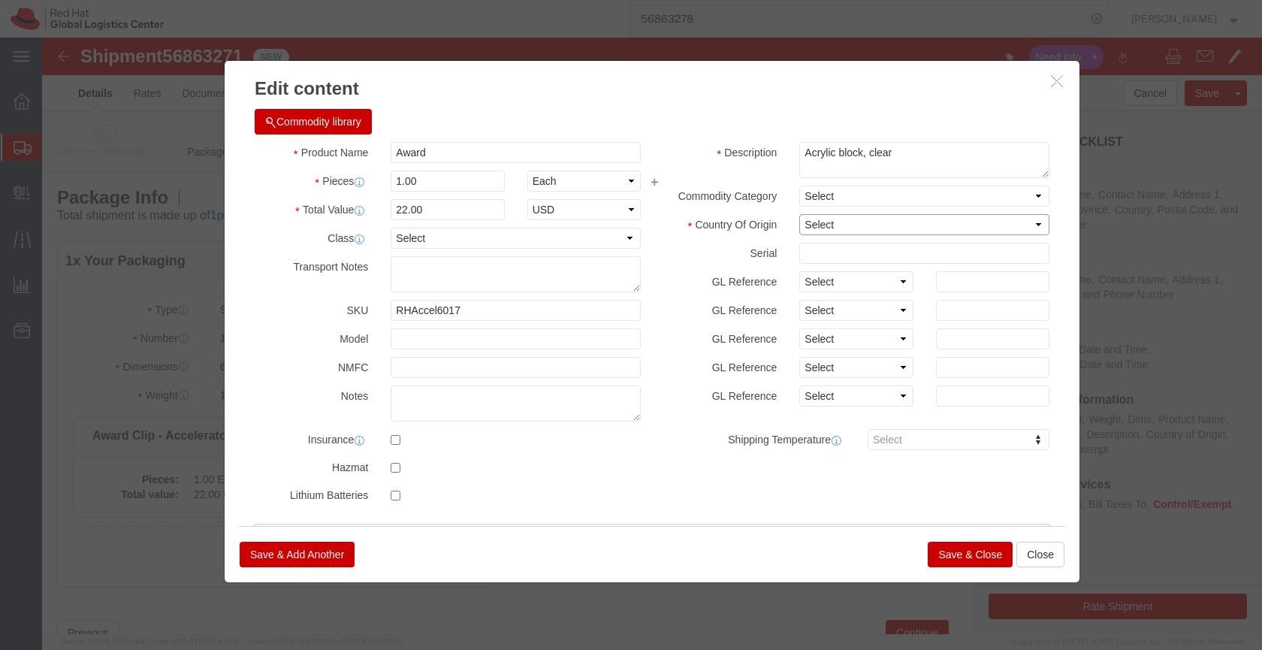
select select "US"
click select "Select Afghanistan Åland Islands Albania Algeria American Samoa Andorra Angola …"
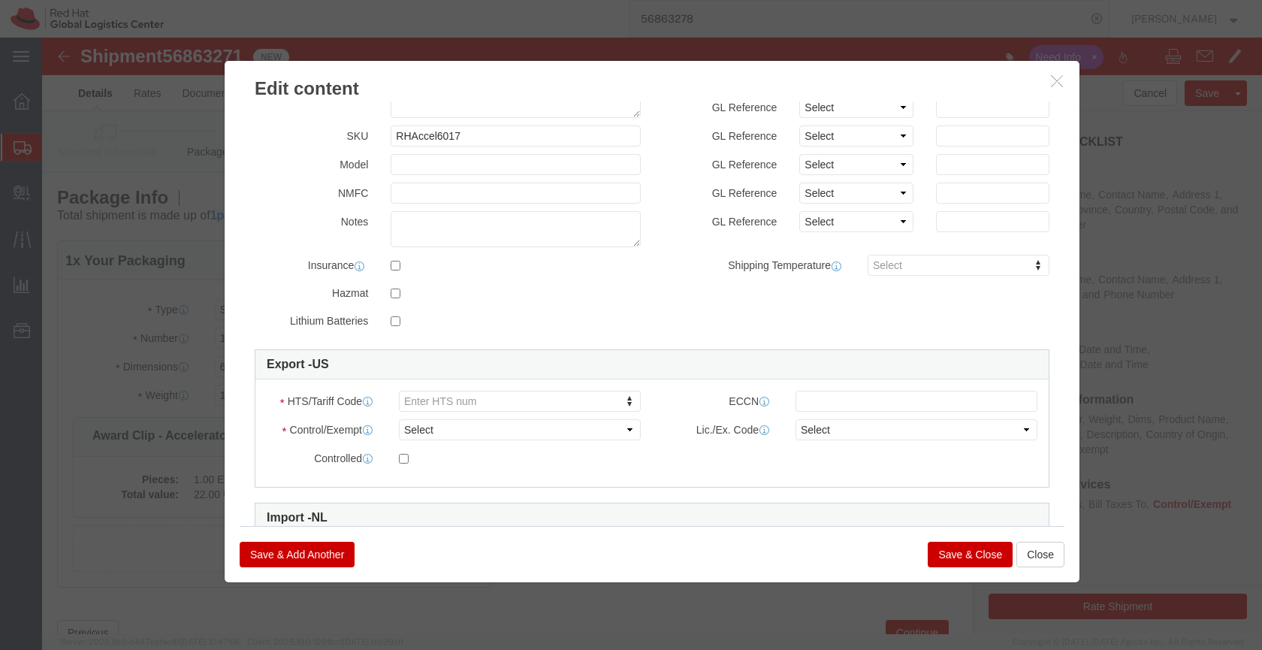
scroll to position [192, 0]
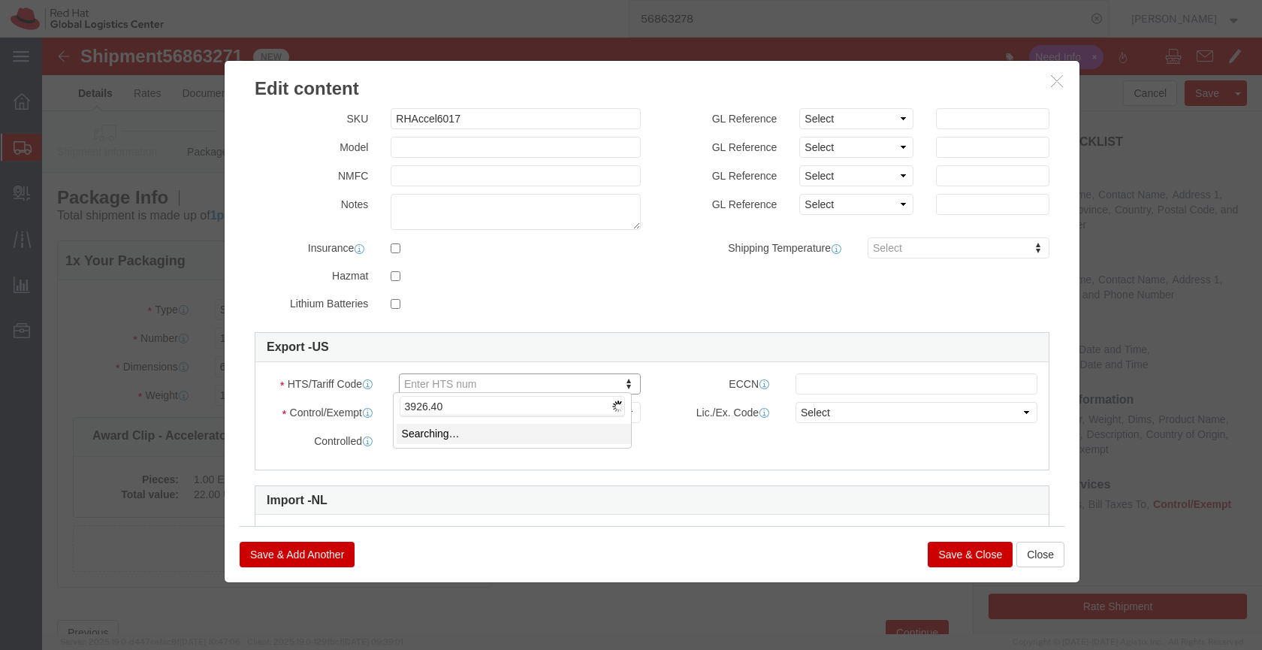
type input "3926.40"
click div
type input "3926.40"
click select "Select ATF BIS DEA EPA FDA FTR ITAR OFAC Other (OPA)"
select select "FTR"
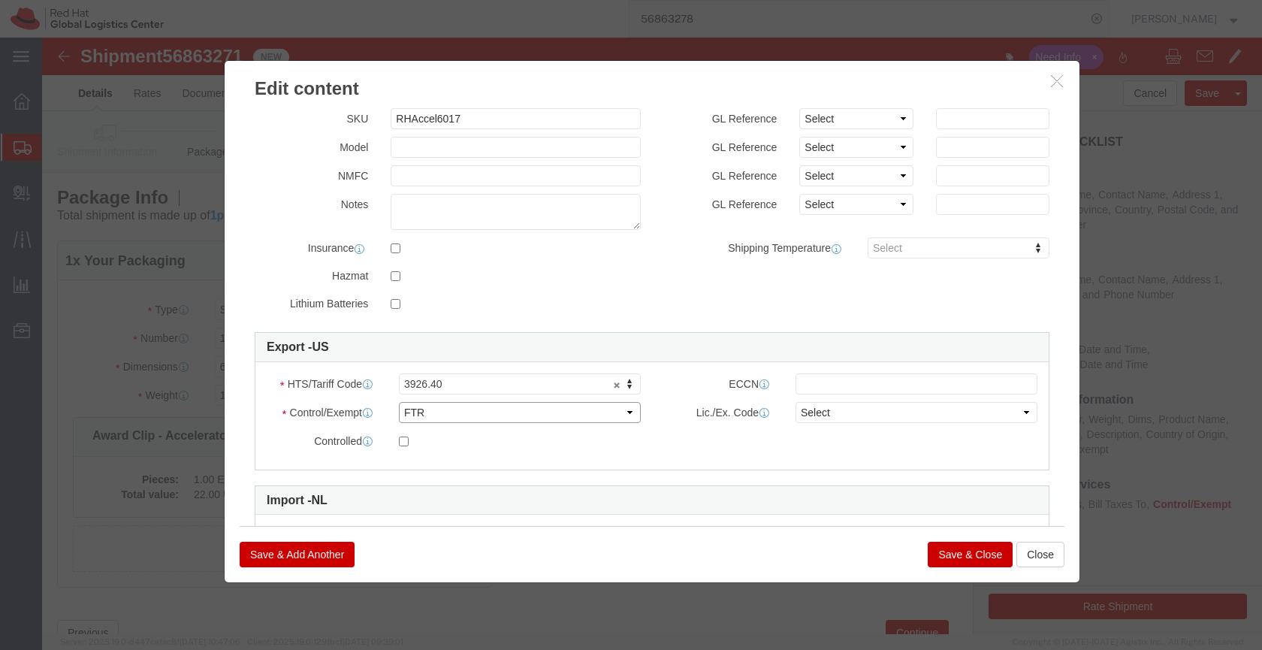
click select "Select ATF BIS DEA EPA FDA FTR ITAR OFAC Other (OPA)"
click input "text"
click select "Select 30.2(d)(2) 30.36 30.37(a) 30.37(f) 30.37(g) 30.37(h) 30.37(i) 30.37(j) 3…"
select select "30.37(a)"
click select "Select 30.2(d)(2) 30.36 30.37(a) 30.37(f) 30.37(g) 30.37(h) 30.37(i) 30.37(j) 3…"
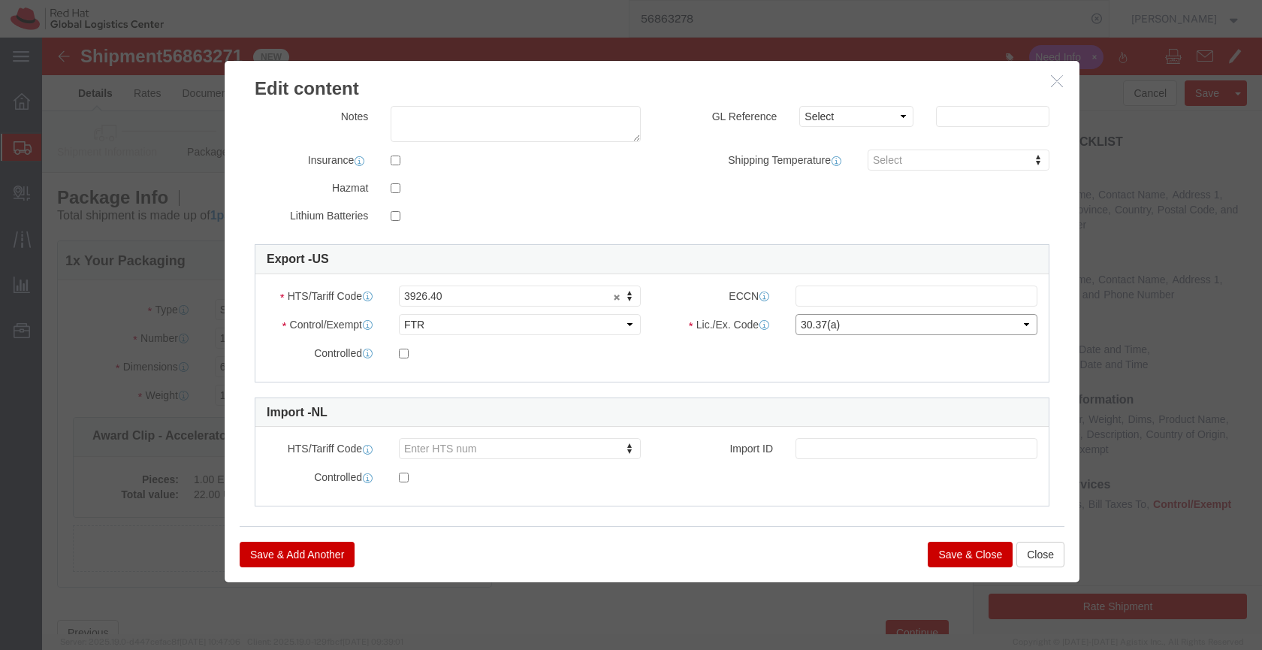
scroll to position [290, 0]
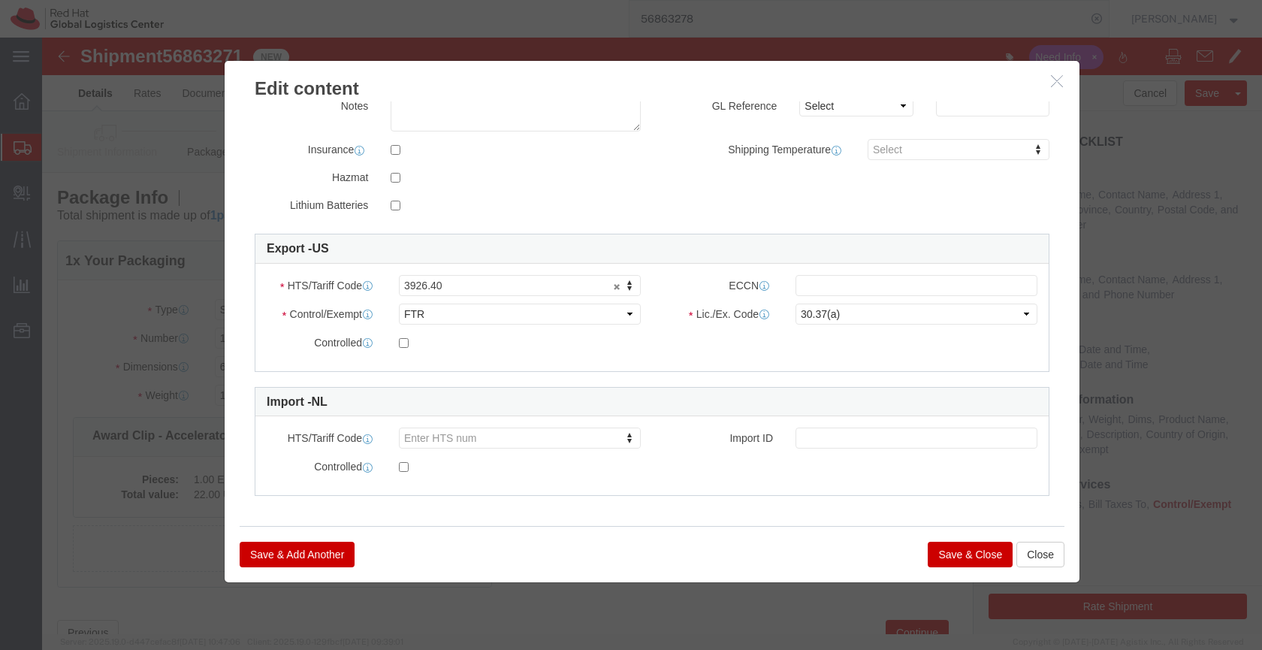
click button "Save & Close"
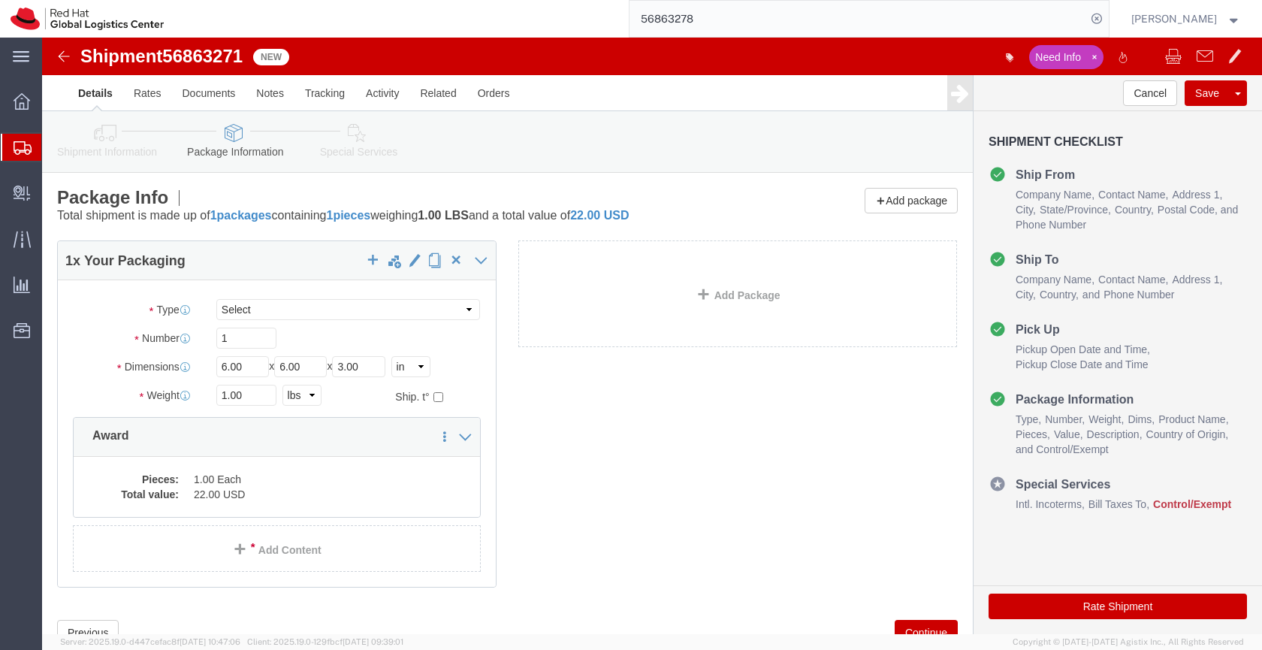
click link "Special Services"
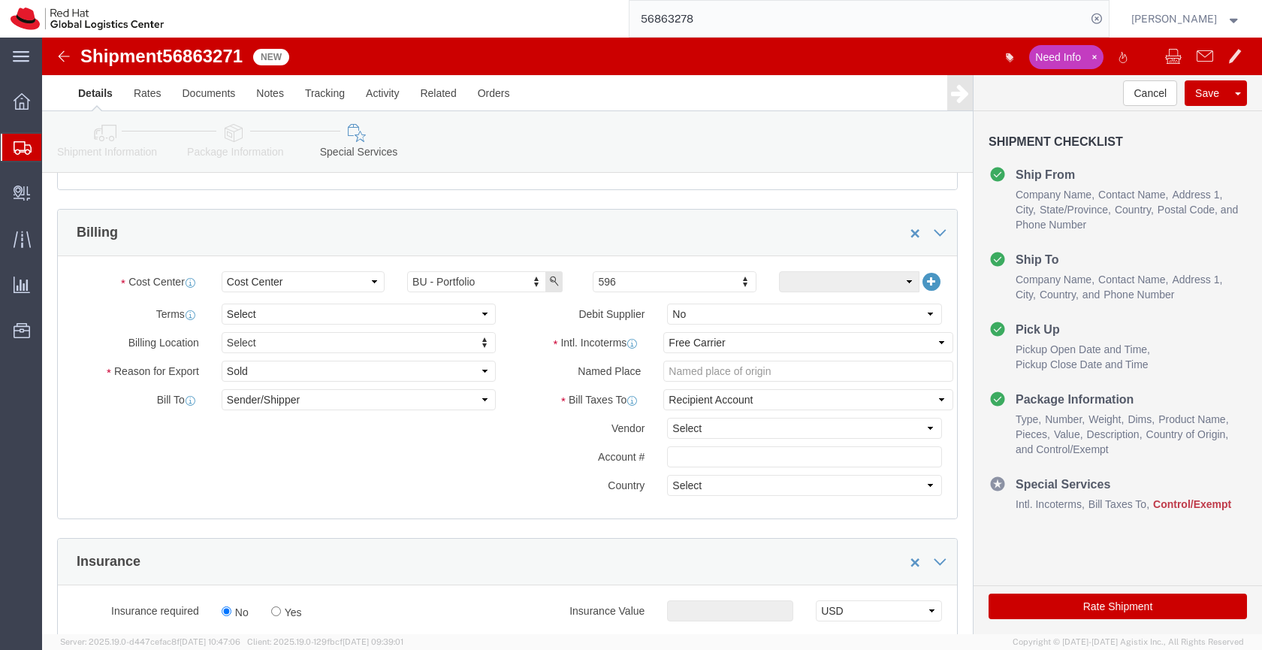
scroll to position [533, 0]
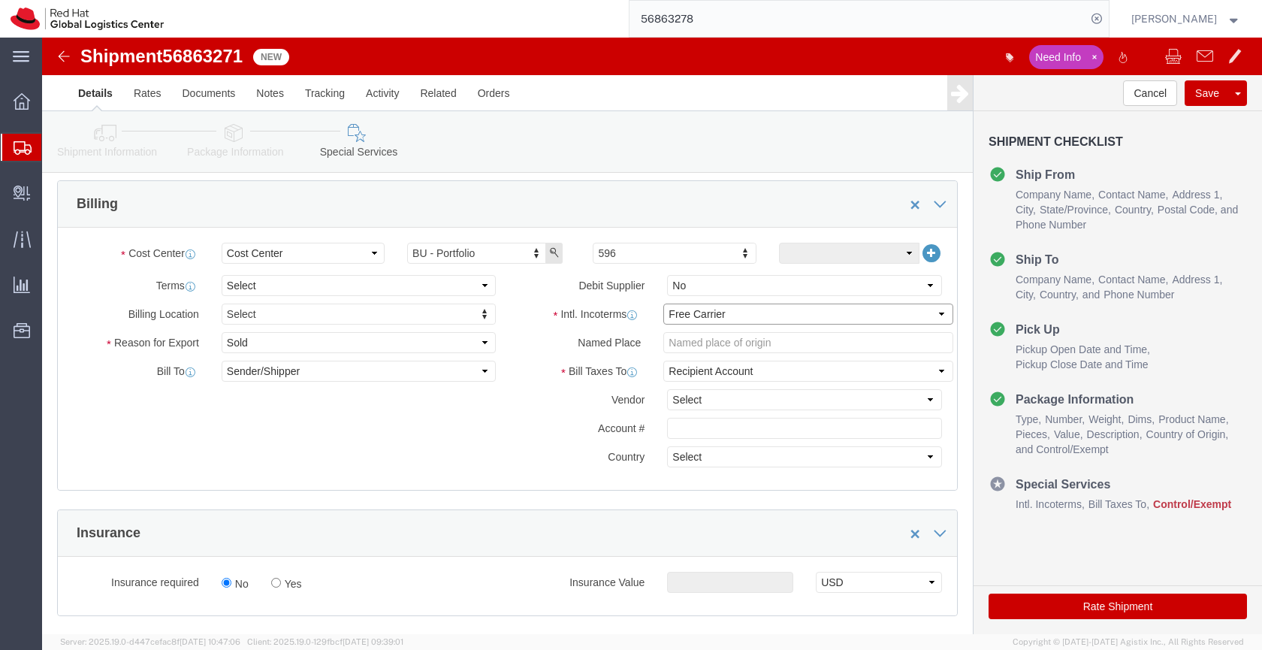
click select "Select Carriage Insurance Paid Carriage Paid To Cost and Freight Cost Insurance…"
select select "DDP"
click select "Select Carriage Insurance Paid Carriage Paid To Cost and Freight Cost Insurance…"
select select "SHIP"
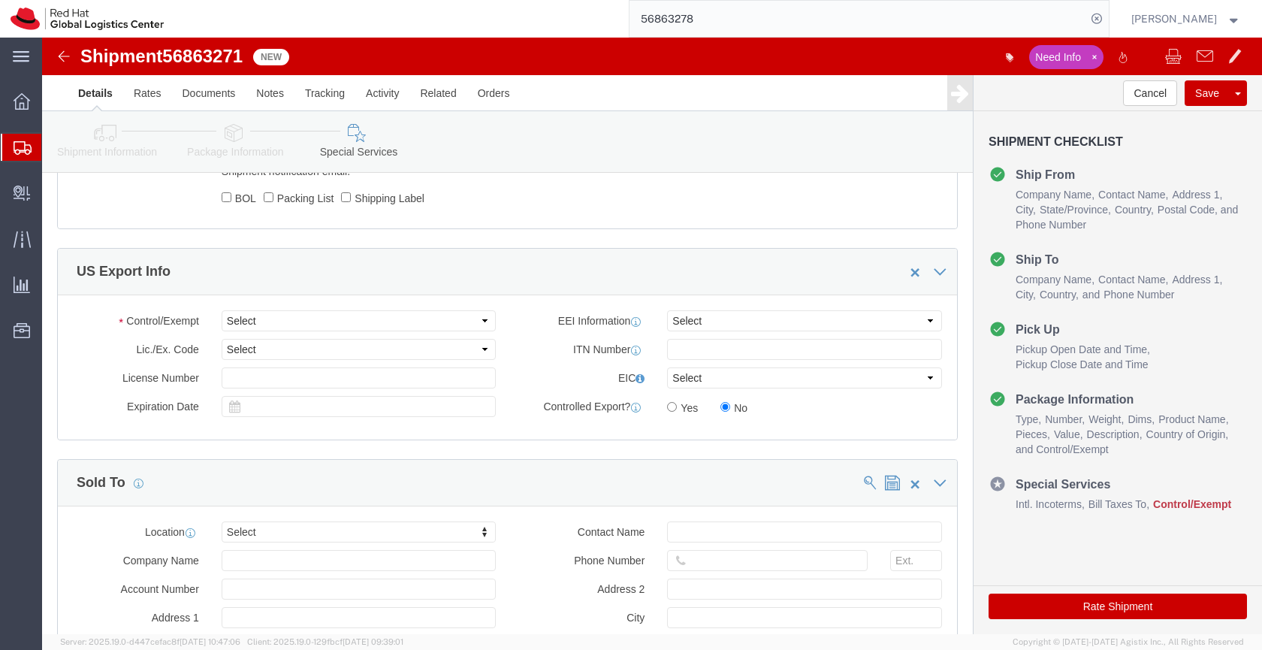
scroll to position [1076, 0]
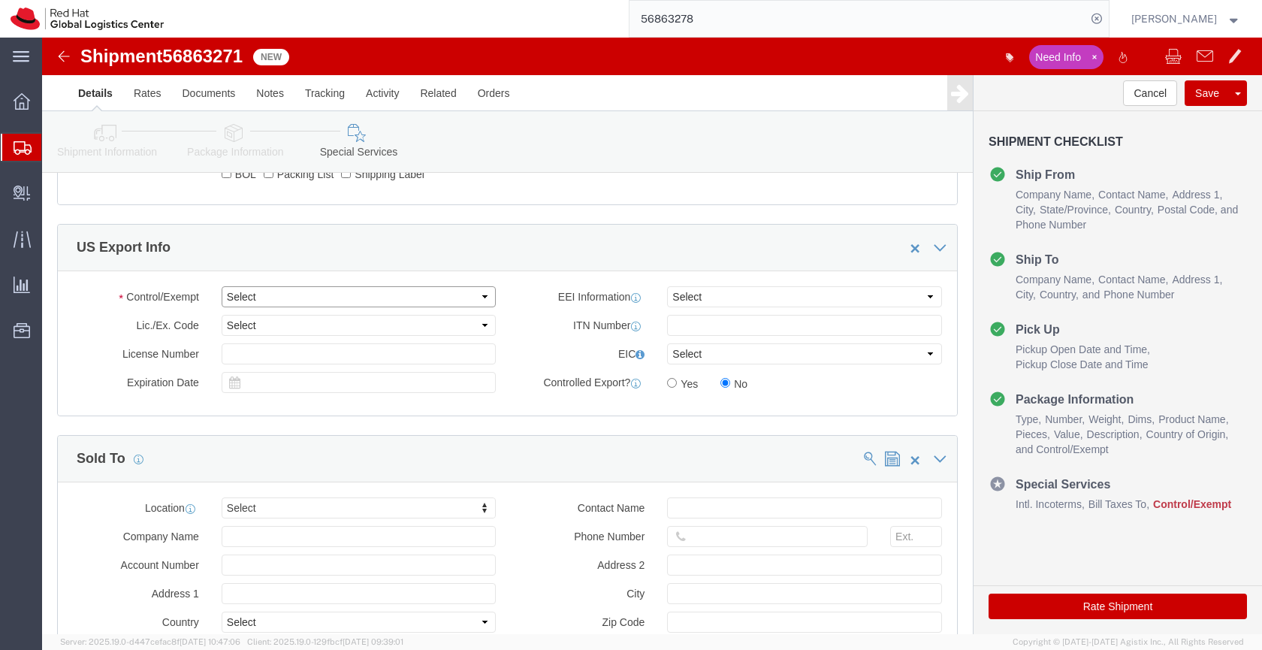
click select "Select ATF BIS DEA EPA FDA FTR ITAR OFAC Other (OPA)"
select select "FTR"
click select "Select ATF BIS DEA EPA FDA FTR ITAR OFAC Other (OPA)"
click select "Select 30.2(d)(2) 30.36 30.37(a) 30.37(f) 30.37(g) 30.37(h) 30.37(i) 30.37(j) 3…"
select select "30.37(a)"
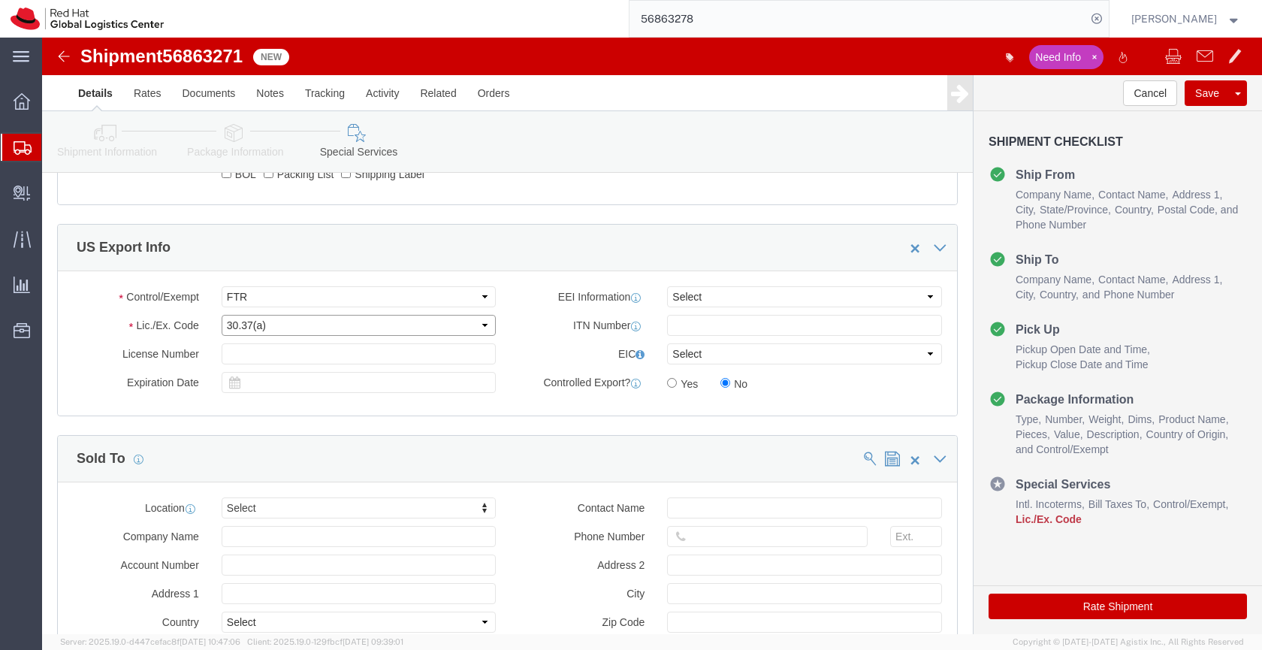
click select "Select 30.2(d)(2) 30.36 30.37(a) 30.37(f) 30.37(g) 30.37(h) 30.37(i) 30.37(j) 3…"
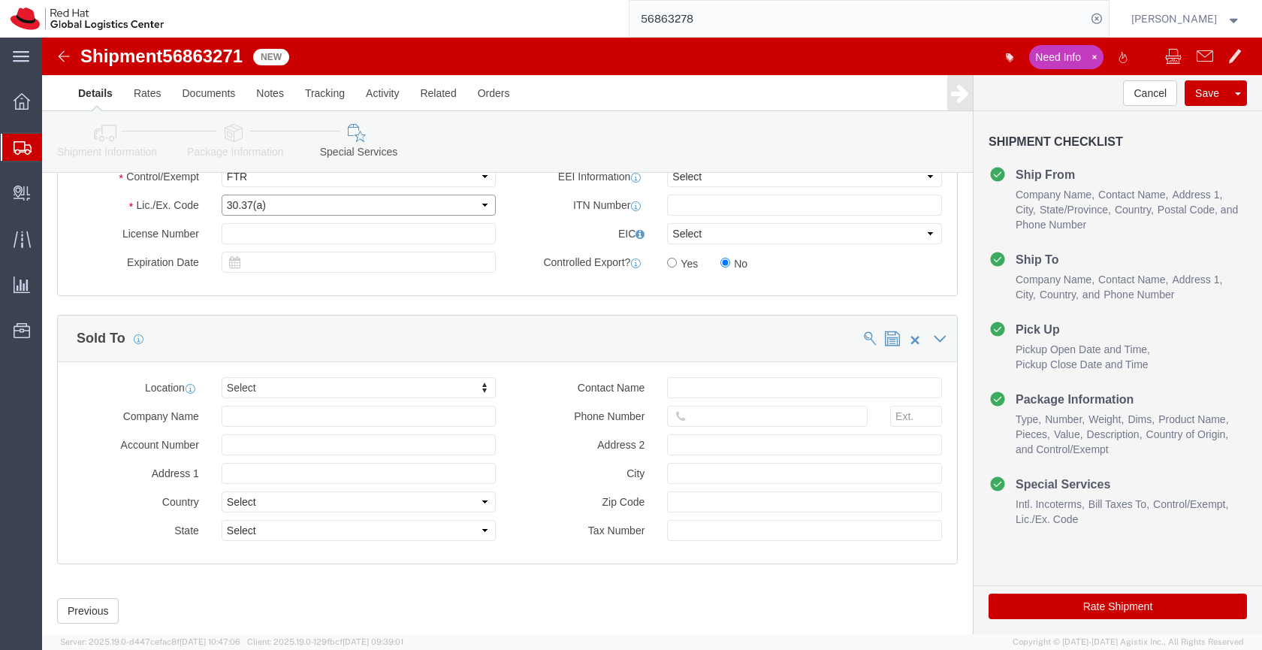
scroll to position [1214, 0]
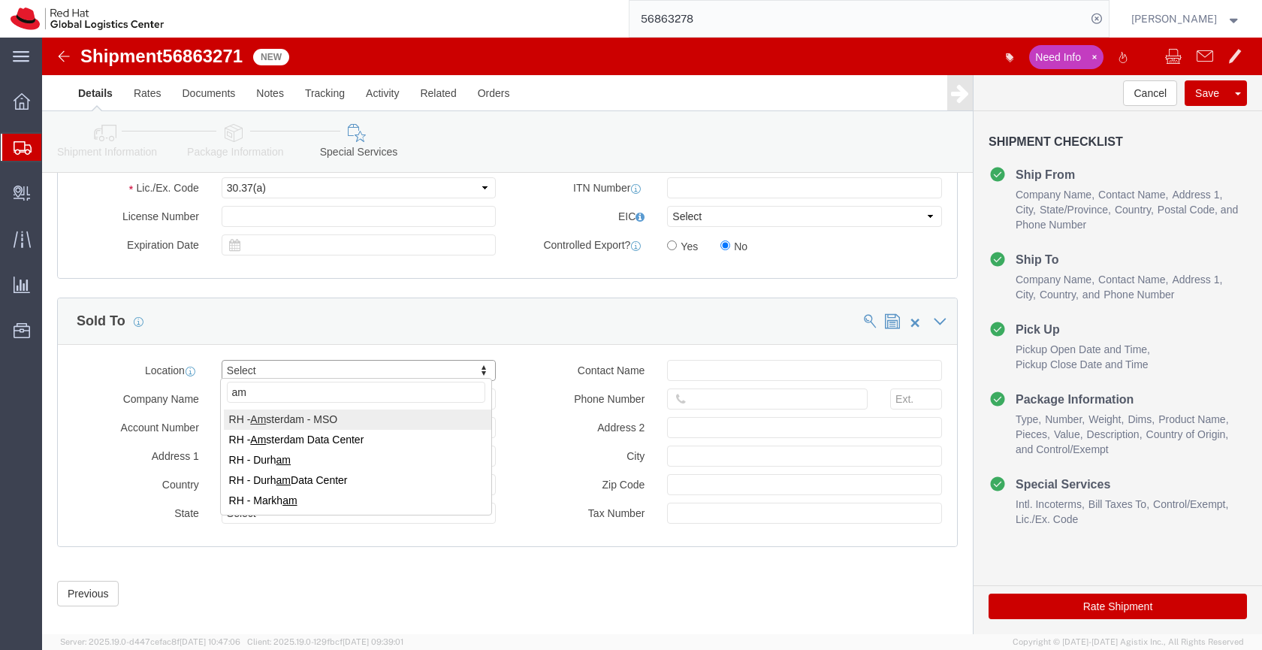
type input "am"
select select "65231"
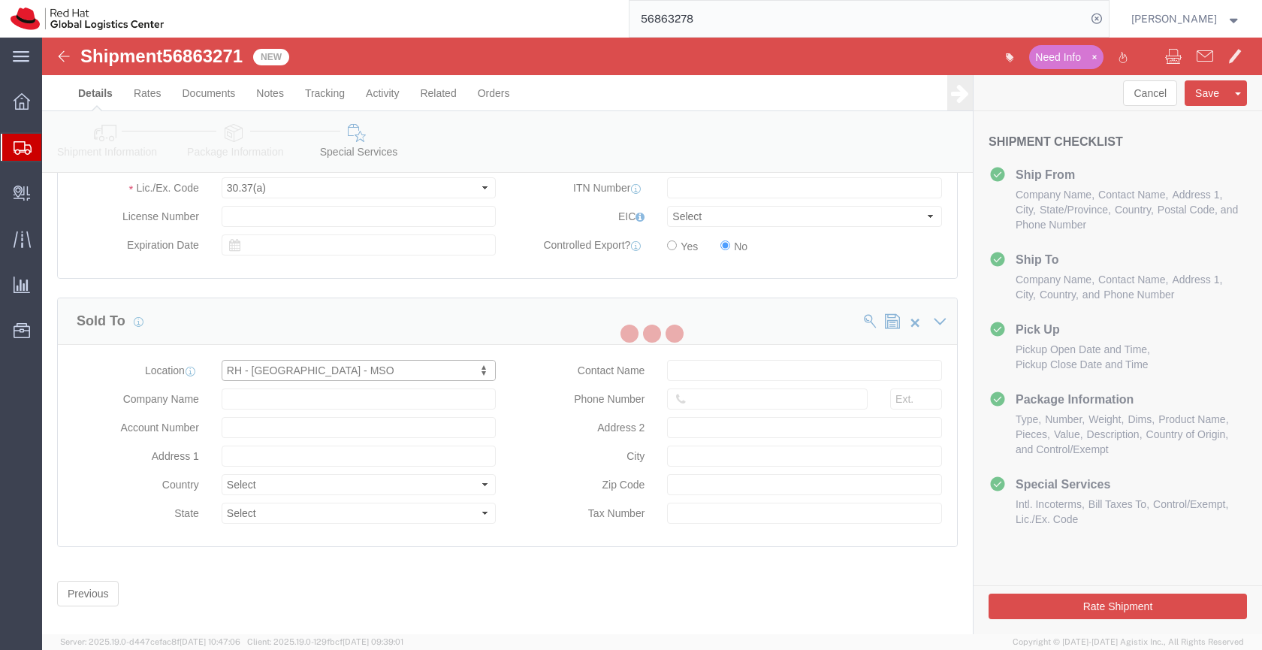
type input "Fred Roeskestraat 100"
select select "NL"
type input "AMSTERDAM"
type input "1076 ED"
type input "Red Hat"
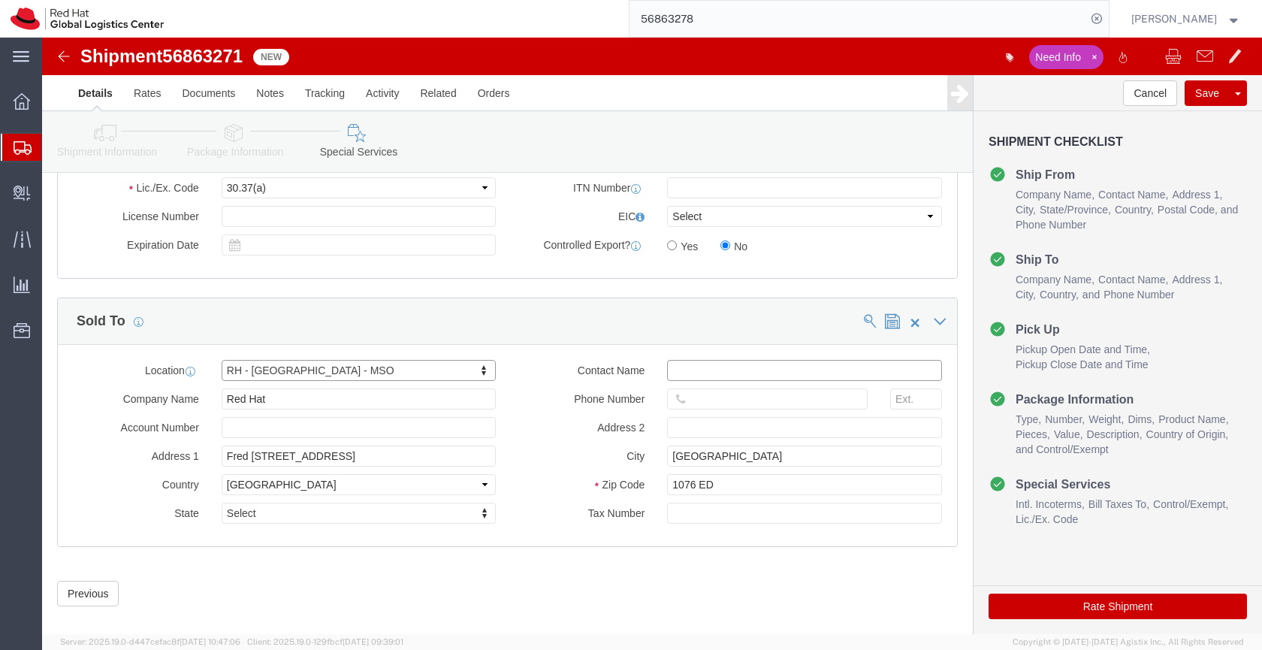
click input "text"
type input "A"
type input "[EMAIL_ADDRESS][DOMAIN_NAME]"
click icon
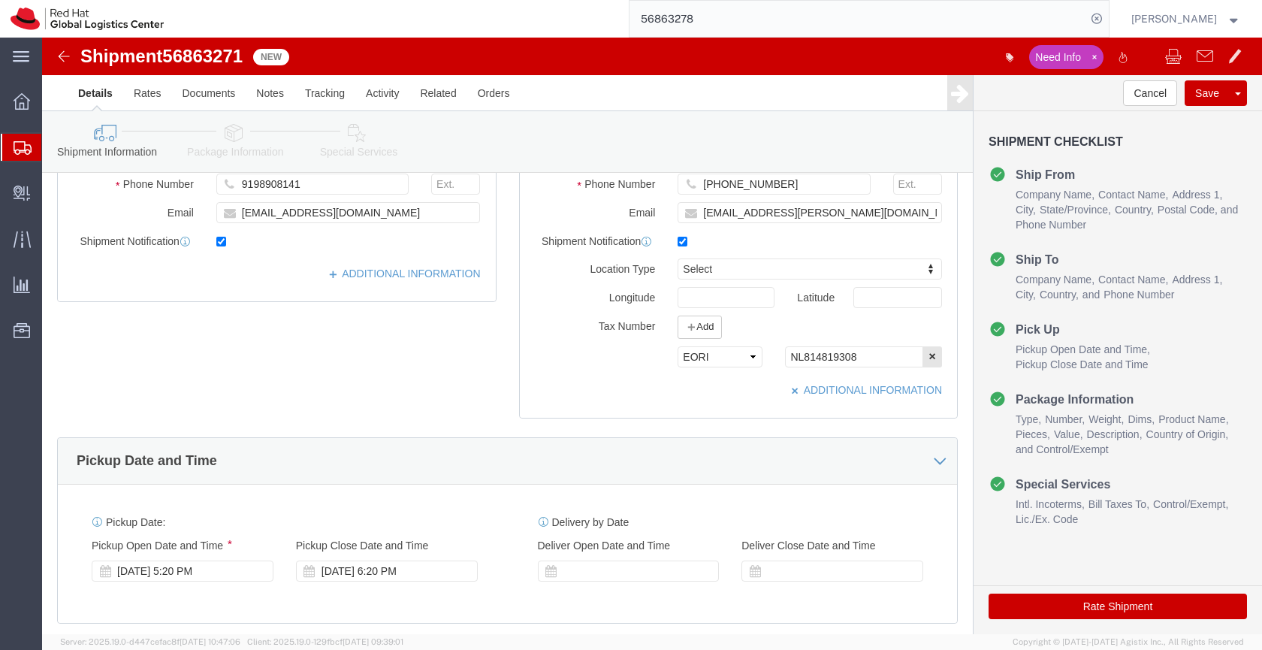
scroll to position [319, 0]
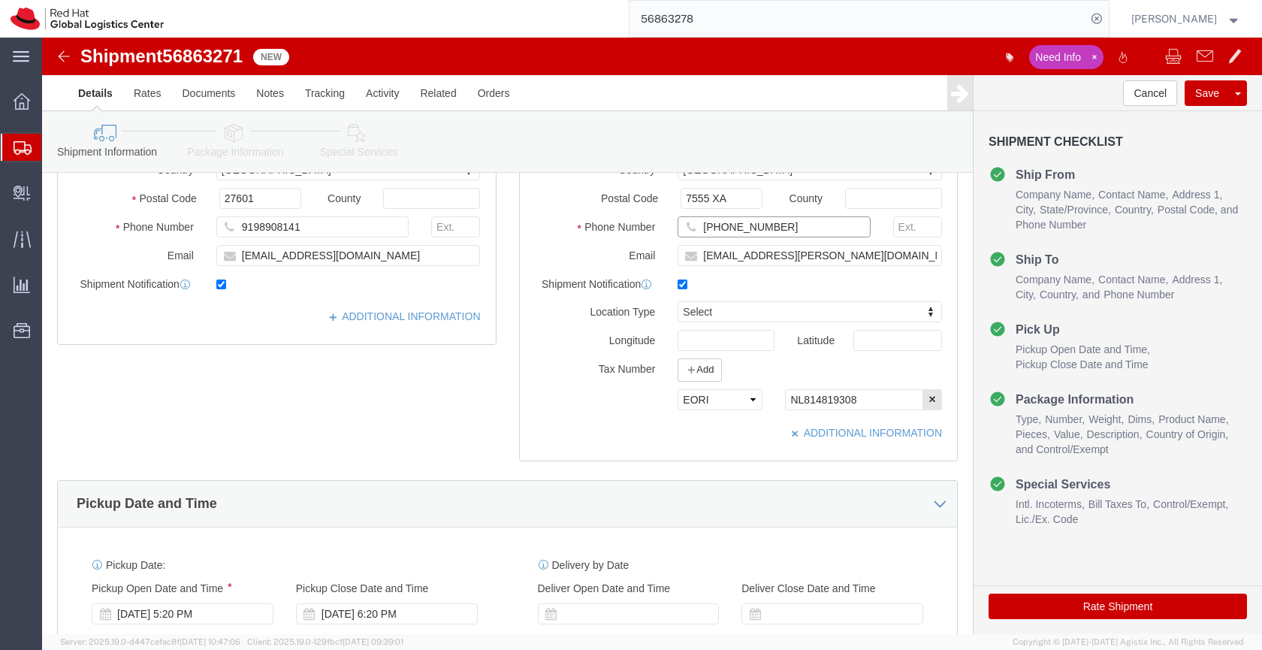
drag, startPoint x: 747, startPoint y: 191, endPoint x: 650, endPoint y: 185, distance: 97.8
click input "+31627170515"
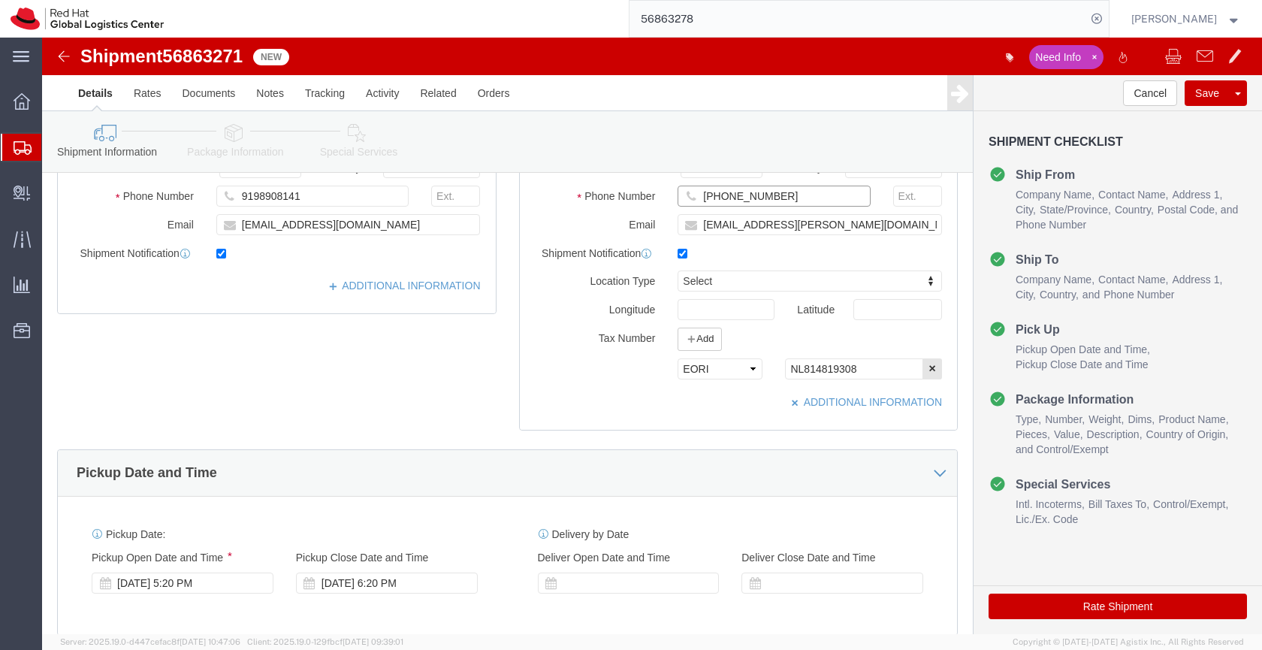
scroll to position [354, 0]
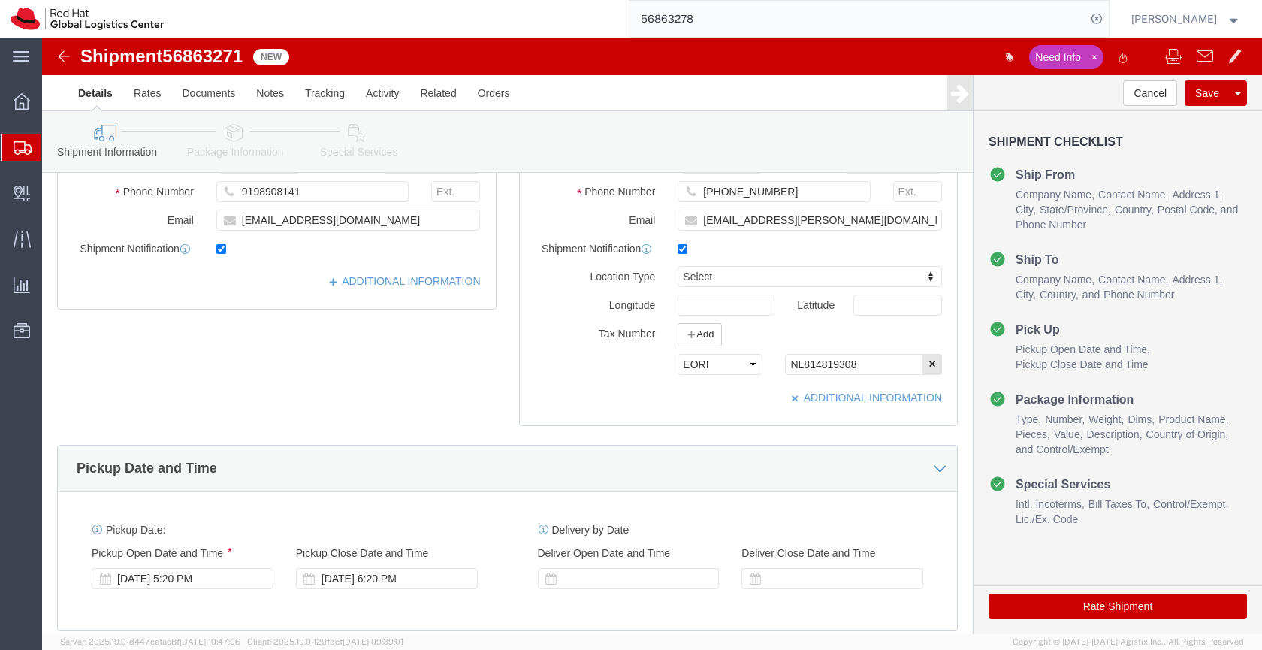
click icon
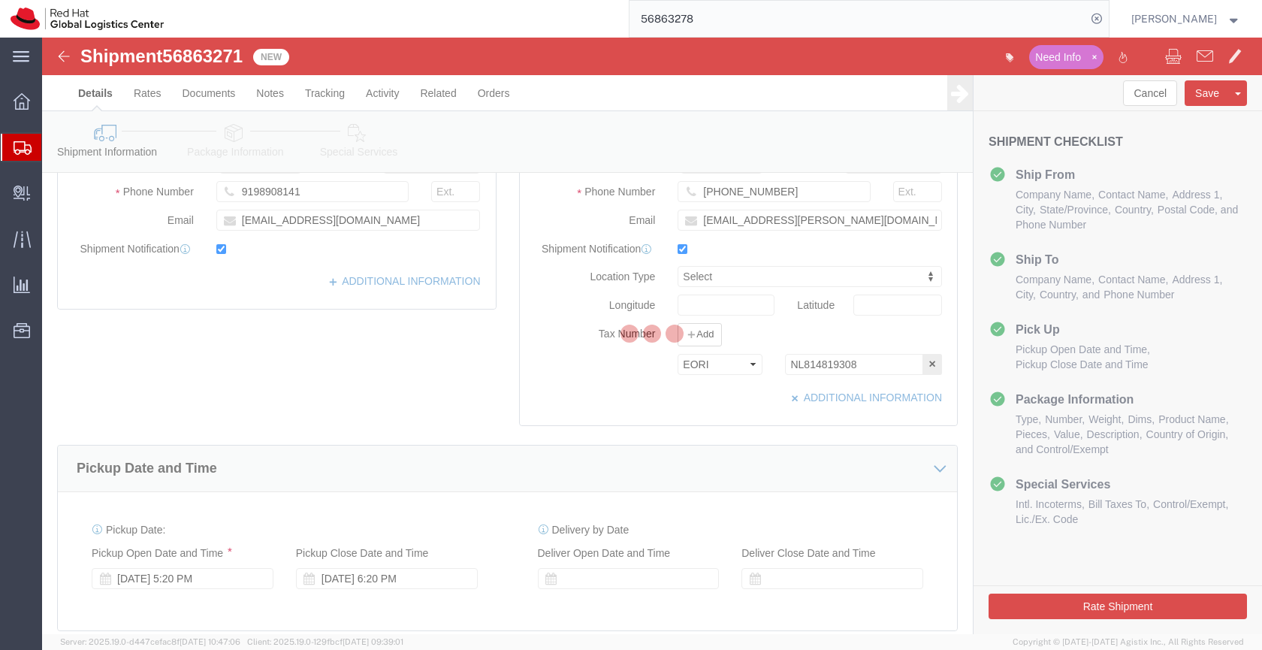
select select
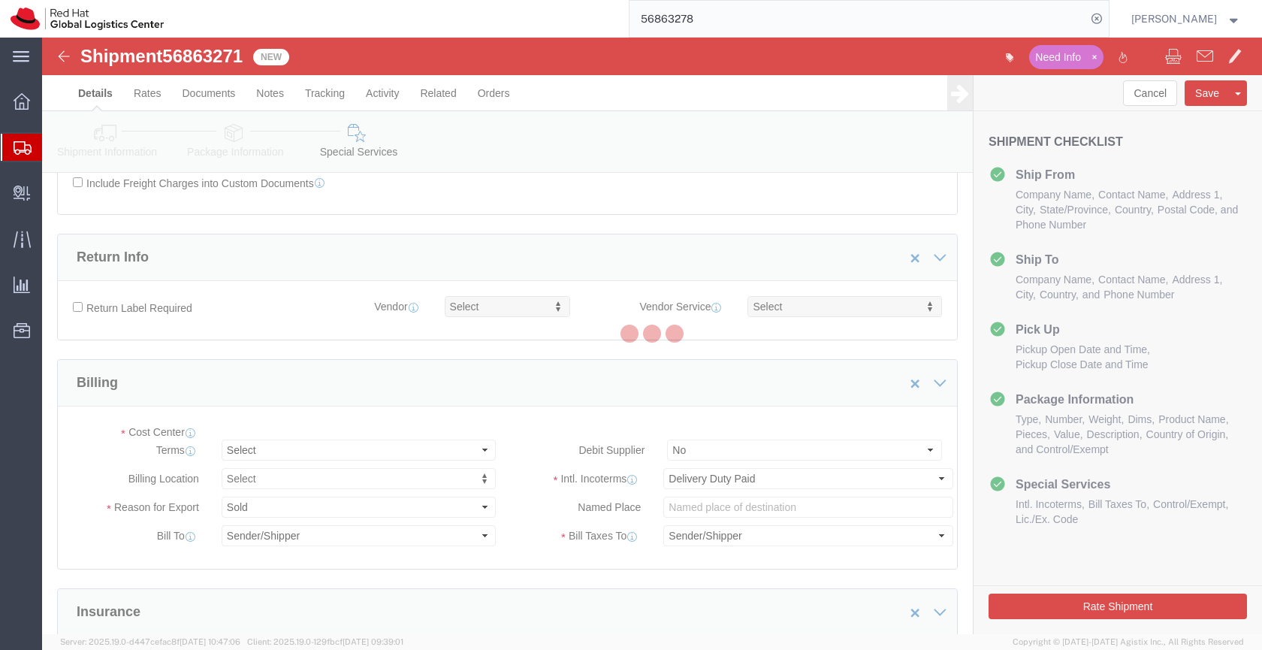
select select "COSTCENTER"
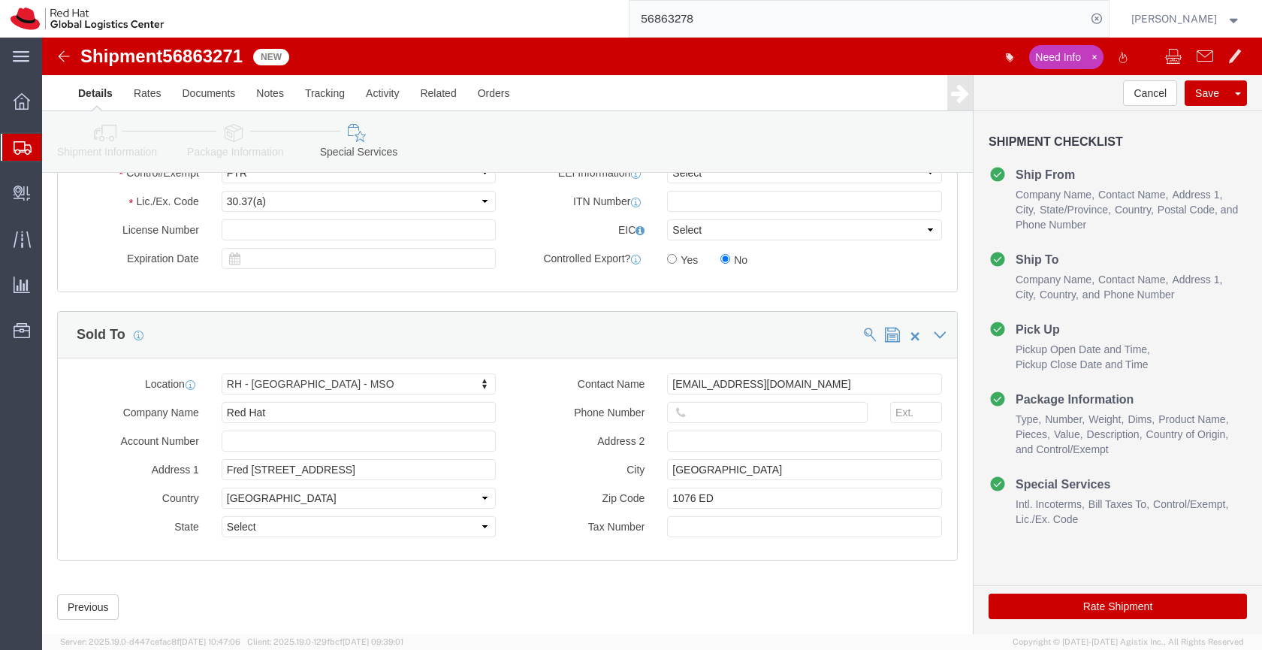
scroll to position [1198, 0]
click input "text"
paste input "+31627170515"
type input "+31627170515"
click button "Rate Shipment"
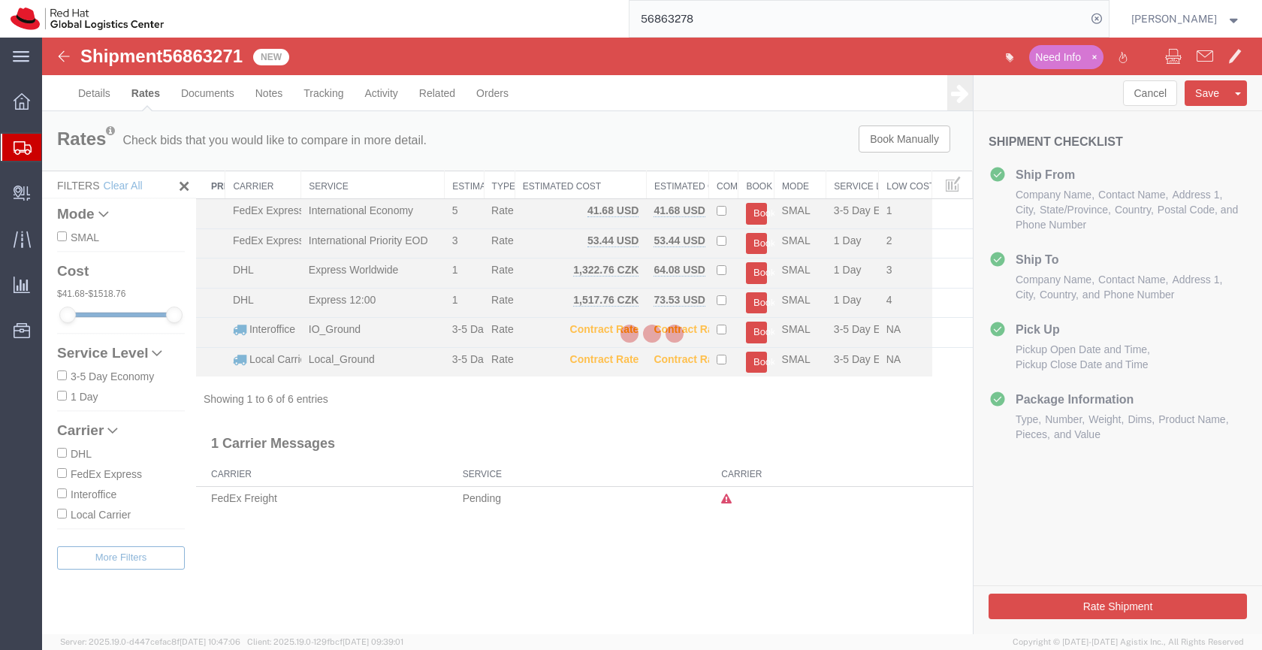
scroll to position [0, 0]
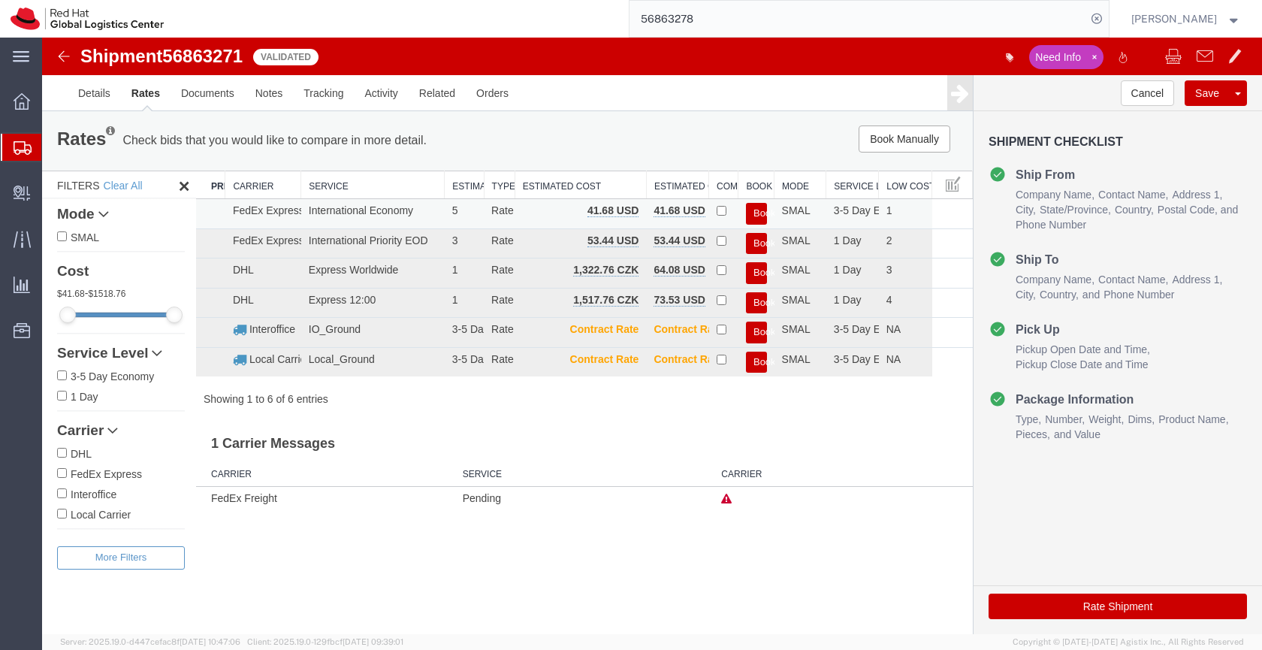
click at [758, 210] on button "Book" at bounding box center [756, 214] width 21 height 22
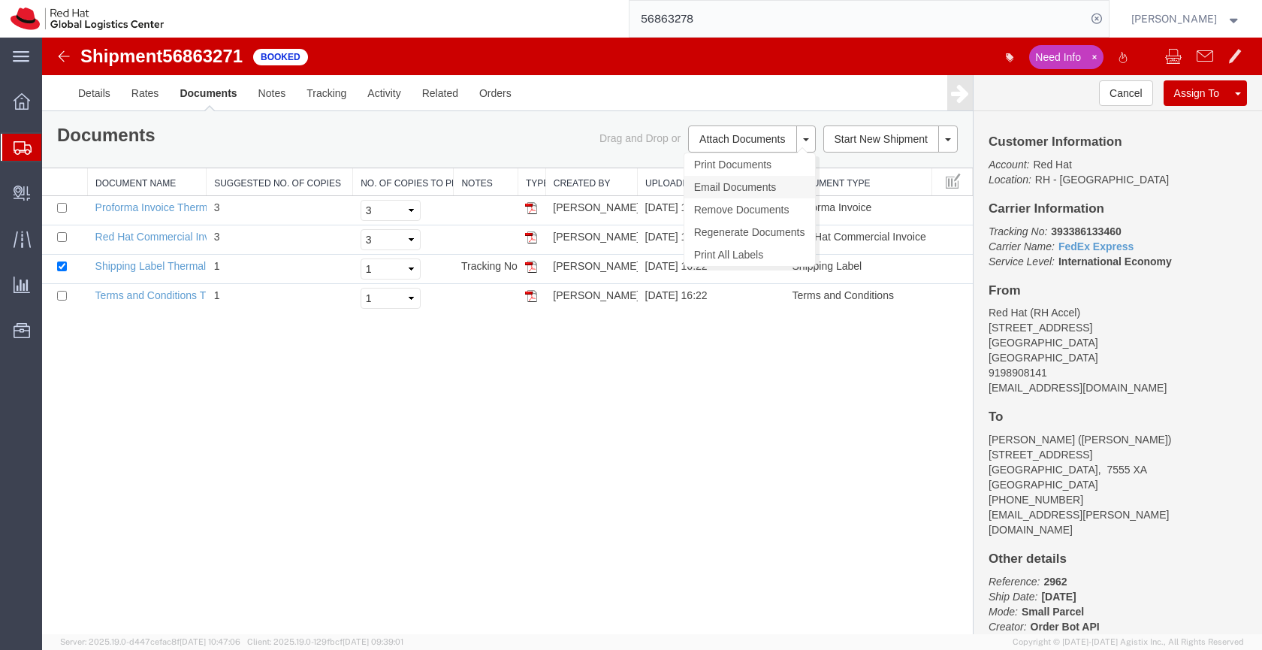
click at [732, 185] on link "Email Documents" at bounding box center [749, 187] width 131 height 23
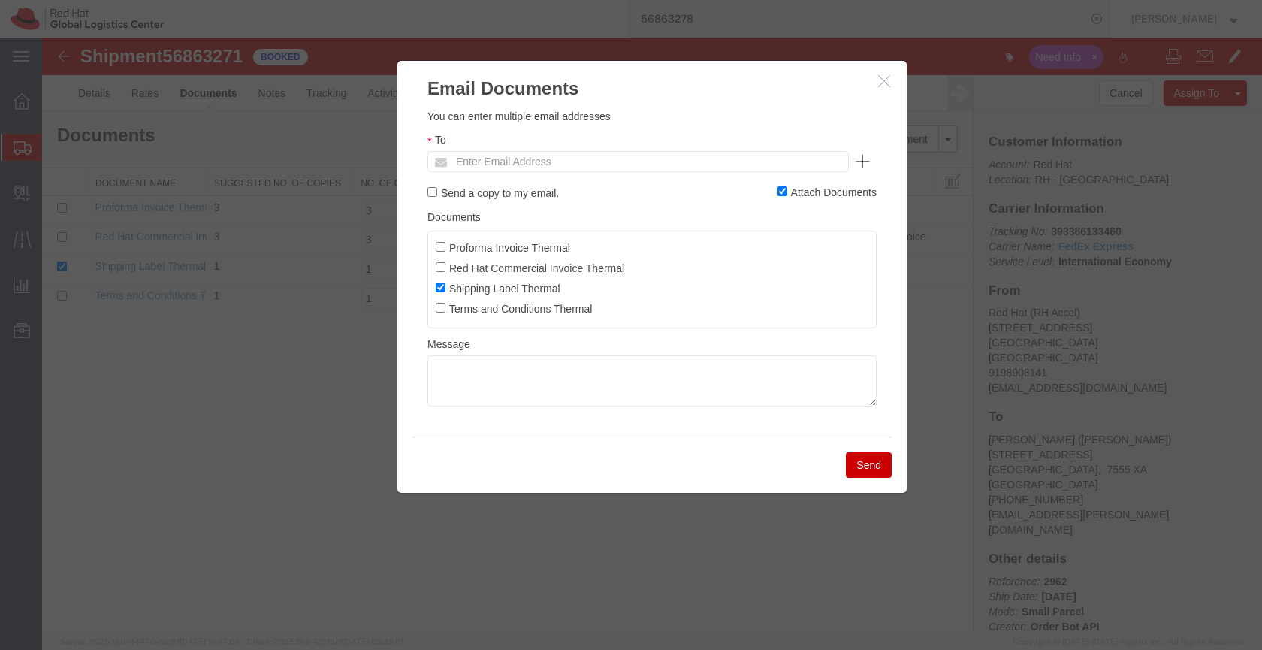
click at [612, 153] on ul "Enter Email Address" at bounding box center [637, 161] width 421 height 21
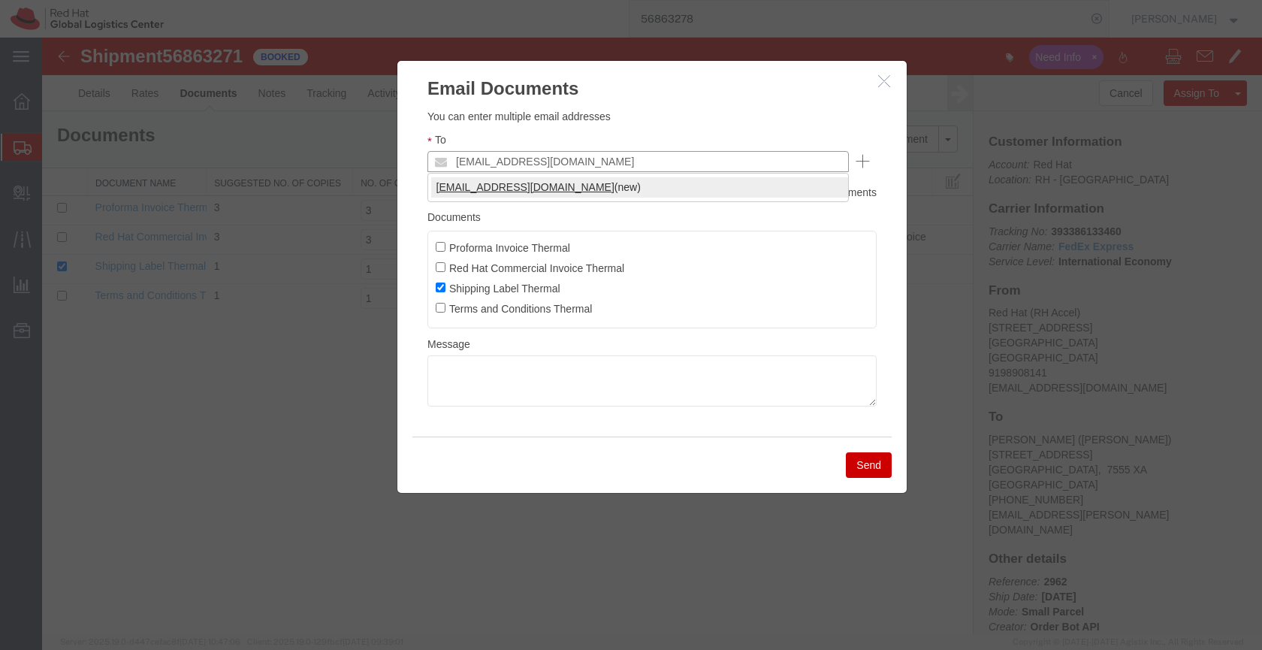
type input "Americaslogistics@redhat.com"
click at [463, 374] on textarea at bounding box center [651, 380] width 449 height 51
type textarea "Award to NL"
click at [861, 466] on button "Send" at bounding box center [869, 465] width 46 height 26
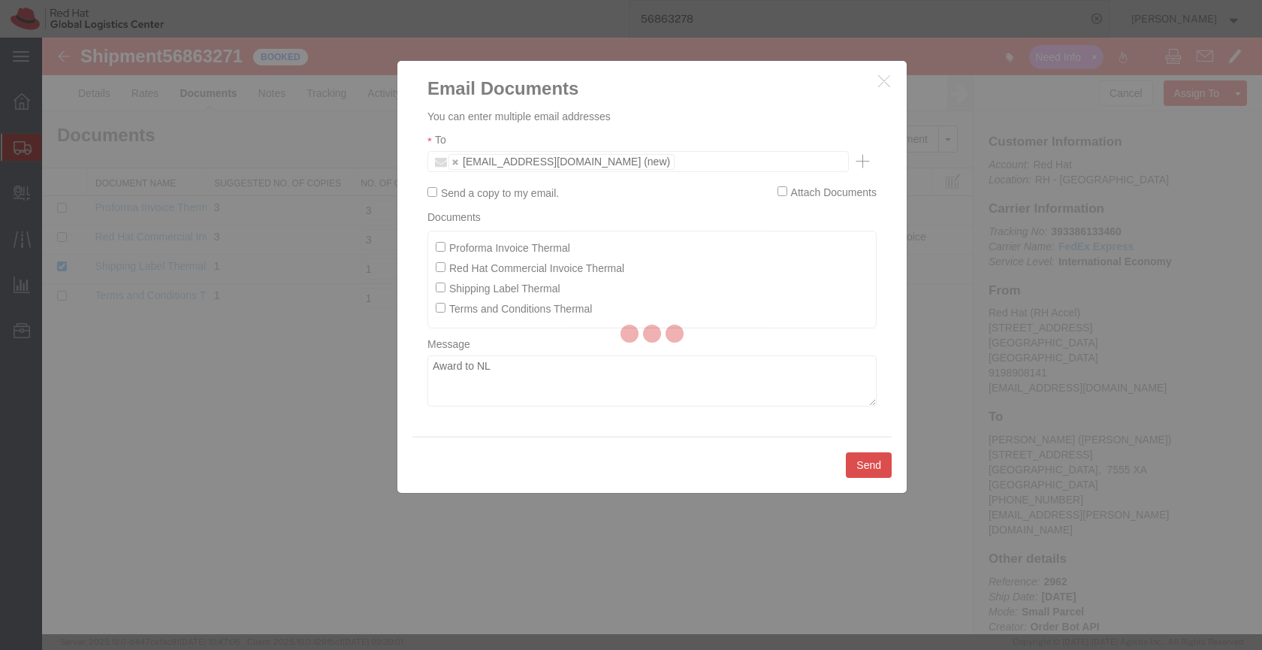
checkbox input "false"
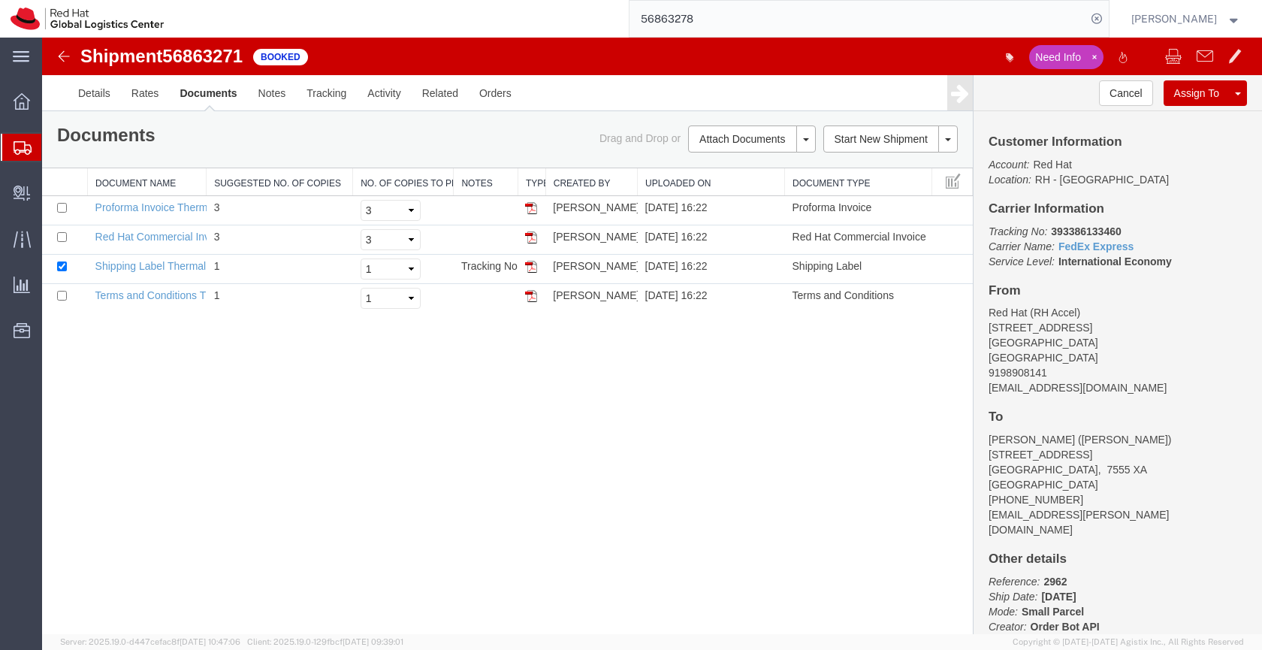
click at [13, 137] on div at bounding box center [22, 147] width 42 height 27
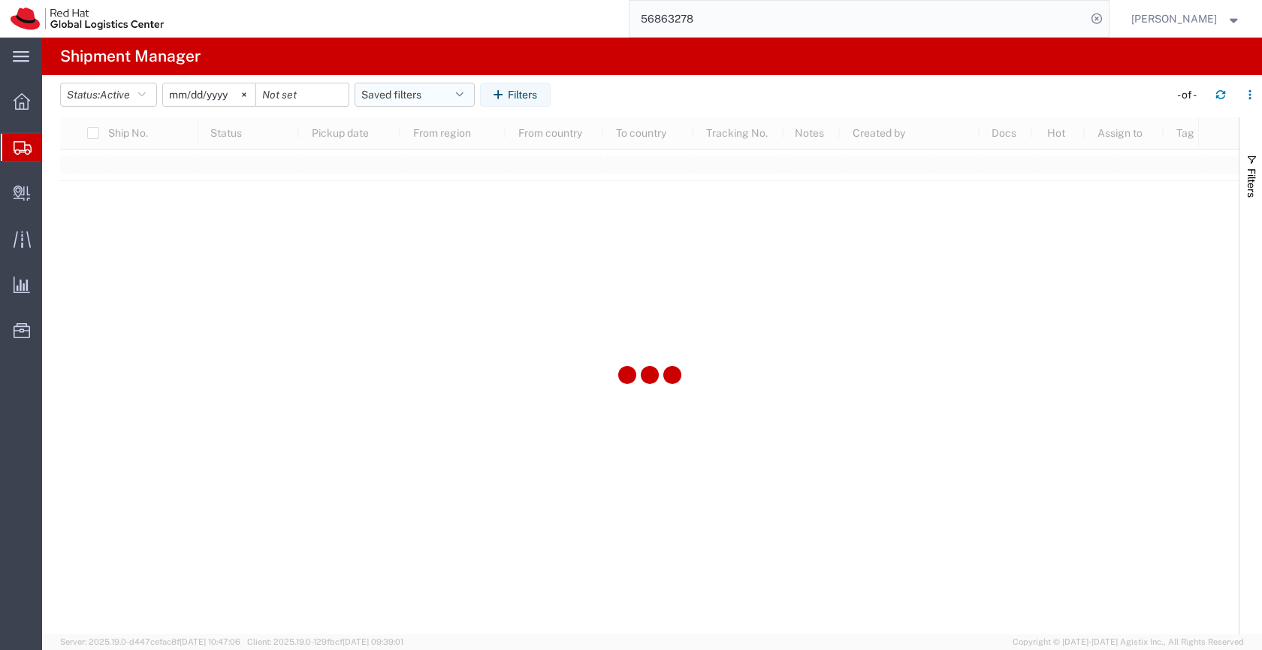
click at [375, 95] on button "Saved filters" at bounding box center [414, 95] width 120 height 24
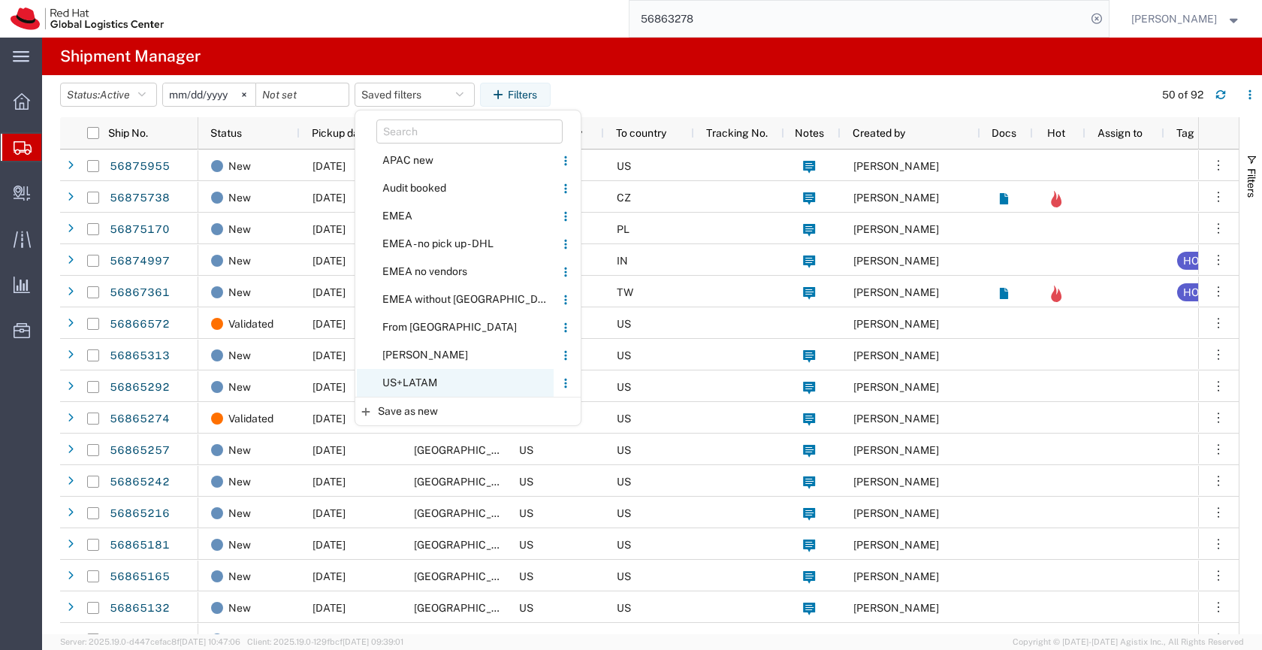
click at [403, 382] on span "US+LATAM" at bounding box center [455, 383] width 197 height 28
type input "[DATE]"
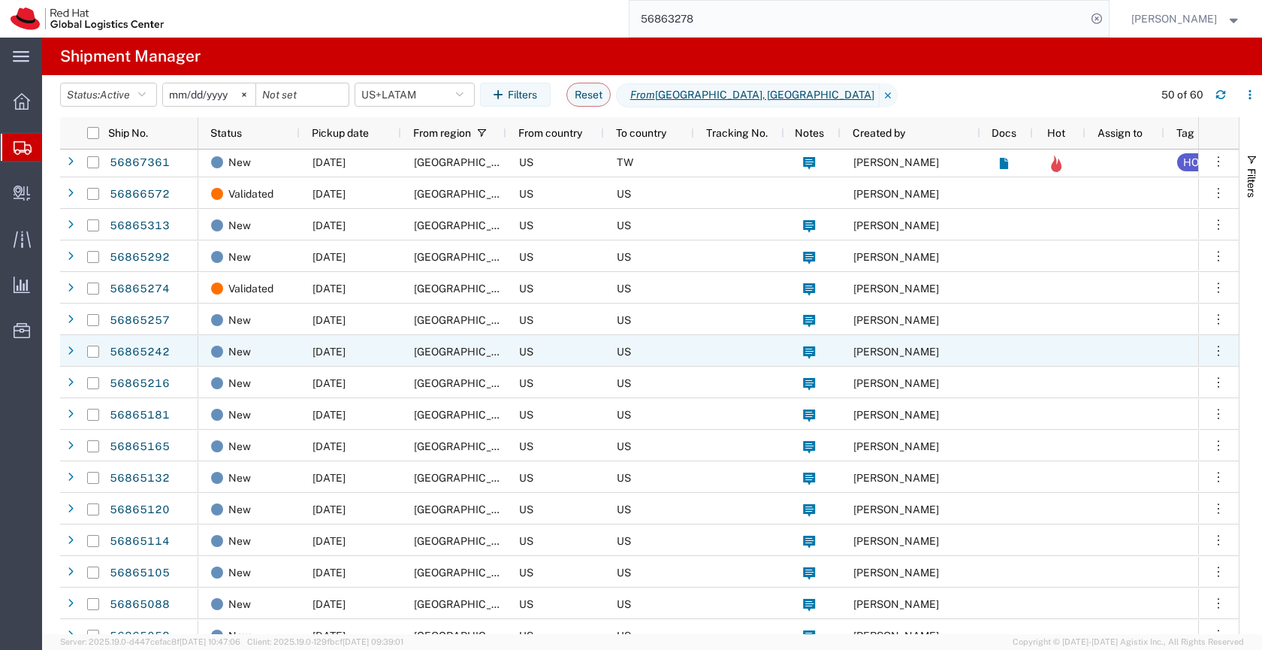
scroll to position [8, 0]
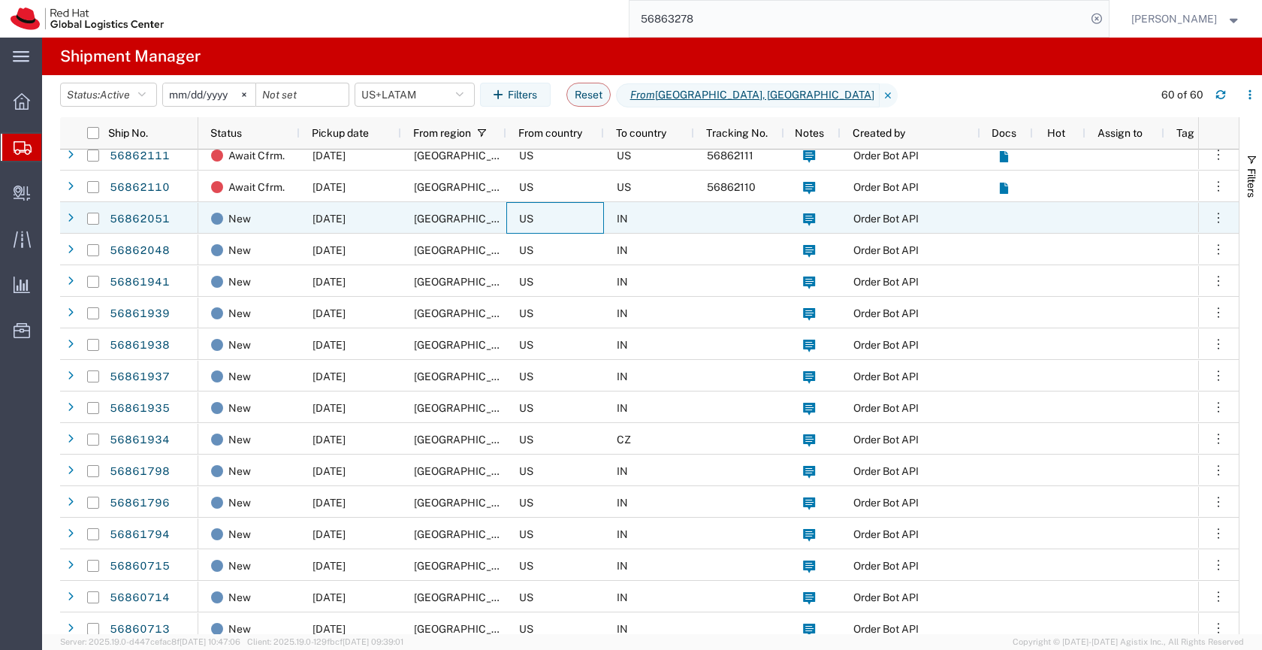
click at [564, 215] on div "US" at bounding box center [555, 218] width 98 height 32
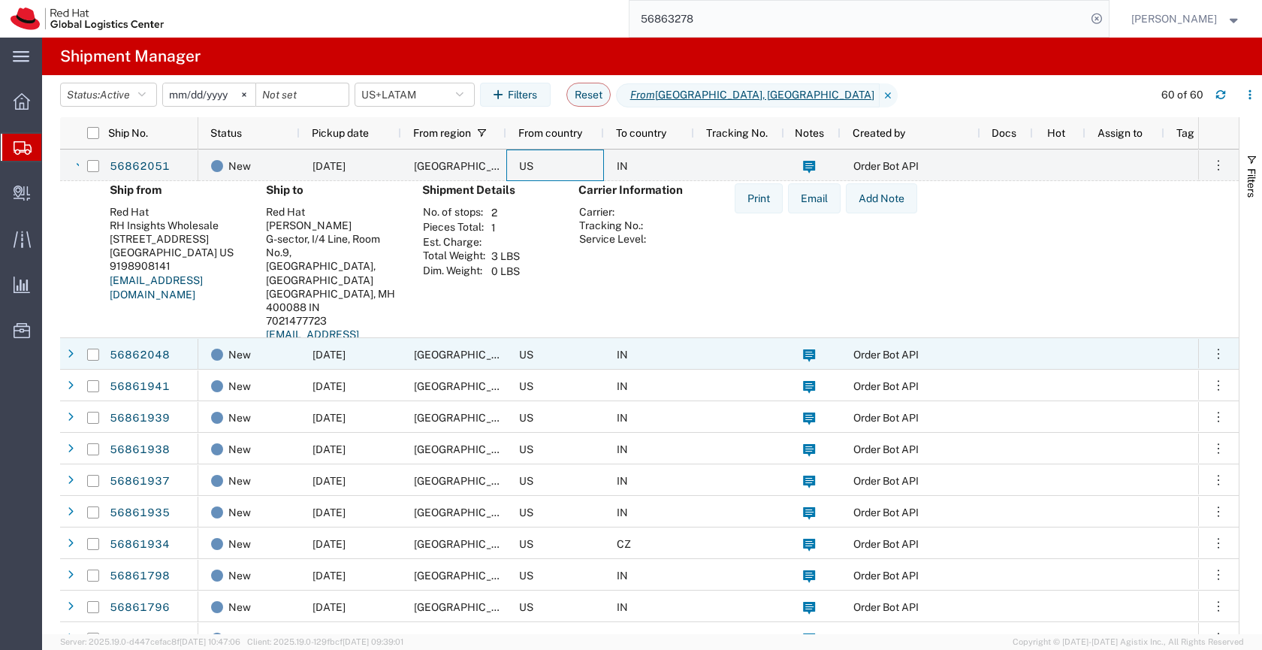
click at [584, 351] on div "US" at bounding box center [555, 354] width 98 height 32
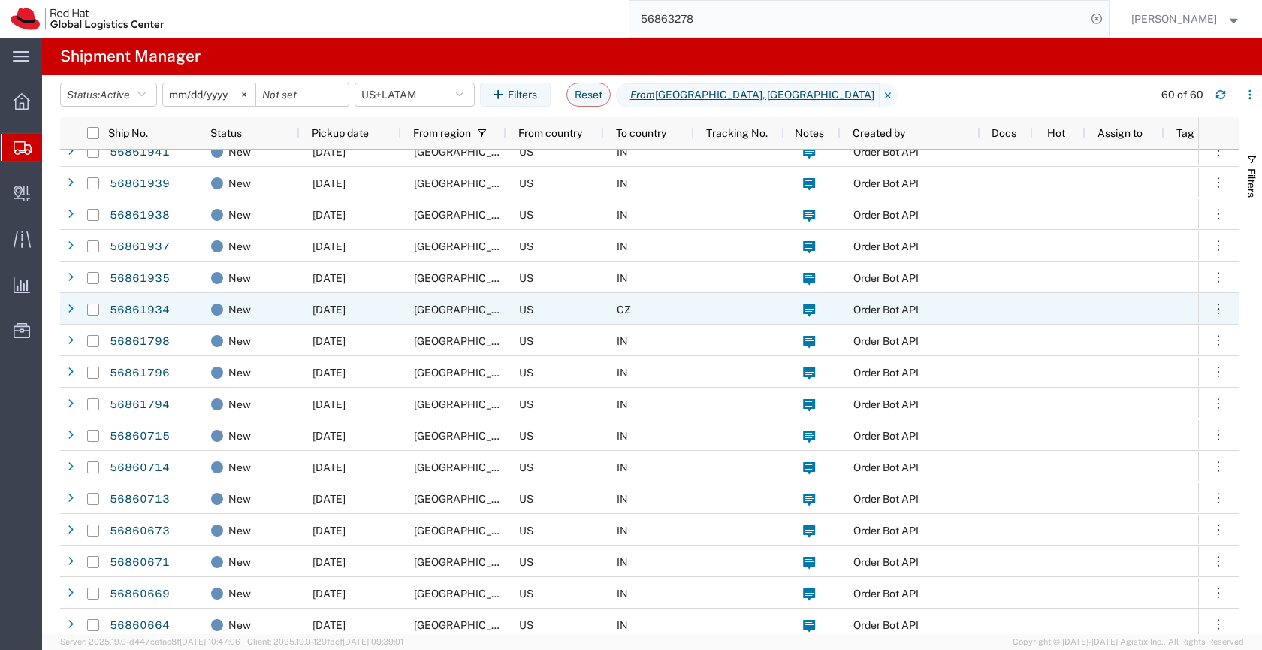
click at [581, 306] on div "US" at bounding box center [555, 309] width 98 height 32
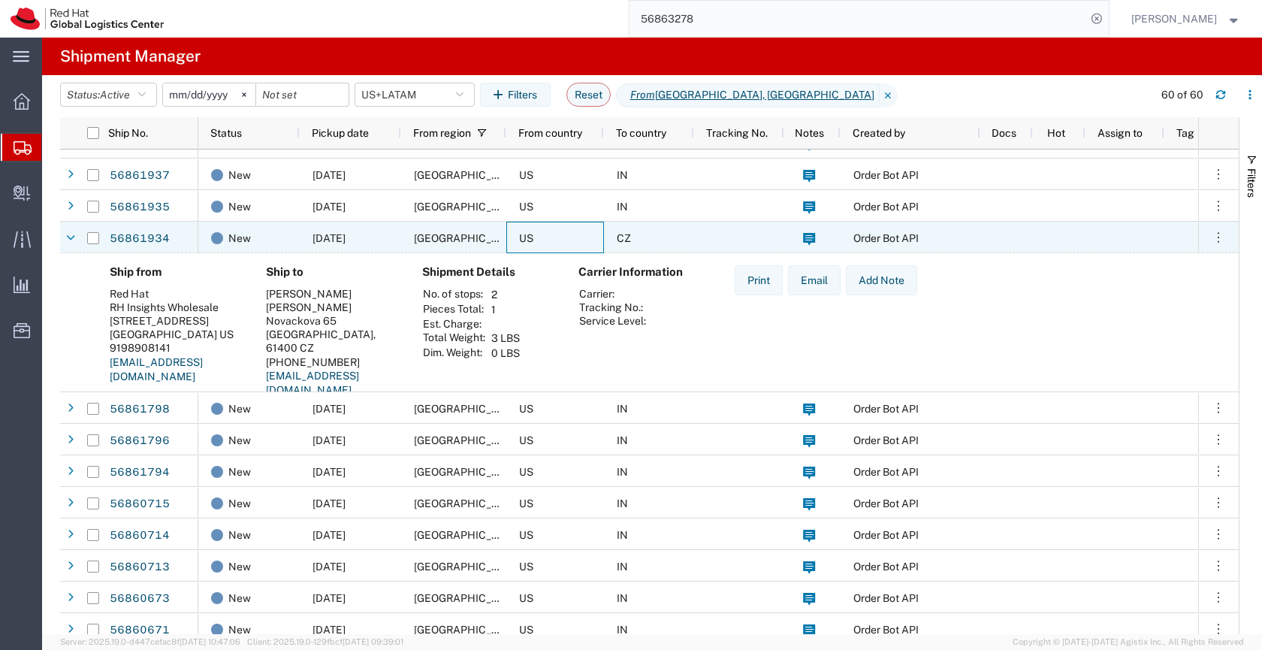
click at [170, 243] on div "56861934" at bounding box center [153, 238] width 90 height 32
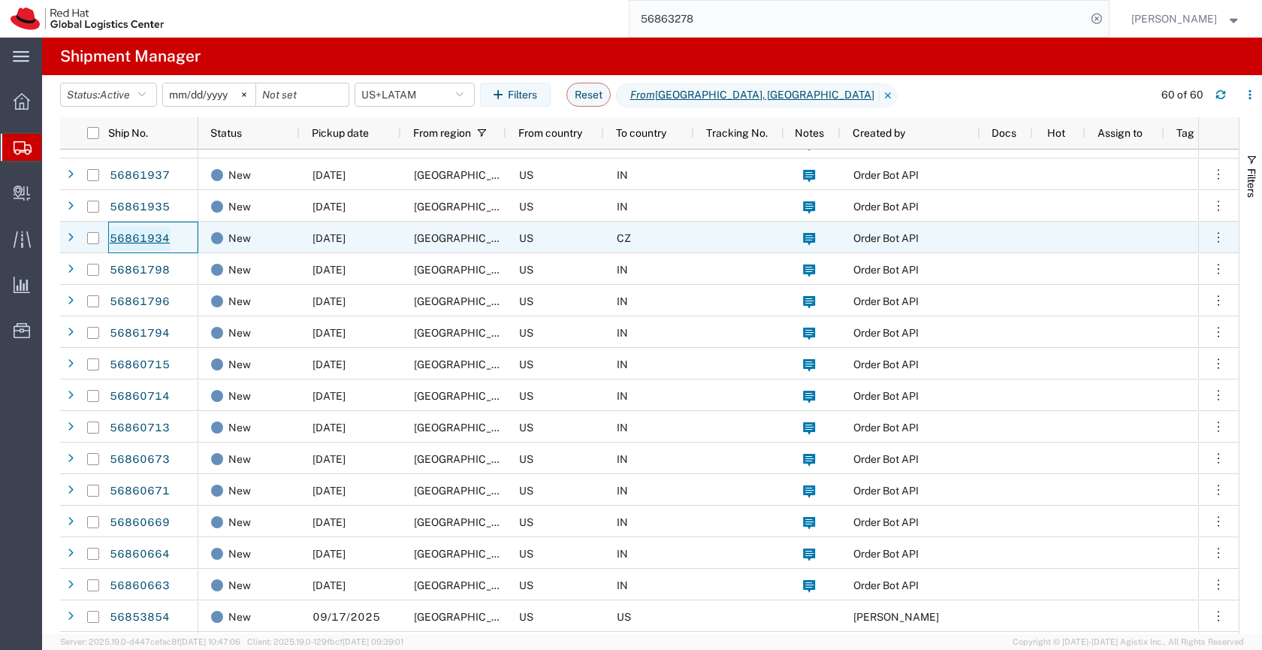
click at [161, 238] on link "56861934" at bounding box center [140, 239] width 62 height 24
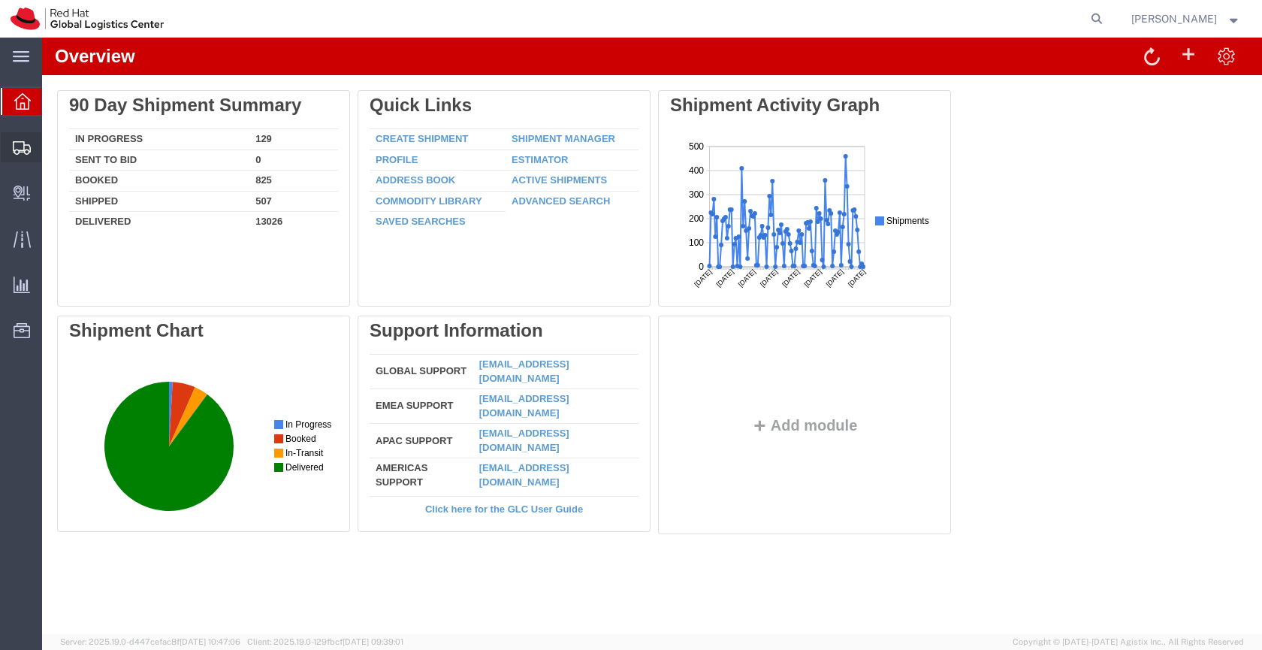
click at [14, 146] on icon at bounding box center [22, 148] width 18 height 14
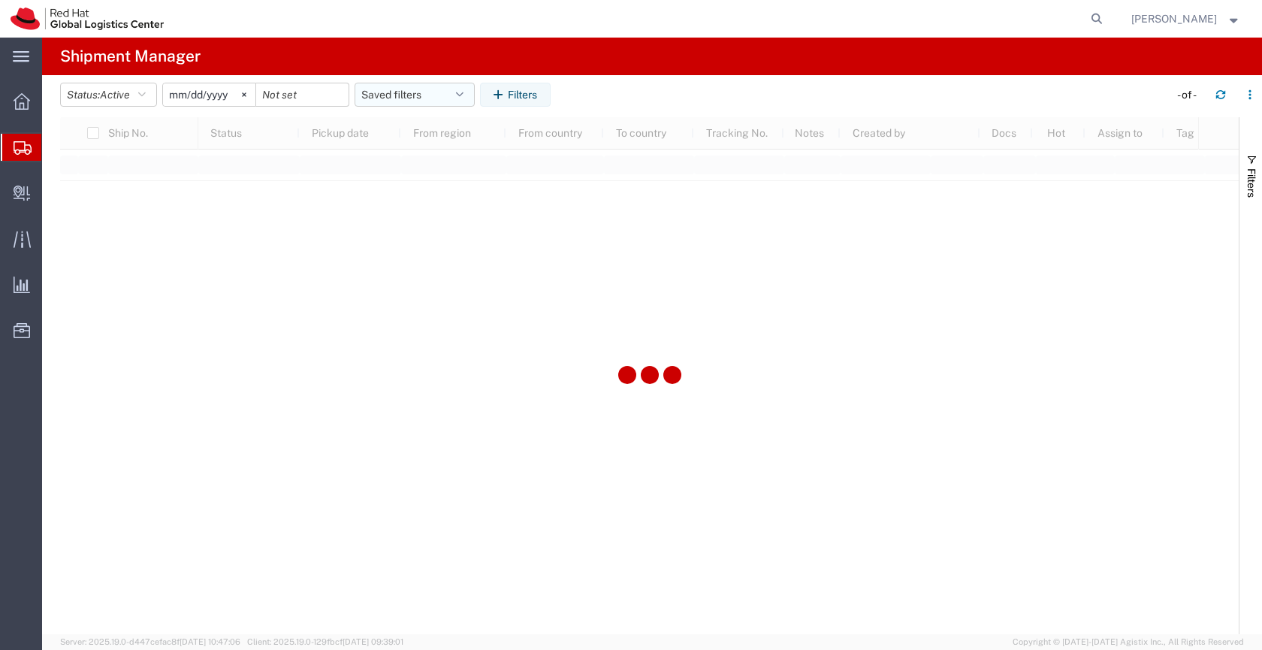
click at [391, 91] on button "Saved filters" at bounding box center [414, 95] width 120 height 24
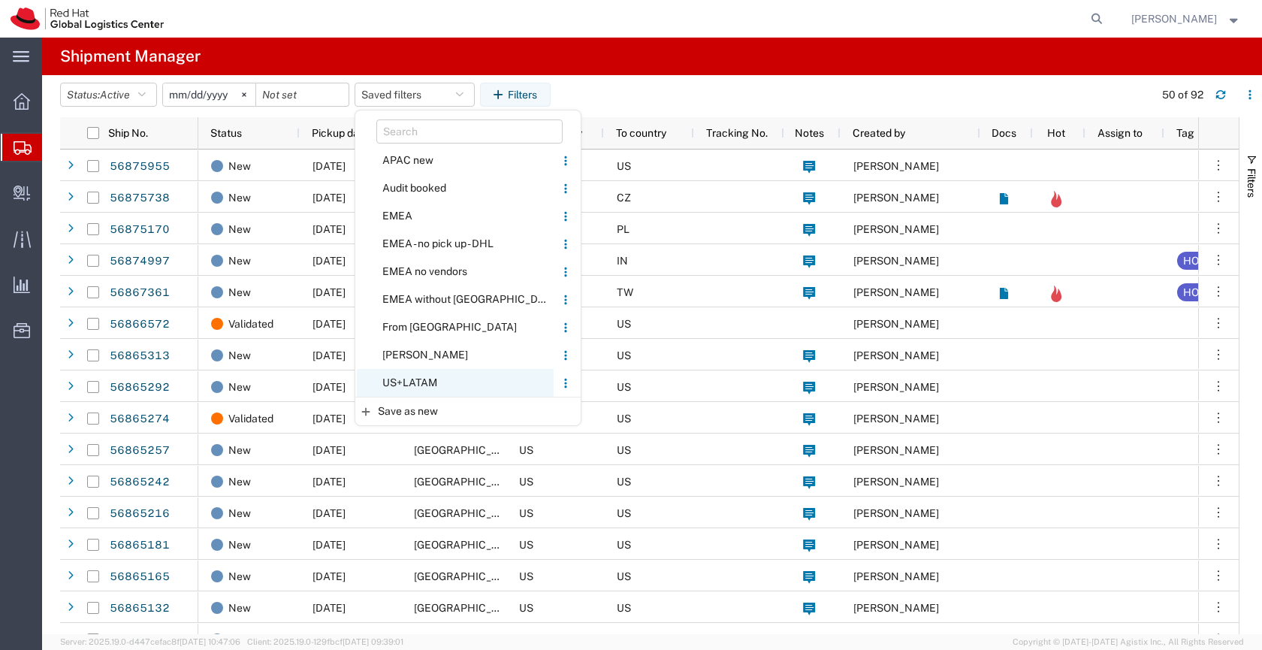
click at [414, 380] on span "US+LATAM" at bounding box center [455, 383] width 197 height 28
type input "[DATE]"
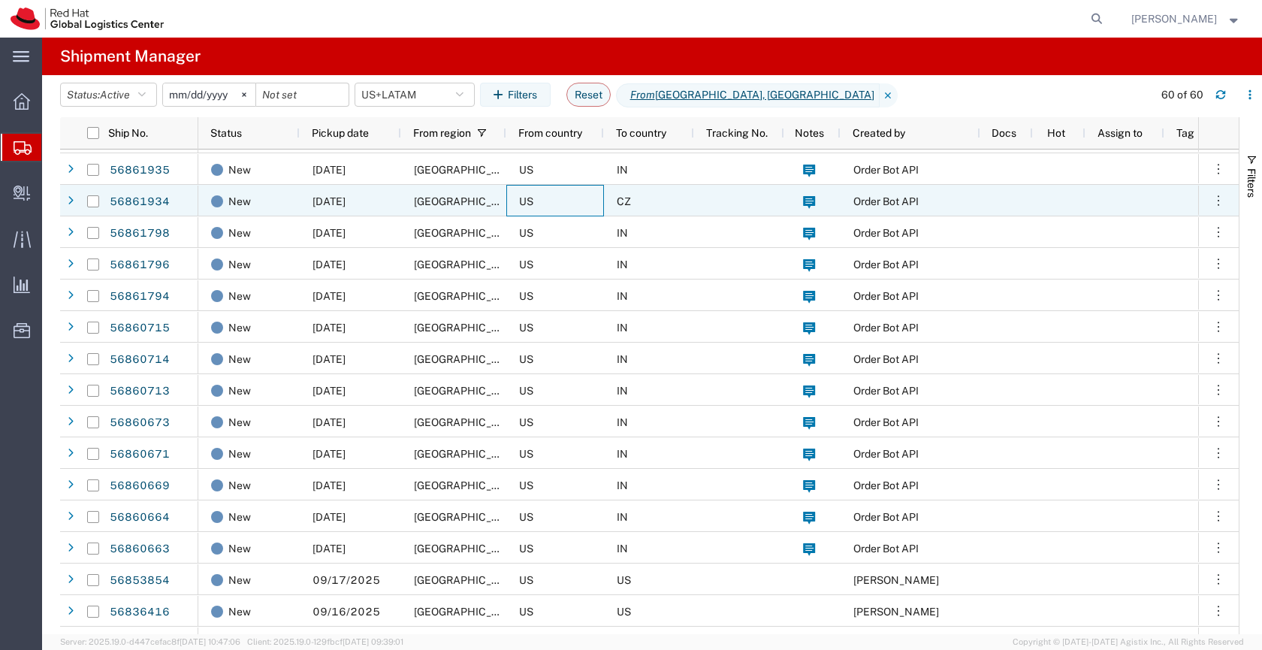
click at [563, 198] on div "US" at bounding box center [555, 201] width 98 height 32
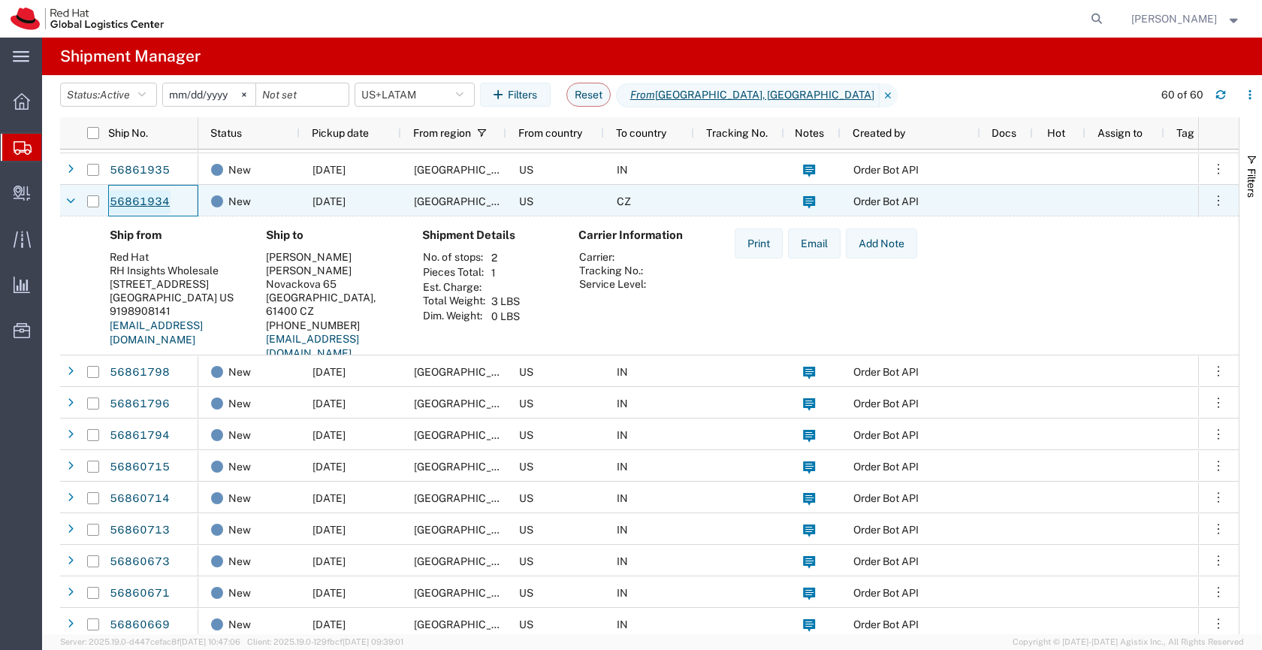
click at [161, 203] on link "56861934" at bounding box center [140, 202] width 62 height 24
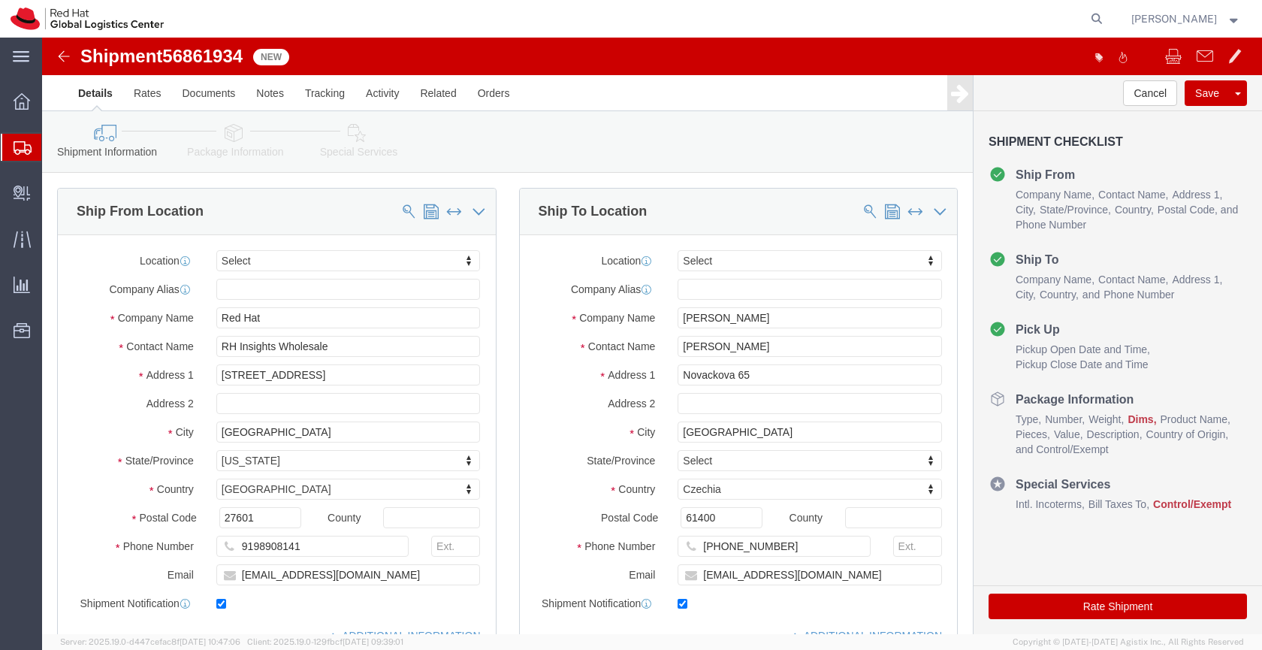
select select
click icon
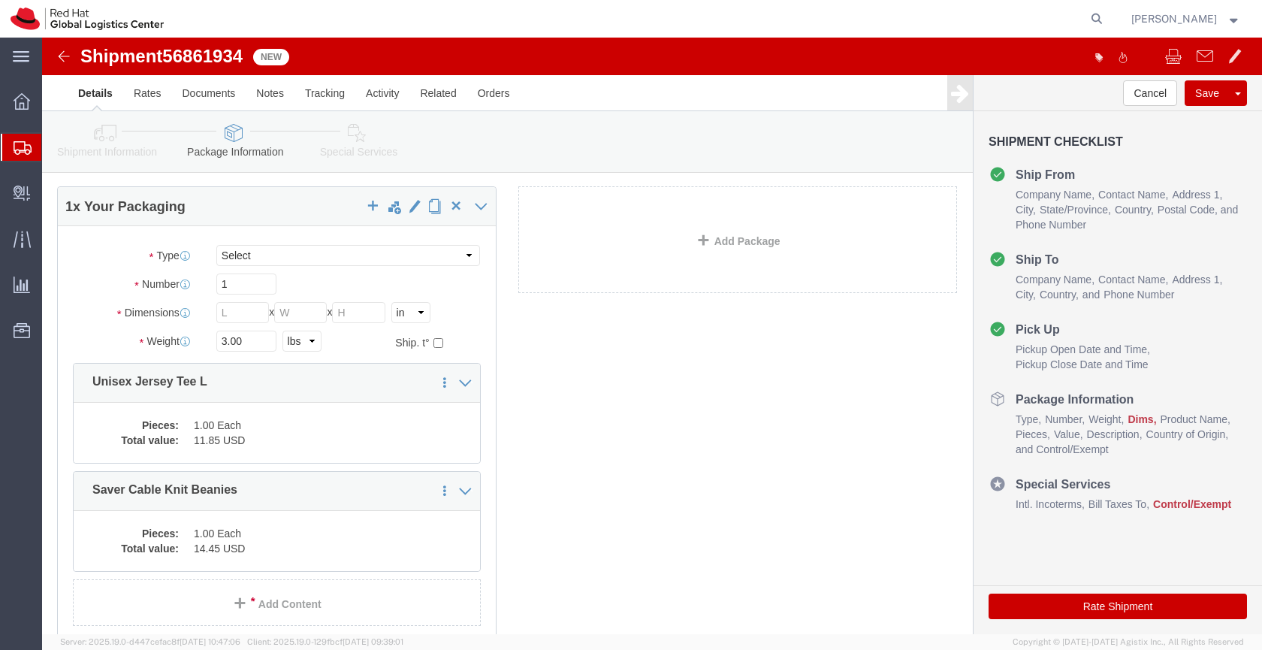
click div "Shipment 56861934 New Details Rates Documents Notes Tracking Activity Related O…"
click span "56861934"
copy span "56861934"
